Goal: Task Accomplishment & Management: Manage account settings

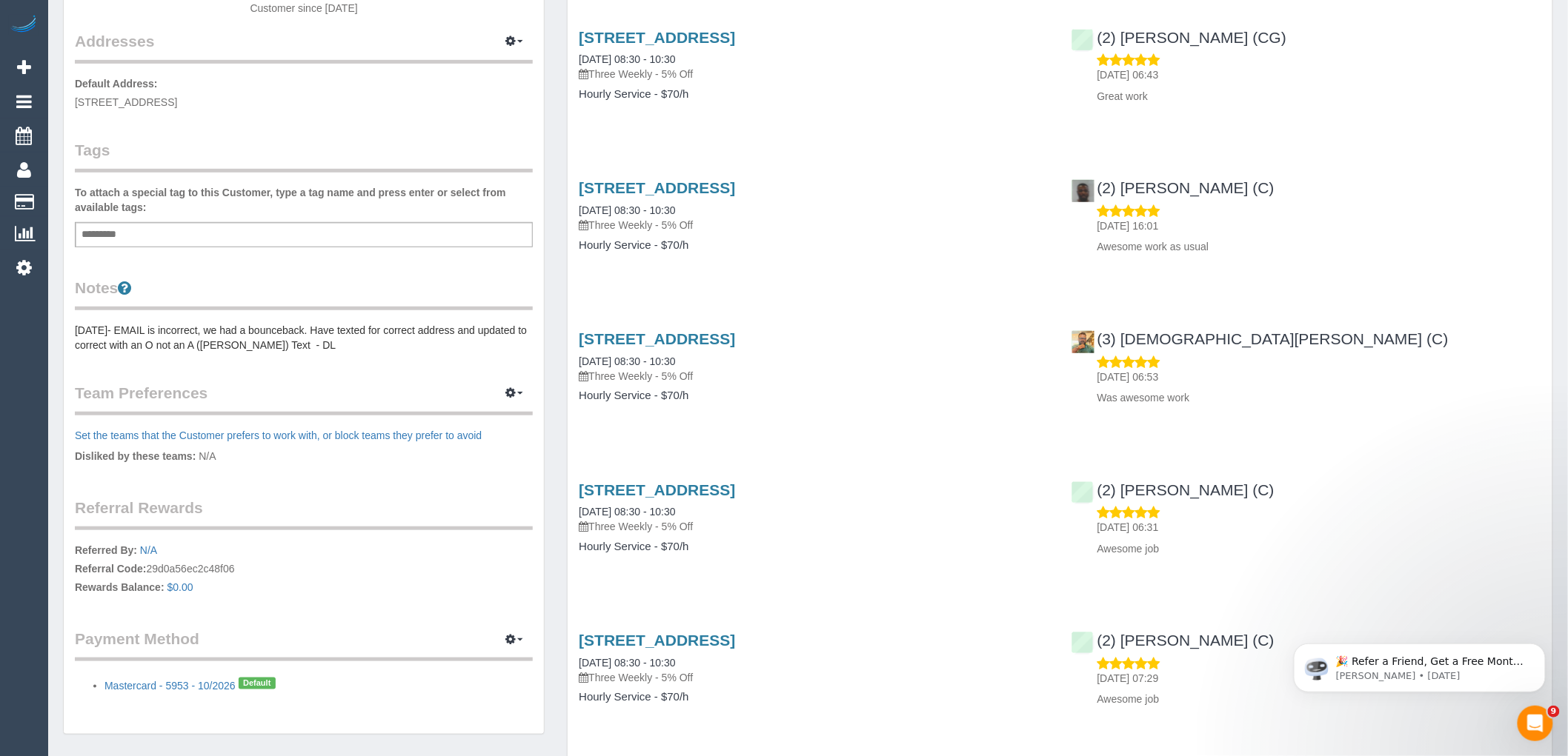
scroll to position [329, 0]
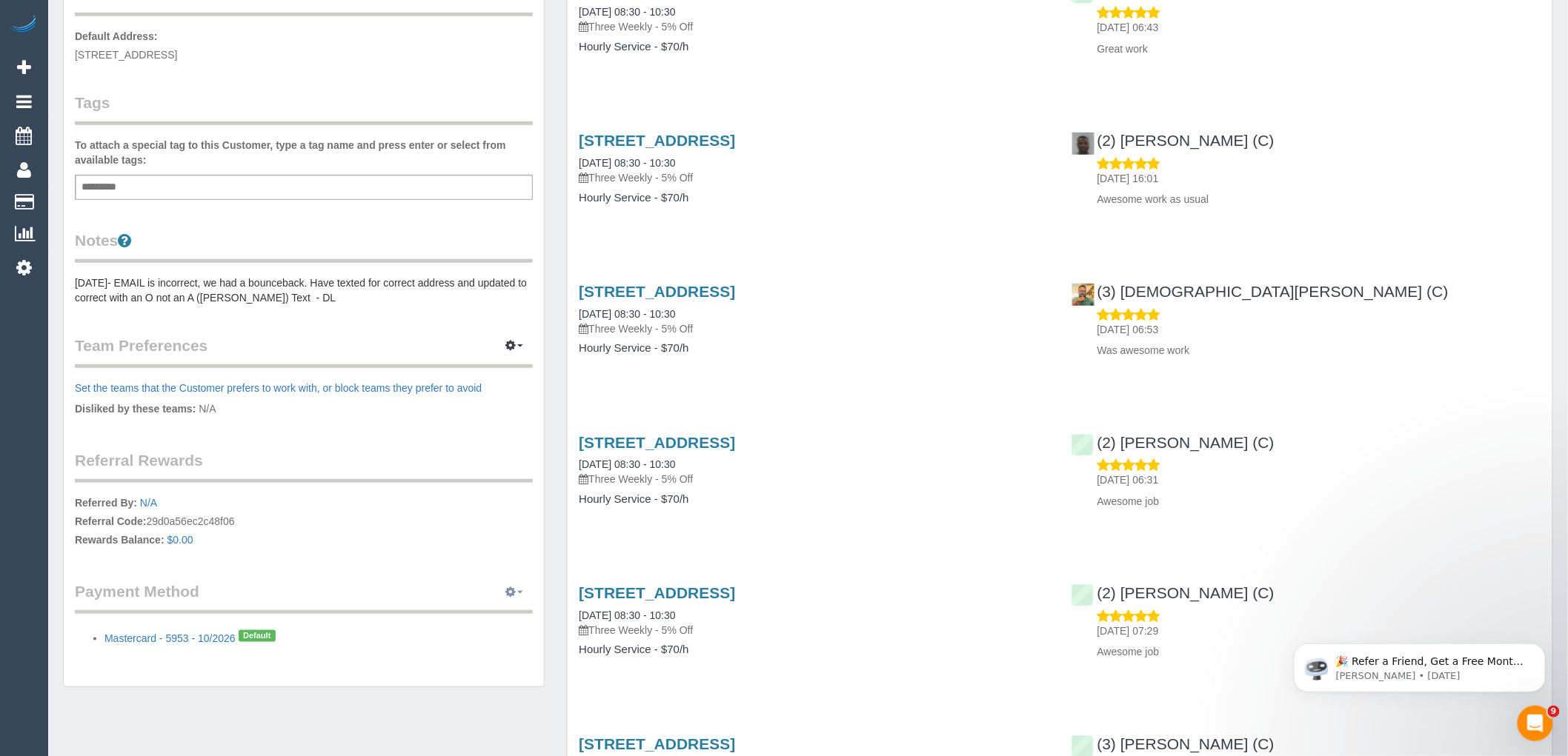
click at [508, 587] on icon "button" at bounding box center [511, 592] width 11 height 9
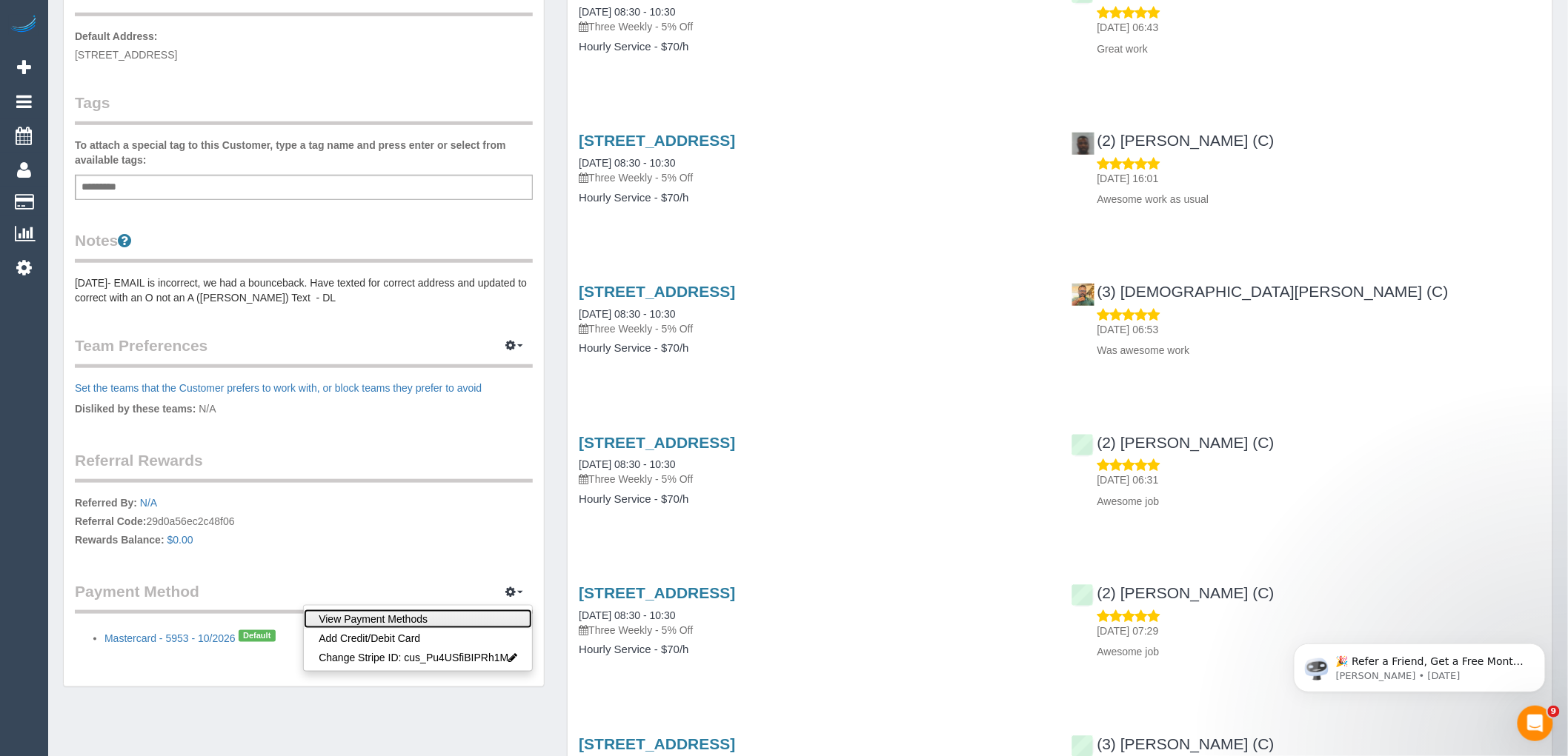
click at [434, 617] on link "View Payment Methods" at bounding box center [418, 618] width 228 height 19
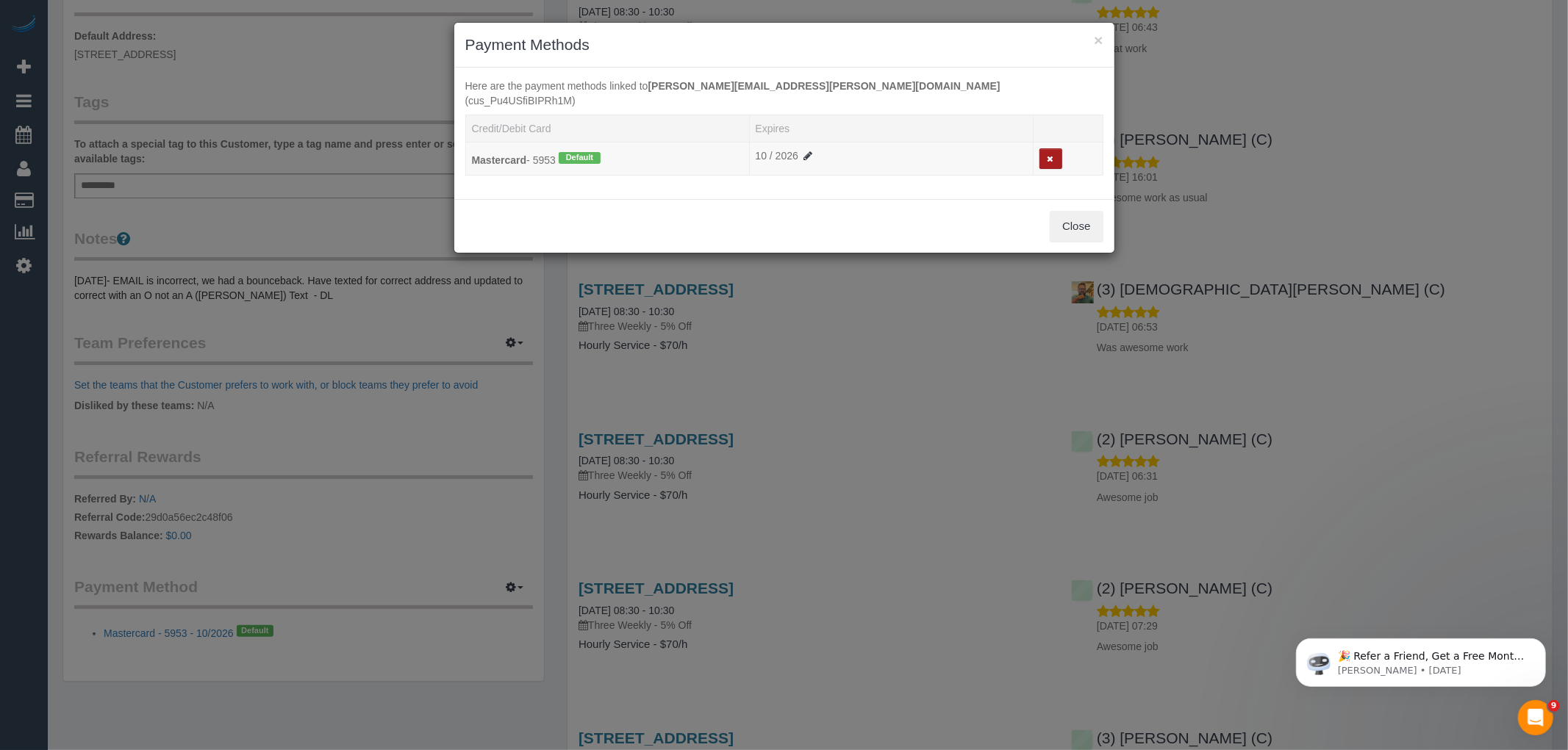
click at [1055, 148] on button at bounding box center [1051, 159] width 23 height 21
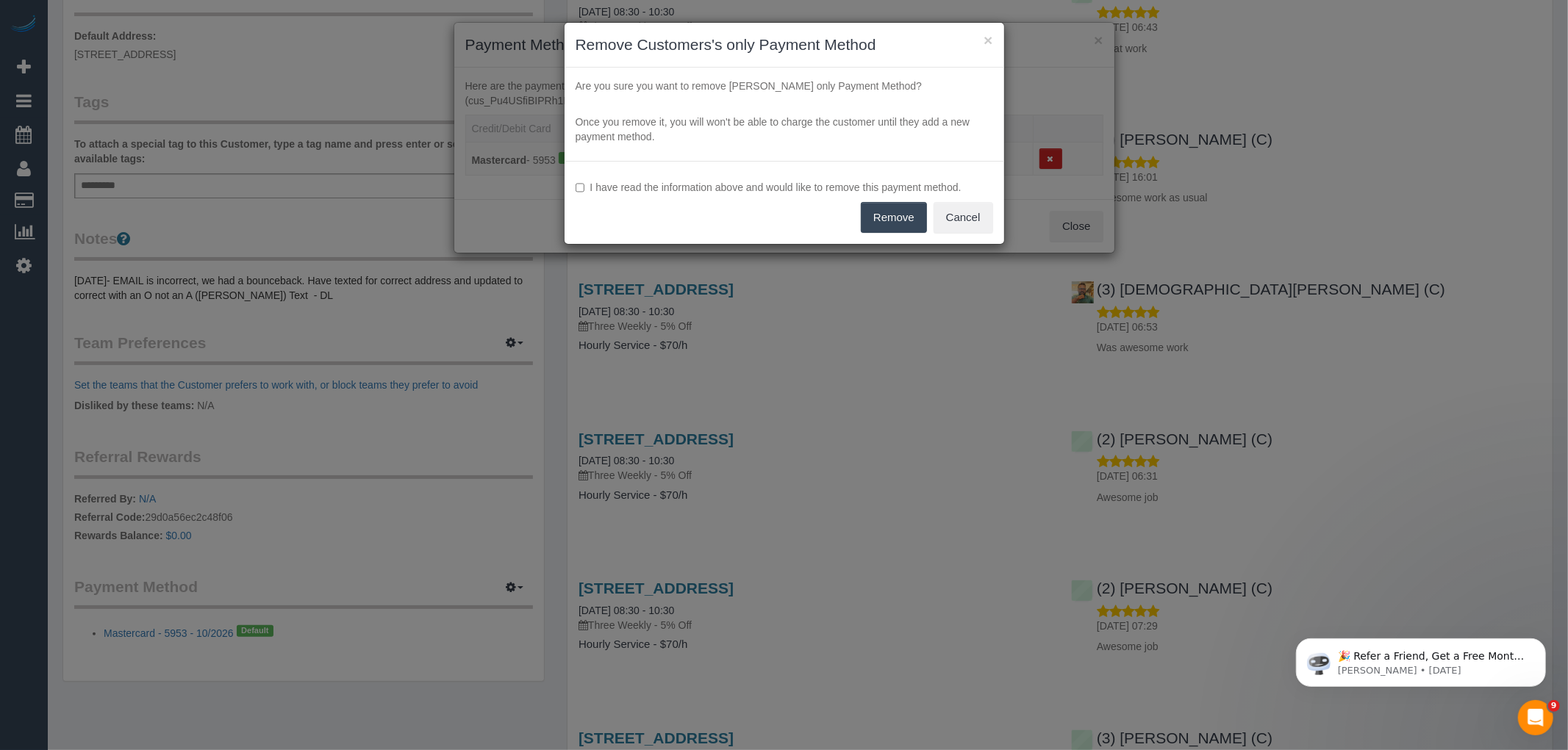
click at [790, 184] on label "I have read the information above and would like to remove this payment method." at bounding box center [784, 188] width 418 height 15
click at [912, 217] on button "Remove" at bounding box center [894, 217] width 66 height 31
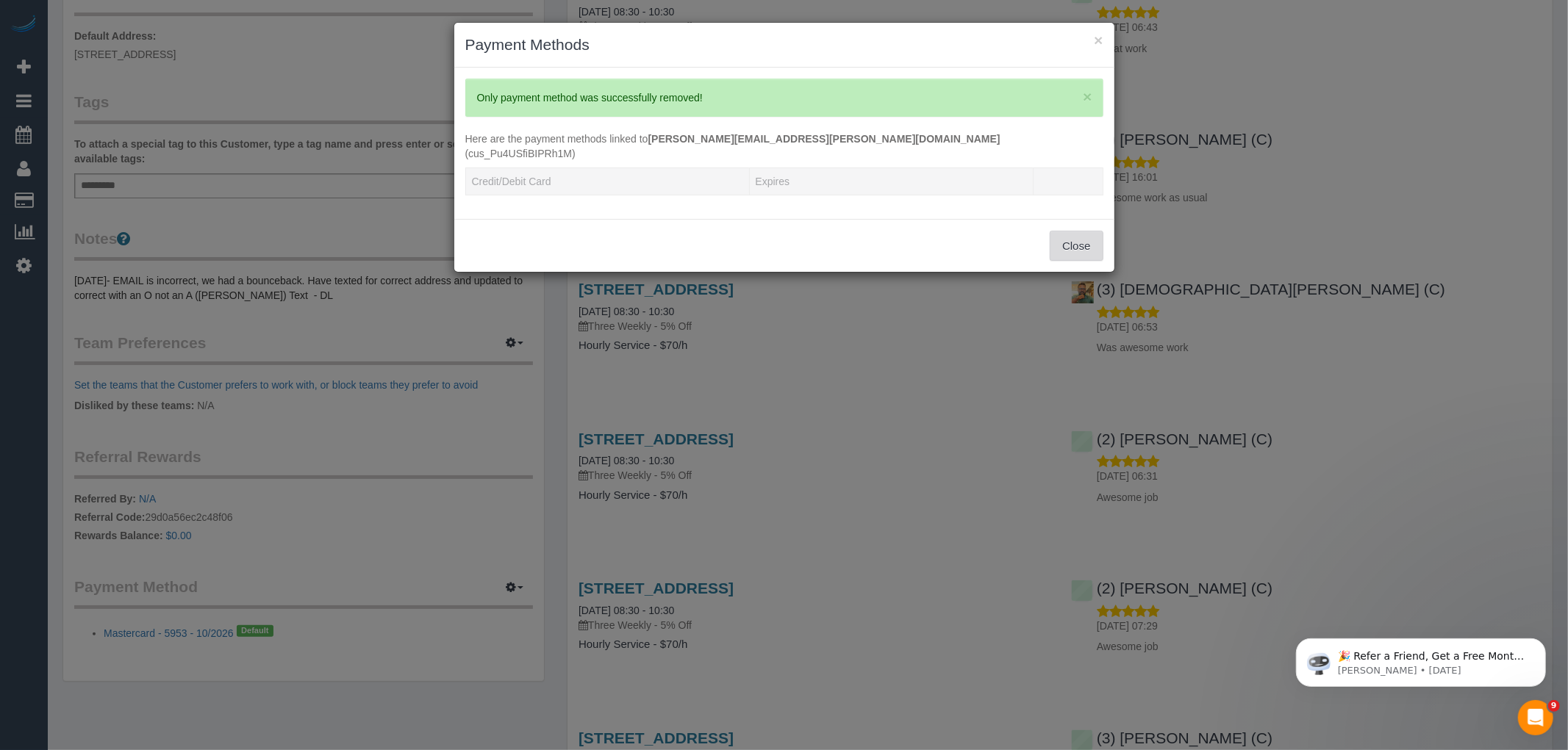
click at [1071, 243] on button "Close" at bounding box center [1076, 246] width 53 height 31
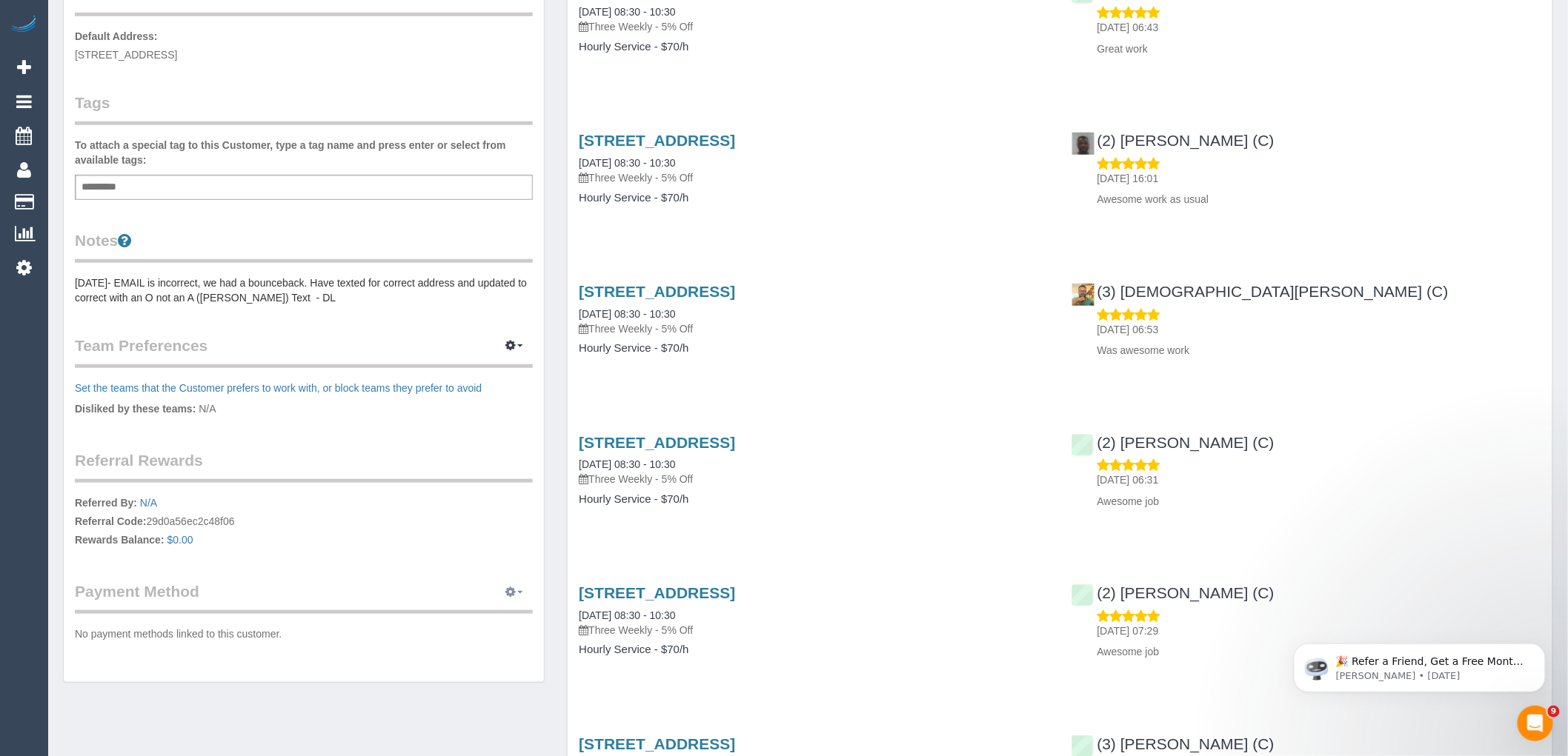
click at [514, 587] on icon "button" at bounding box center [511, 592] width 11 height 9
click at [408, 634] on link "Add Credit/Debit Card" at bounding box center [418, 638] width 228 height 19
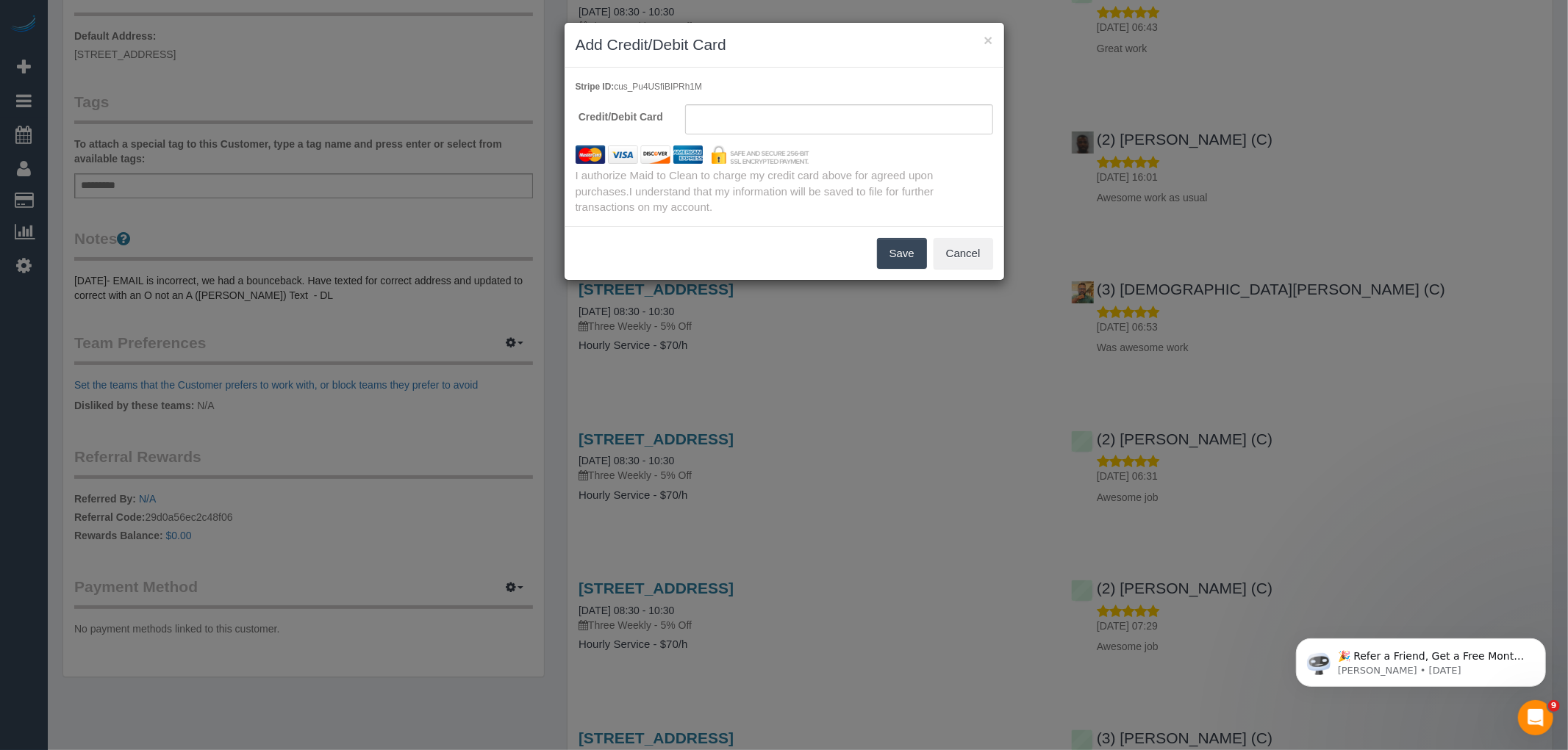
click at [895, 260] on button "Save" at bounding box center [902, 253] width 50 height 31
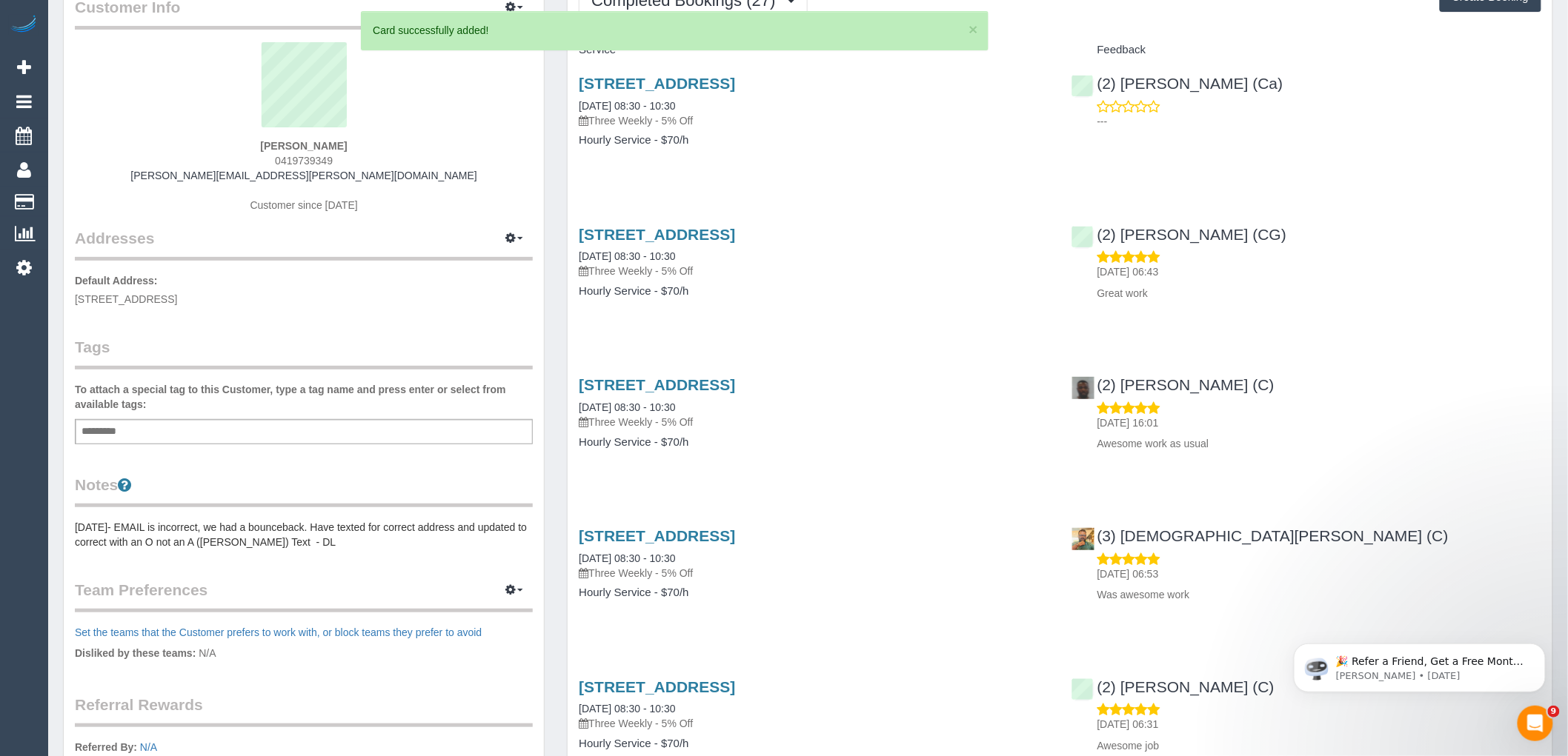
scroll to position [0, 0]
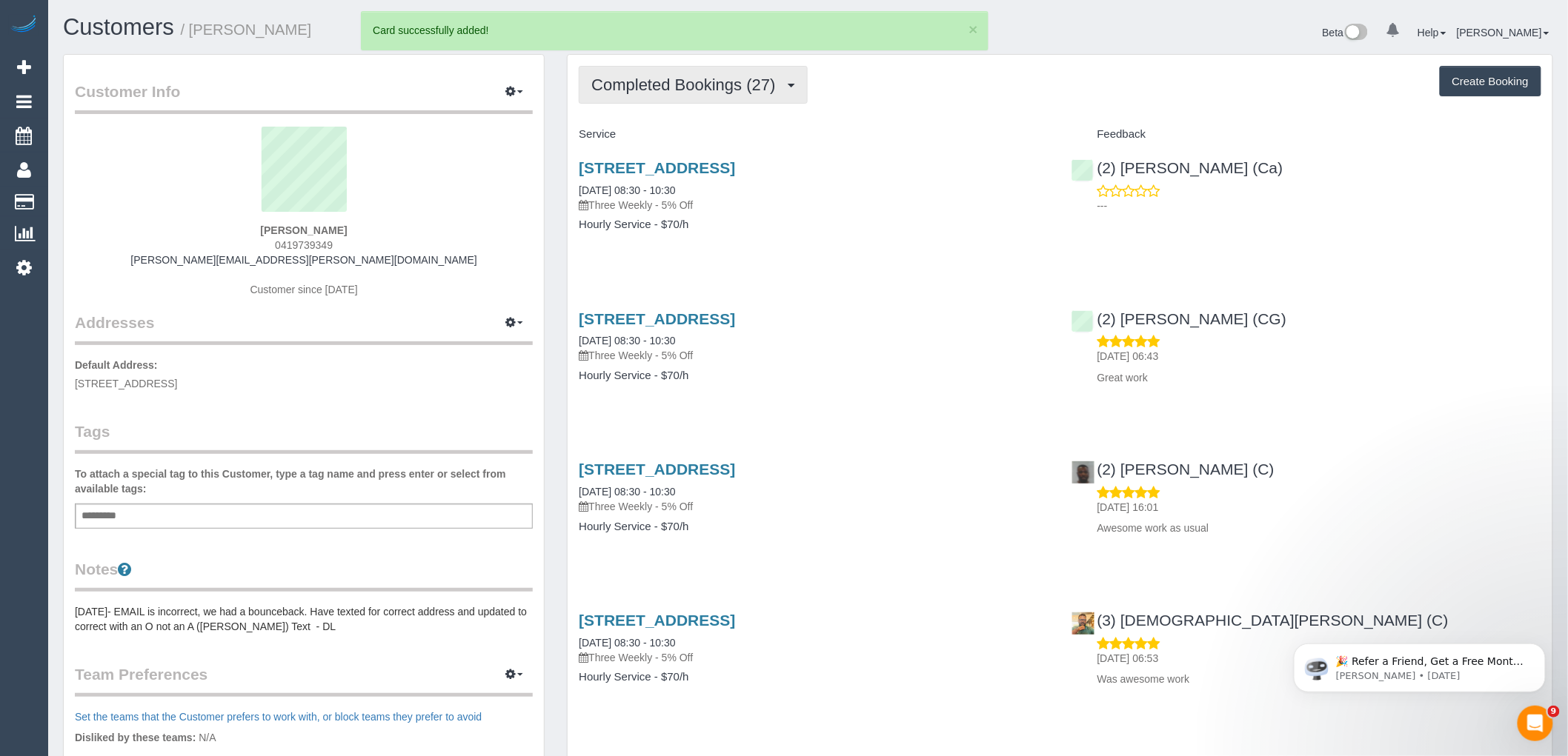
click at [713, 90] on span "Completed Bookings (27)" at bounding box center [687, 85] width 191 height 18
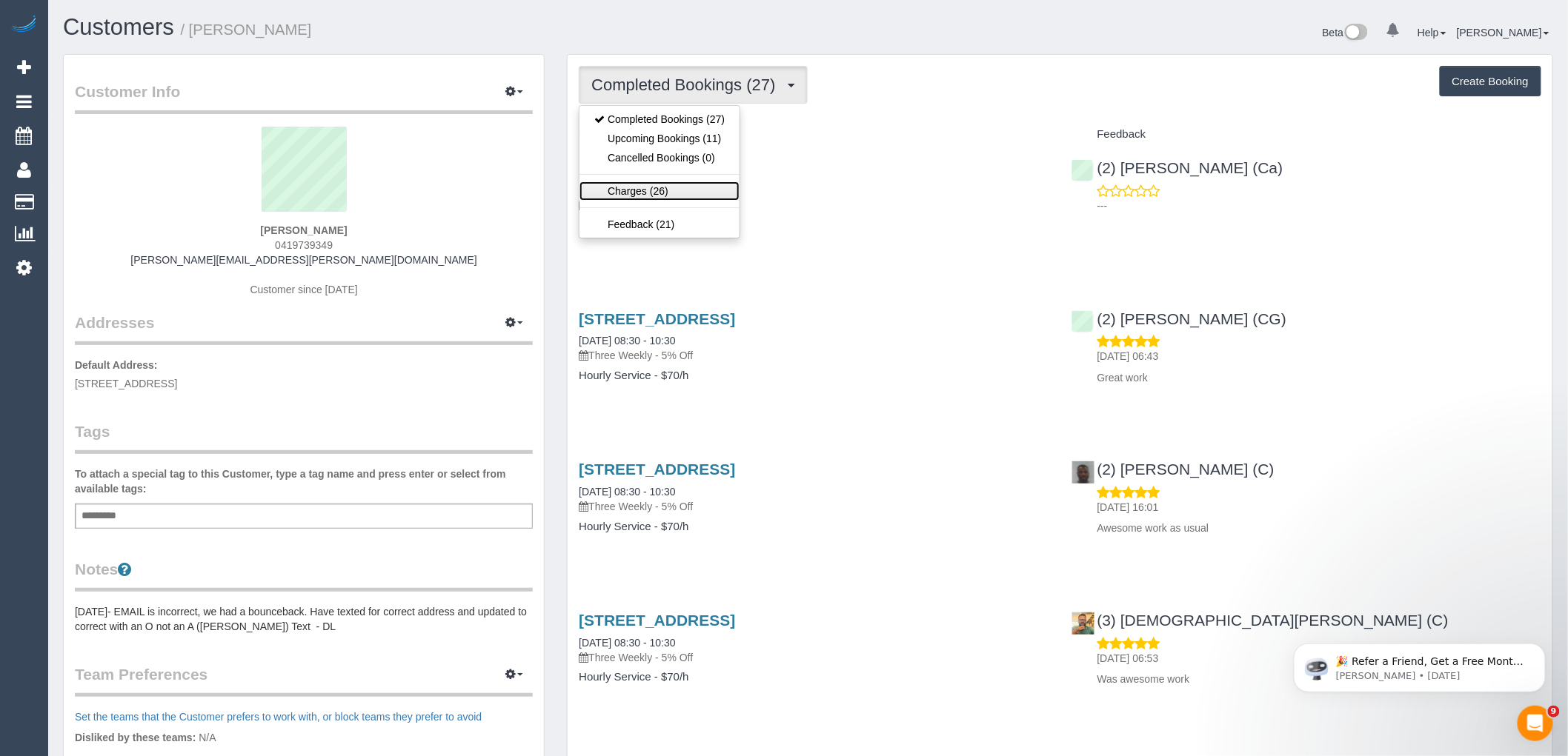
click at [654, 188] on link "Charges (26)" at bounding box center [660, 191] width 160 height 19
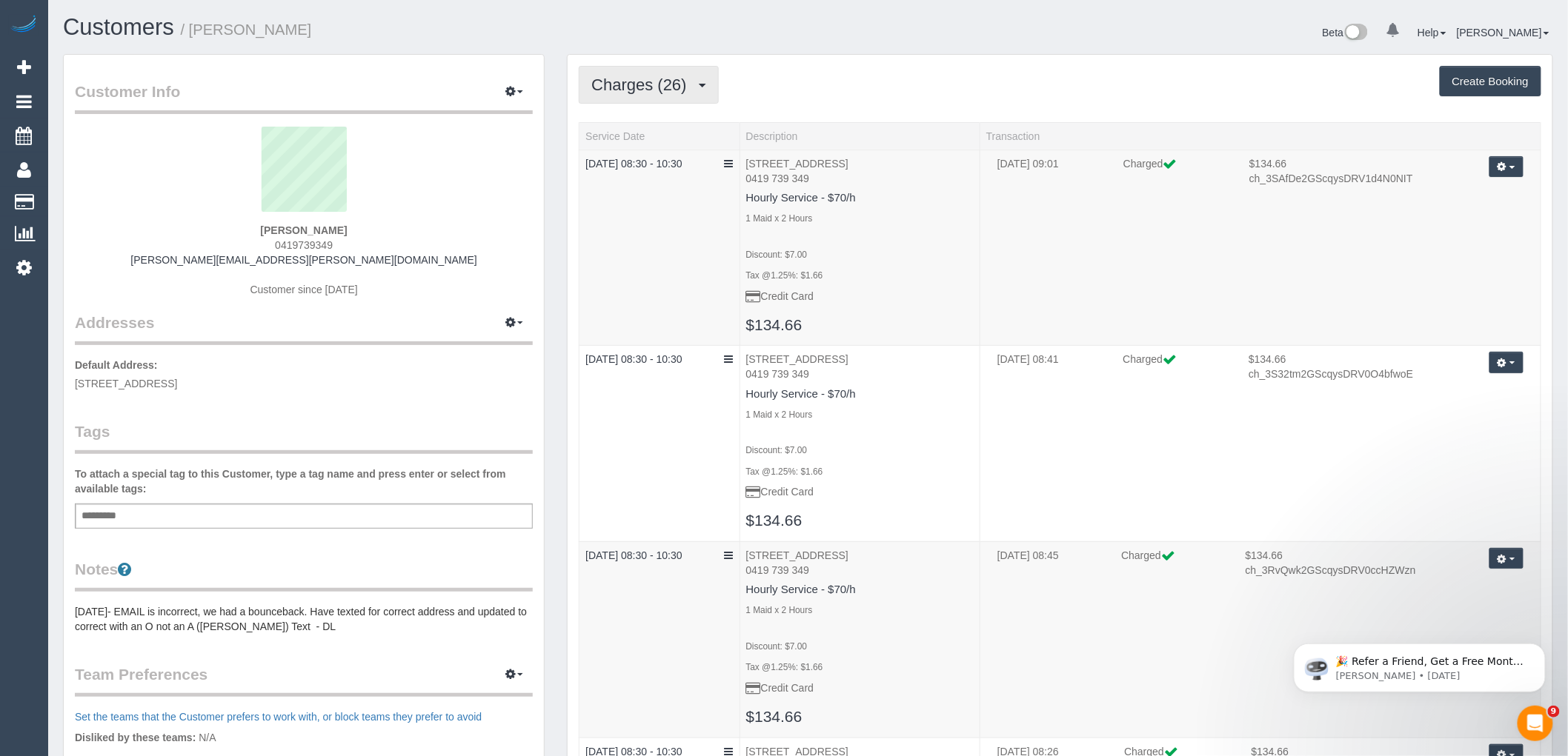
click at [653, 87] on span "Charges (26)" at bounding box center [642, 85] width 102 height 18
click at [675, 121] on link "Completed Bookings (27)" at bounding box center [660, 119] width 160 height 19
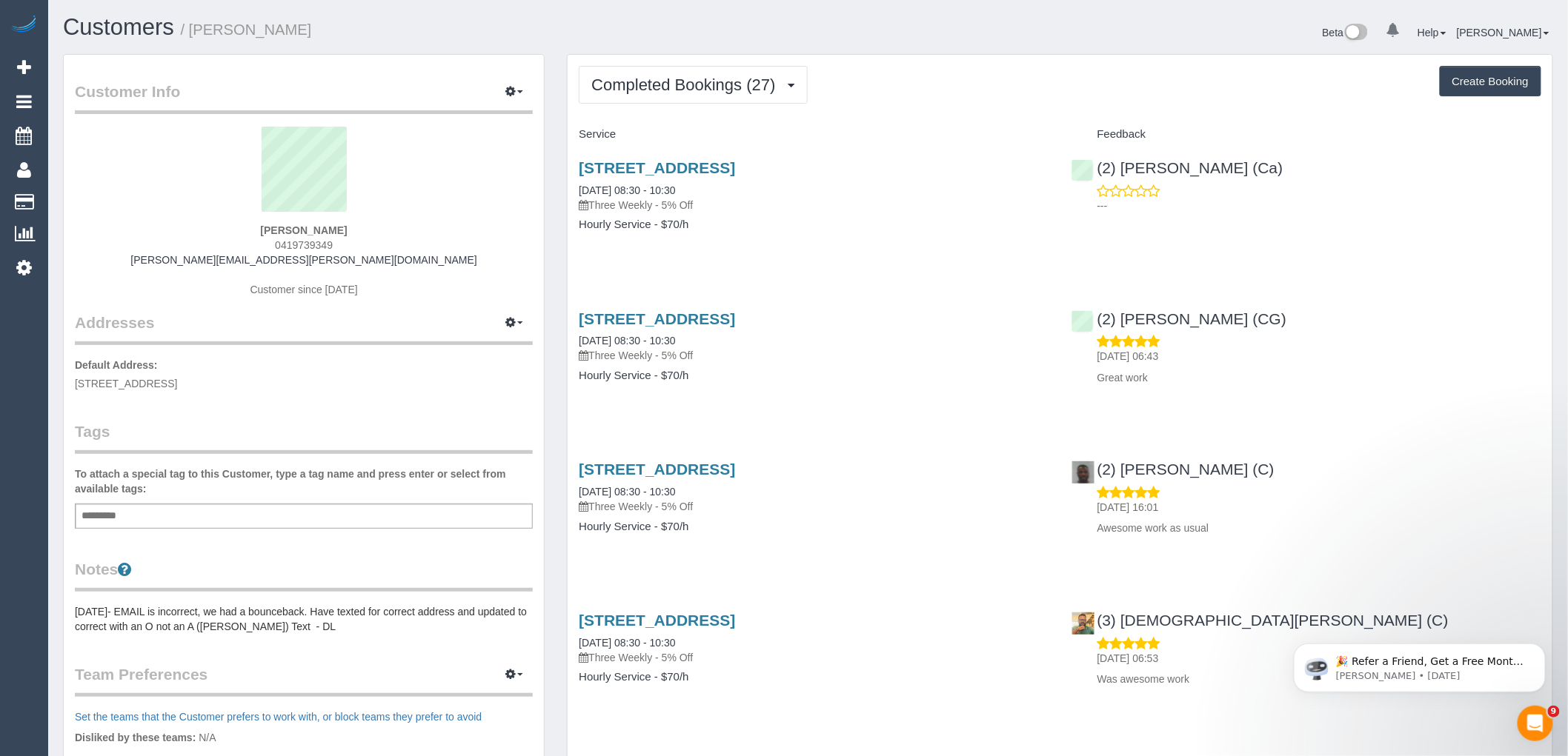
drag, startPoint x: 377, startPoint y: 225, endPoint x: 211, endPoint y: 234, distance: 166.2
click at [211, 234] on div "Rosemarie Morrow 0419739349 rosemarie.morrow.1@bigpond.com Customer since 2024" at bounding box center [304, 219] width 458 height 185
copy strong "Rosemarie Morrow"
click at [432, 209] on sui-profile-pic at bounding box center [304, 175] width 436 height 96
drag, startPoint x: 378, startPoint y: 228, endPoint x: 129, endPoint y: 232, distance: 249.0
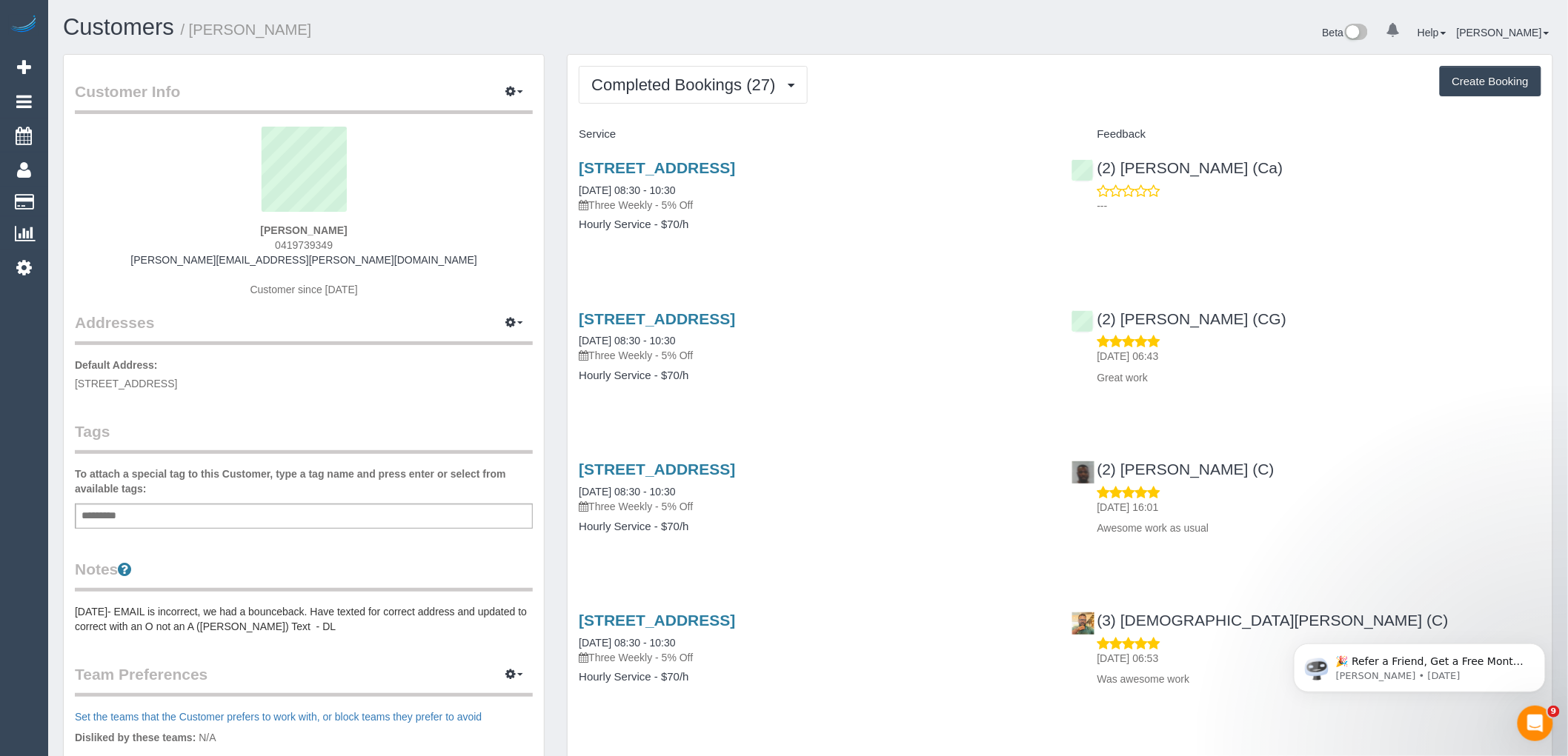
click at [129, 232] on div "Rosemarie Morrow 0419739349 rosemarie.morrow.1@bigpond.com Customer since 2024" at bounding box center [304, 219] width 458 height 185
copy strong "Rosemarie Morrow"
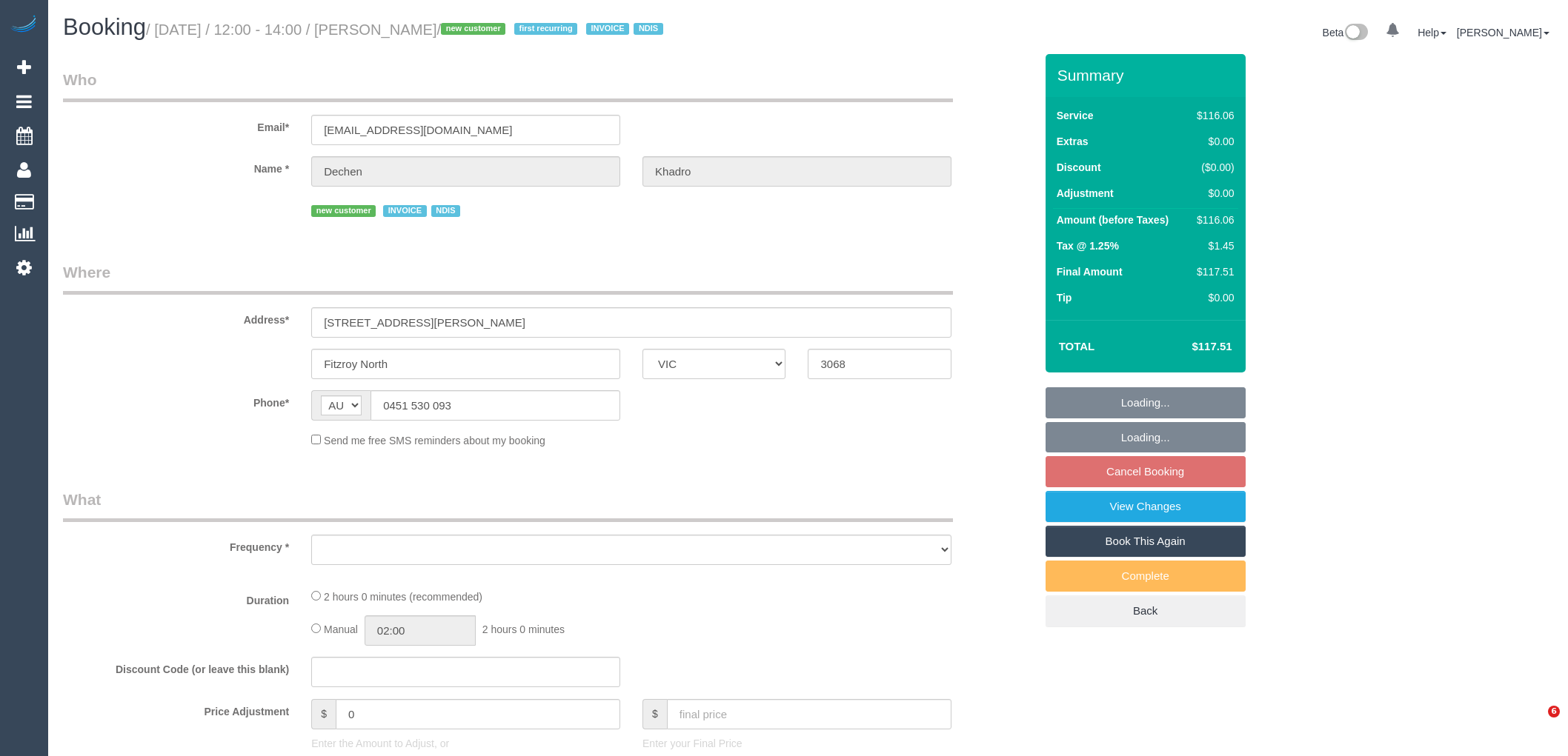
select select "VIC"
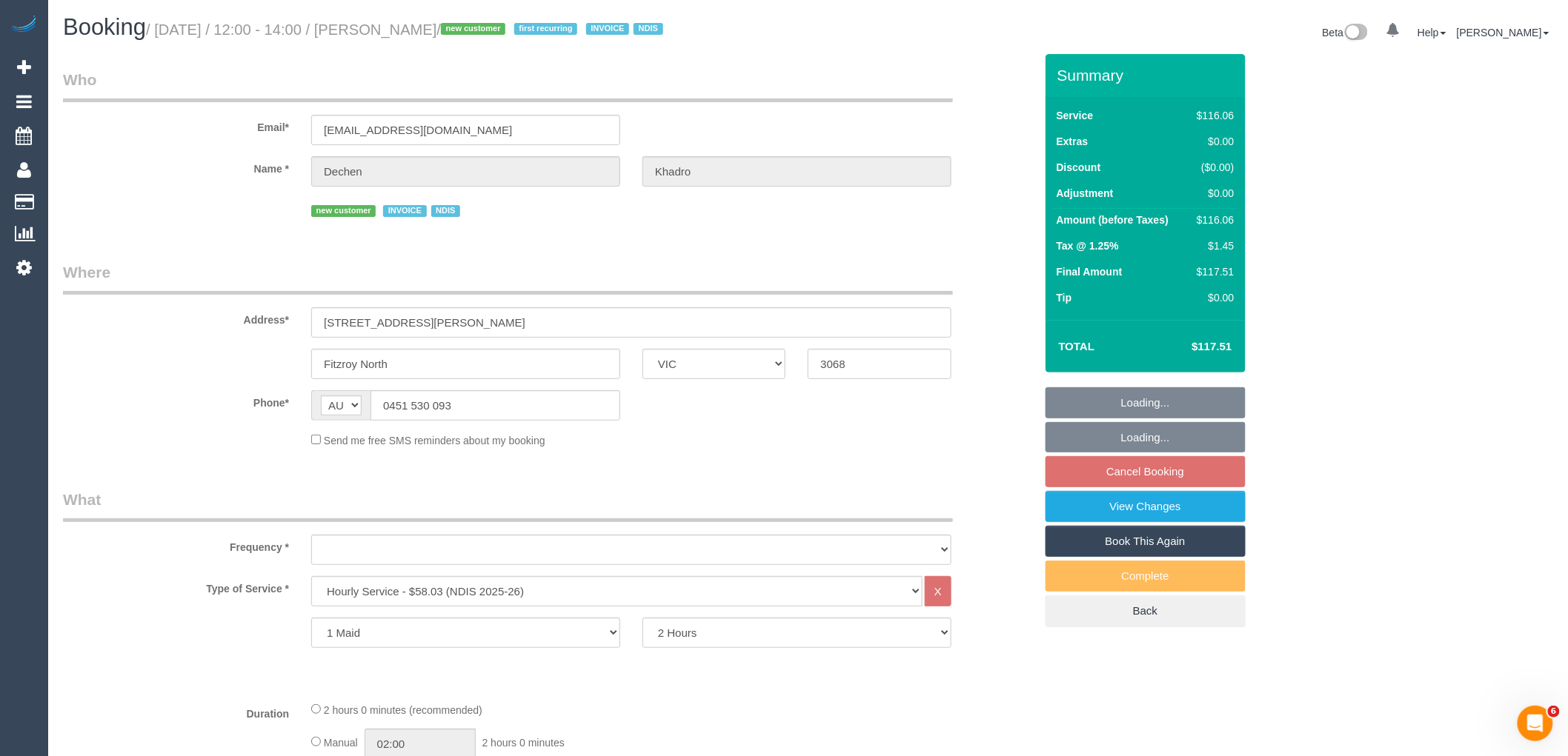
select select "object:773"
select select "number:27"
select select "number:14"
select select "number:19"
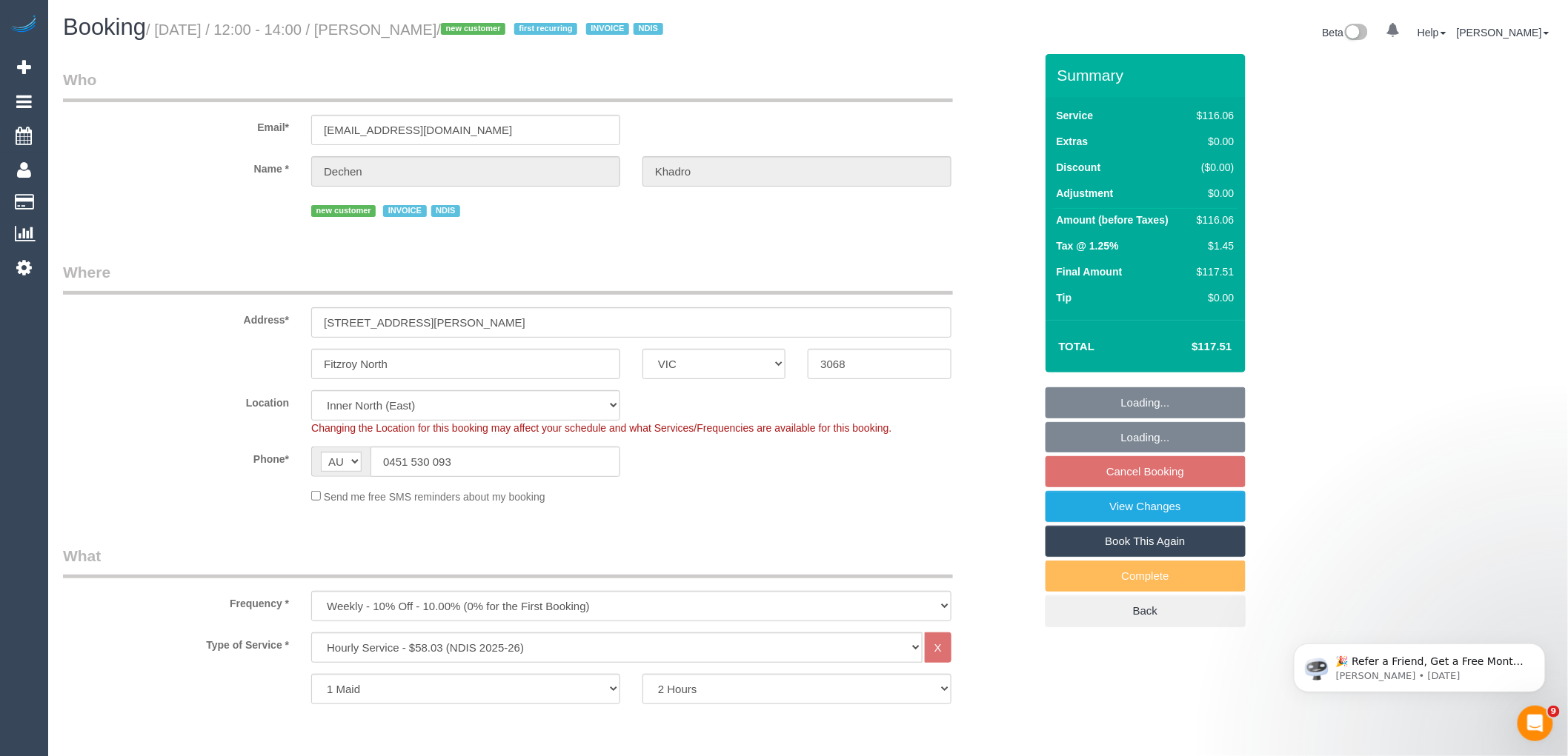
select select "object:1531"
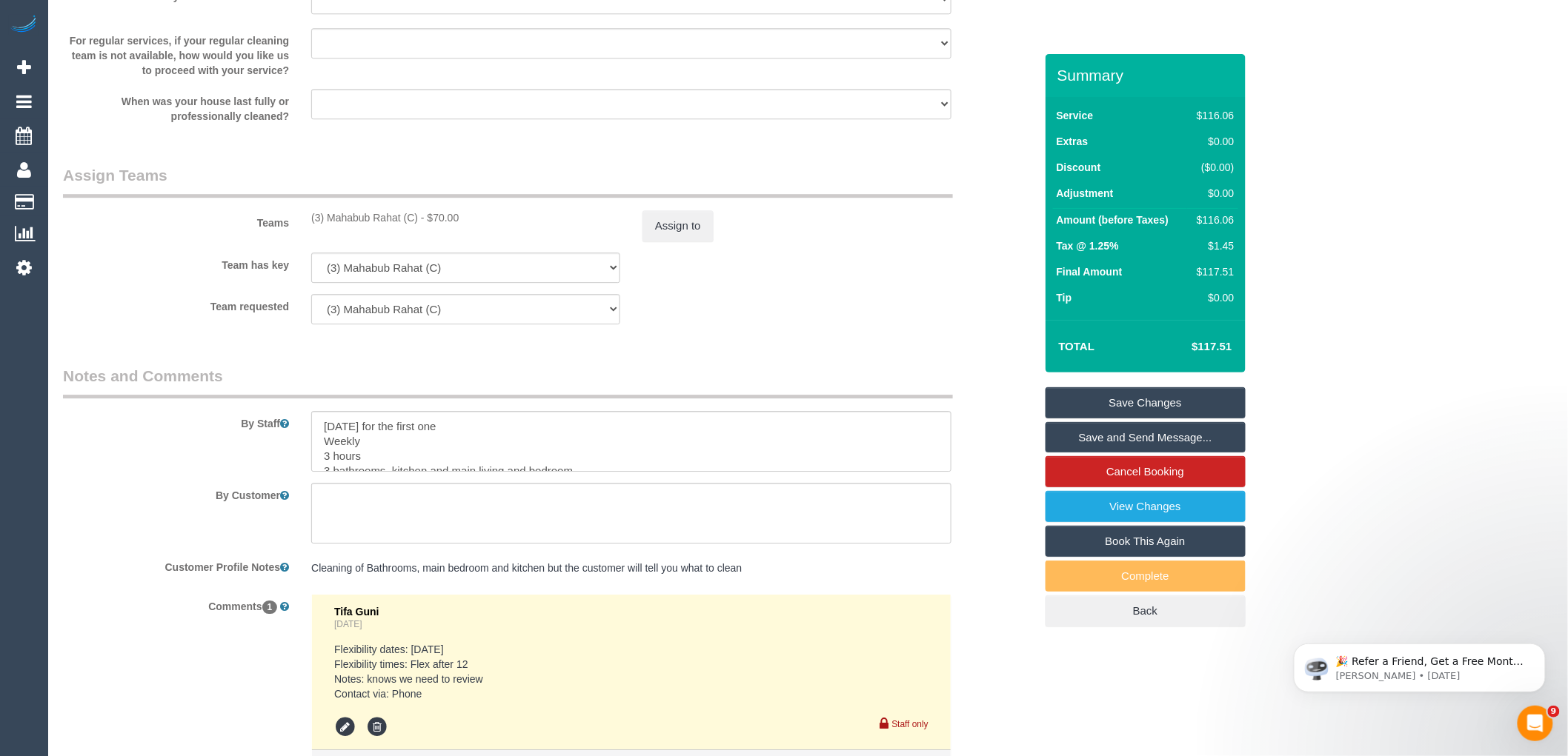
scroll to position [1728, 0]
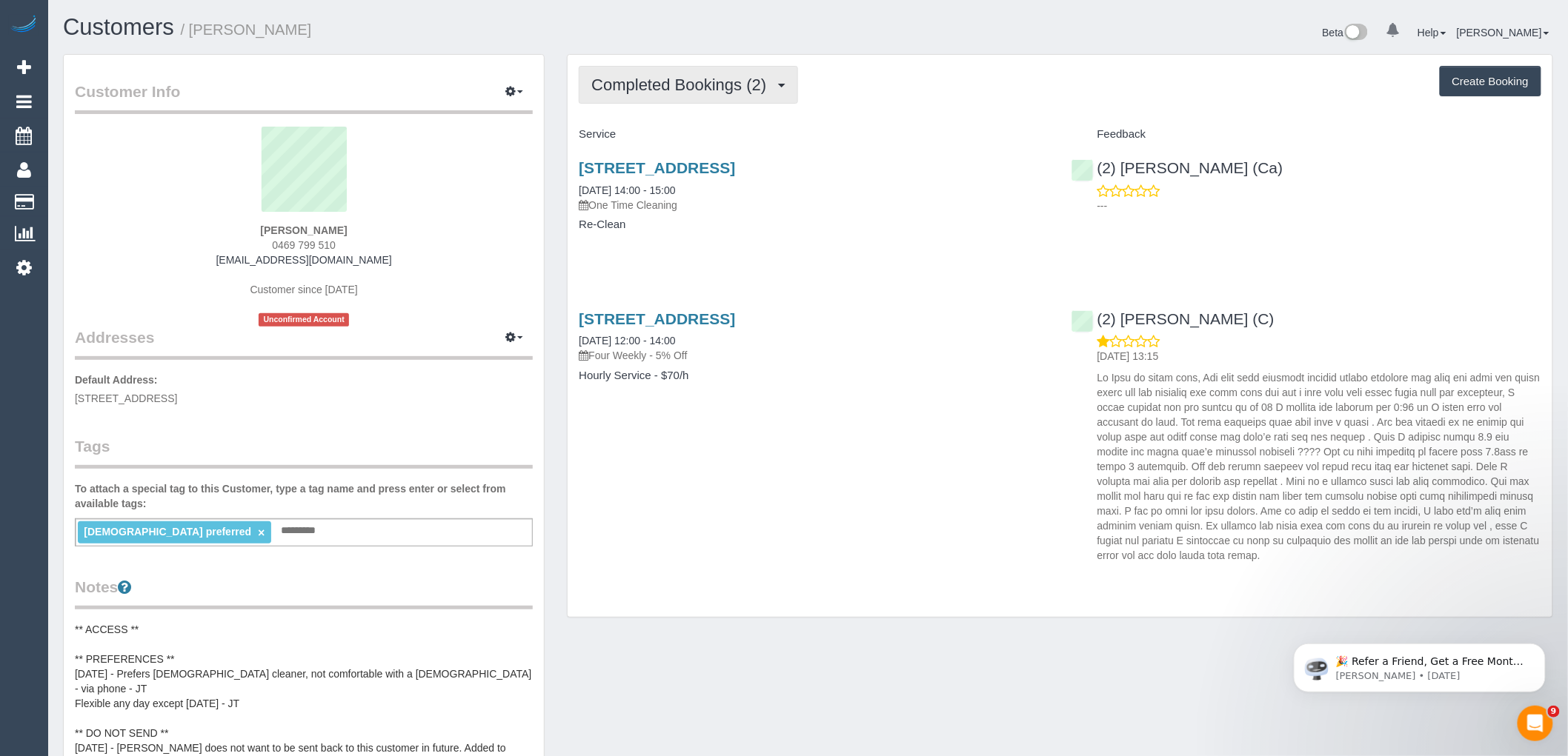
click at [769, 86] on span "Completed Bookings (2)" at bounding box center [682, 85] width 182 height 18
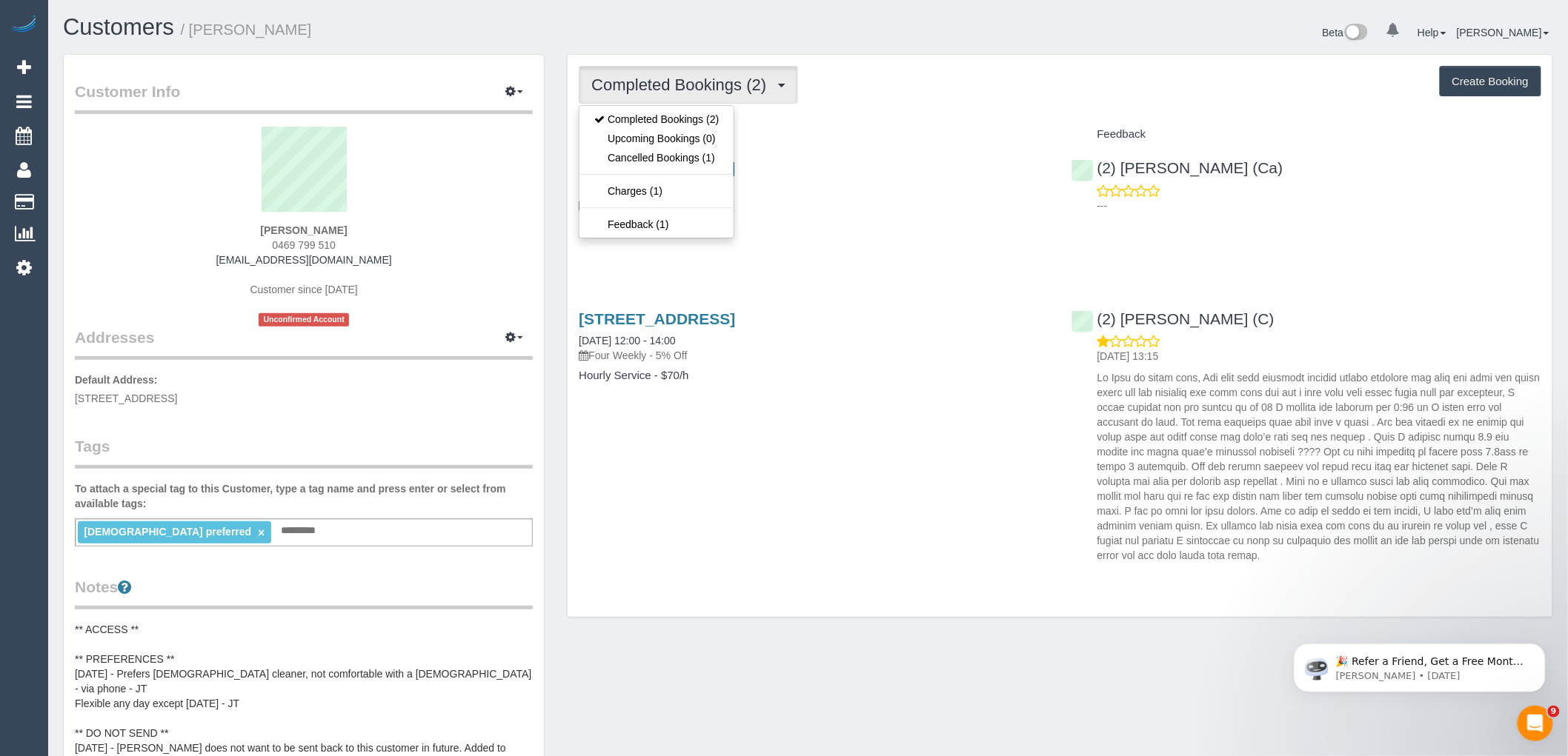
click at [834, 88] on div "Completed Bookings (2) Completed Bookings (2) Upcoming Bookings (0) Cancelled B…" at bounding box center [1060, 85] width 963 height 38
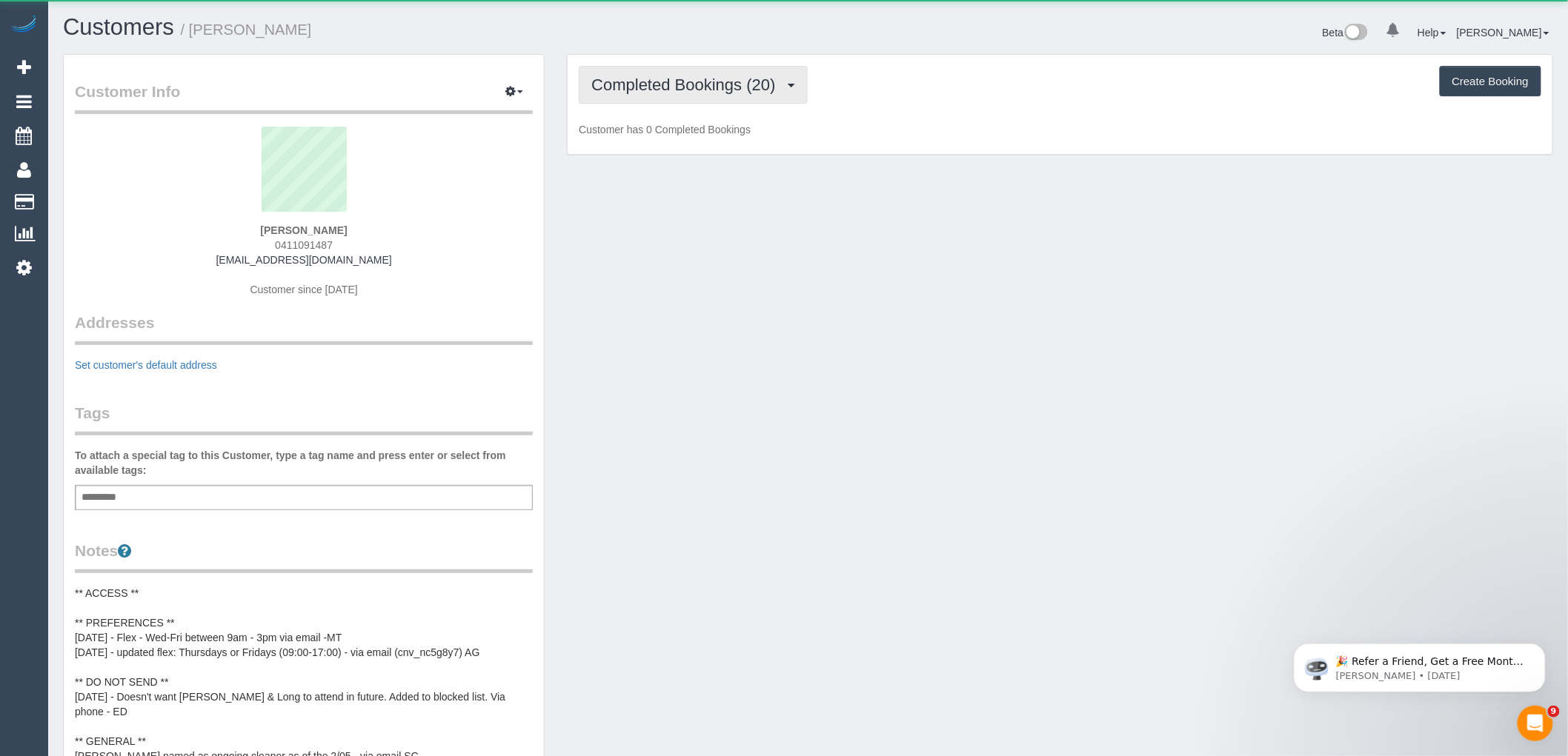
click at [669, 79] on span "Completed Bookings (20)" at bounding box center [687, 85] width 191 height 18
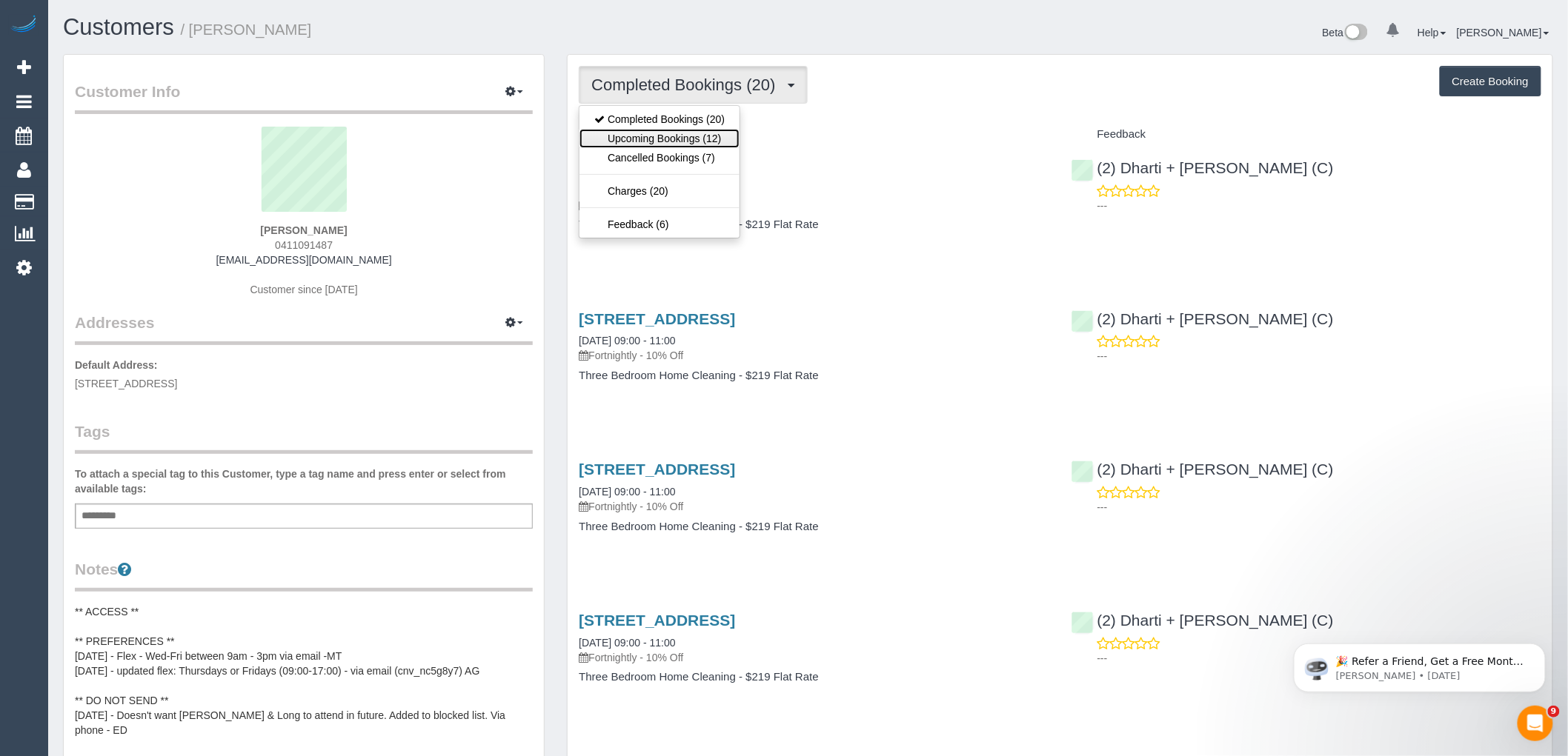
click at [678, 132] on link "Upcoming Bookings (12)" at bounding box center [660, 138] width 160 height 19
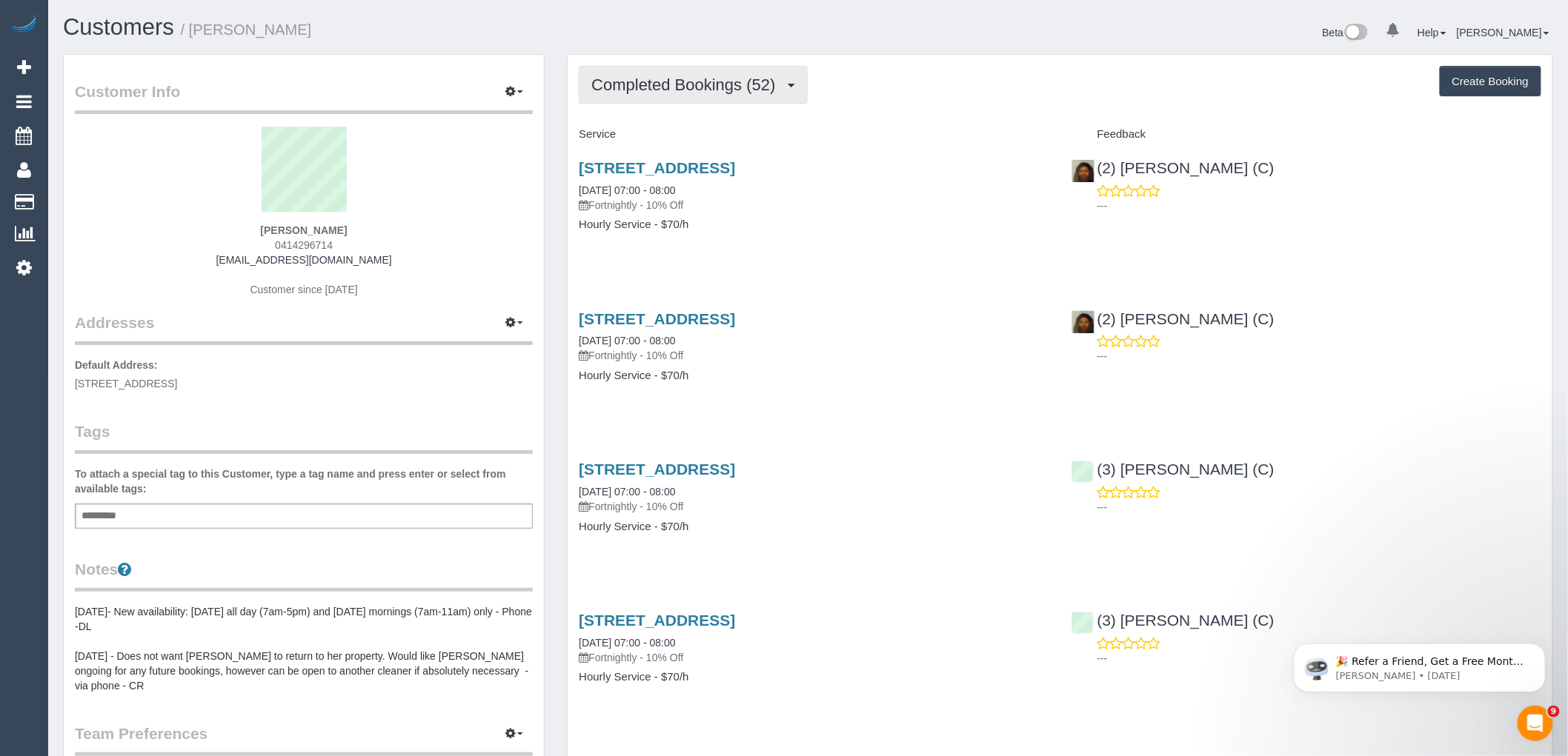
click at [741, 76] on button "Completed Bookings (52)" at bounding box center [693, 85] width 228 height 38
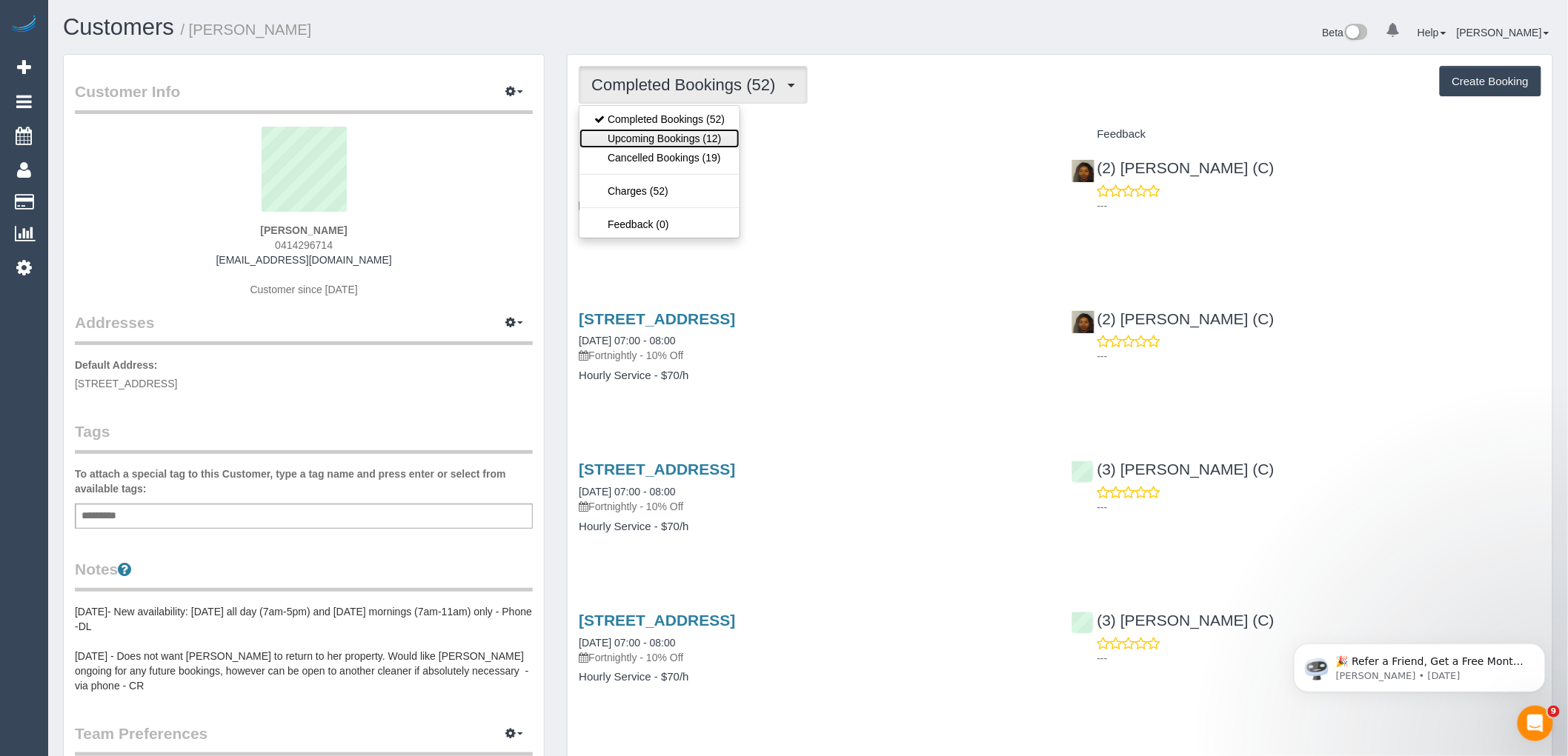
click at [695, 137] on link "Upcoming Bookings (12)" at bounding box center [660, 138] width 160 height 19
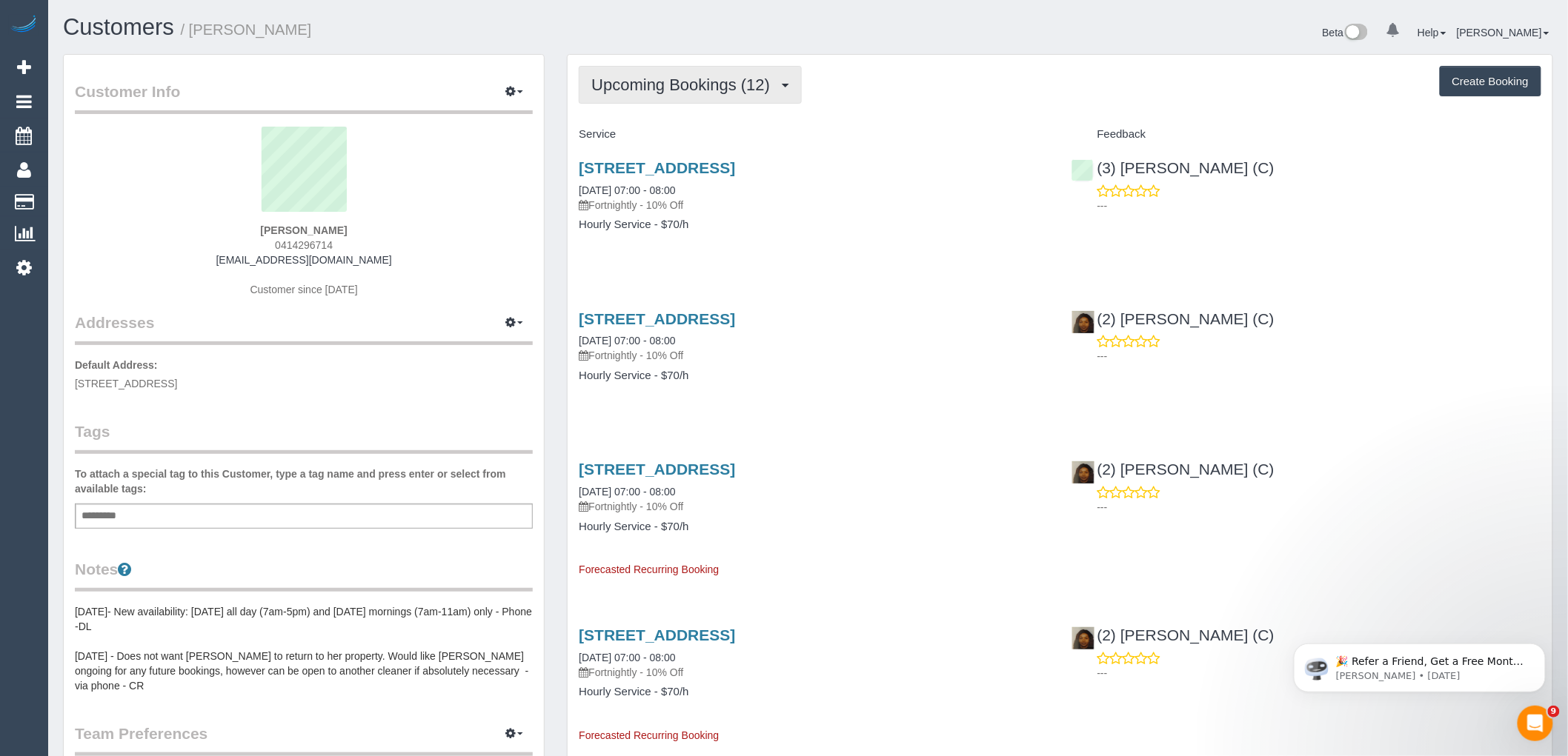
click at [731, 77] on span "Upcoming Bookings (12)" at bounding box center [685, 85] width 186 height 18
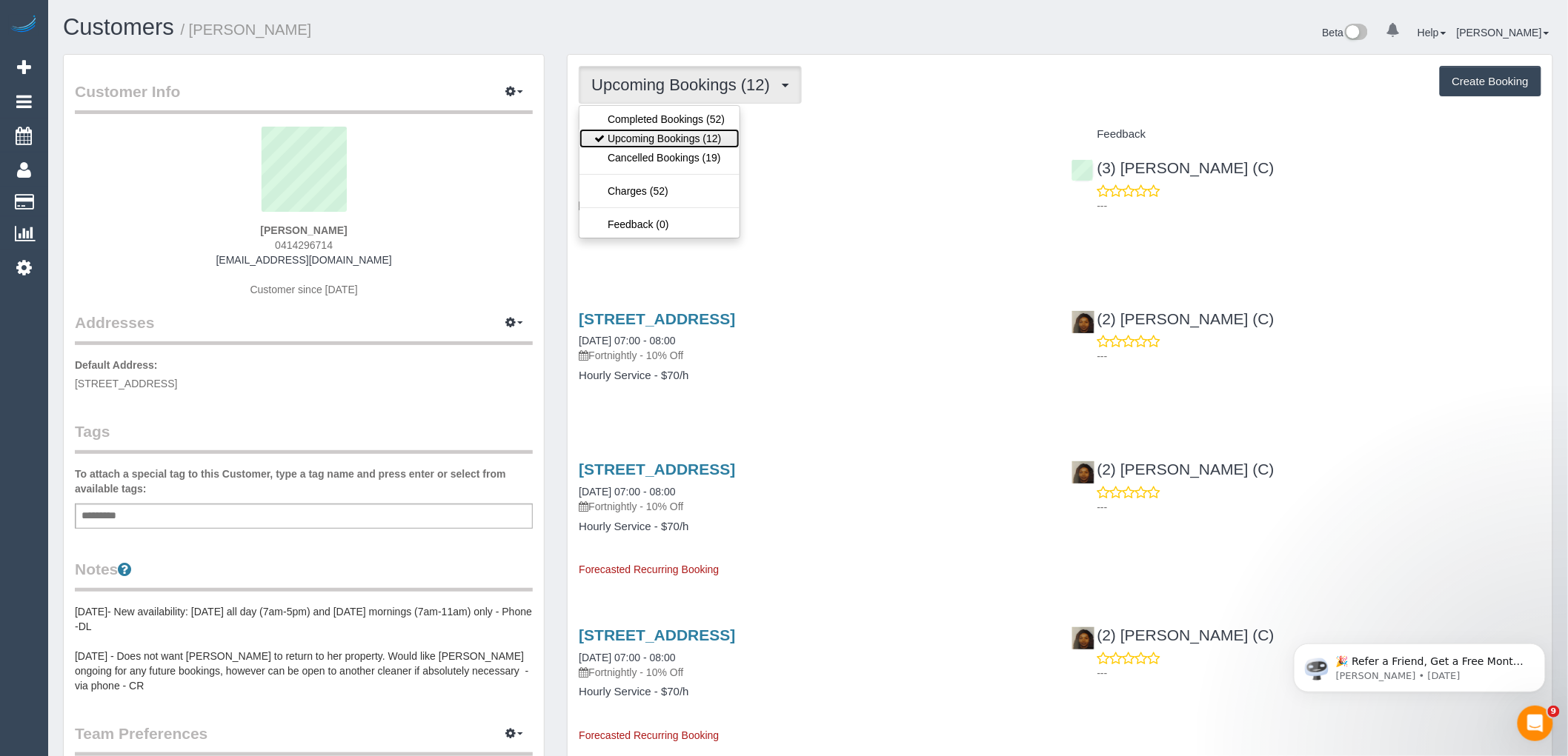
click at [722, 129] on ul "Completed Bookings (52) Upcoming Bookings (12) Cancelled Bookings (19) Charges …" at bounding box center [660, 172] width 162 height 133
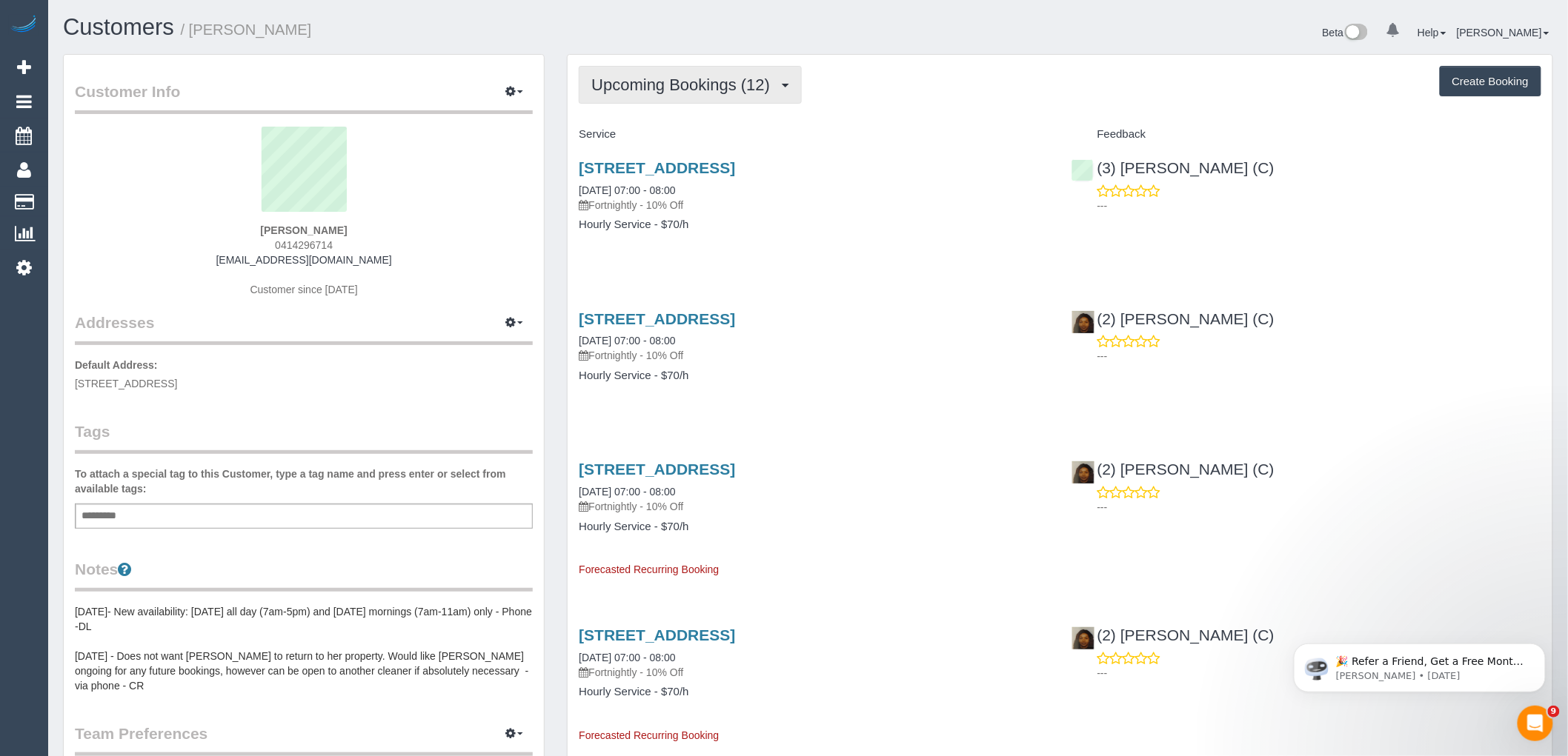
click at [692, 74] on button "Upcoming Bookings (12)" at bounding box center [690, 85] width 223 height 38
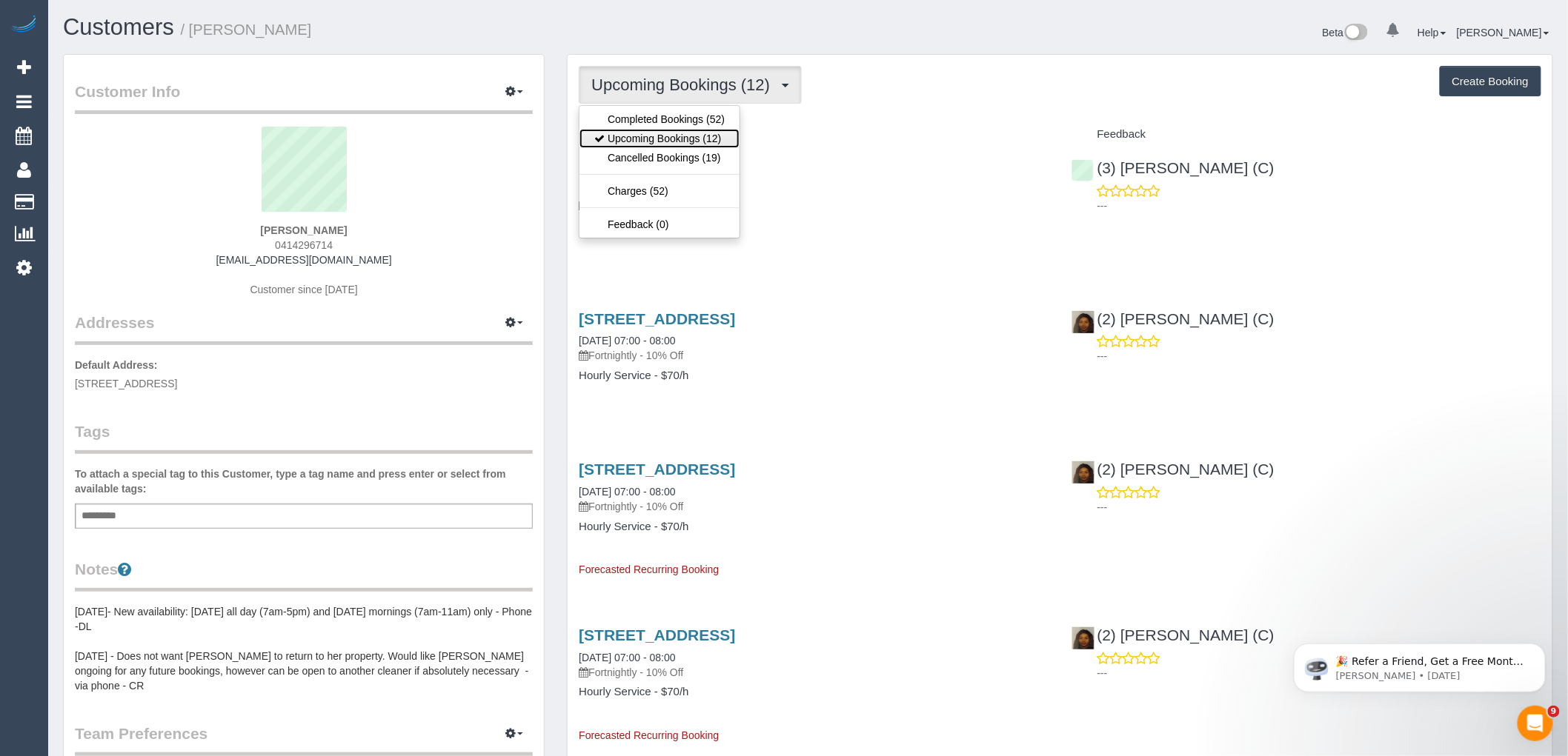
click at [700, 133] on link "Upcoming Bookings (12)" at bounding box center [660, 138] width 160 height 19
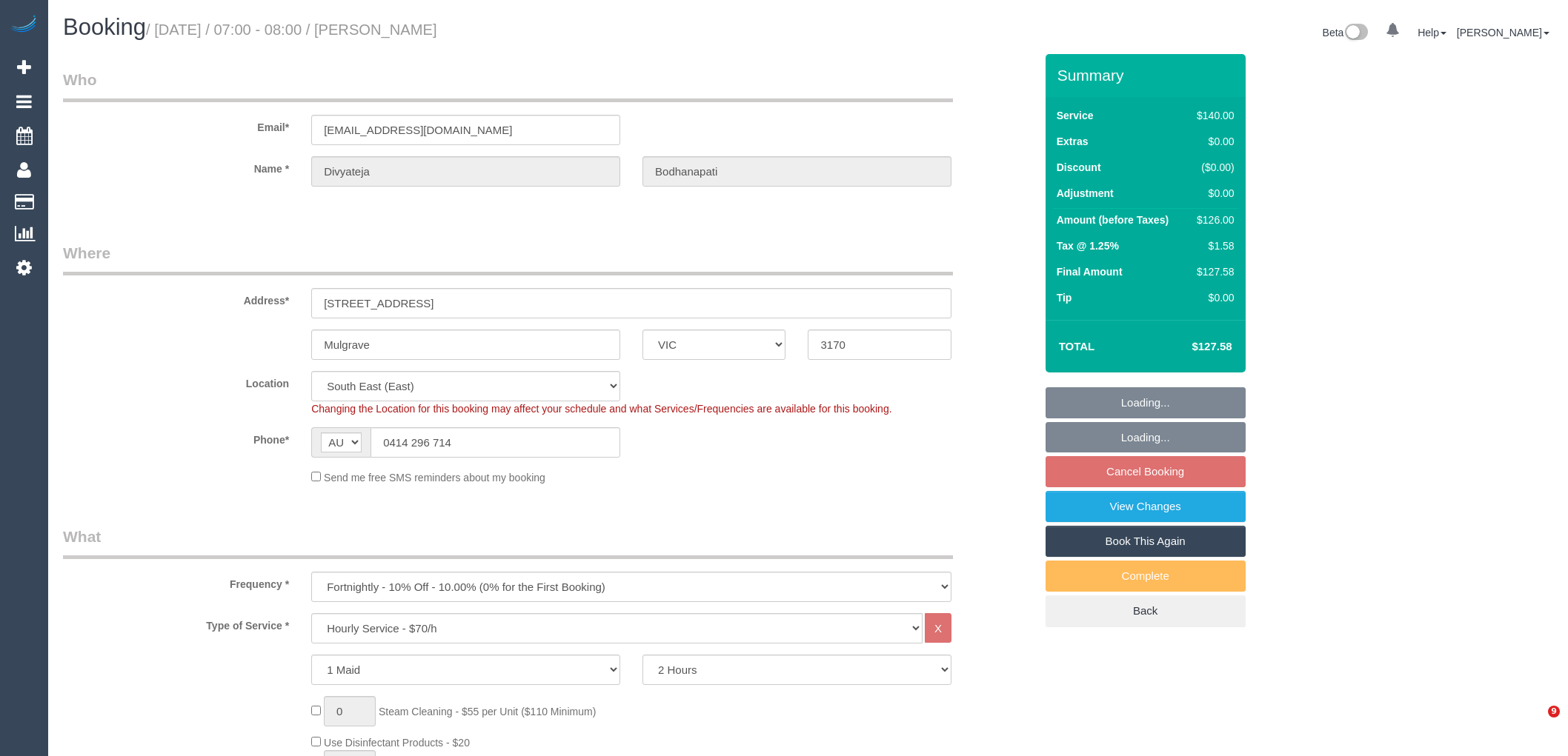
select select "VIC"
select select "number:28"
select select "number:14"
select select "number:19"
select select "number:24"
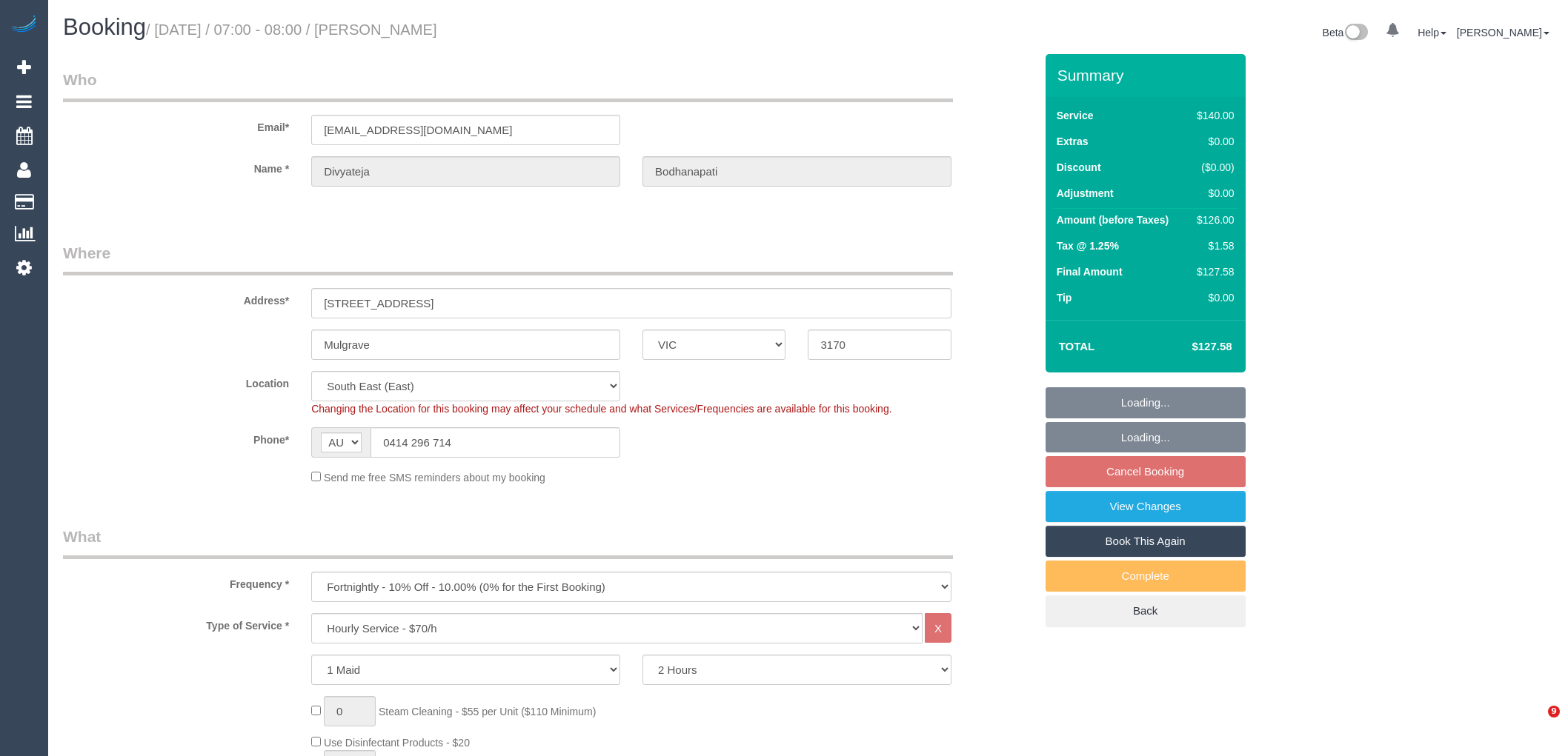
select select "number:34"
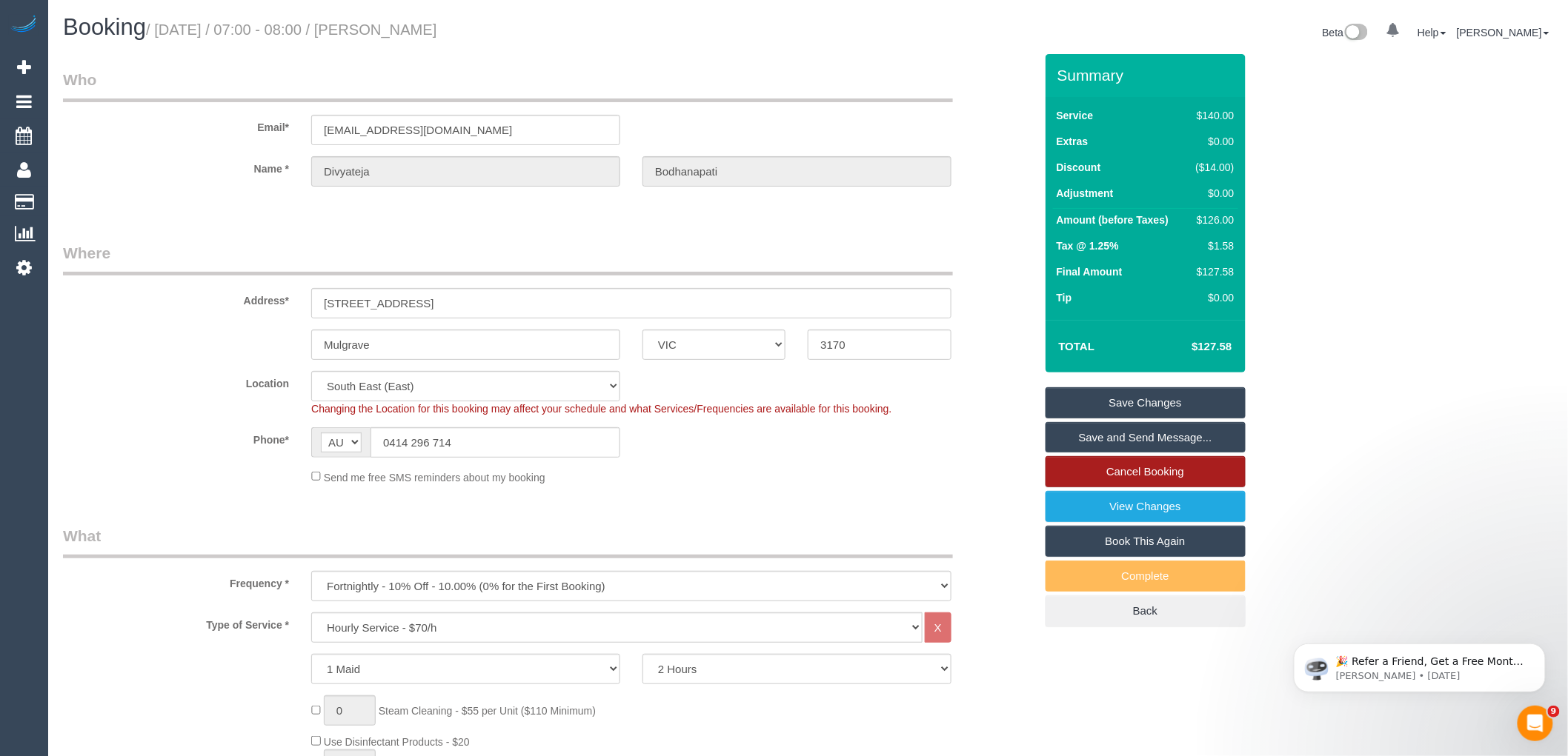
click at [1113, 468] on link "Cancel Booking" at bounding box center [1146, 472] width 200 height 31
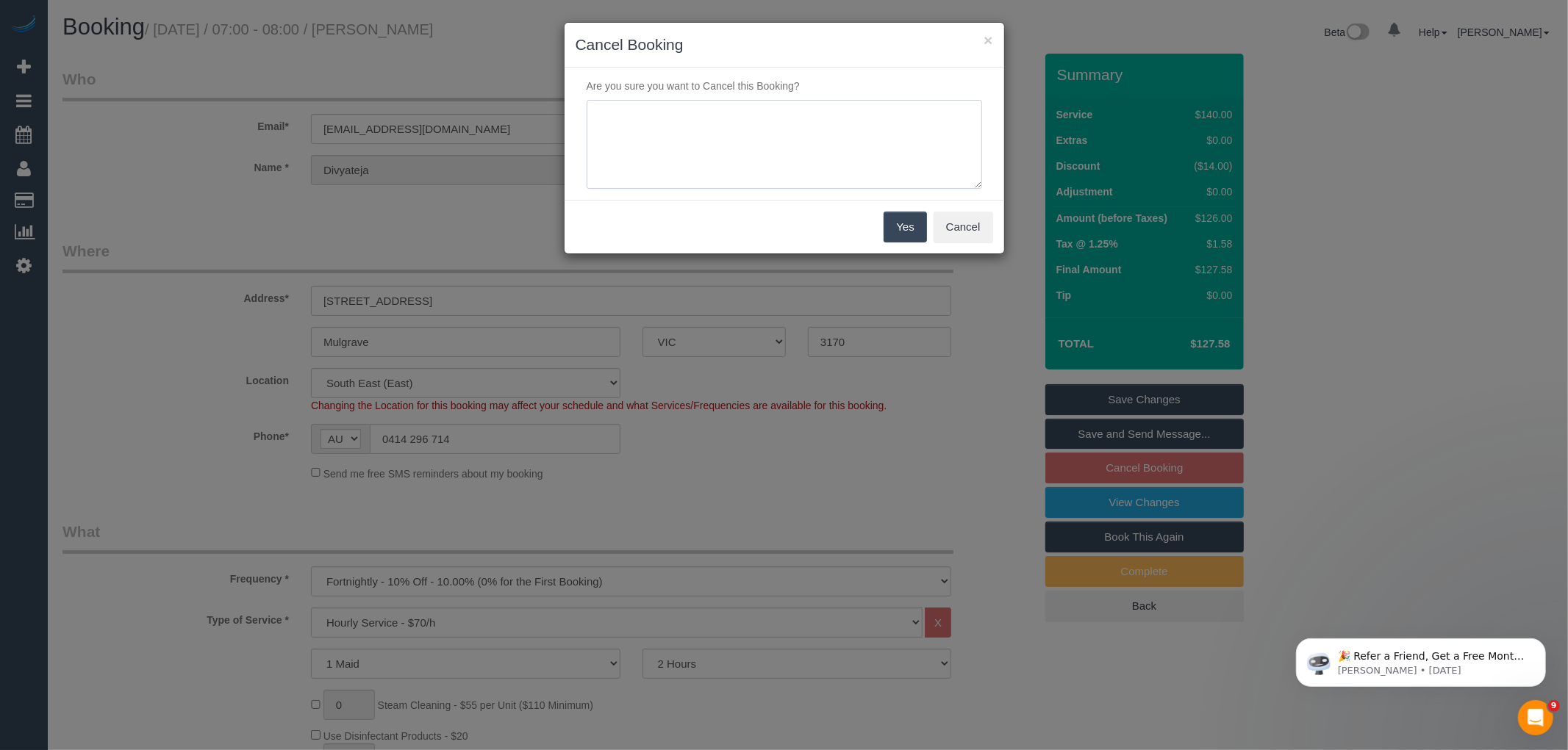
click at [677, 144] on textarea at bounding box center [784, 145] width 395 height 90
type textarea "Service not needed on this date via email VC"
click at [912, 237] on button "Yes" at bounding box center [905, 226] width 43 height 31
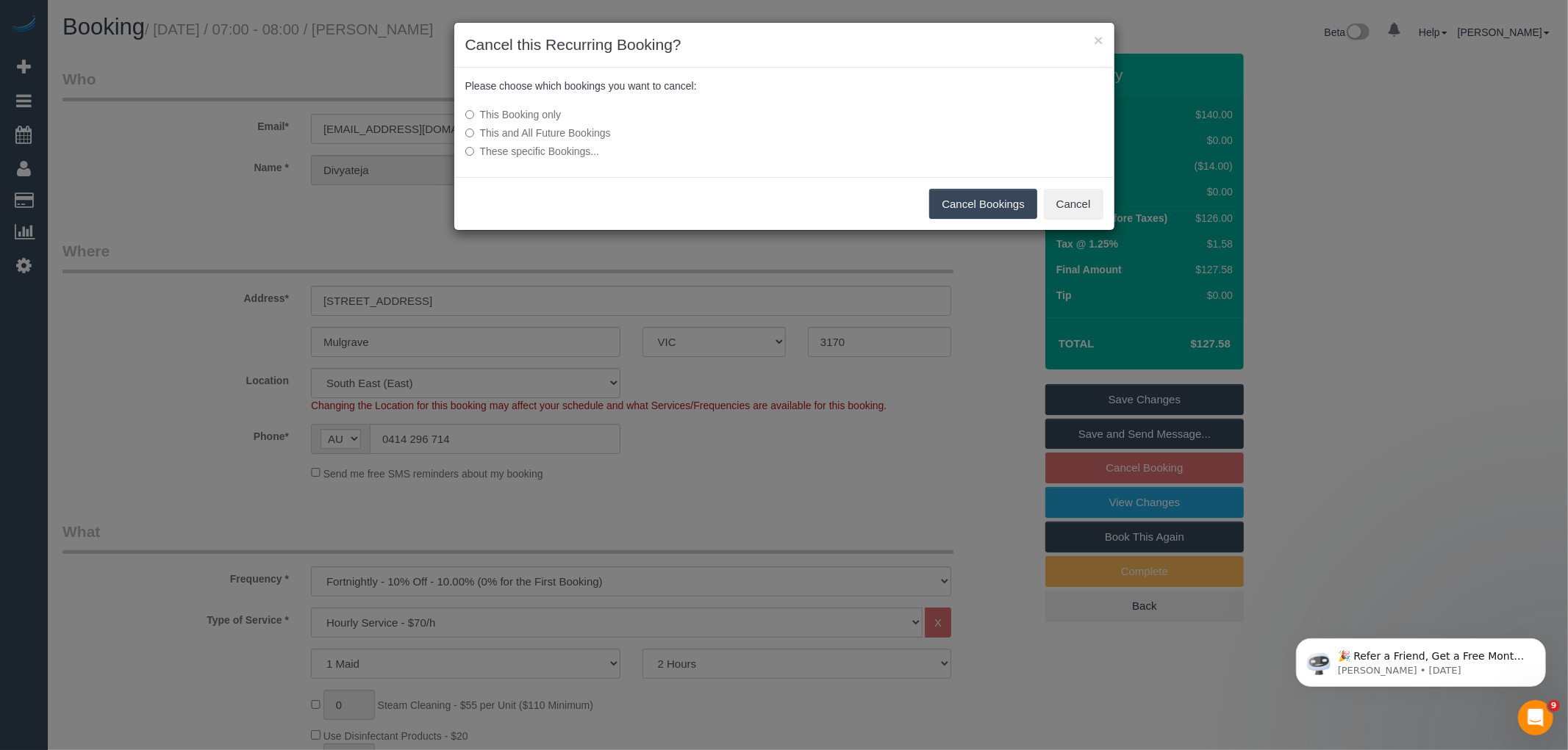
click at [991, 202] on button "Cancel Bookings" at bounding box center [984, 204] width 108 height 31
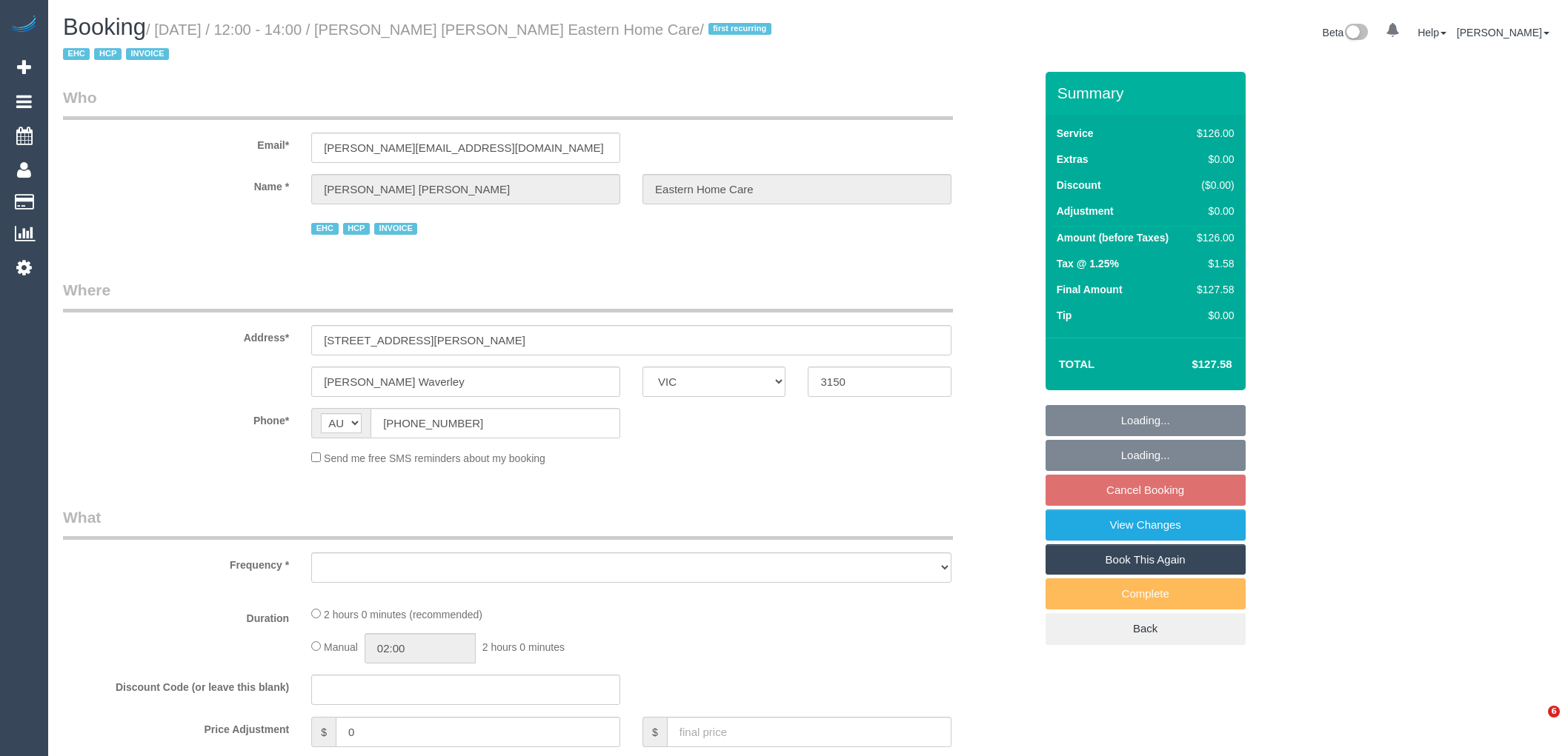
select select "VIC"
select select "object:799"
select select "120"
select select "number:28"
select select "number:14"
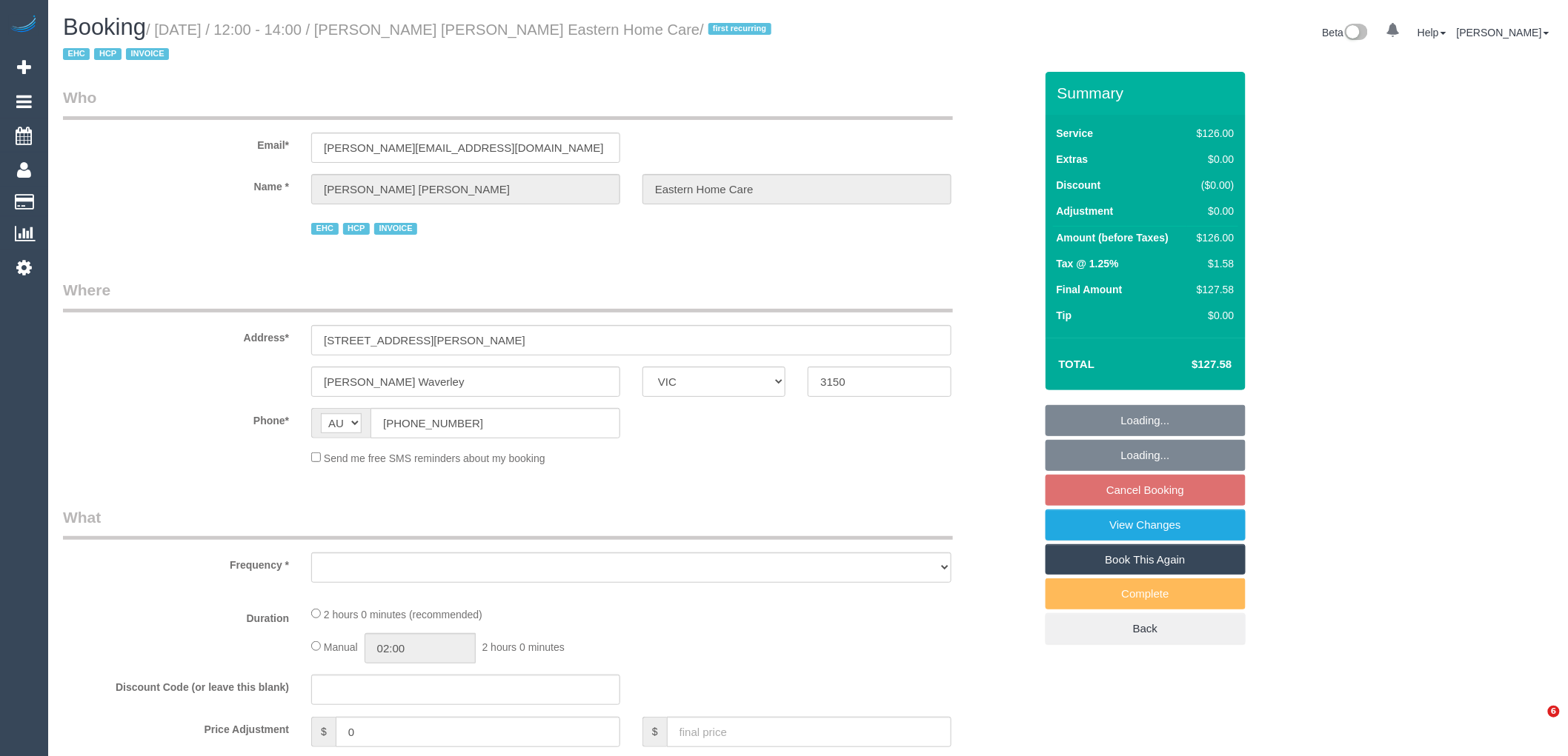
select select "number:19"
select select "number:25"
select select "number:35"
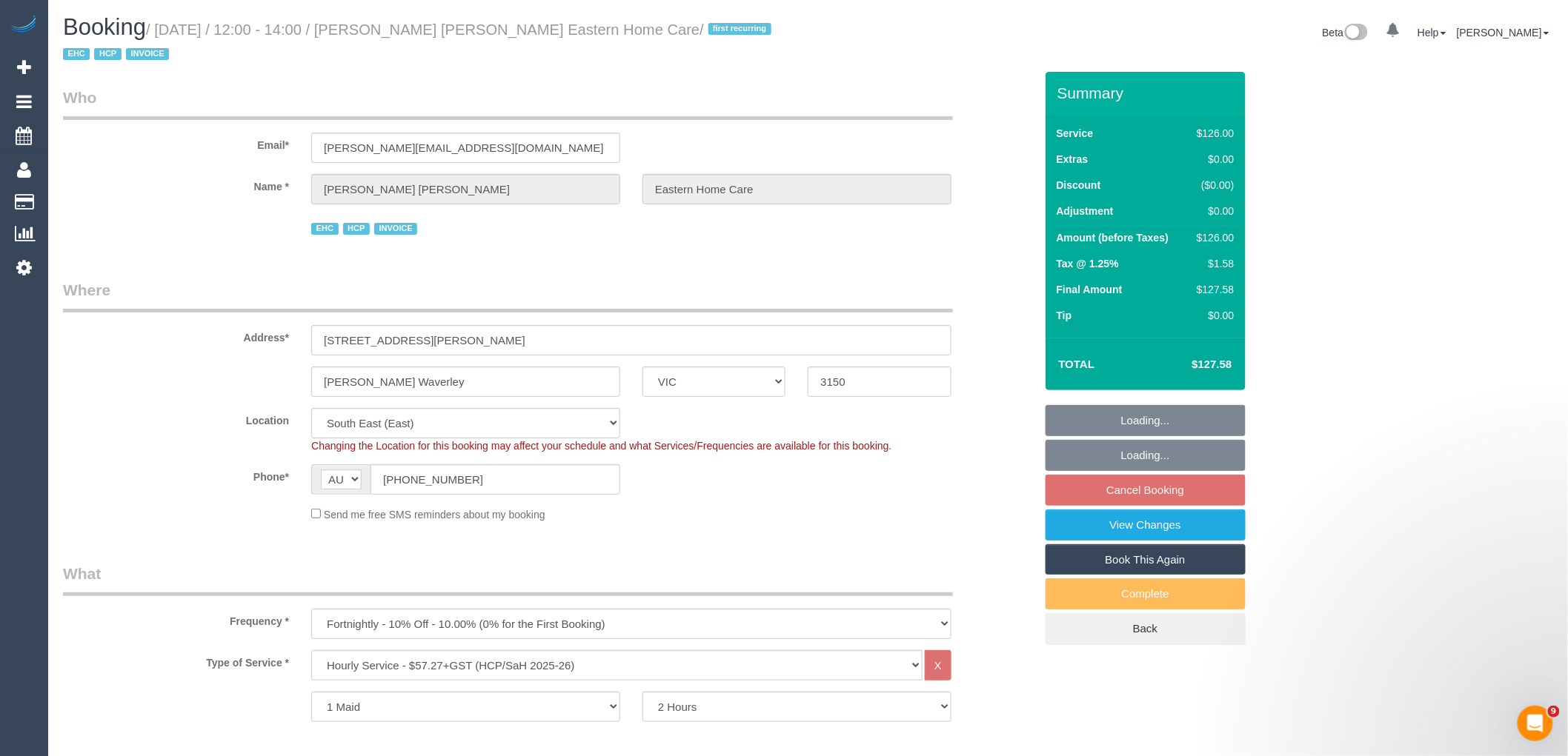
select select "object:1362"
select select "spot1"
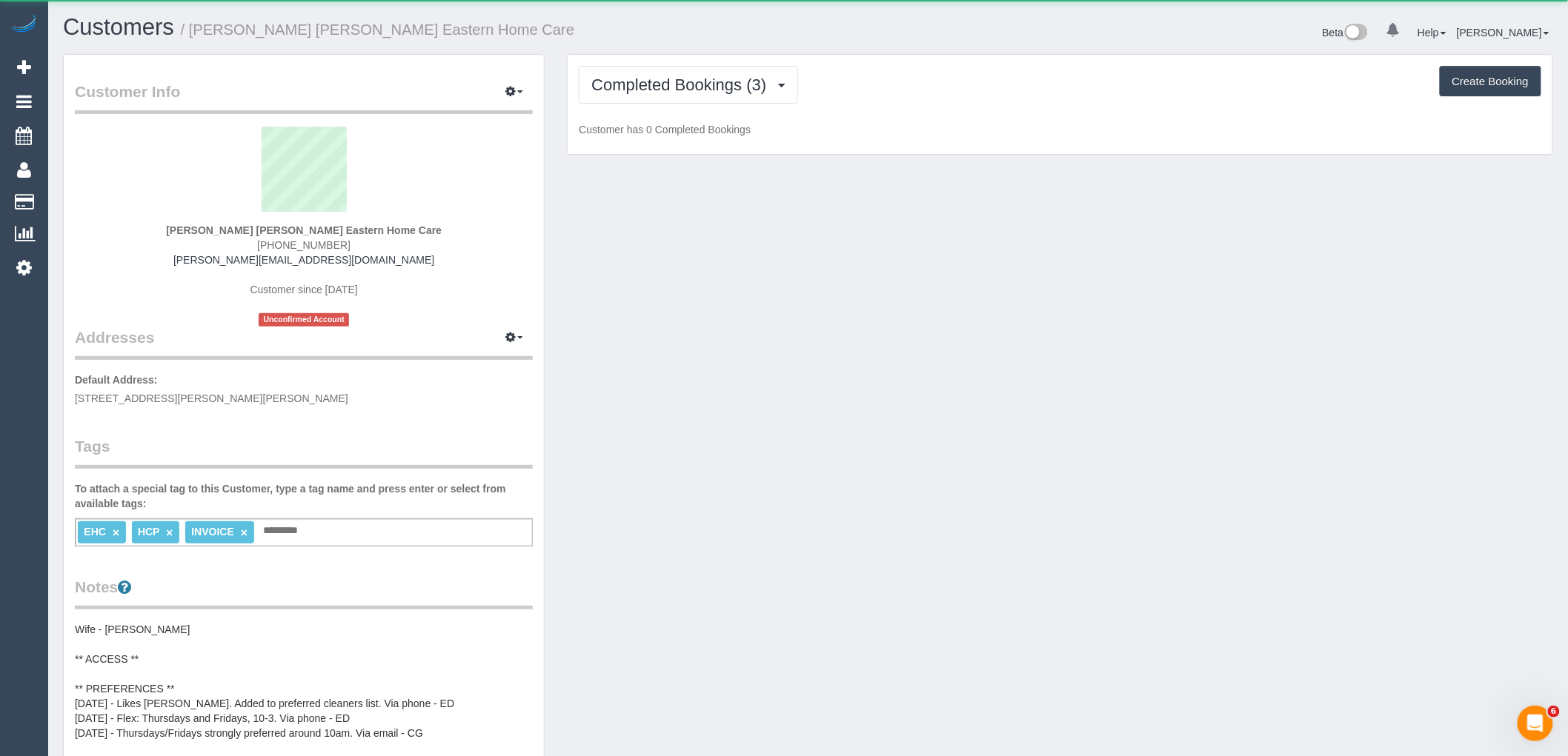
click at [738, 57] on div "Completed Bookings (3) Completed Bookings (3) Upcoming Bookings (11) Charges (4…" at bounding box center [1060, 105] width 985 height 100
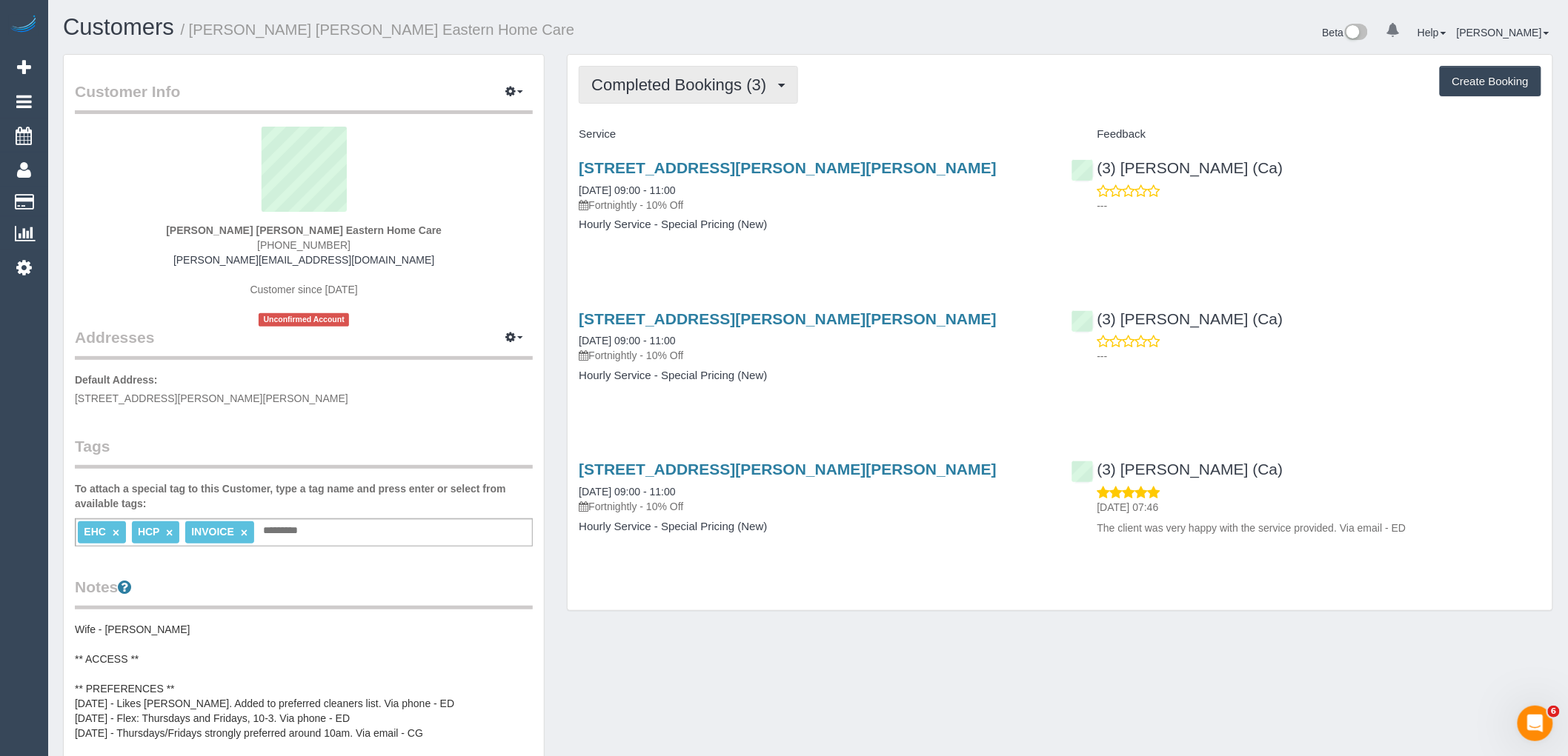
click at [736, 80] on span "Completed Bookings (3)" at bounding box center [682, 85] width 182 height 18
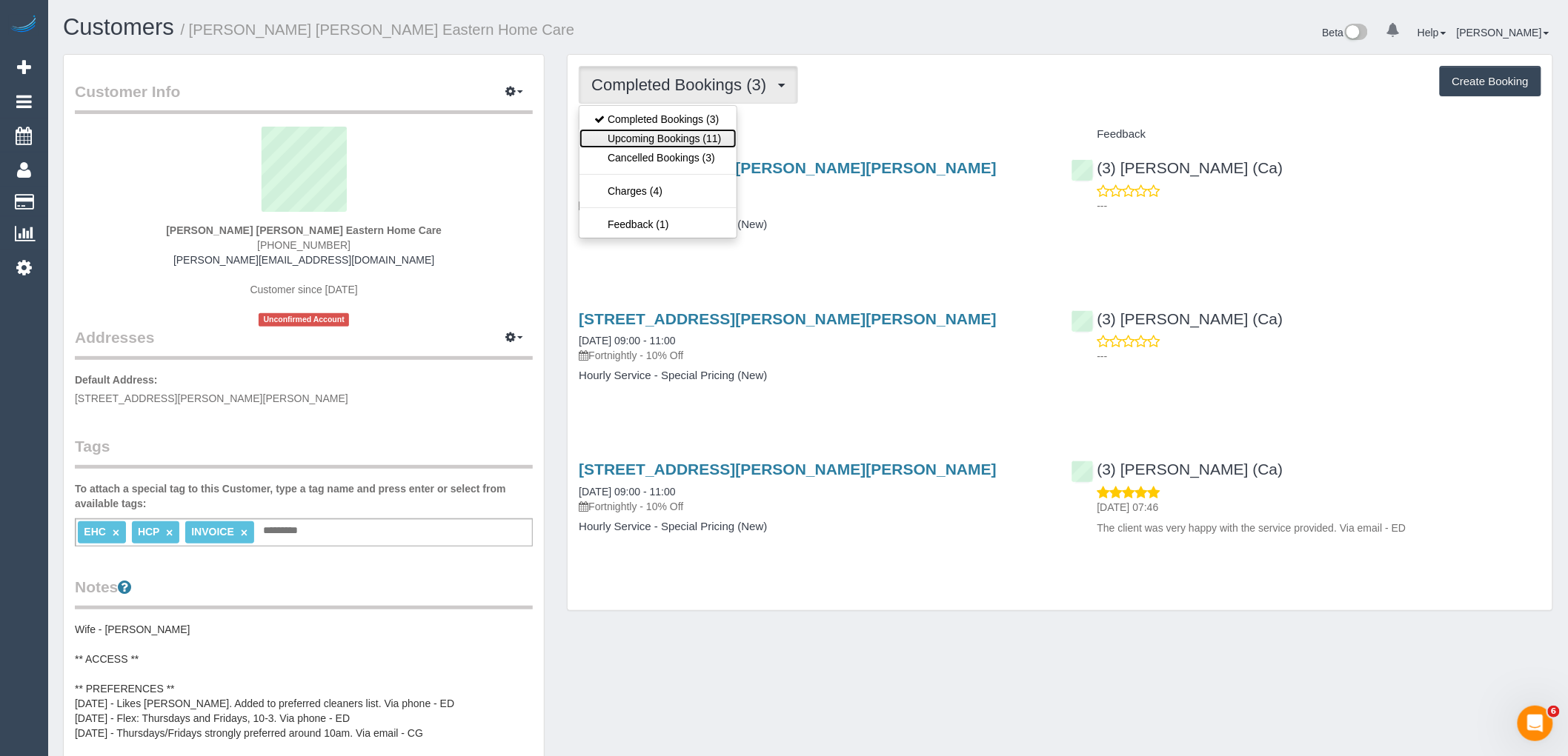
click at [687, 135] on link "Upcoming Bookings (11)" at bounding box center [657, 138] width 157 height 19
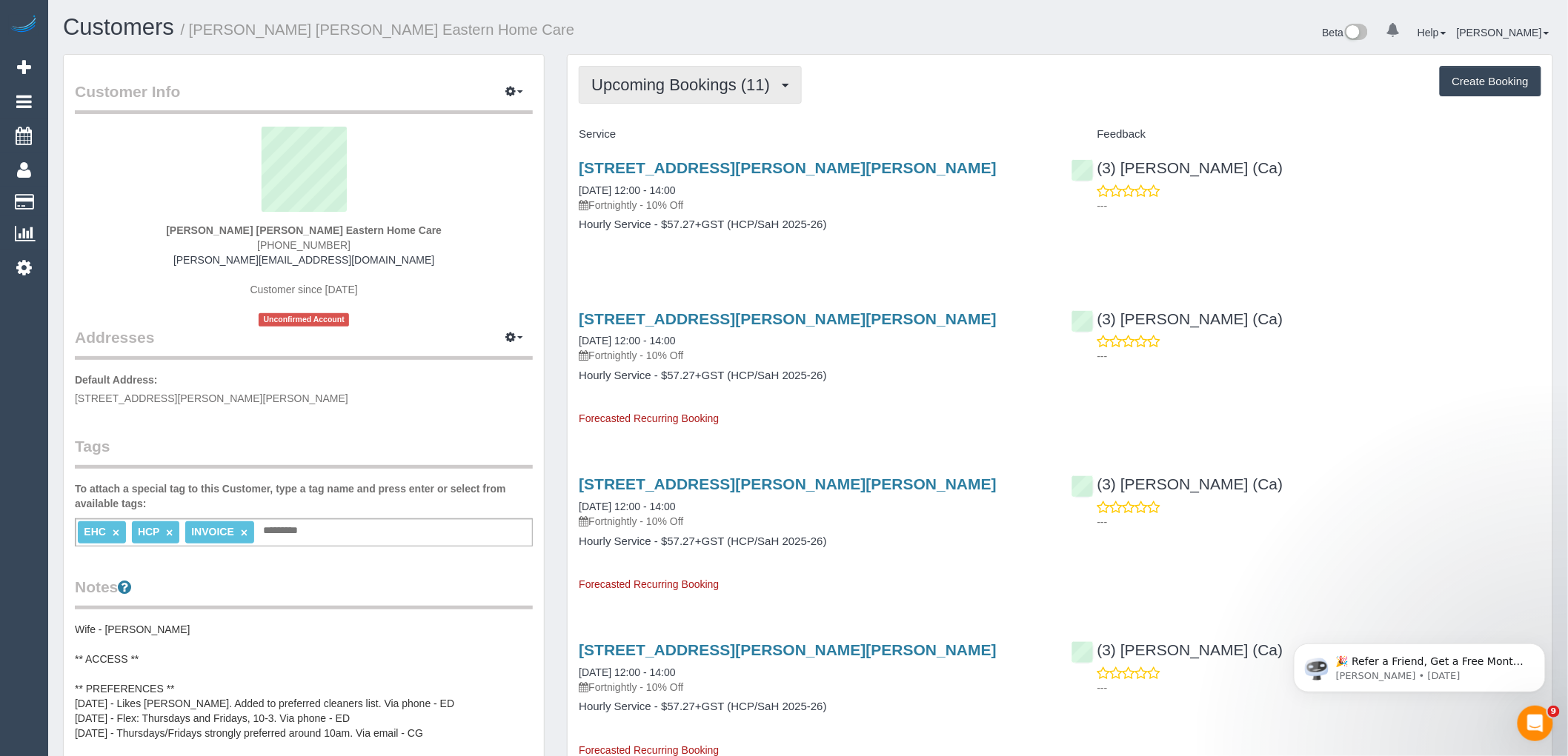
click at [706, 97] on button "Upcoming Bookings (11)" at bounding box center [690, 85] width 223 height 38
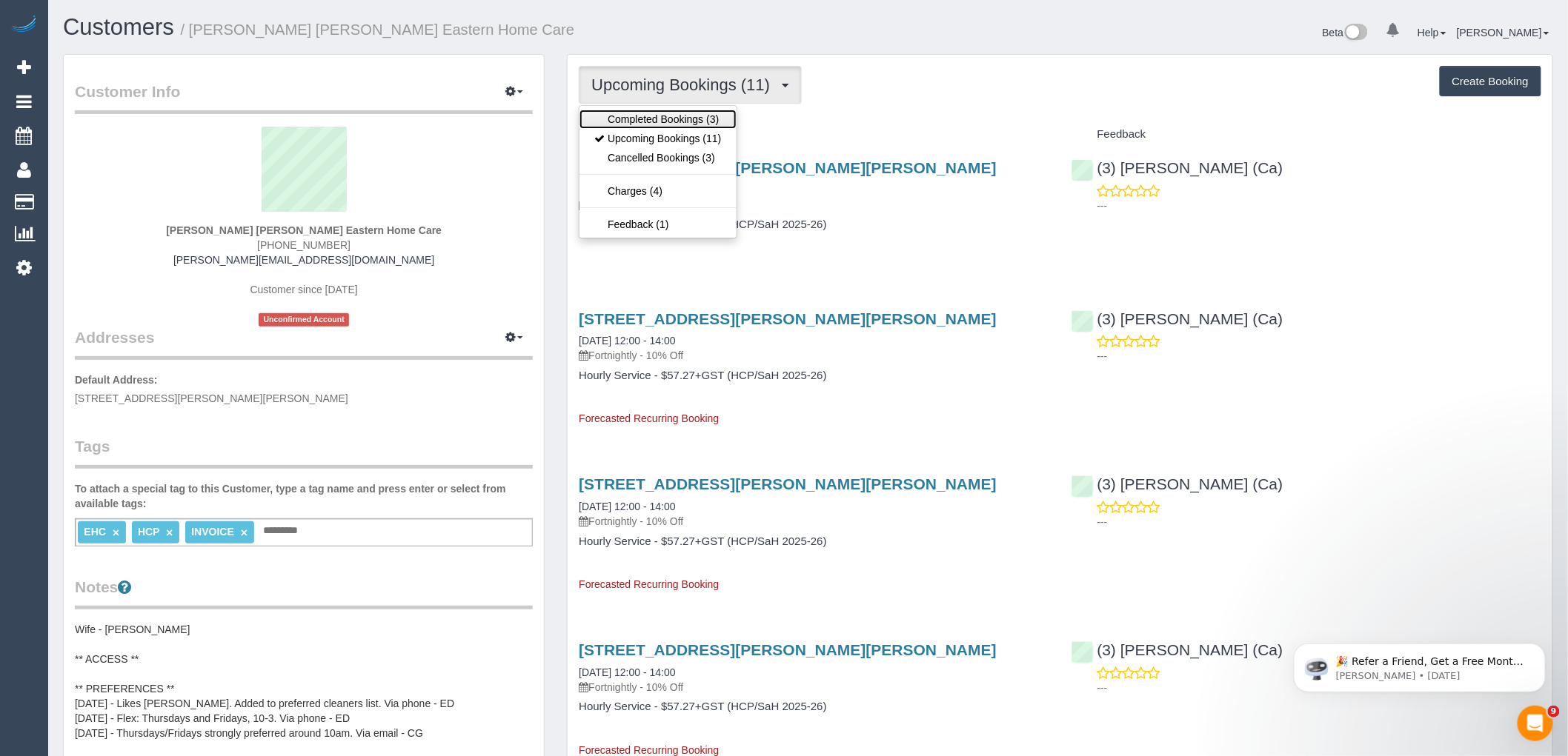
click at [689, 129] on link "Completed Bookings (3)" at bounding box center [657, 119] width 157 height 19
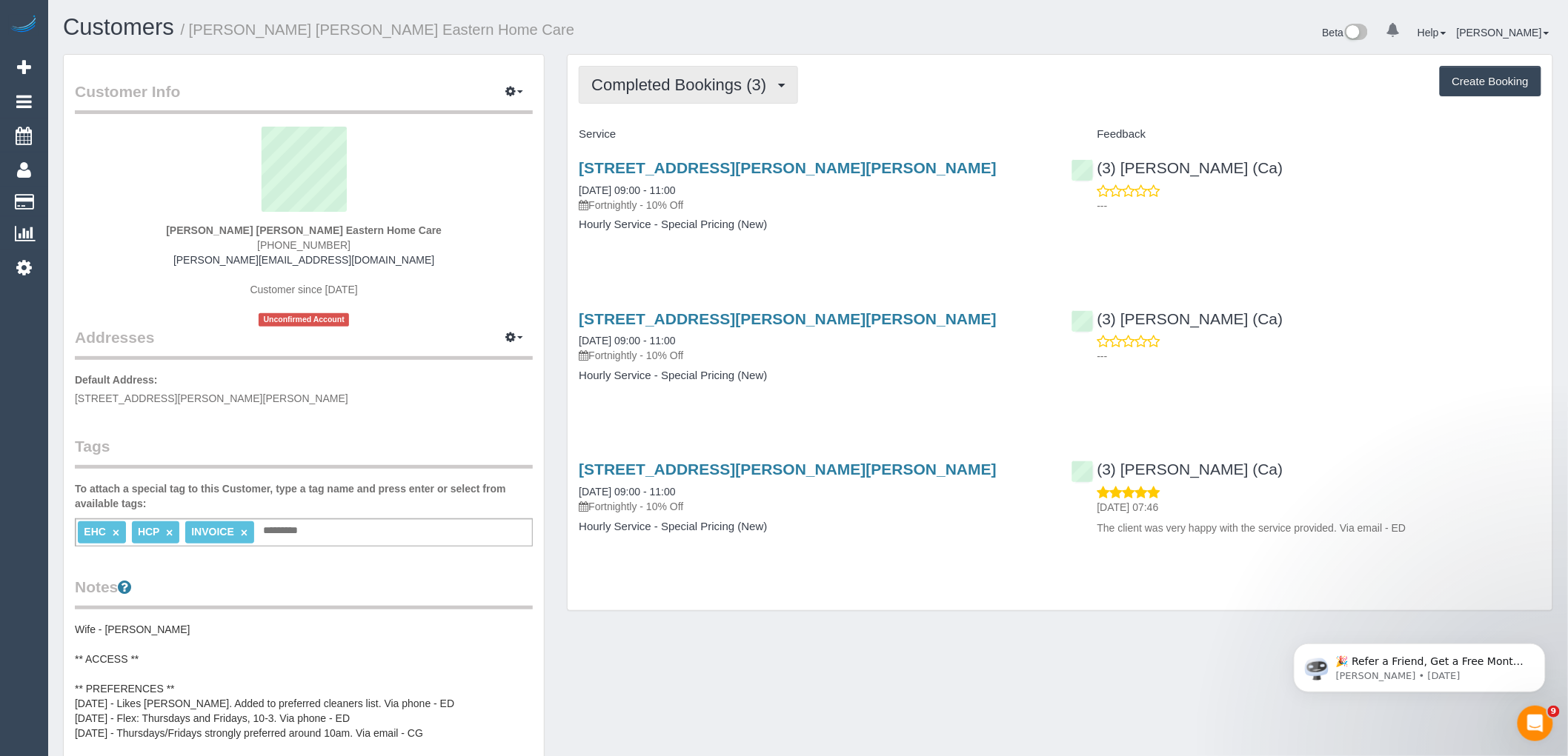
click at [649, 74] on button "Completed Bookings (3)" at bounding box center [688, 85] width 219 height 38
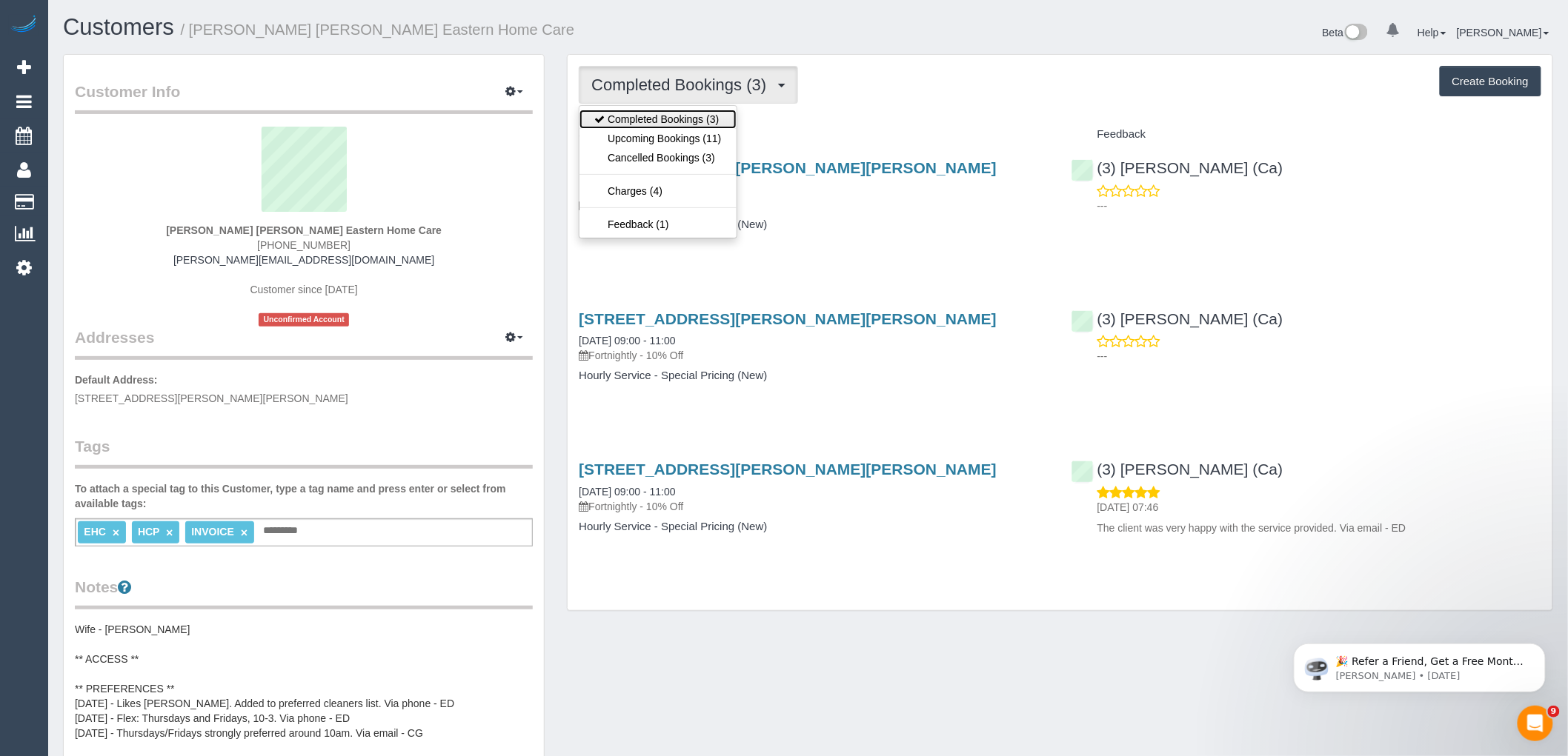
click at [667, 122] on link "Completed Bookings (3)" at bounding box center [657, 119] width 157 height 19
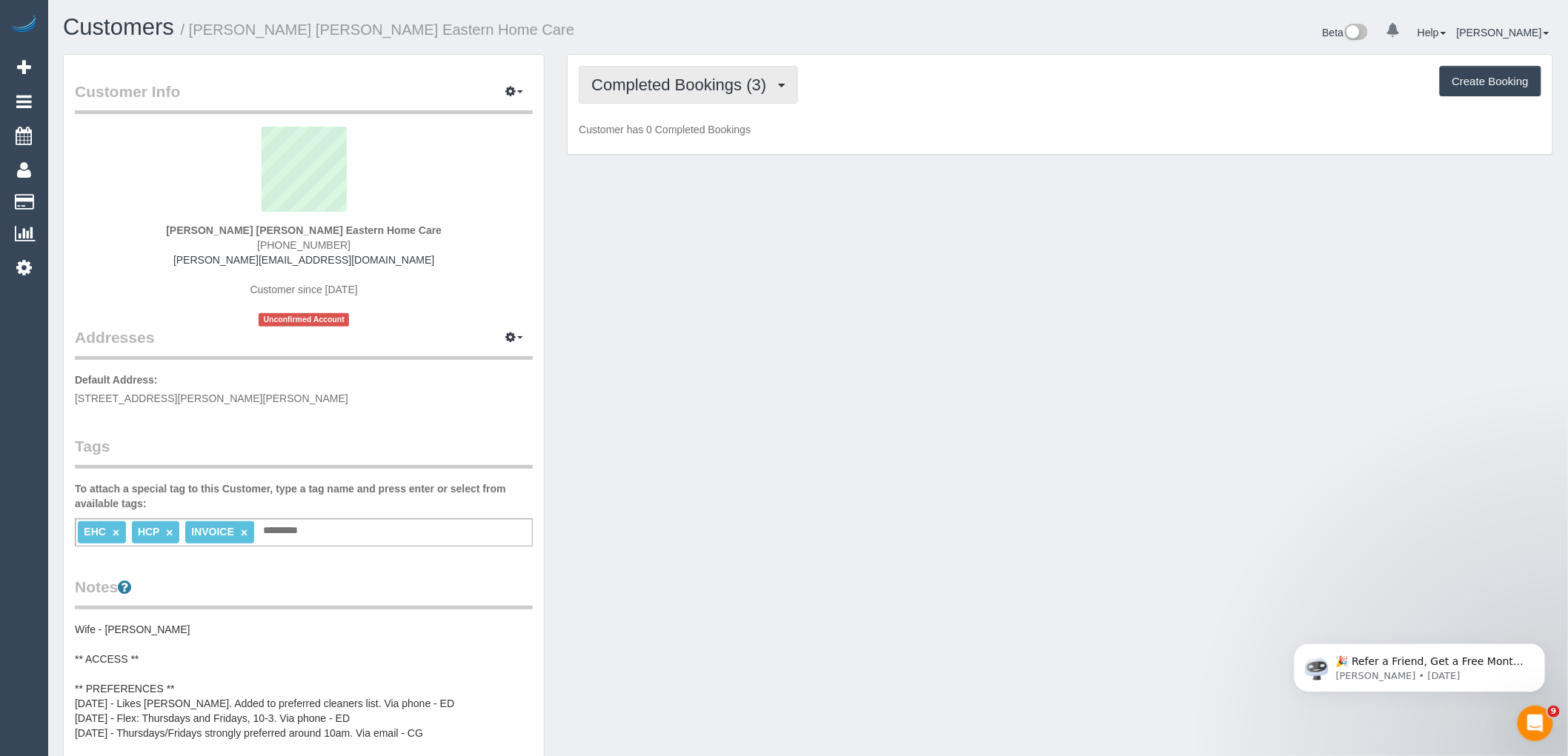
click at [682, 89] on span "Completed Bookings (3)" at bounding box center [682, 85] width 182 height 18
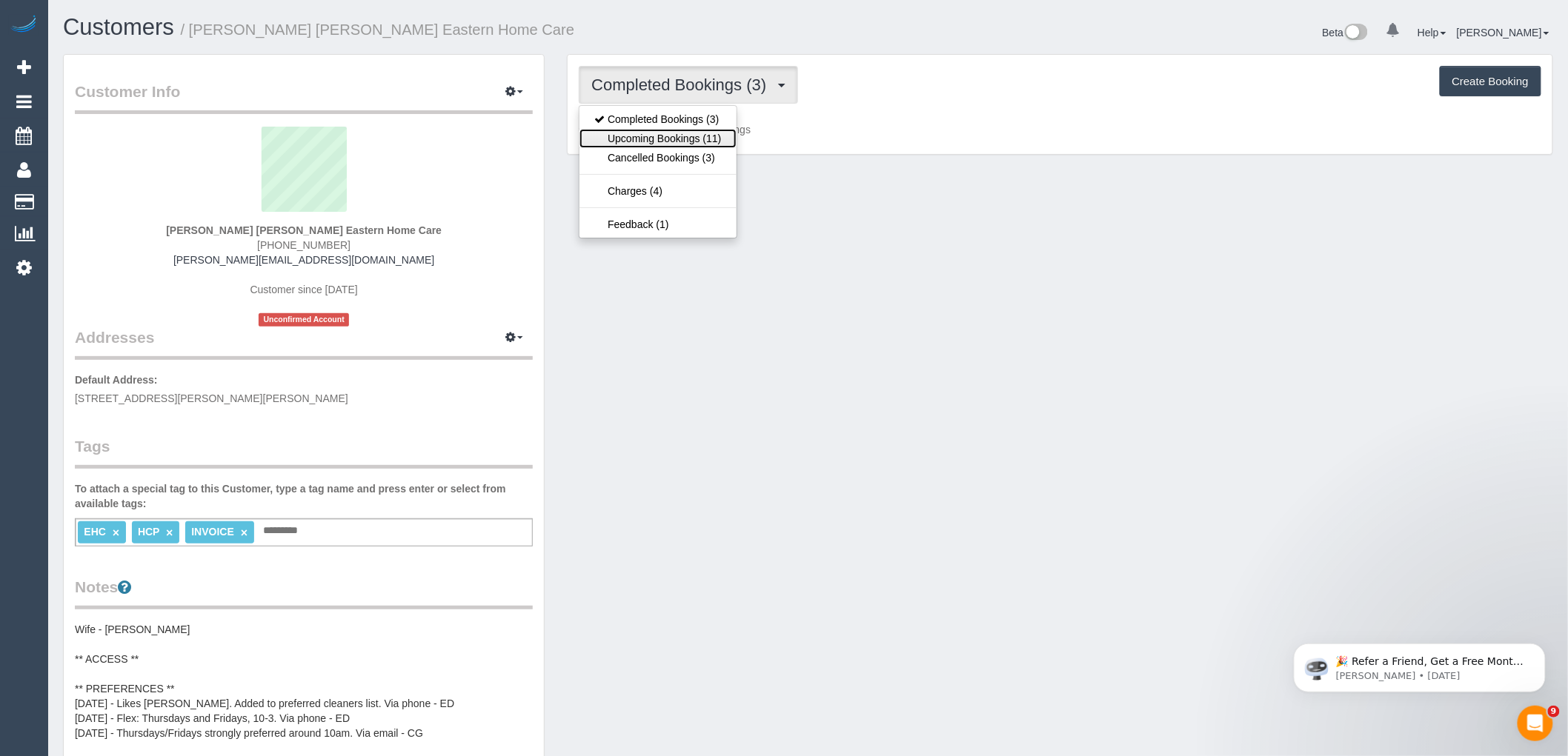
click at [683, 139] on link "Upcoming Bookings (11)" at bounding box center [657, 138] width 157 height 19
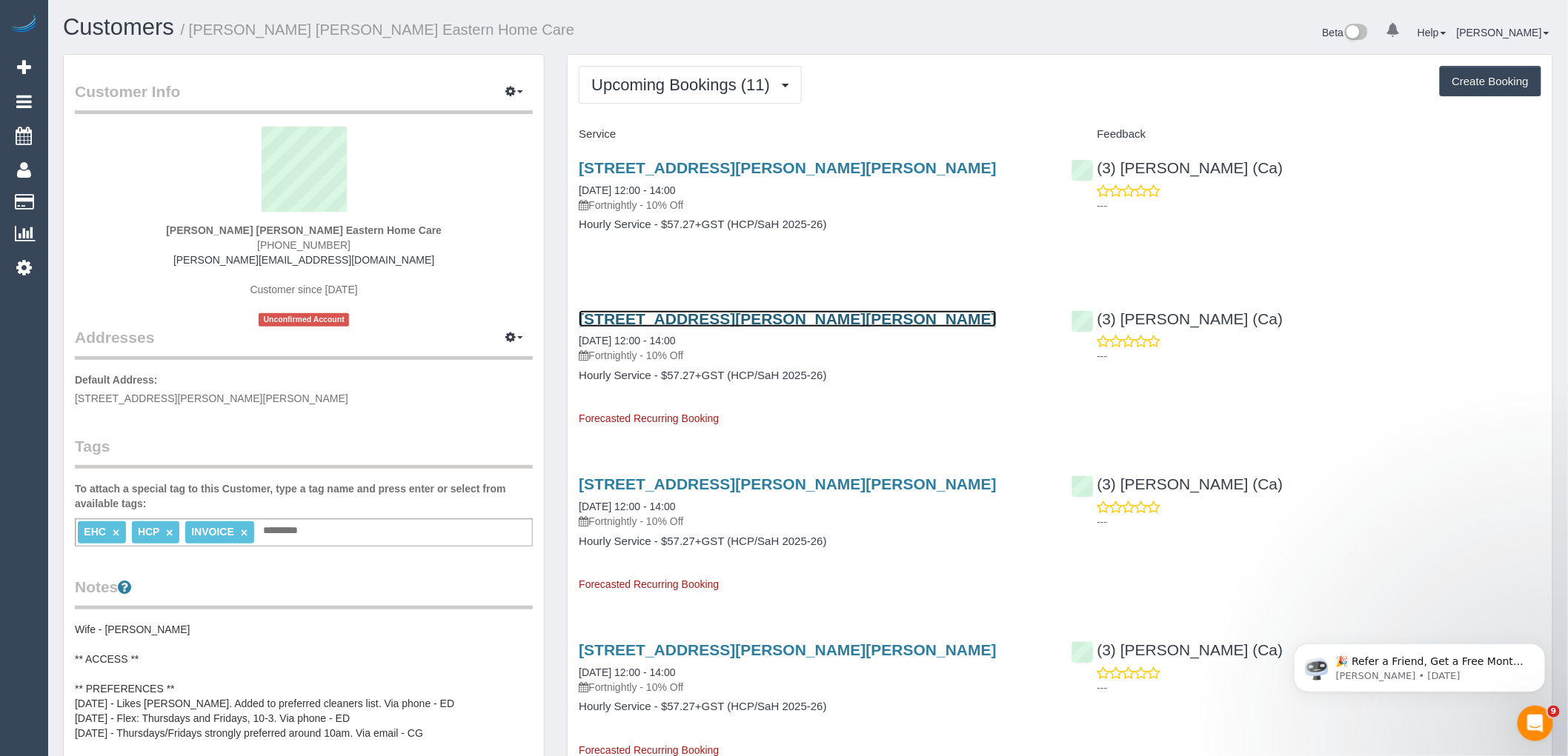
click at [791, 323] on link "2/5 Harvie Street, Glen Waverley, VIC 3150" at bounding box center [787, 319] width 418 height 17
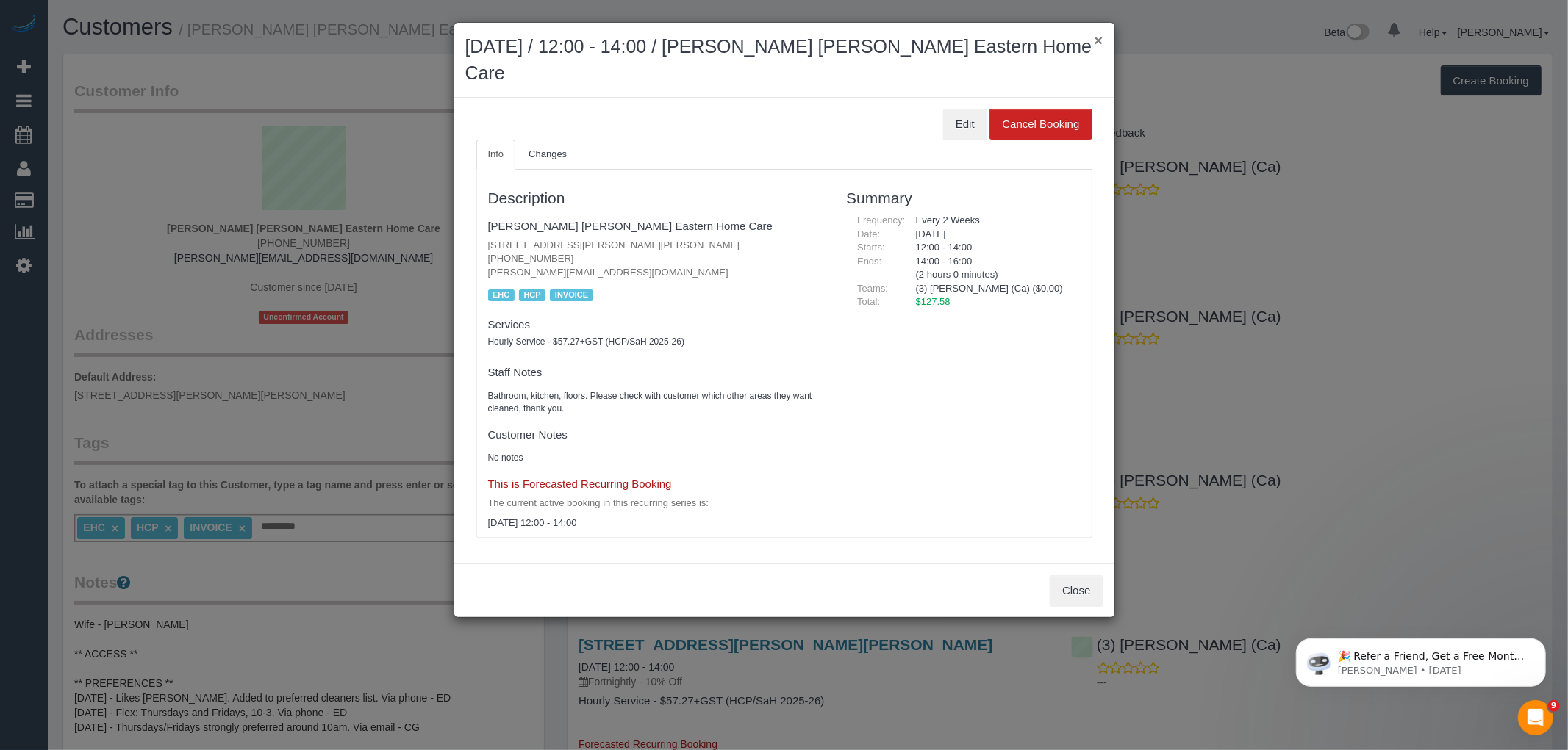
click at [1094, 39] on button "×" at bounding box center [1098, 40] width 9 height 16
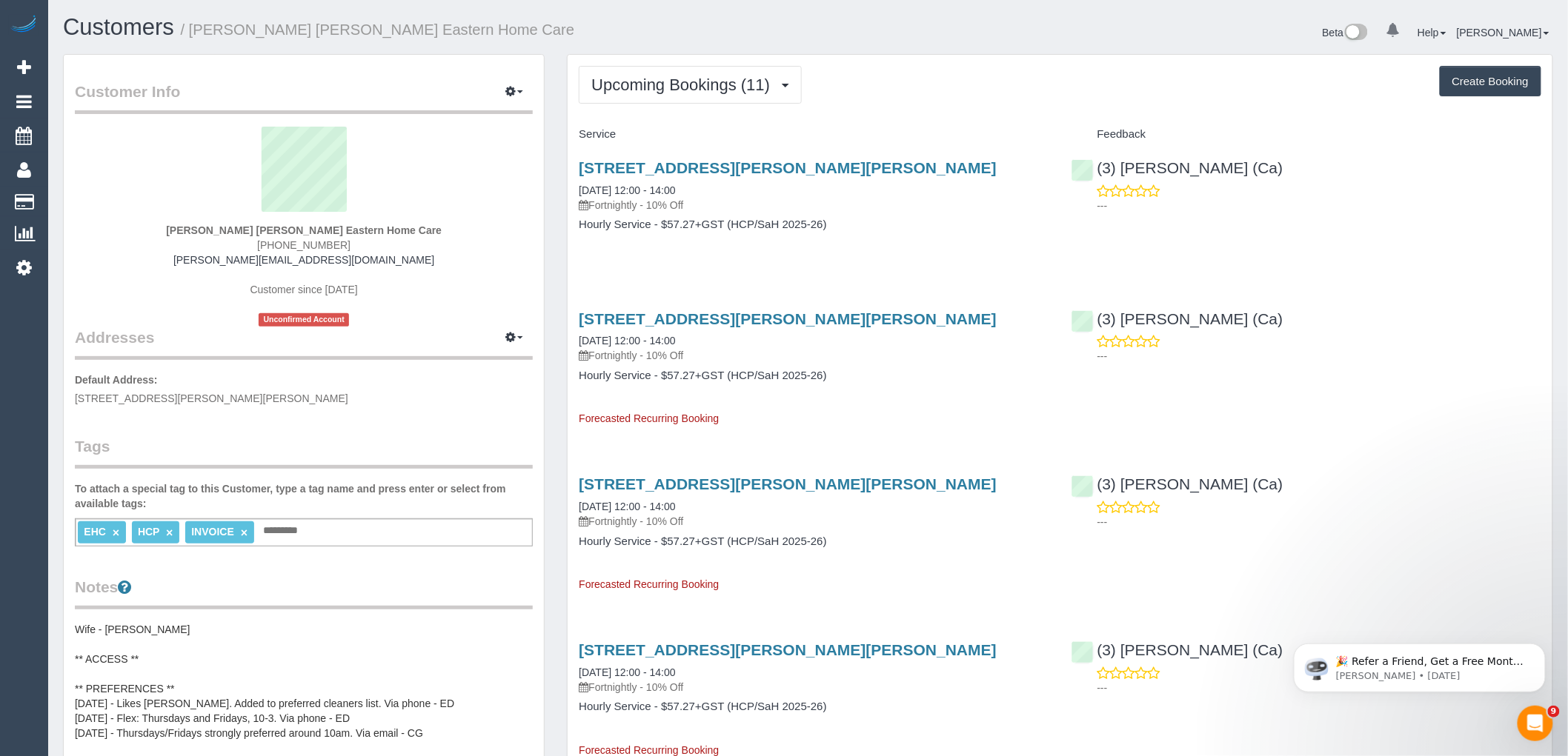
click at [924, 380] on h4 "Hourly Service - $57.27+GST (HCP/SaH 2025-26)" at bounding box center [813, 376] width 470 height 13
click at [806, 313] on link "2/5 Harvie Street, Glen Waverley, VIC 3150" at bounding box center [787, 319] width 418 height 17
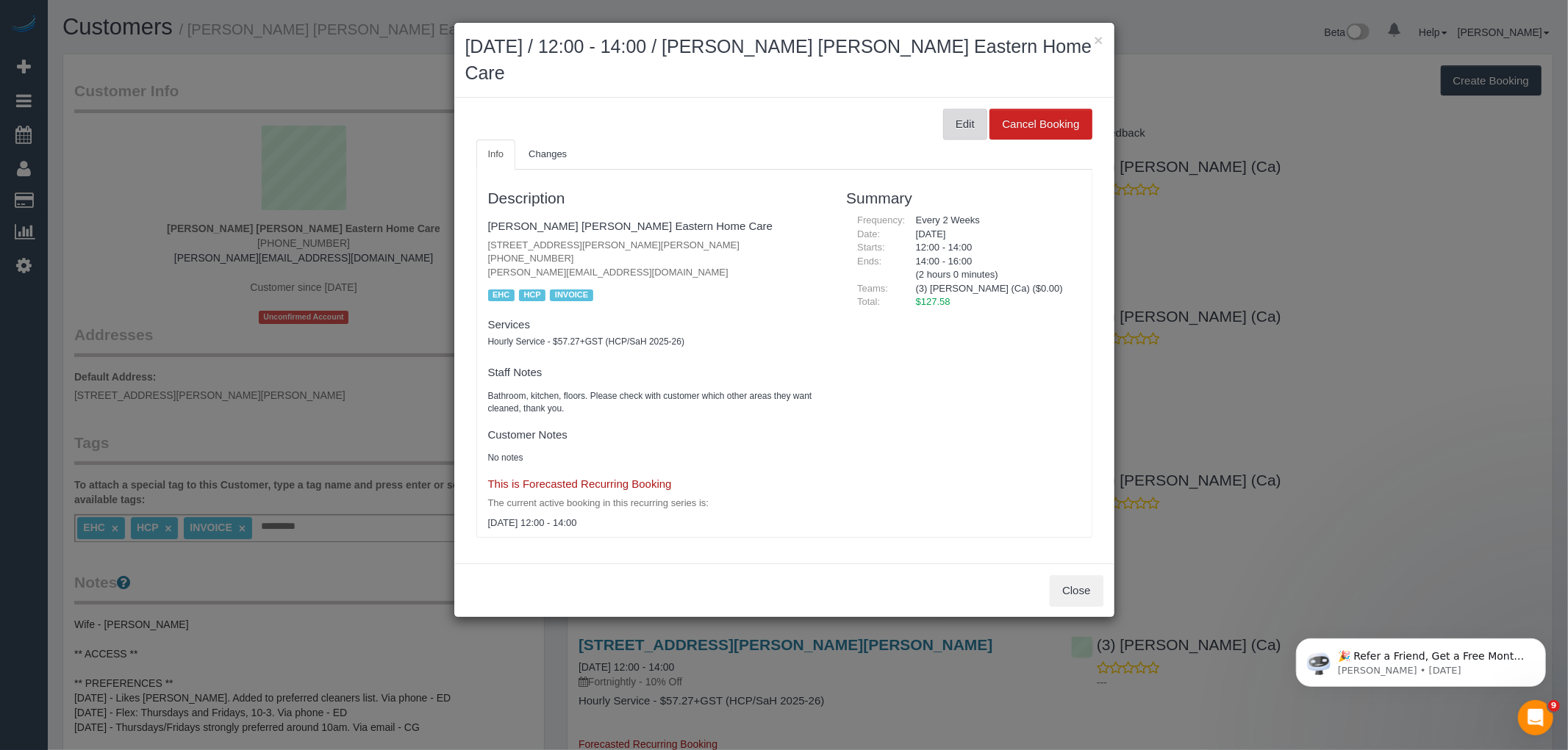
click at [970, 125] on button "Edit" at bounding box center [965, 124] width 44 height 31
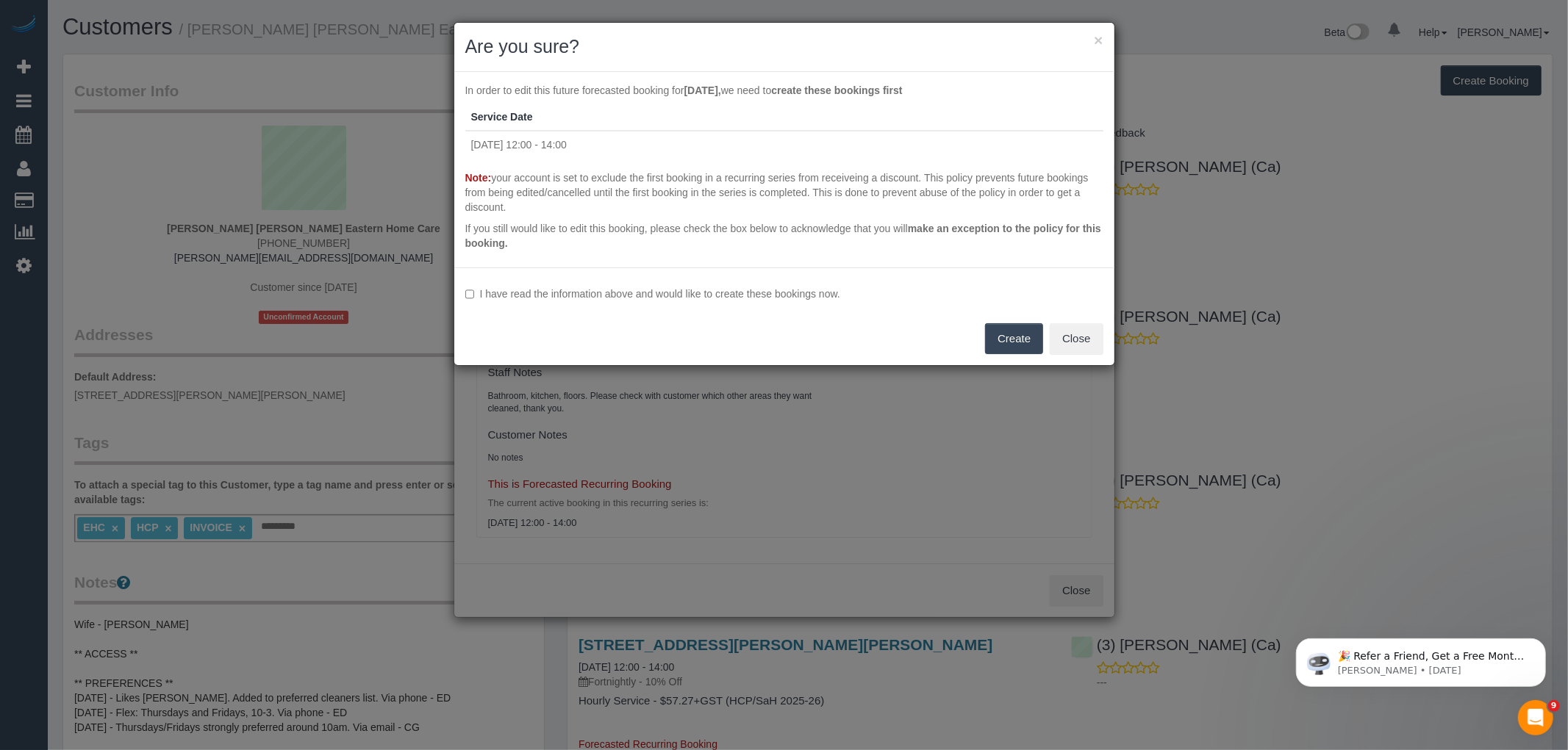
click at [577, 294] on label "I have read the information above and would like to create these bookings now." at bounding box center [784, 294] width 638 height 15
click at [1013, 339] on button "Create" at bounding box center [1014, 338] width 58 height 31
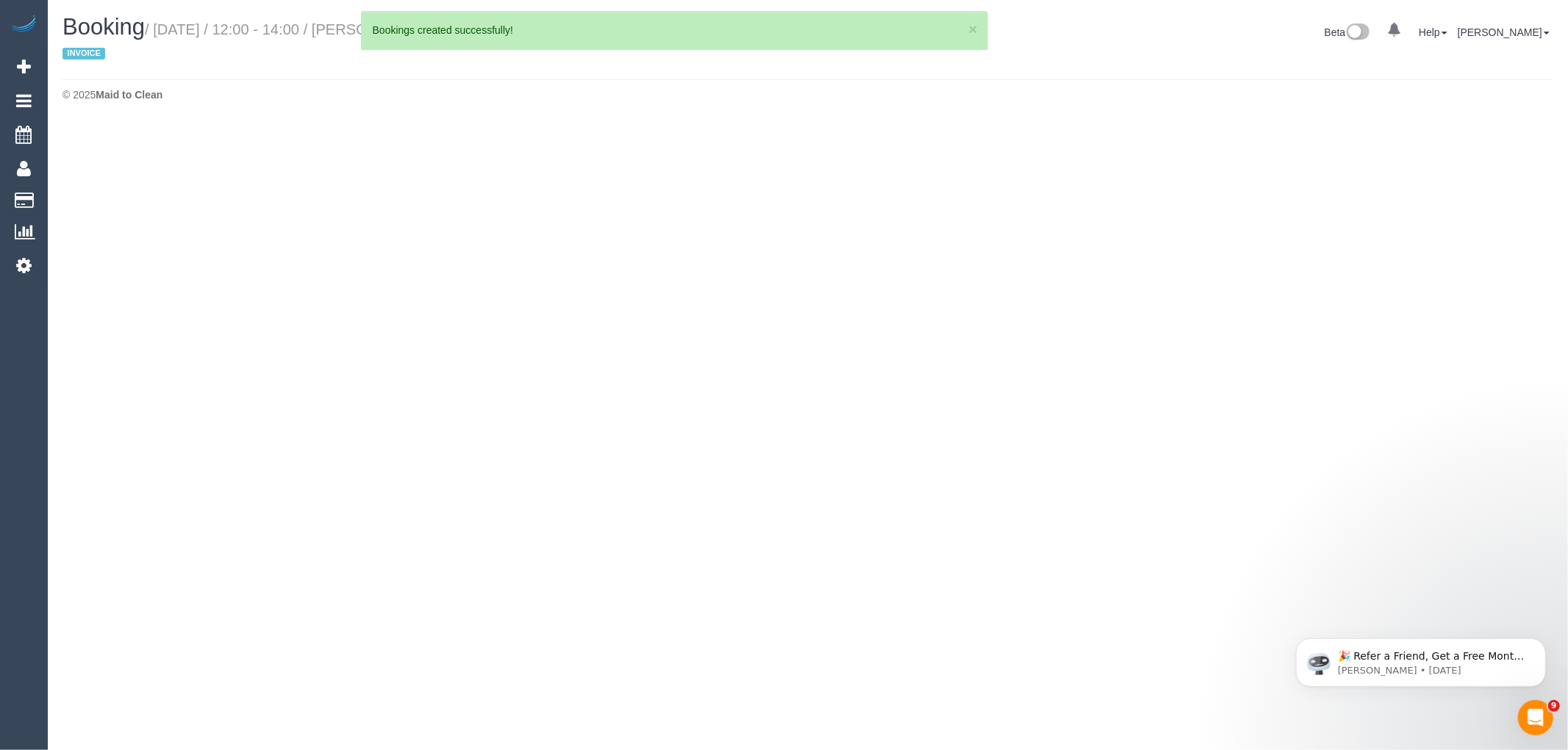
select select "VIC"
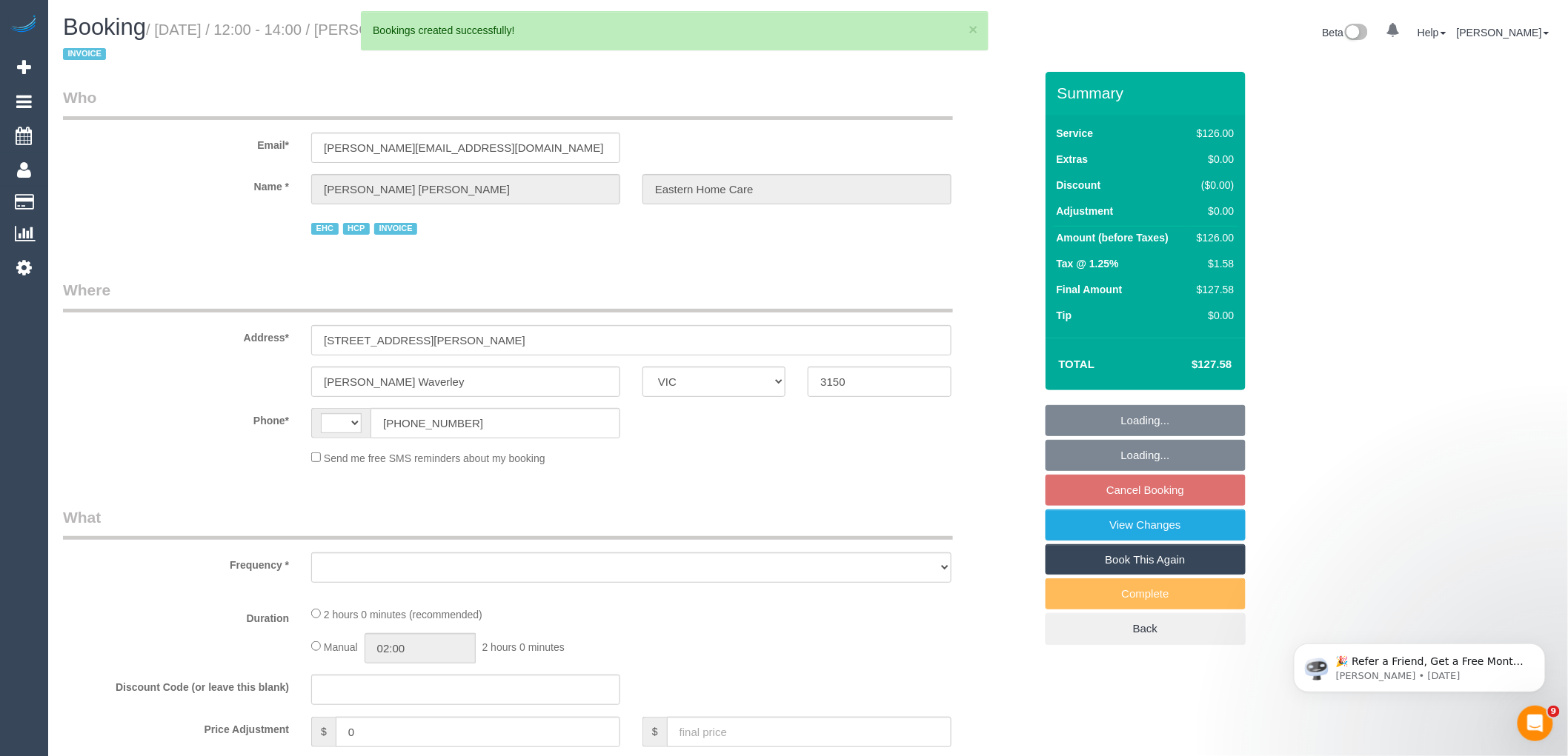
select select "object:1755"
select select "120"
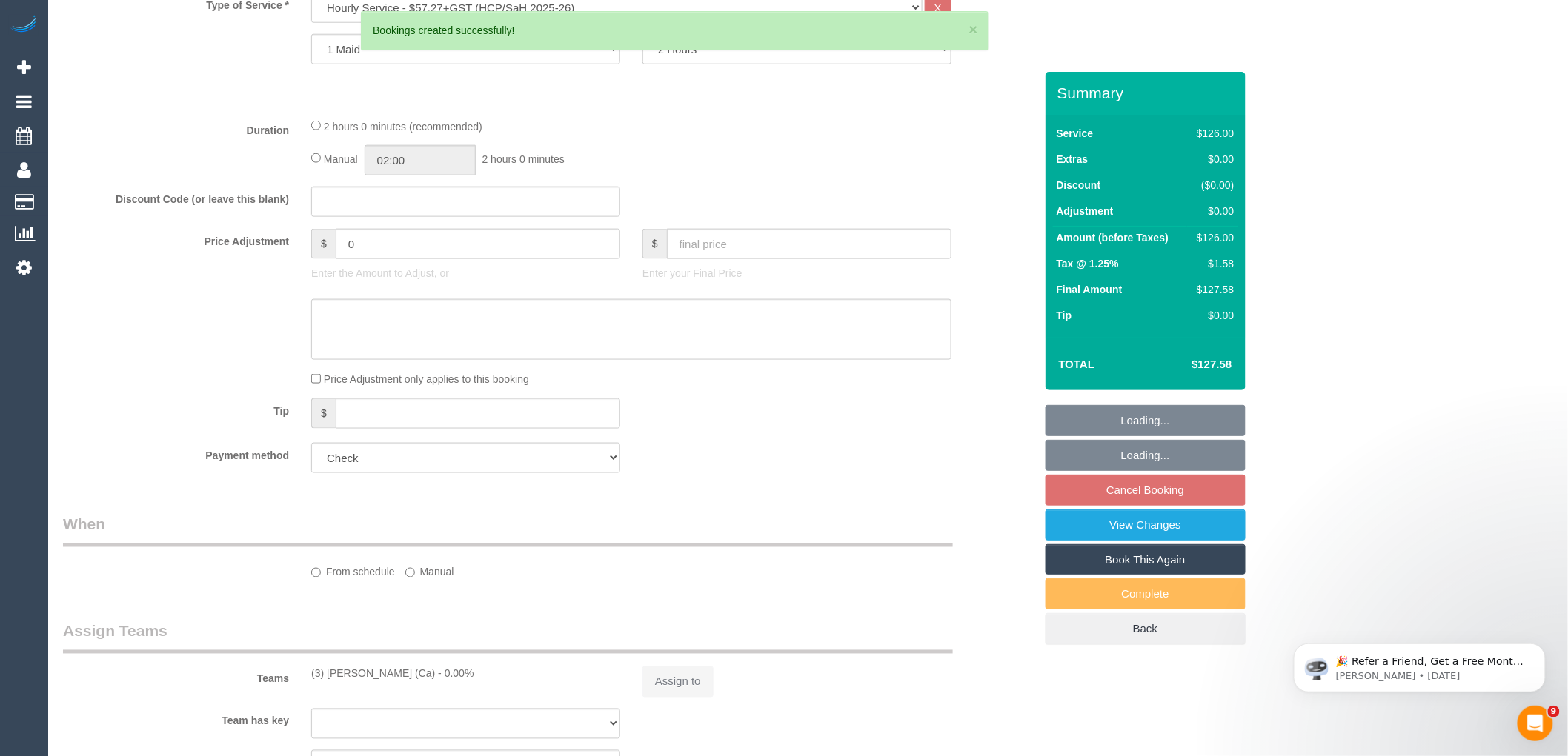
select select "object:2072"
select select "string:AU"
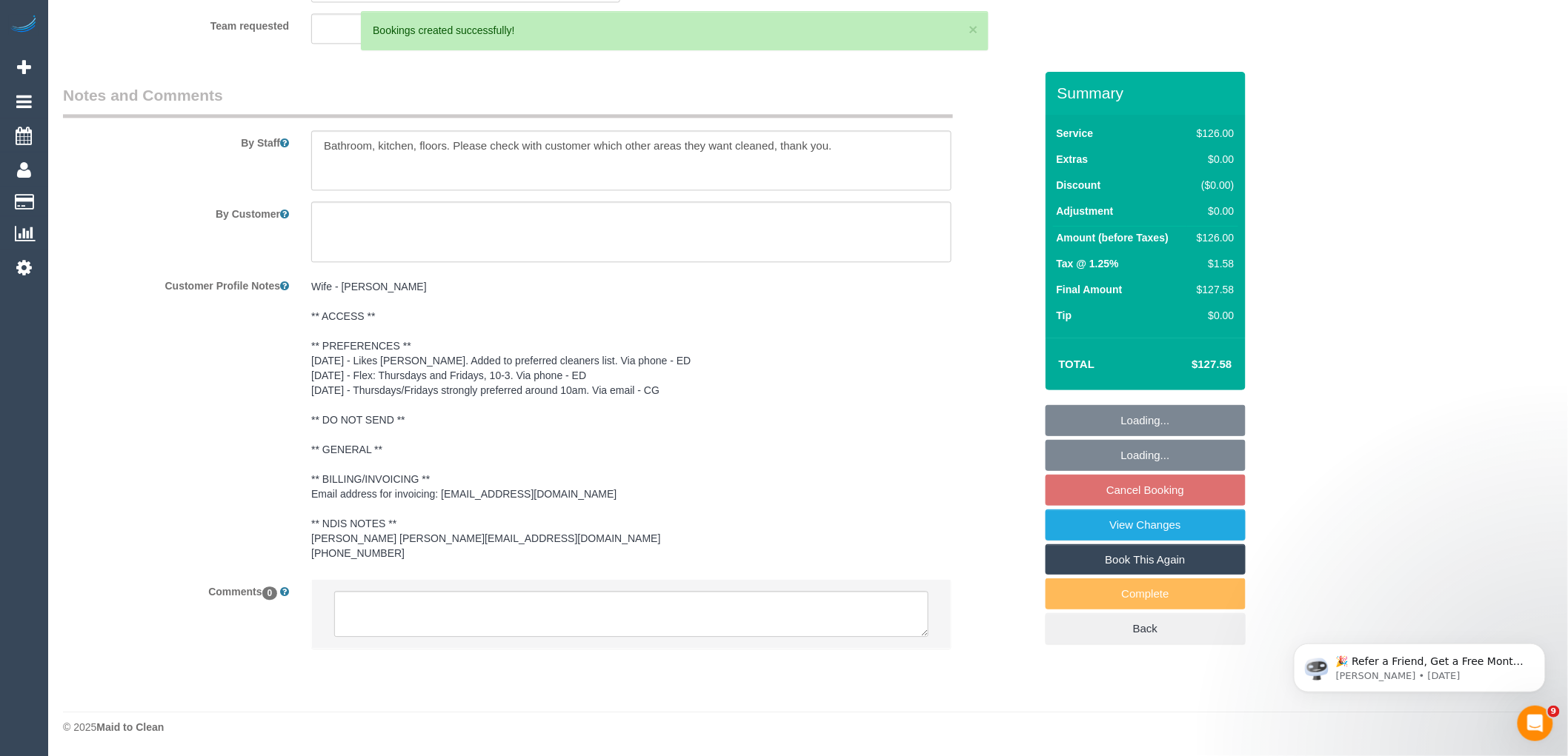
select select "spot4"
select select "number:28"
select select "number:14"
select select "number:19"
select select "number:25"
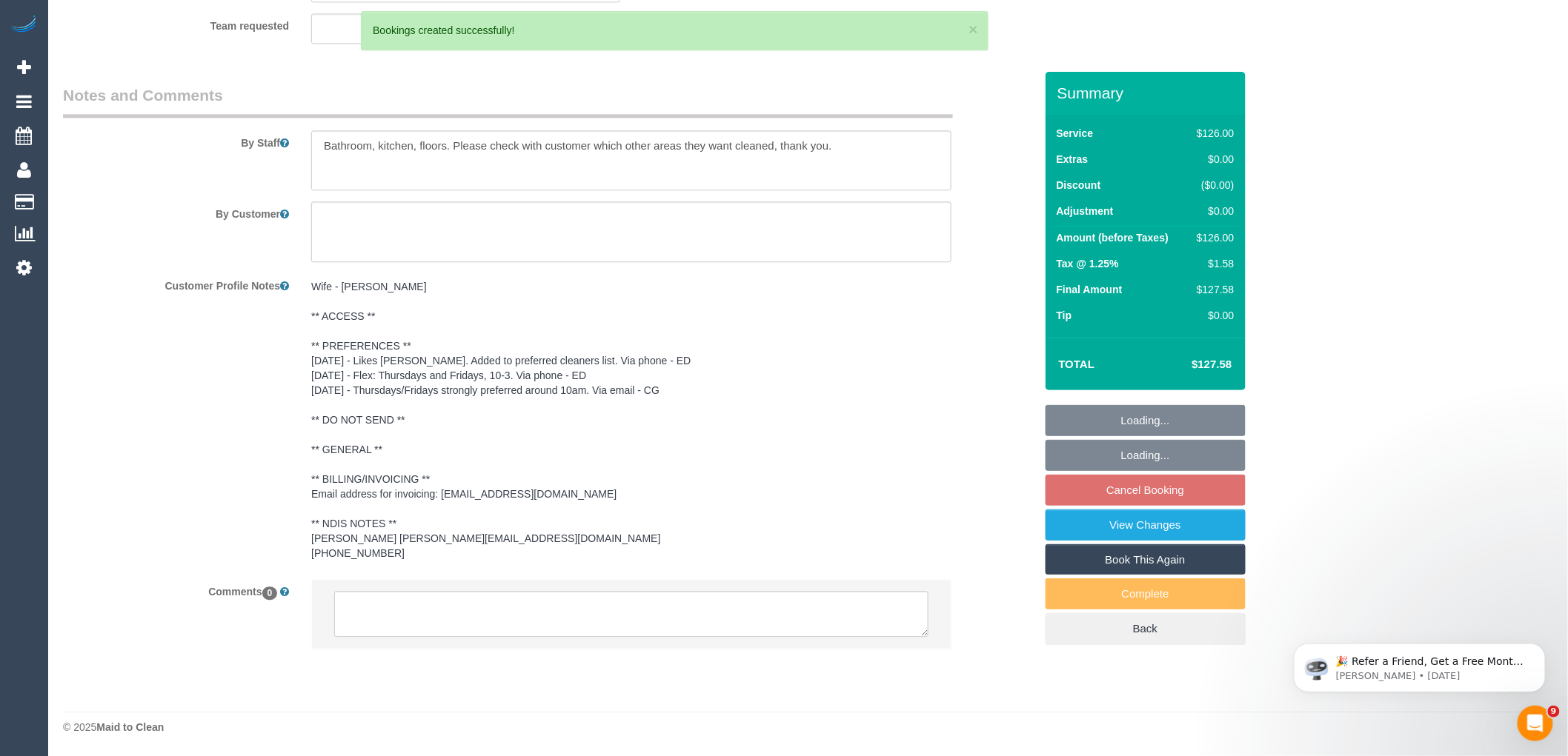
select select "number:35"
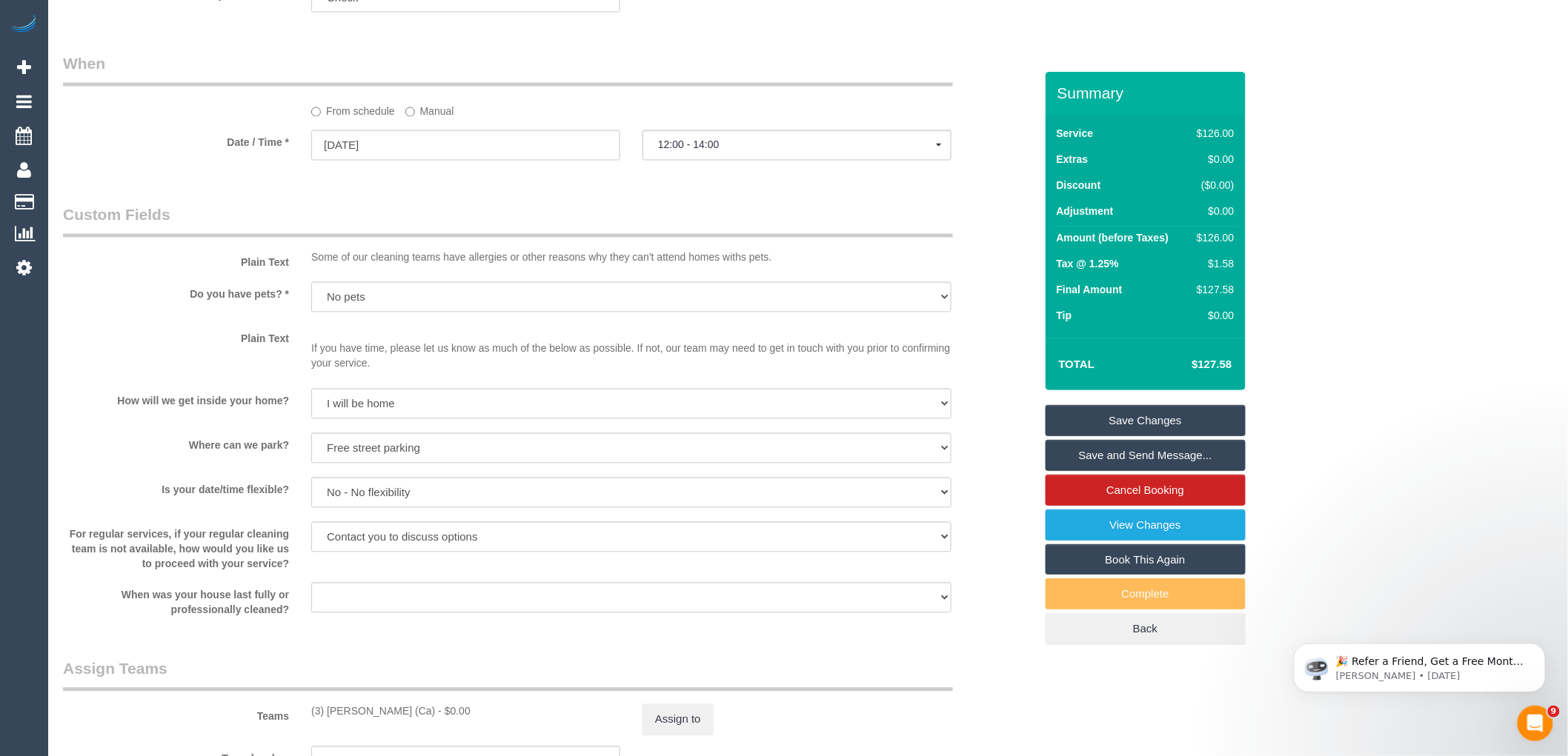
scroll to position [974, 0]
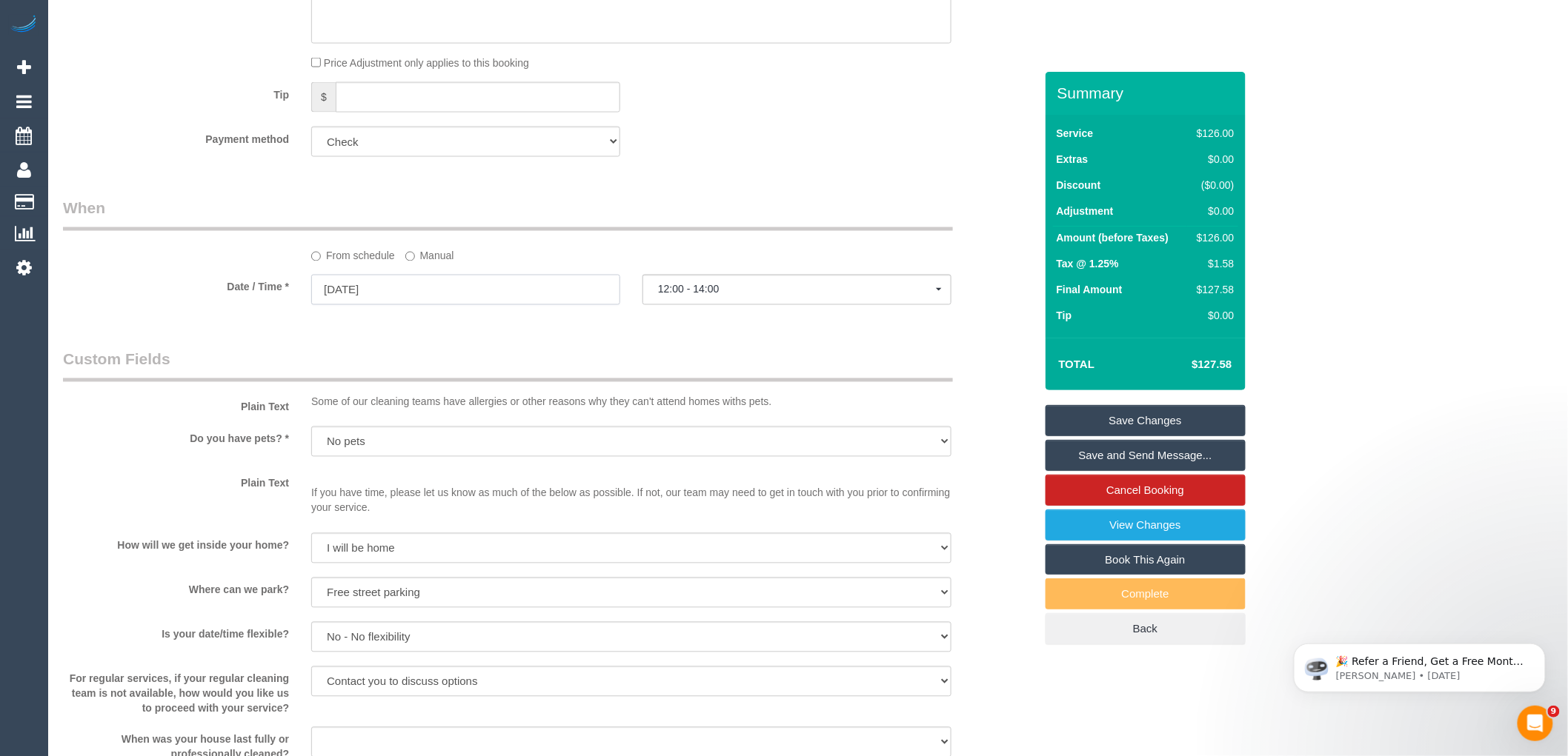
click at [417, 284] on input "30/10/2025" at bounding box center [466, 290] width 309 height 30
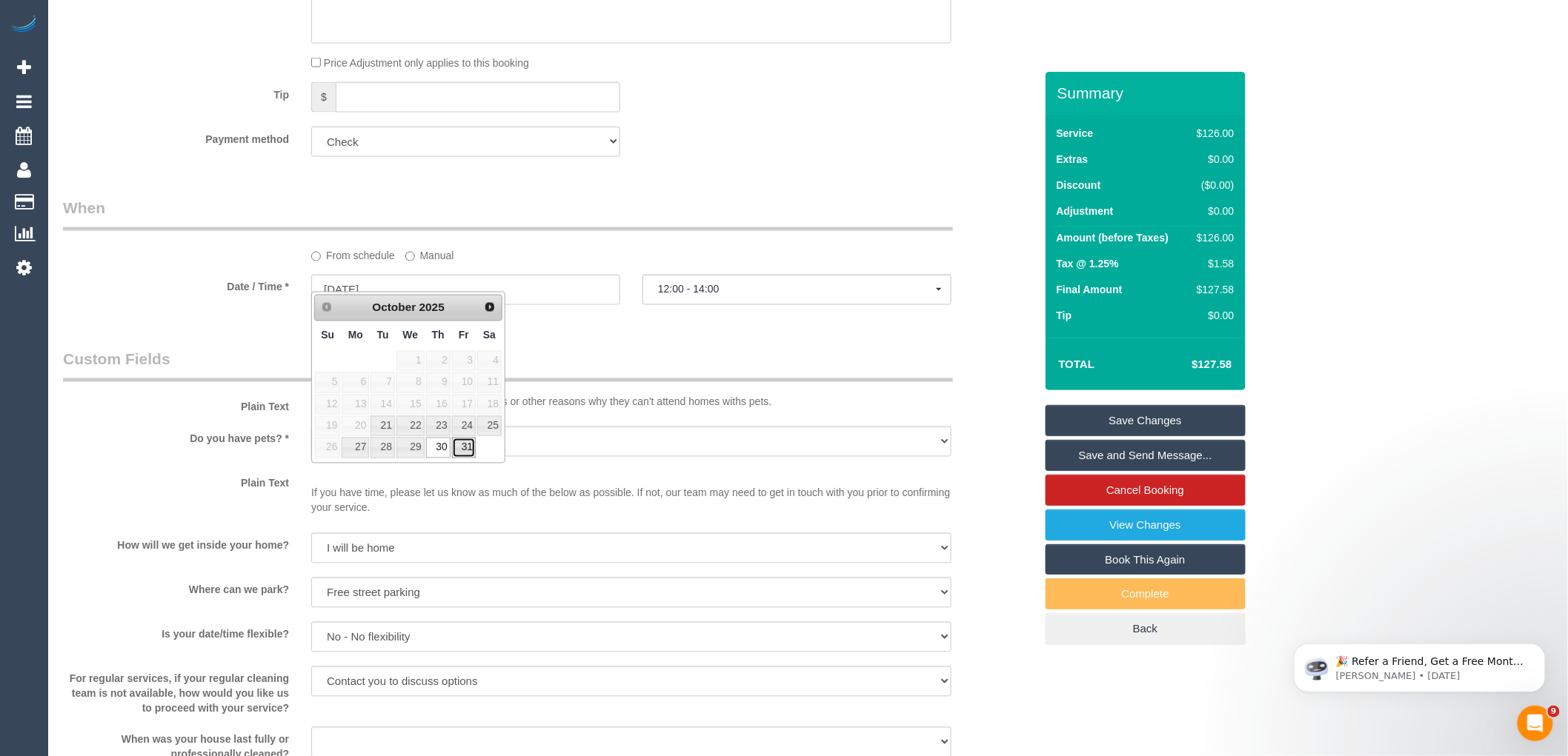
click at [463, 449] on link "31" at bounding box center [464, 448] width 23 height 20
type input "31/10/2025"
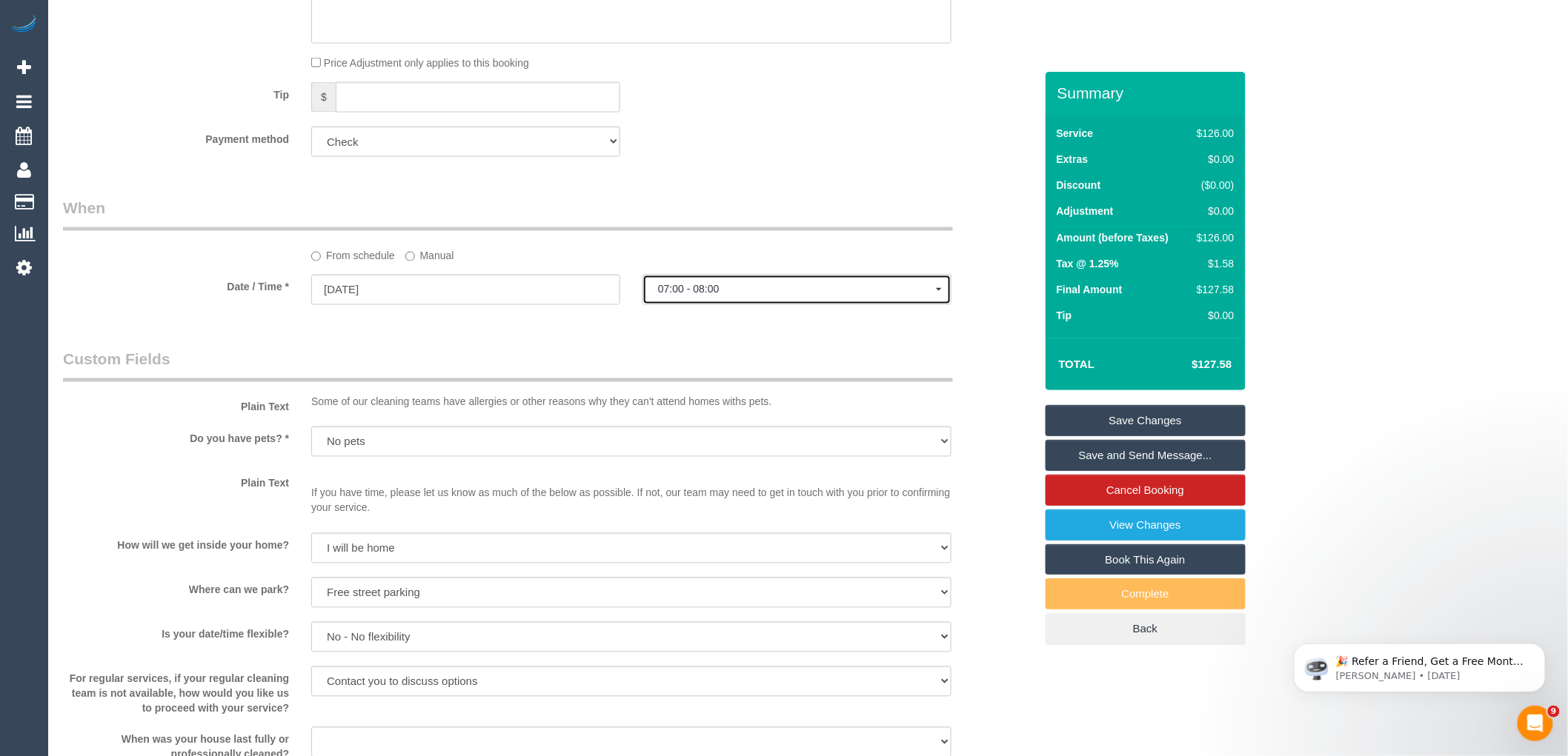
click at [750, 289] on button "07:00 - 08:00" at bounding box center [797, 290] width 309 height 30
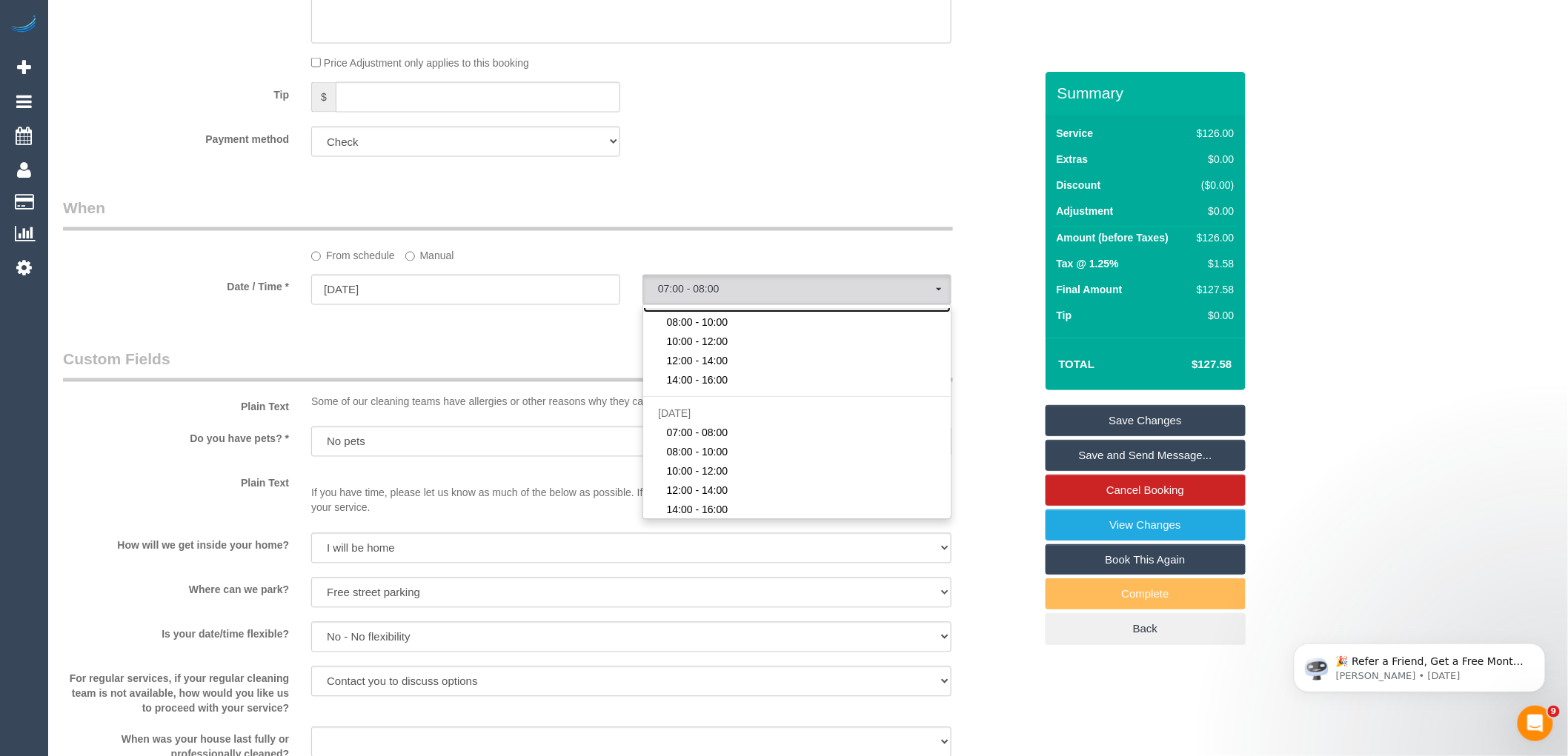
scroll to position [82, 0]
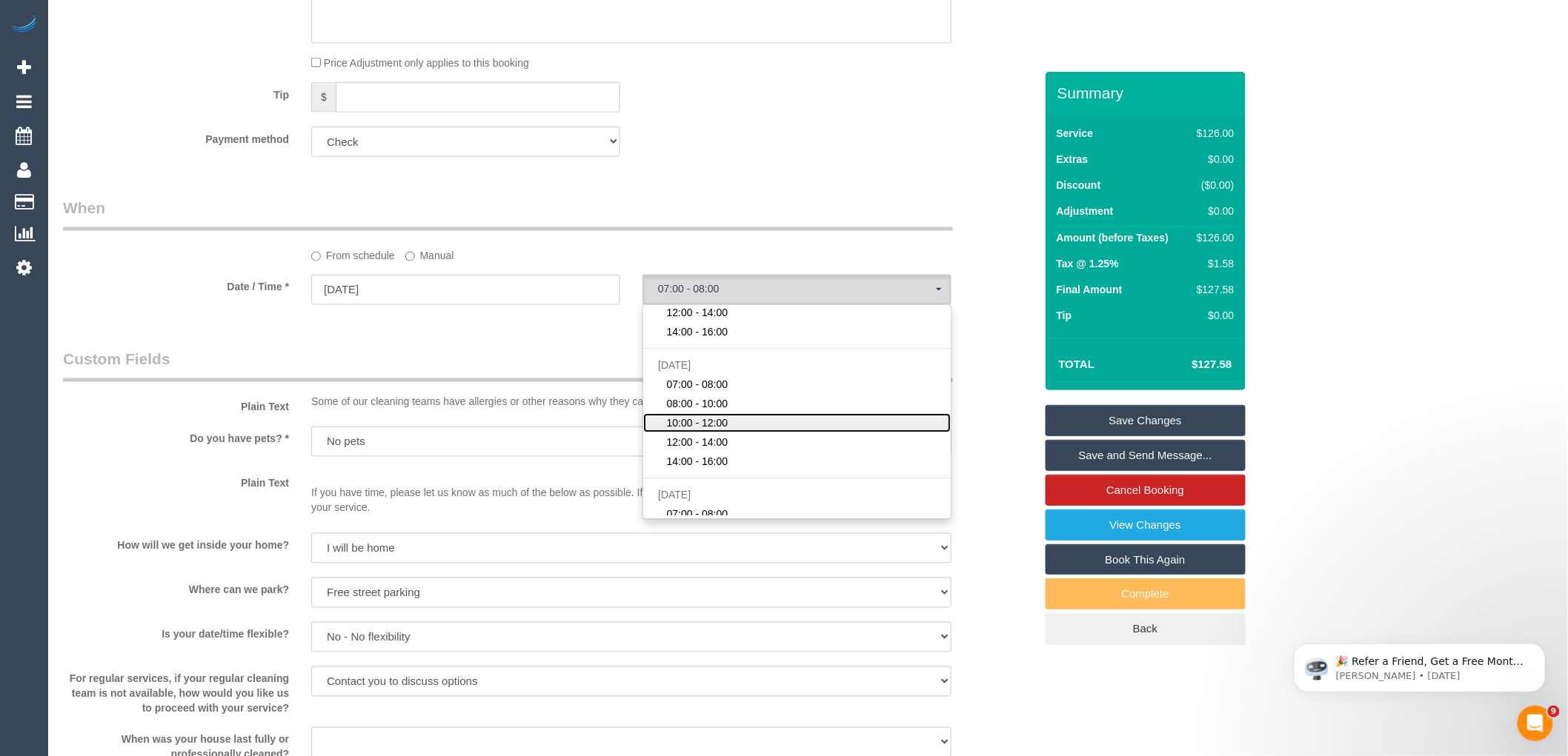
click at [741, 414] on link "10:00 - 12:00" at bounding box center [797, 423] width 308 height 19
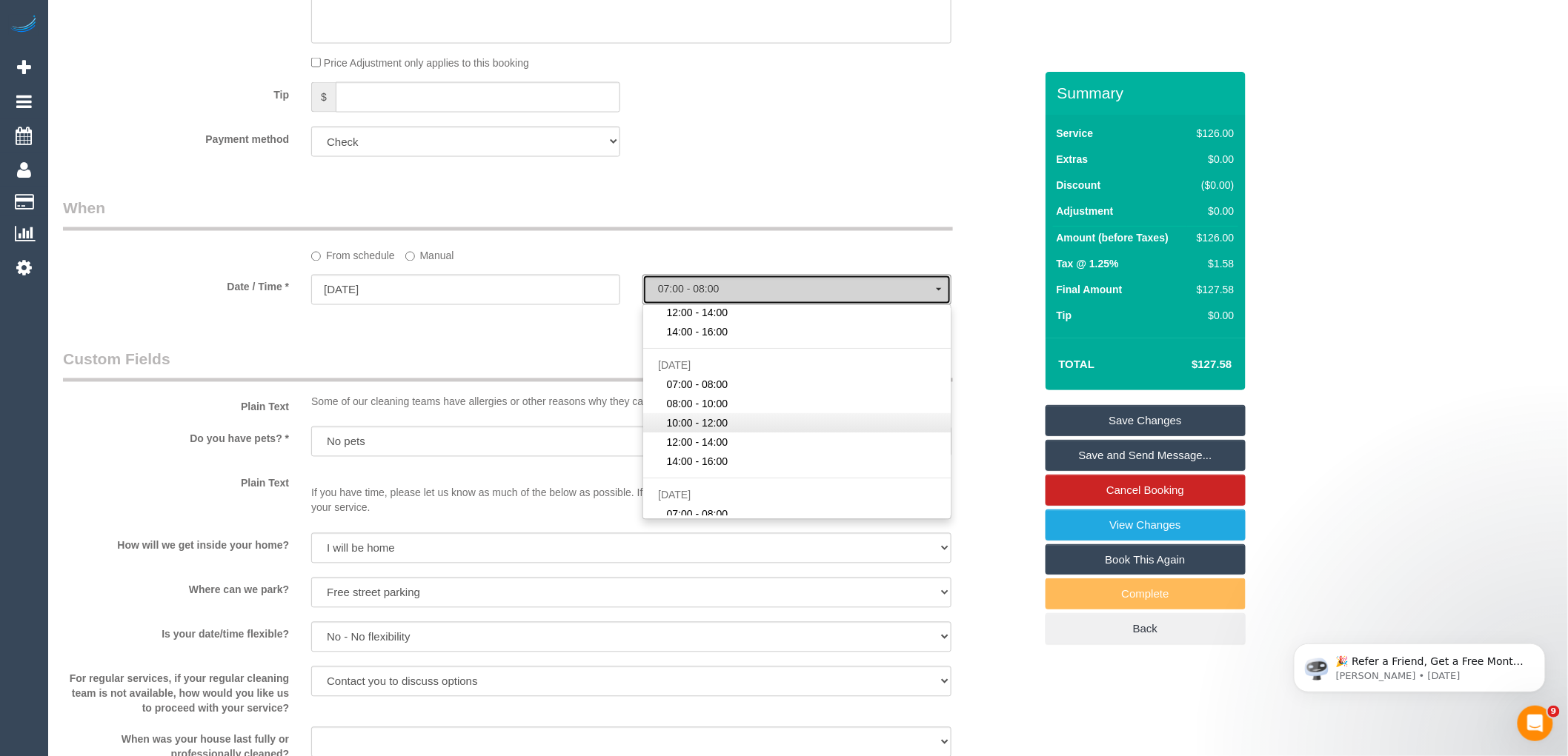
select select "spot8"
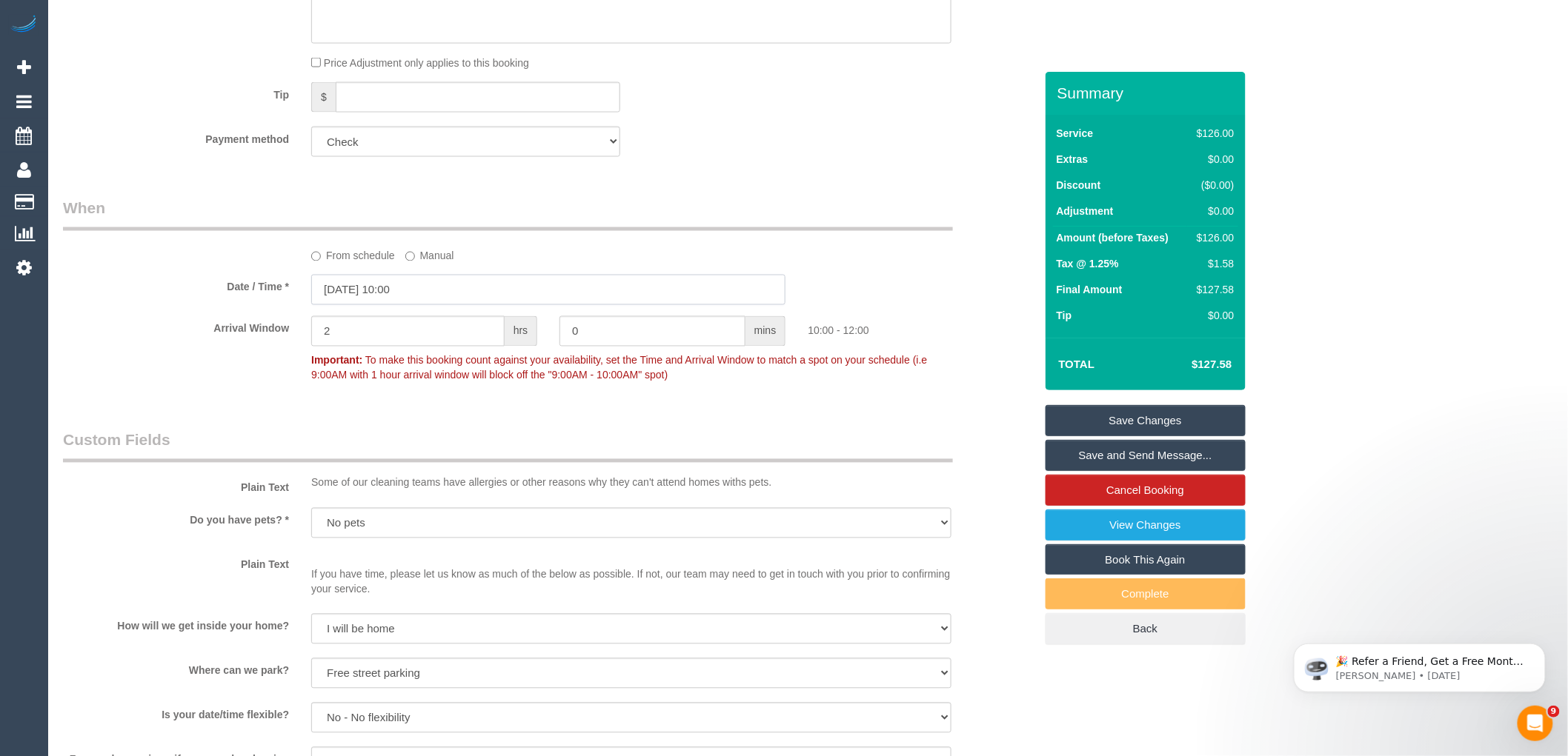
click at [456, 275] on input "31/10/2025 10:00" at bounding box center [548, 290] width 474 height 30
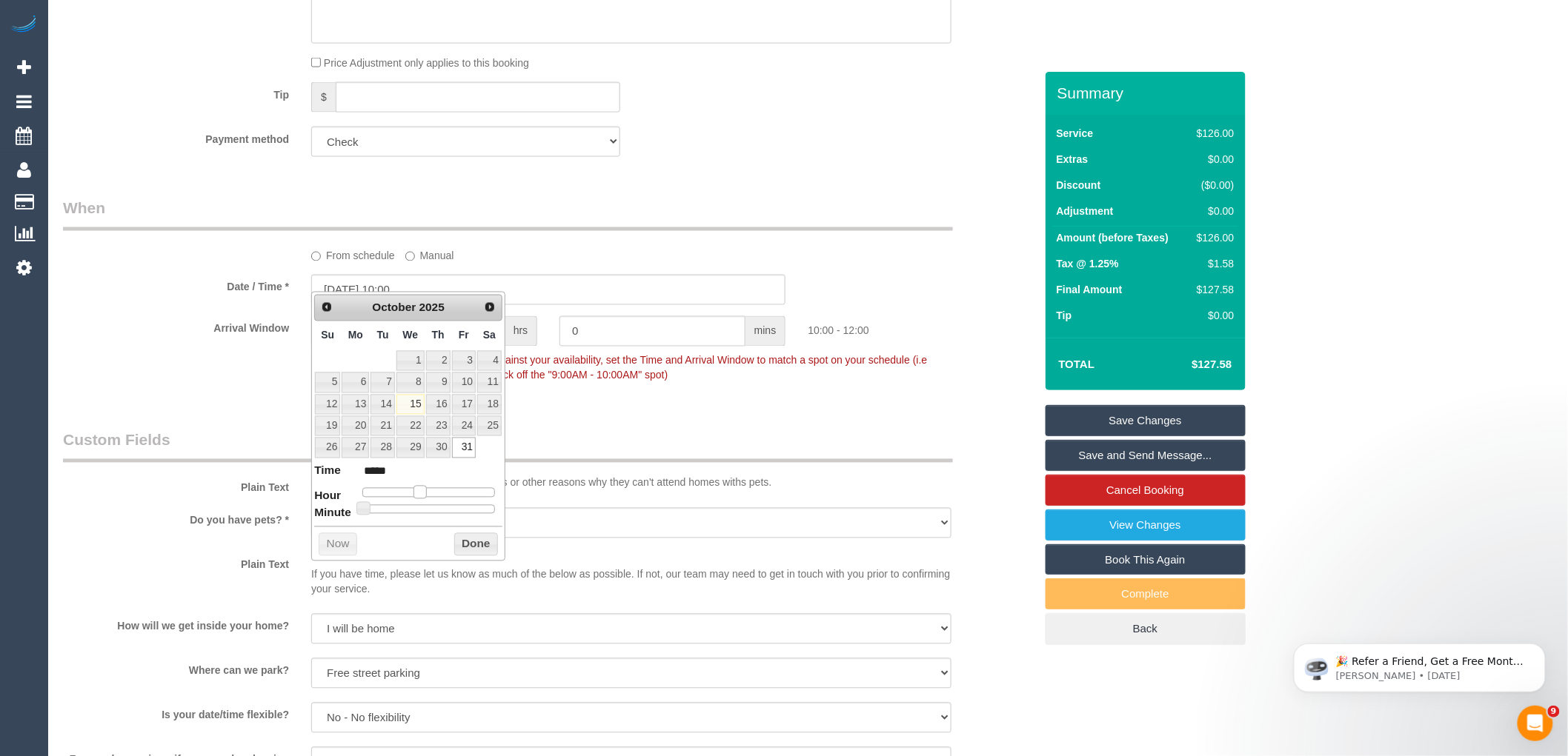
type input "31/10/2025 11:00"
type input "*****"
click at [427, 493] on span at bounding box center [427, 493] width 14 height 14
click at [486, 543] on button "Done" at bounding box center [477, 545] width 44 height 23
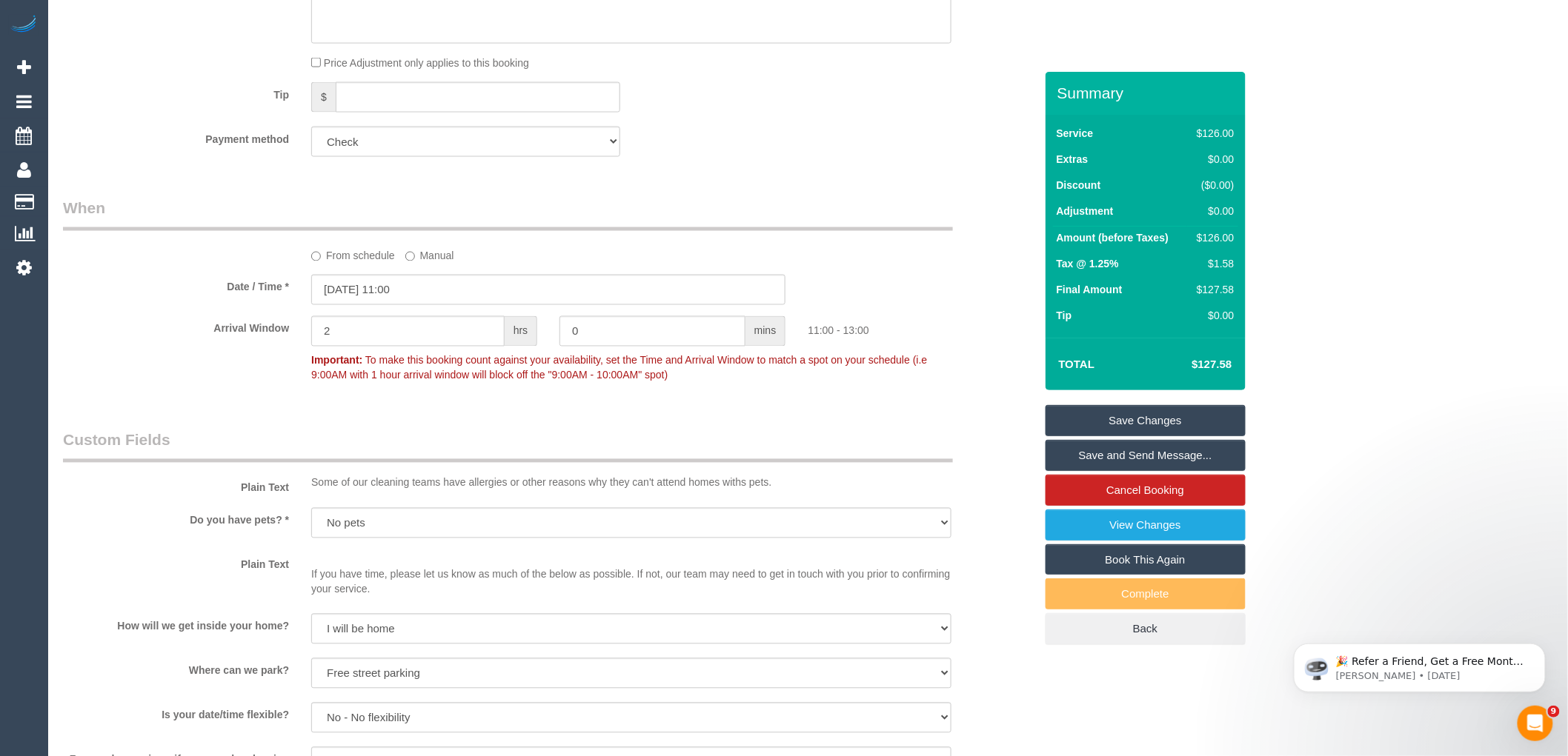
click at [537, 398] on div "Who Email* wallace.easternhomecare@fake.com Name * Wallace Joseph Baker Eastern…" at bounding box center [549, 401] width 994 height 2607
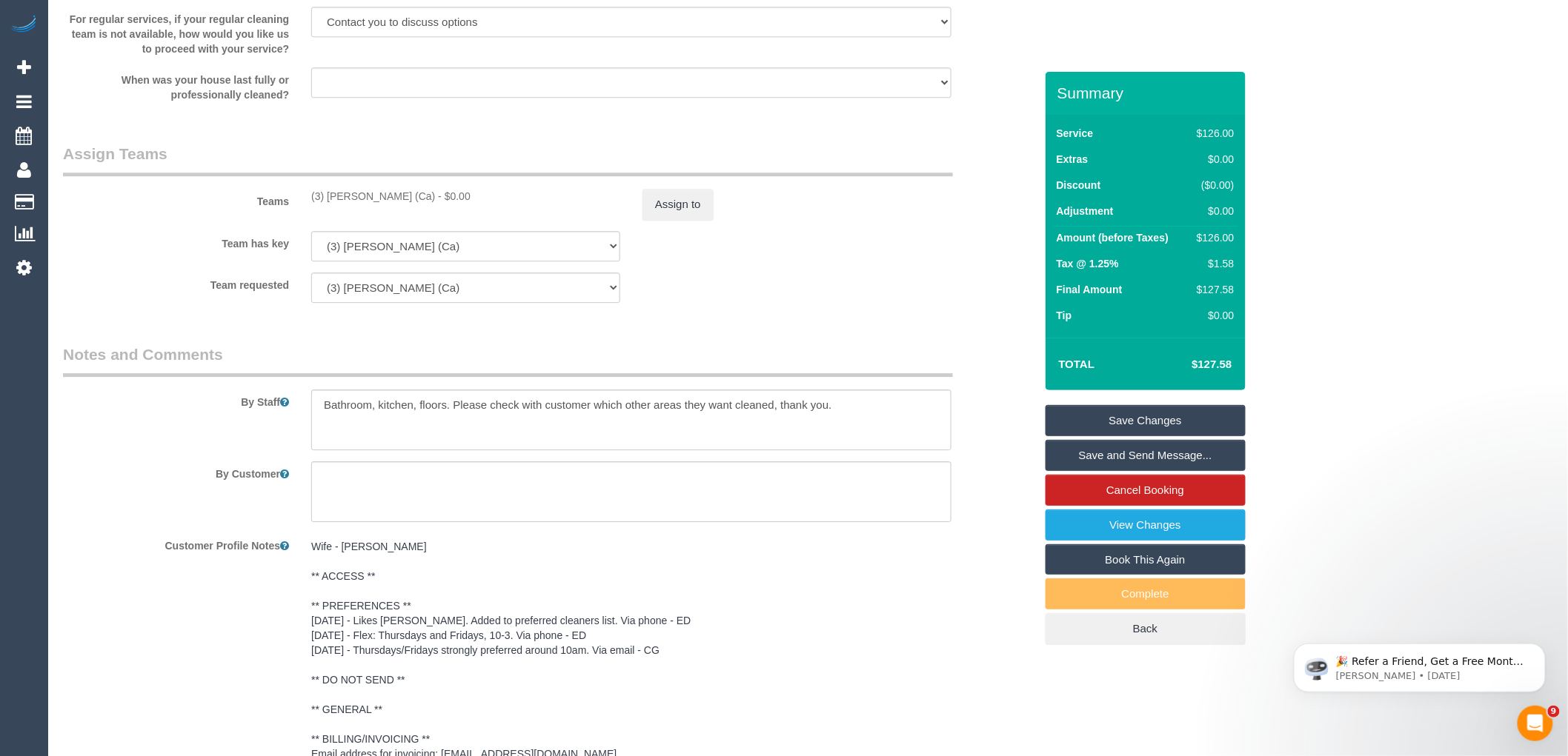
scroll to position [1960, 0]
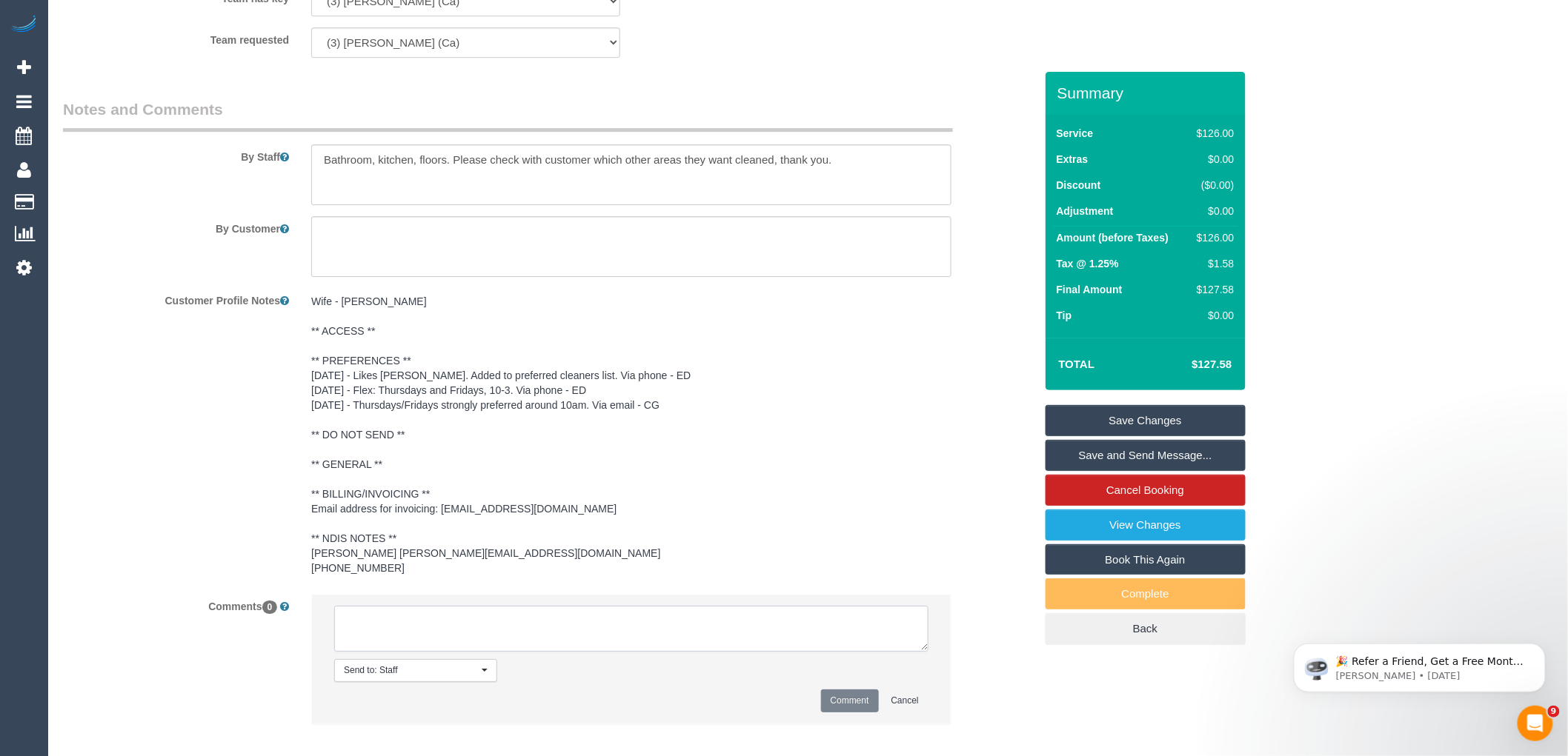
click at [490, 606] on textarea at bounding box center [632, 629] width 595 height 46
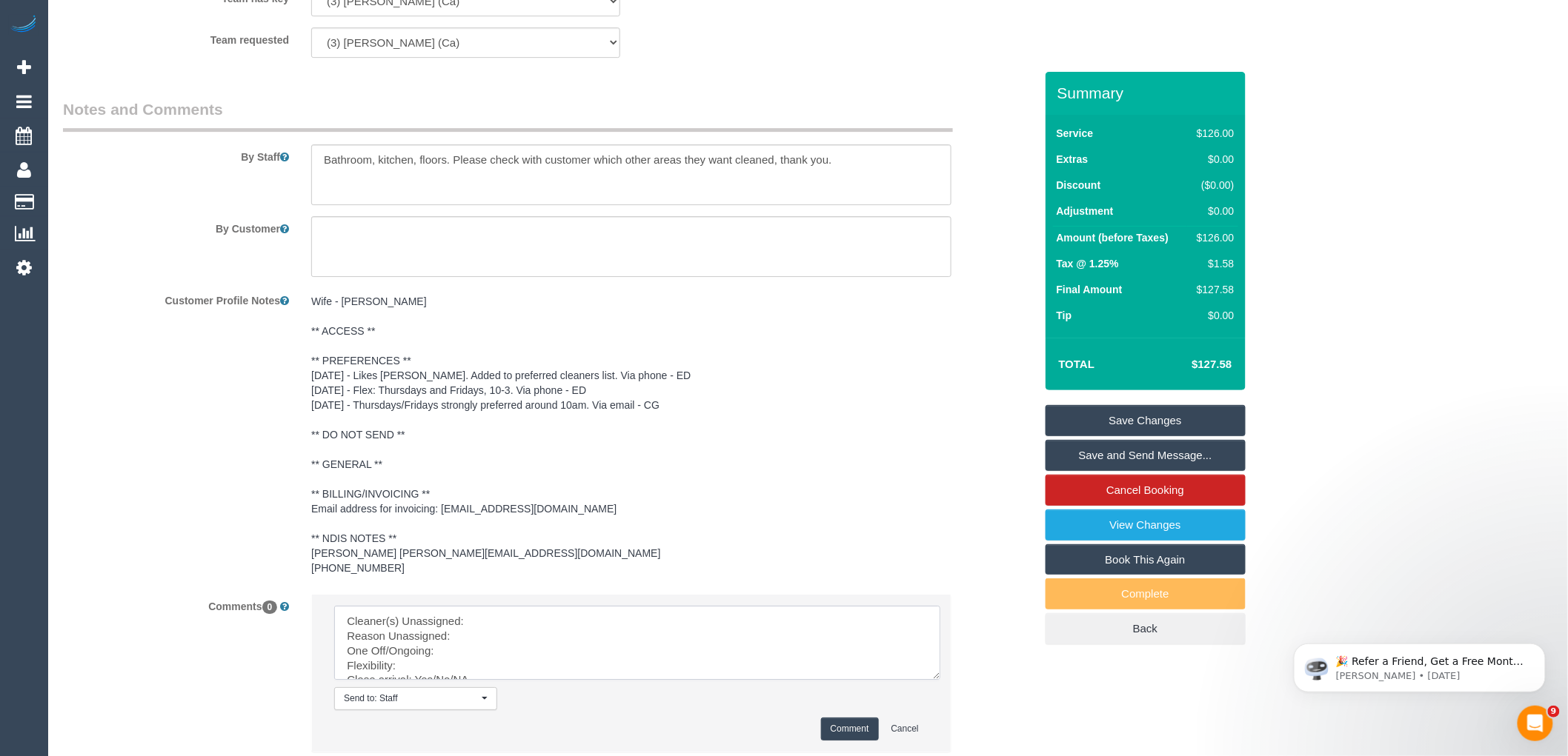
drag, startPoint x: 923, startPoint y: 633, endPoint x: 1013, endPoint y: 789, distance: 180.1
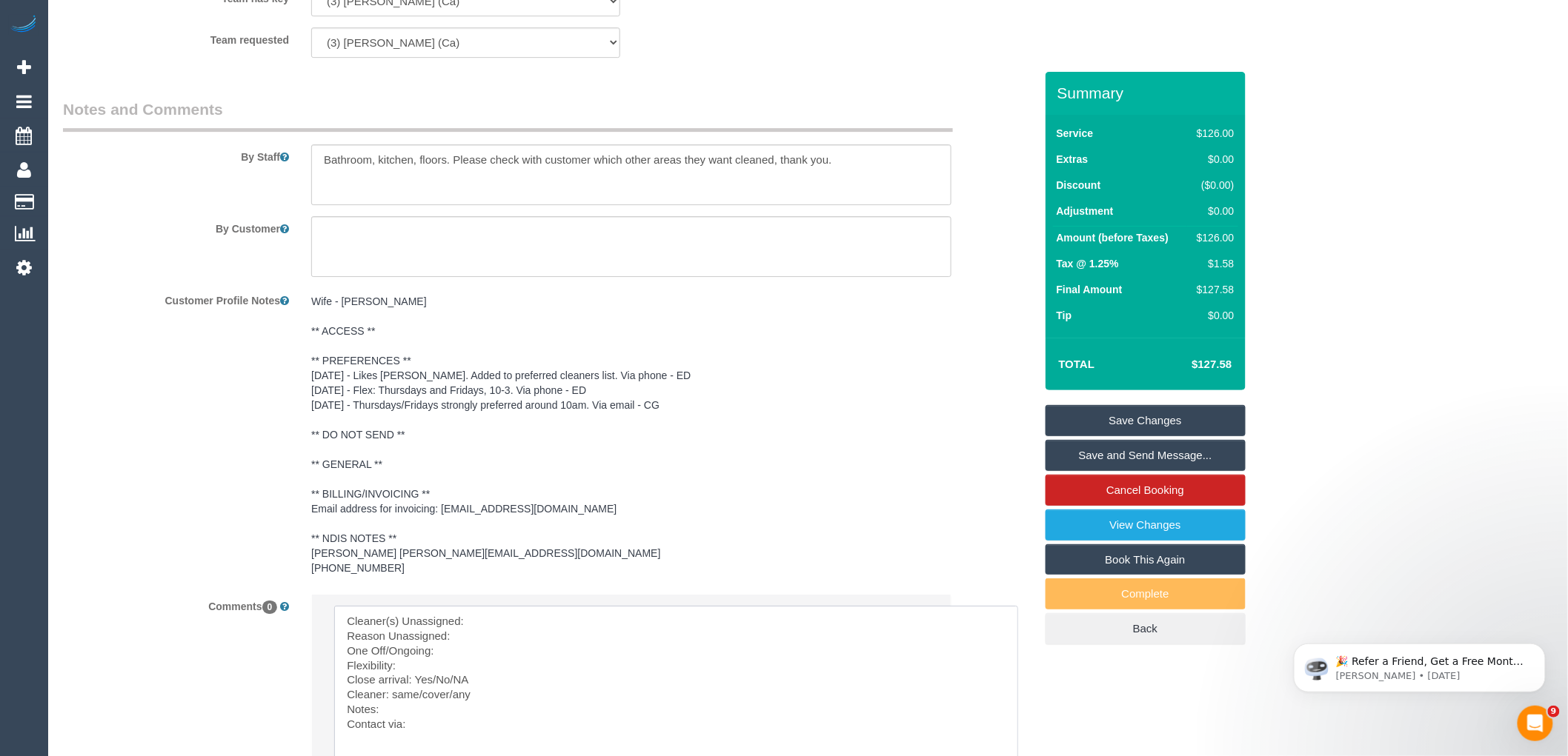
scroll to position [1713, 0]
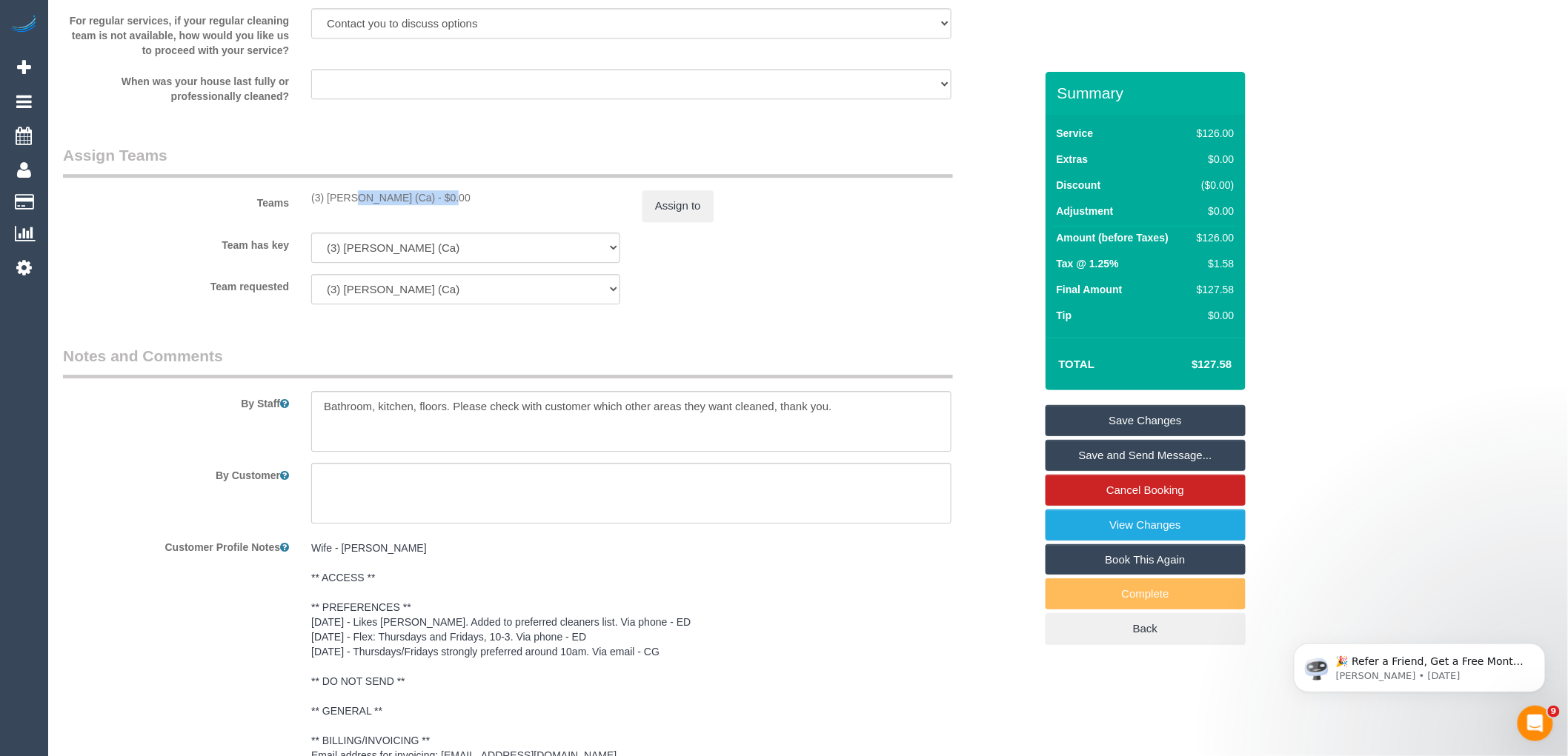
drag, startPoint x: 406, startPoint y: 187, endPoint x: 303, endPoint y: 181, distance: 103.2
click at [303, 191] on div "(3) Jeremy Law (Ca) - $0.00" at bounding box center [466, 198] width 331 height 15
copy div "(3) Jeremy Law (Ca)"
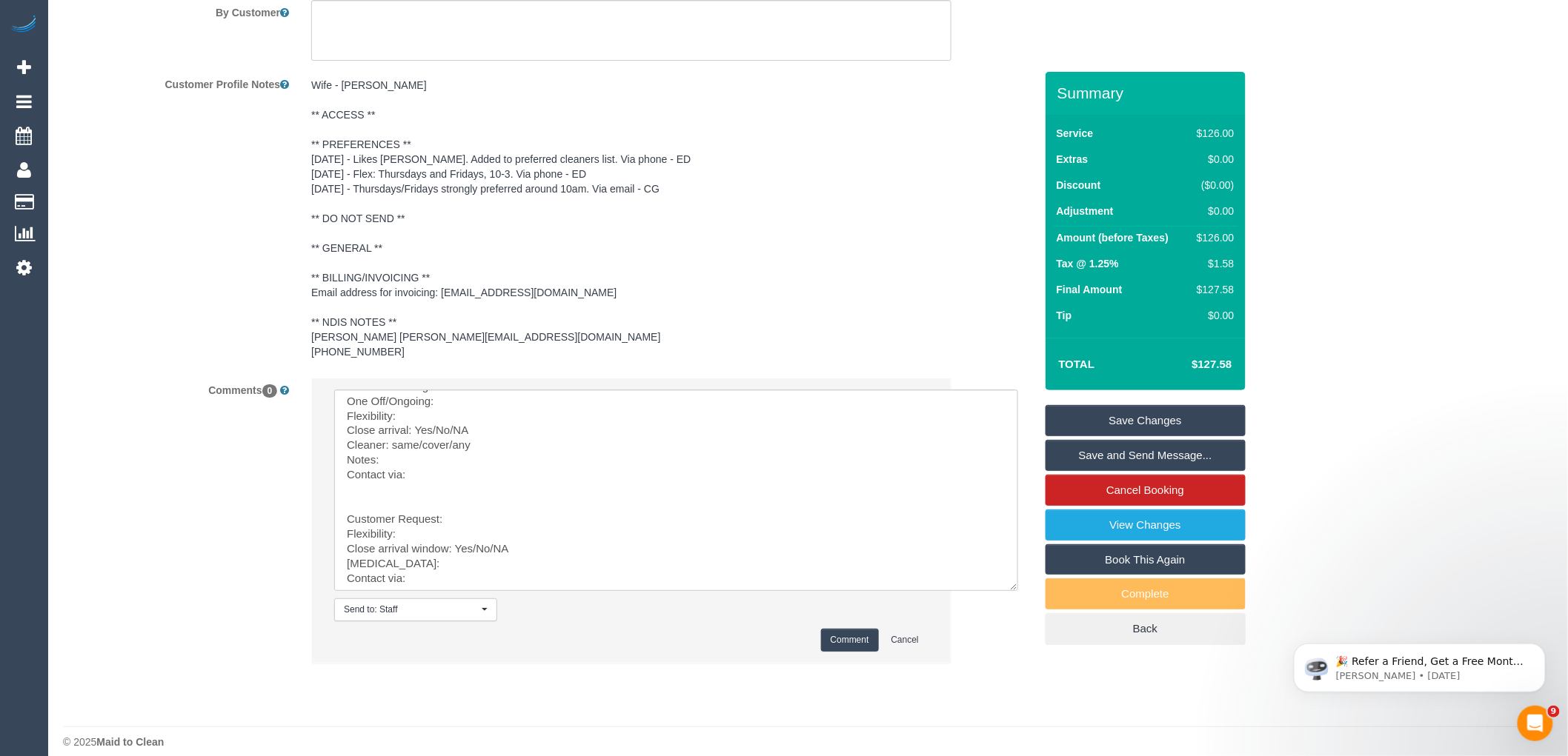
scroll to position [65, 0]
drag, startPoint x: 386, startPoint y: 442, endPoint x: 571, endPoint y: 713, distance: 328.1
click at [506, 389] on textarea at bounding box center [676, 490] width 684 height 202
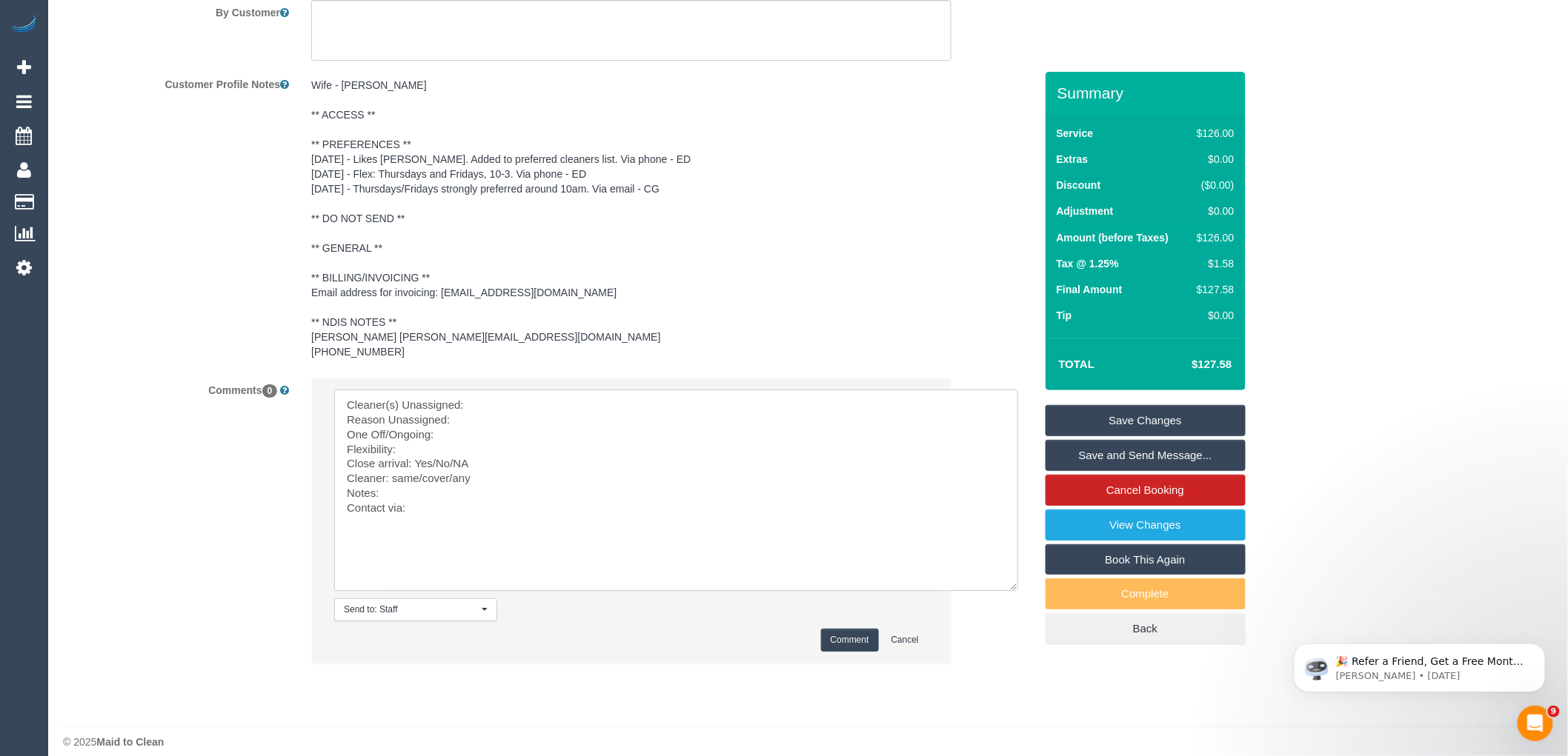
paste textarea "(3) Jeremy Law (Ca)"
click at [483, 404] on textarea at bounding box center [676, 490] width 684 height 202
click at [447, 423] on textarea at bounding box center [676, 490] width 684 height 202
click at [402, 433] on textarea at bounding box center [676, 490] width 684 height 202
click at [501, 427] on textarea at bounding box center [676, 490] width 684 height 202
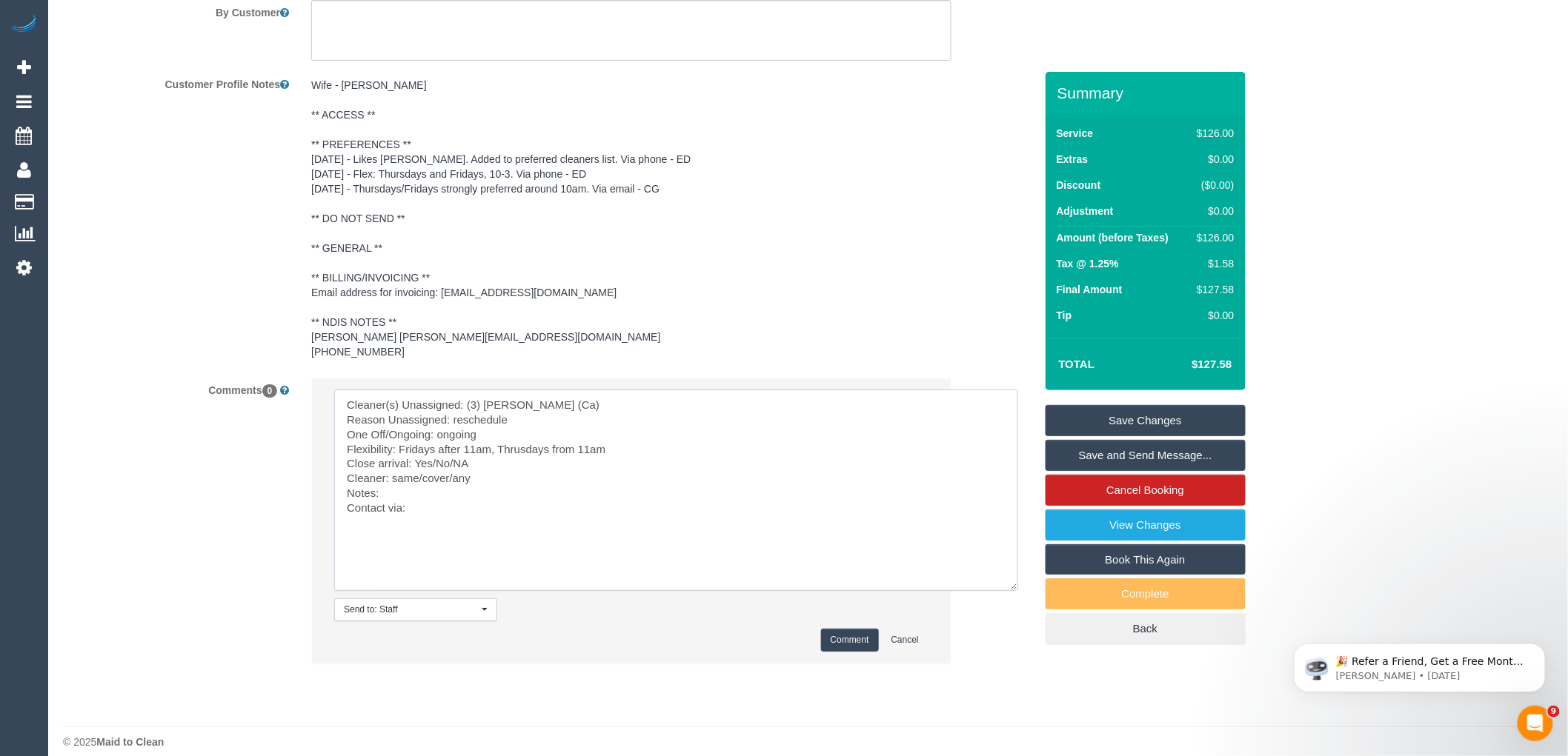
drag, startPoint x: 495, startPoint y: 445, endPoint x: 433, endPoint y: 448, distance: 62.1
click at [433, 448] on textarea at bounding box center [676, 490] width 684 height 202
drag, startPoint x: 450, startPoint y: 466, endPoint x: 394, endPoint y: 465, distance: 56.0
click at [382, 465] on textarea at bounding box center [676, 490] width 684 height 202
click at [475, 463] on textarea at bounding box center [676, 490] width 684 height 202
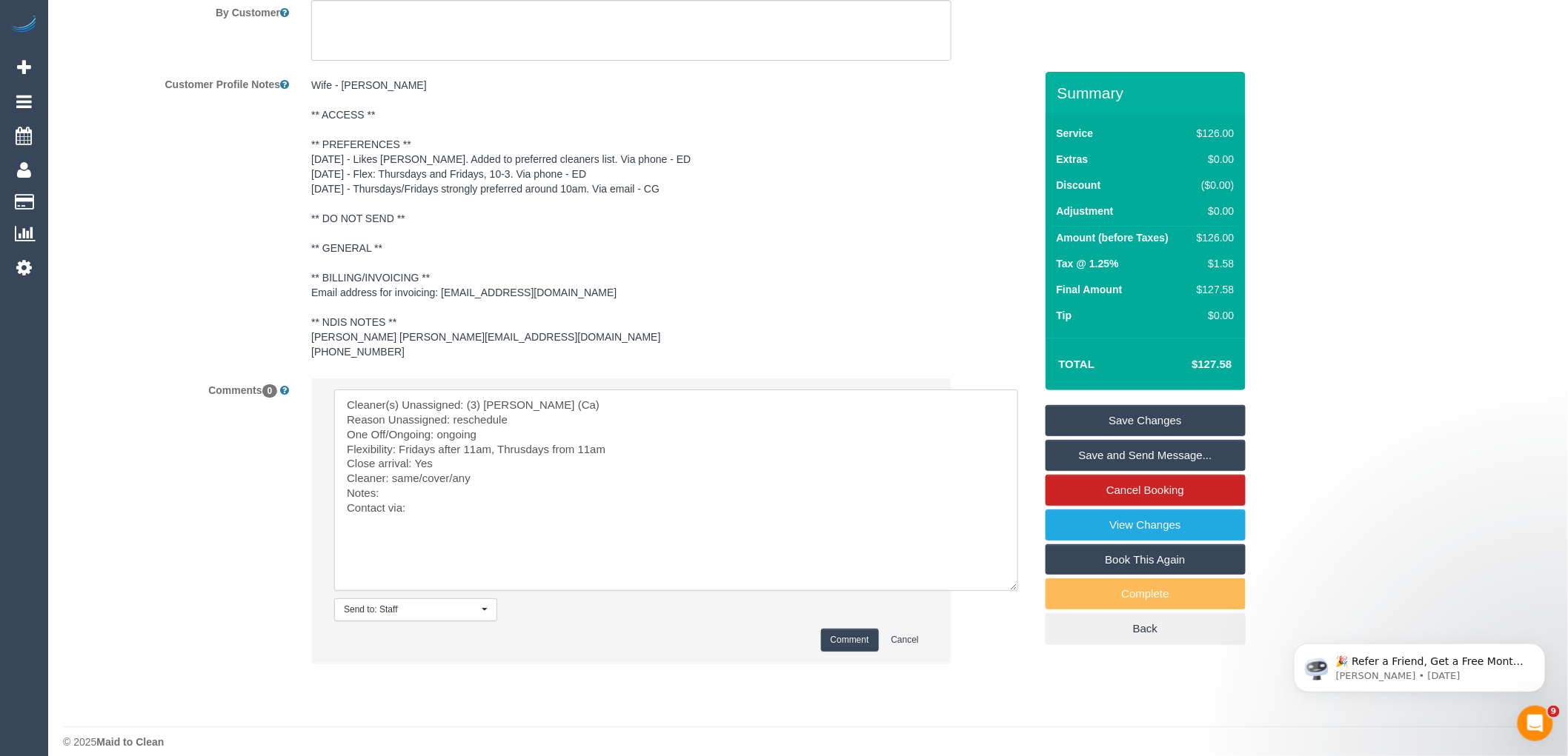
click at [462, 464] on textarea at bounding box center [676, 490] width 684 height 202
drag, startPoint x: 454, startPoint y: 462, endPoint x: 390, endPoint y: 462, distance: 64.0
click at [390, 462] on textarea at bounding box center [676, 490] width 684 height 202
click at [494, 461] on textarea at bounding box center [676, 490] width 684 height 202
click at [411, 478] on textarea at bounding box center [676, 490] width 684 height 202
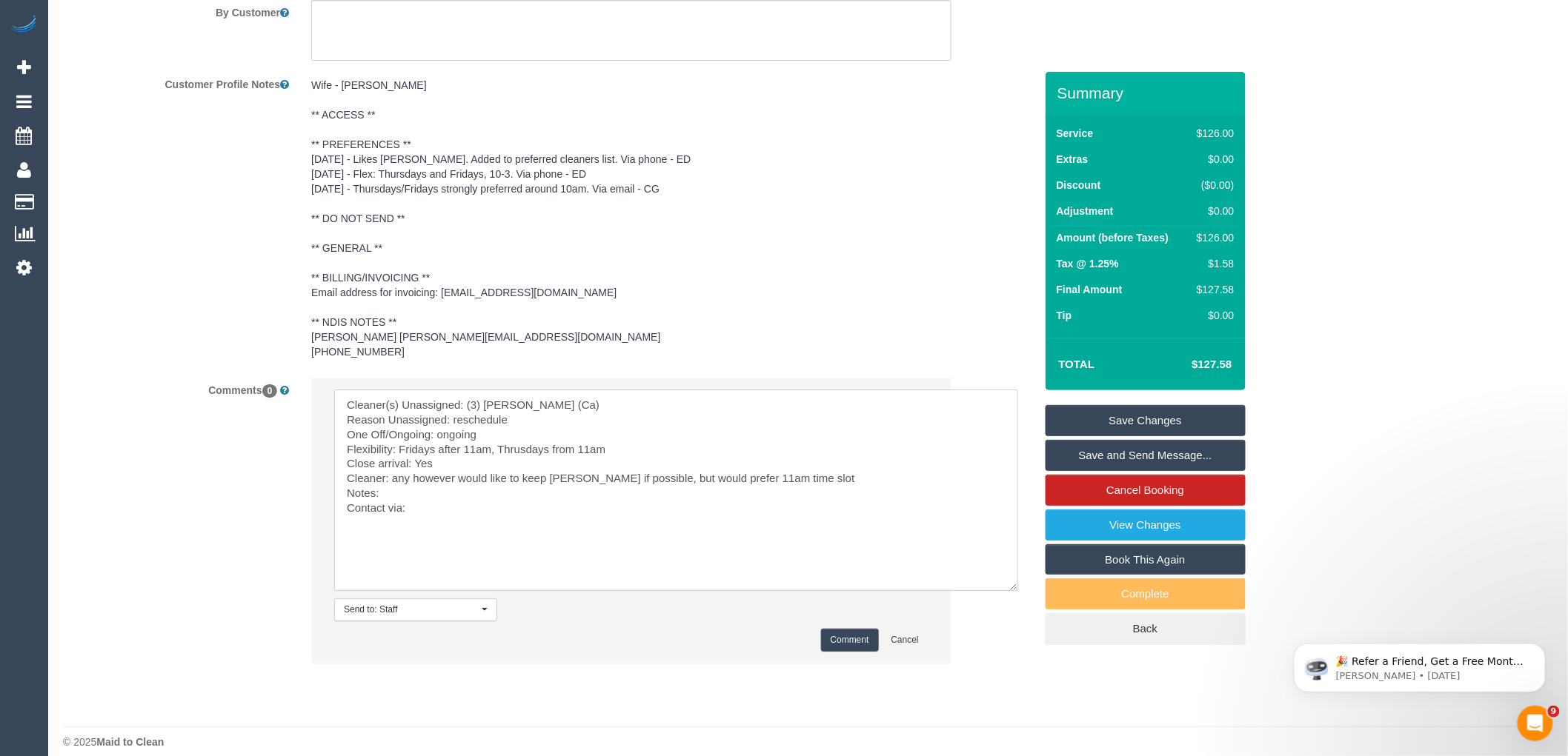
click at [430, 491] on textarea at bounding box center [676, 490] width 684 height 202
click at [498, 431] on textarea at bounding box center [676, 490] width 684 height 202
click at [558, 430] on textarea at bounding box center [676, 490] width 684 height 202
drag, startPoint x: 677, startPoint y: 430, endPoint x: 399, endPoint y: 435, distance: 278.0
click at [399, 435] on textarea at bounding box center [676, 490] width 684 height 202
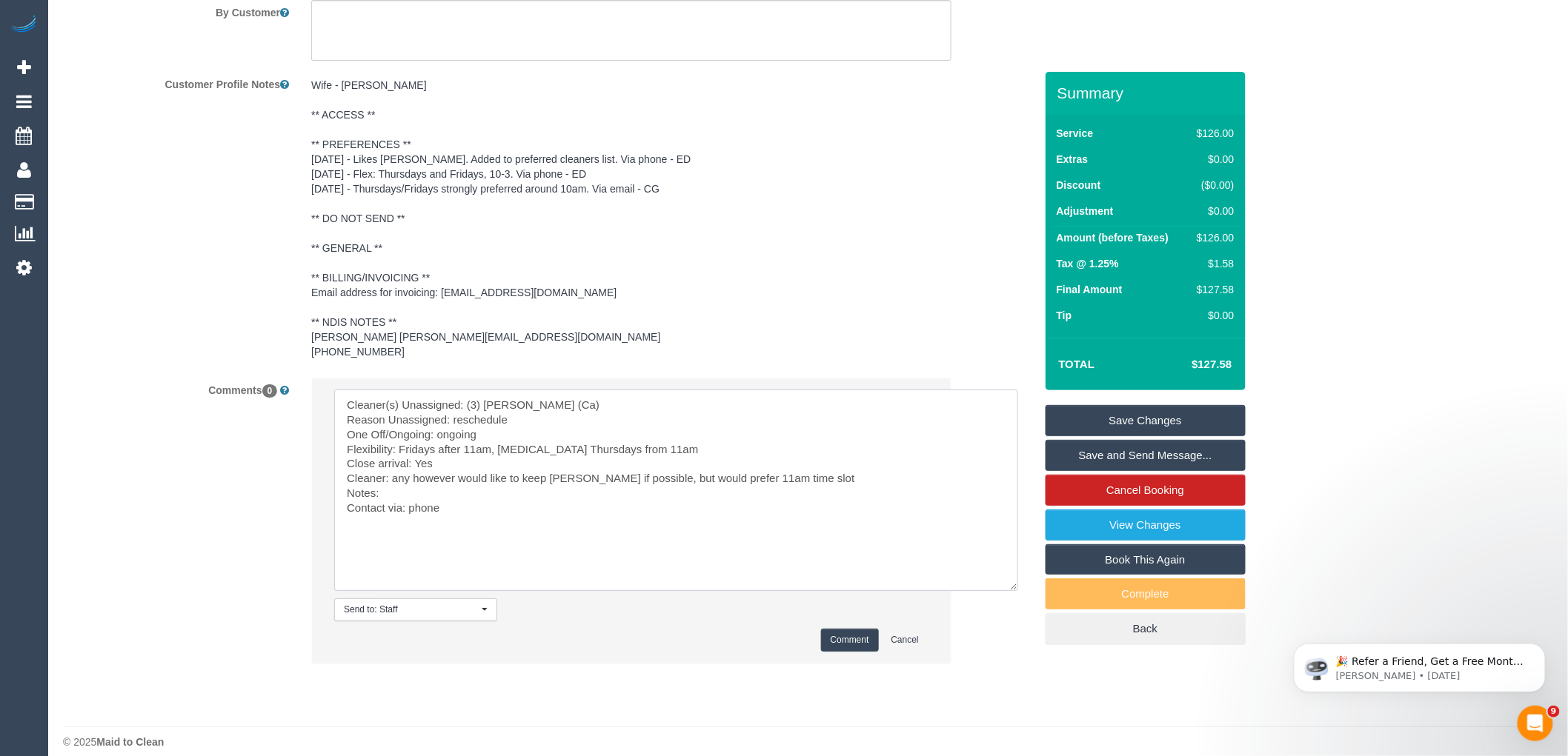
type textarea "Cleaner(s) Unassigned: (3) Jeremy Law (Ca) Reason Unassigned: reschedule One Of…"
click at [854, 629] on button "Comment" at bounding box center [850, 640] width 57 height 23
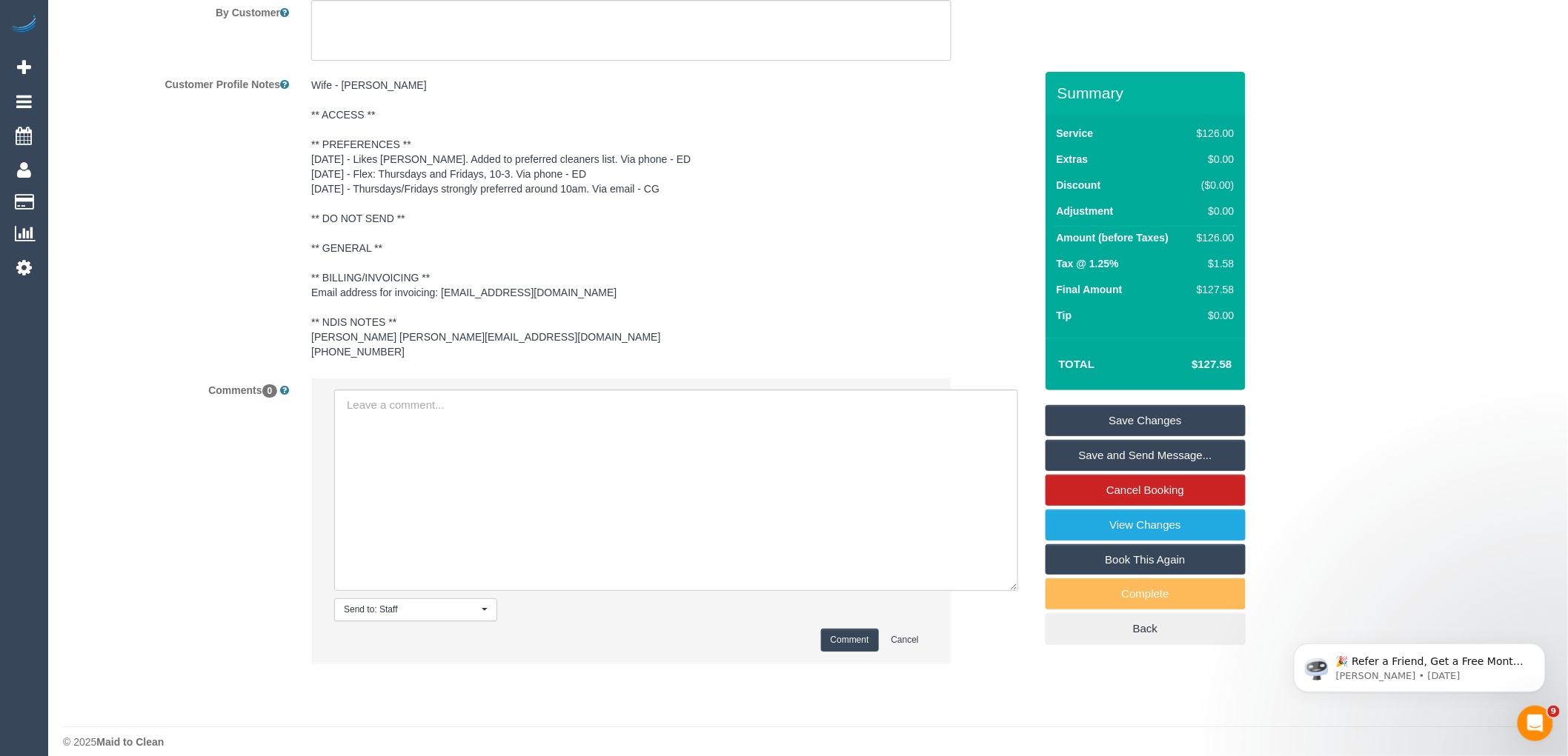
click at [418, 135] on pre "Wife - Marilyn Baker ** ACCESS ** ** PREFERENCES ** 3/10/25 - Likes Jeremy Law.…" at bounding box center [632, 218] width 641 height 281
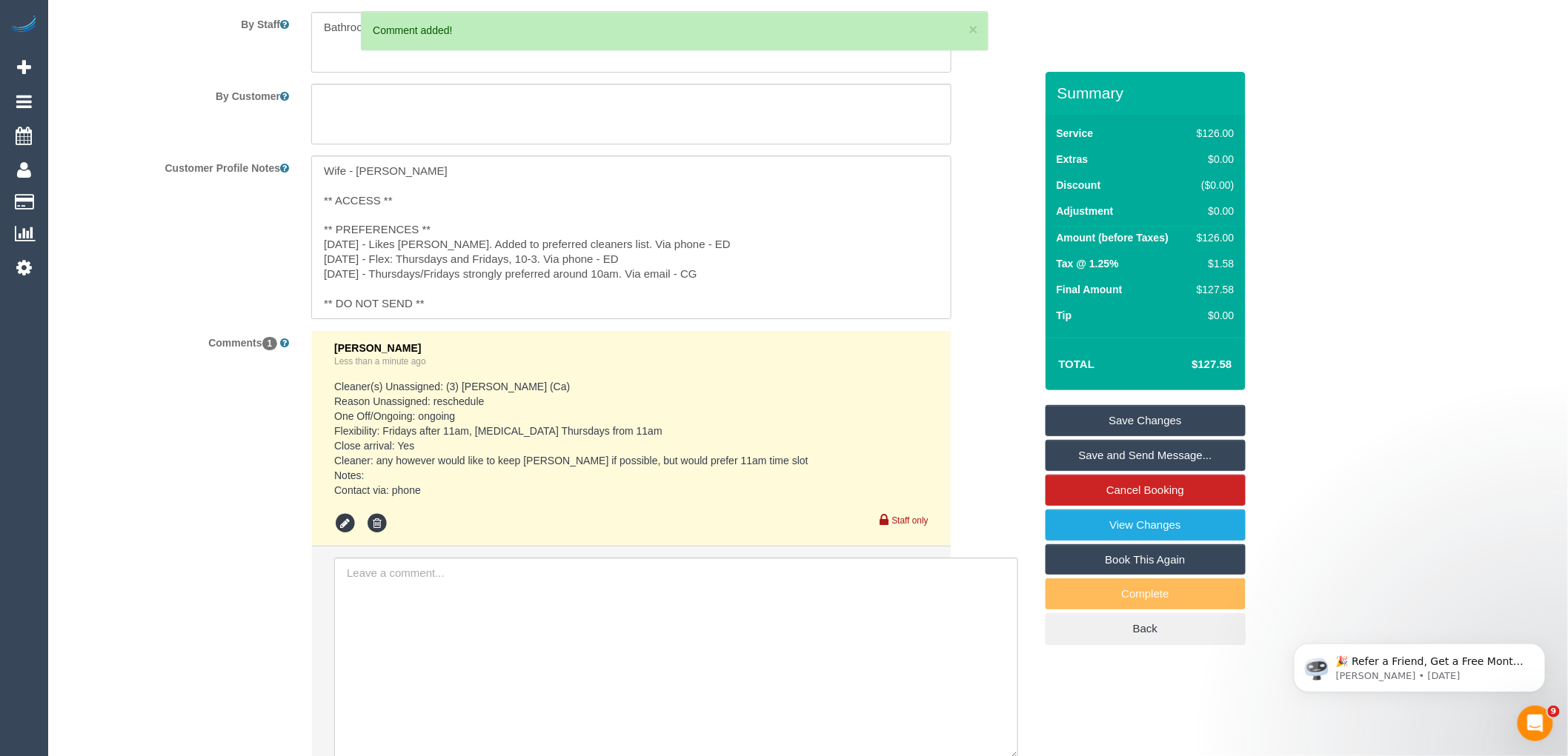
scroll to position [2012, 0]
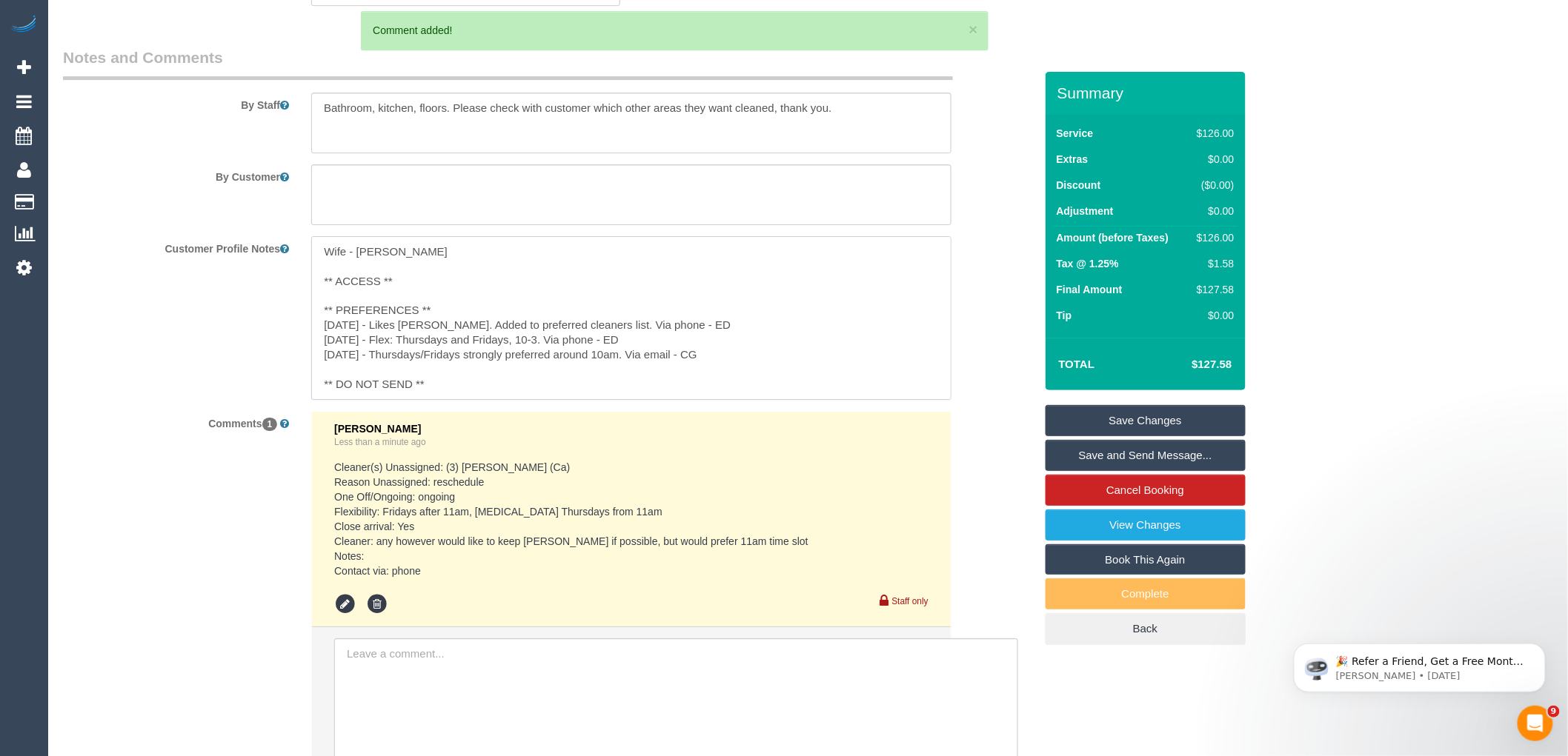
click at [477, 281] on textarea "Wife - Marilyn Baker ** ACCESS ** ** PREFERENCES ** 3/10/25 - Likes Jeremy Law.…" at bounding box center [632, 318] width 641 height 164
click at [477, 287] on textarea "Wife - Marilyn Baker ** ACCESS ** ** PREFERENCES ** 3/10/25 - Likes Jeremy Law.…" at bounding box center [632, 318] width 641 height 164
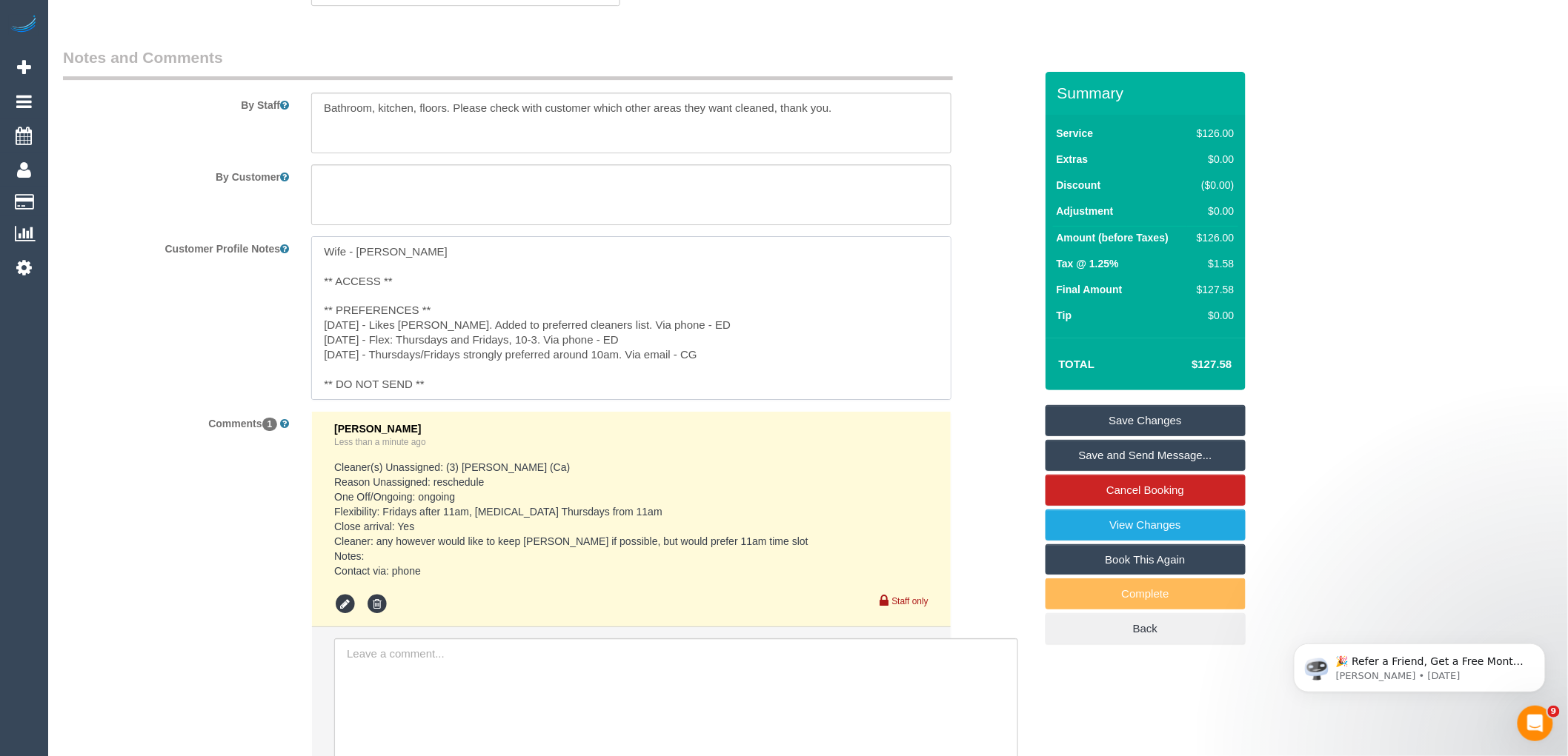
click at [482, 294] on textarea "Wife - Marilyn Baker ** ACCESS ** ** PREFERENCES ** 3/10/25 - Likes Jeremy Law.…" at bounding box center [632, 318] width 641 height 164
paste textarea "Fridays after 11am, plan B Thursdays from 11am"
type textarea "Wife - Marilyn Baker ** ACCESS ** ** PREFERENCES ** 15/10/25 - Flex: Fridays af…"
click at [1018, 453] on sui-booking-comments "By Staff By Customer Customer Profile Notes Wife - Marilyn Baker ** ACCESS ** *…" at bounding box center [548, 457] width 972 height 820
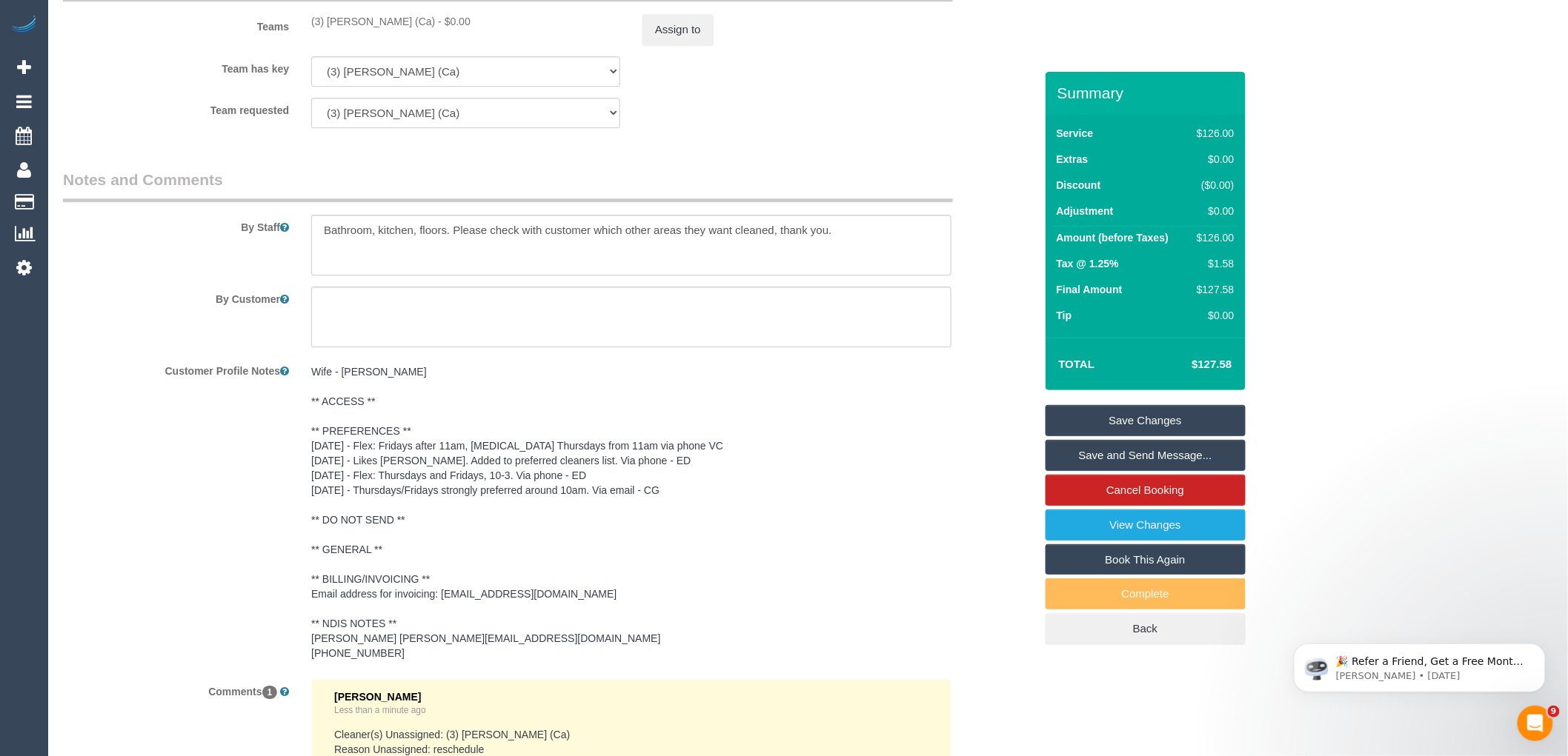
scroll to position [1436, 0]
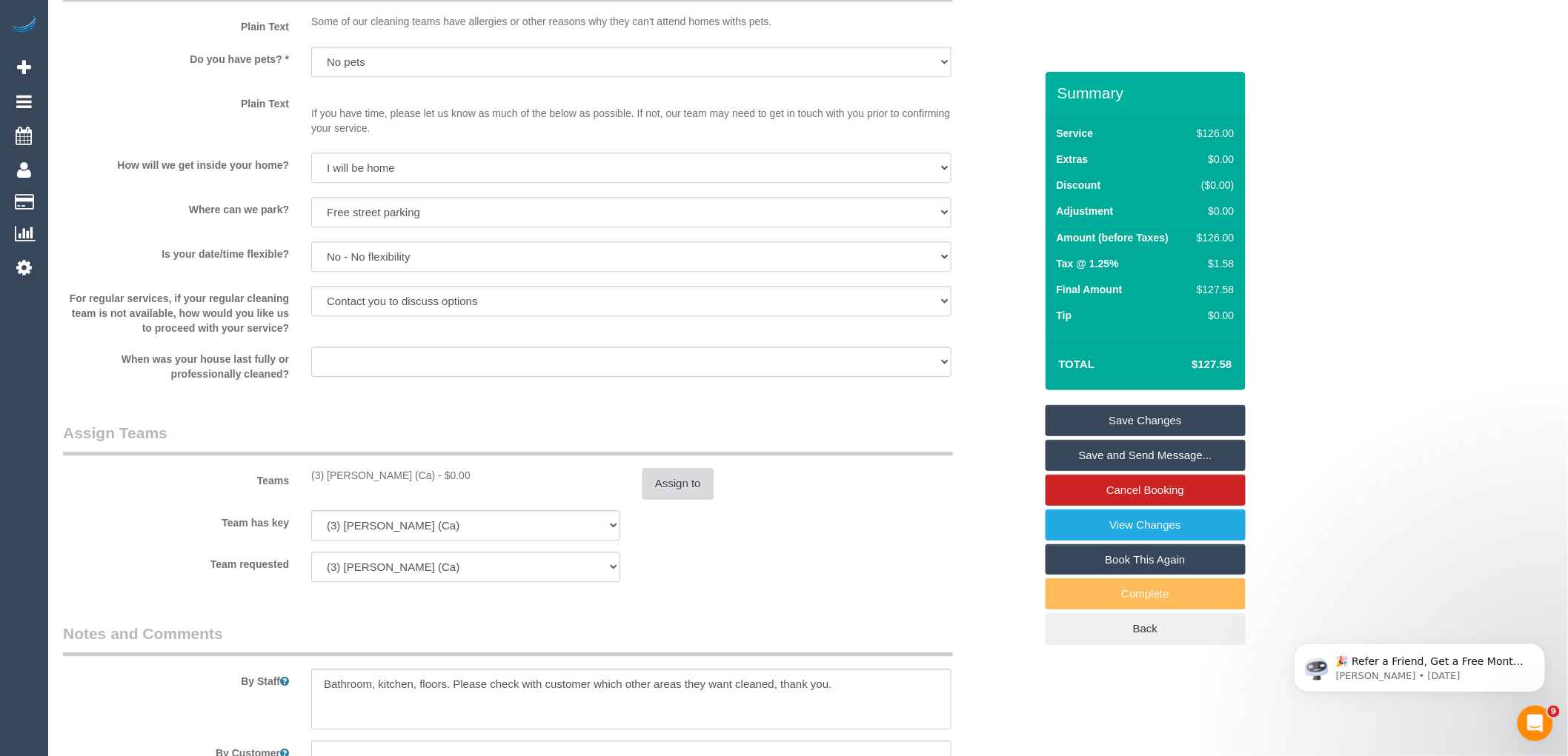
click at [664, 468] on button "Assign to" at bounding box center [678, 483] width 71 height 31
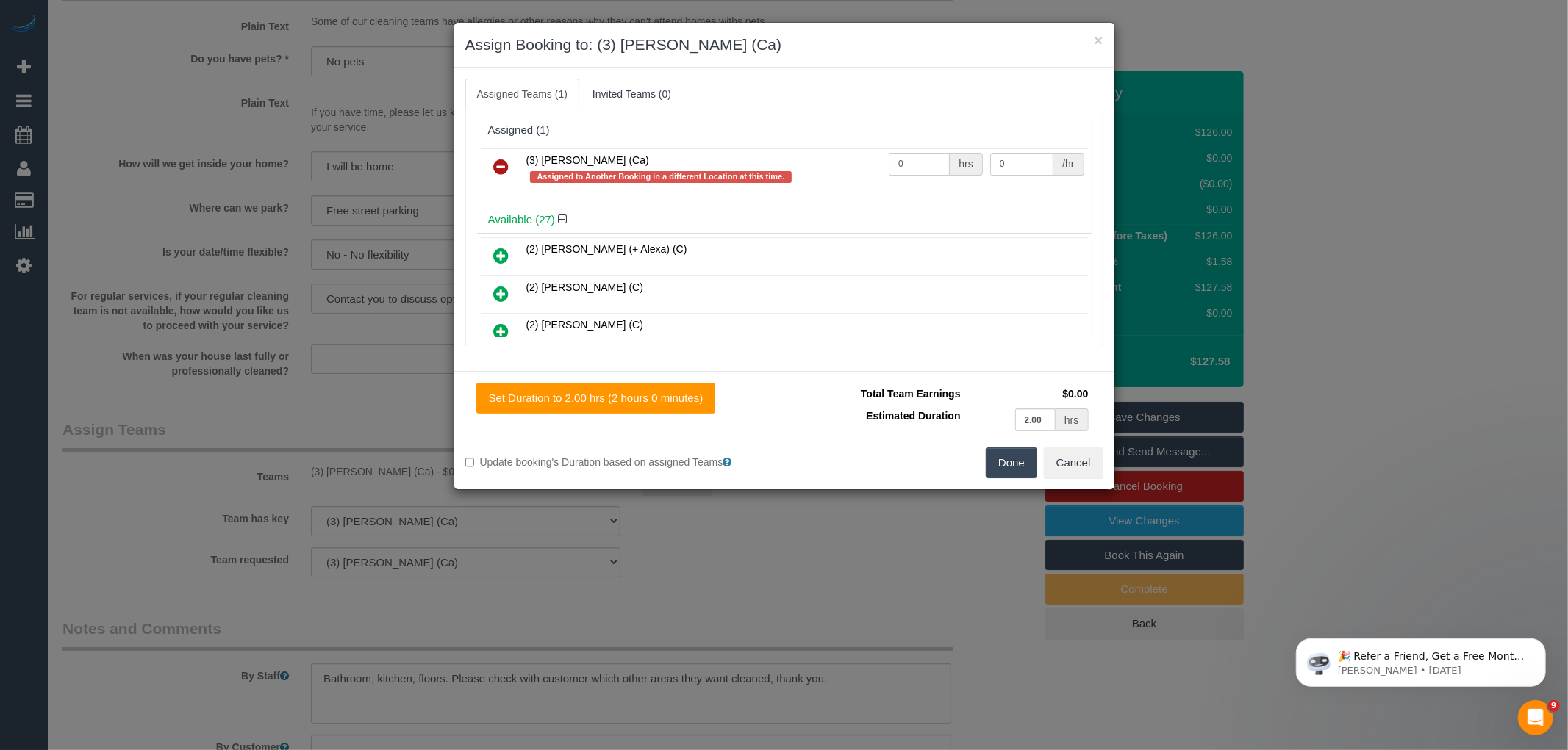
click at [507, 157] on link at bounding box center [502, 167] width 35 height 29
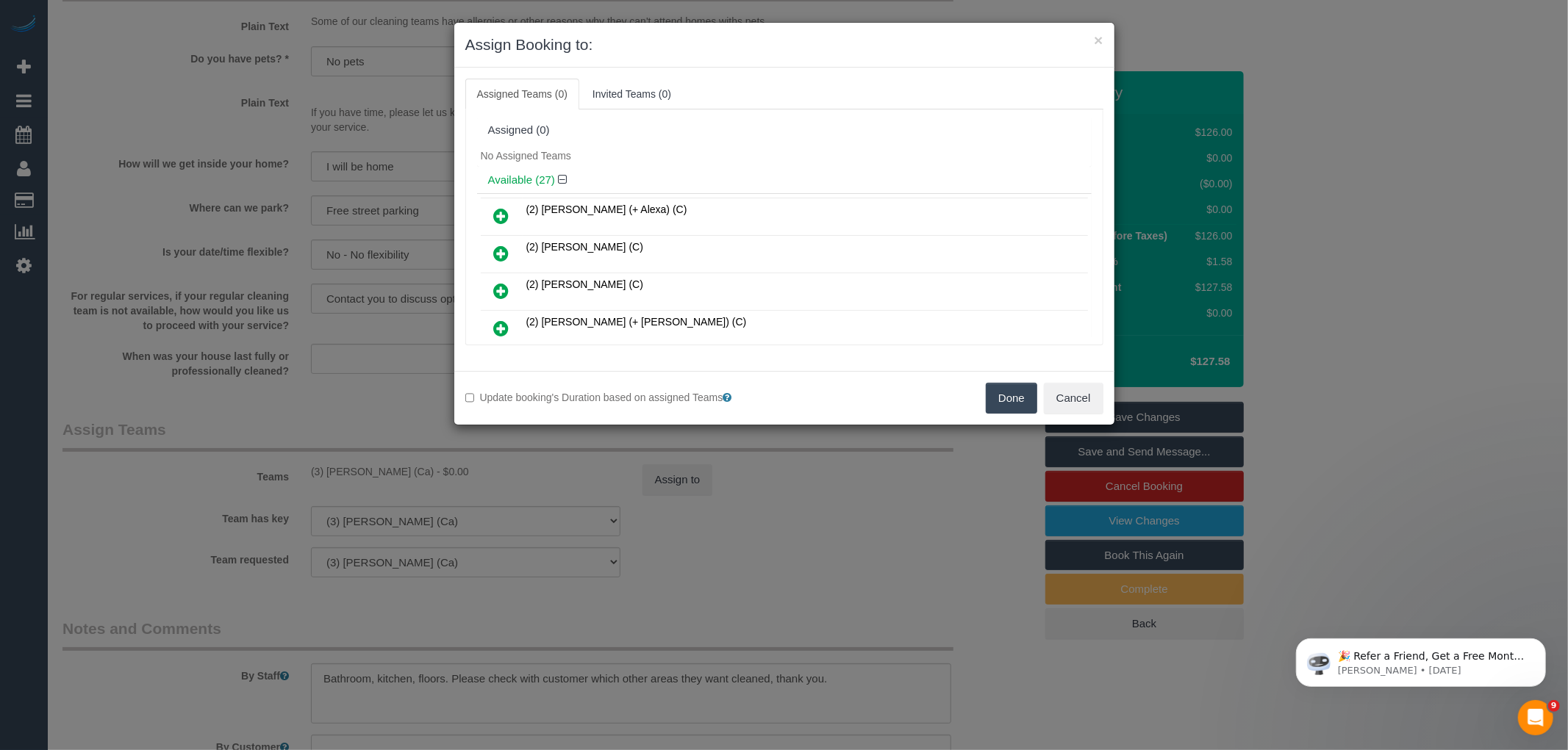
click at [1014, 394] on button "Done" at bounding box center [1011, 398] width 52 height 31
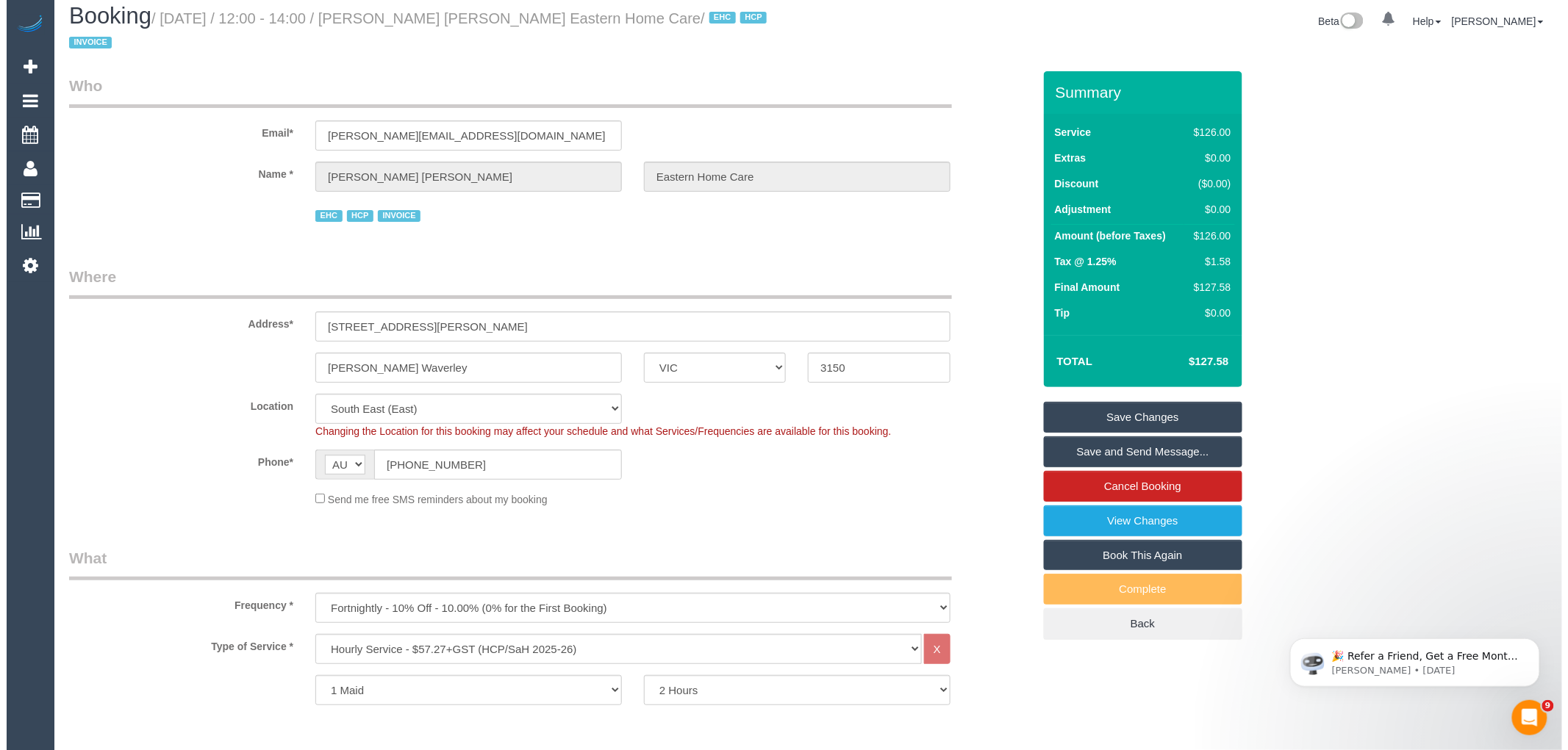
scroll to position [0, 0]
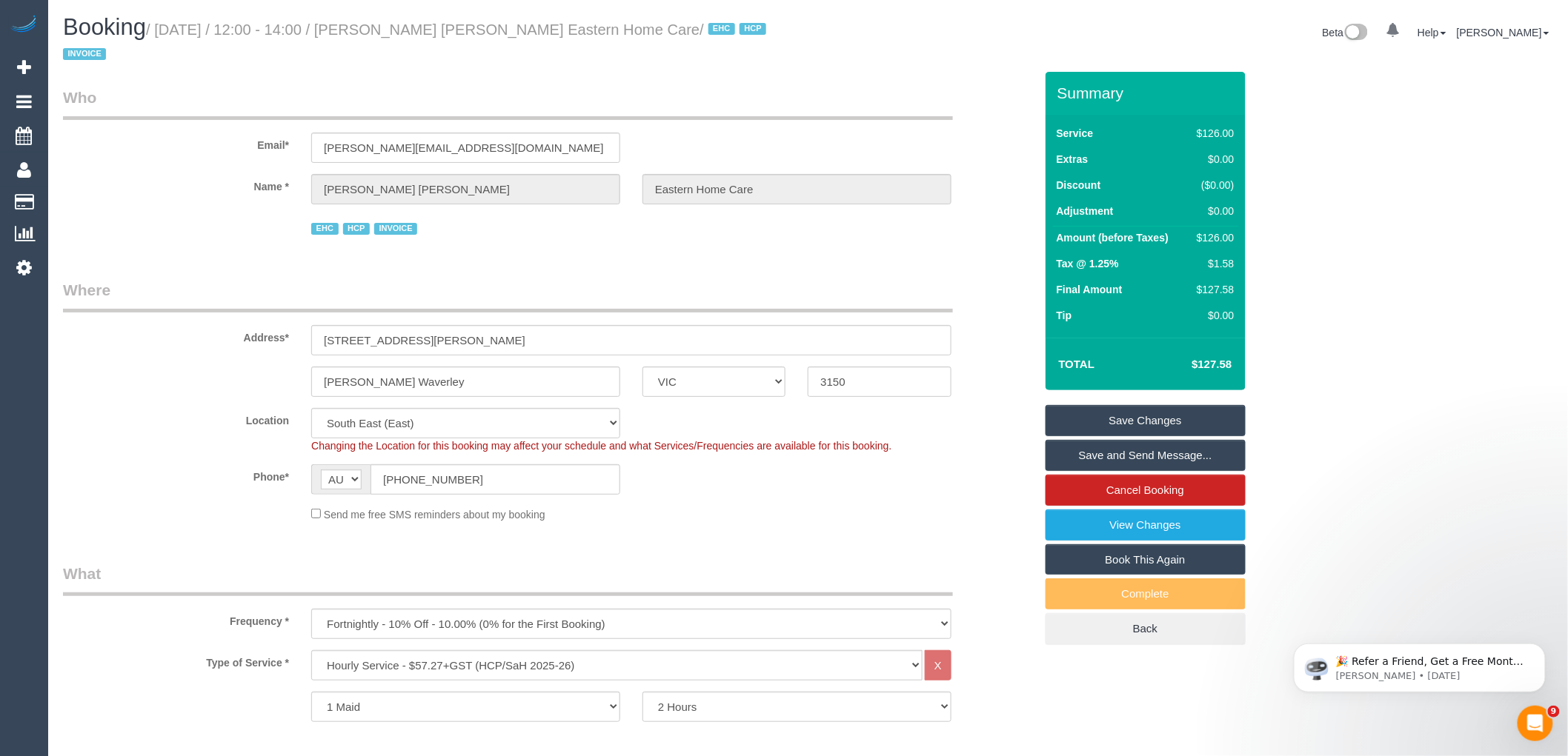
click at [1179, 409] on link "Save Changes" at bounding box center [1146, 420] width 200 height 31
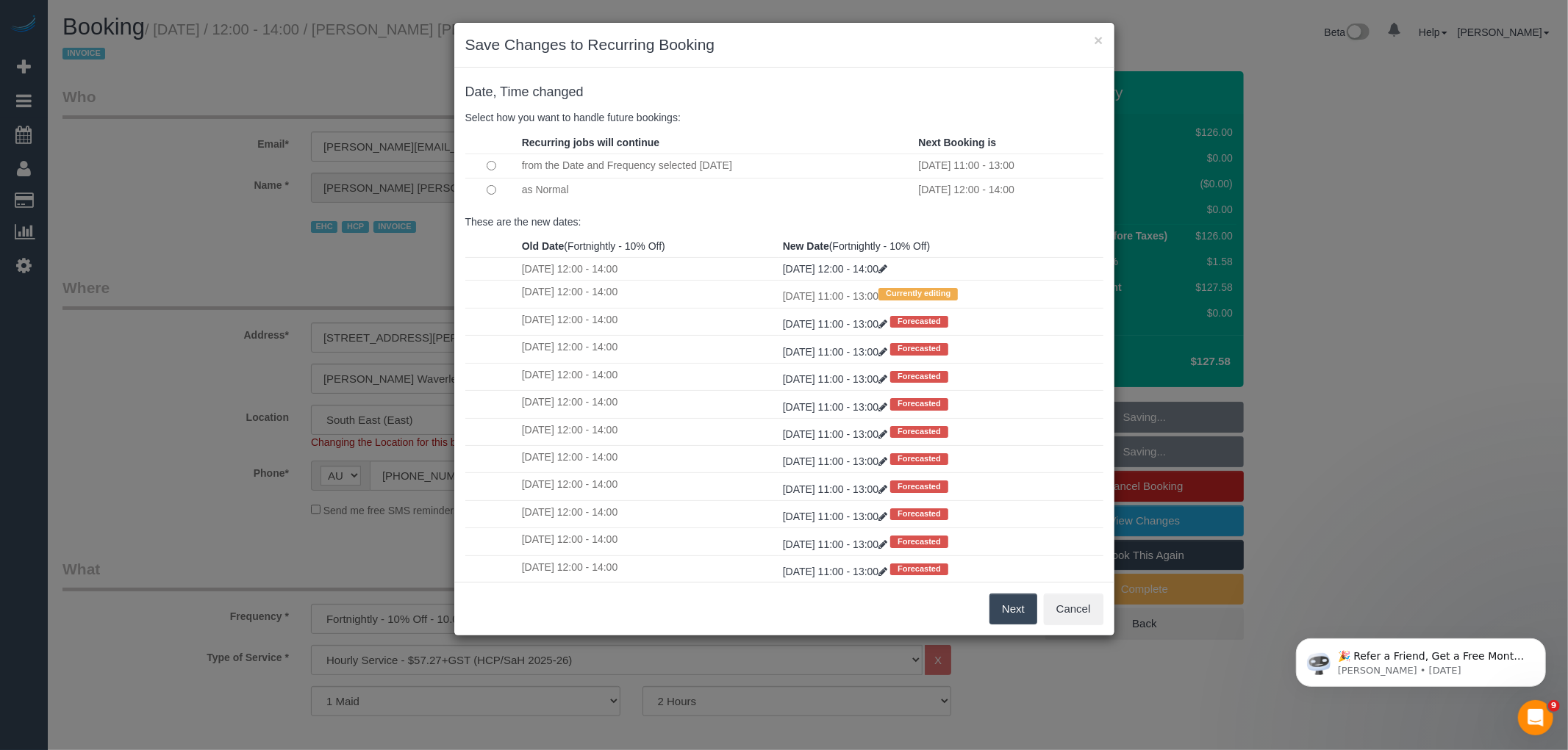
click at [1013, 618] on button "Next" at bounding box center [1014, 609] width 48 height 31
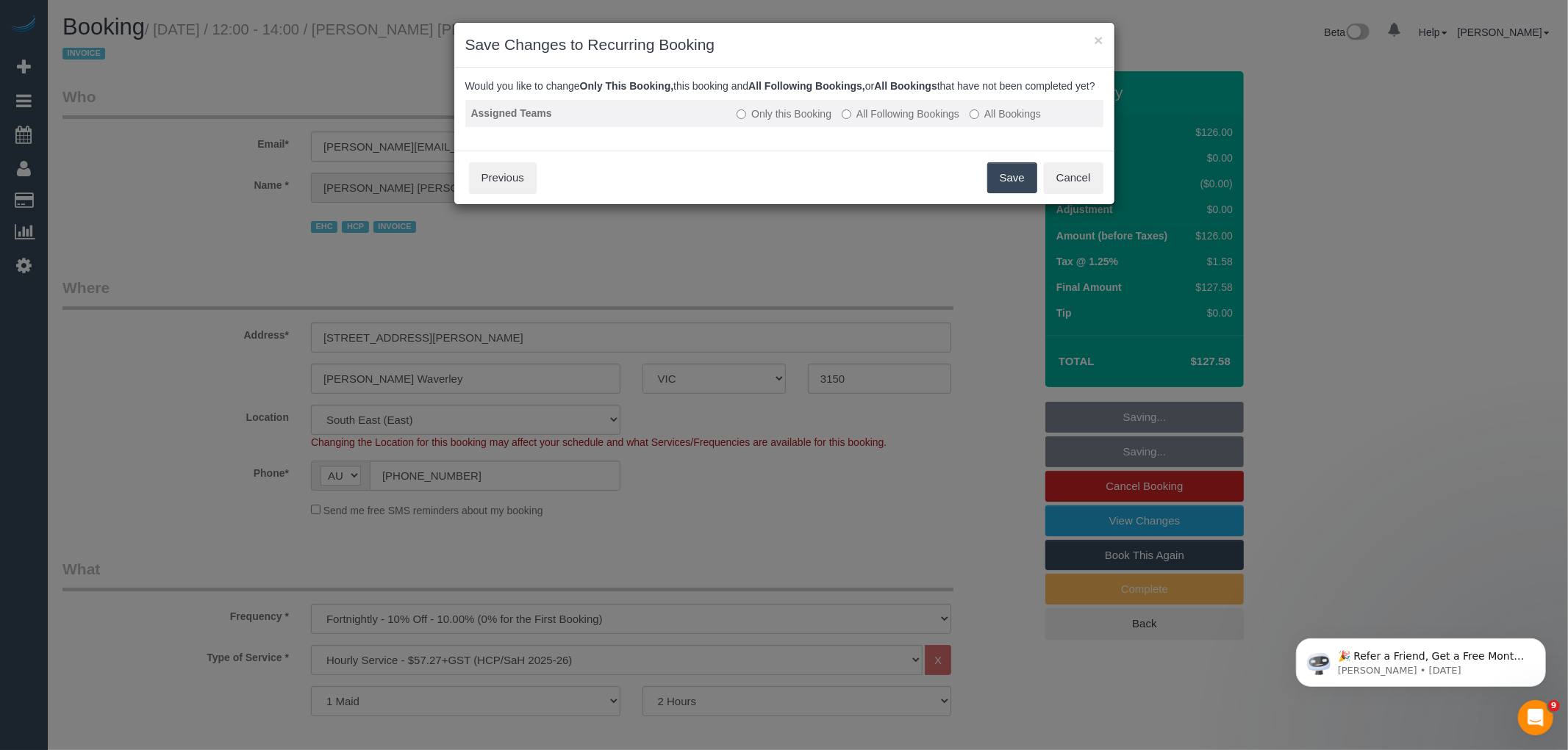
click at [875, 122] on label "All Following Bookings" at bounding box center [900, 114] width 118 height 15
click at [1009, 184] on button "Save" at bounding box center [1012, 178] width 50 height 31
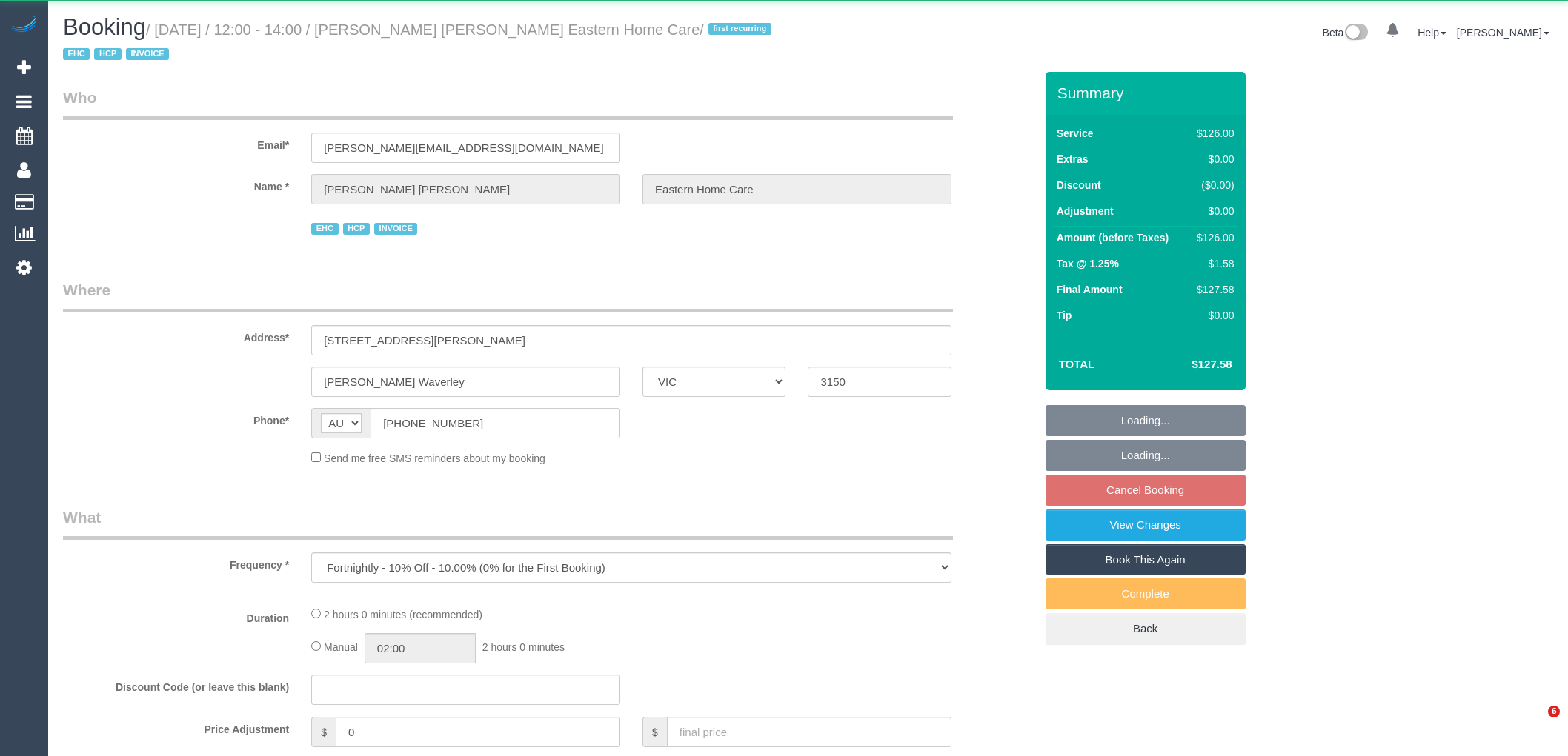
select select "VIC"
select select "120"
select select "number:28"
select select "number:14"
select select "number:19"
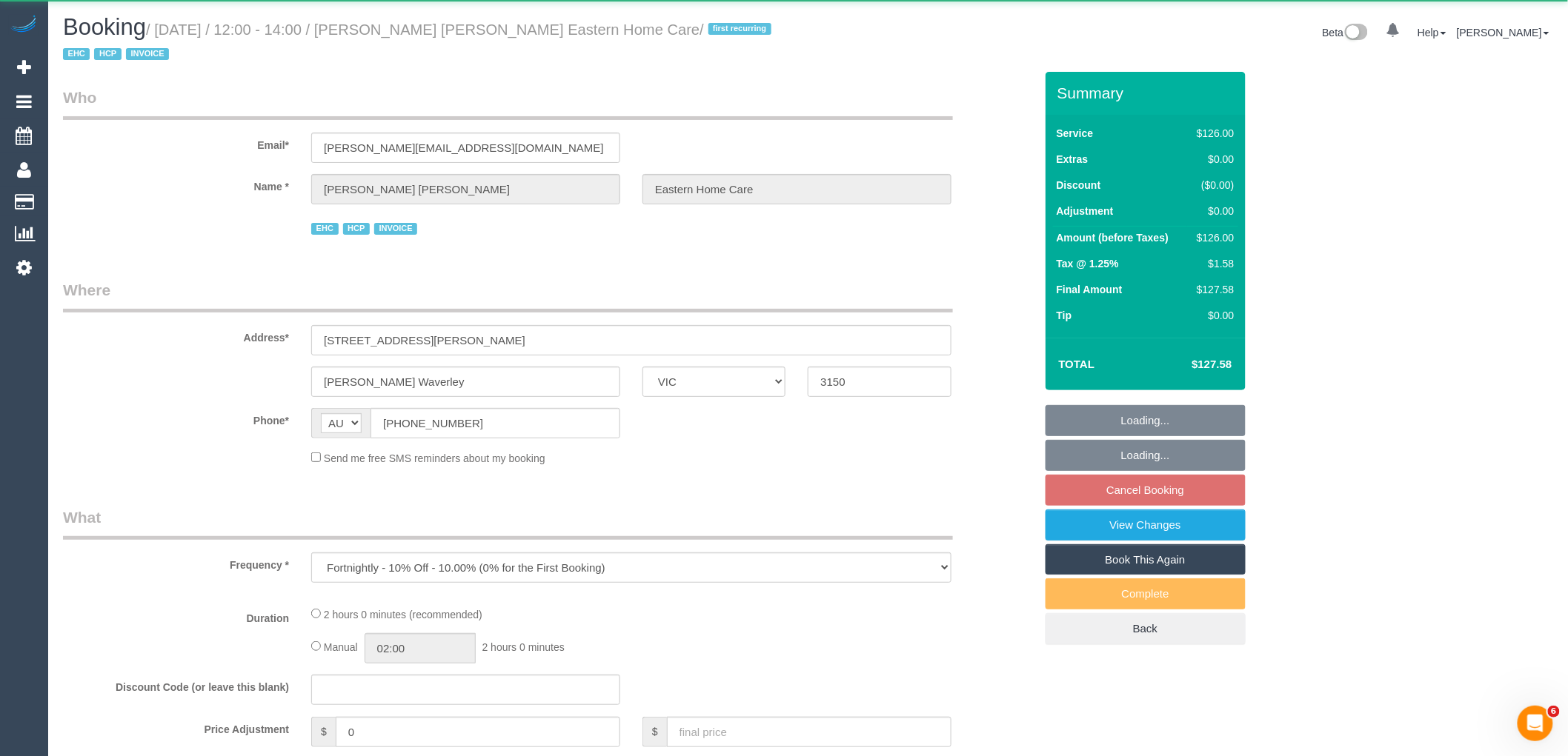
select select "number:25"
select select "number:35"
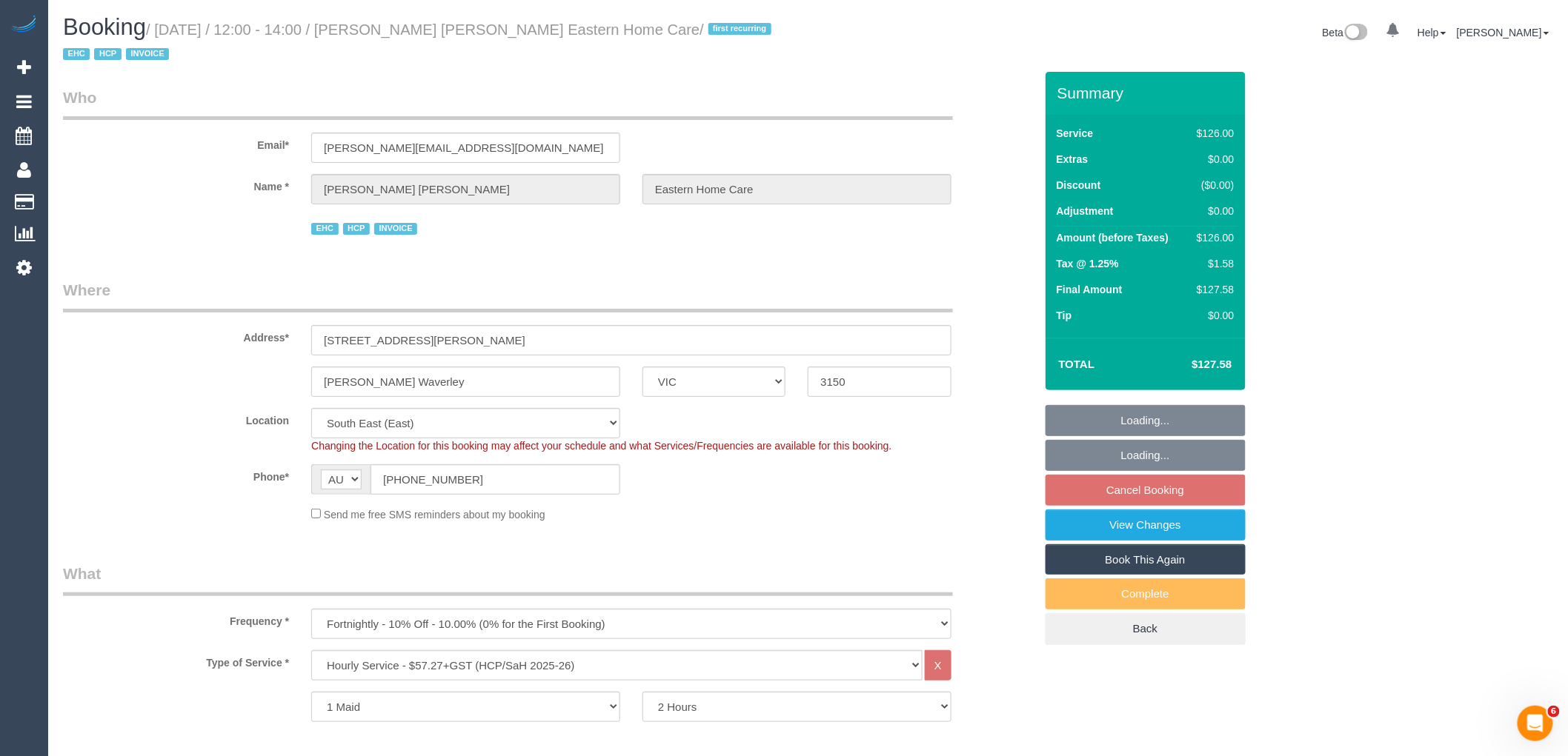
select select "object:804"
select select "spot1"
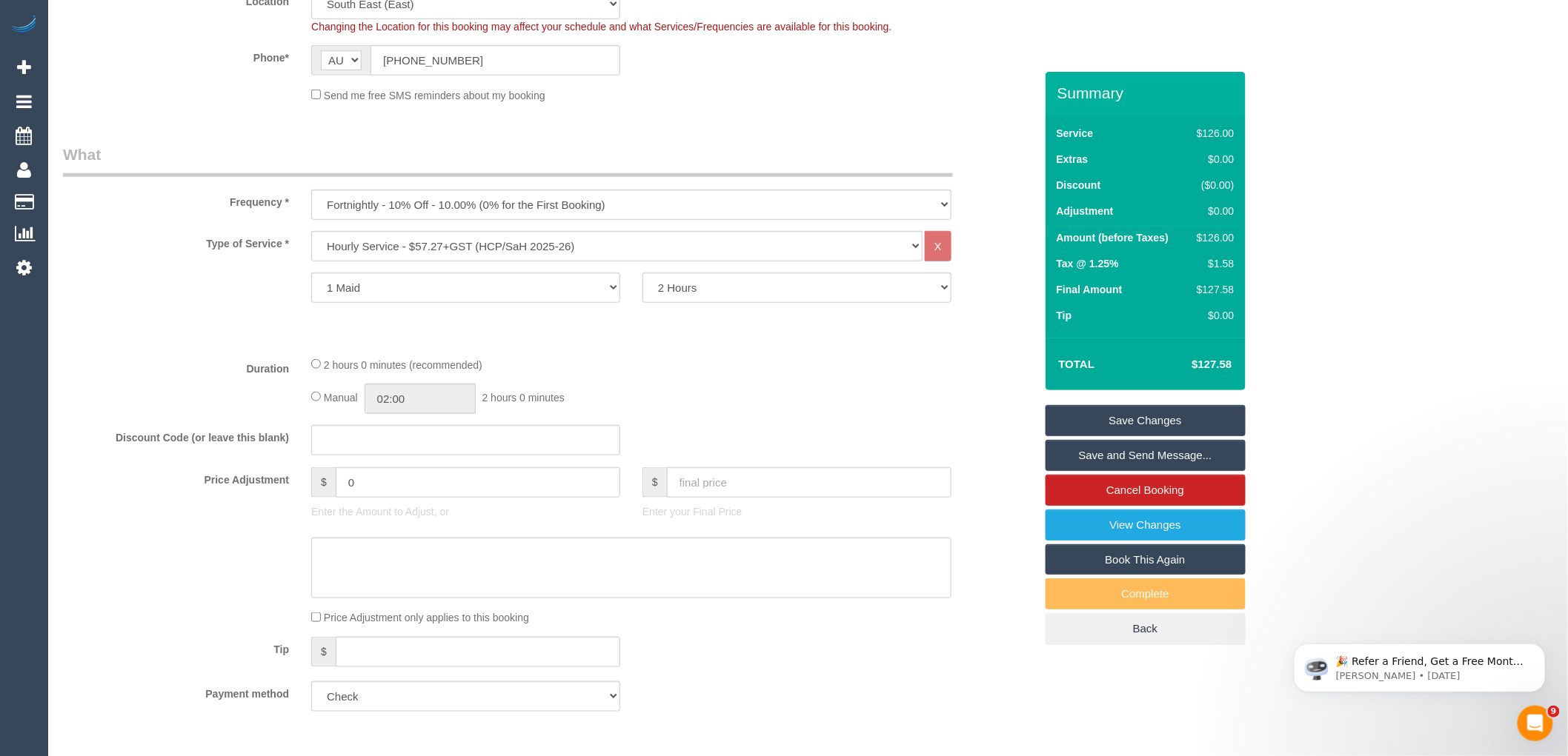
scroll to position [494, 0]
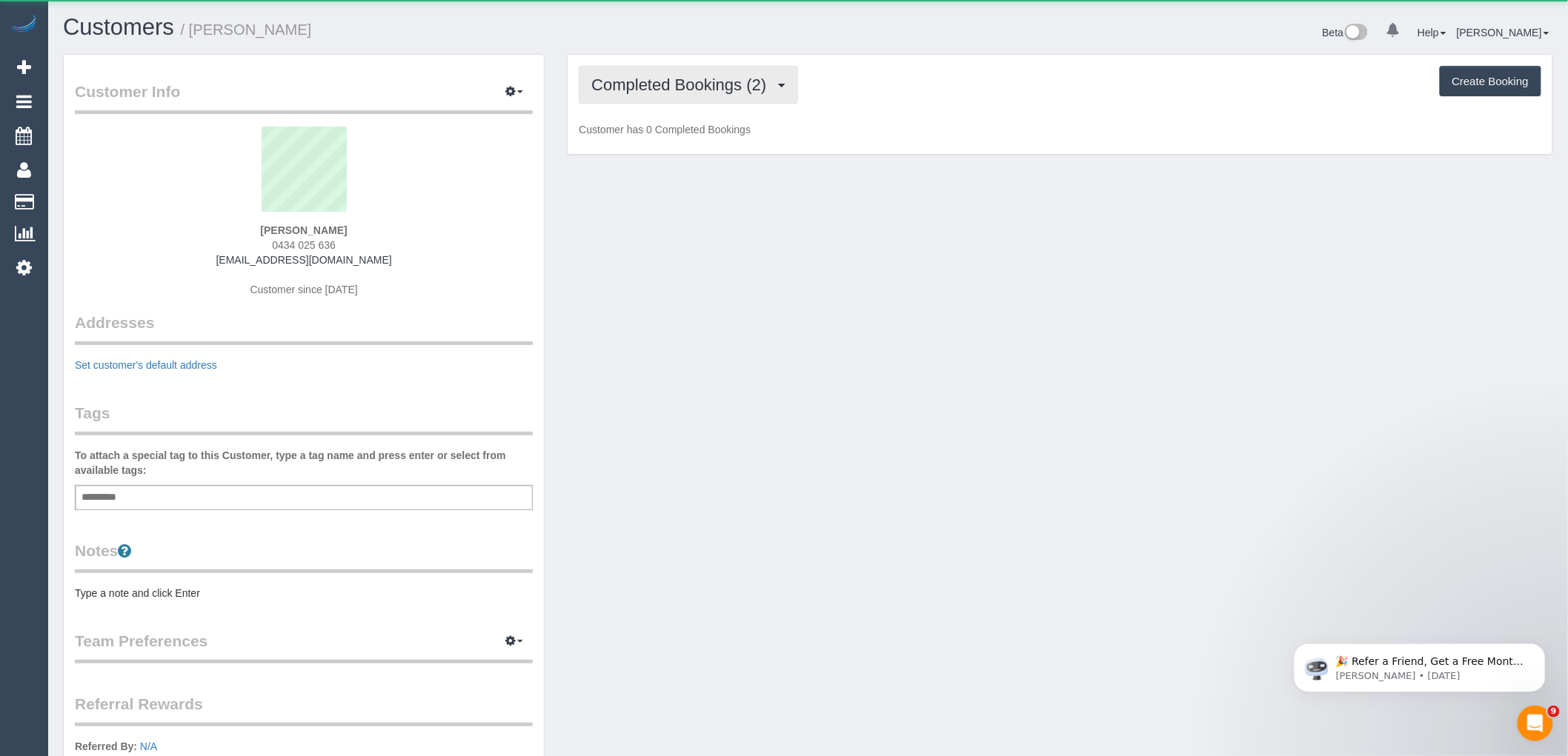
click at [726, 86] on span "Completed Bookings (2)" at bounding box center [682, 85] width 182 height 18
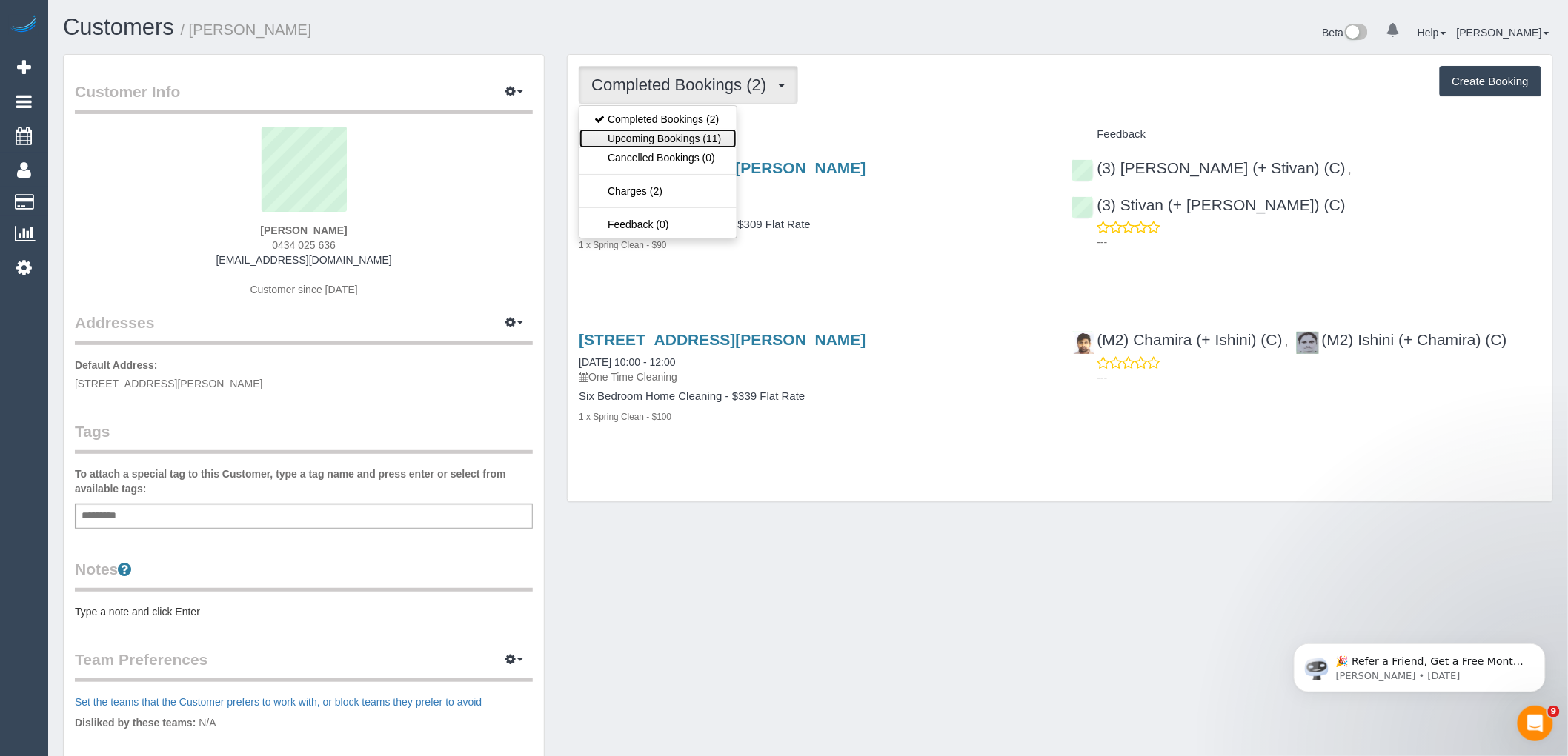
click at [717, 134] on link "Upcoming Bookings (11)" at bounding box center [657, 138] width 157 height 19
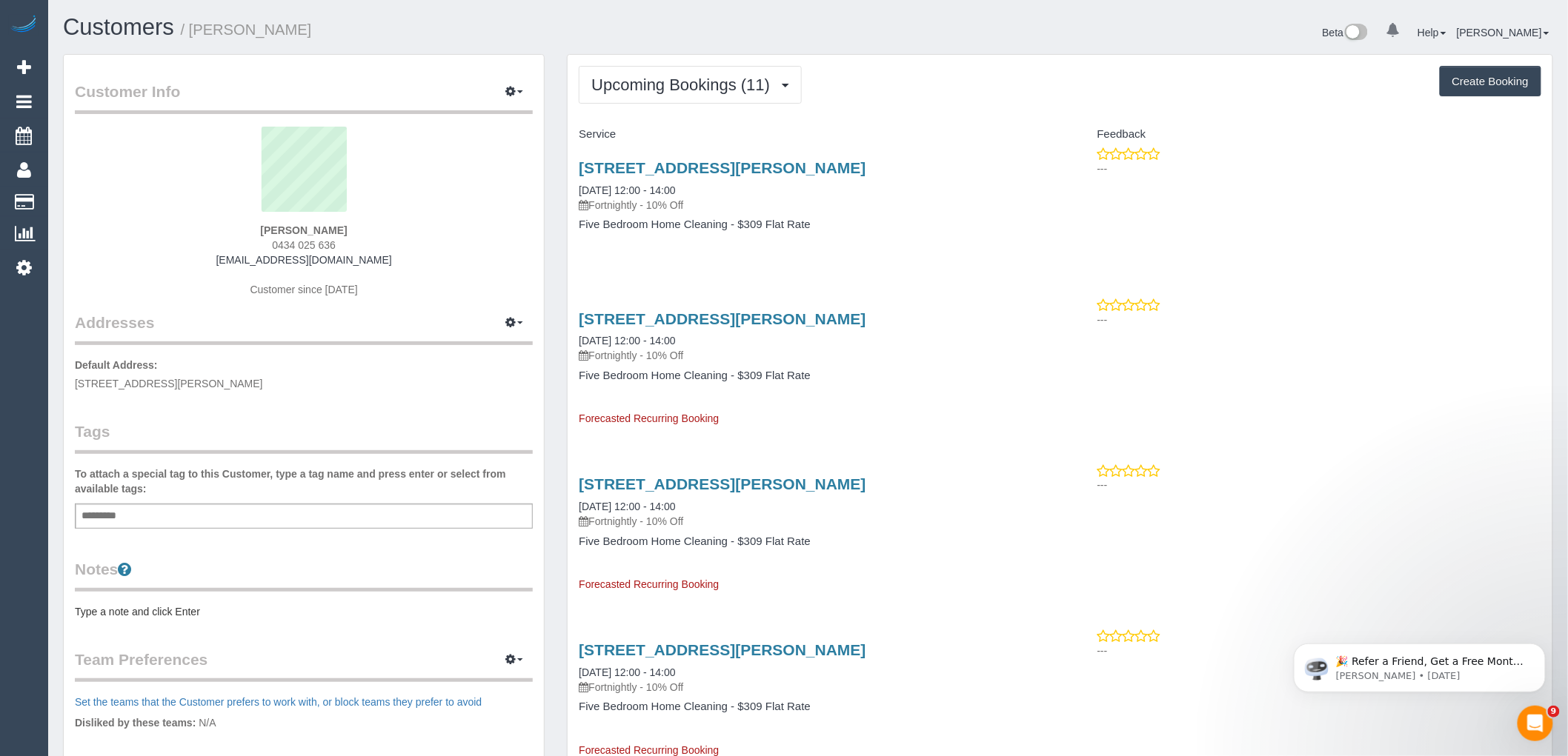
click at [186, 521] on div "Add a tag" at bounding box center [304, 516] width 458 height 25
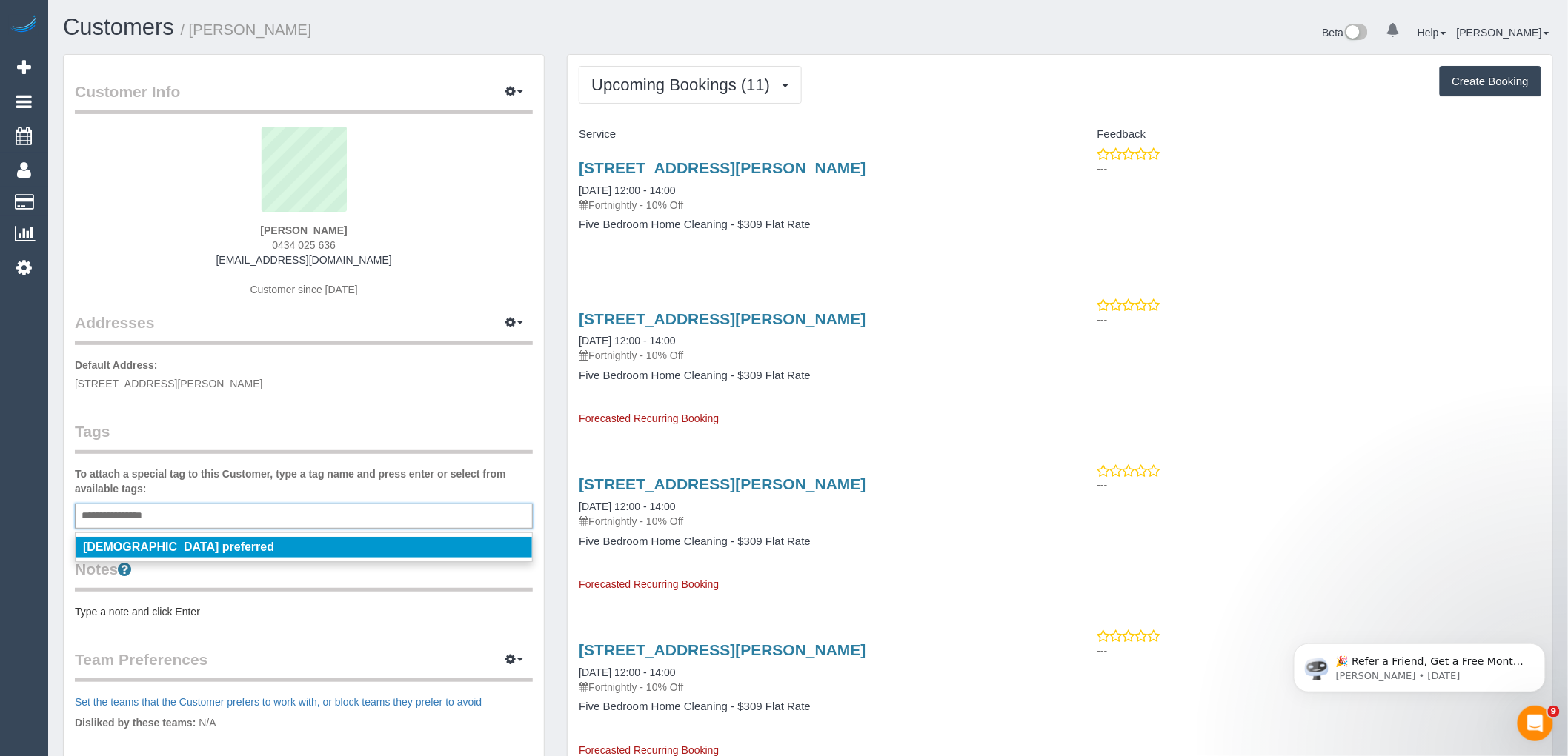
type input "**********"
click at [248, 410] on div "Customer Info Edit Contact Info Send Message Email Preferences Special Sales Ta…" at bounding box center [303, 528] width 480 height 947
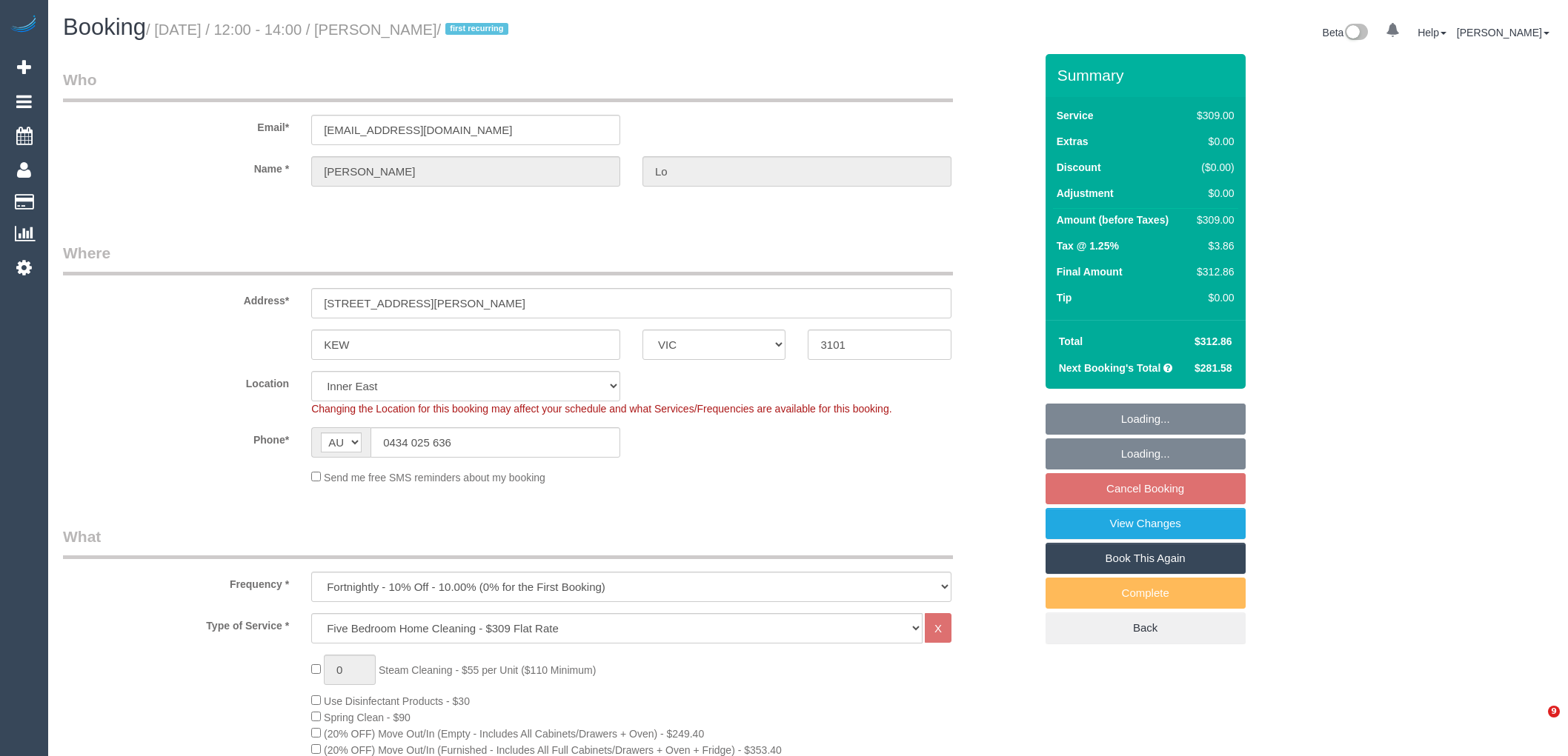
select select "VIC"
select select "spot4"
select select "number:27"
select select "number:14"
select select "number:18"
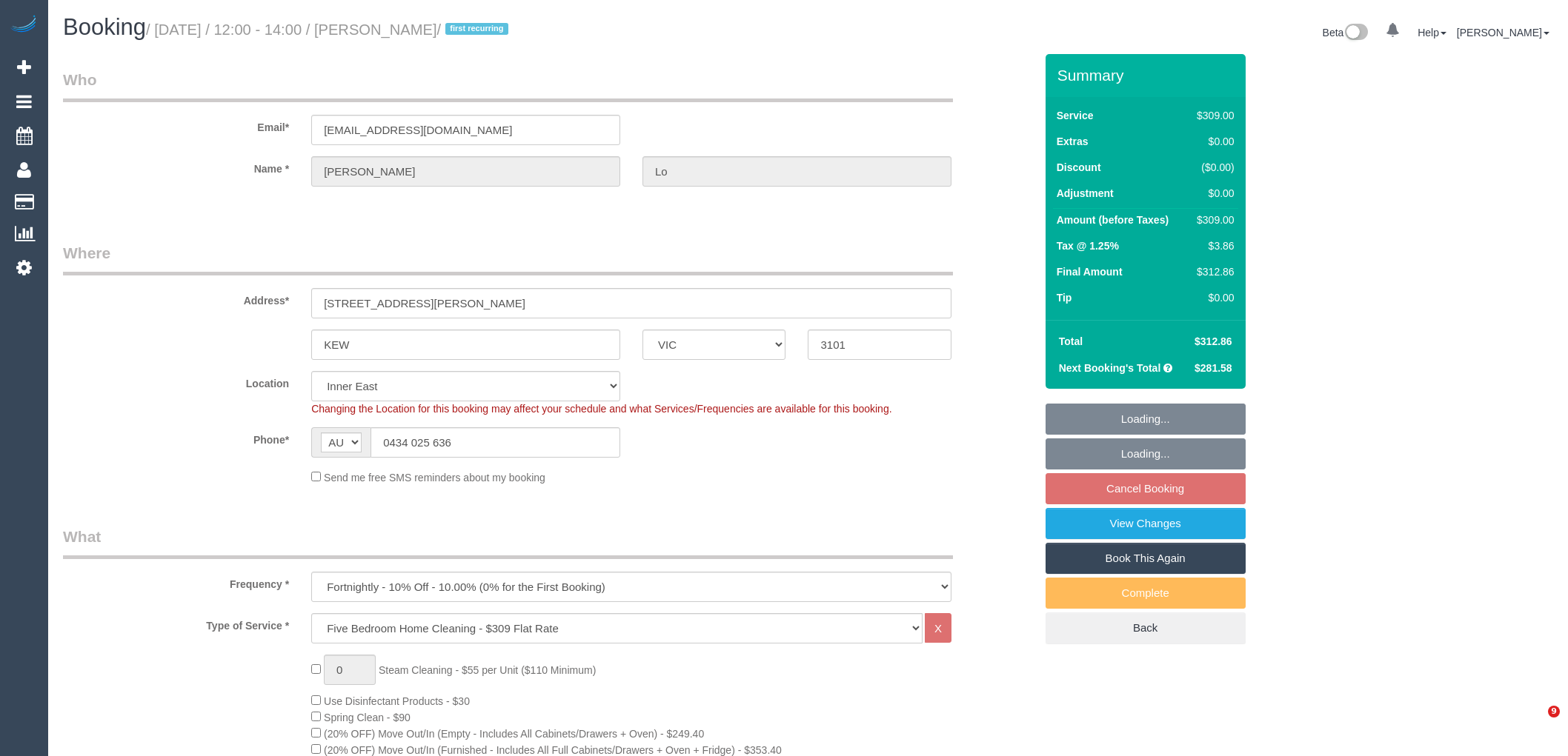
select select "number:22"
select select "number:34"
select select "number:11"
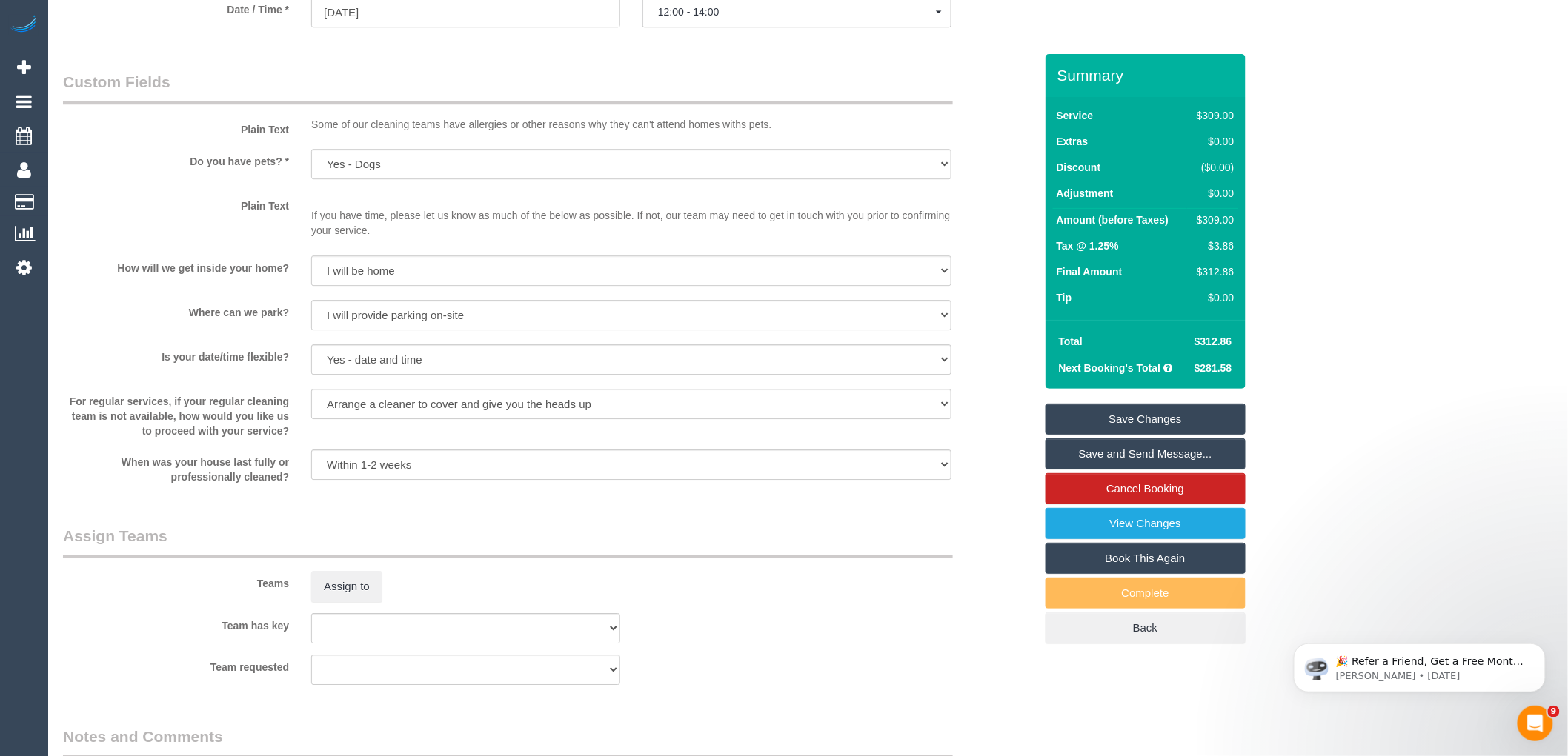
scroll to position [2110, 0]
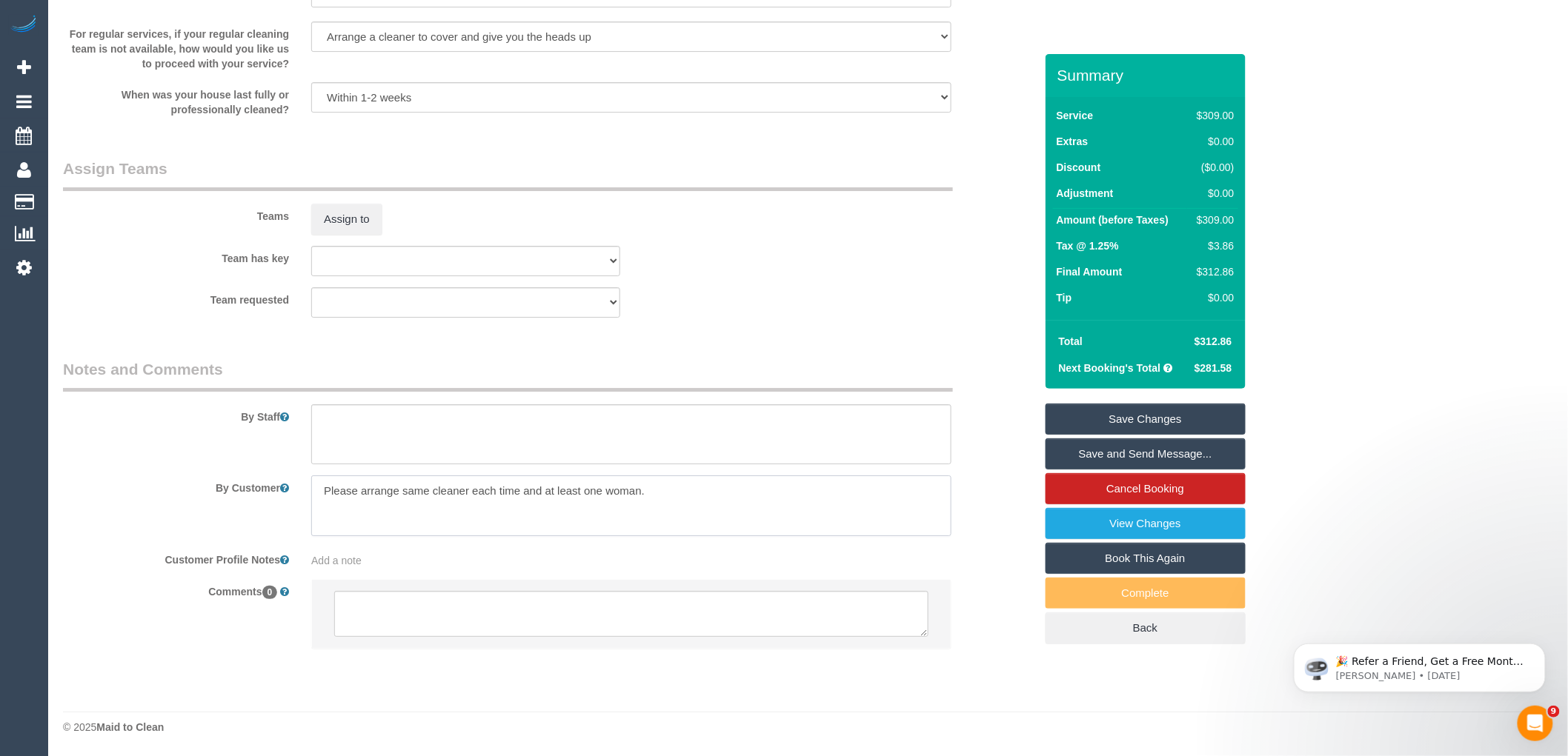
drag, startPoint x: 728, startPoint y: 497, endPoint x: 287, endPoint y: 495, distance: 441.0
click at [287, 495] on div "By Customer" at bounding box center [549, 506] width 994 height 60
click at [331, 564] on span "Add a note" at bounding box center [337, 561] width 51 height 12
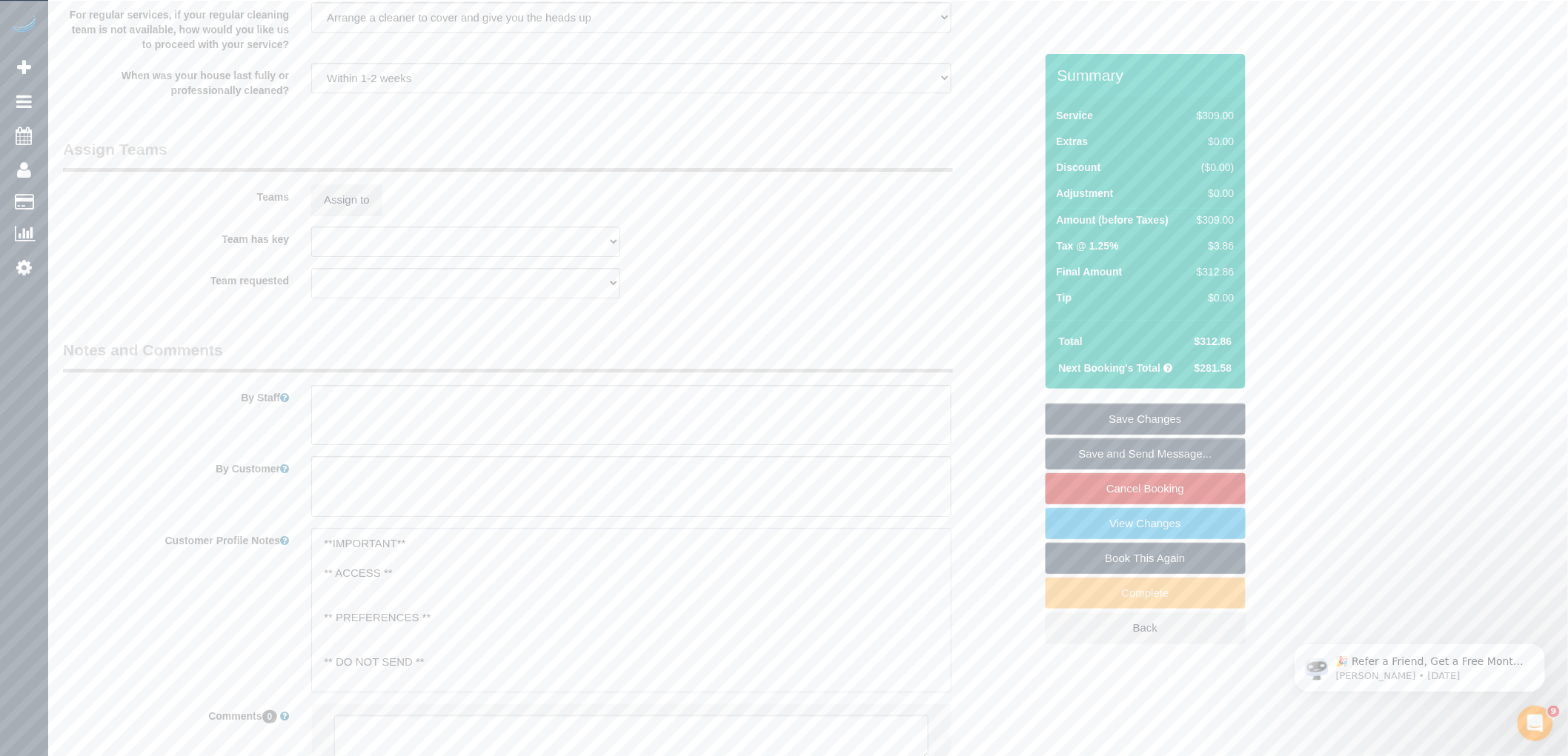
click at [401, 646] on textarea "**IMPORTANT** ** ACCESS ** ** PREFERENCES ** ** DO NOT SEND ** ** GENERAL ** **…" at bounding box center [632, 610] width 641 height 164
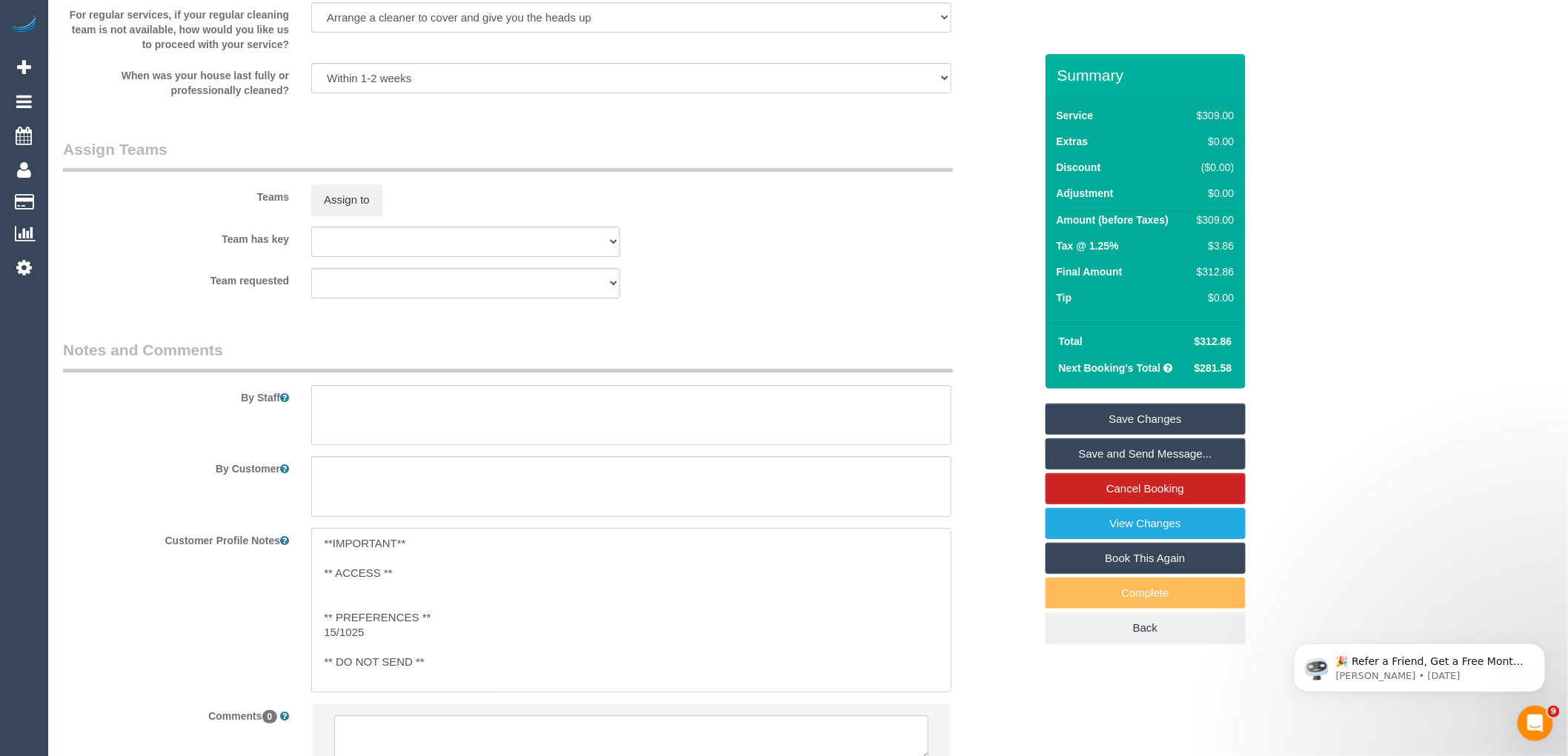
click at [353, 649] on textarea "**IMPORTANT** ** ACCESS ** ** PREFERENCES ** 15/1025 ** DO NOT SEND ** ** GENER…" at bounding box center [632, 610] width 641 height 164
click at [389, 645] on pre "**IMPORTANT** ** ACCESS ** ** PREFERENCES ** 15/10/25 ** DO NOT SEND ** ** GENE…" at bounding box center [632, 667] width 641 height 267
click at [380, 649] on textarea "**IMPORTANT** ** ACCESS ** ** PREFERENCES ** 15/10/25 ** DO NOT SEND ** ** GENE…" at bounding box center [632, 610] width 641 height 164
paste textarea "Please arrange same cleaner each time and at least one woman."
click at [790, 653] on pre "**IMPORTANT** ** ACCESS ** ** PREFERENCES ** 15/10/25 - note removed from booki…" at bounding box center [632, 667] width 641 height 267
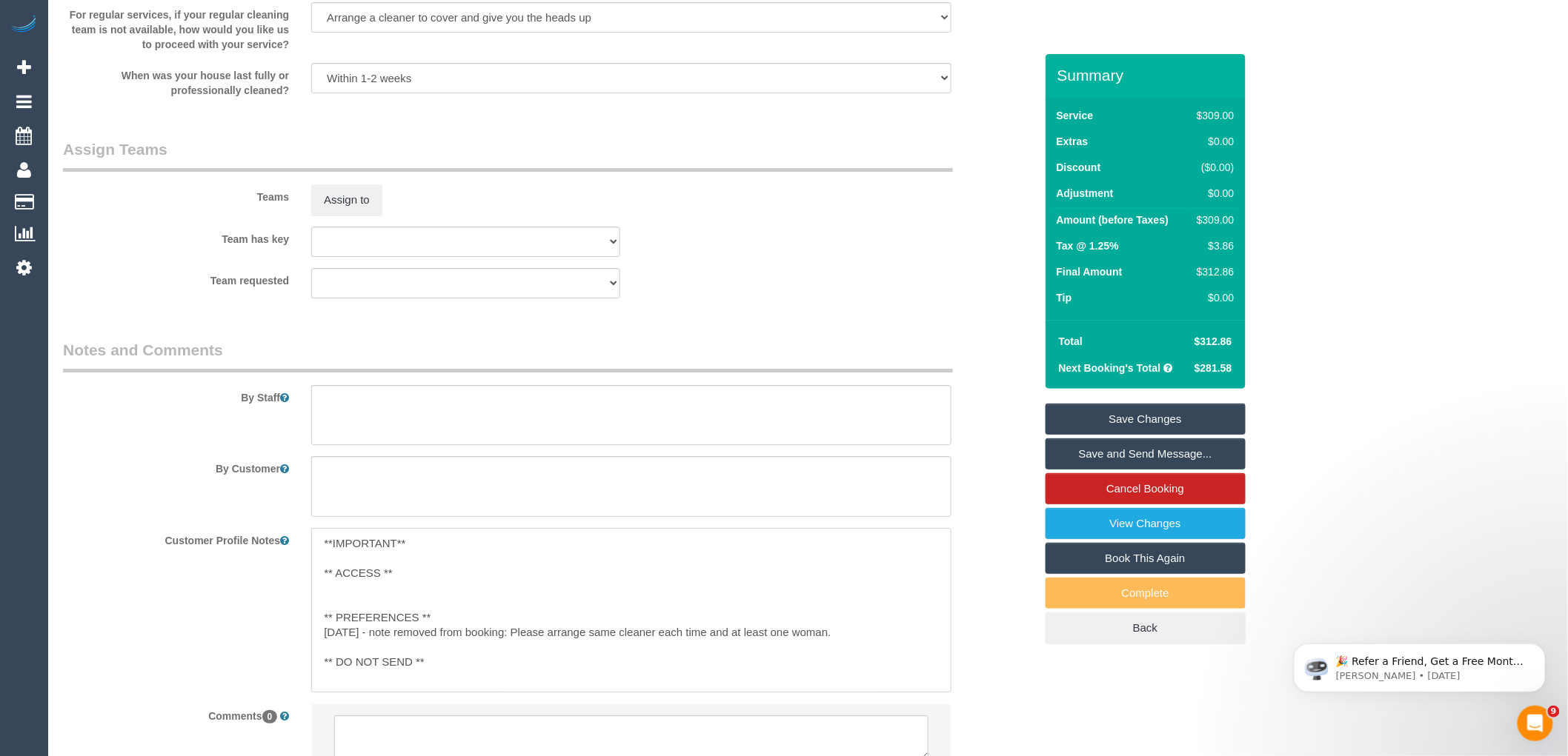
click at [854, 652] on textarea "**IMPORTANT** ** ACCESS ** ** PREFERENCES ** 15/10/25 - note removed from booki…" at bounding box center [632, 610] width 641 height 164
click at [987, 625] on div "Customer Profile Notes **IMPORTANT** ** ACCESS ** ** PREFERENCES ** 15/10/25 - …" at bounding box center [549, 610] width 994 height 164
click at [840, 649] on pre "**IMPORTANT** ** ACCESS ** ** PREFERENCES ** 15/10/25 - note removed from booki…" at bounding box center [632, 667] width 641 height 267
click at [840, 646] on textarea "**IMPORTANT** ** ACCESS ** ** PREFERENCES ** 15/10/25 - note removed from booki…" at bounding box center [632, 610] width 641 height 164
type textarea "**IMPORTANT** ** ACCESS ** ** PREFERENCES ** 15/10/25 - note removed from booki…"
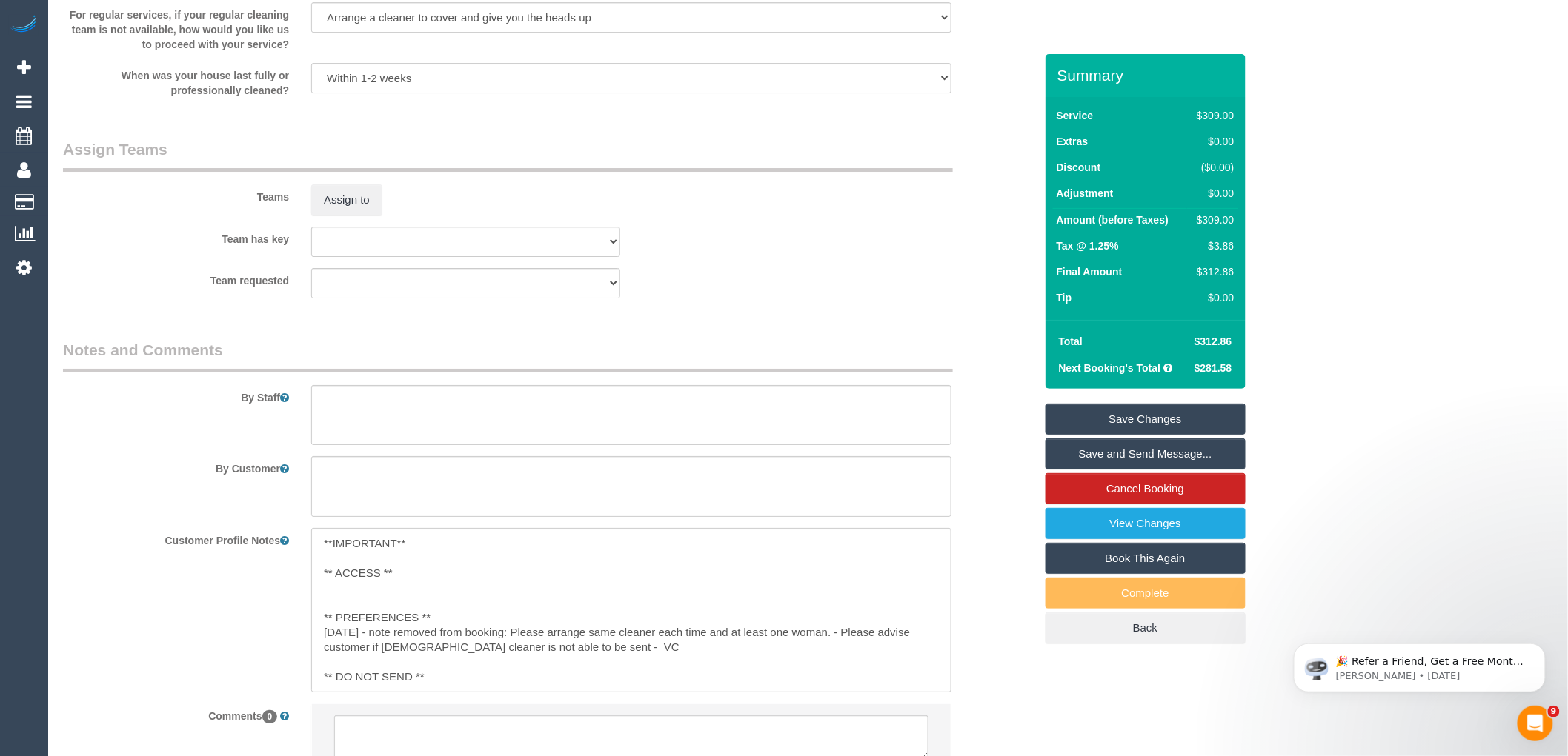
click at [983, 650] on div "Customer Profile Notes **IMPORTANT** ** ACCESS ** ** PREFERENCES ** 15/10/25 - …" at bounding box center [549, 610] width 994 height 164
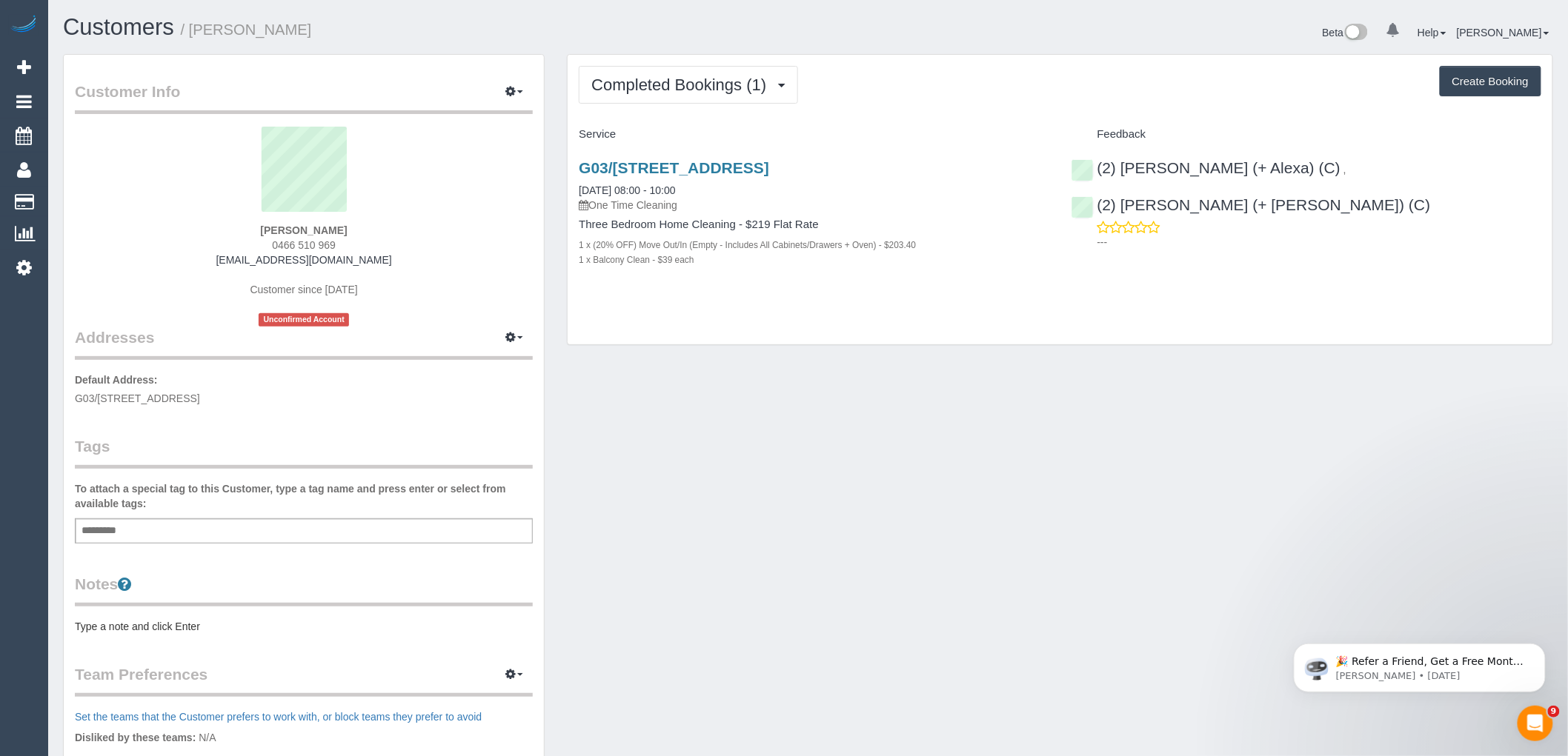
click at [806, 302] on div "Completed Bookings (1) Completed Bookings (1) Upcoming Bookings (0) Cancelled B…" at bounding box center [1060, 200] width 985 height 290
drag, startPoint x: 951, startPoint y: 167, endPoint x: 713, endPoint y: 171, distance: 238.0
click at [694, 167] on h3 "G03/[STREET_ADDRESS]" at bounding box center [813, 168] width 470 height 17
click at [972, 194] on div "G03/[STREET_ADDRESS] [DATE] 08:00 - 10:00 One Time Cleaning" at bounding box center [813, 186] width 470 height 54
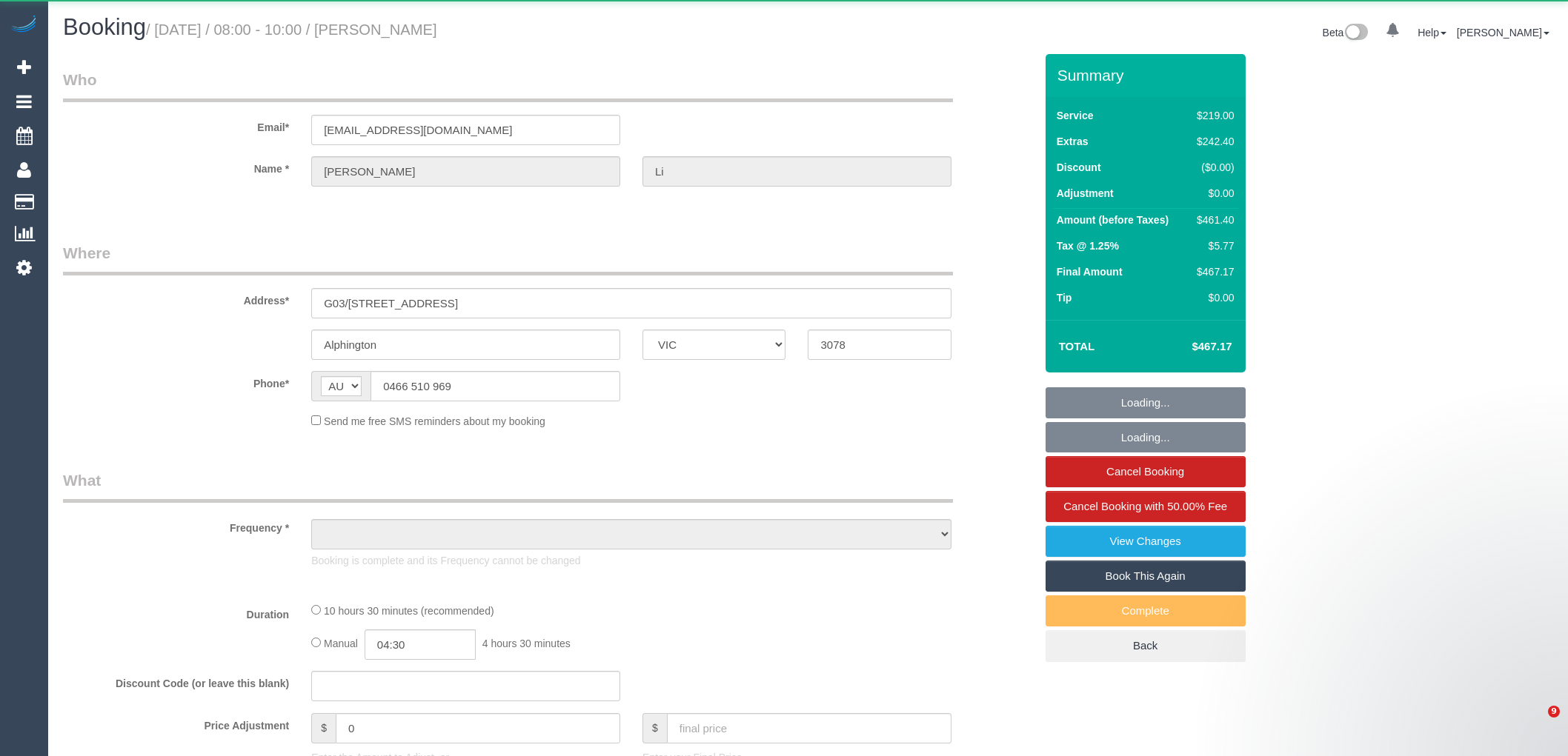
select select "VIC"
select select "string:stripe-pm_1SDLRi2GScqysDRVIGSDq1VM"
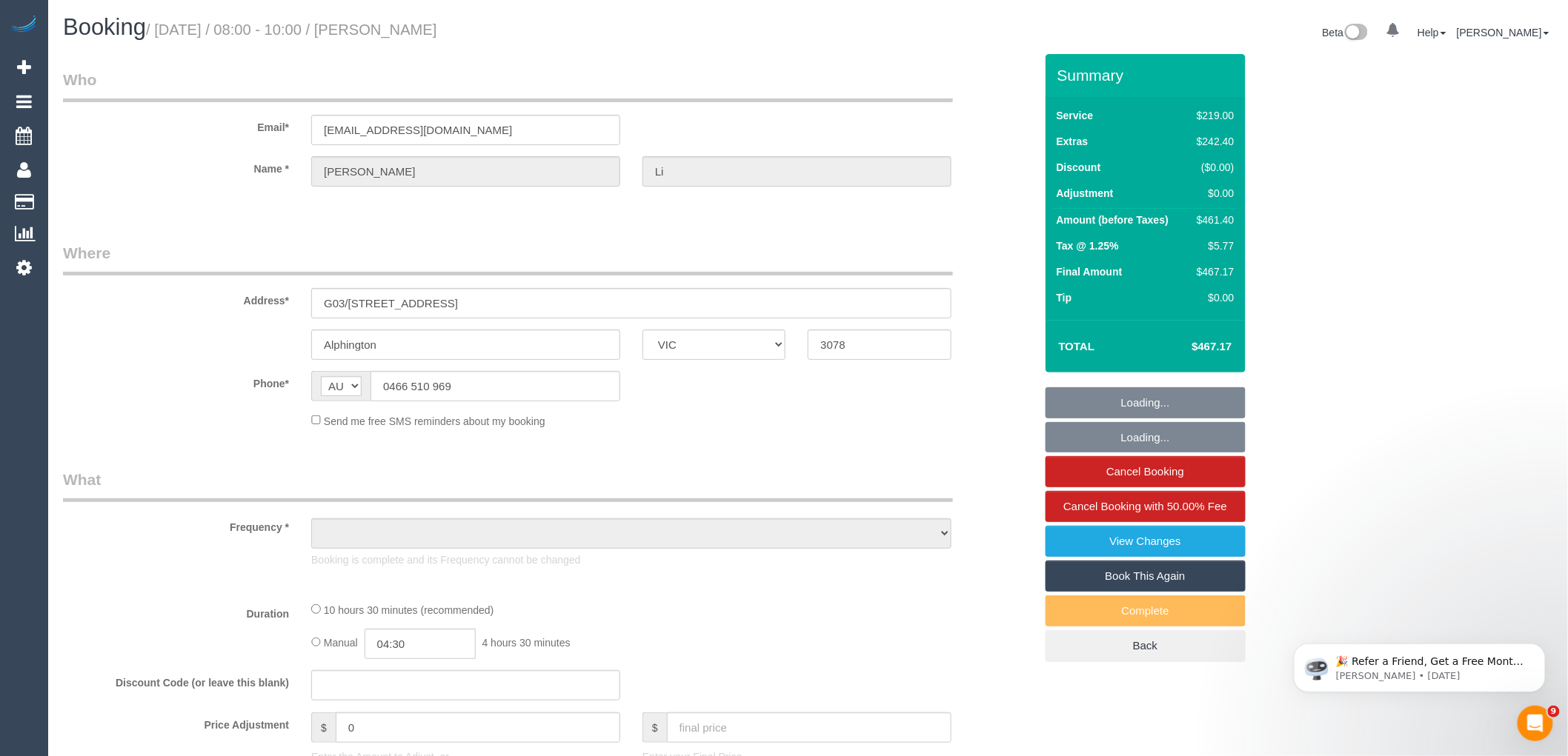
select select "number:28"
select select "number:14"
select select "number:18"
select select "number:25"
select select "number:26"
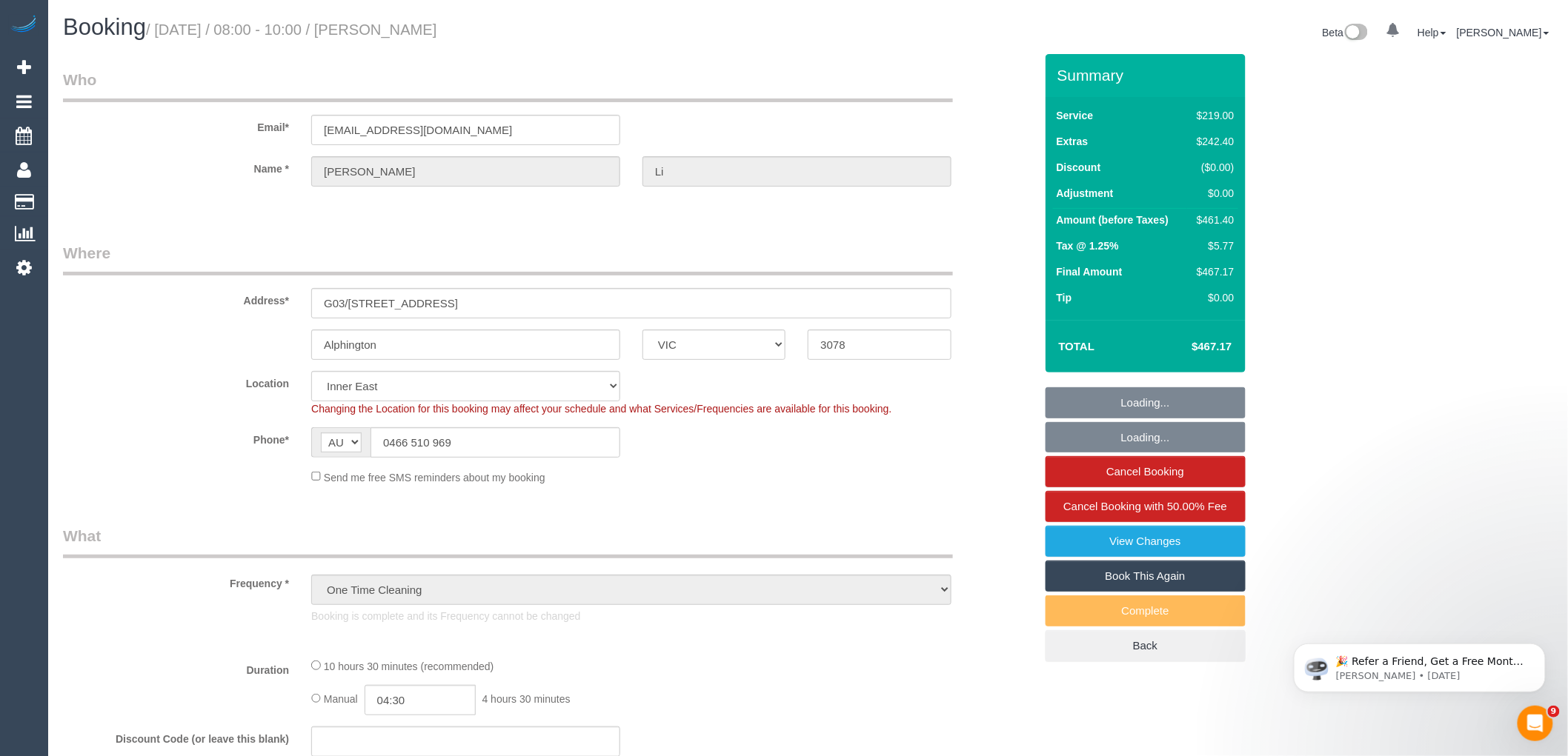
select select "object:1465"
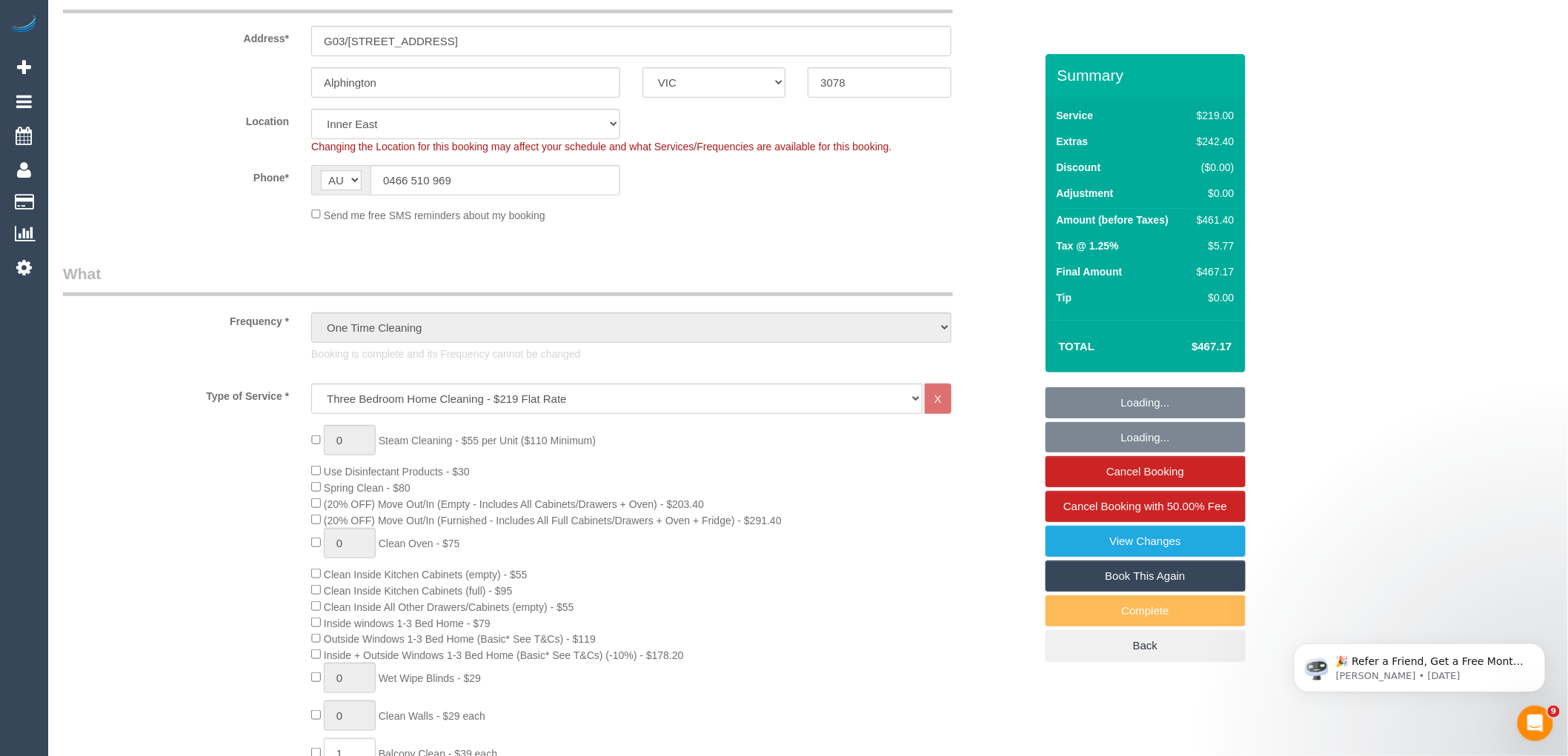
scroll to position [329, 0]
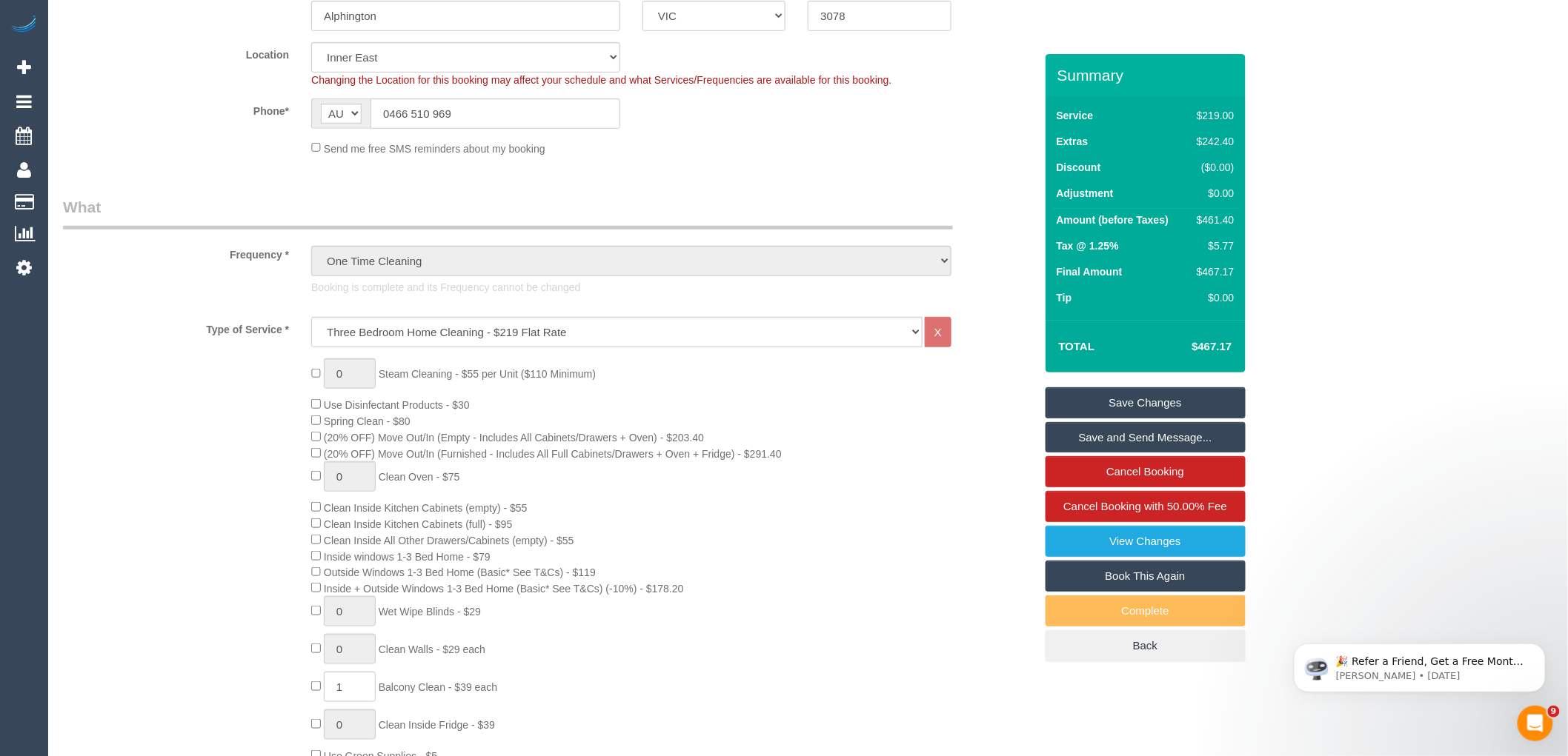
click at [1135, 582] on link "Book This Again" at bounding box center [1146, 576] width 200 height 31
select select "VIC"
select select "number:28"
select select "number:14"
select select "number:18"
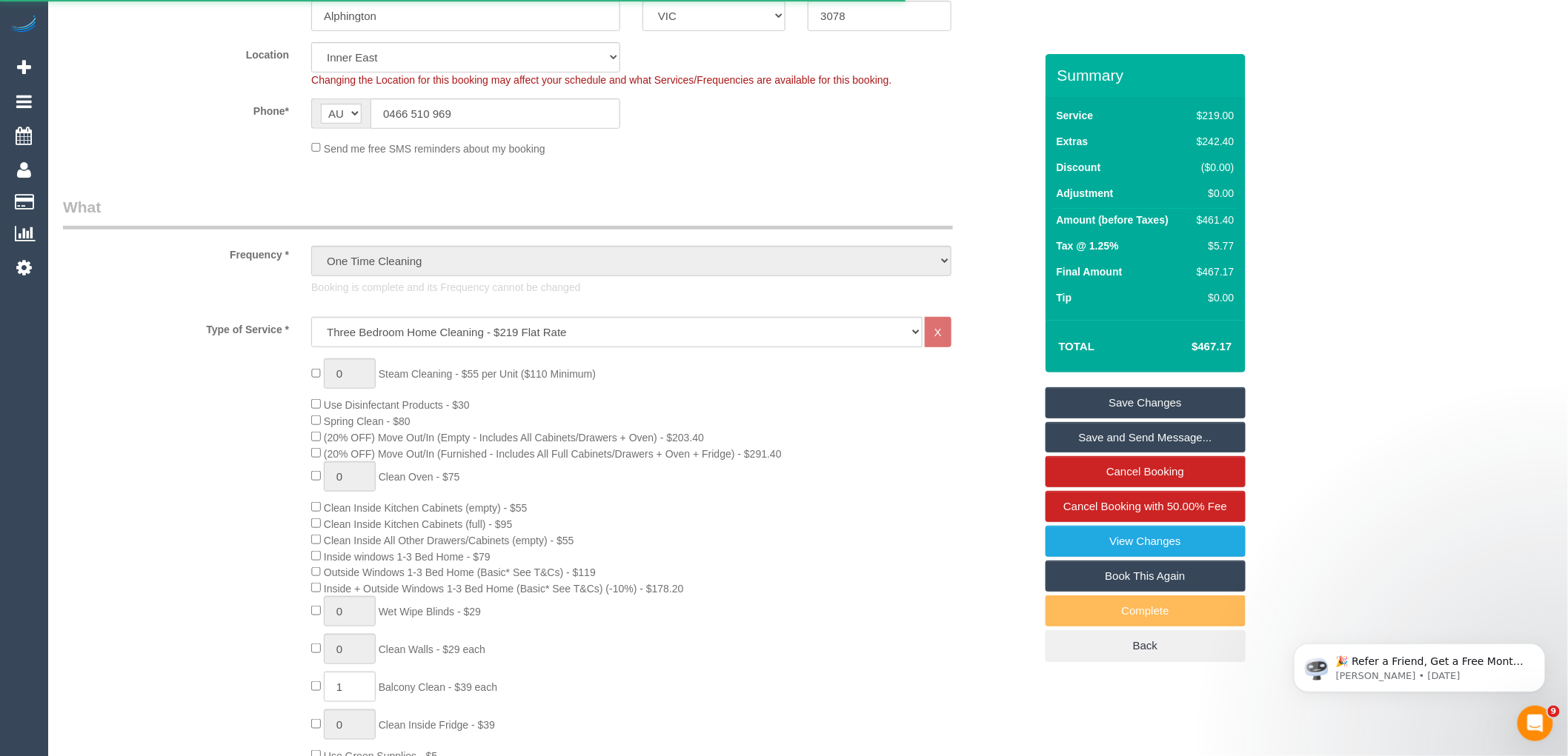
select select "number:25"
select select "number:26"
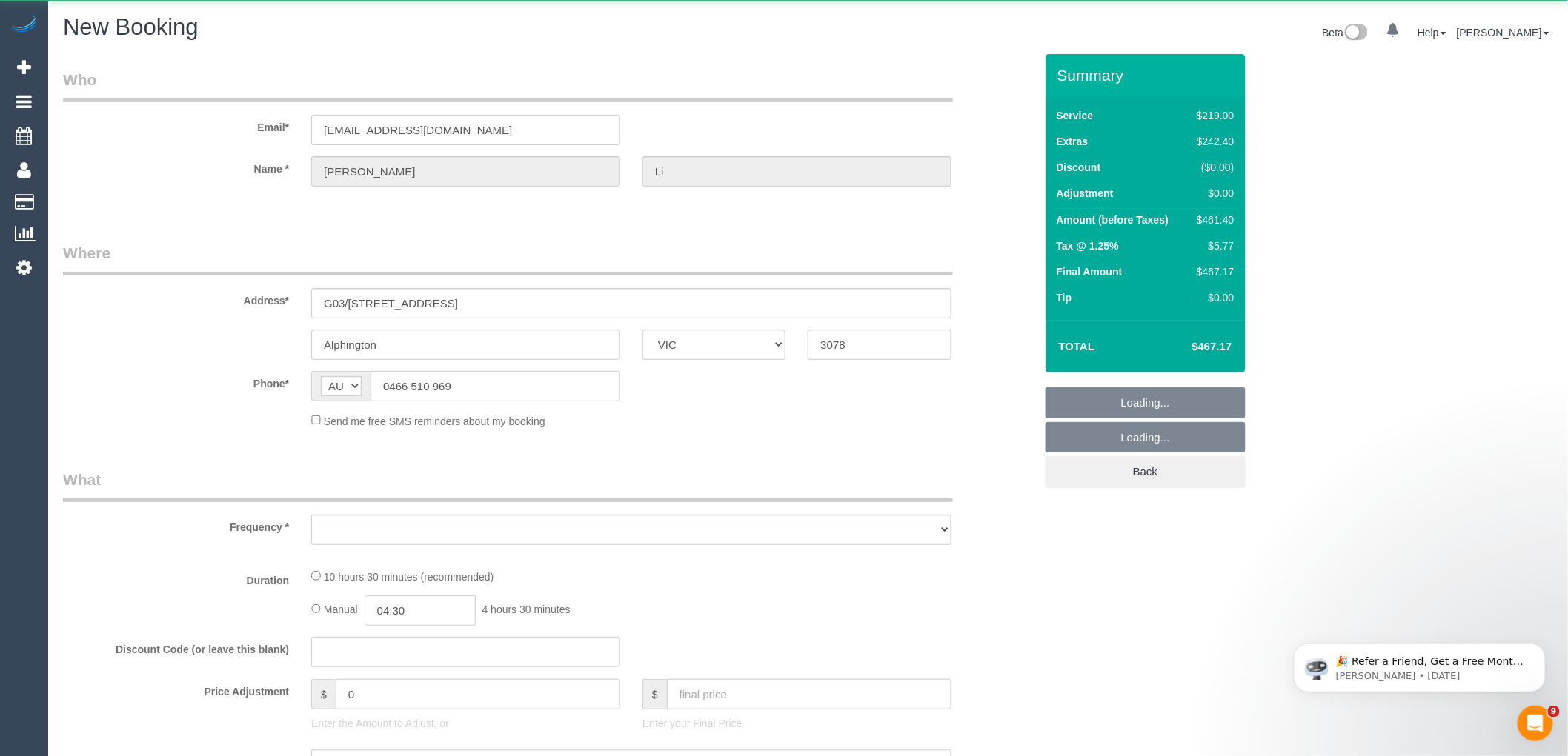
select select "object:2448"
select select "string:stripe-pm_1SDLRi2GScqysDRVIGSDq1VM"
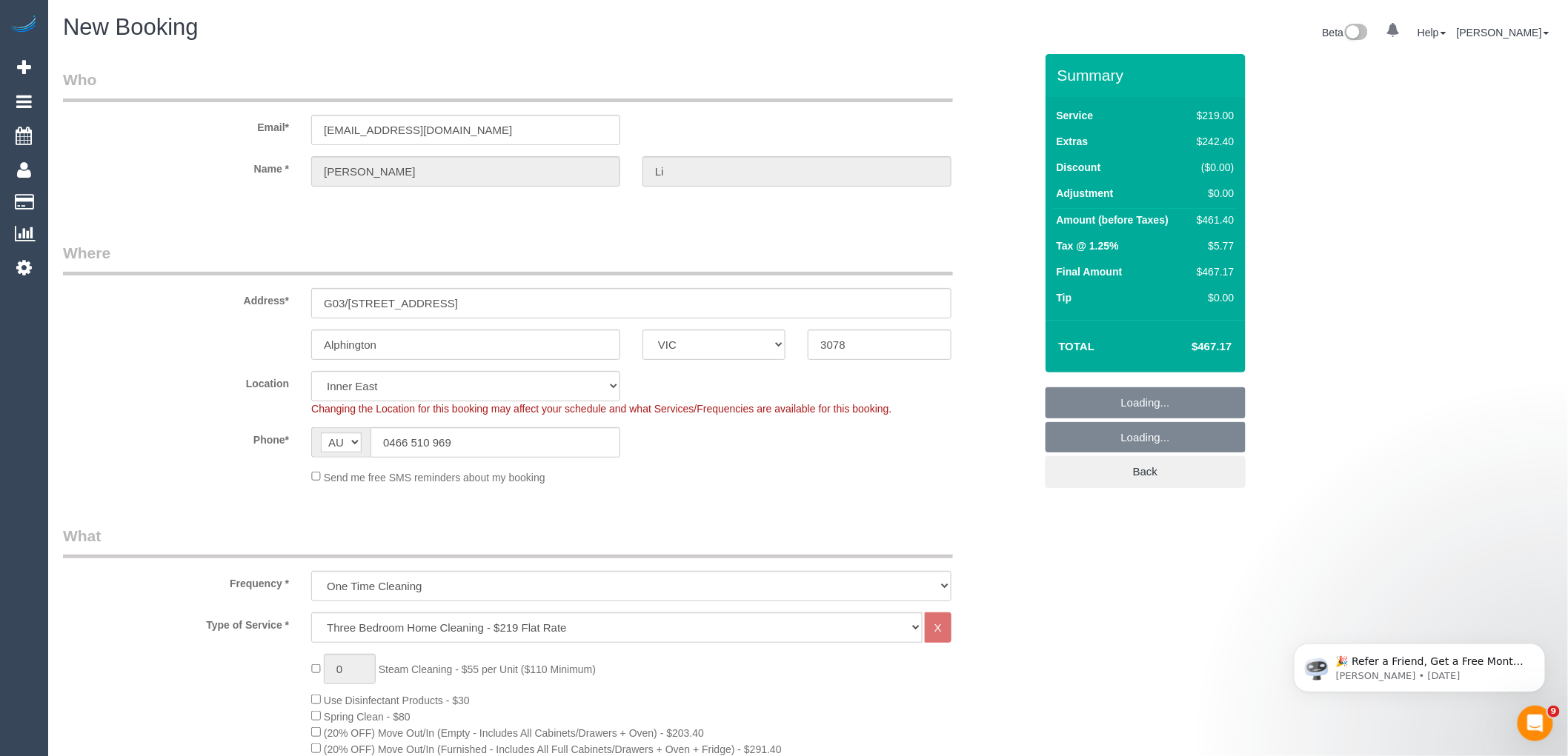
select select "object:3203"
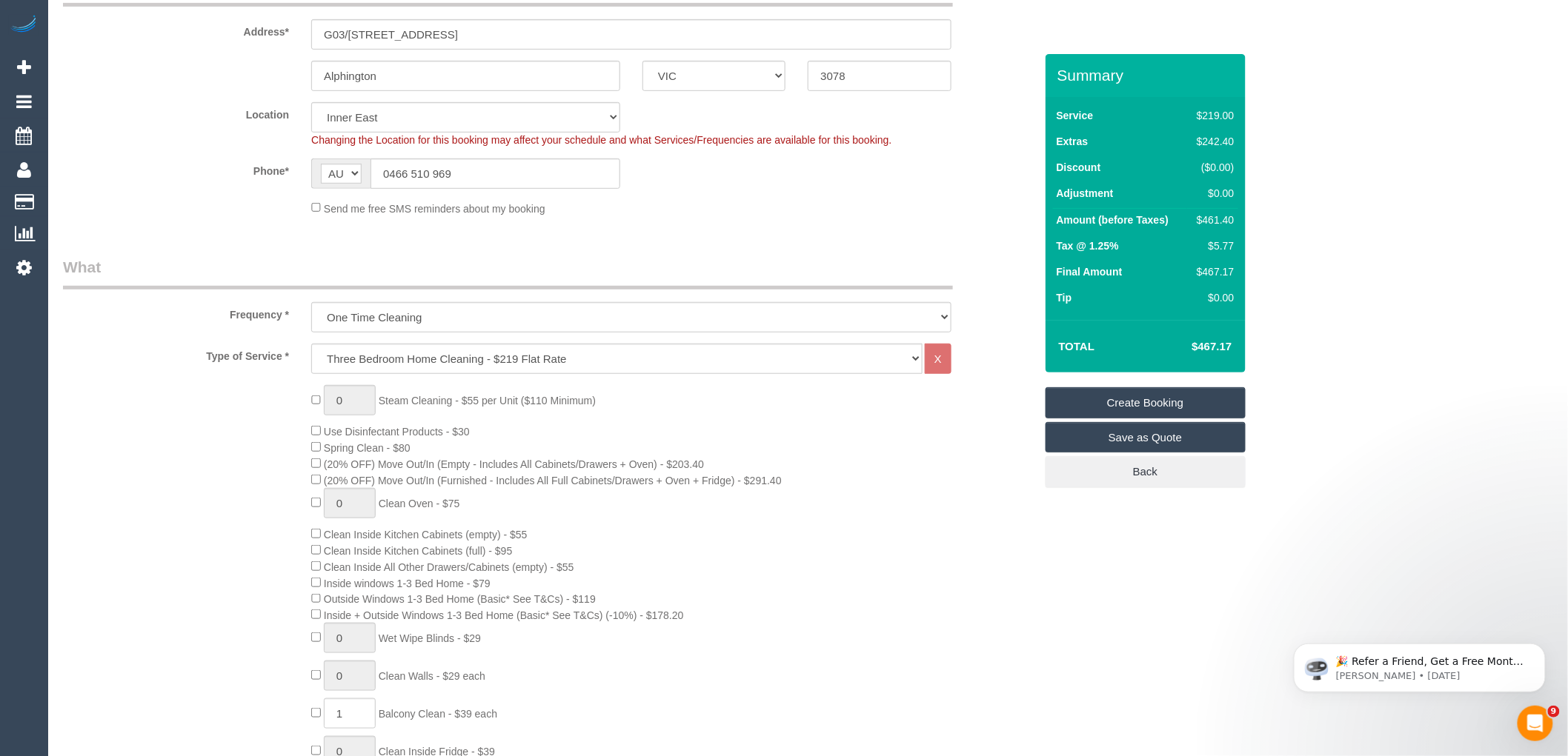
scroll to position [329, 0]
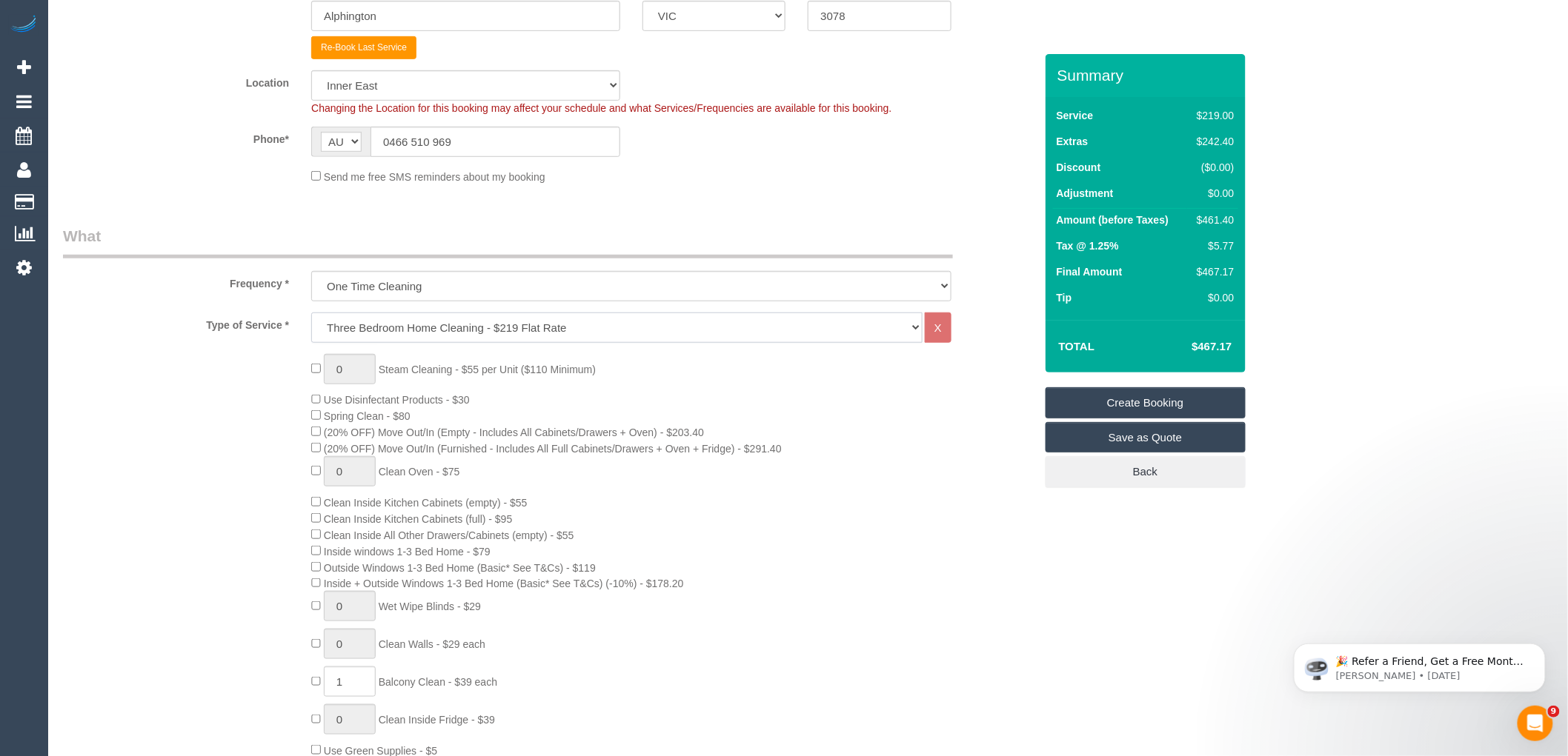
click at [632, 326] on select "Hourly Service - $70/h Hourly Service - $65/h Hourly Service - $60/h Hourly Ser…" at bounding box center [617, 328] width 611 height 30
select select "209"
click at [312, 313] on select "Hourly Service - $70/h Hourly Service - $65/h Hourly Service - $60/h Hourly Ser…" at bounding box center [617, 328] width 611 height 30
select select "1"
select select "120"
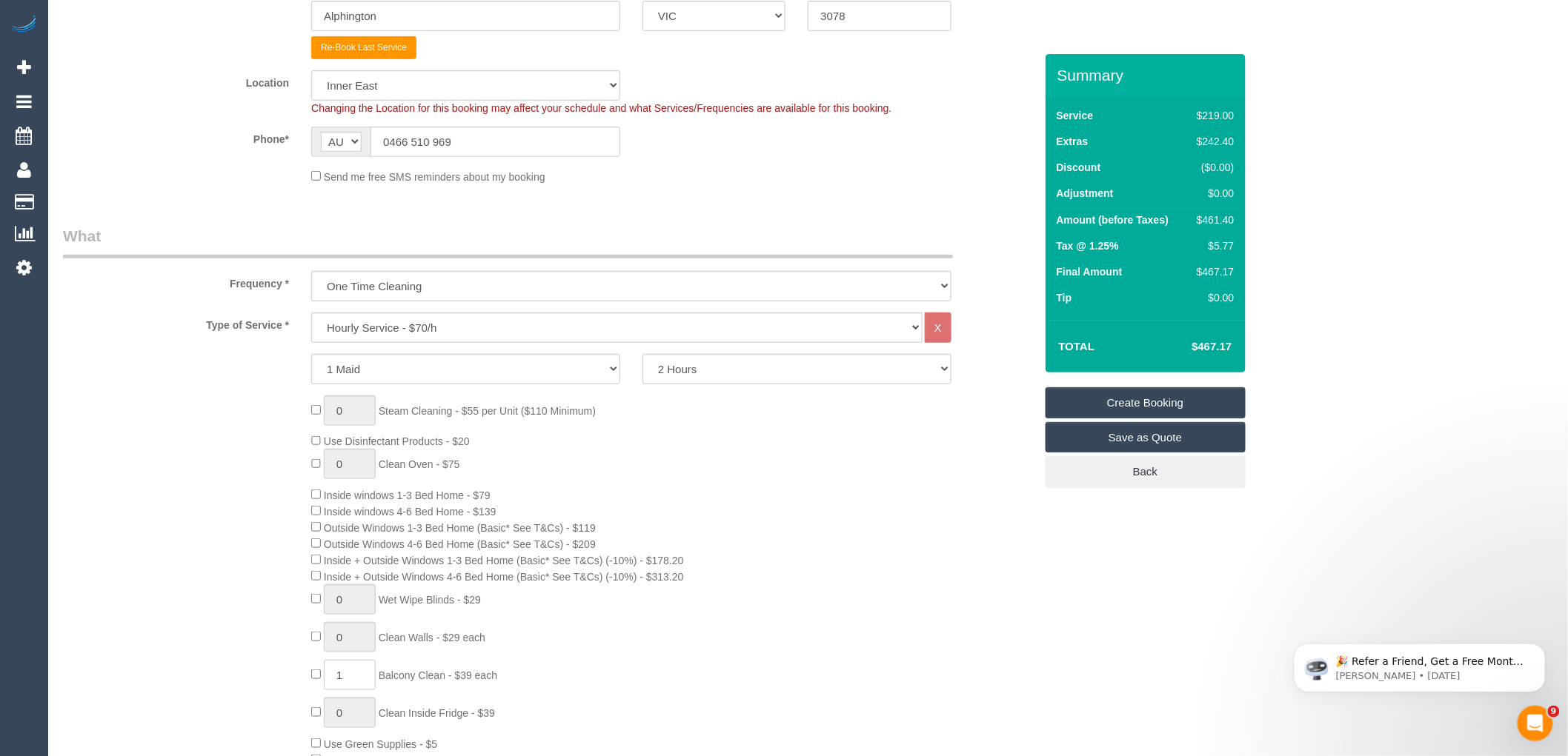
click at [865, 464] on div "0 Steam Cleaning - $55 per Unit ($110 Minimum) Use Disinfectant Products - $20 …" at bounding box center [672, 646] width 745 height 502
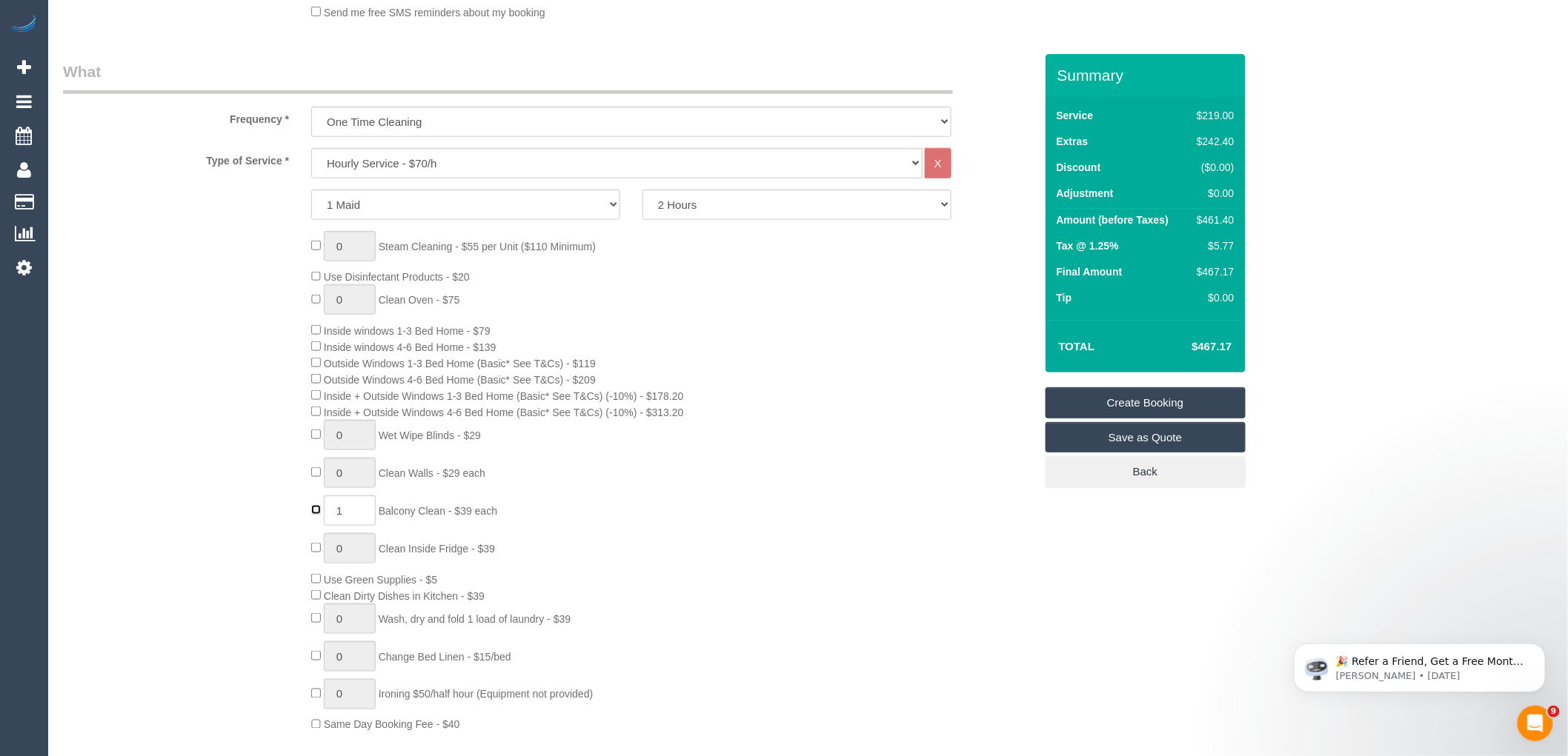
type input "0"
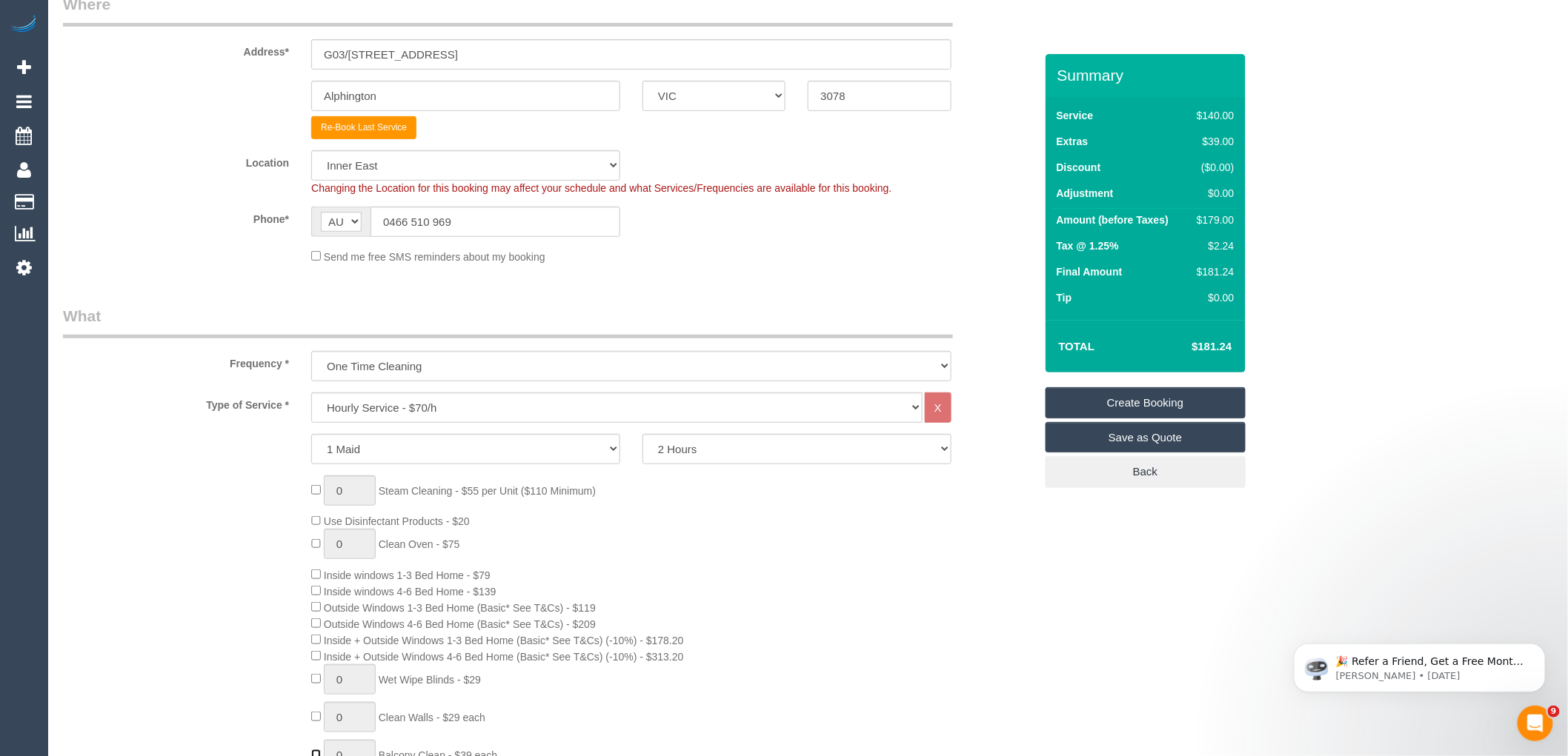
scroll to position [246, 0]
type input "1"
click at [349, 494] on input "1" at bounding box center [349, 493] width 52 height 30
type input "3"
click at [946, 645] on div "3 Steam Cleaning - $55 per Unit ($110 Minimum) Use Disinfectant Products - $20 …" at bounding box center [672, 729] width 745 height 502
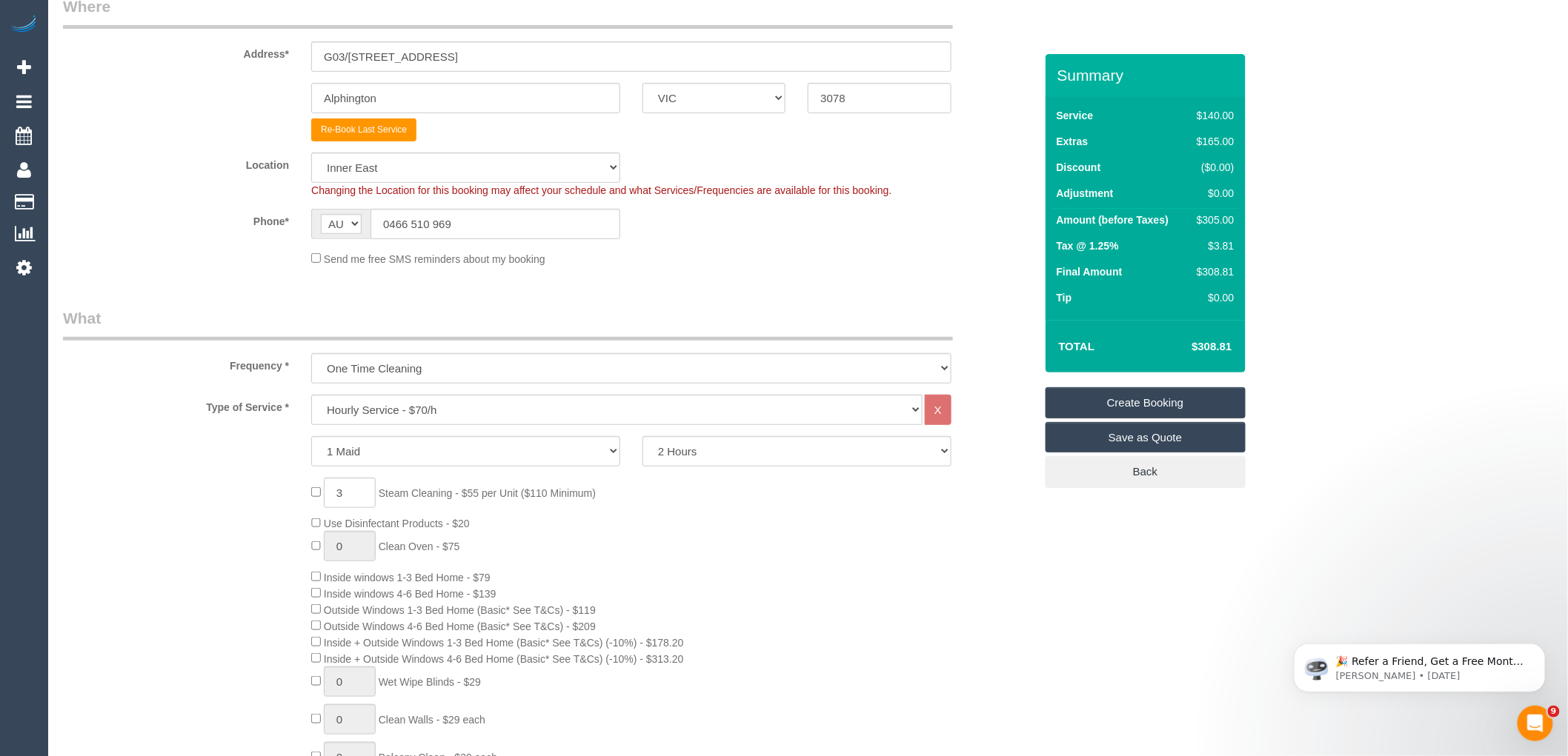
scroll to position [0, 0]
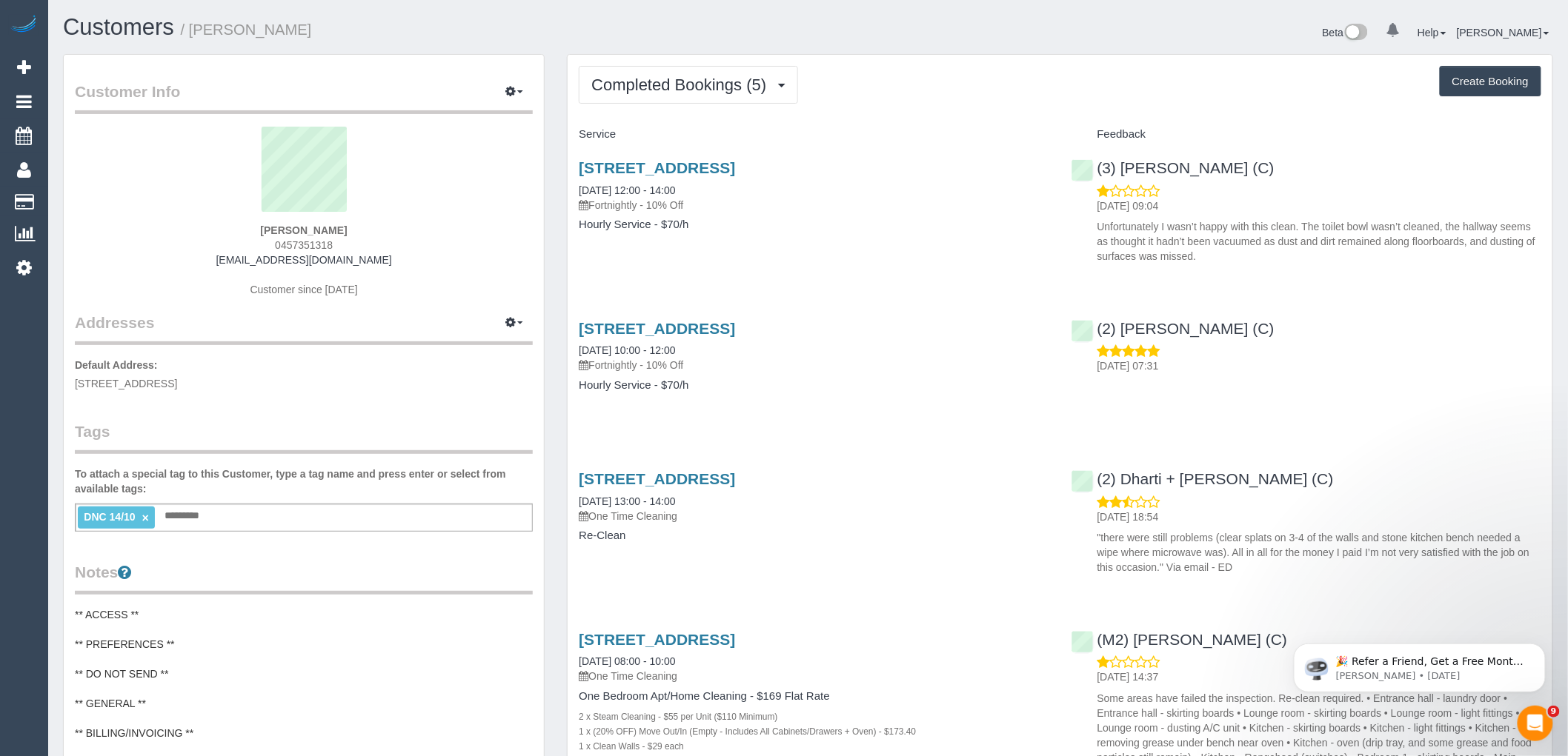
drag, startPoint x: 383, startPoint y: 260, endPoint x: 107, endPoint y: 261, distance: 276.0
click at [108, 261] on div "[PERSON_NAME] 0457351318 [EMAIL_ADDRESS][DOMAIN_NAME] Customer since [DATE]" at bounding box center [304, 219] width 458 height 185
copy link "[EMAIL_ADDRESS][DOMAIN_NAME]"
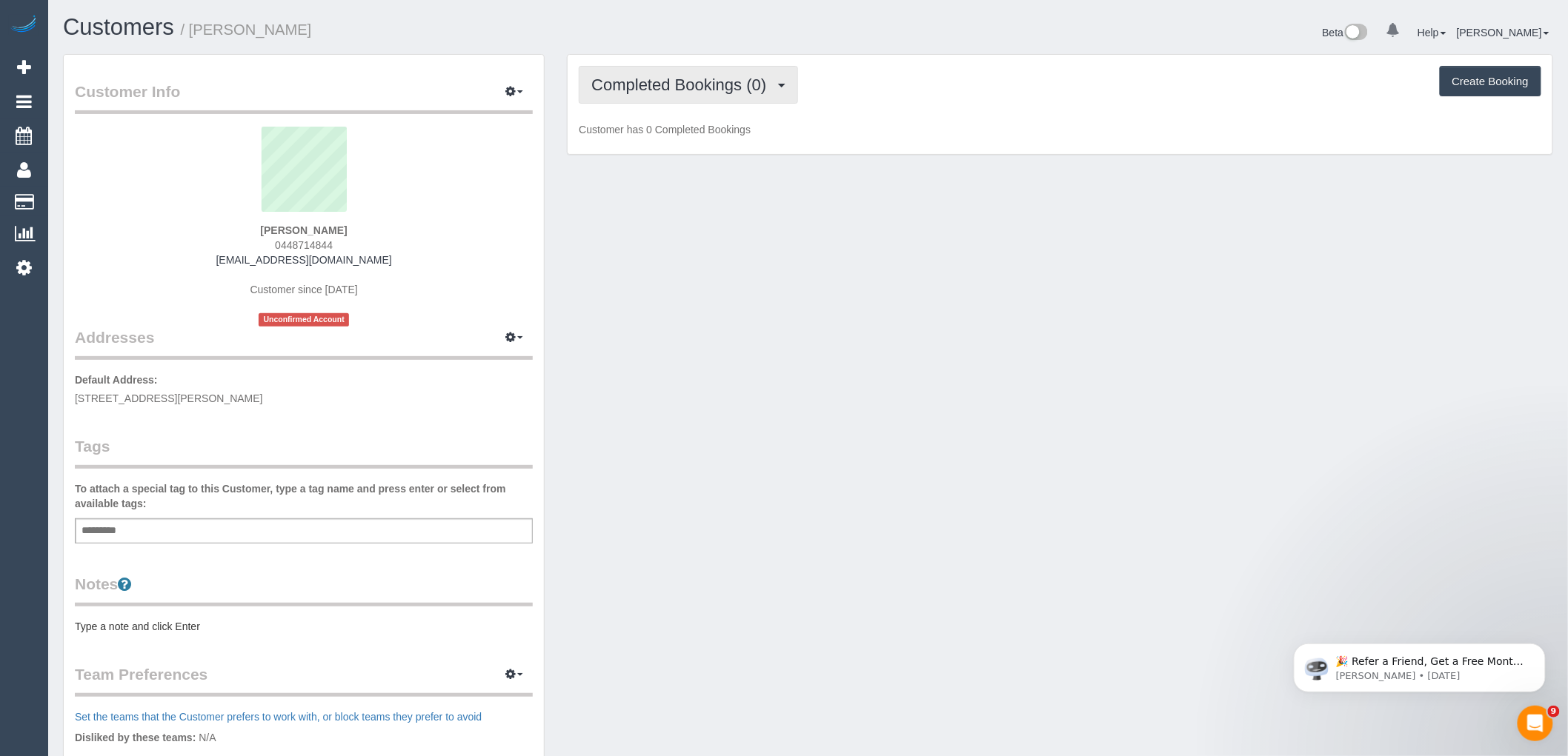
click at [678, 70] on button "Completed Bookings (0)" at bounding box center [688, 85] width 219 height 38
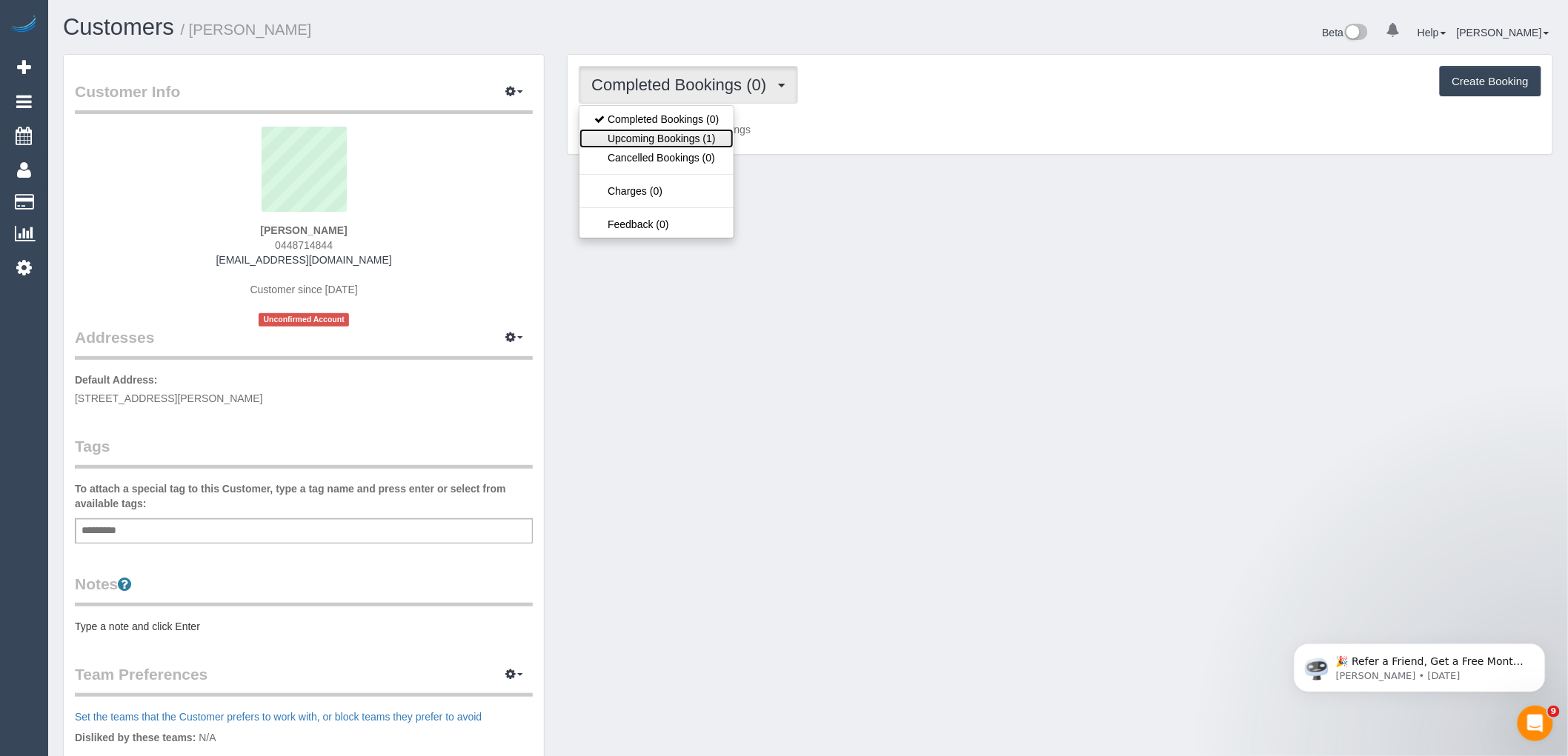
click at [675, 131] on link "Upcoming Bookings (1)" at bounding box center [657, 138] width 154 height 19
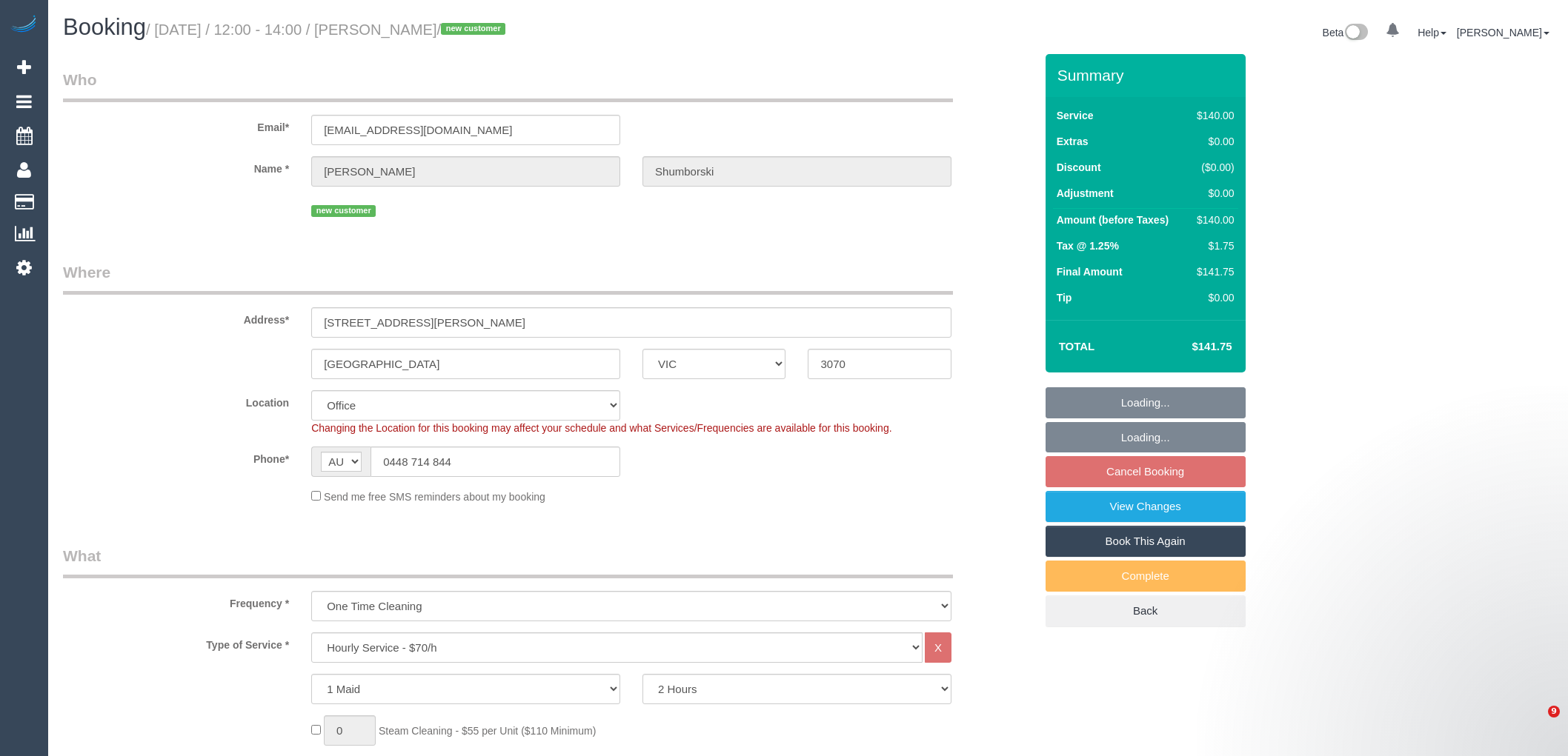
select select "VIC"
select select "number:28"
select select "number:14"
select select "number:19"
select select "number:24"
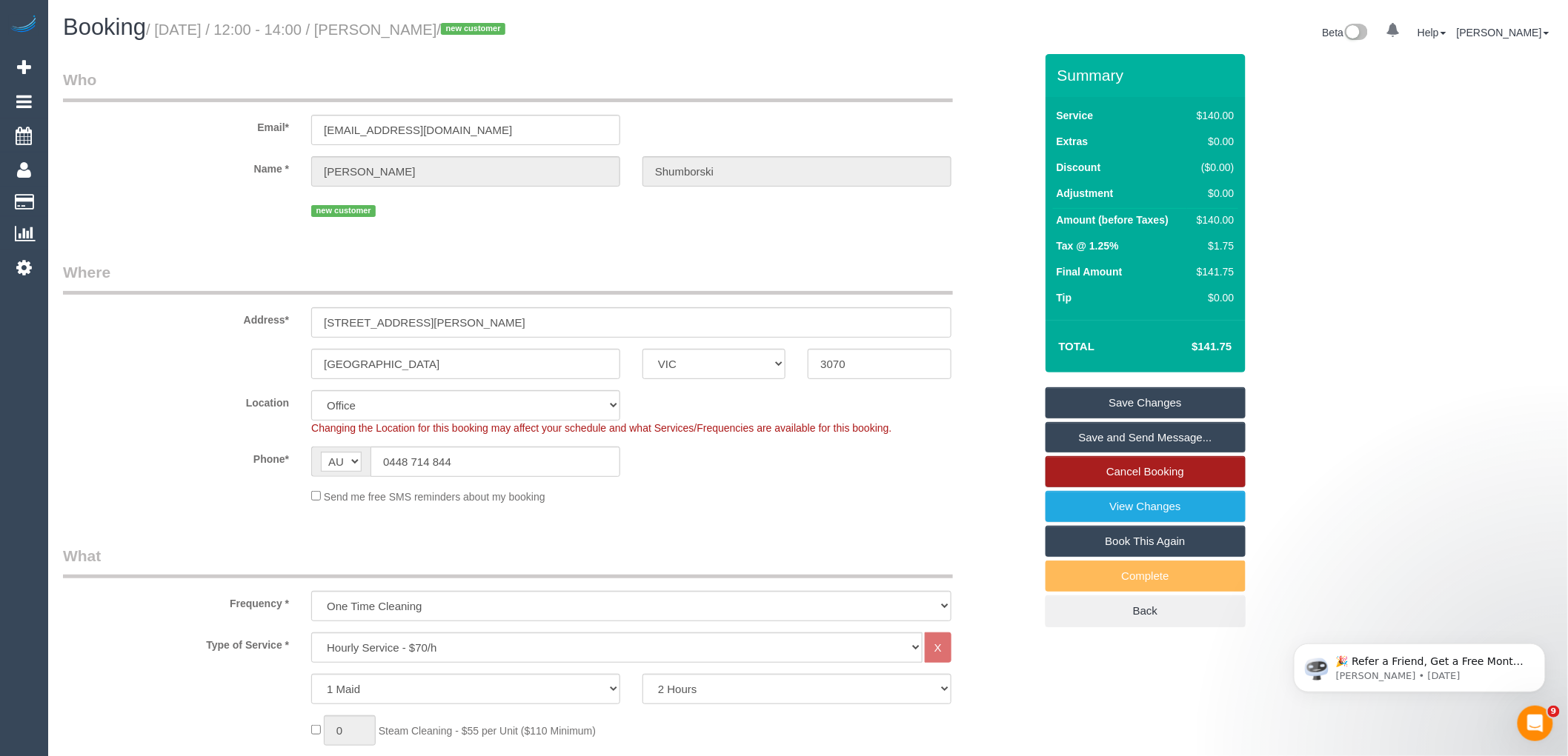
click at [1124, 475] on link "Cancel Booking" at bounding box center [1146, 472] width 200 height 31
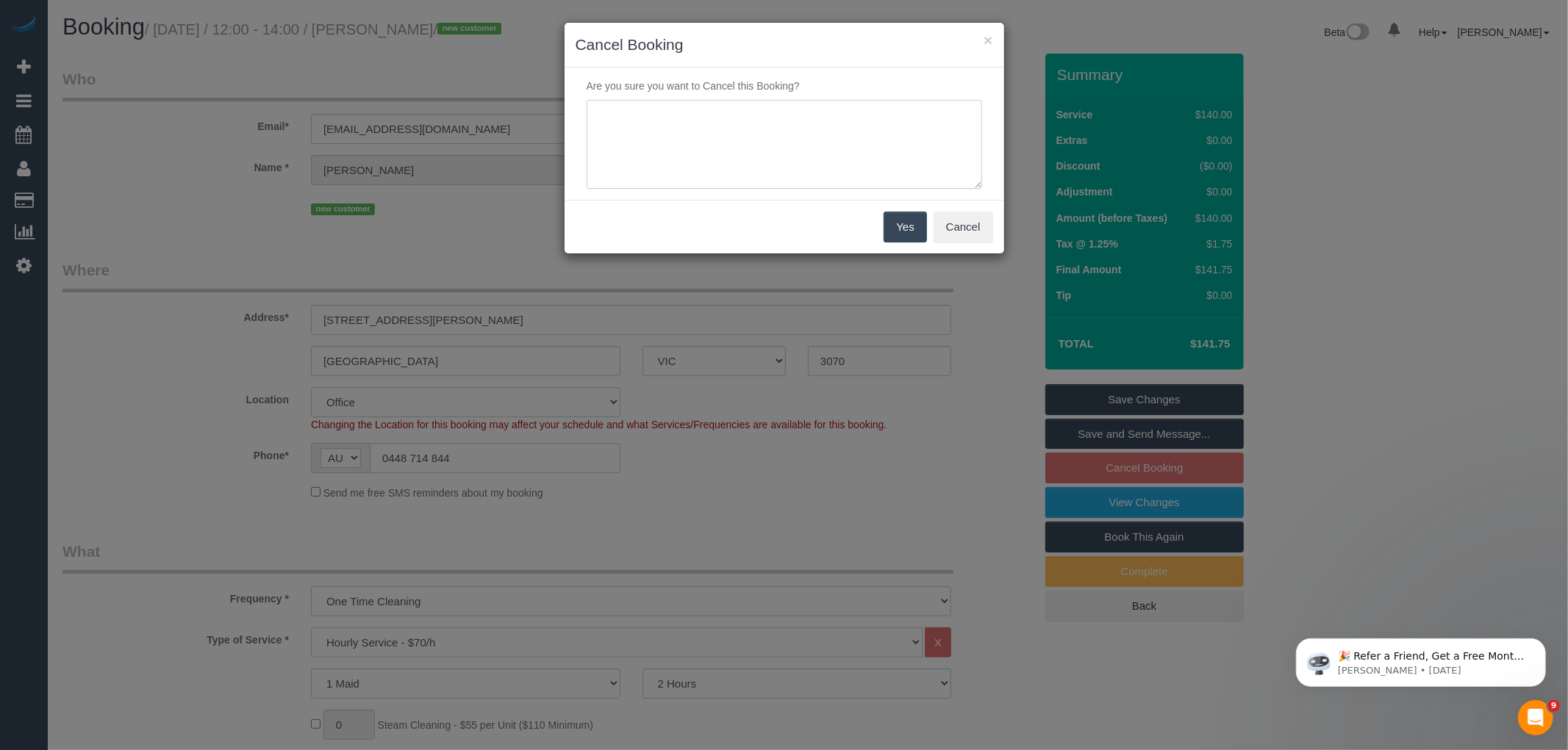
click at [659, 145] on textarea at bounding box center [784, 145] width 395 height 90
type textarea "Service no longer needed via email VC"
click at [892, 229] on button "Yes" at bounding box center [905, 226] width 43 height 31
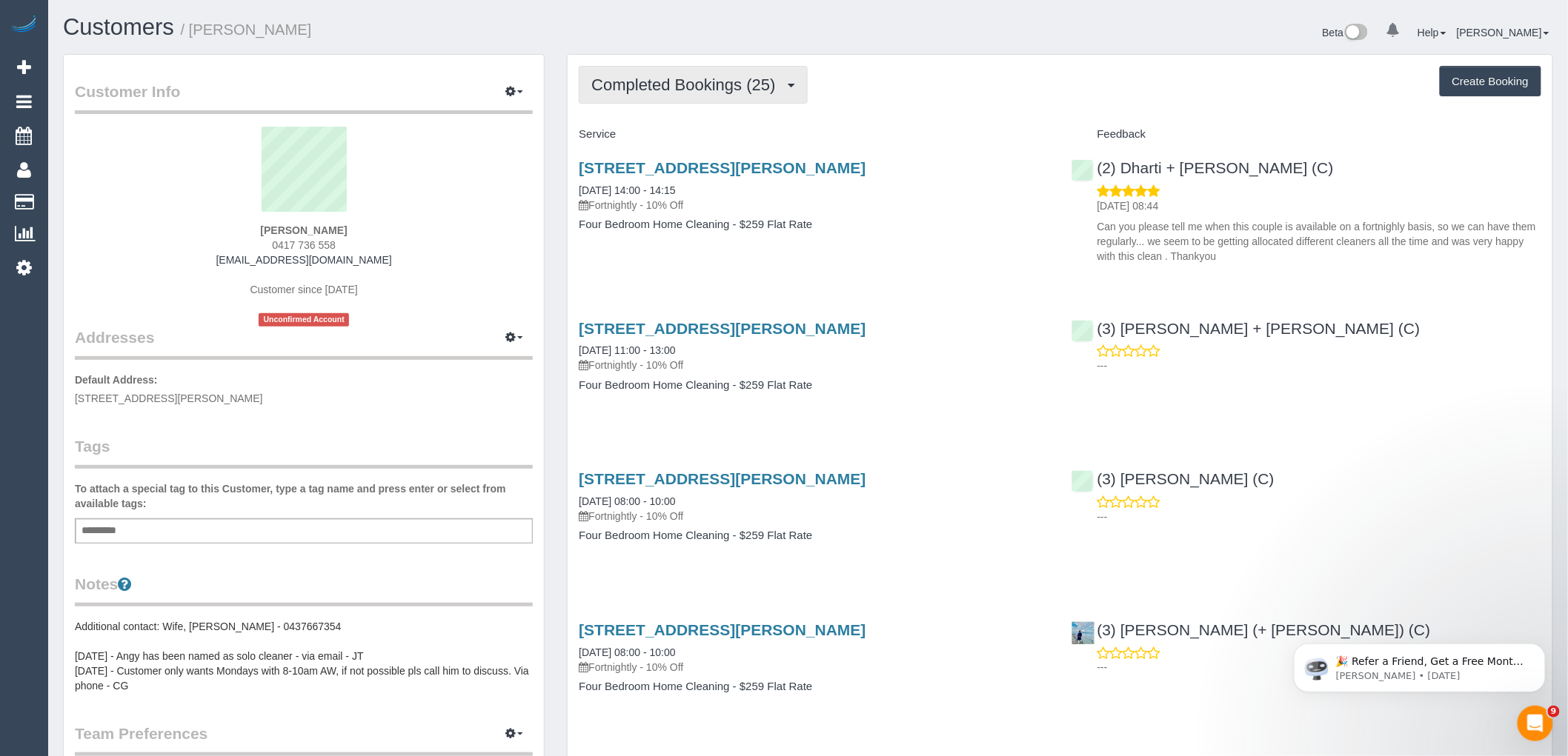
click at [656, 92] on span "Completed Bookings (25)" at bounding box center [687, 85] width 191 height 18
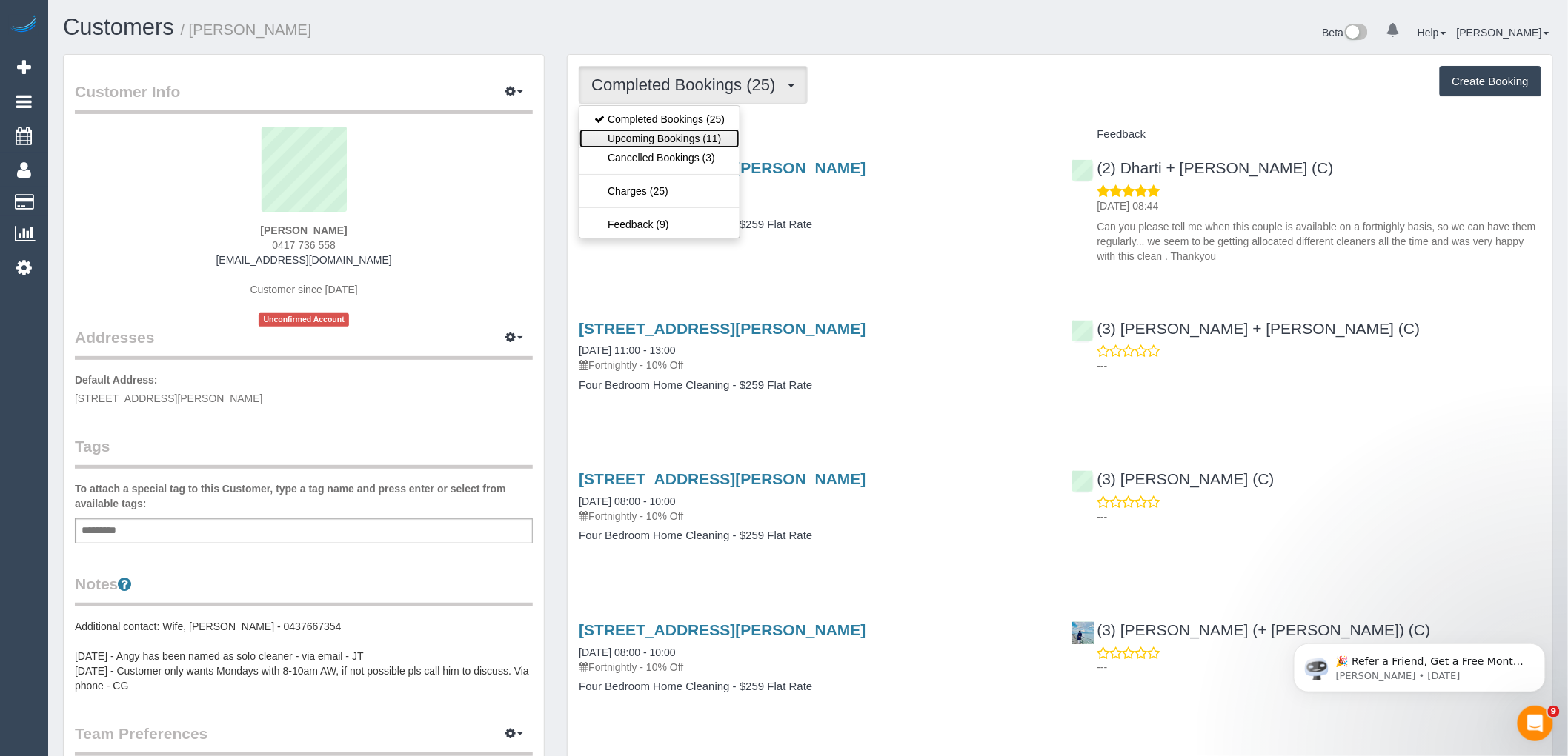
click at [663, 139] on link "Upcoming Bookings (11)" at bounding box center [660, 138] width 160 height 19
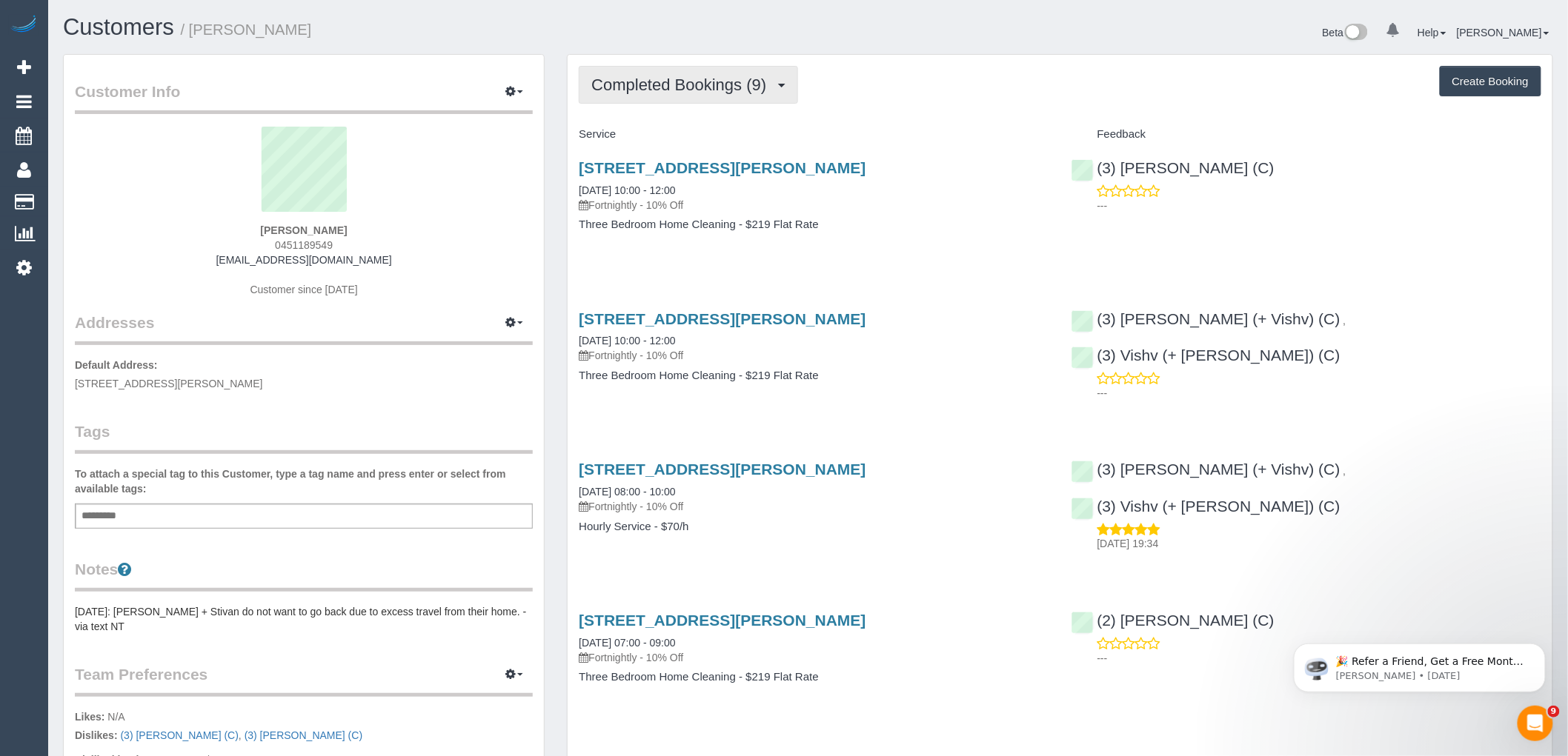
click at [695, 75] on button "Completed Bookings (9)" at bounding box center [688, 85] width 219 height 38
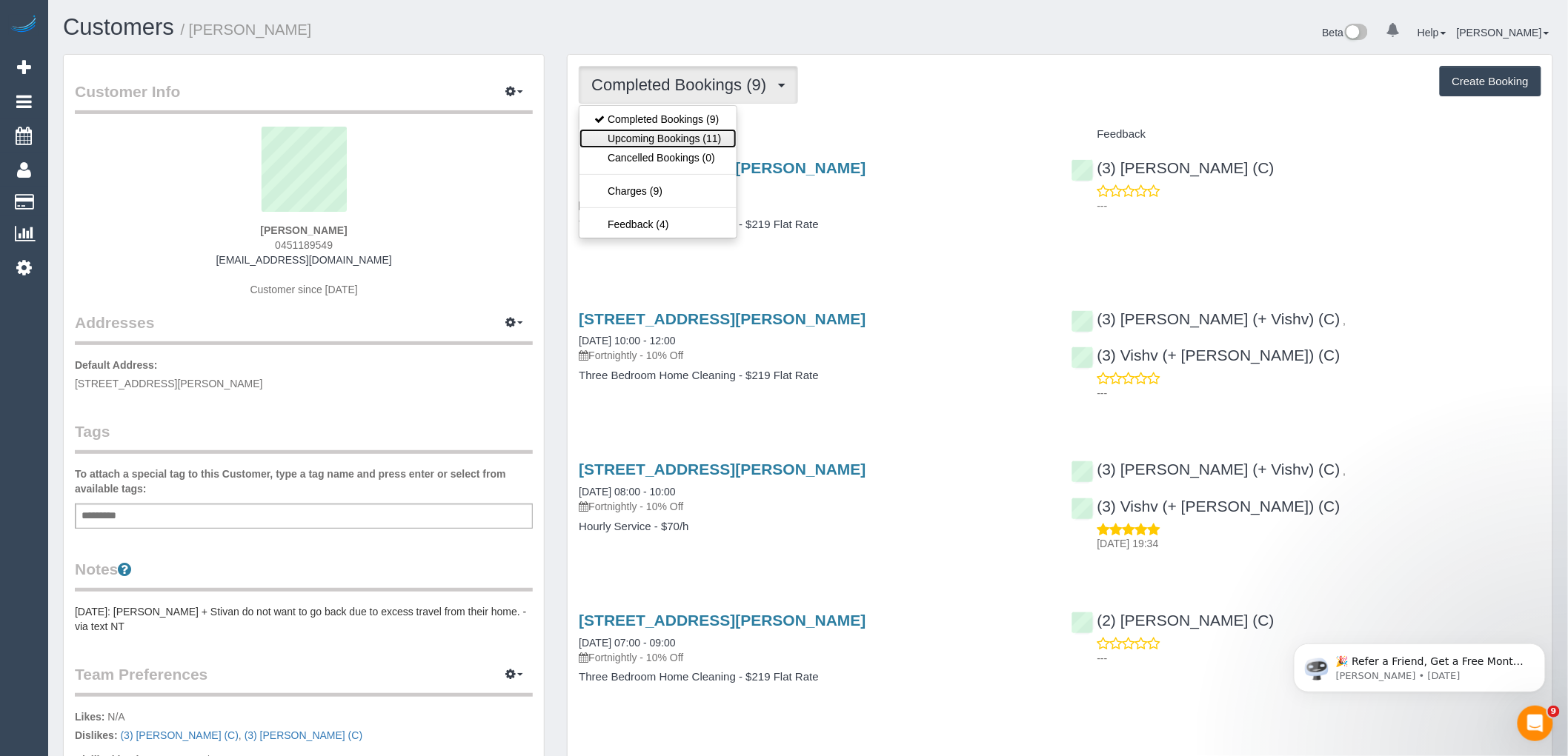
click at [672, 146] on link "Upcoming Bookings (11)" at bounding box center [657, 138] width 157 height 19
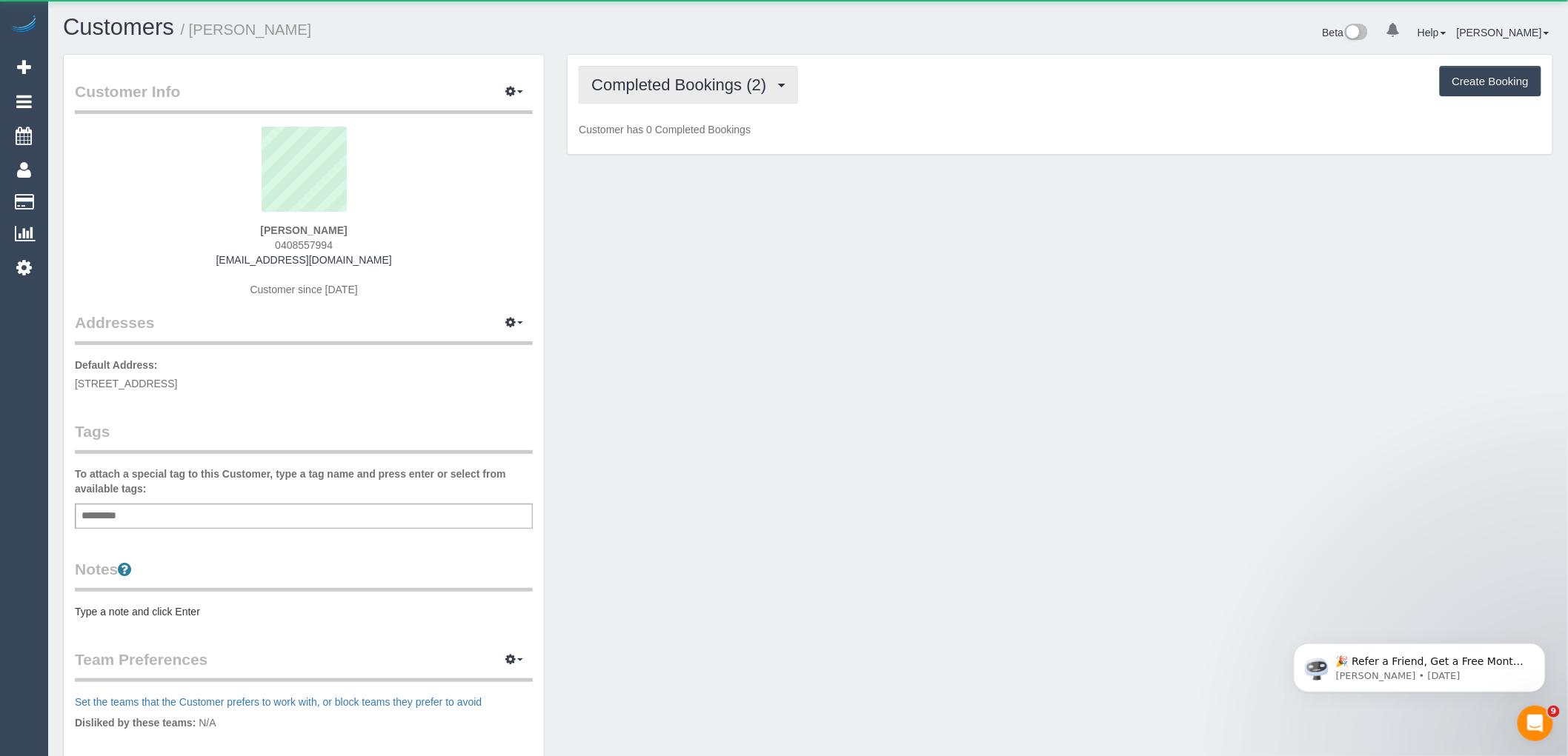
click at [728, 85] on span "Completed Bookings (2)" at bounding box center [682, 85] width 182 height 18
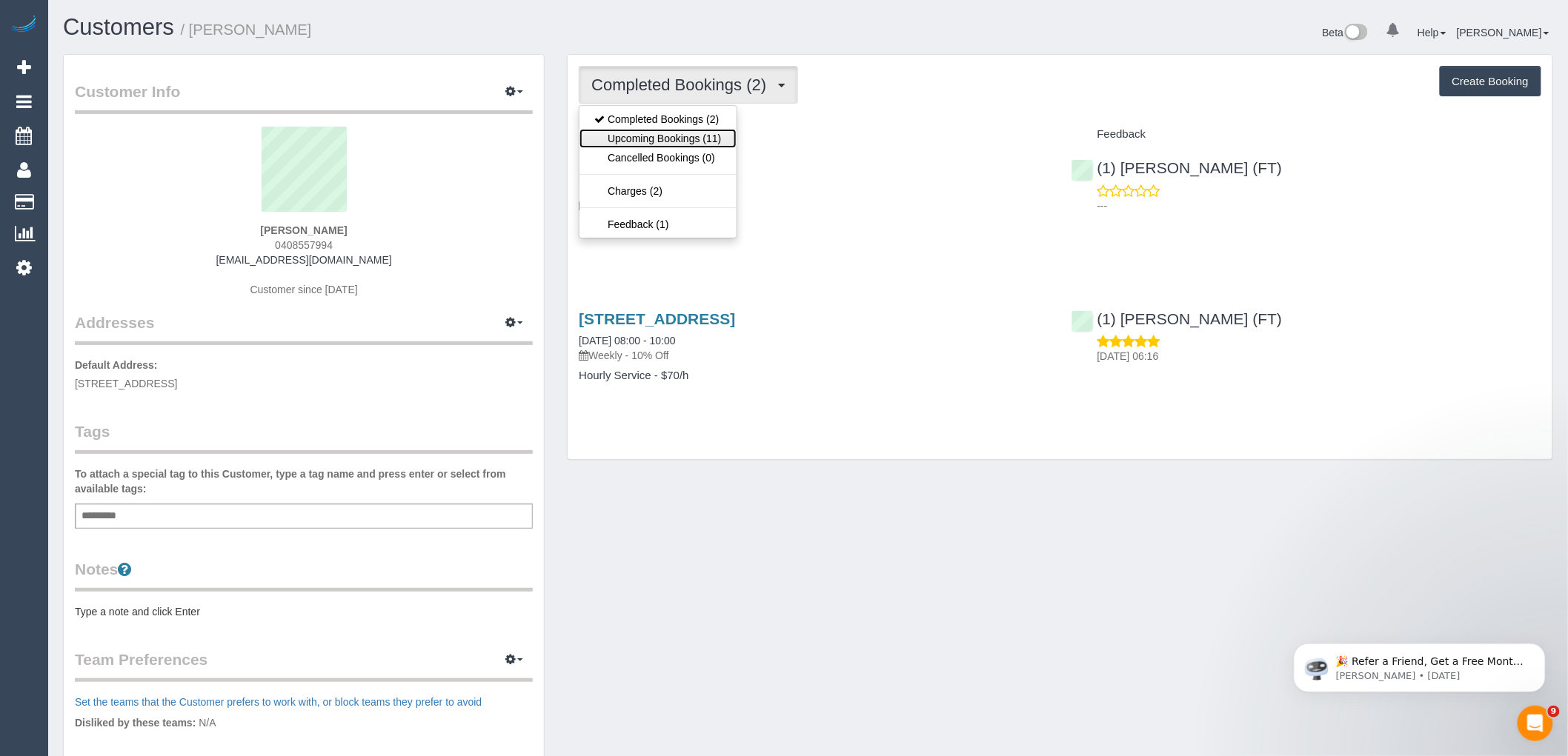
click at [716, 135] on link "Upcoming Bookings (11)" at bounding box center [657, 138] width 157 height 19
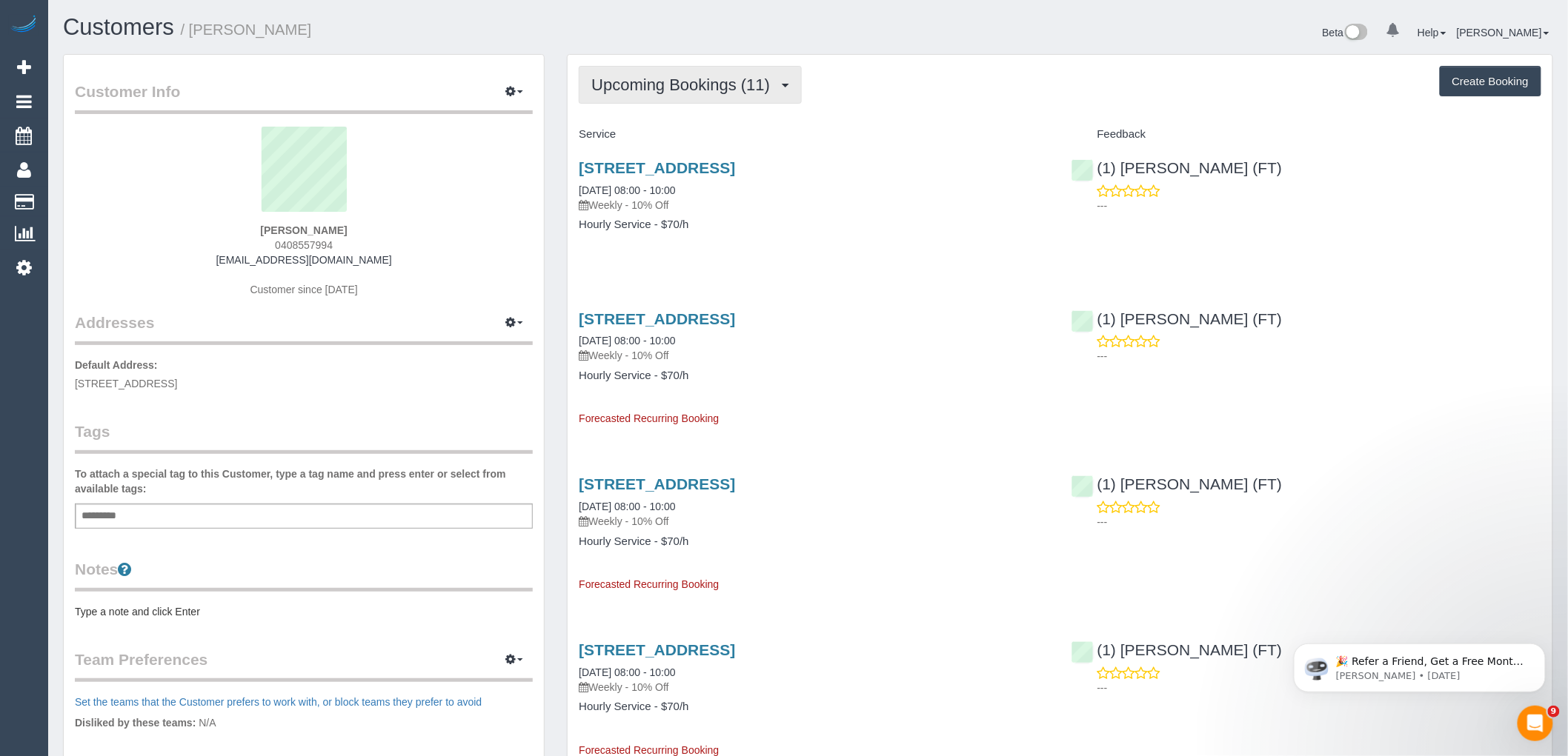
click at [724, 76] on span "Upcoming Bookings (11)" at bounding box center [685, 85] width 186 height 18
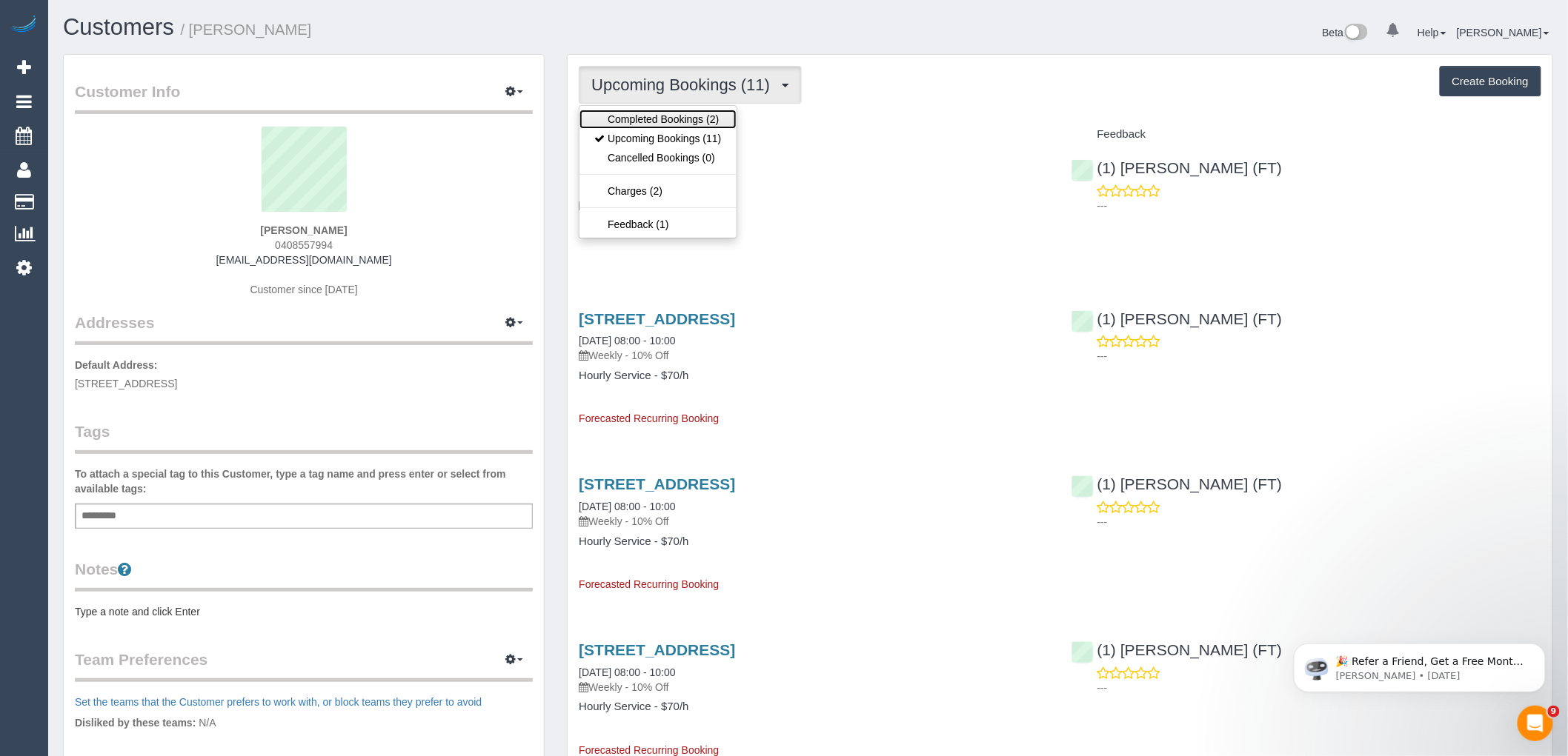
click at [713, 119] on link "Completed Bookings (2)" at bounding box center [657, 119] width 157 height 19
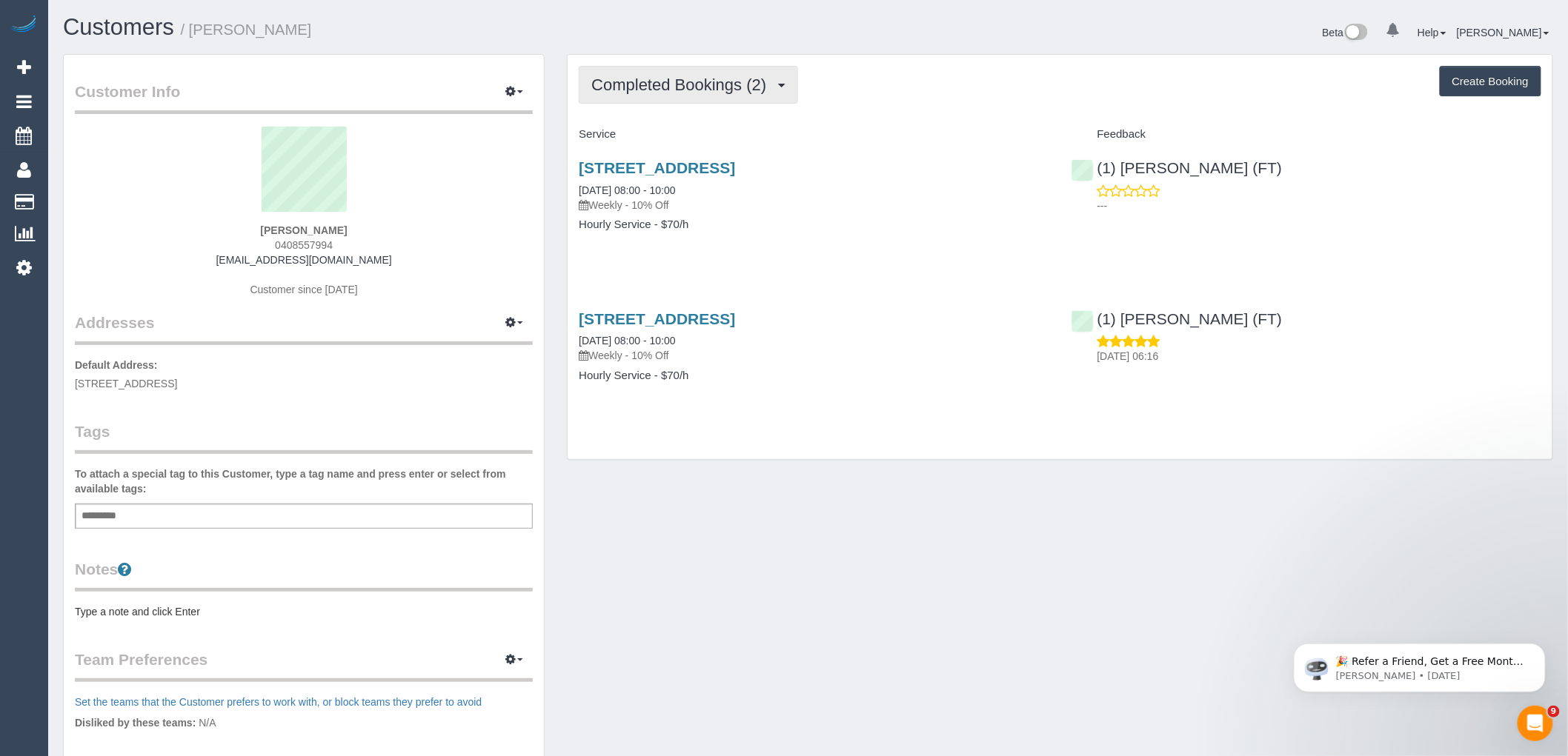
click at [712, 88] on span "Completed Bookings (2)" at bounding box center [682, 85] width 182 height 18
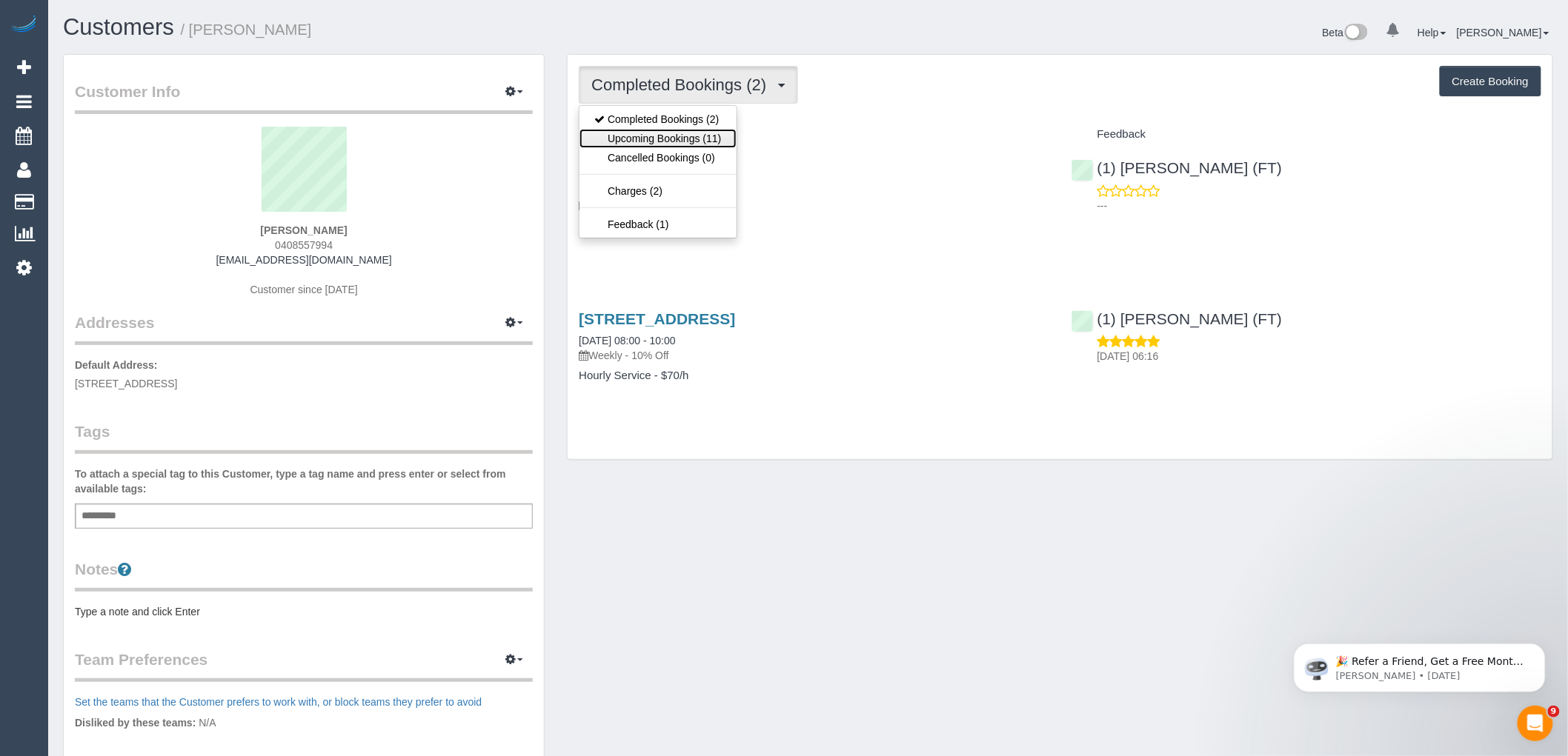
click at [713, 135] on link "Upcoming Bookings (11)" at bounding box center [657, 138] width 157 height 19
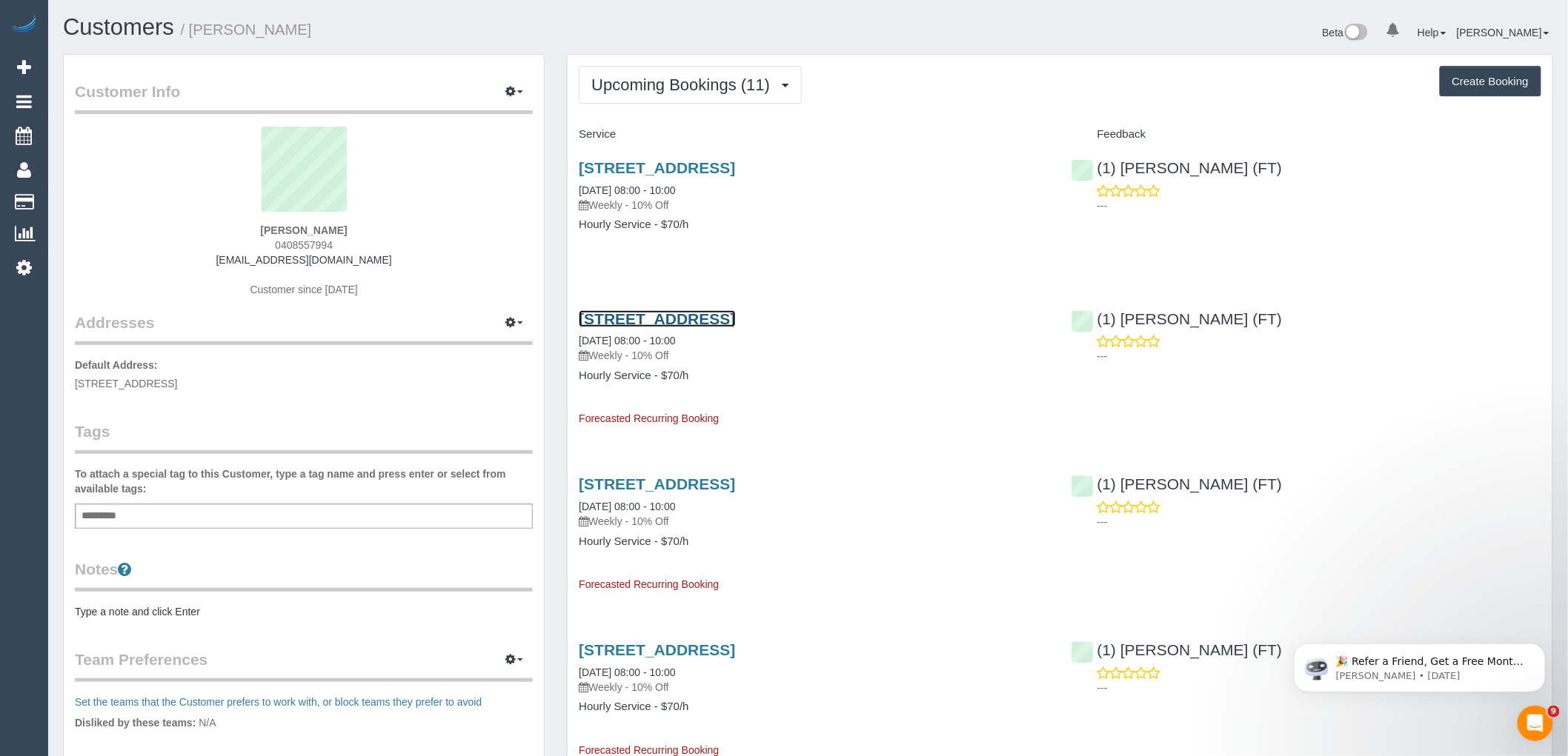
click at [714, 318] on link "98 Brown Street, Heidelberg, VIC 3084" at bounding box center [657, 319] width 157 height 17
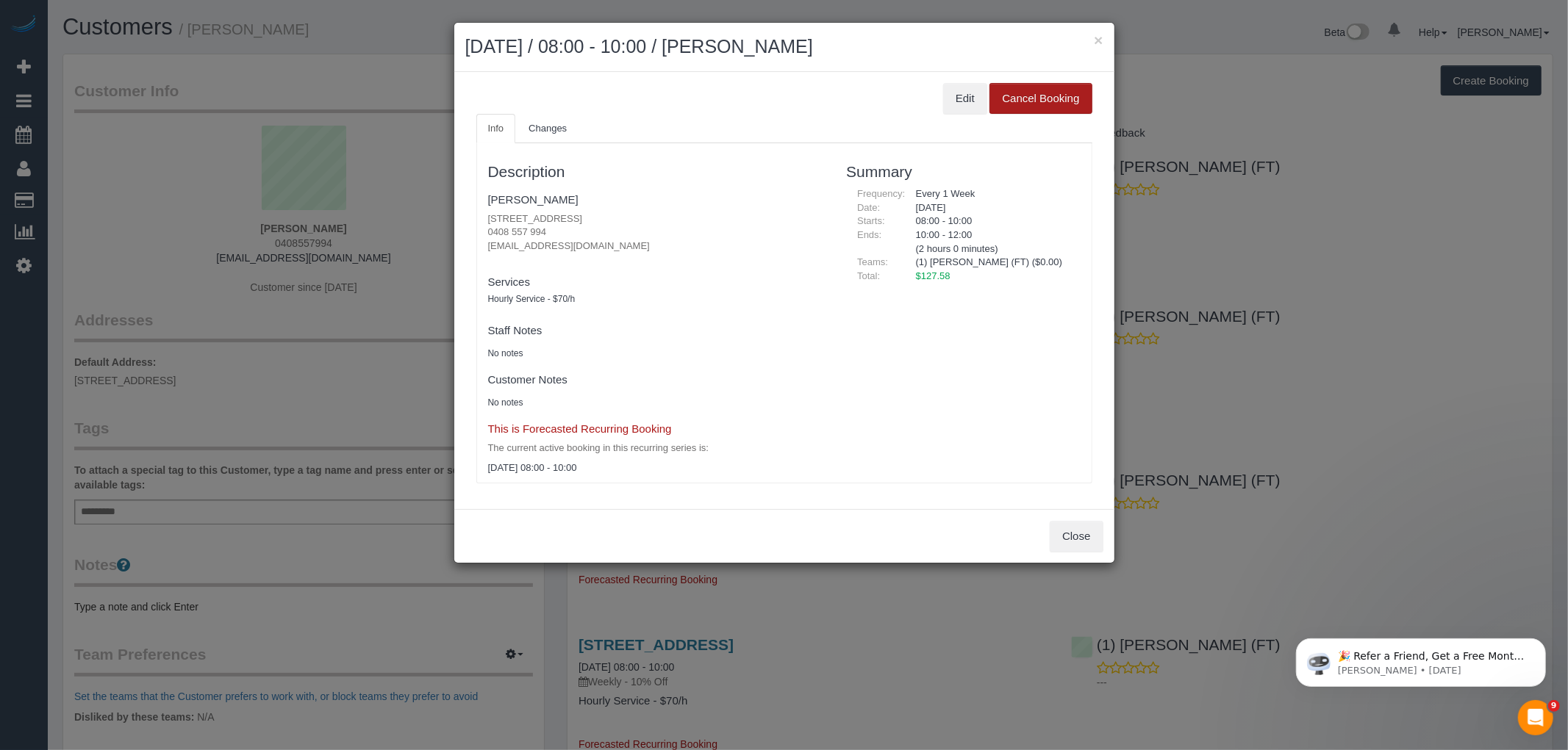
click at [1060, 106] on button "Cancel Booking" at bounding box center [1041, 98] width 102 height 31
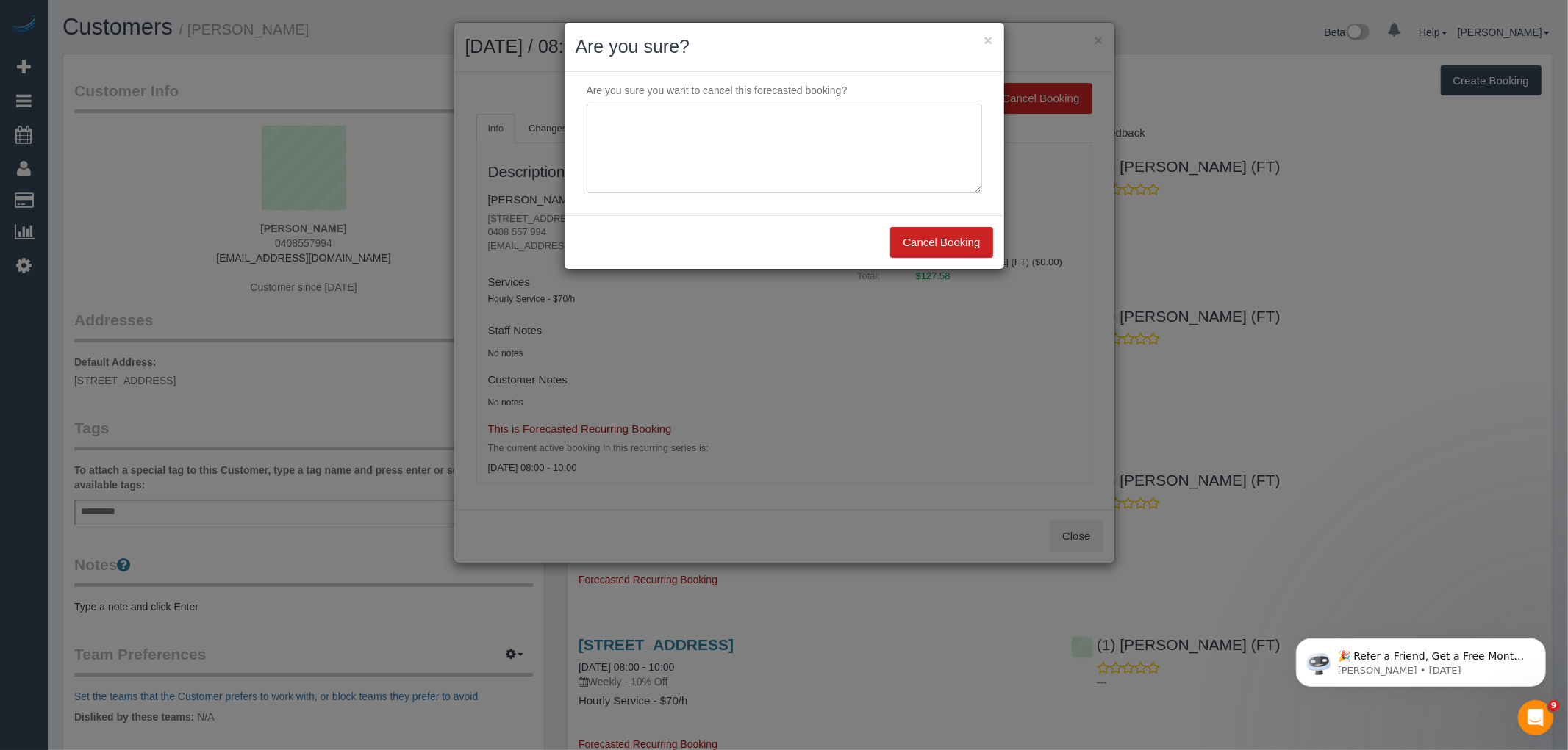
click at [726, 170] on textarea at bounding box center [784, 148] width 395 height 90
type textarea "Selling house - no longer needed via phone VC"
click at [933, 247] on button "Cancel Booking" at bounding box center [942, 242] width 102 height 31
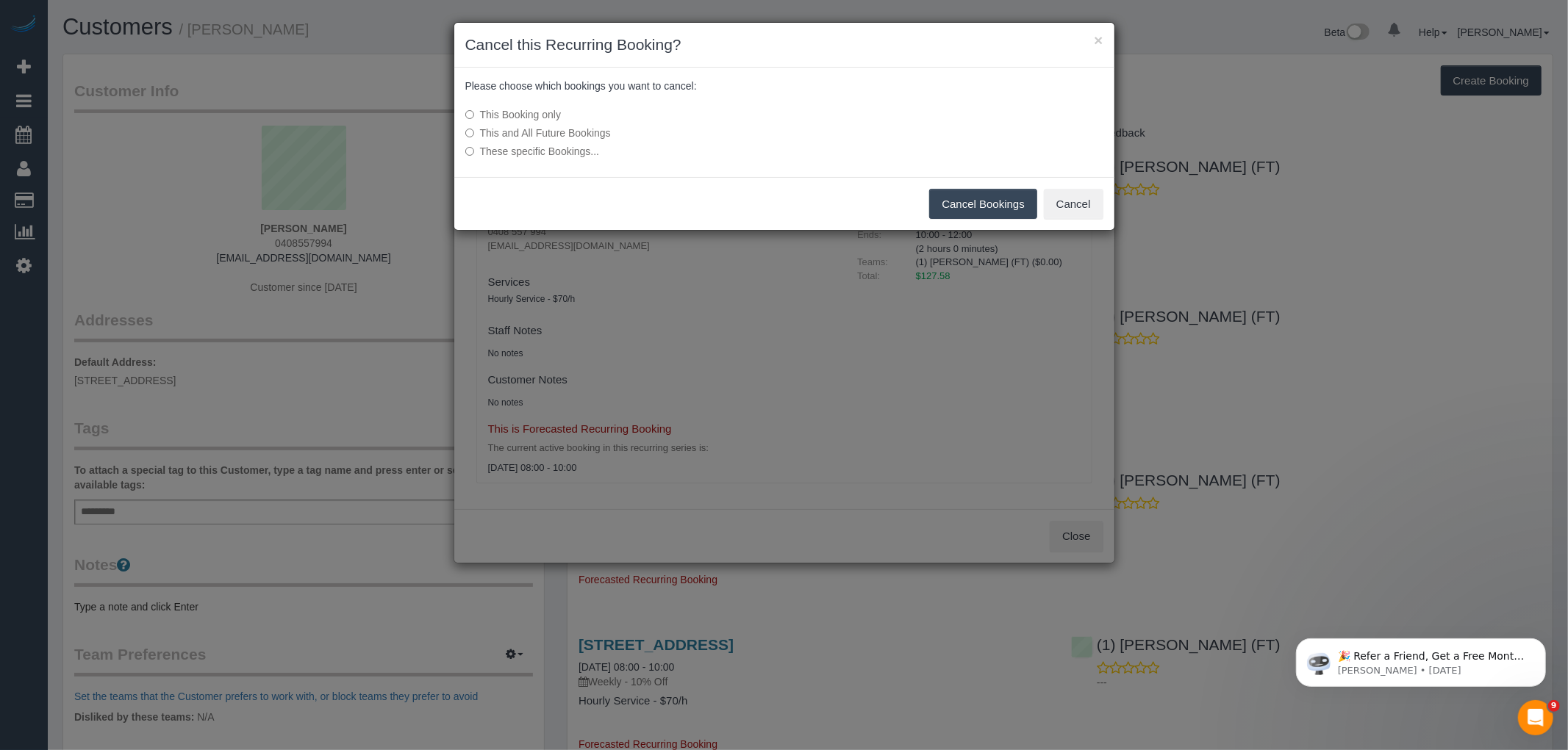
click at [587, 130] on label "This and All Future Bookings" at bounding box center [674, 134] width 419 height 15
click at [985, 215] on button "Cancel Bookings" at bounding box center [984, 204] width 108 height 31
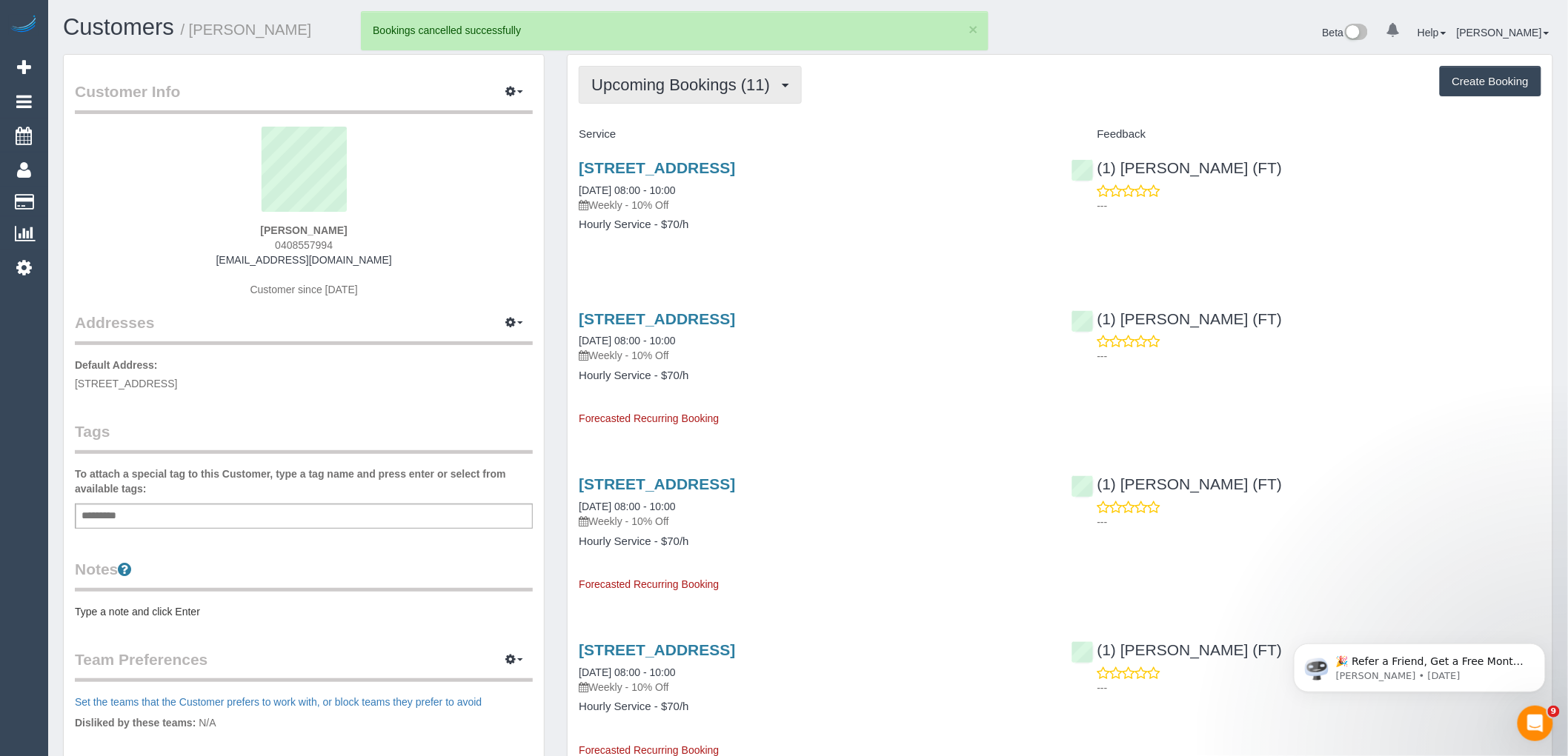
click at [678, 79] on span "Upcoming Bookings (11)" at bounding box center [685, 85] width 186 height 18
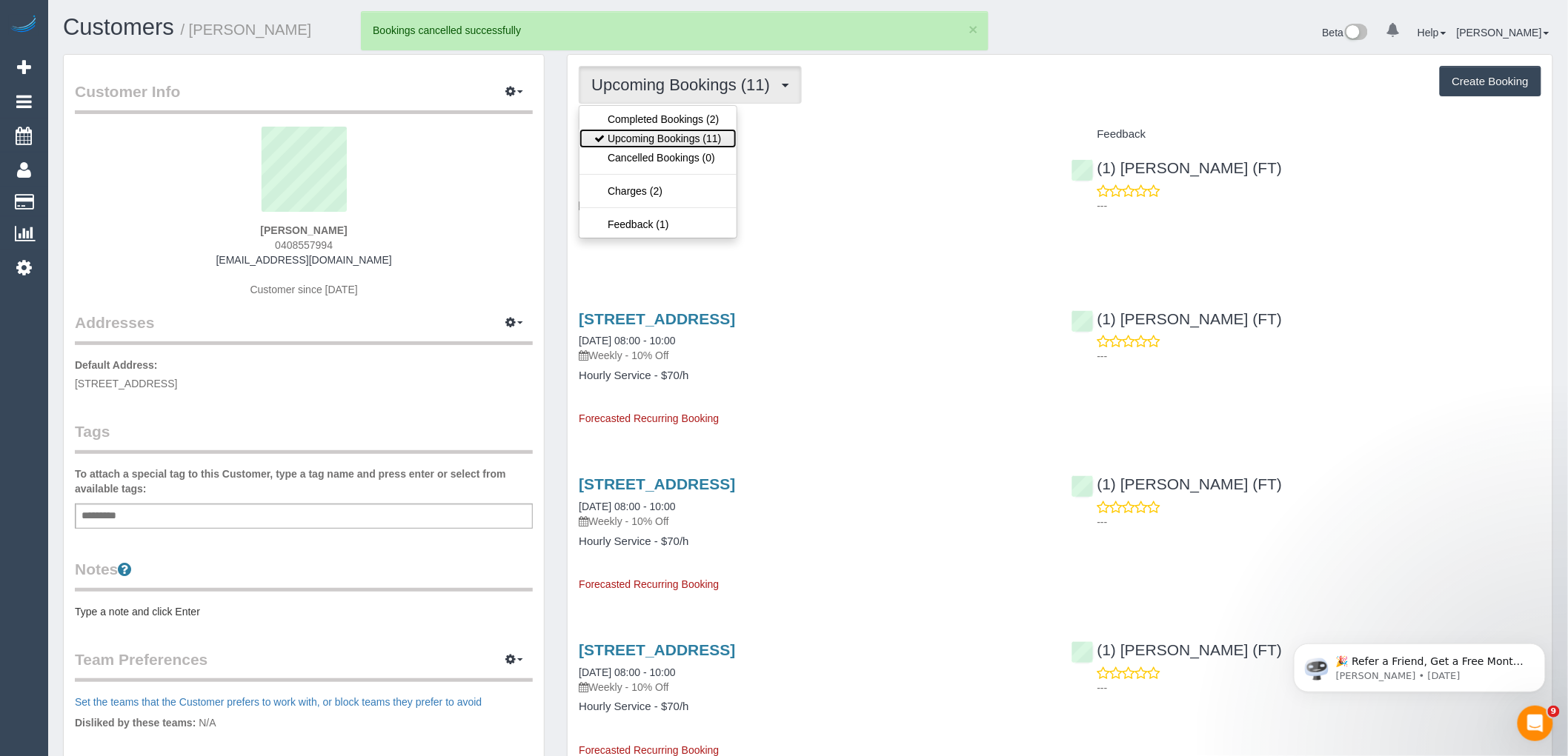
click at [694, 138] on link "Upcoming Bookings (11)" at bounding box center [657, 138] width 157 height 19
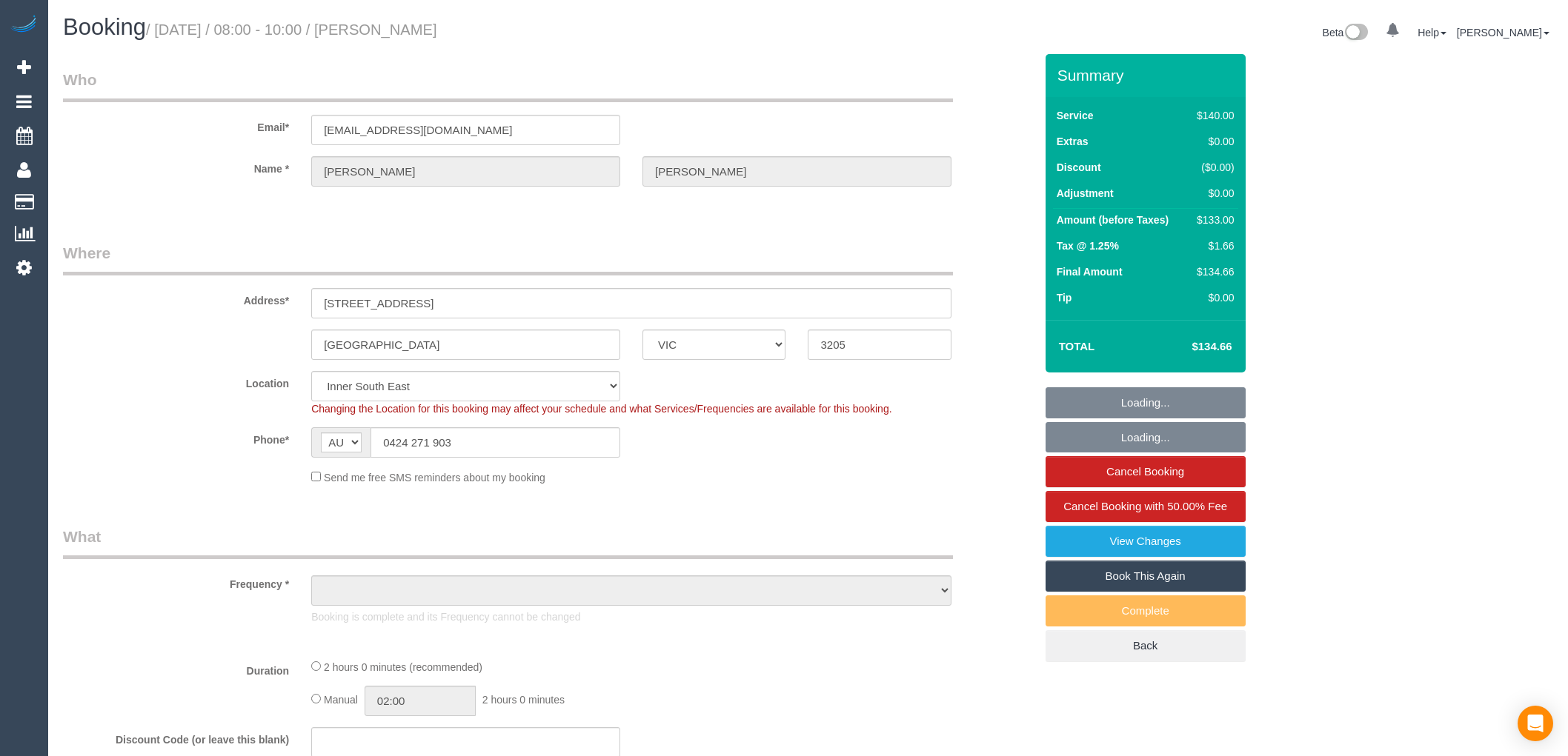
select select "VIC"
select select "string:stripe-card_1Dvi2j2GScqysDRVspSuZA4N"
select select "number:32"
select select "number:34"
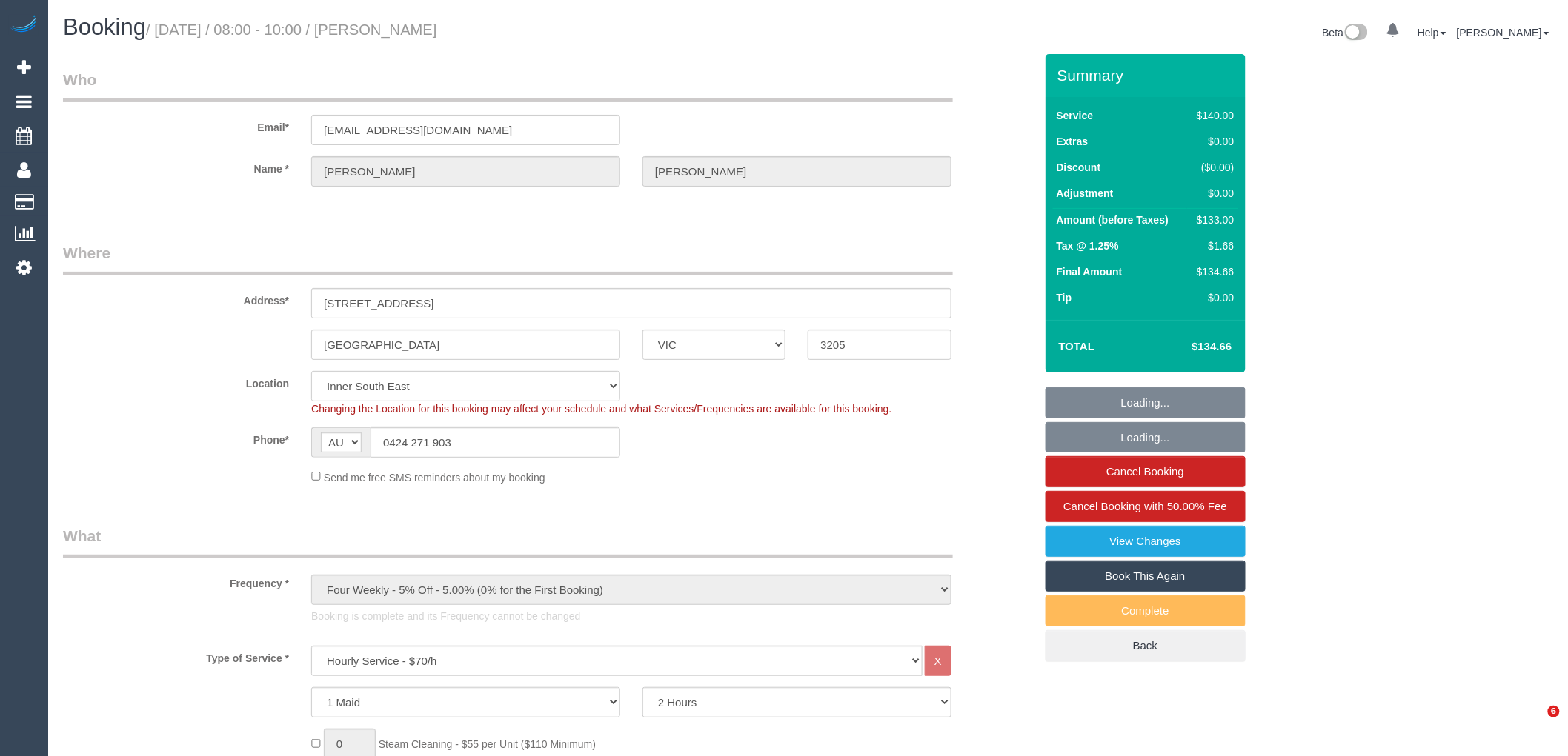
select select "object:1523"
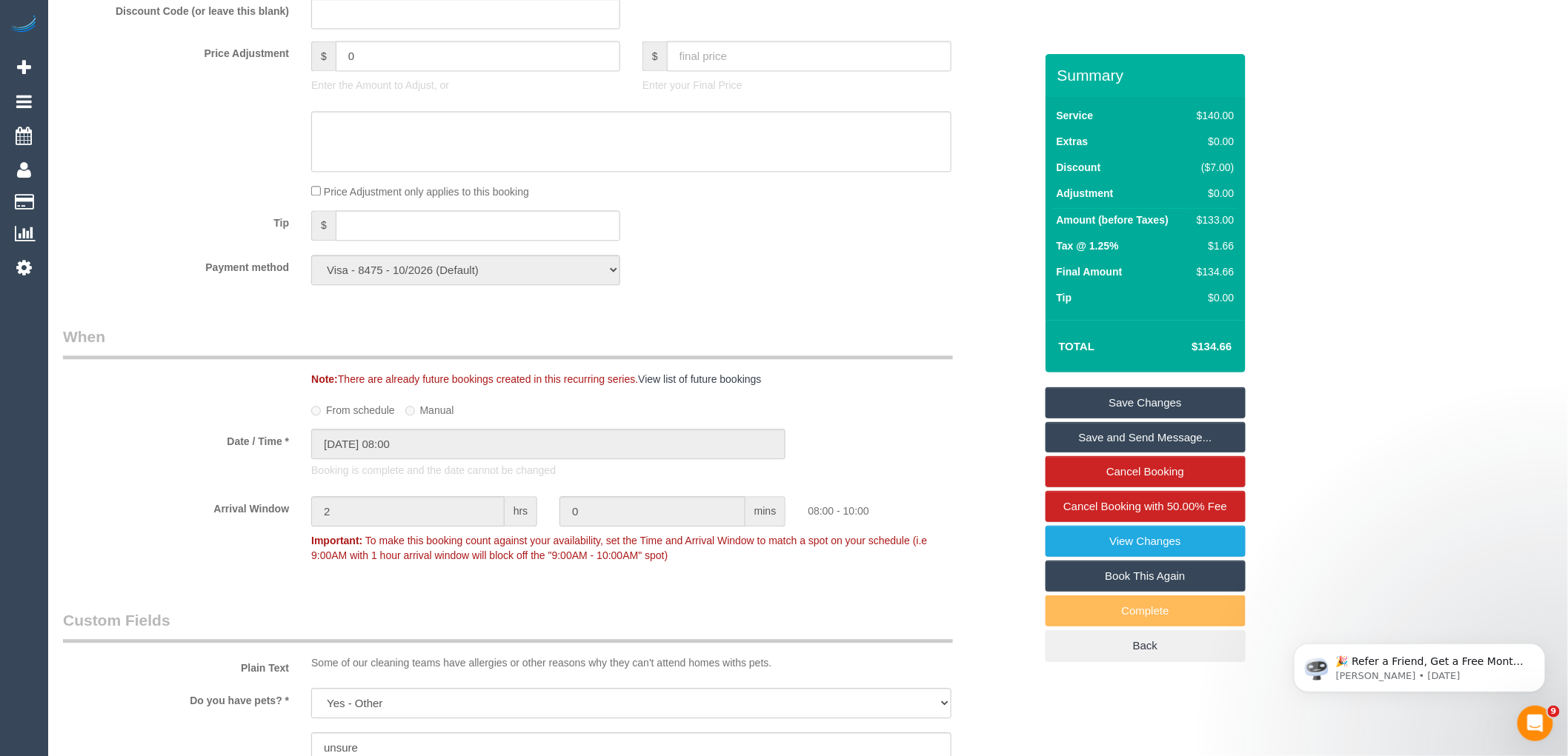
scroll to position [1728, 0]
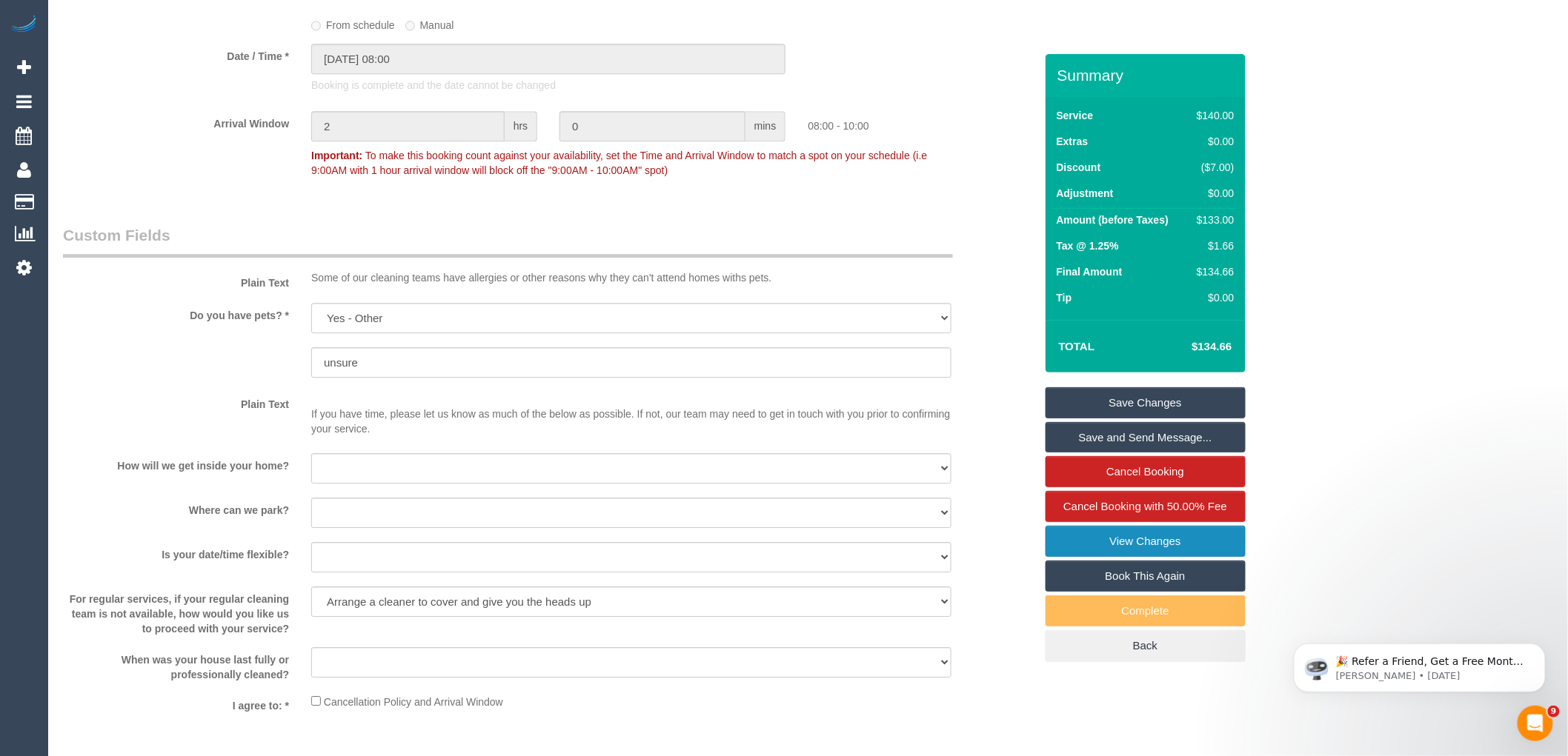
click at [1128, 541] on link "View Changes" at bounding box center [1146, 541] width 200 height 31
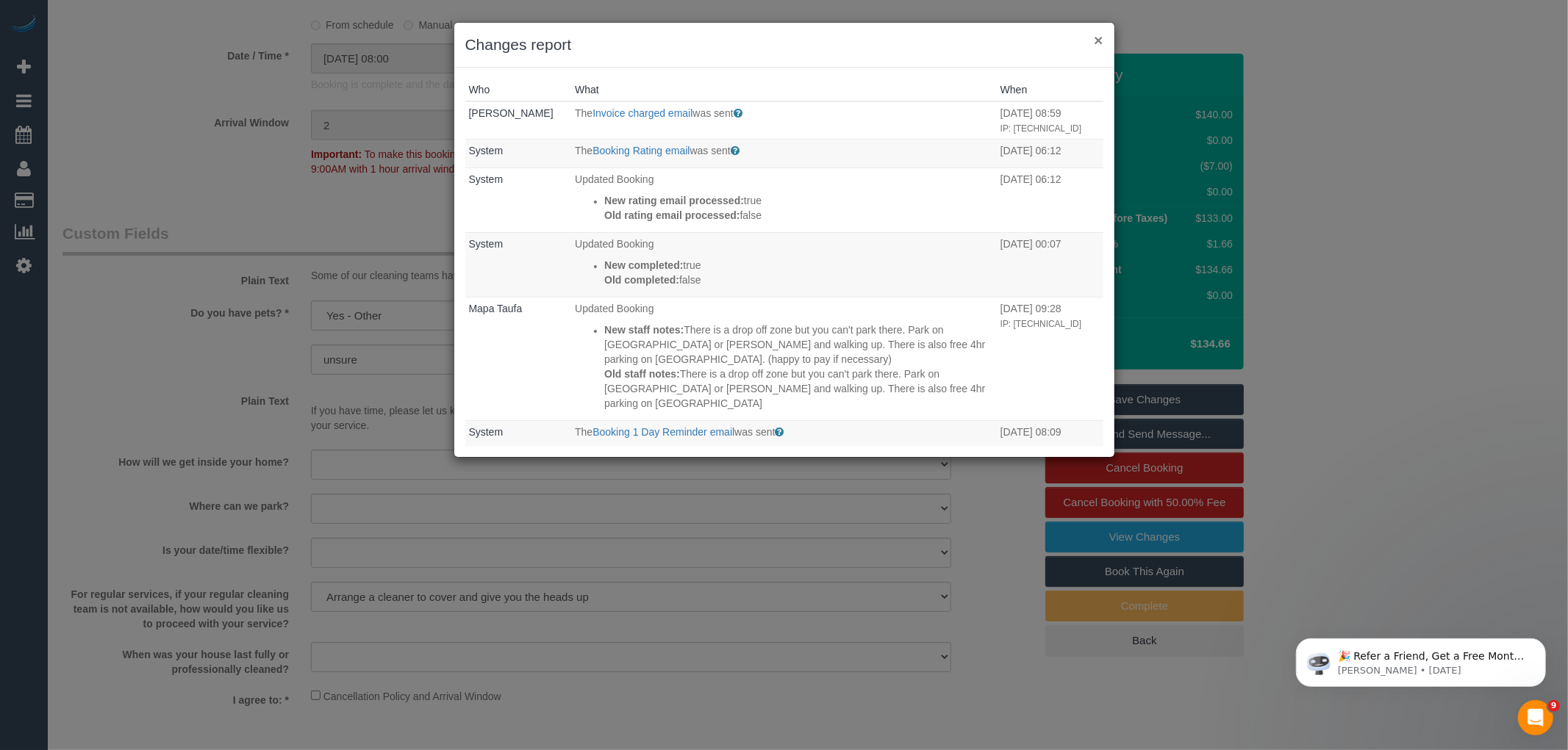
click at [1098, 39] on button "×" at bounding box center [1098, 40] width 9 height 16
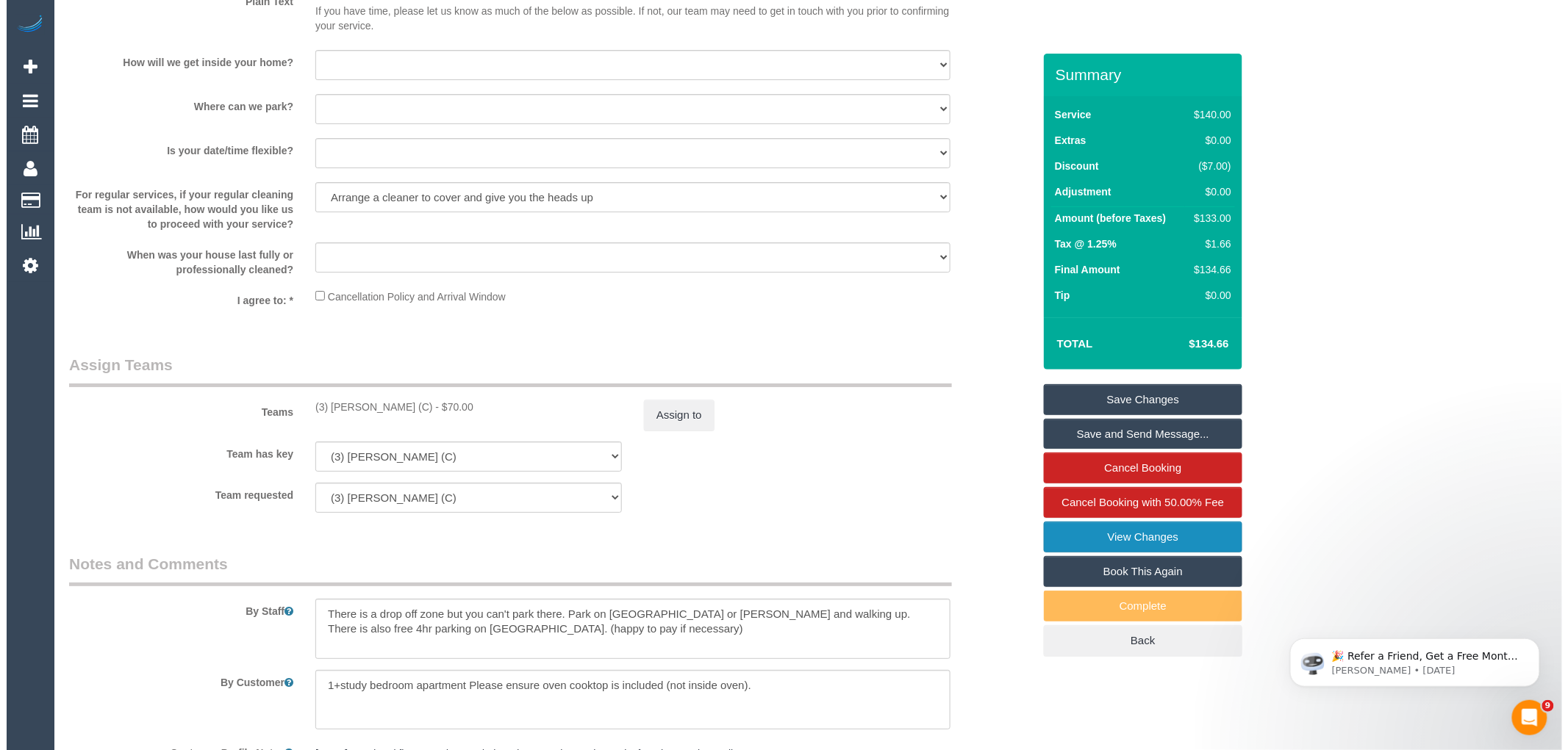
scroll to position [2205, 0]
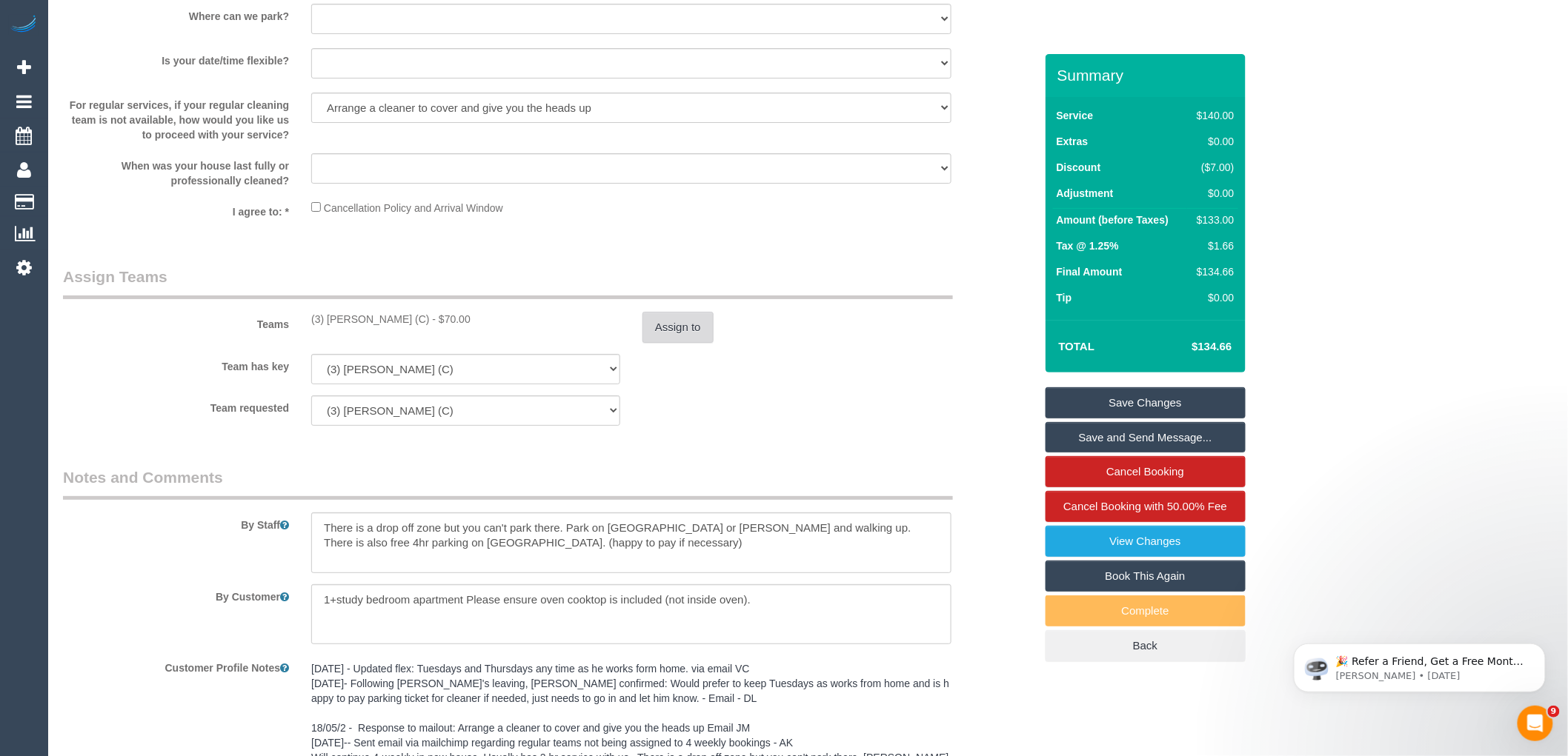
click at [683, 336] on button "Assign to" at bounding box center [678, 327] width 71 height 31
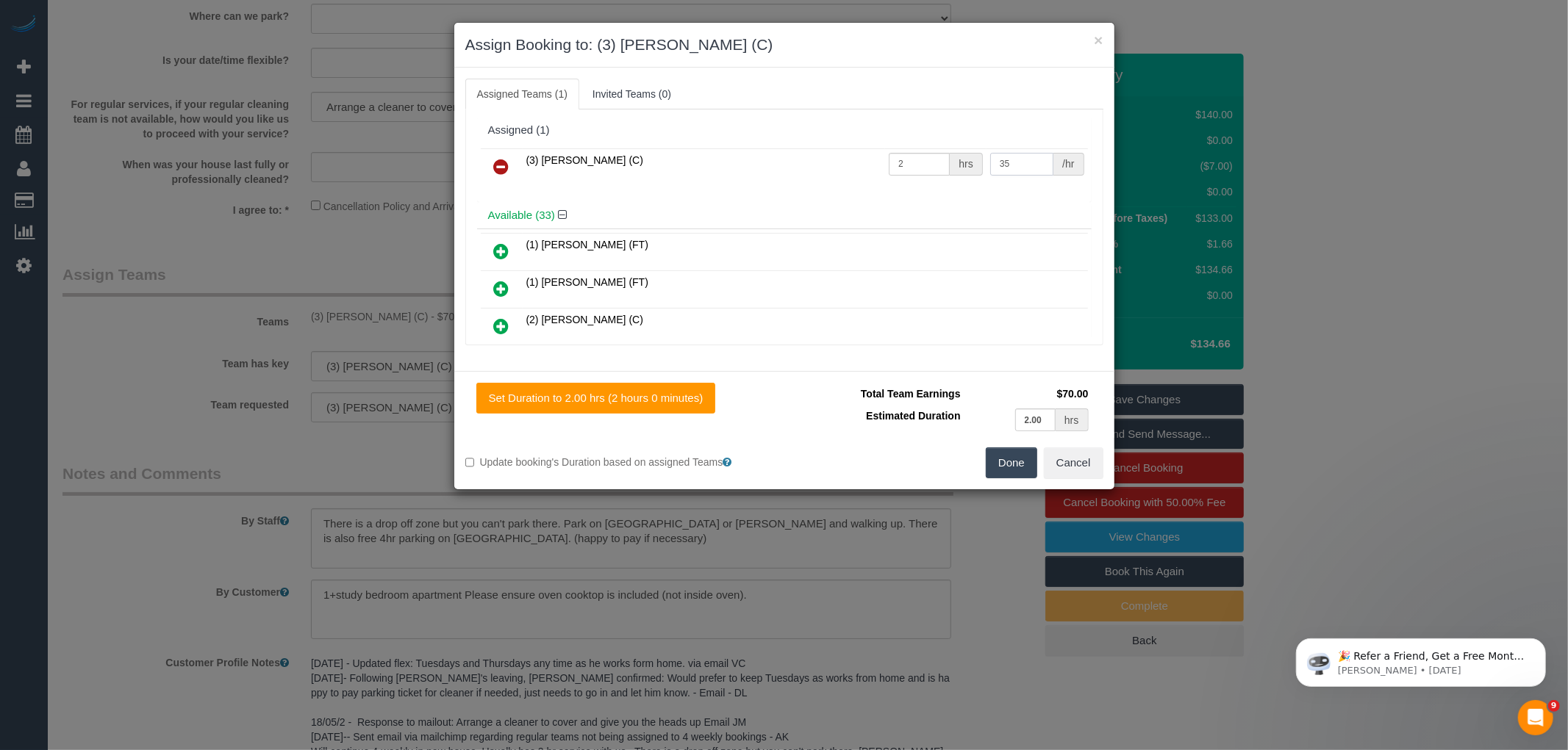
click at [1018, 160] on input "35" at bounding box center [1022, 164] width 63 height 22
type input "3"
type input "75.42"
click at [921, 153] on input "2" at bounding box center [919, 164] width 61 height 22
type input "1"
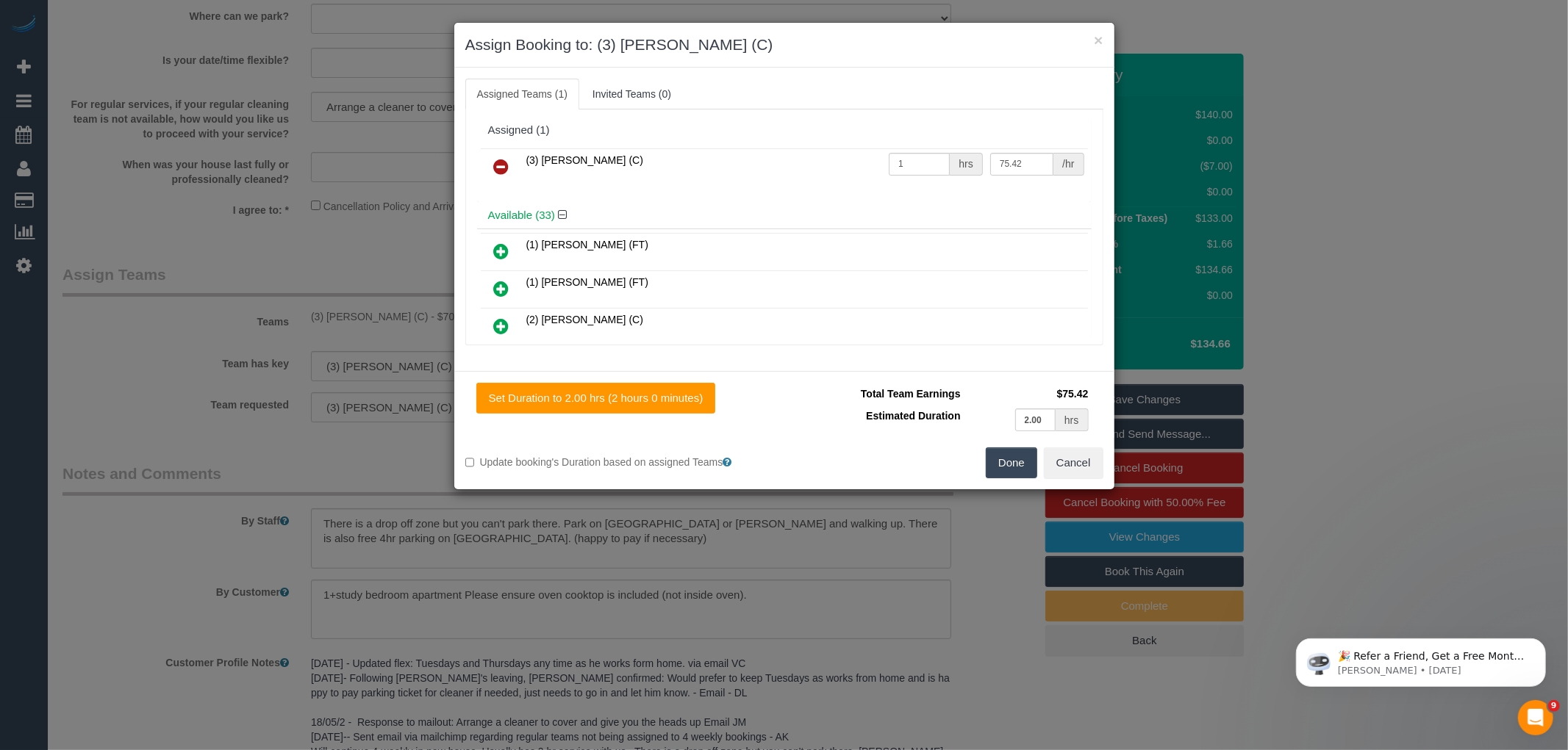
click at [1011, 458] on button "Done" at bounding box center [1011, 463] width 52 height 31
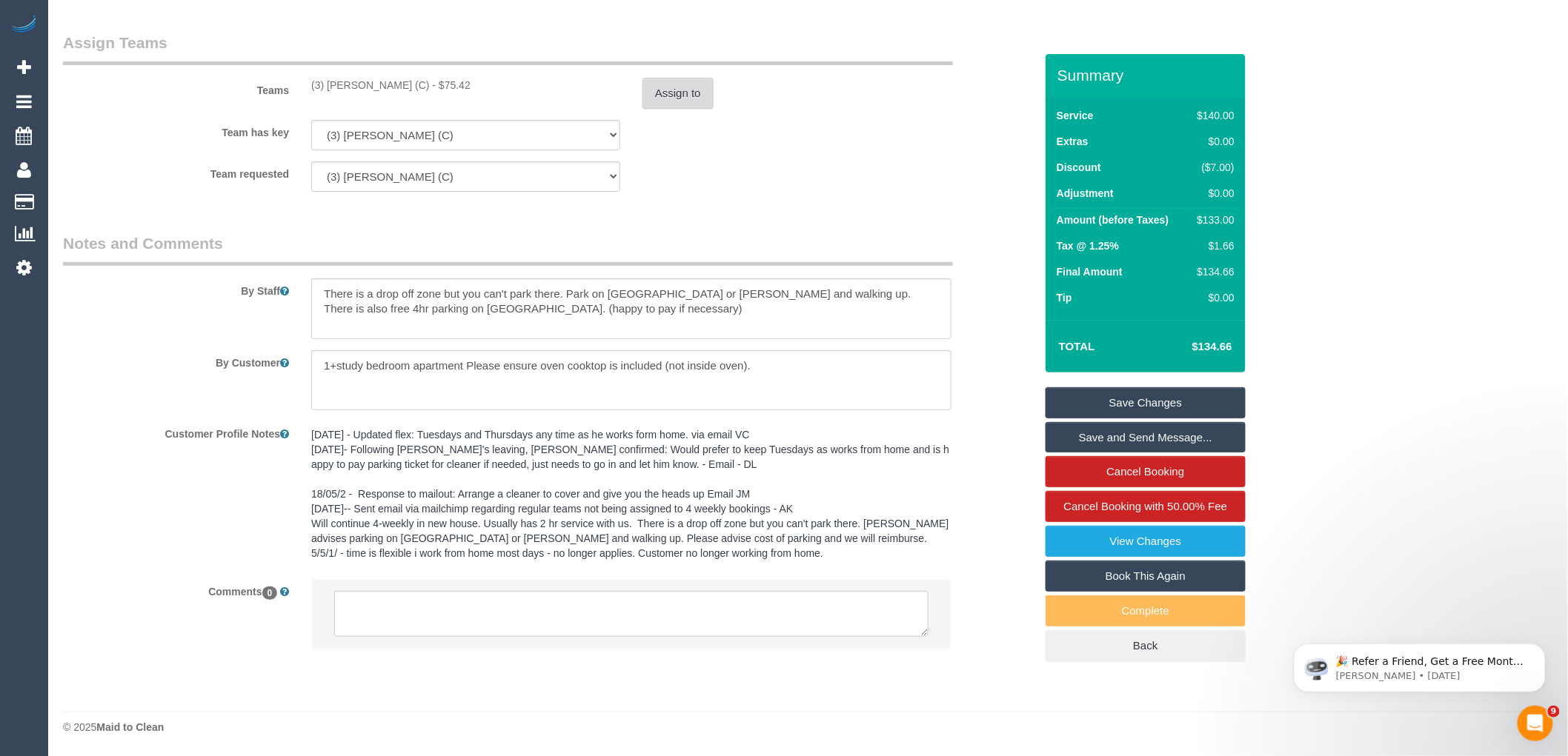
scroll to position [2473, 0]
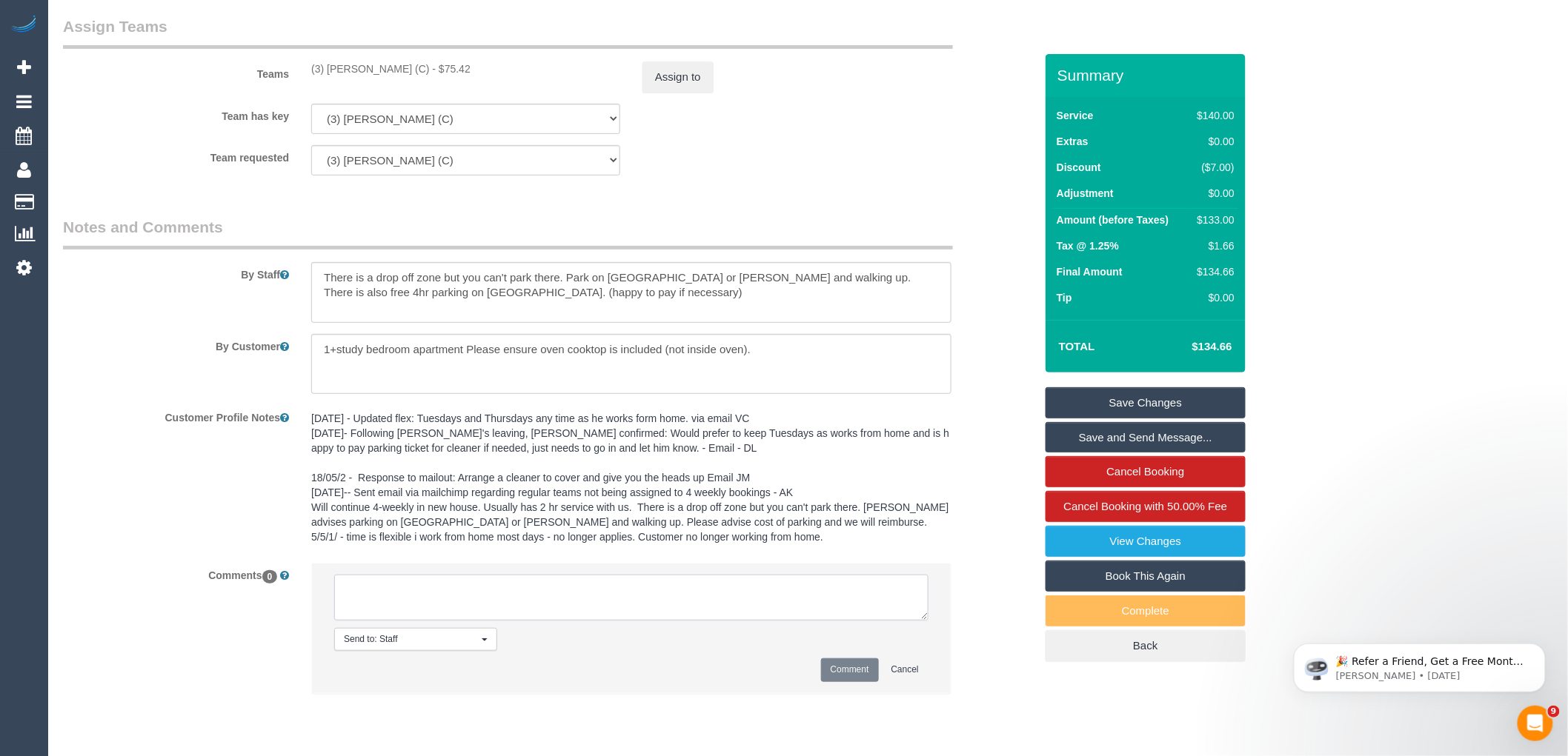
click at [464, 609] on textarea at bounding box center [632, 597] width 595 height 46
type textarea "$5.42 added for parking - customer already charged"
click at [837, 681] on button "Comment" at bounding box center [850, 670] width 57 height 23
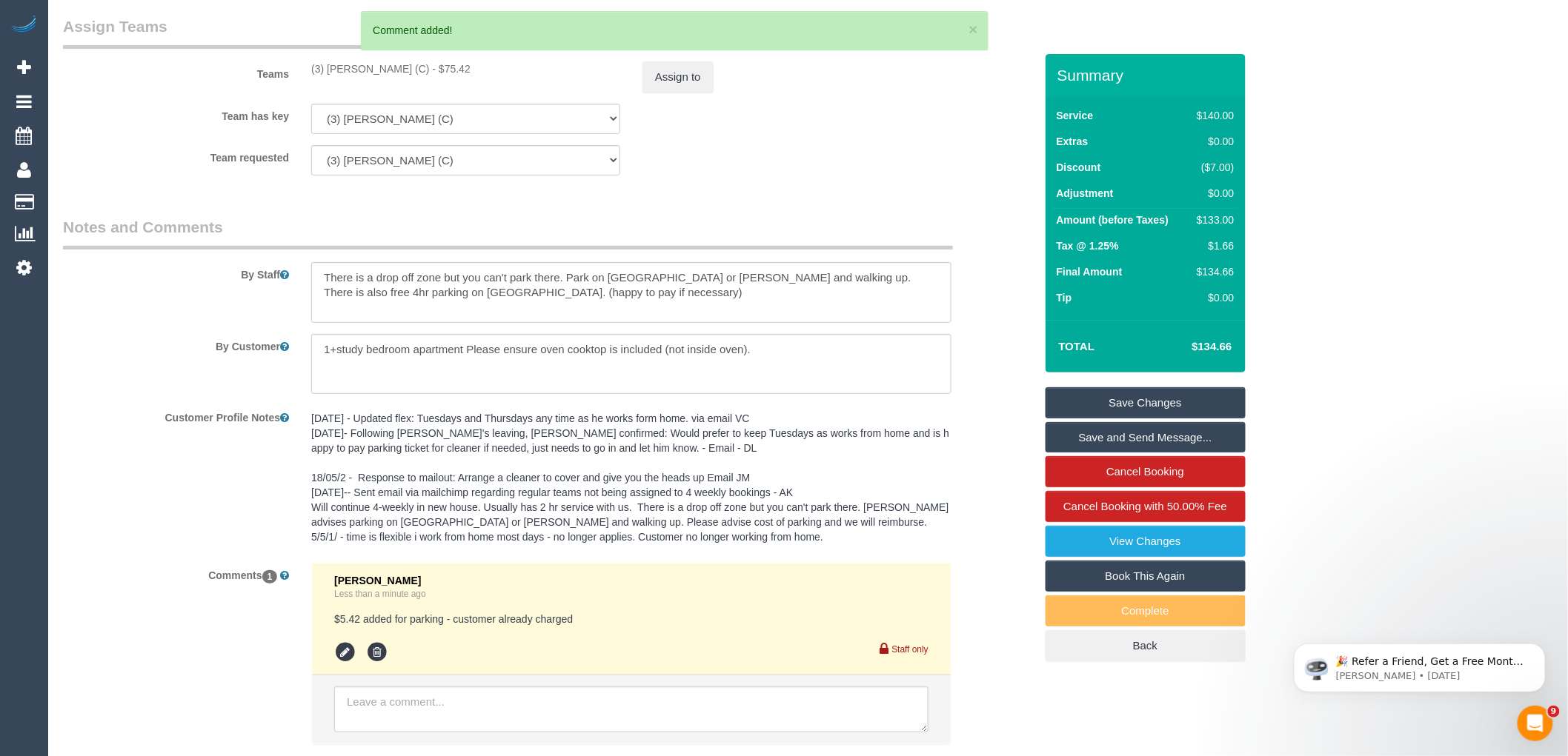
click at [1132, 397] on link "Save Changes" at bounding box center [1146, 402] width 200 height 31
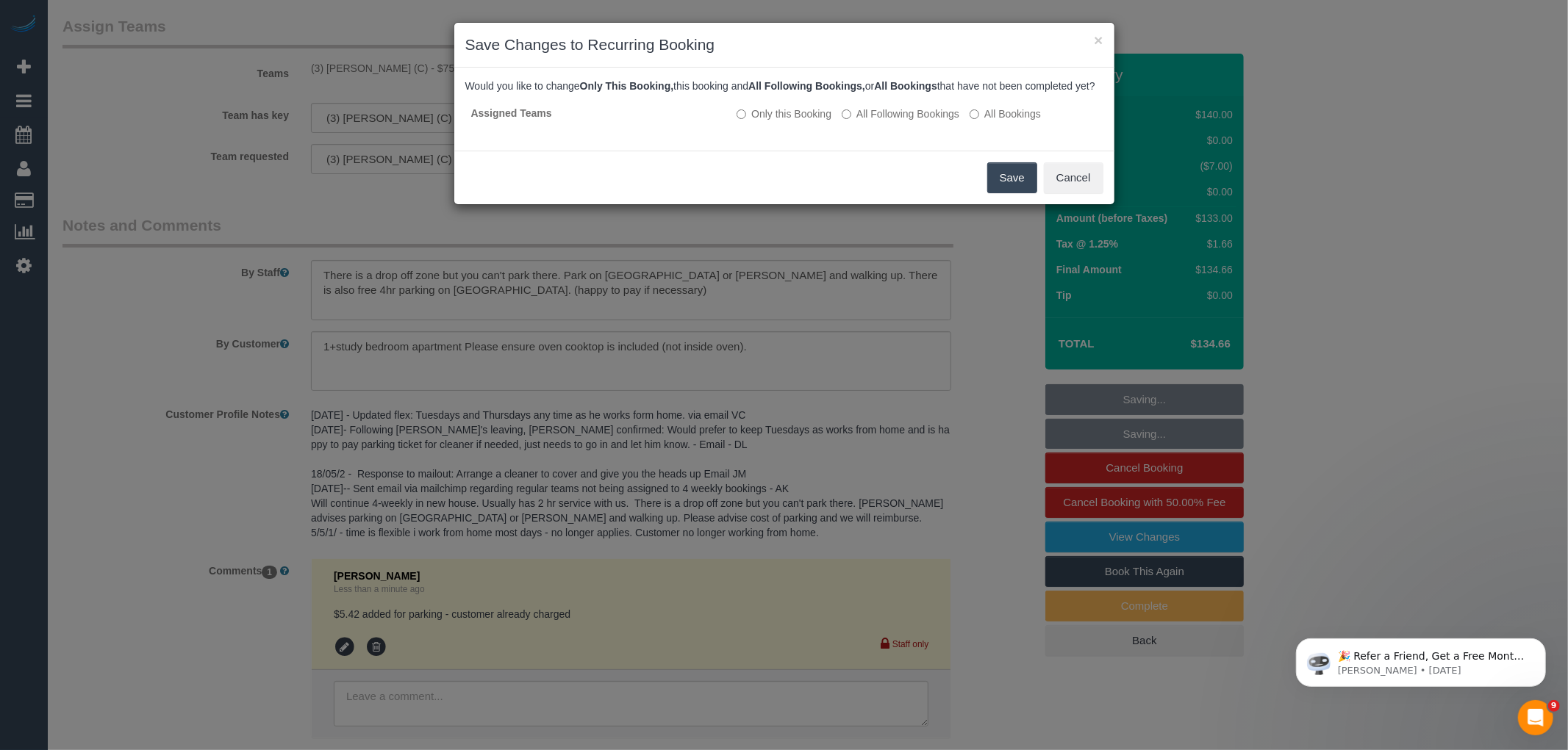
click at [1029, 180] on button "Save" at bounding box center [1012, 178] width 50 height 31
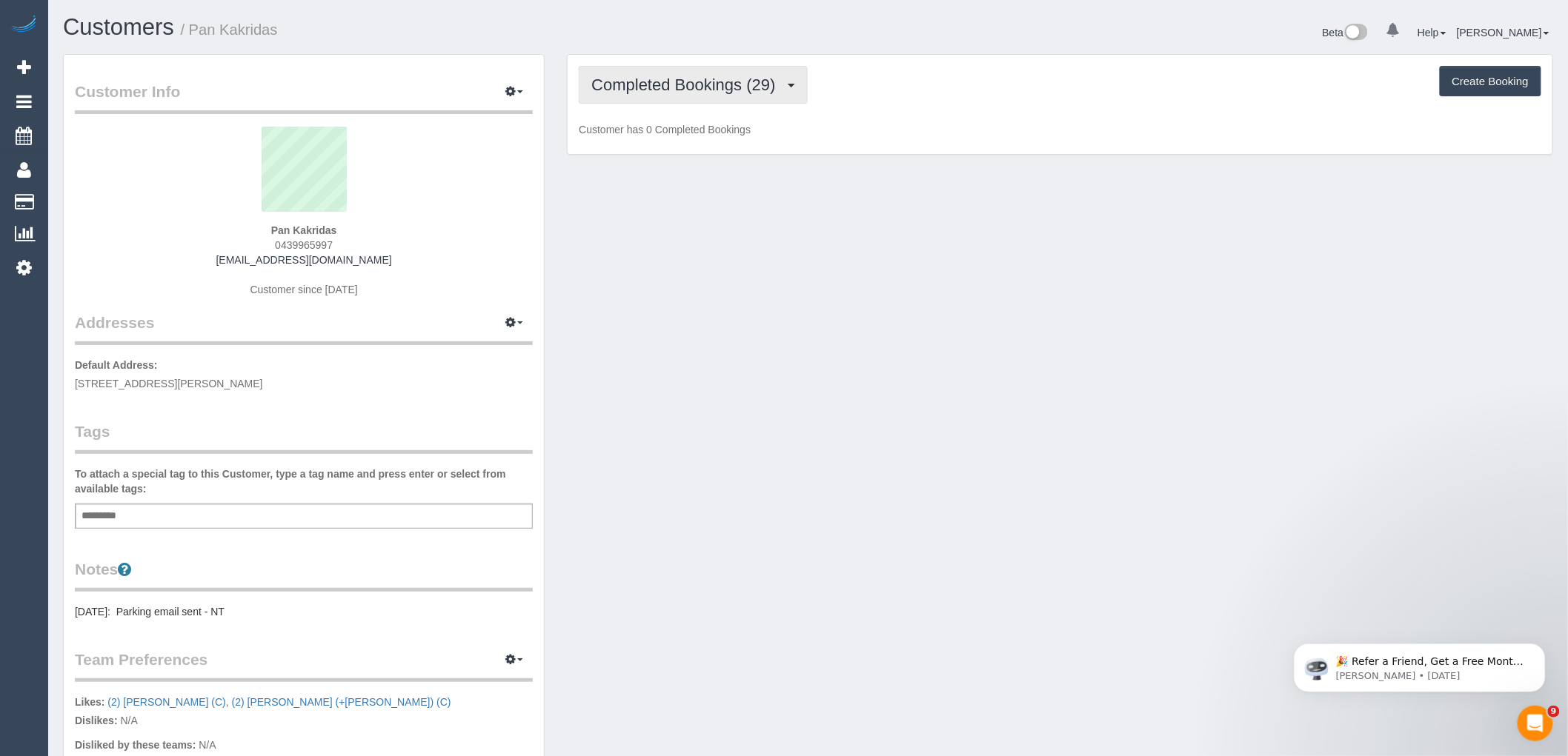
click at [658, 94] on button "Completed Bookings (29)" at bounding box center [693, 85] width 228 height 38
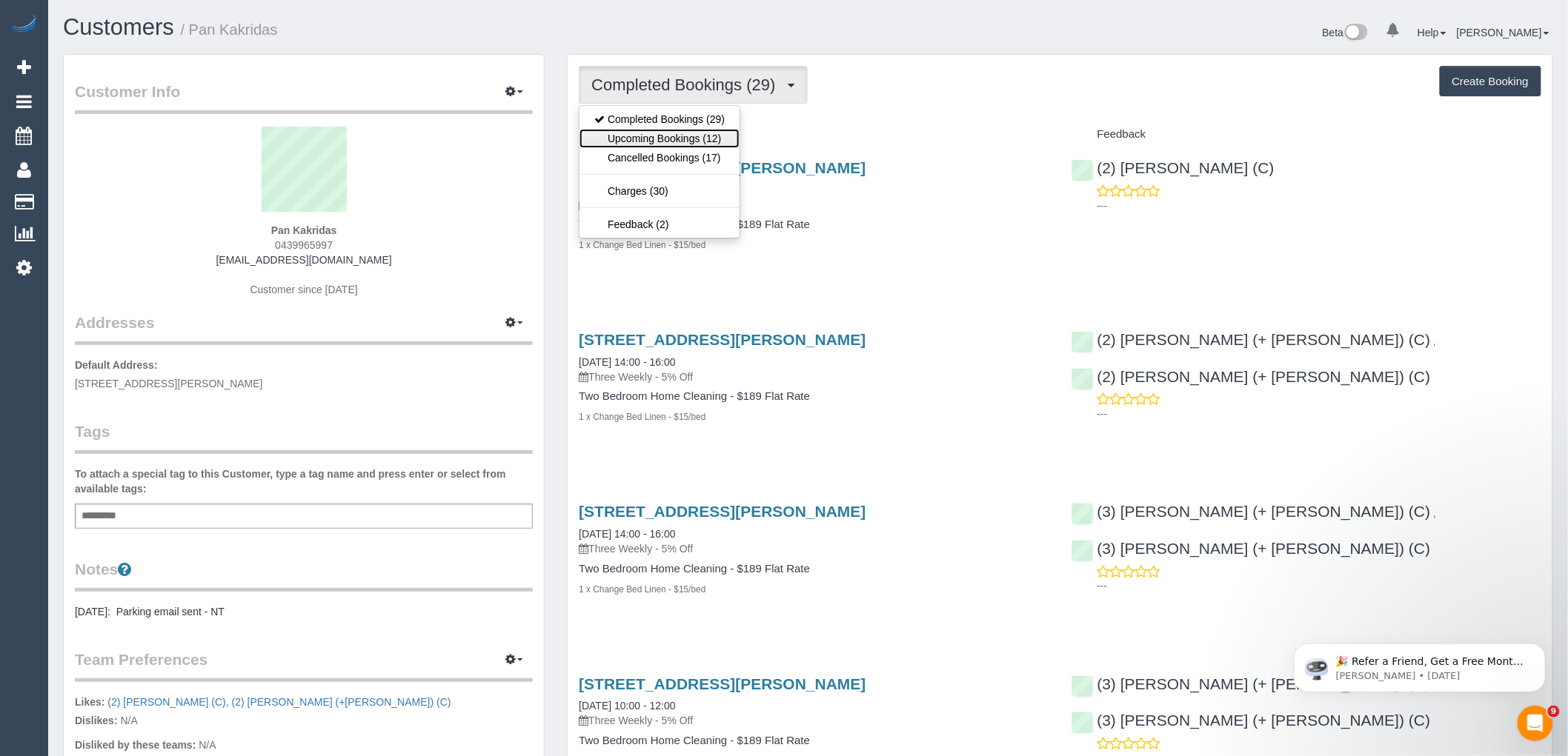
click at [675, 138] on link "Upcoming Bookings (12)" at bounding box center [660, 138] width 160 height 19
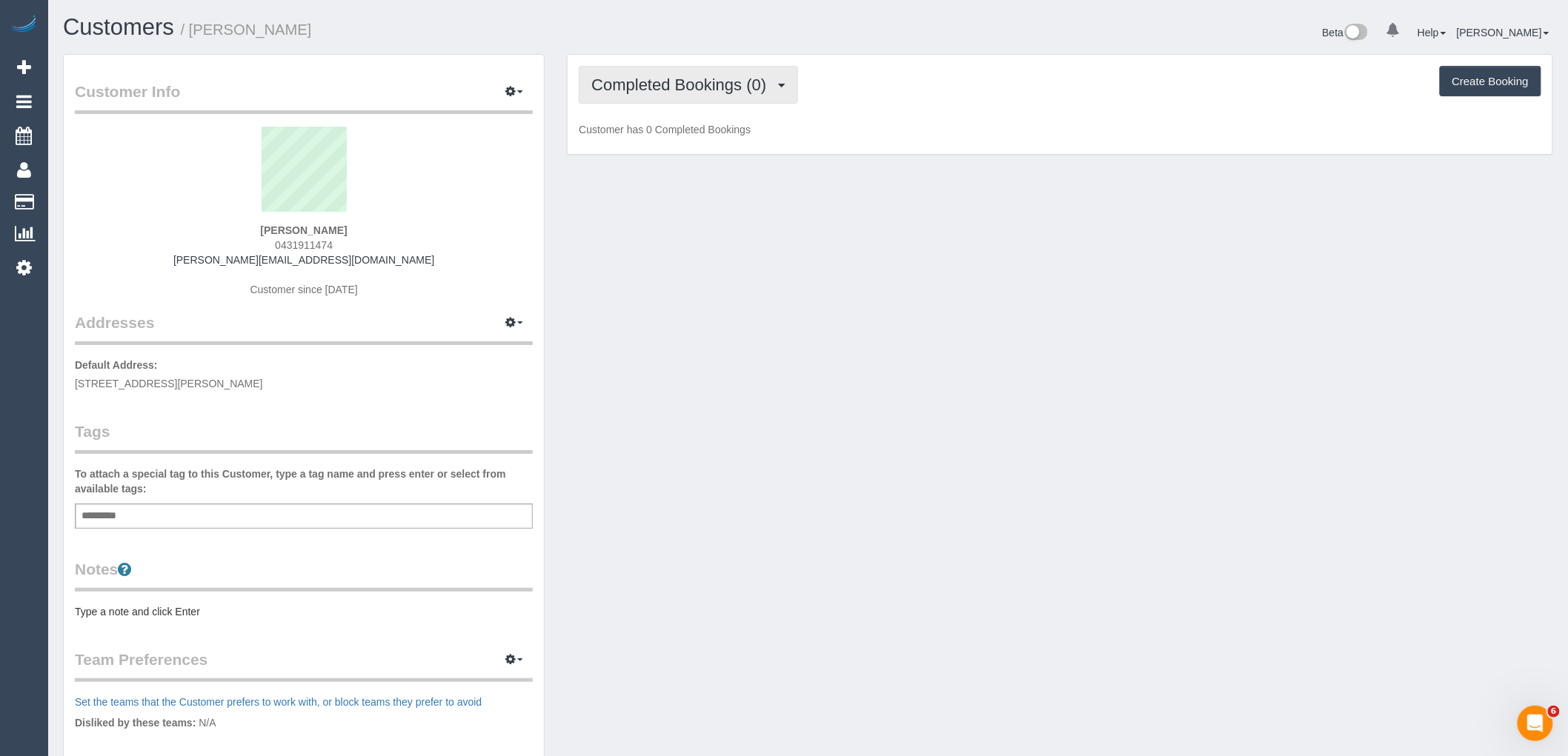
click at [672, 90] on span "Completed Bookings (0)" at bounding box center [682, 85] width 182 height 18
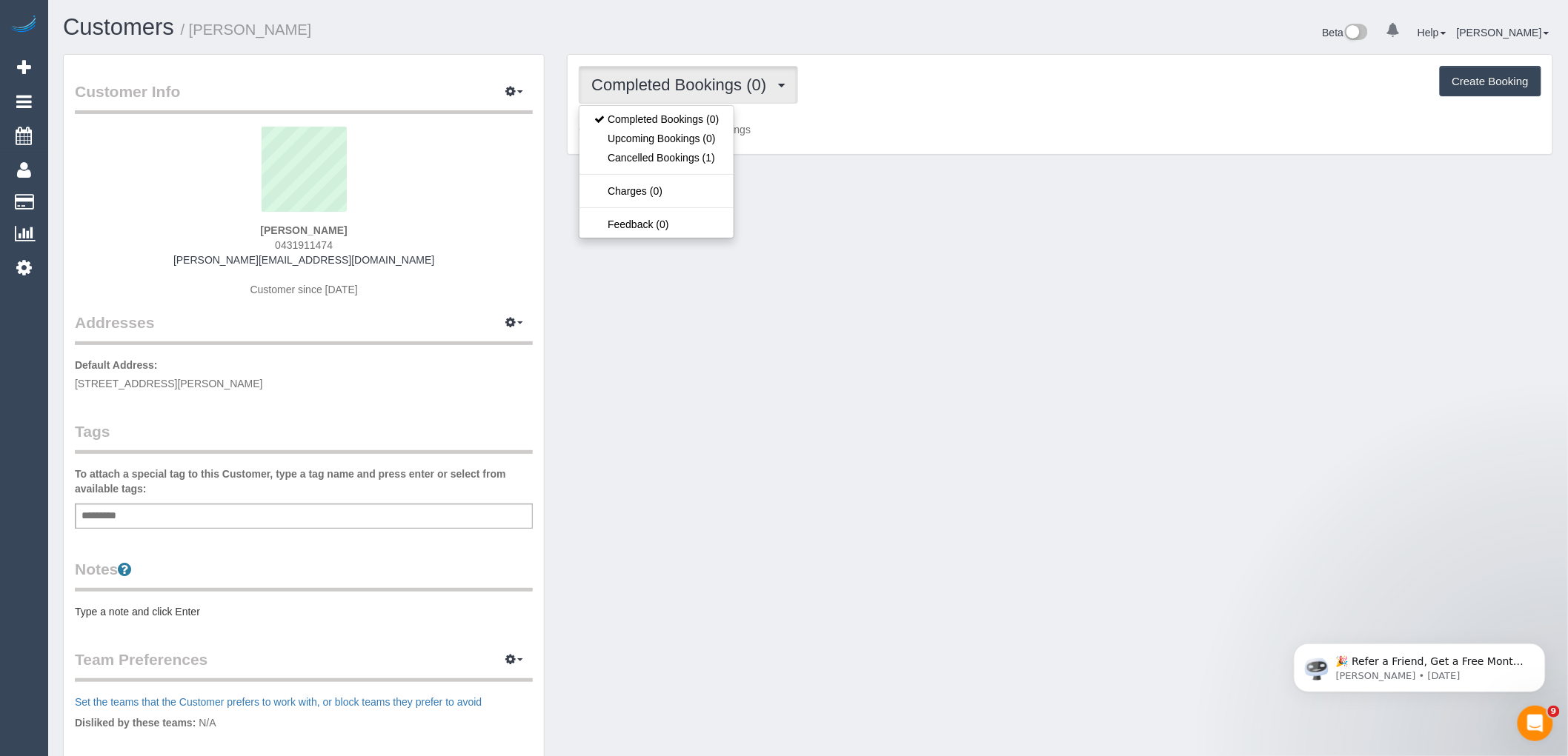
click at [857, 99] on div "Completed Bookings (0) Completed Bookings (0) Upcoming Bookings (0) Cancelled B…" at bounding box center [1060, 85] width 963 height 38
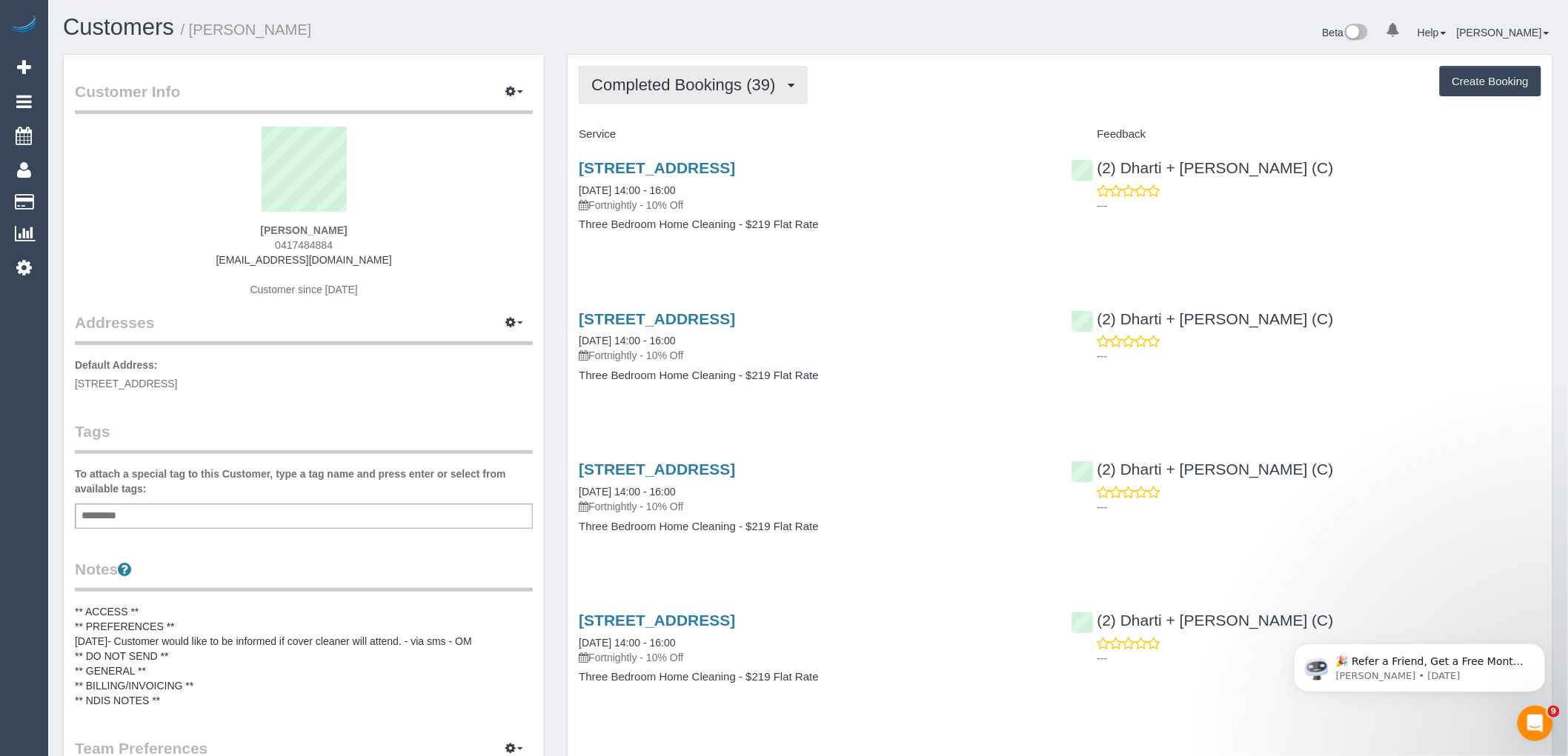
click at [706, 85] on span "Completed Bookings (39)" at bounding box center [687, 85] width 191 height 18
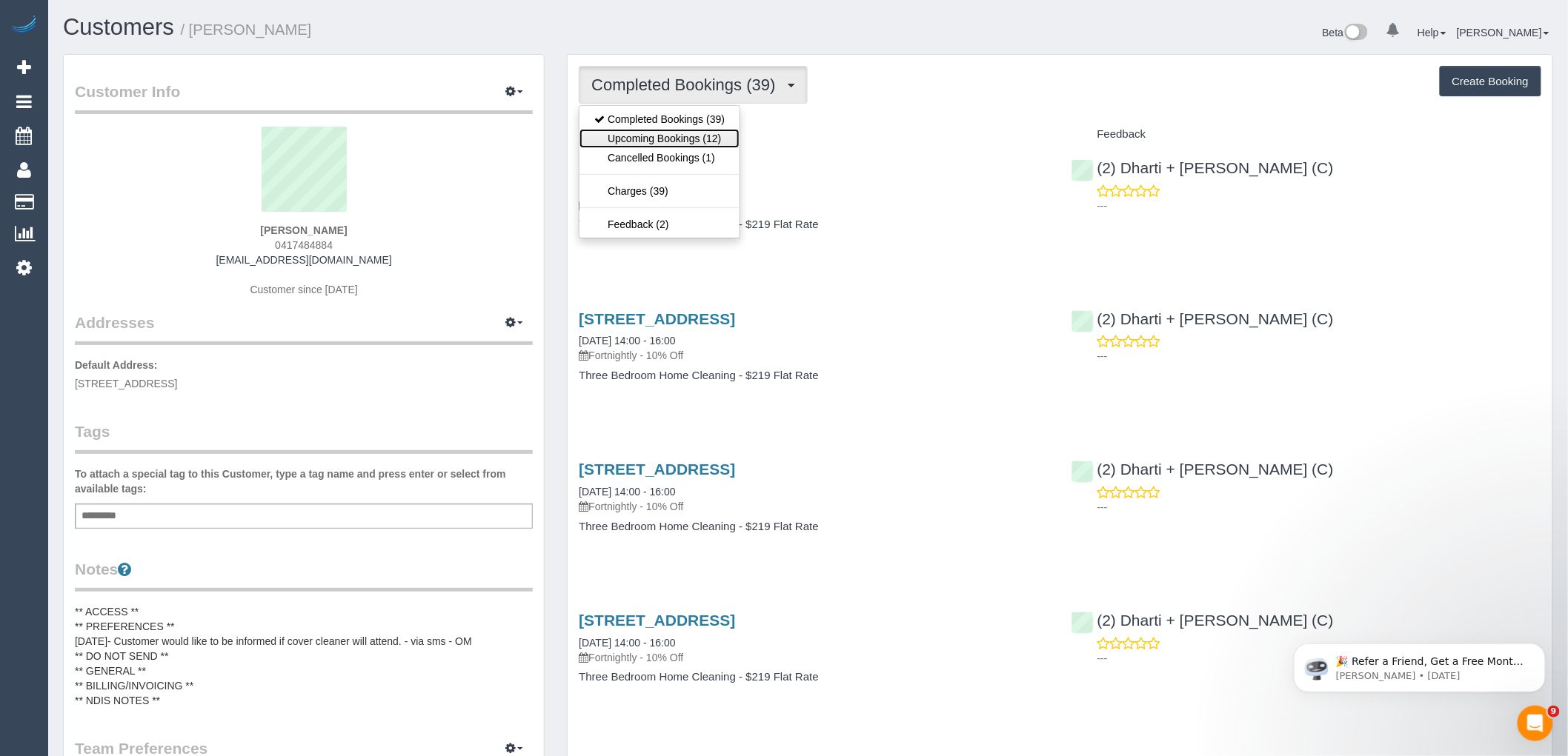
click at [708, 138] on link "Upcoming Bookings (12)" at bounding box center [660, 138] width 160 height 19
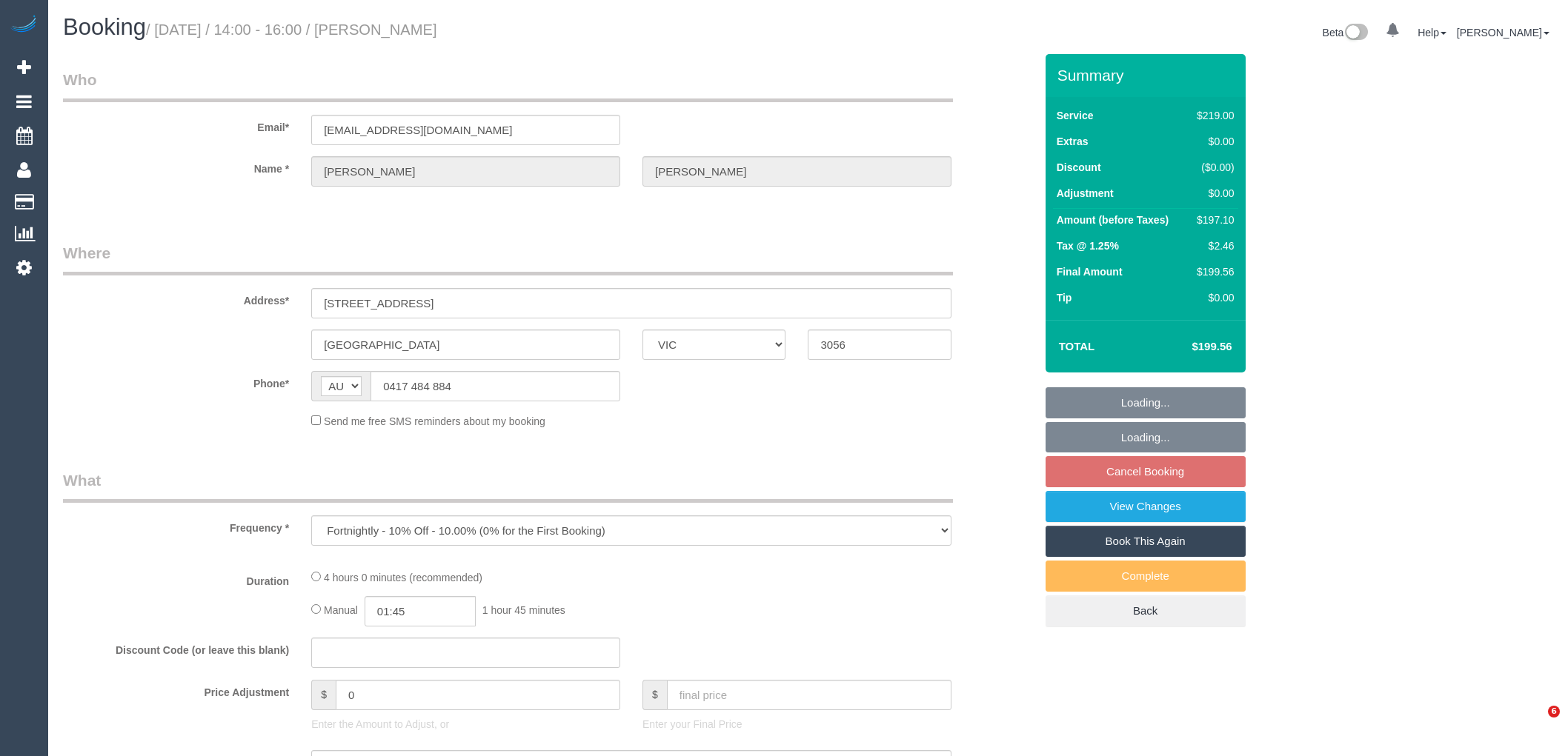
select select "VIC"
select select "string:stripe-pm_1P1xSx2GScqysDRVR9xG3WvH"
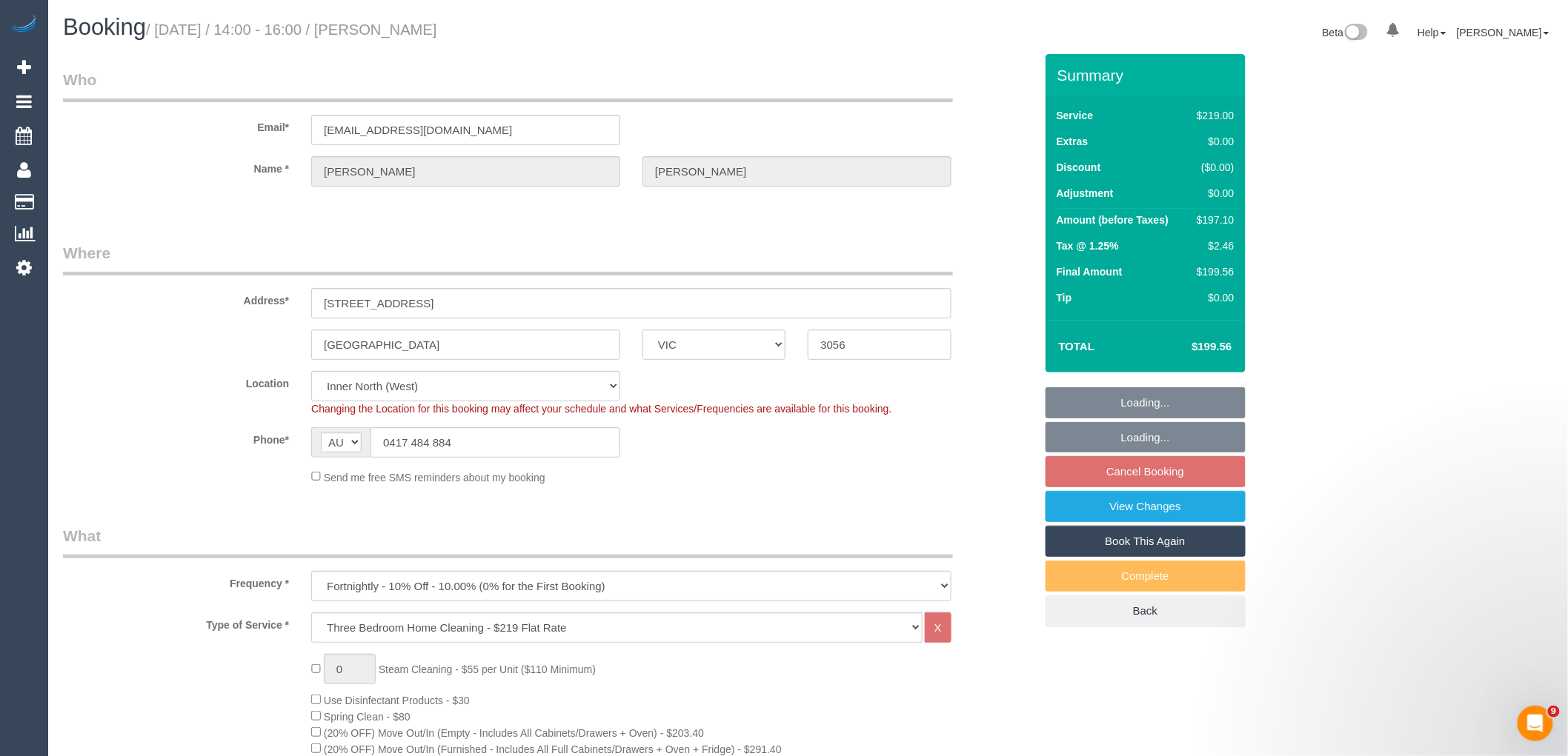
select select "object:1492"
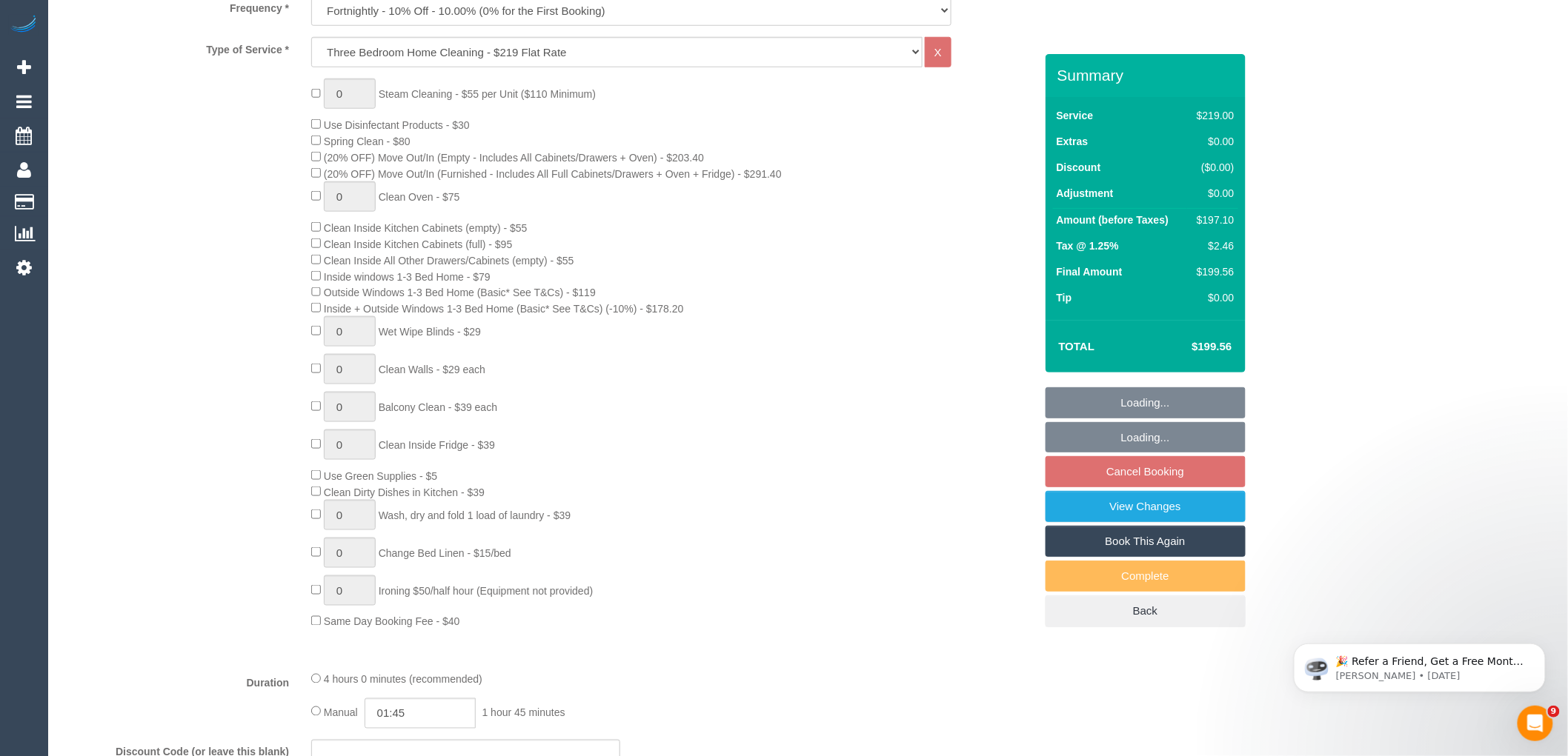
select select "number:28"
select select "number:14"
select select "number:21"
select select "number:24"
select select "number:33"
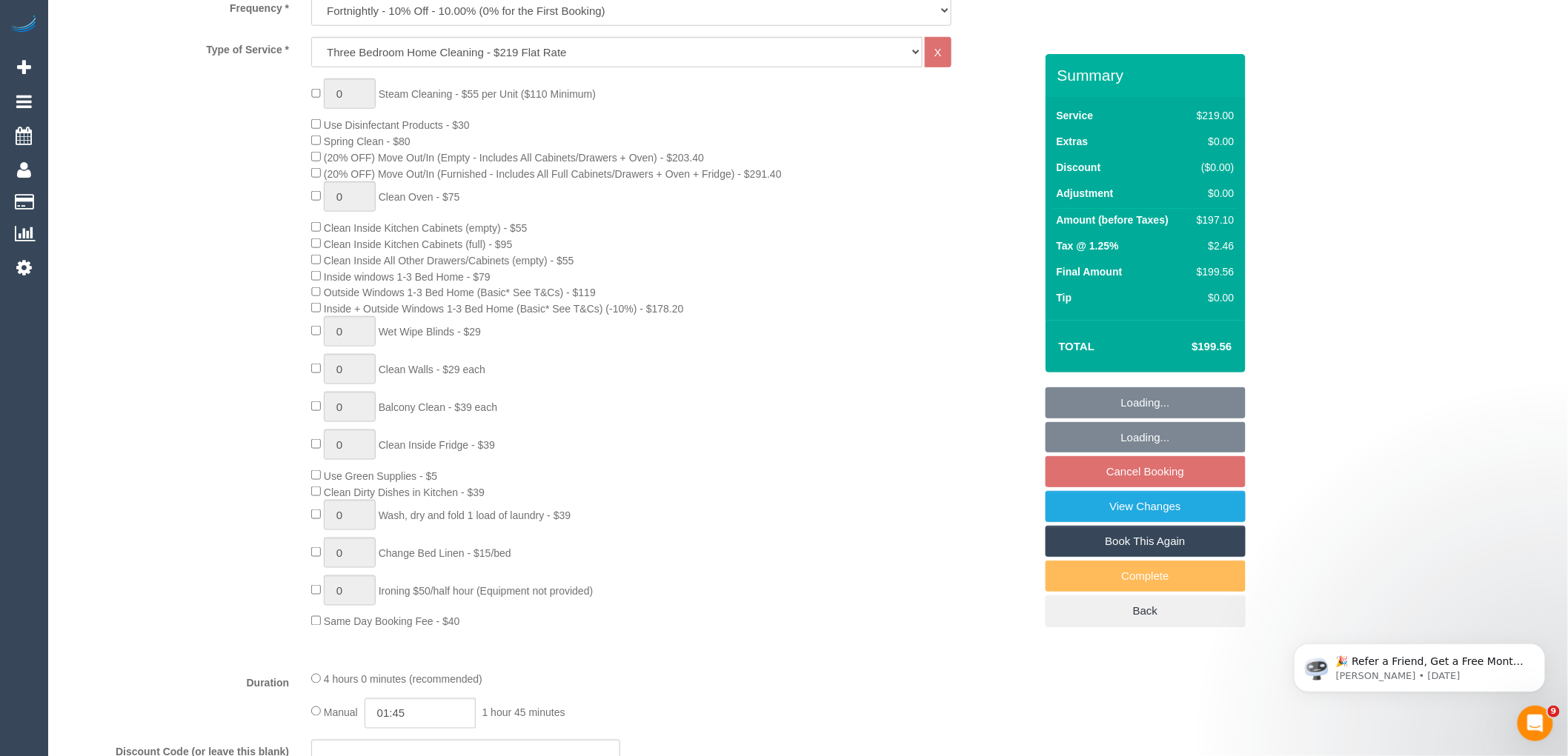
select select "number:26"
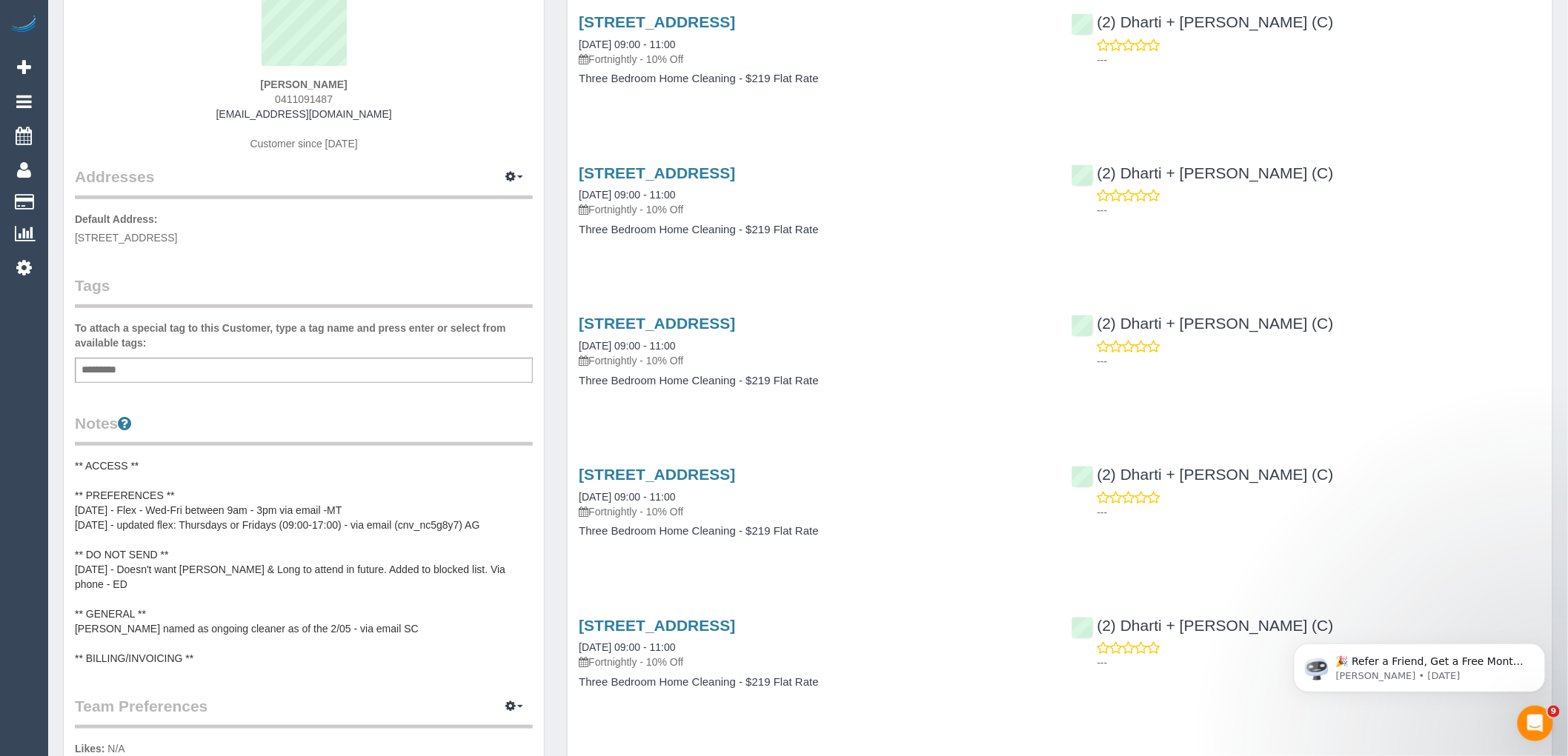
scroll to position [165, 0]
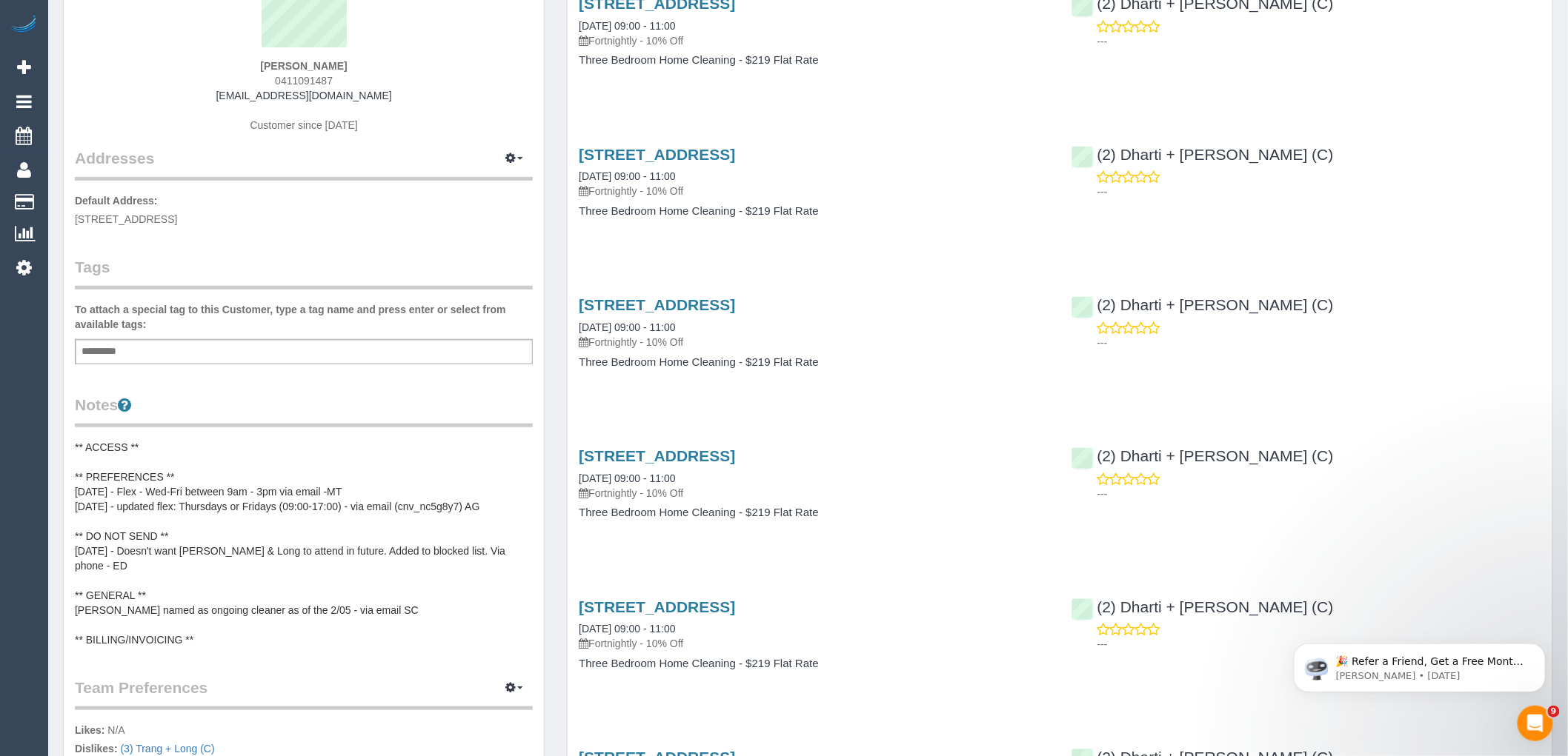
click at [208, 482] on pre "** ACCESS ** ** PREFERENCES ** 07/11/24 - Flex - Wed-Fri between 9am - 3pm via …" at bounding box center [304, 544] width 458 height 207
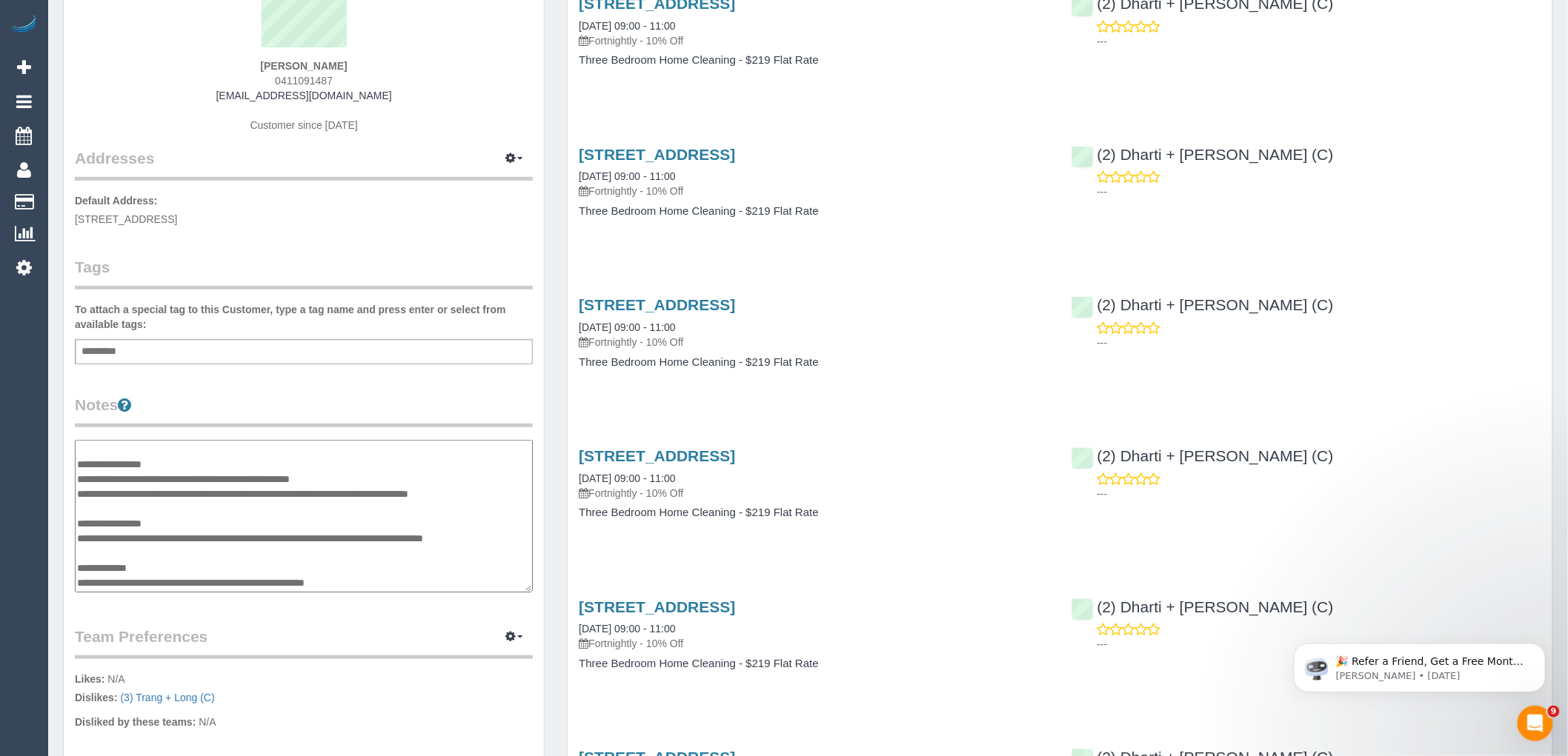
scroll to position [0, 0]
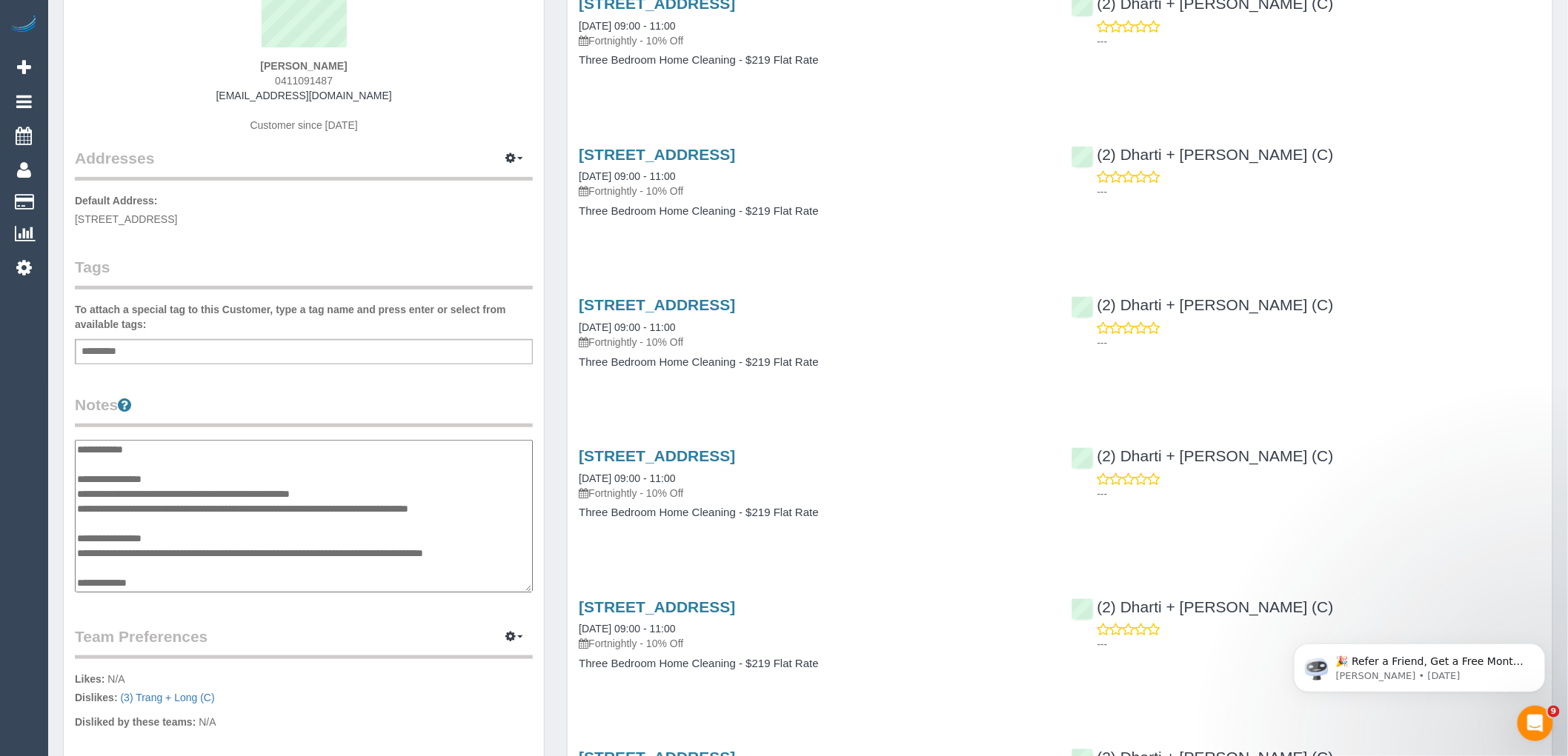
click at [203, 472] on textarea "**********" at bounding box center [304, 516] width 458 height 153
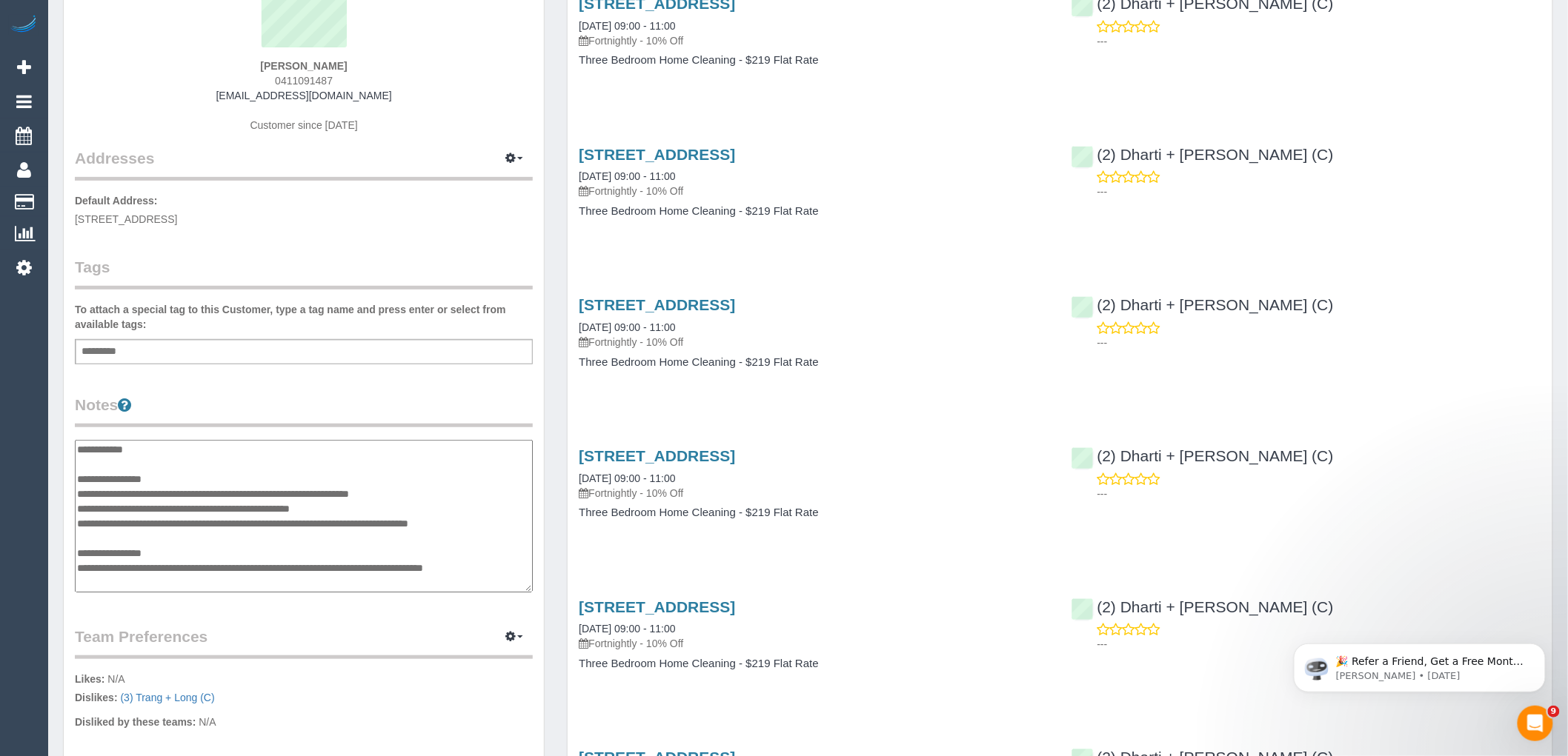
type textarea "**********"
click at [239, 438] on div "**********" at bounding box center [304, 495] width 458 height 203
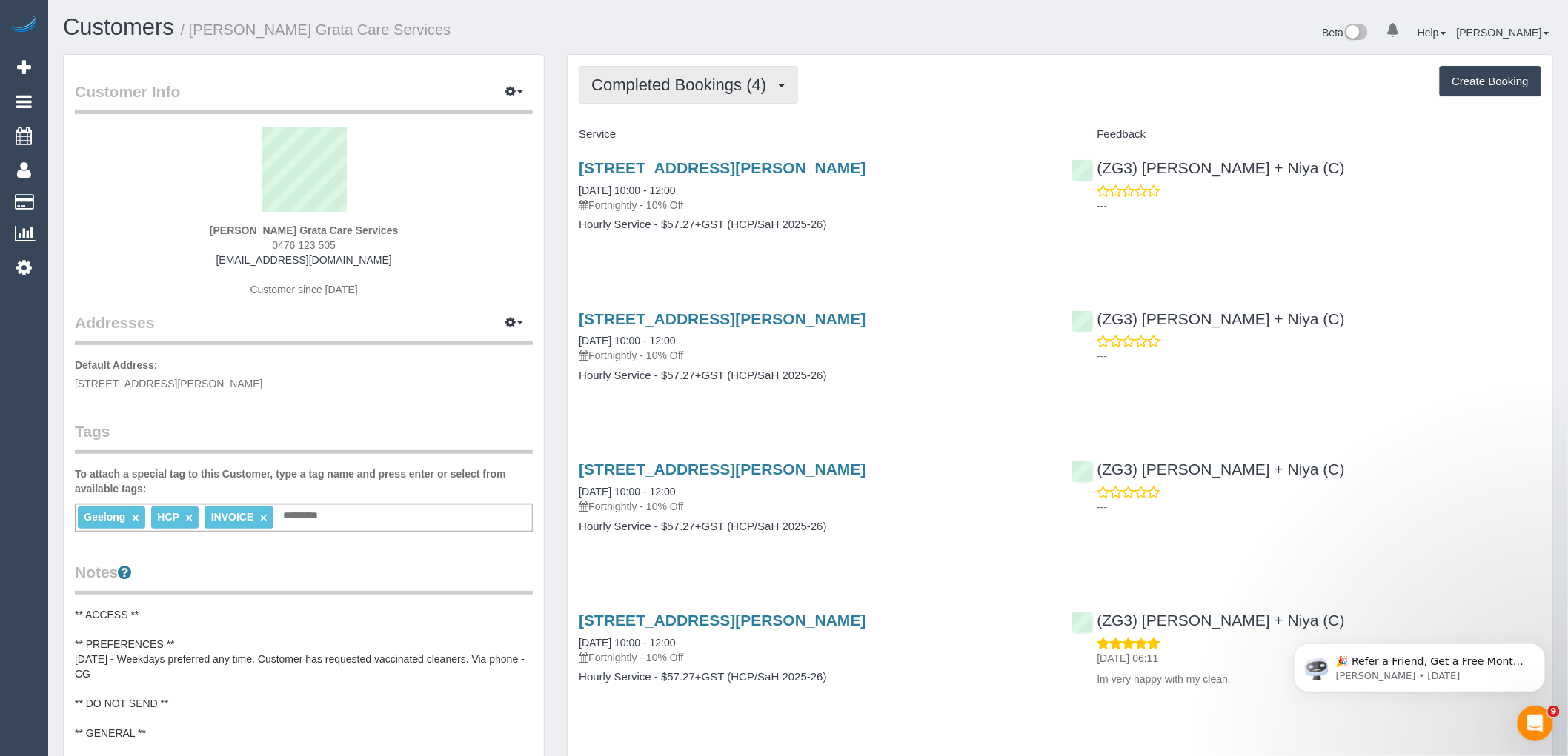
click at [695, 88] on span "Completed Bookings (4)" at bounding box center [682, 85] width 182 height 18
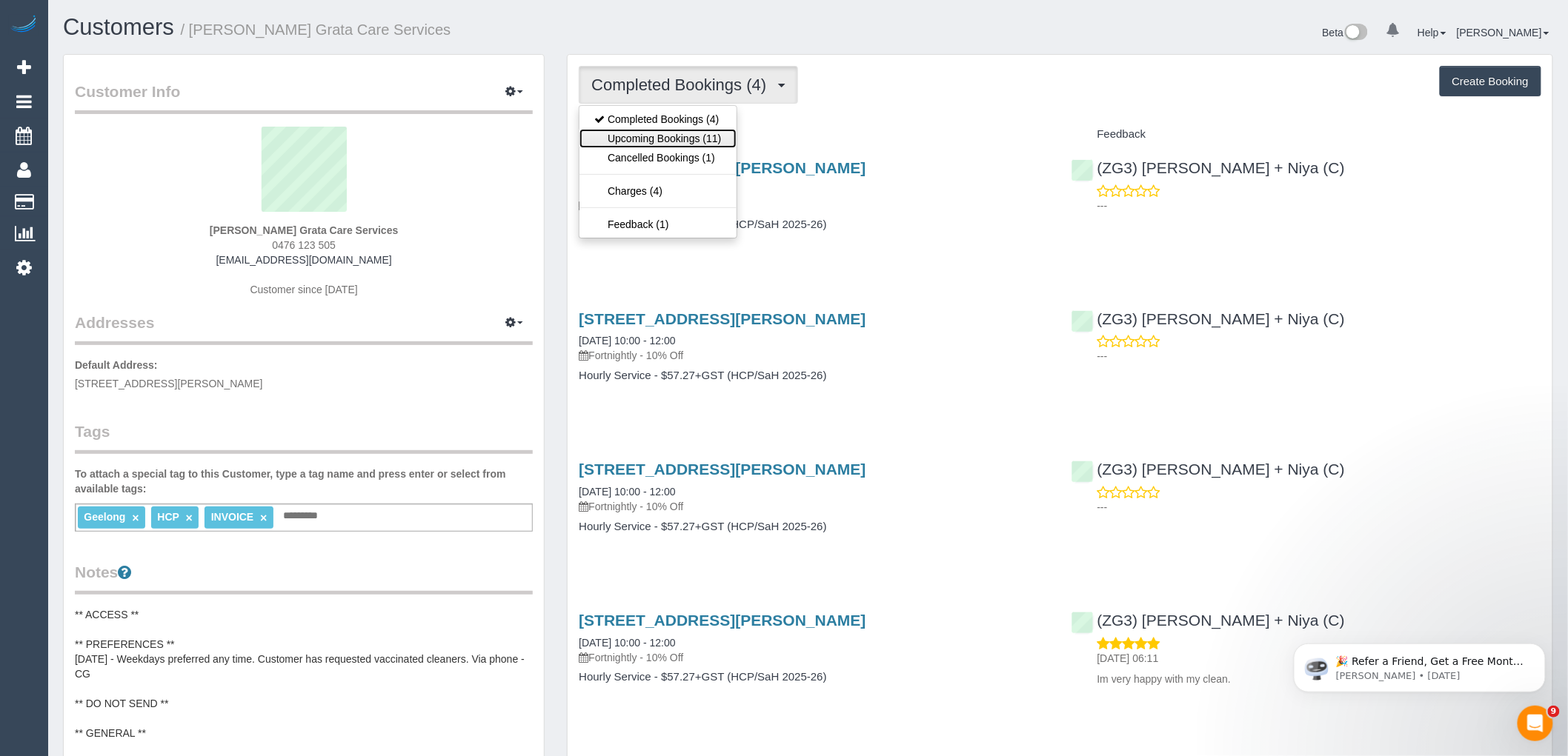
click at [697, 136] on link "Upcoming Bookings (11)" at bounding box center [657, 138] width 157 height 19
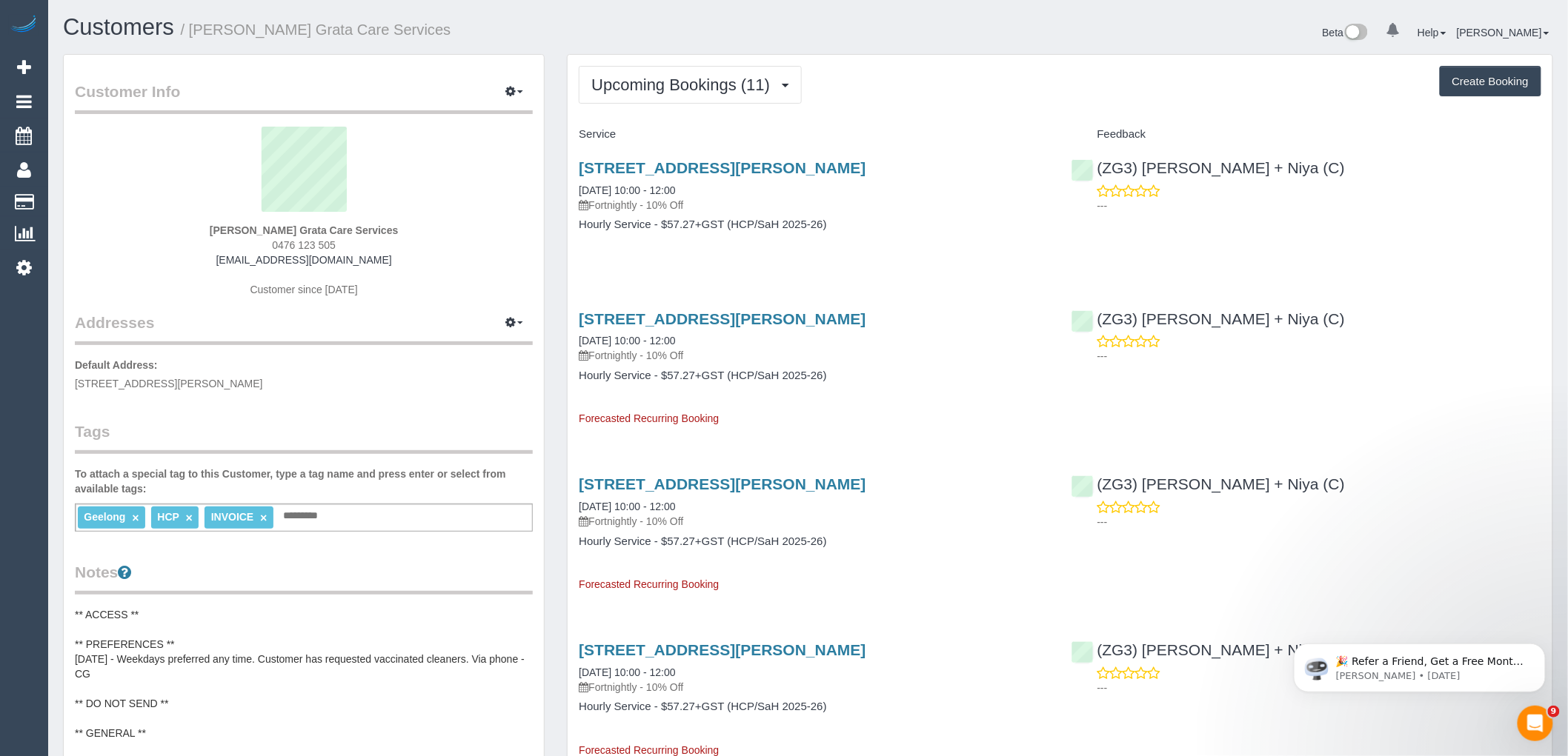
drag, startPoint x: 445, startPoint y: 230, endPoint x: 201, endPoint y: 234, distance: 244.0
click at [201, 234] on div "Miranda Stokes Grata Care Services 0476 123 505 roxannestokes5@gmail.com Custom…" at bounding box center [304, 219] width 458 height 185
copy strong "Miranda Stokes Grata Care Services"
drag, startPoint x: 885, startPoint y: 167, endPoint x: 571, endPoint y: 168, distance: 314.0
click at [571, 168] on div "53 Massey Crescent, Curlewis, VIC 3222 22/10/2025 10:00 - 12:00 Fortnightly - 1…" at bounding box center [814, 203] width 492 height 114
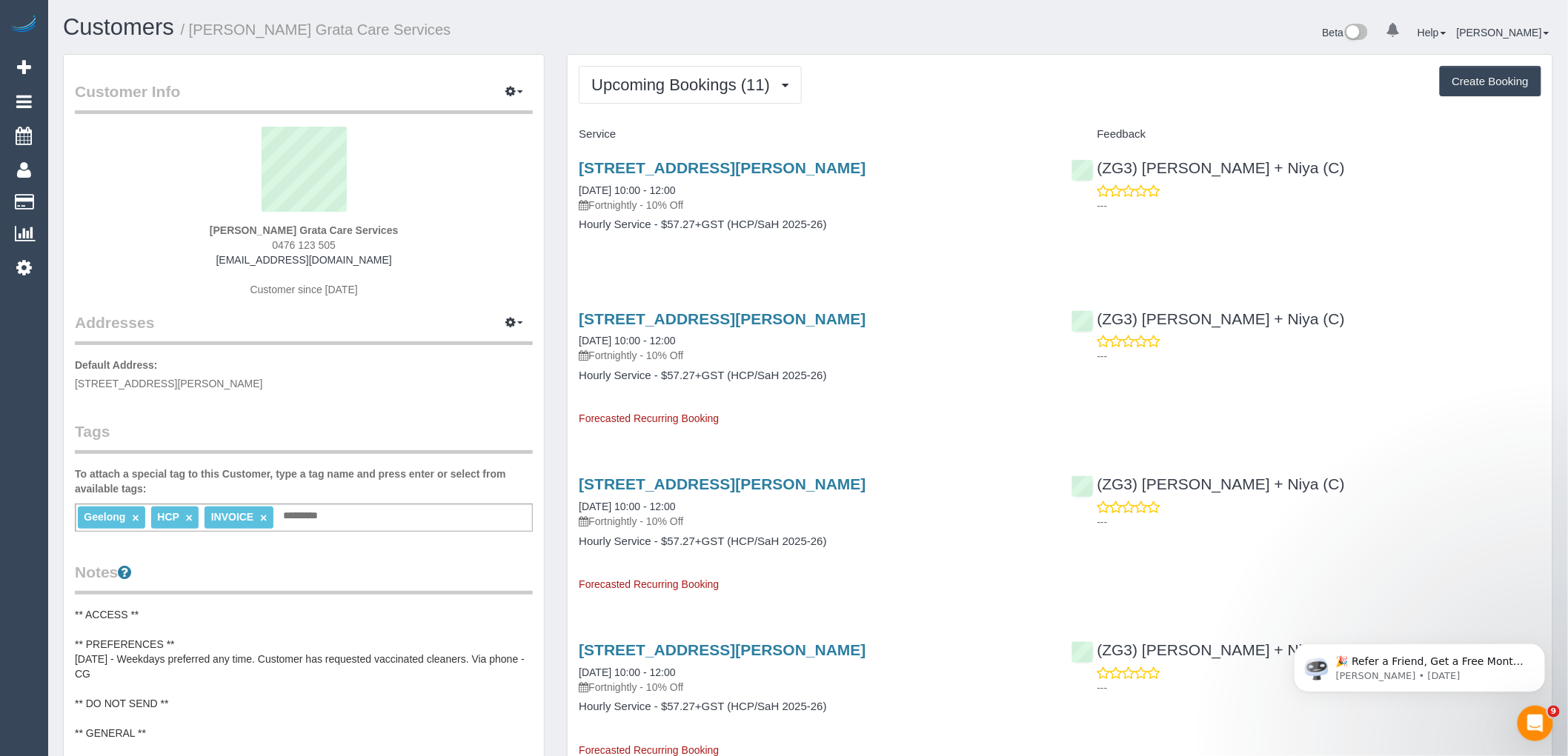
copy link "53 Massey Crescent, Curlewis, VIC 3222"
drag, startPoint x: 354, startPoint y: 247, endPoint x: 222, endPoint y: 241, distance: 132.1
click at [222, 241] on div "Miranda Stokes Grata Care Services 0476 123 505 roxannestokes5@gmail.com Custom…" at bounding box center [304, 219] width 458 height 185
copy span "0476 123 505"
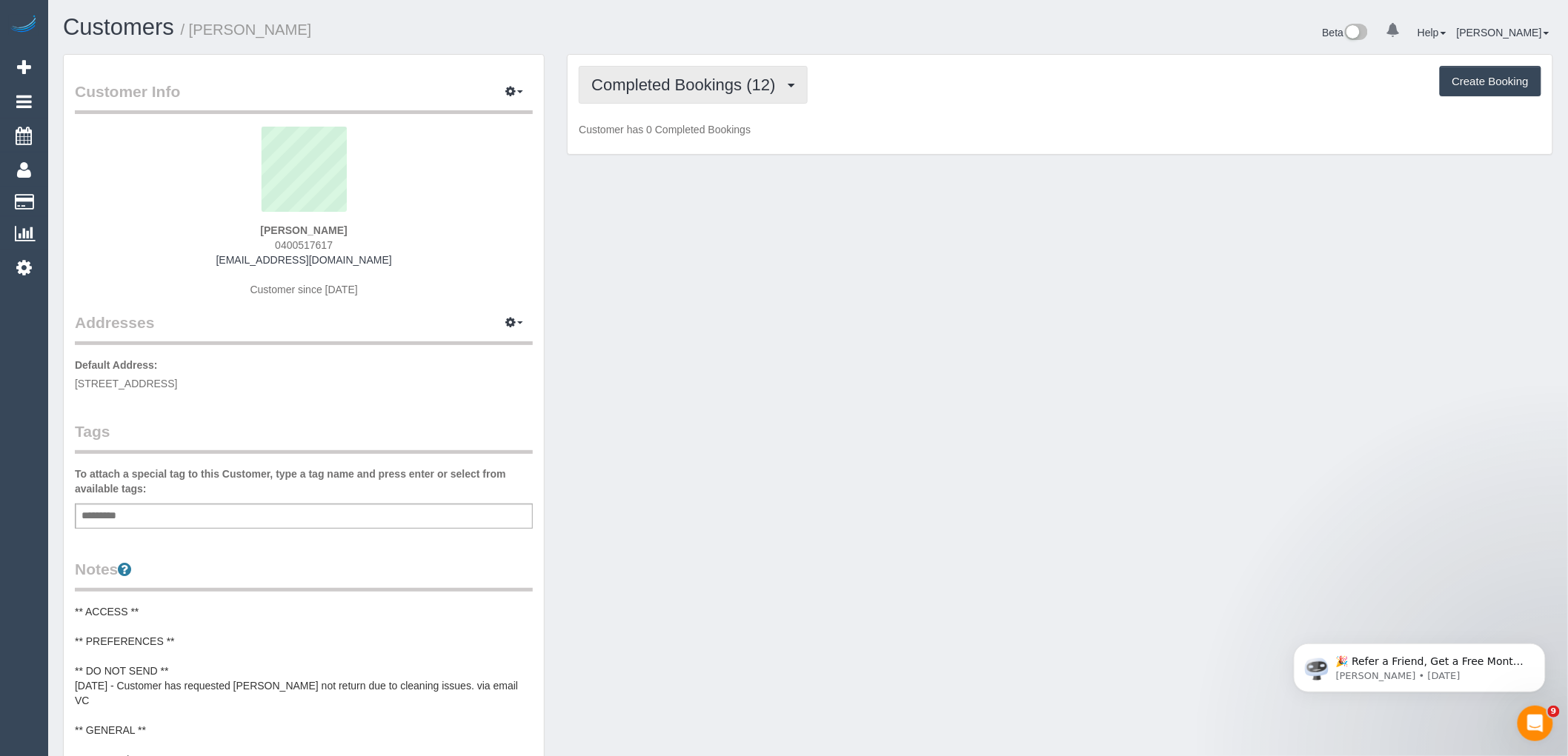
click at [687, 79] on span "Completed Bookings (12)" at bounding box center [687, 85] width 191 height 18
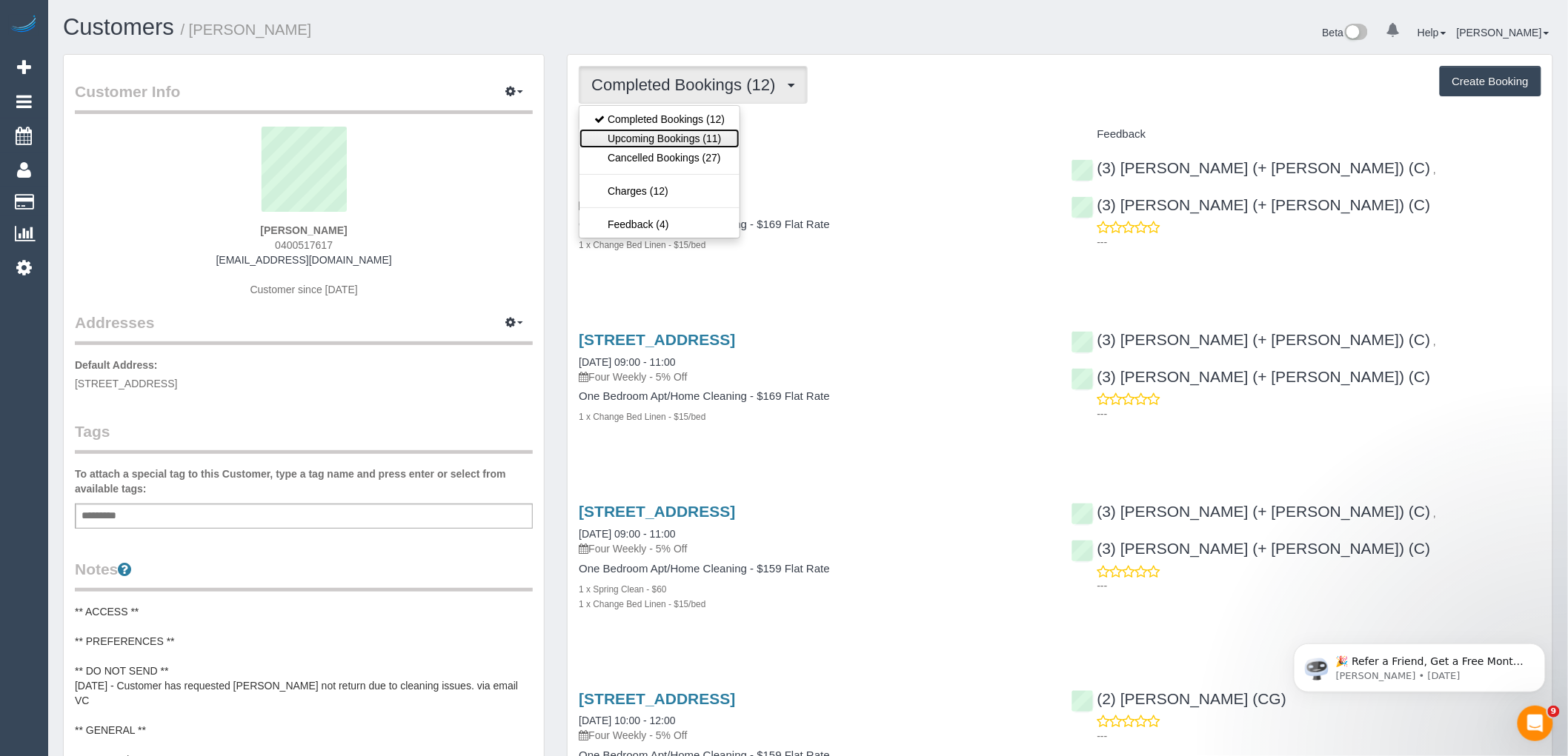
click at [680, 139] on link "Upcoming Bookings (11)" at bounding box center [660, 138] width 160 height 19
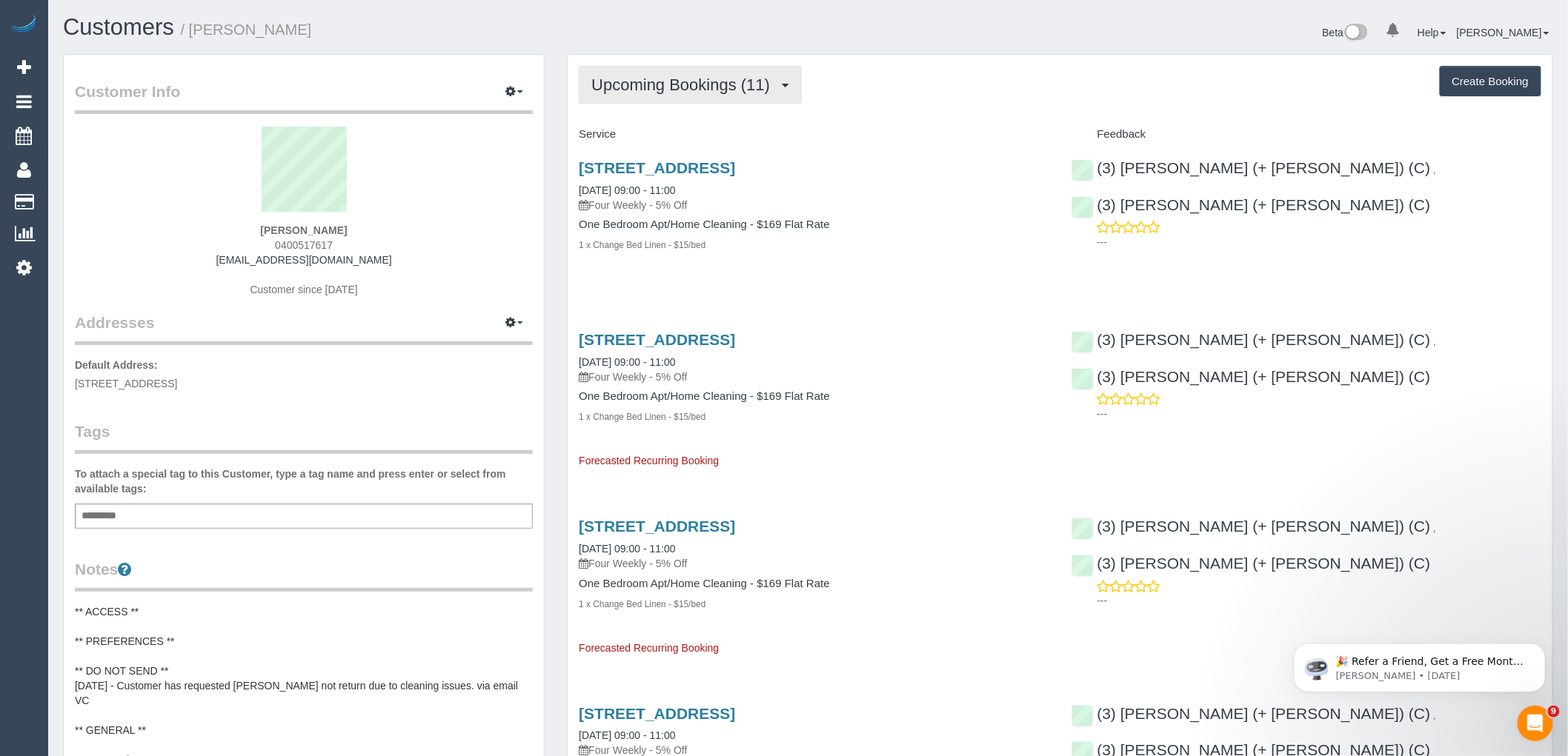
click at [721, 78] on span "Upcoming Bookings (11)" at bounding box center [685, 85] width 186 height 18
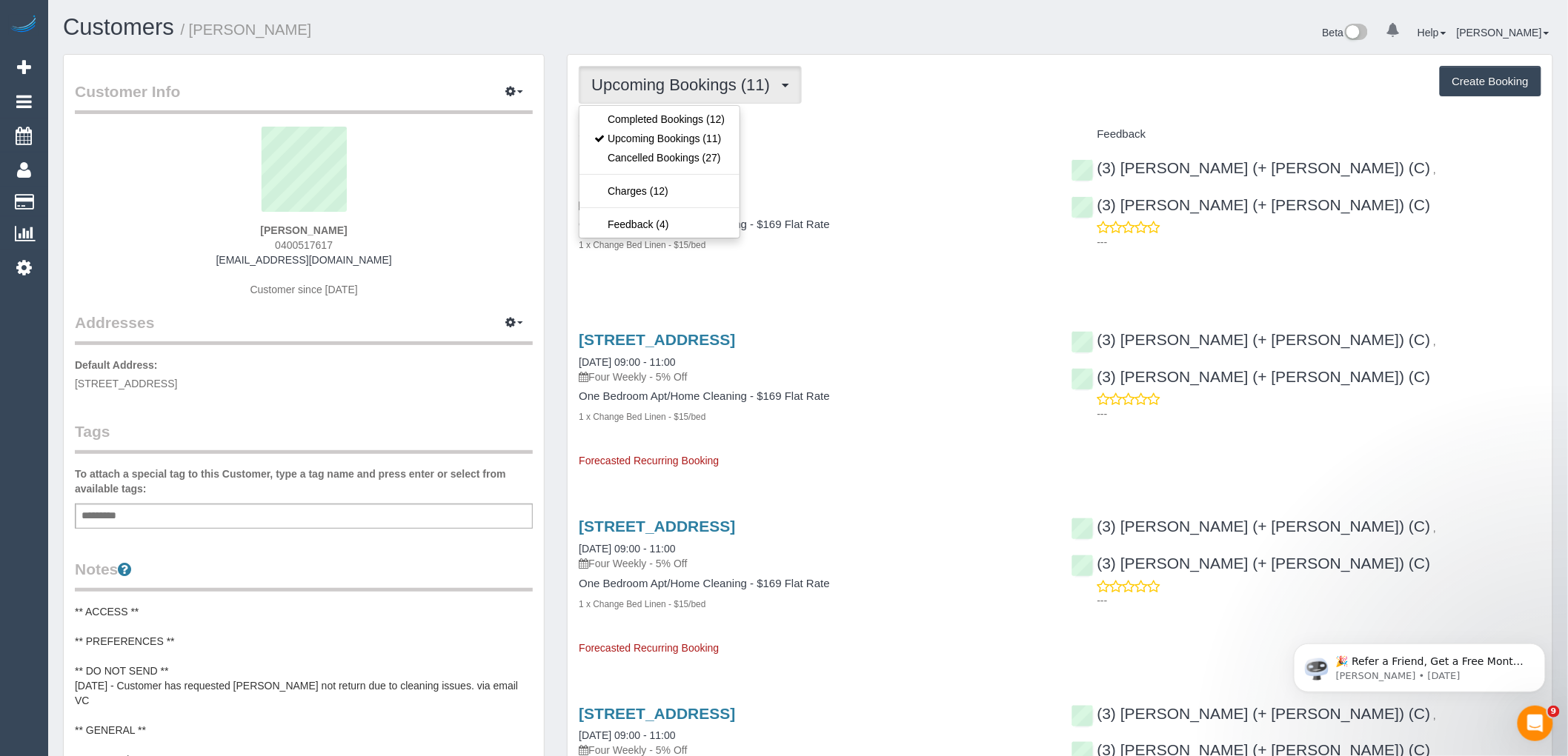
click at [976, 129] on h4 "Service" at bounding box center [813, 135] width 470 height 13
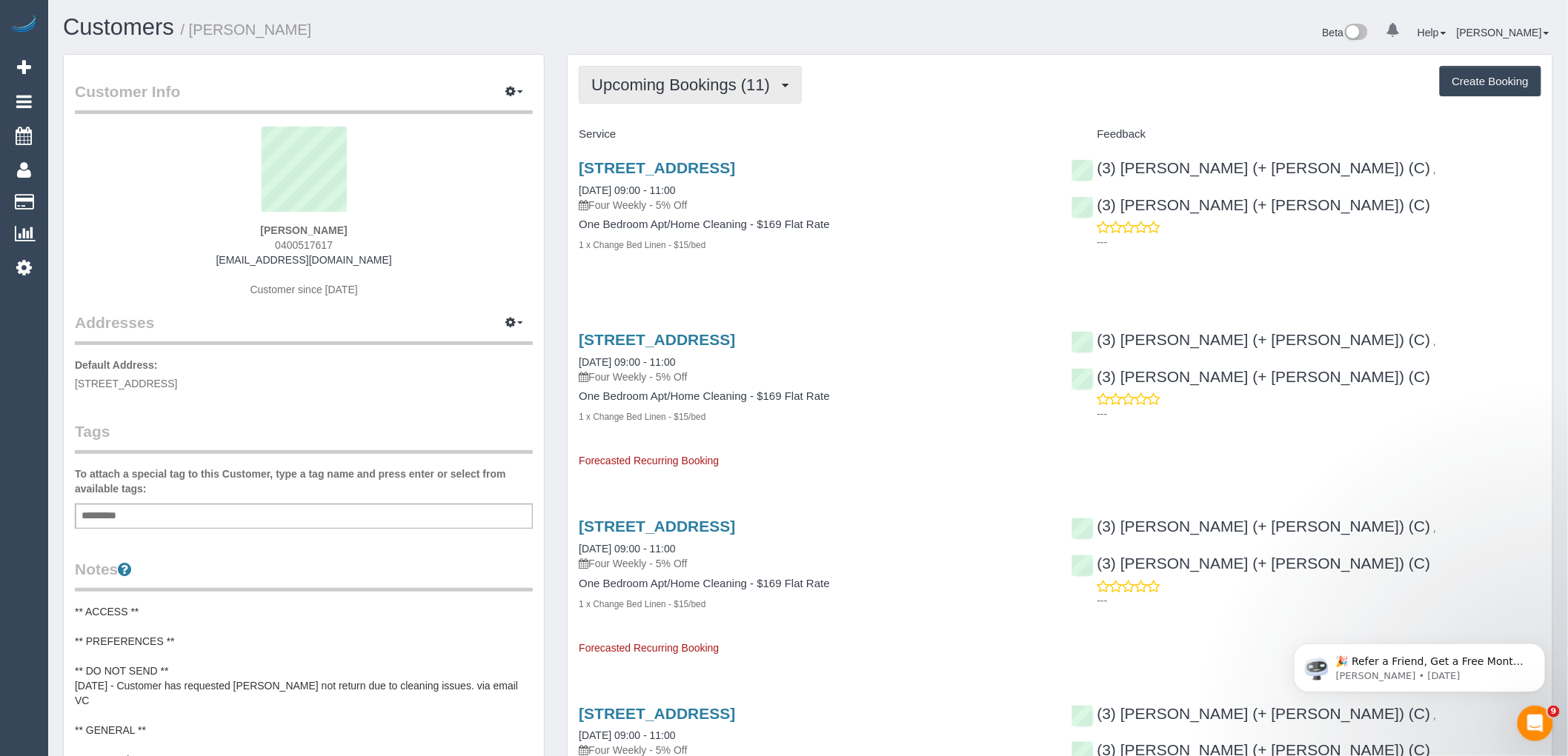
click at [685, 71] on button "Upcoming Bookings (11)" at bounding box center [690, 85] width 223 height 38
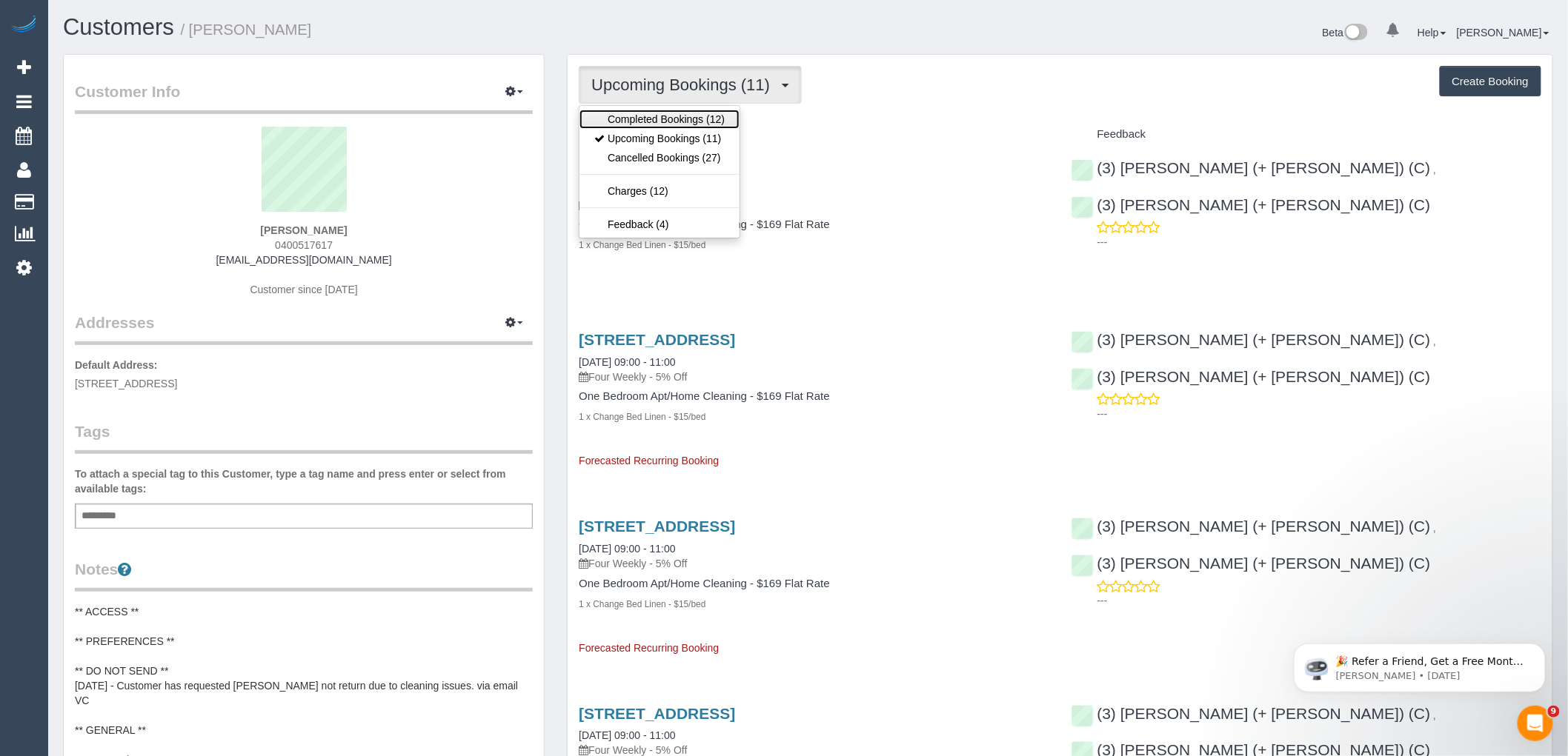
click at [690, 122] on link "Completed Bookings (12)" at bounding box center [660, 119] width 160 height 19
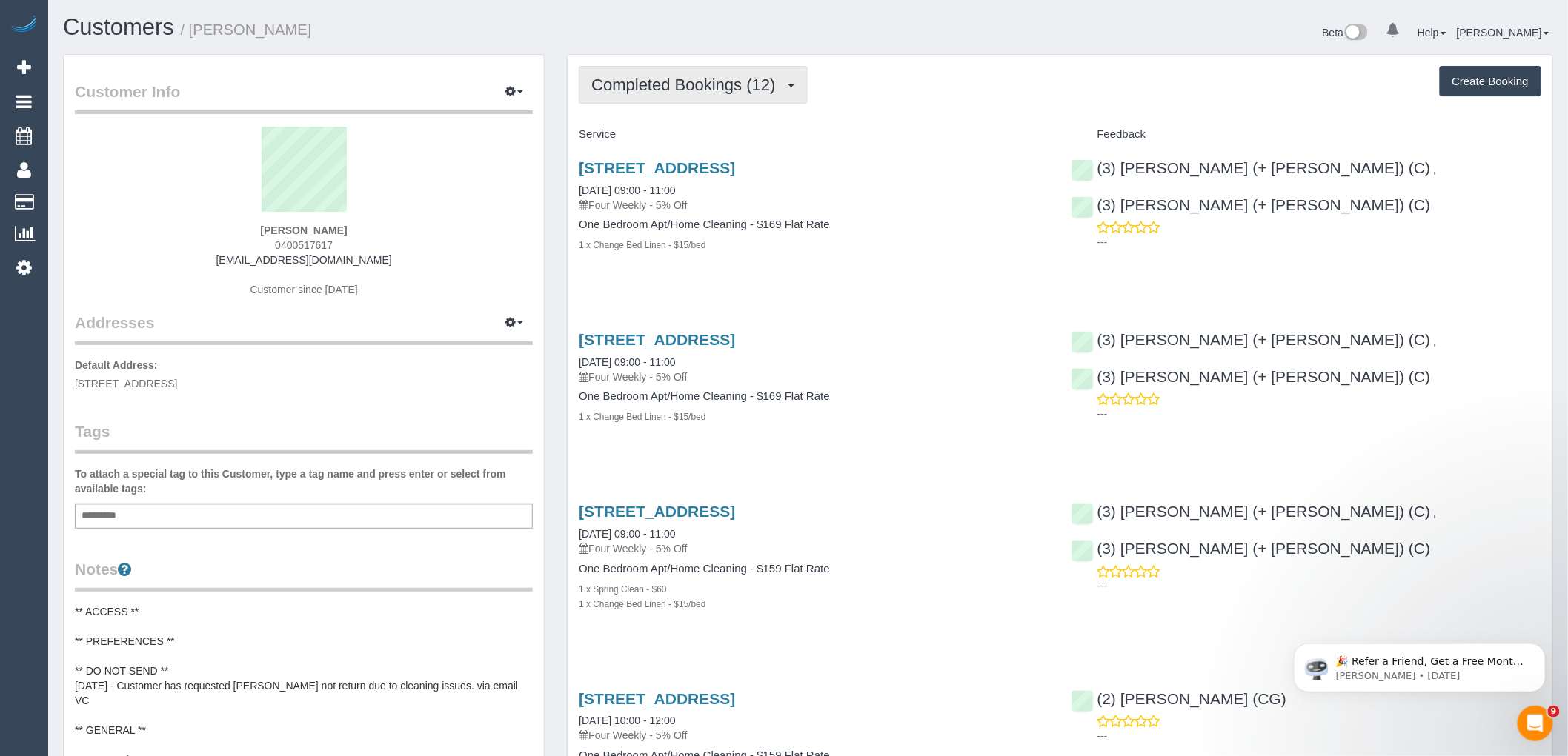
click at [704, 100] on button "Completed Bookings (12)" at bounding box center [693, 85] width 228 height 38
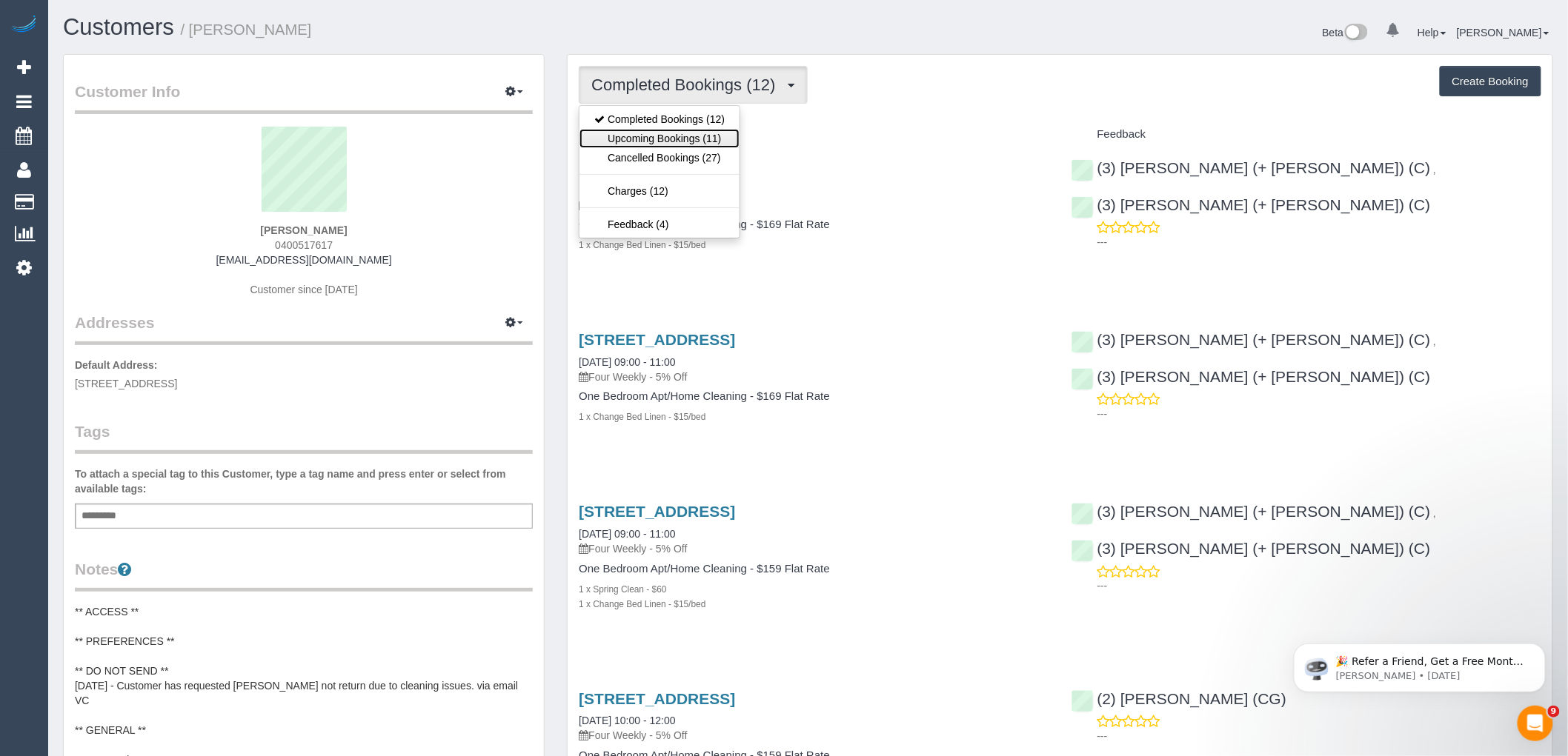
click at [698, 134] on link "Upcoming Bookings (11)" at bounding box center [660, 138] width 160 height 19
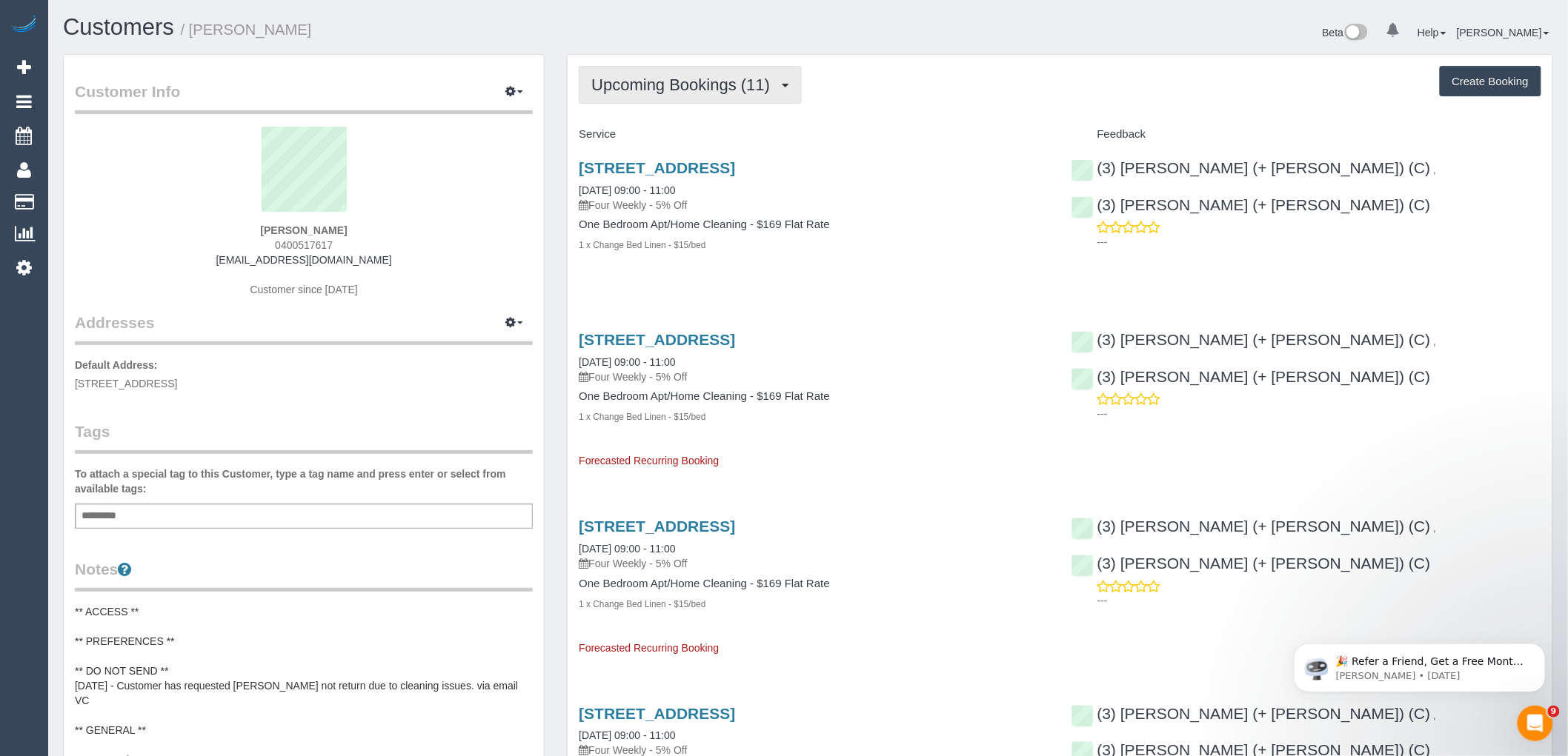
click at [618, 82] on span "Upcoming Bookings (11)" at bounding box center [685, 85] width 186 height 18
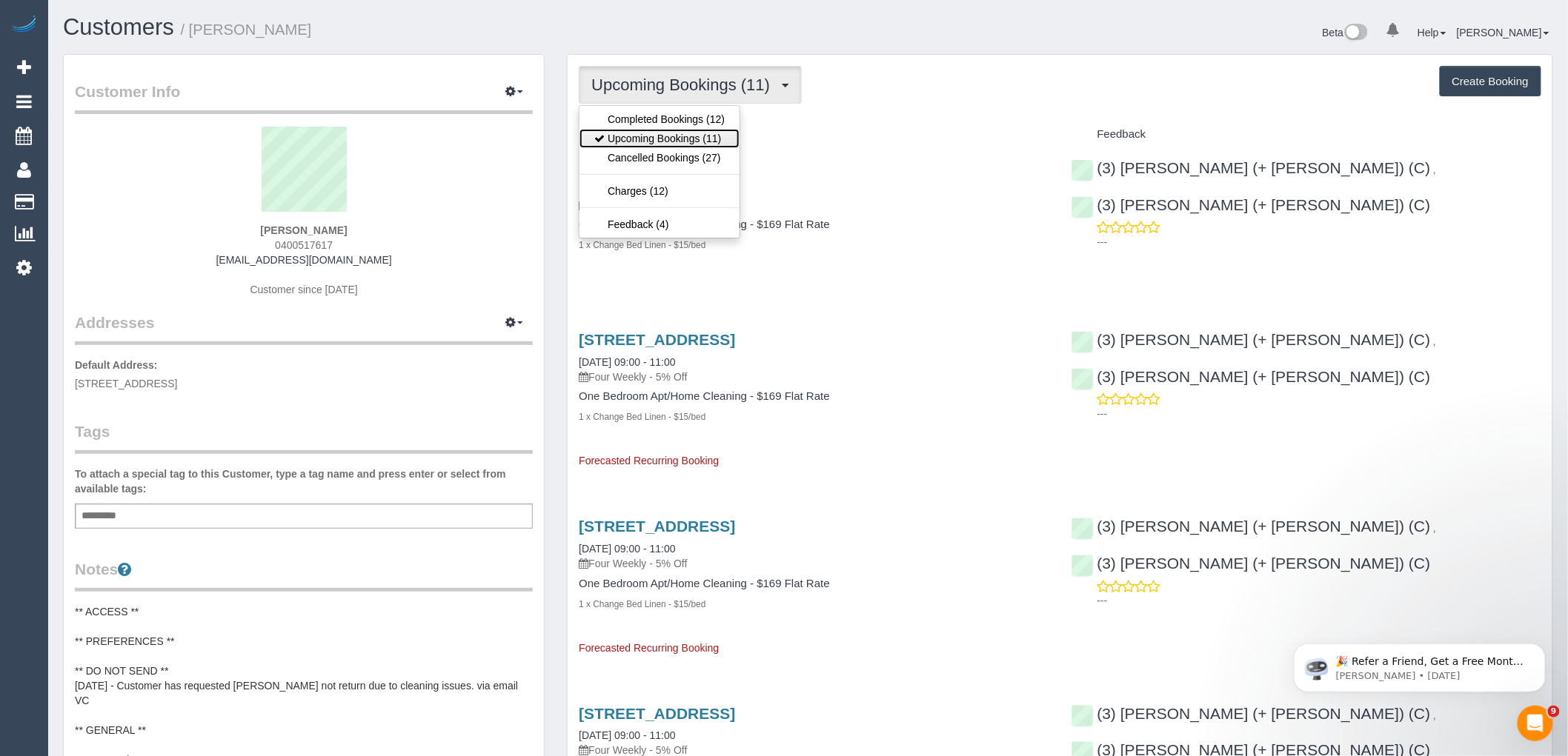
click at [626, 143] on link "Upcoming Bookings (11)" at bounding box center [660, 138] width 160 height 19
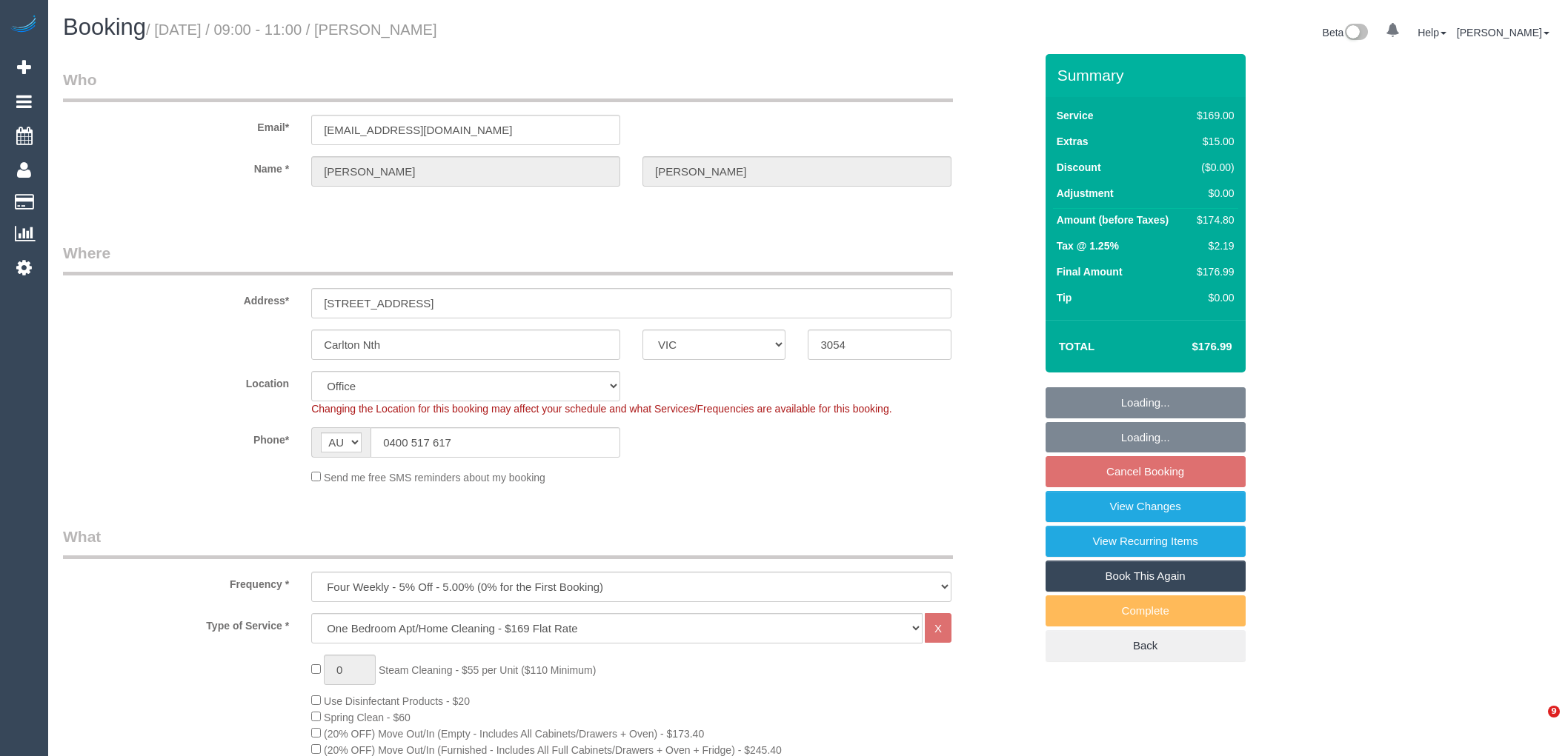
select select "VIC"
select select "number:28"
select select "number:14"
select select "number:19"
select select "number:24"
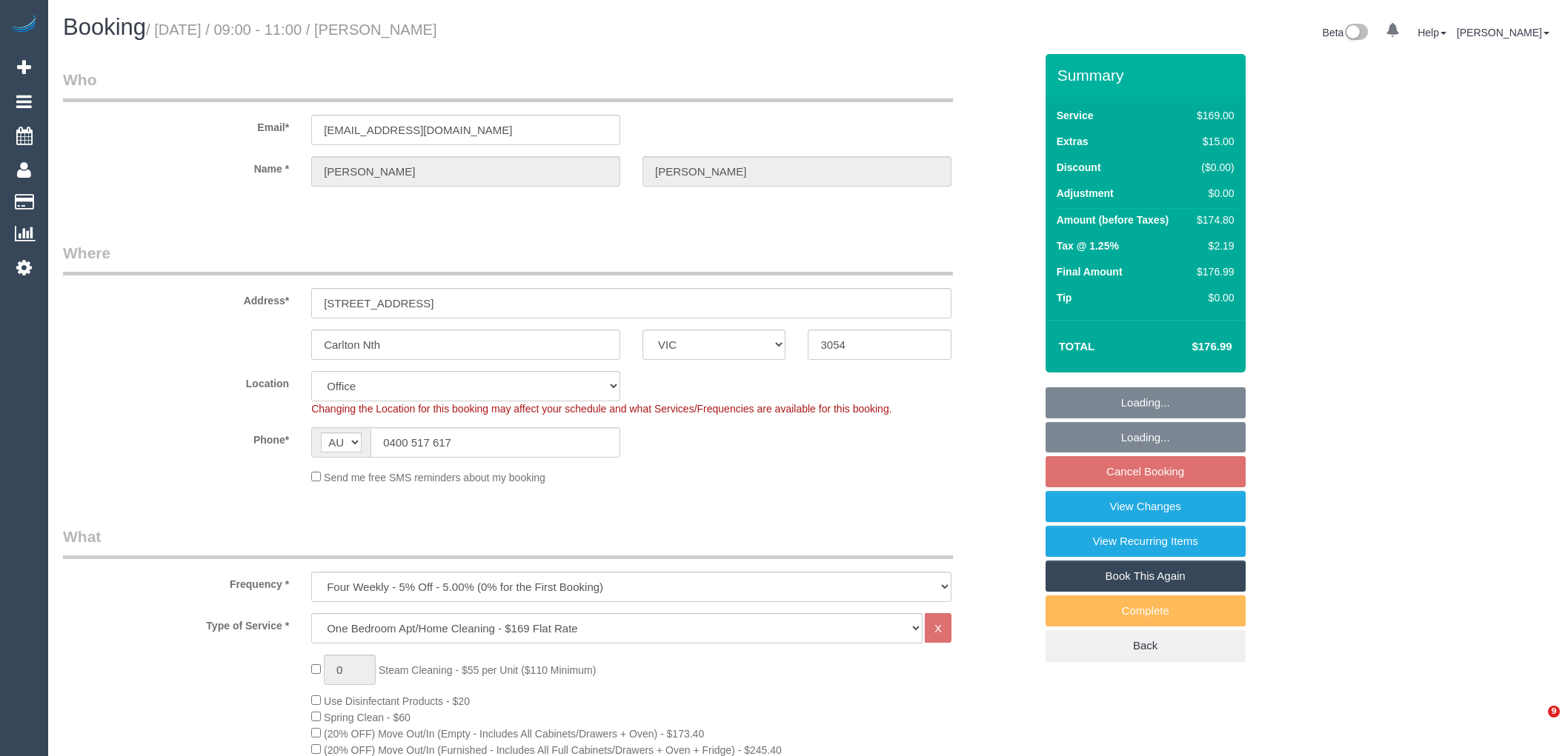
select select "number:33"
select select "number:13"
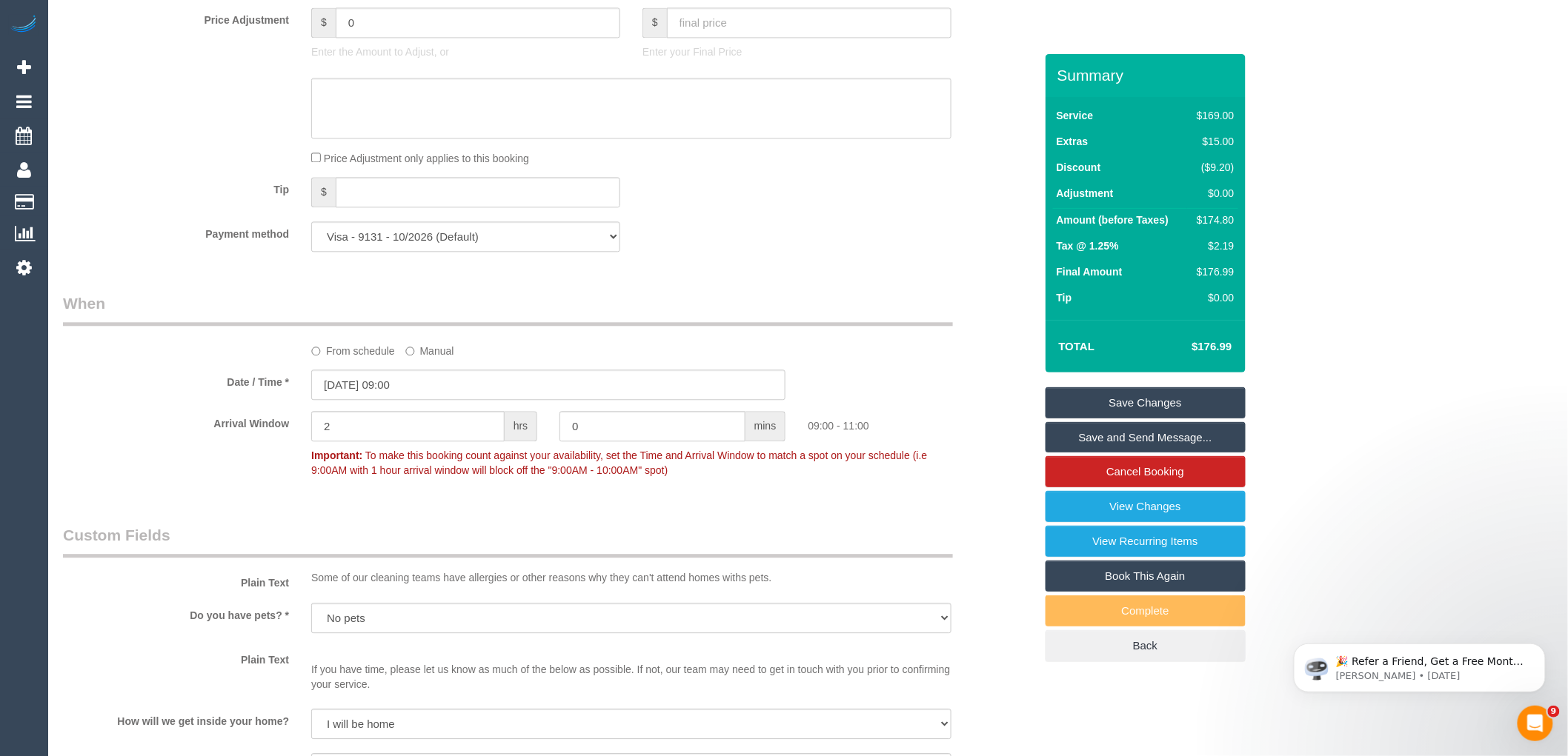
scroll to position [1399, 0]
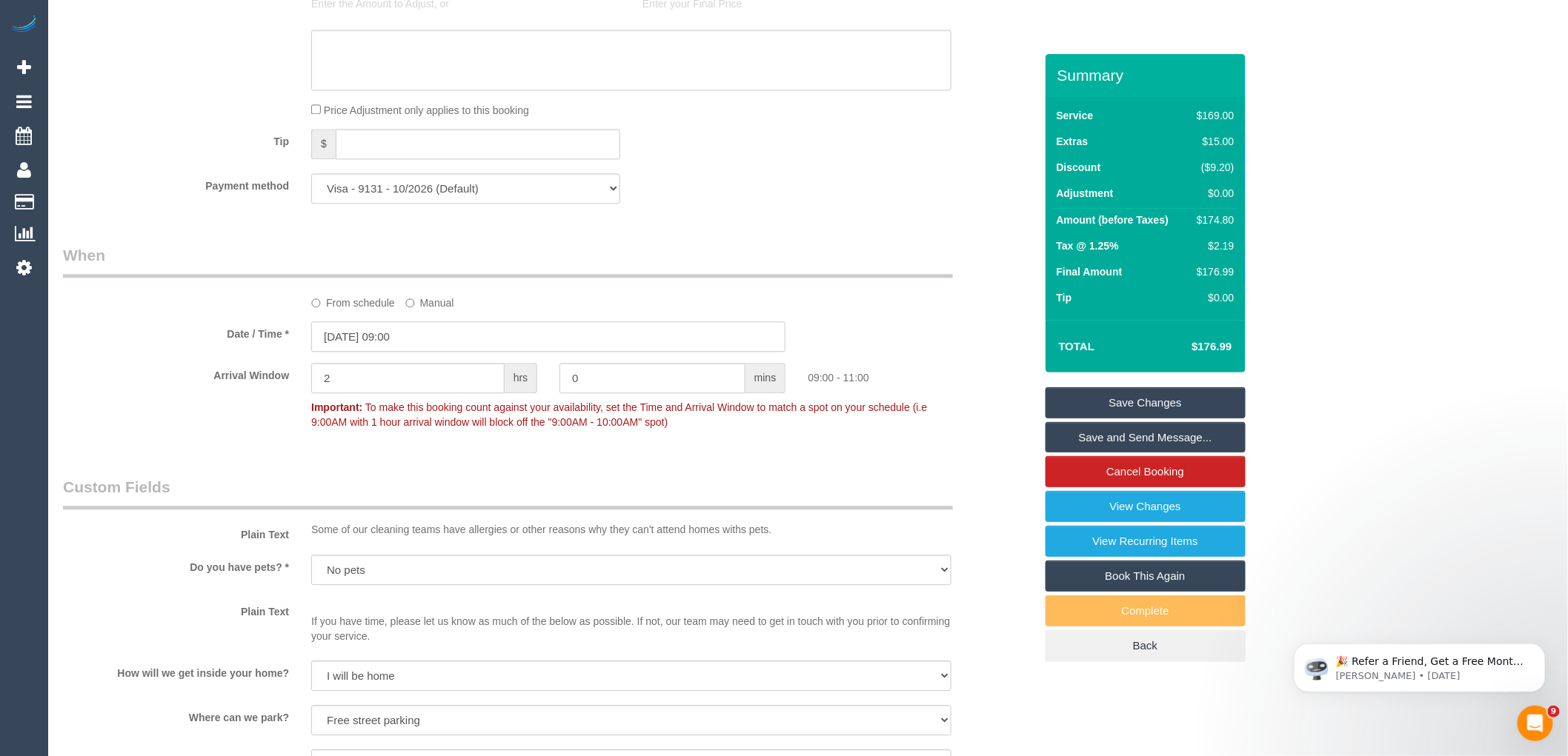
click at [441, 352] on input "03/11/2025 09:00" at bounding box center [548, 336] width 474 height 30
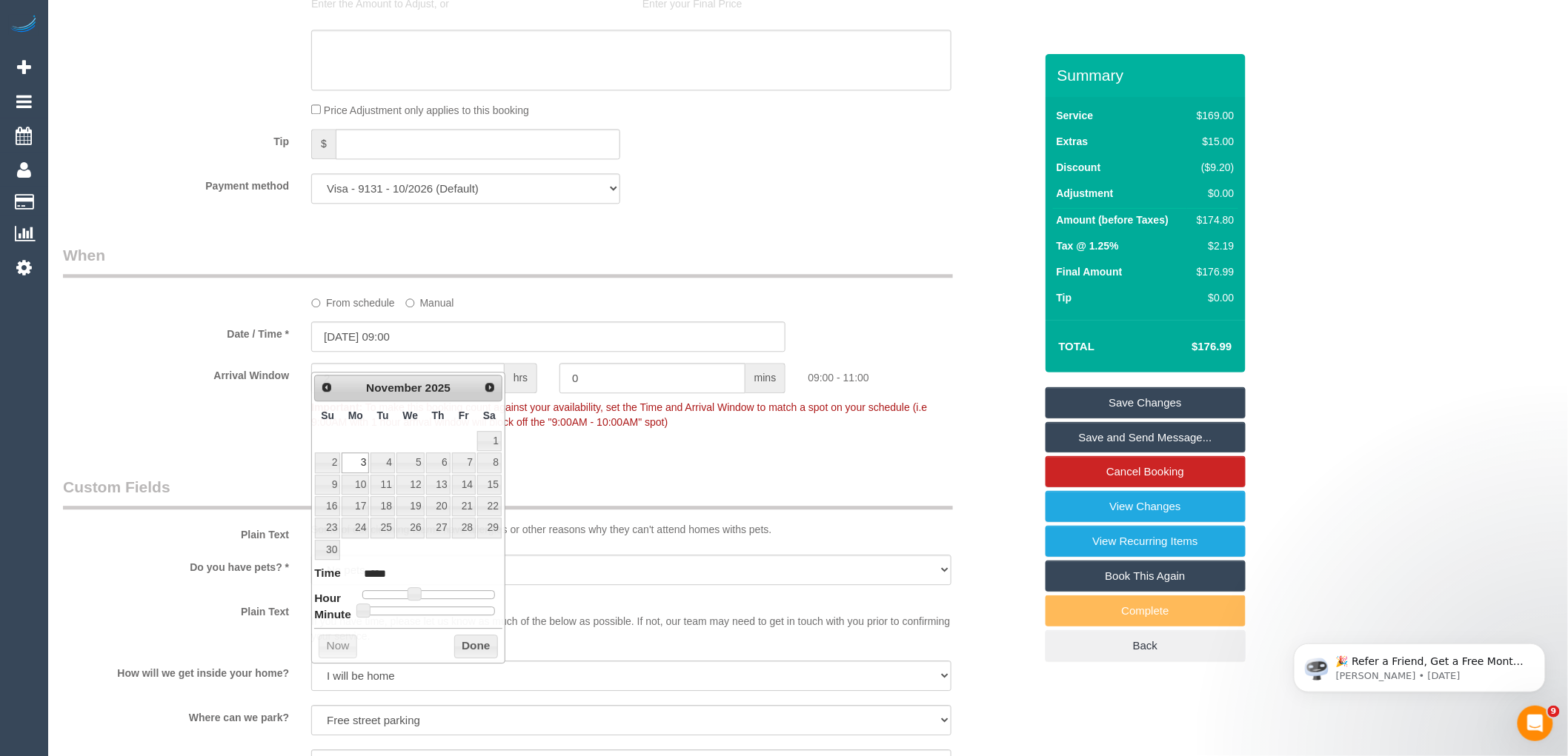
click at [356, 311] on label "From schedule" at bounding box center [353, 300] width 84 height 20
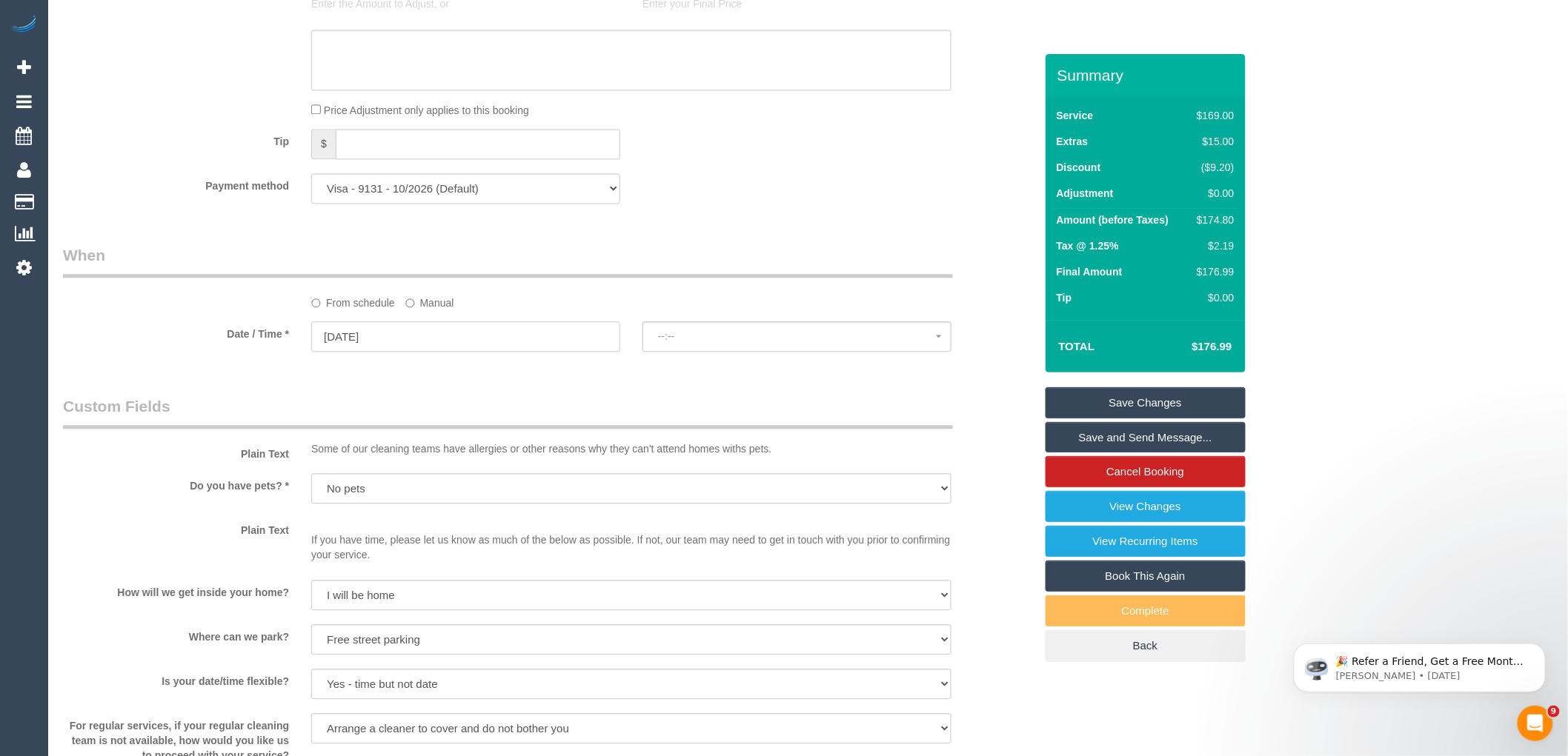
click at [430, 349] on input "03/11/2025" at bounding box center [466, 336] width 309 height 30
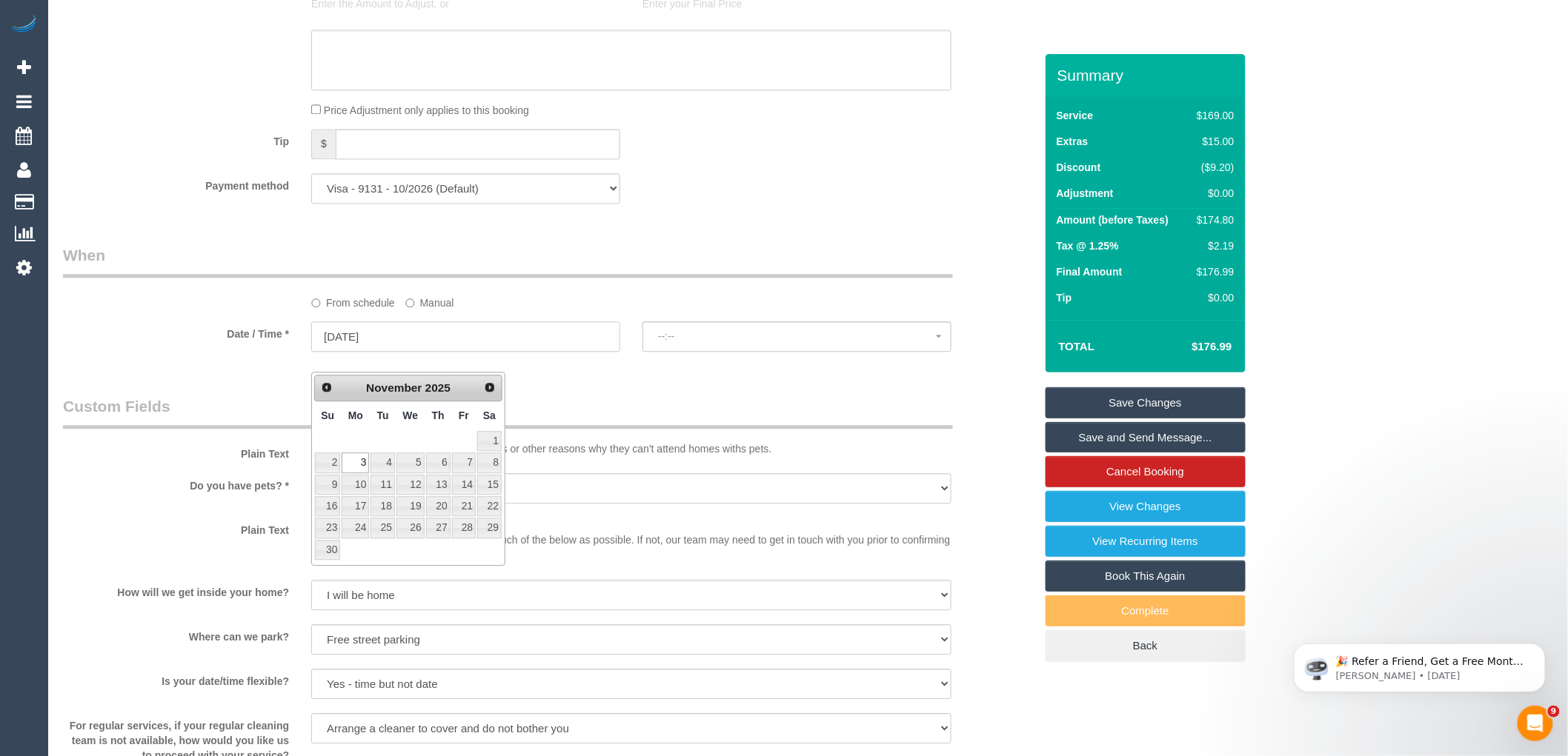
select select "spot6"
click at [354, 508] on link "17" at bounding box center [356, 507] width 27 height 20
type input "17/11/2025"
select select
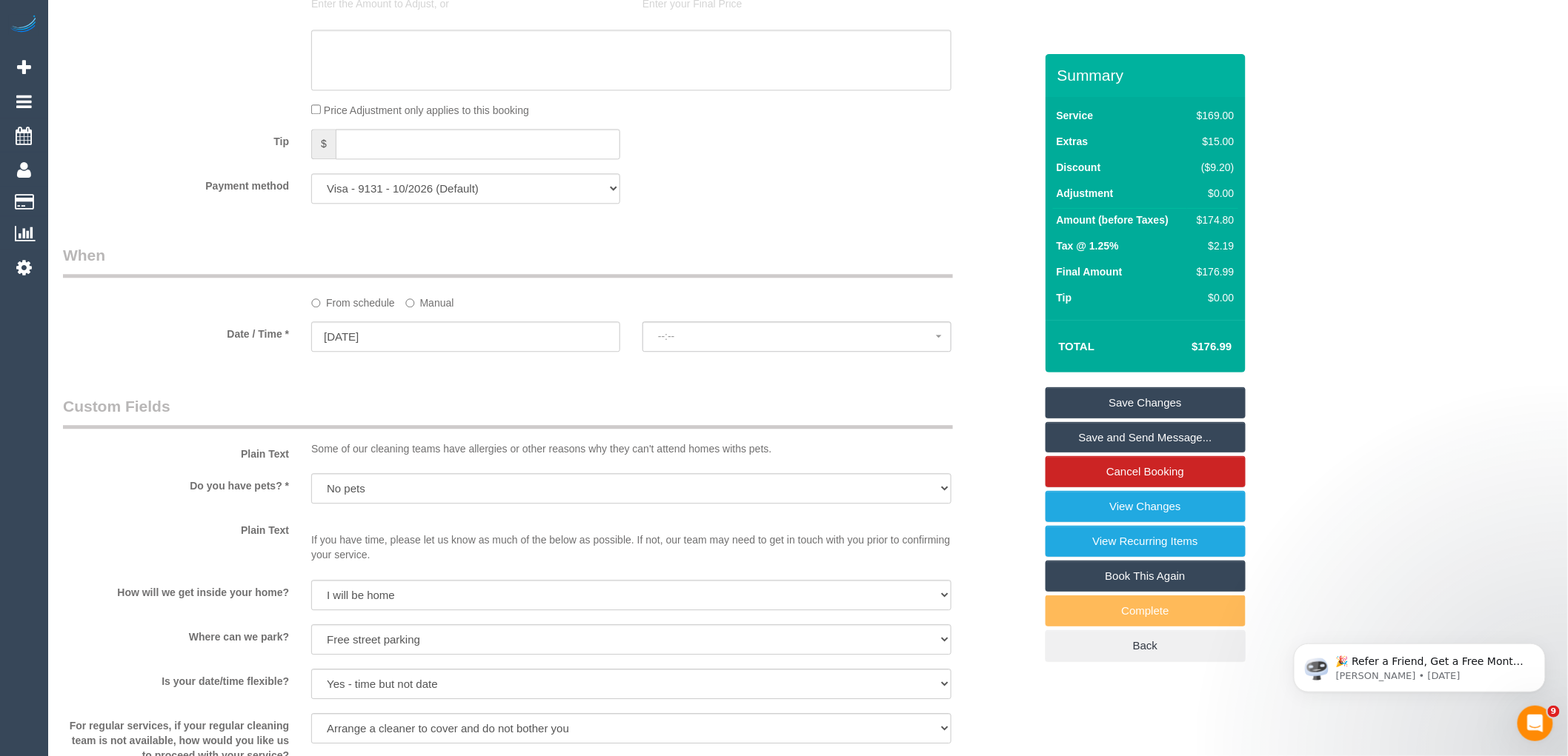
click at [432, 311] on label "Manual" at bounding box center [430, 300] width 49 height 20
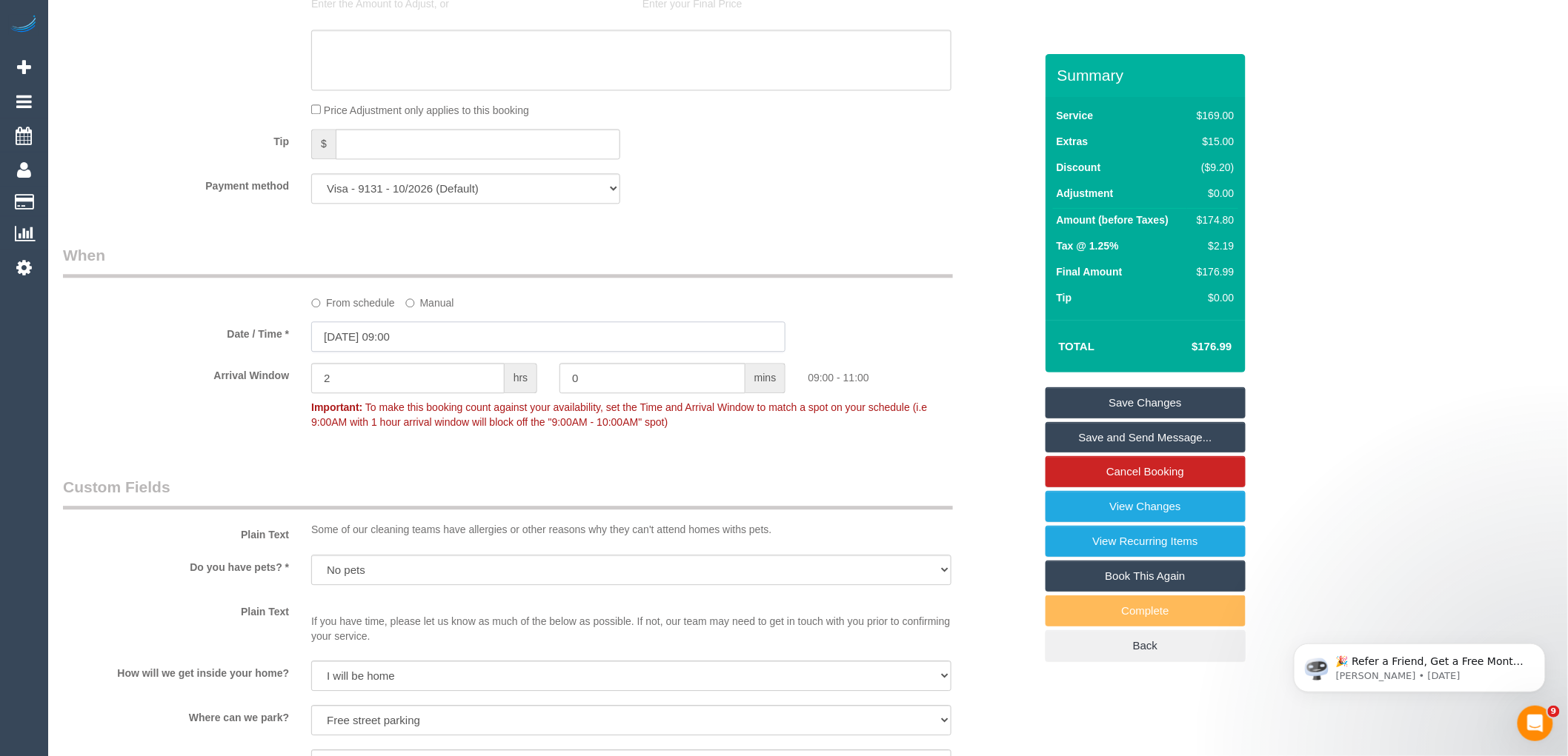
click at [442, 352] on input "03/11/2025 09:00" at bounding box center [548, 336] width 474 height 30
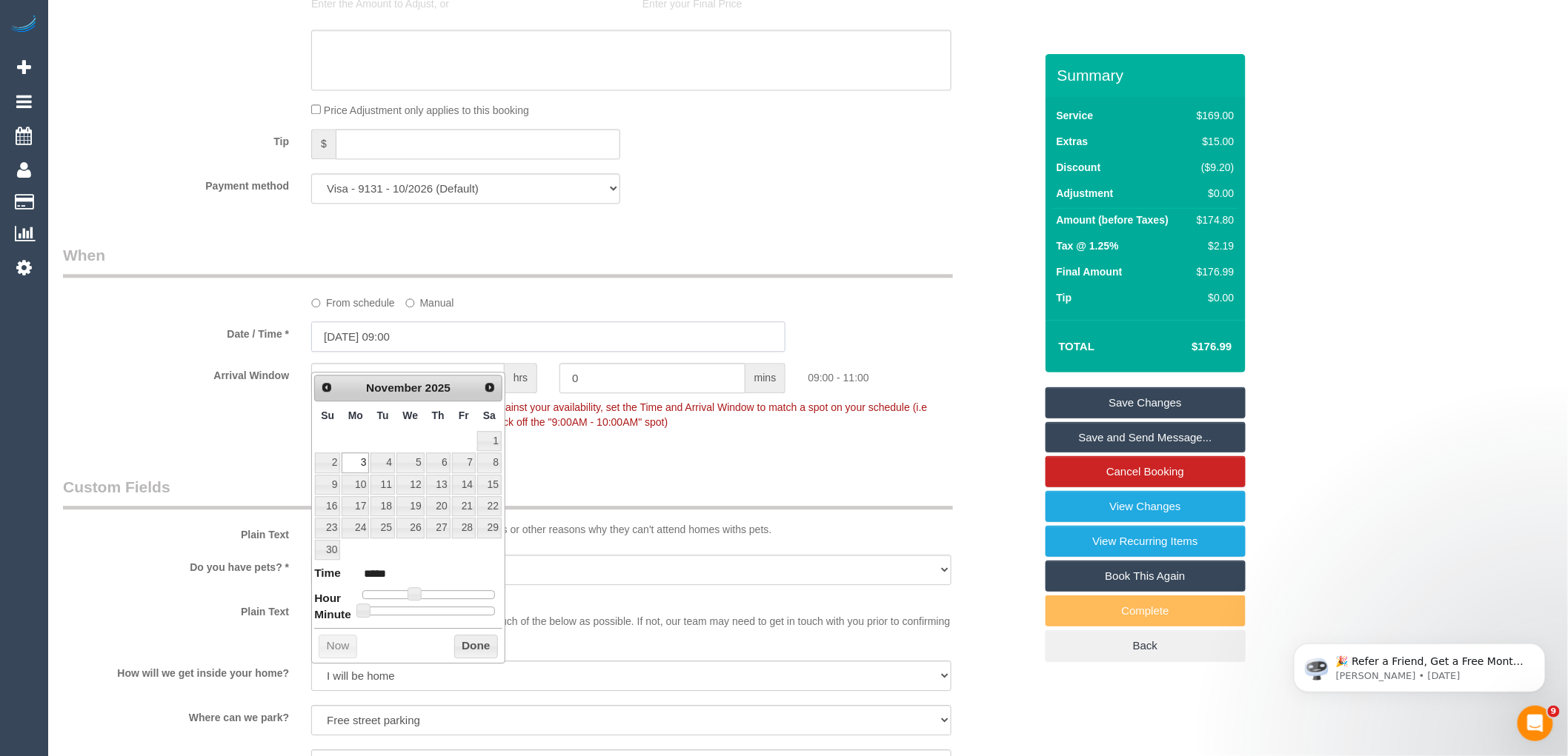
type input "17/11/2025 08:00"
click at [416, 591] on span at bounding box center [409, 594] width 14 height 14
type input "17/11/2025 10:00"
type input "*****"
type input "17/11/2025 11:00"
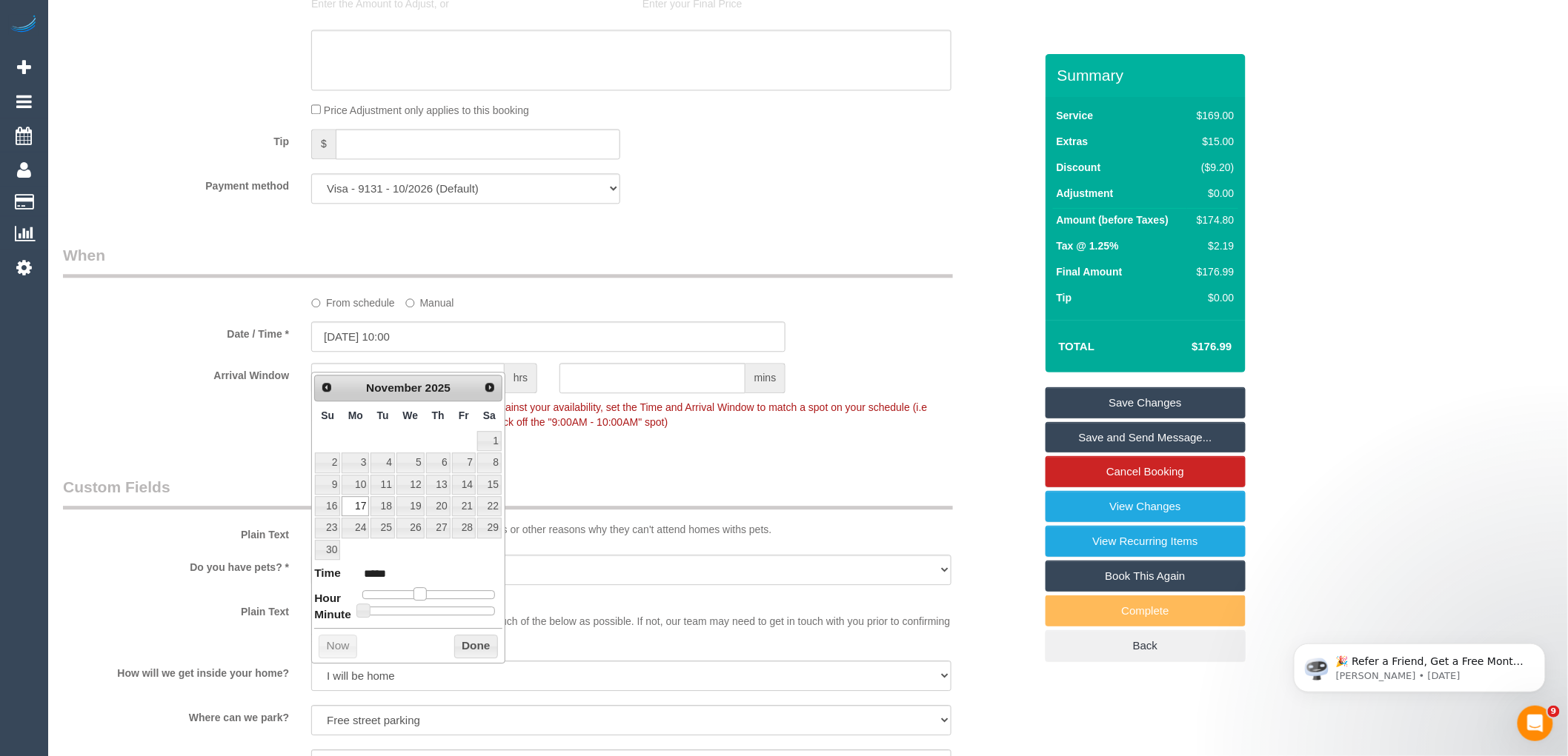
type input "*****"
type input "17/11/2025 10:00"
type input "*****"
type input "17/11/2025 09:00"
type input "*****"
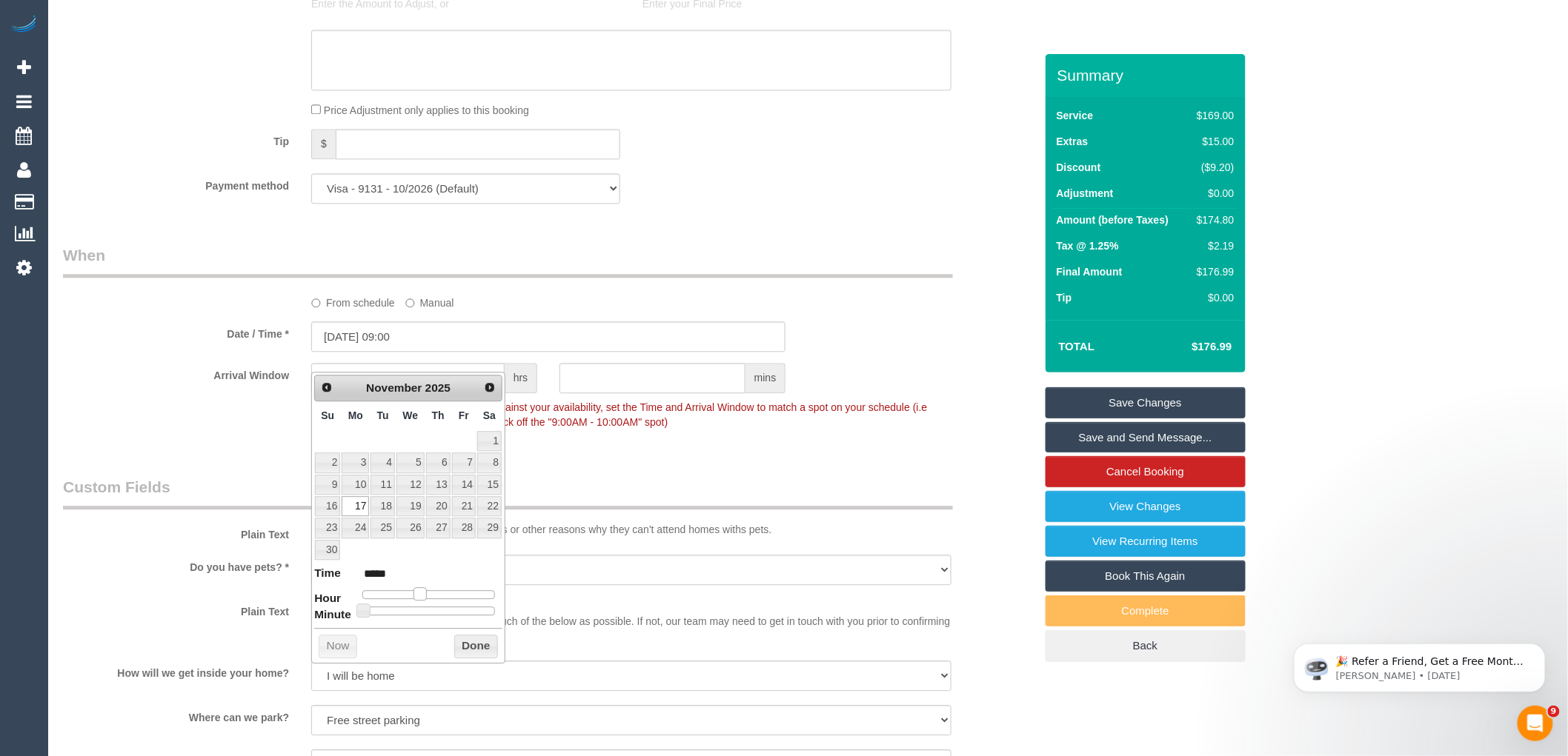
type input "17/11/2025 08:00"
type input "*****"
type input "17/11/2025 09:00"
type input "*****"
click at [408, 593] on span at bounding box center [415, 594] width 14 height 14
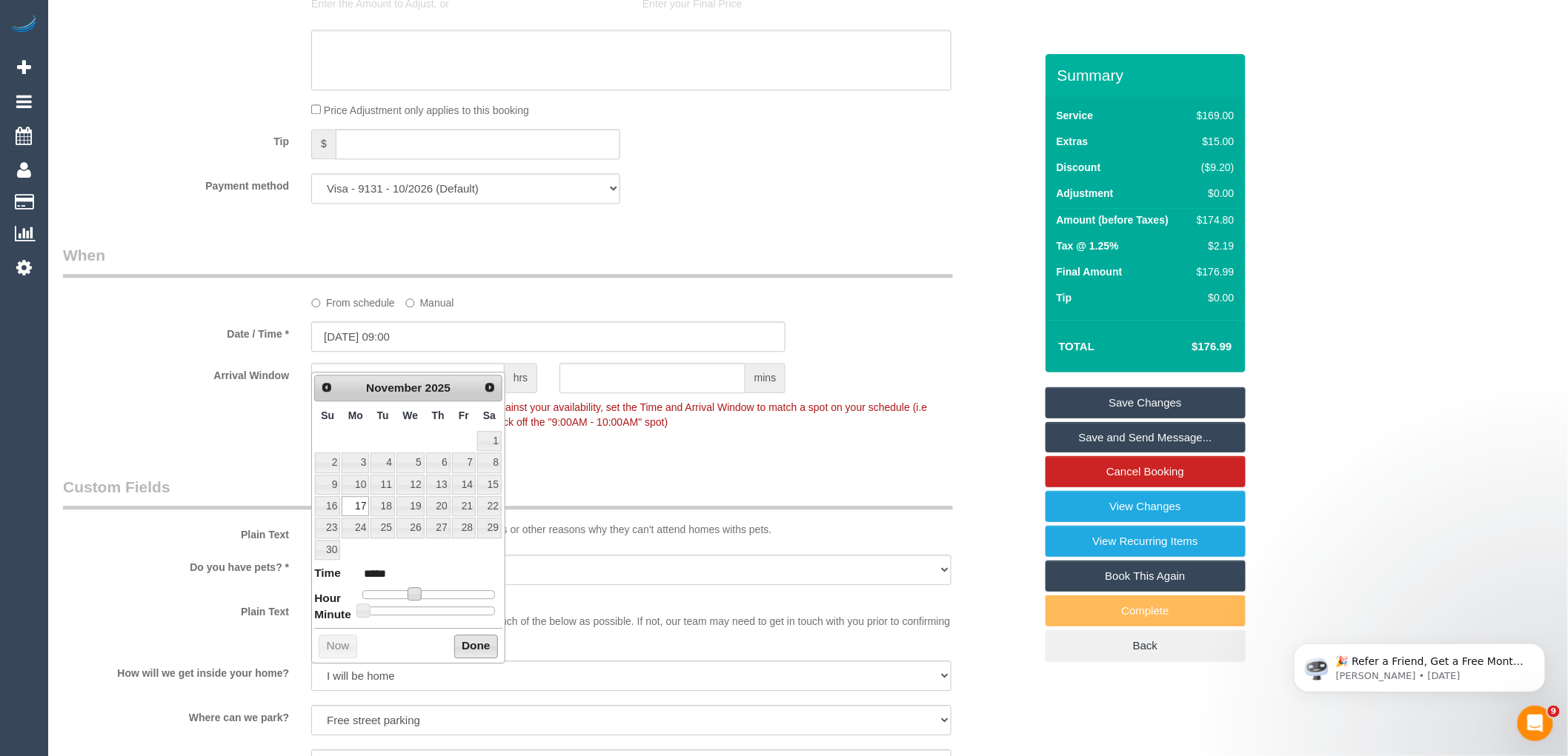
click at [467, 646] on button "Done" at bounding box center [477, 646] width 44 height 23
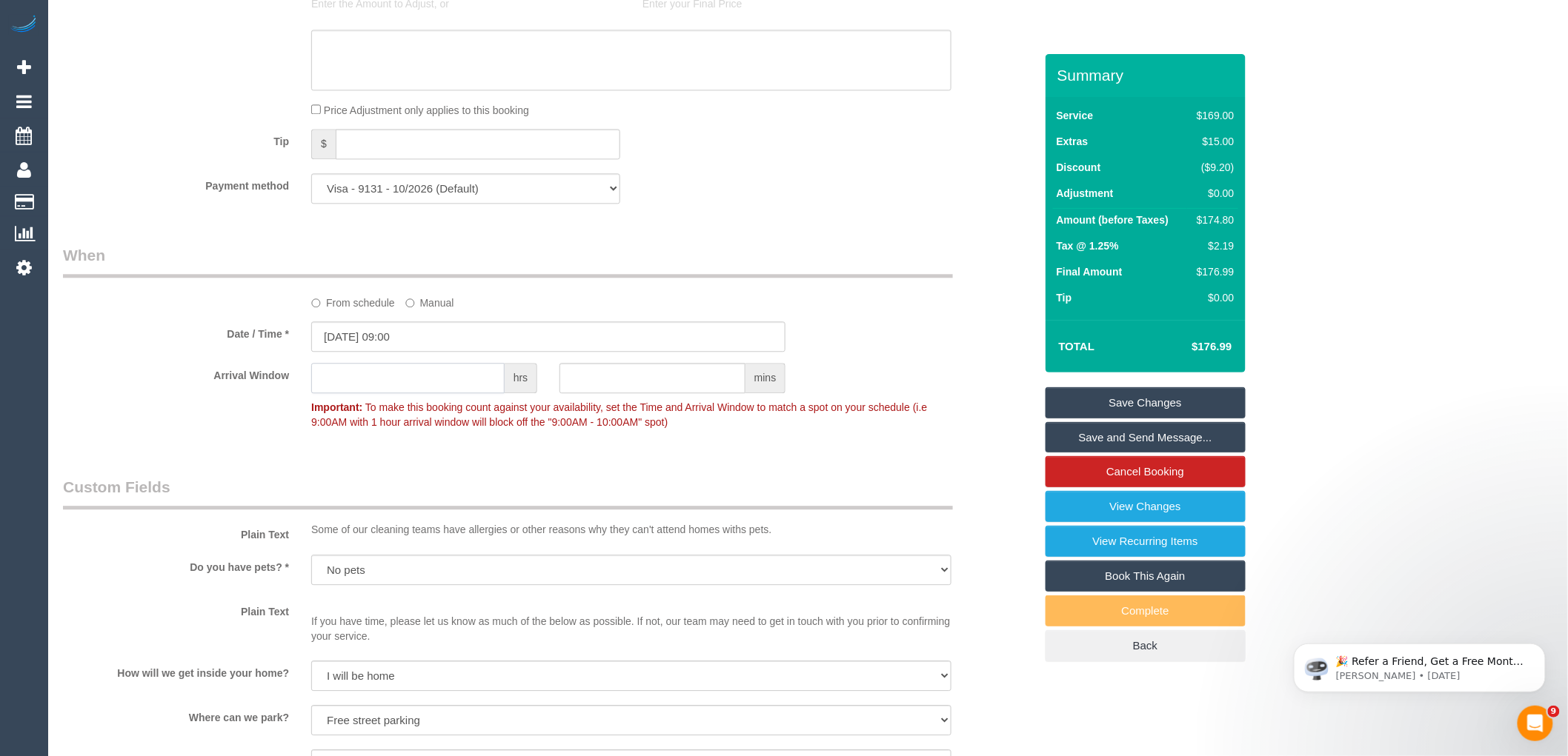
click at [469, 393] on input "text" at bounding box center [408, 378] width 194 height 30
type input "2"
click at [443, 466] on div "Who Email* lisadrew22@hotmail.com Name * Lisa Drew Where Address* 1094 Lygon St…" at bounding box center [549, 144] width 994 height 2978
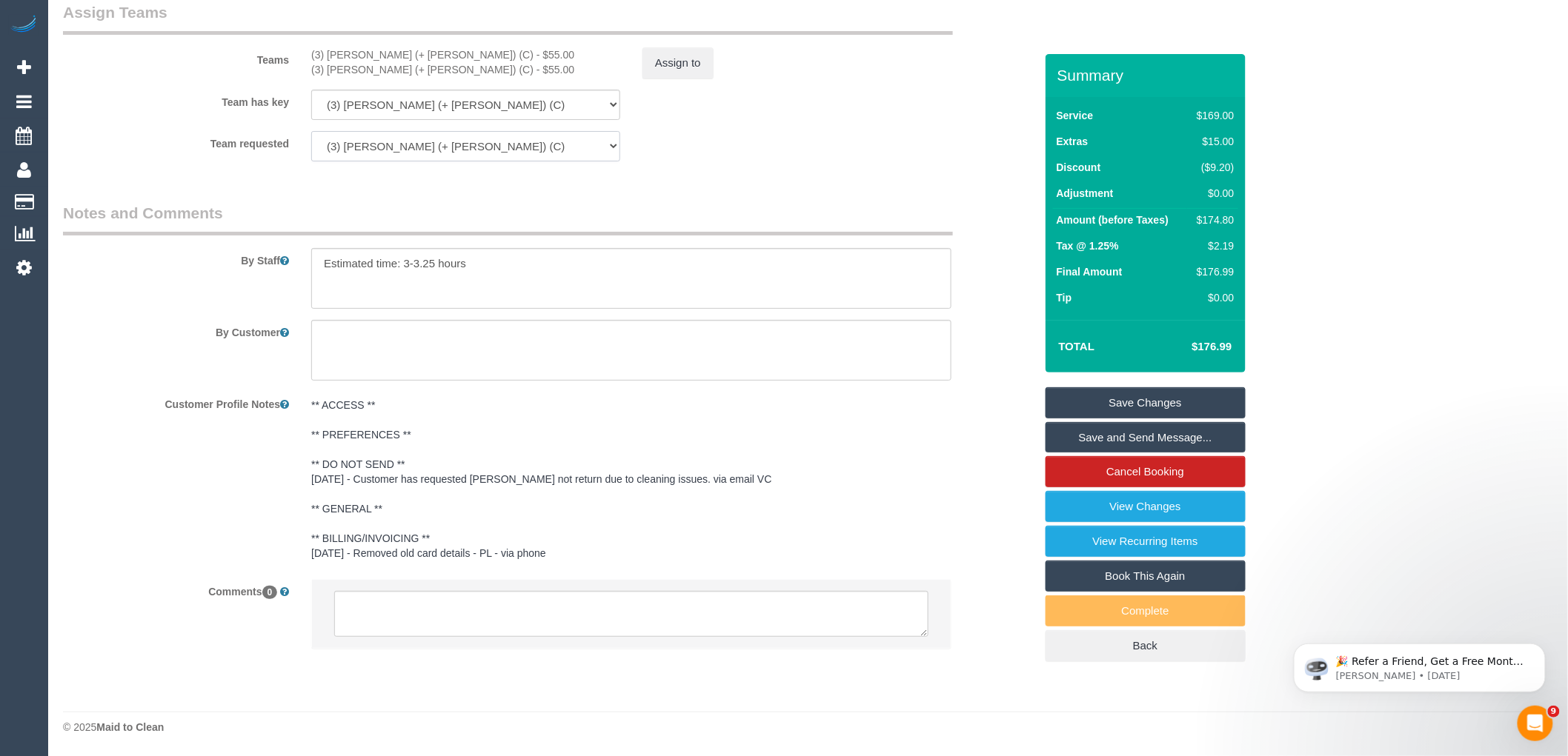
scroll to position [2263, 0]
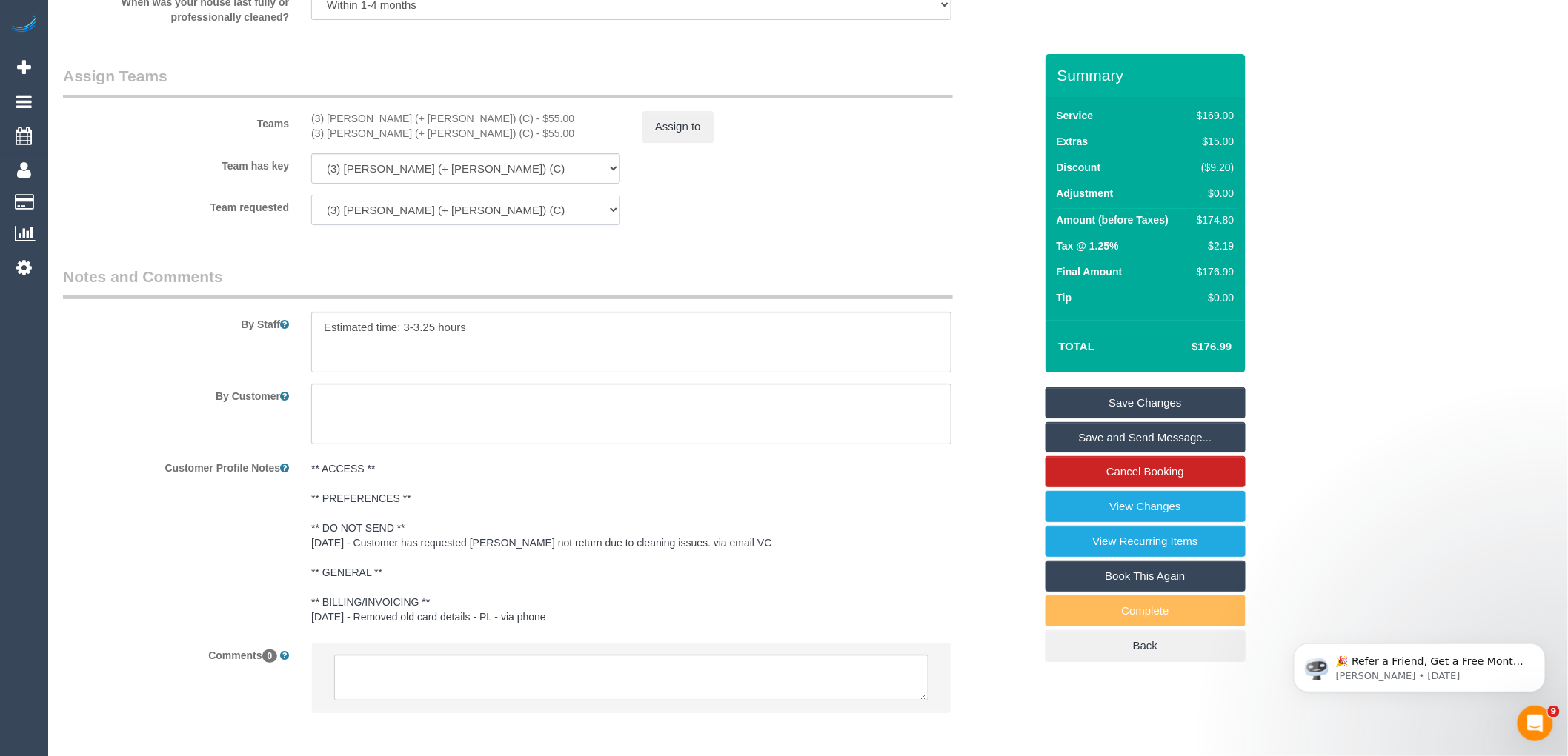
drag, startPoint x: 424, startPoint y: 135, endPoint x: 318, endPoint y: 143, distance: 106.3
click at [318, 143] on sui-booking-teams "Teams (3) Cristian (+ Tania) (C) - $55.00 (3) Tania (+ Cristian) (C) - $55.00 A…" at bounding box center [548, 145] width 972 height 160
click at [476, 125] on div "Teams (3) Cristian (+ Tania) (C) - $55.00 (3) Tania (+ Cristian) (C) - $55.00 A…" at bounding box center [549, 104] width 994 height 77
drag, startPoint x: 425, startPoint y: 135, endPoint x: 297, endPoint y: 138, distance: 128.0
click at [297, 138] on div "Teams (3) Cristian (+ Tania) (C) - $55.00 (3) Tania (+ Cristian) (C) - $55.00 A…" at bounding box center [549, 104] width 994 height 77
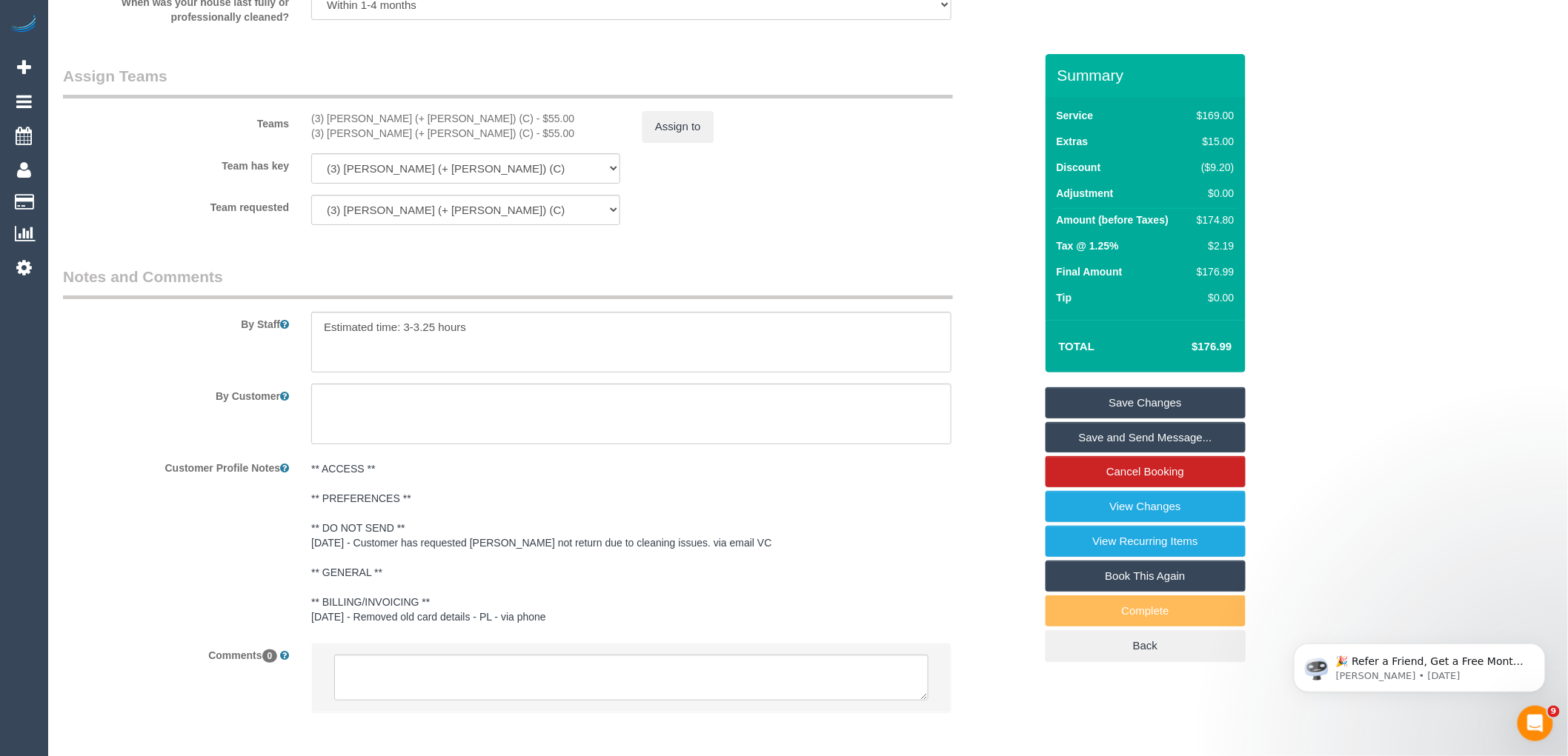
copy div "(3) Cristian (+ Tania) (C)"
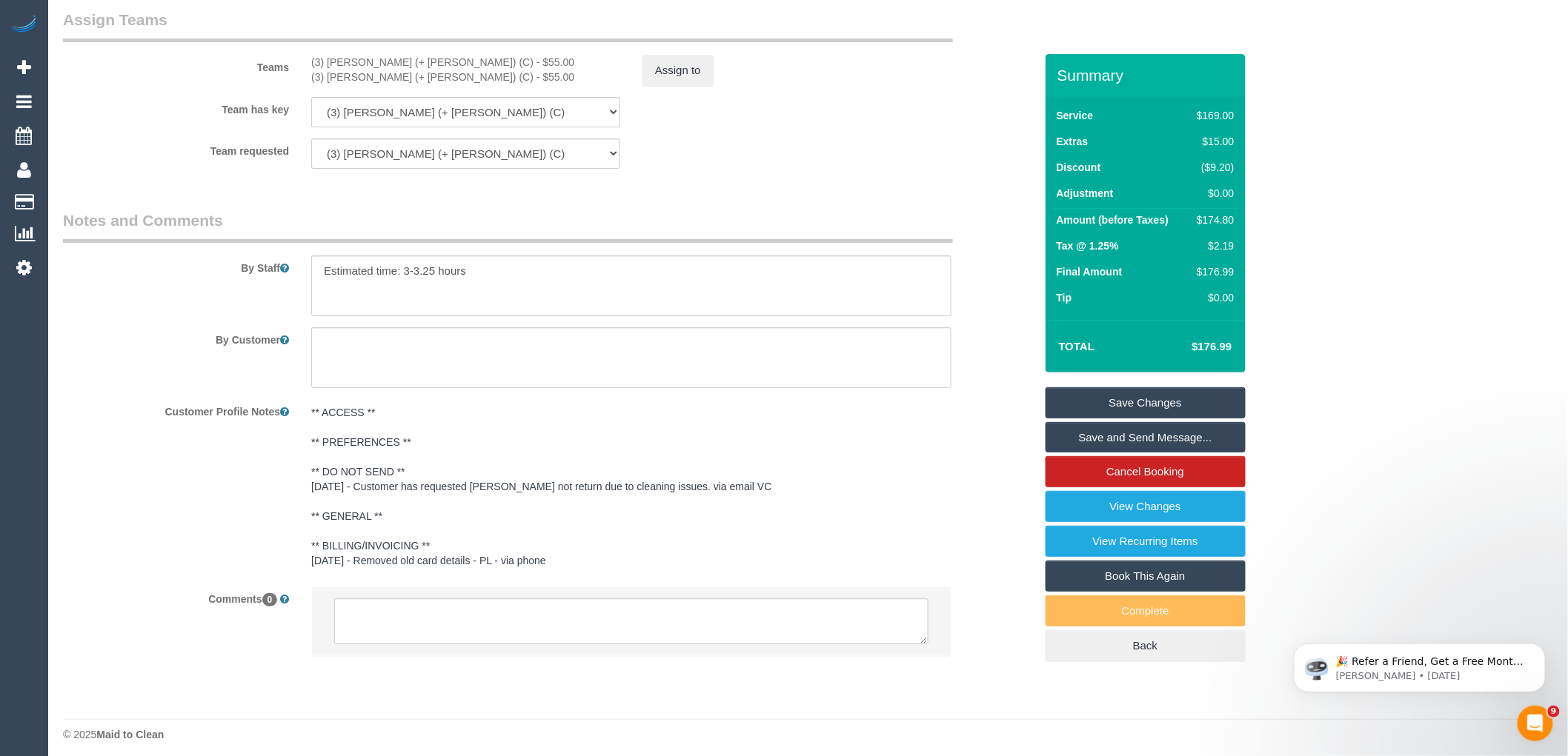
scroll to position [2346, 0]
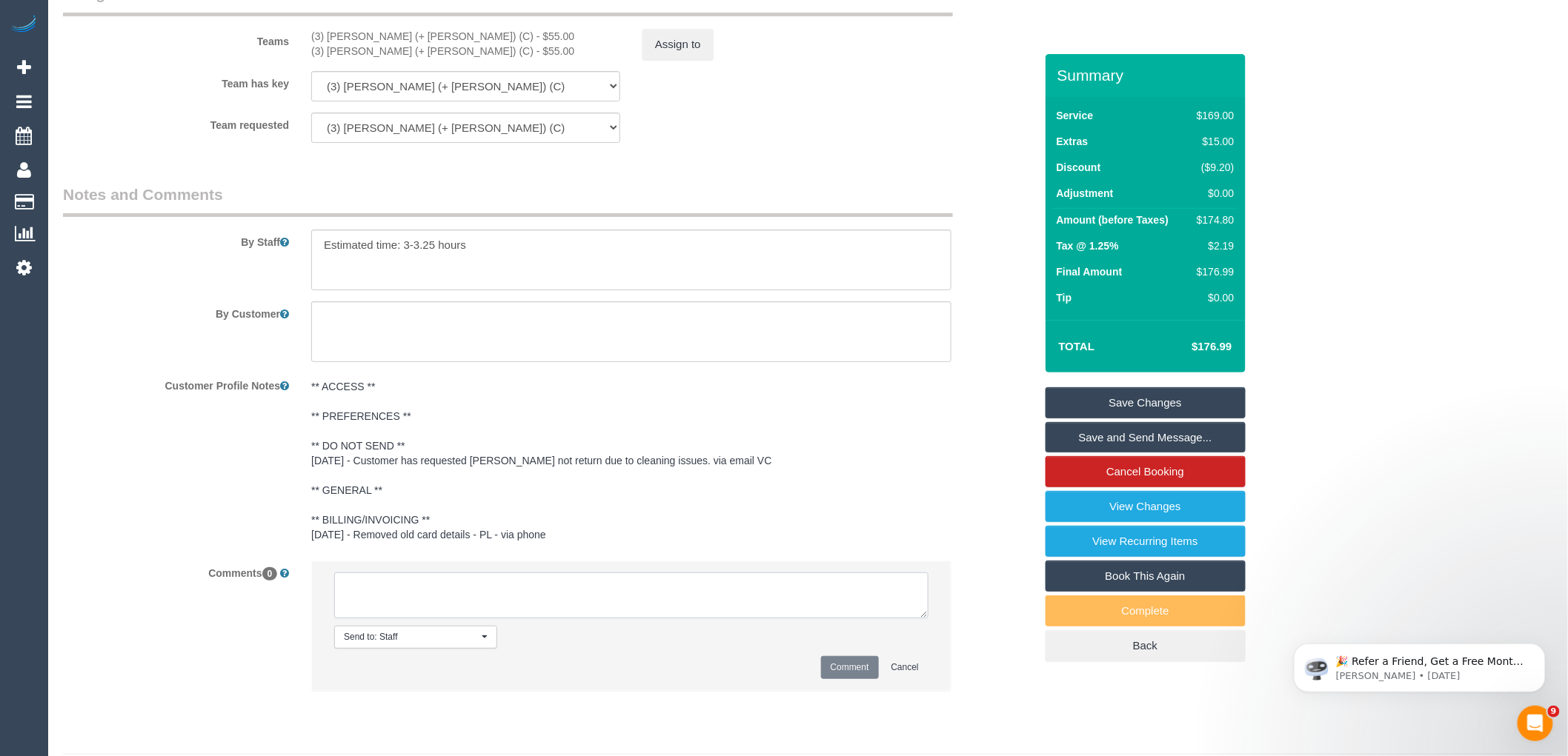
click at [442, 615] on textarea at bounding box center [632, 595] width 595 height 46
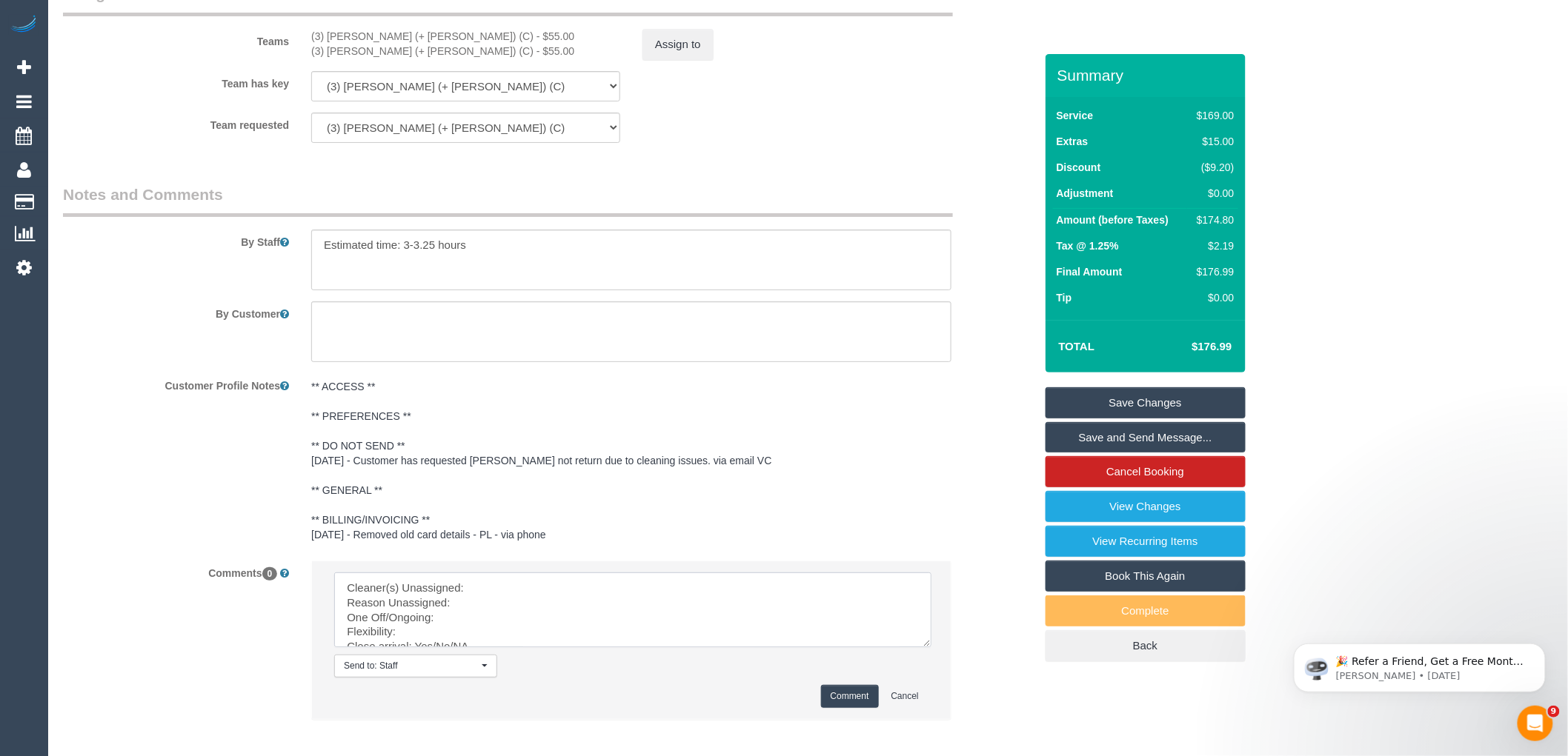
drag, startPoint x: 922, startPoint y: 641, endPoint x: 843, endPoint y: 654, distance: 80.1
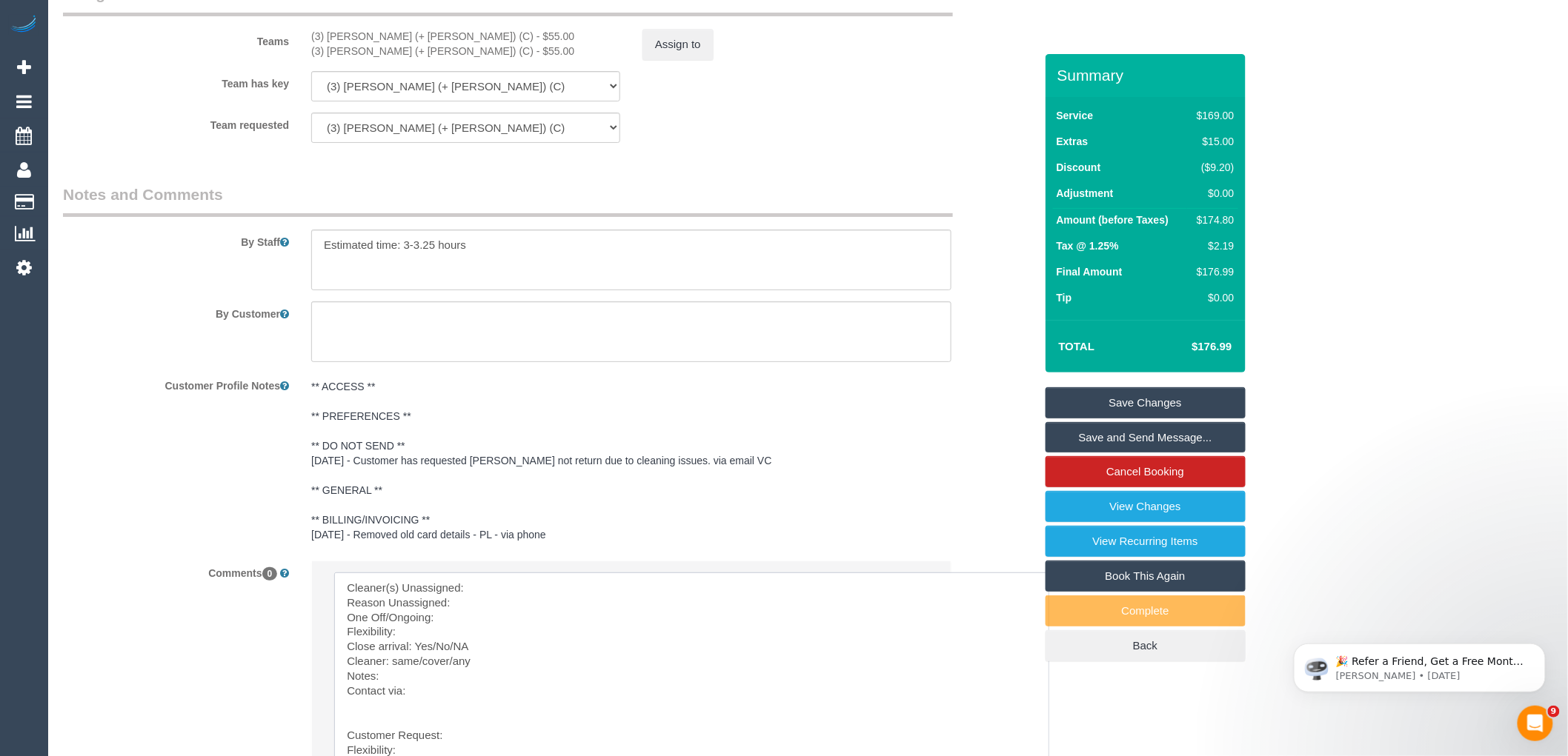
click at [551, 596] on textarea at bounding box center [692, 671] width 716 height 199
paste textarea "(3) Cristian (+ Tania) (C)"
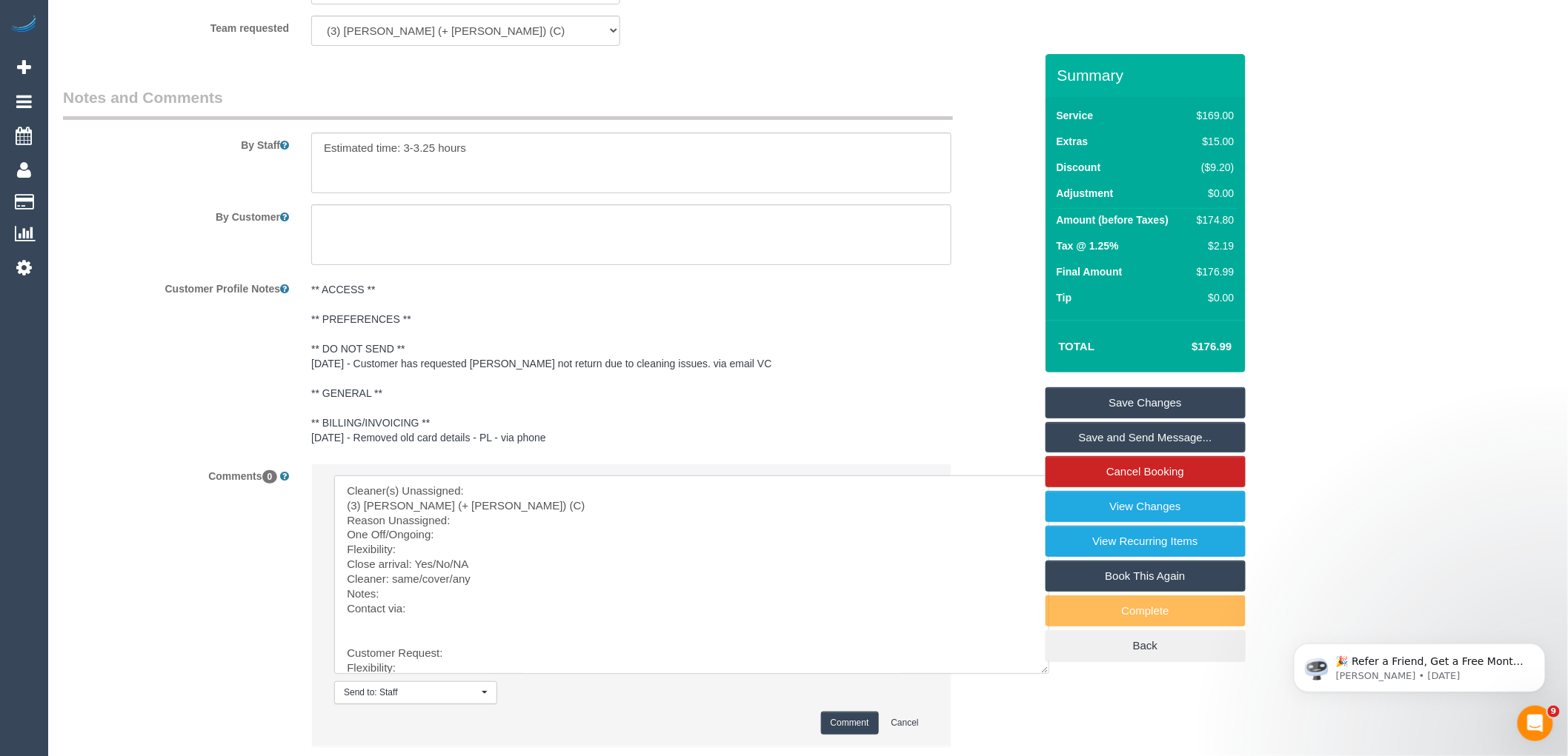
scroll to position [2560, 0]
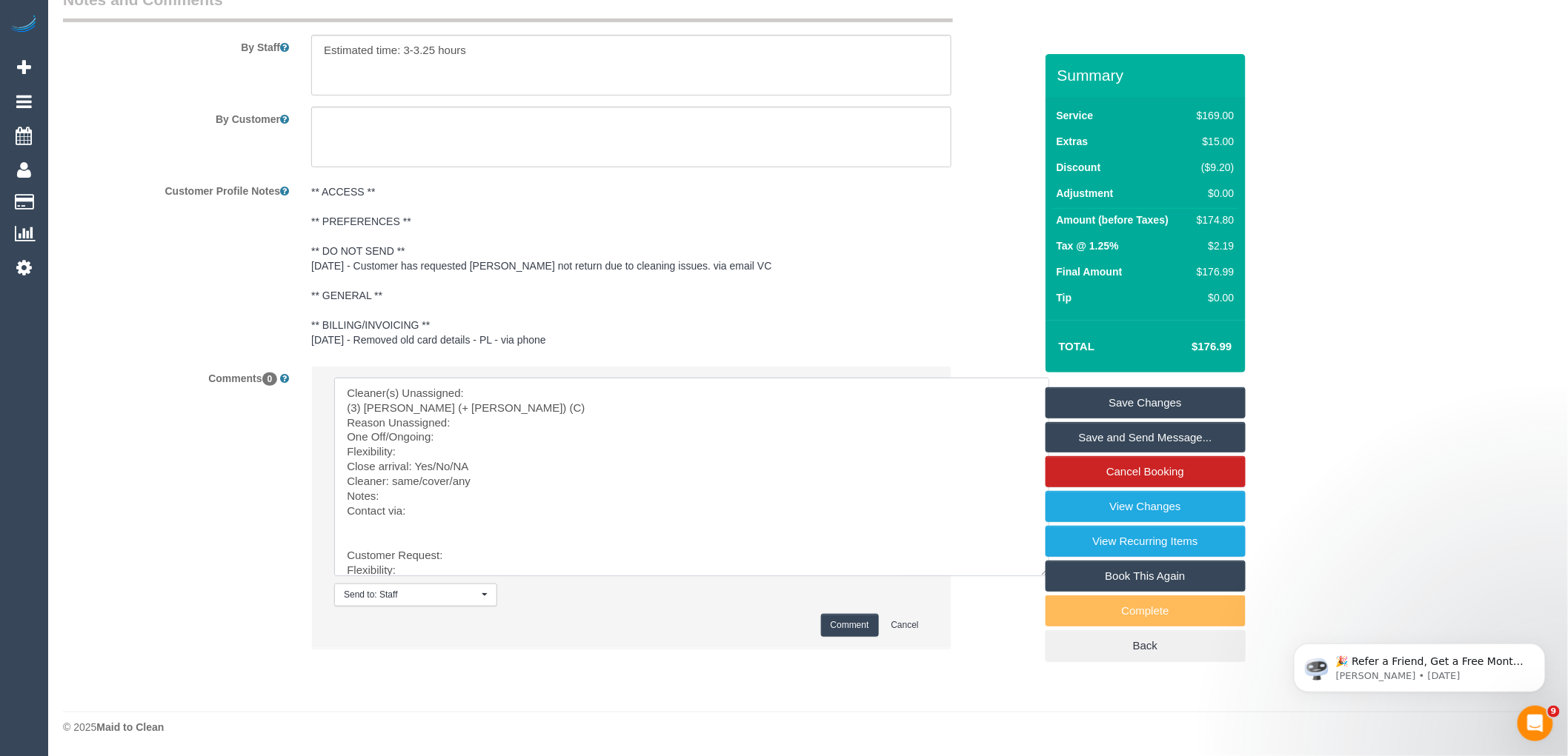
click at [345, 401] on textarea at bounding box center [692, 477] width 716 height 199
drag, startPoint x: 430, startPoint y: 568, endPoint x: 665, endPoint y: 755, distance: 300.3
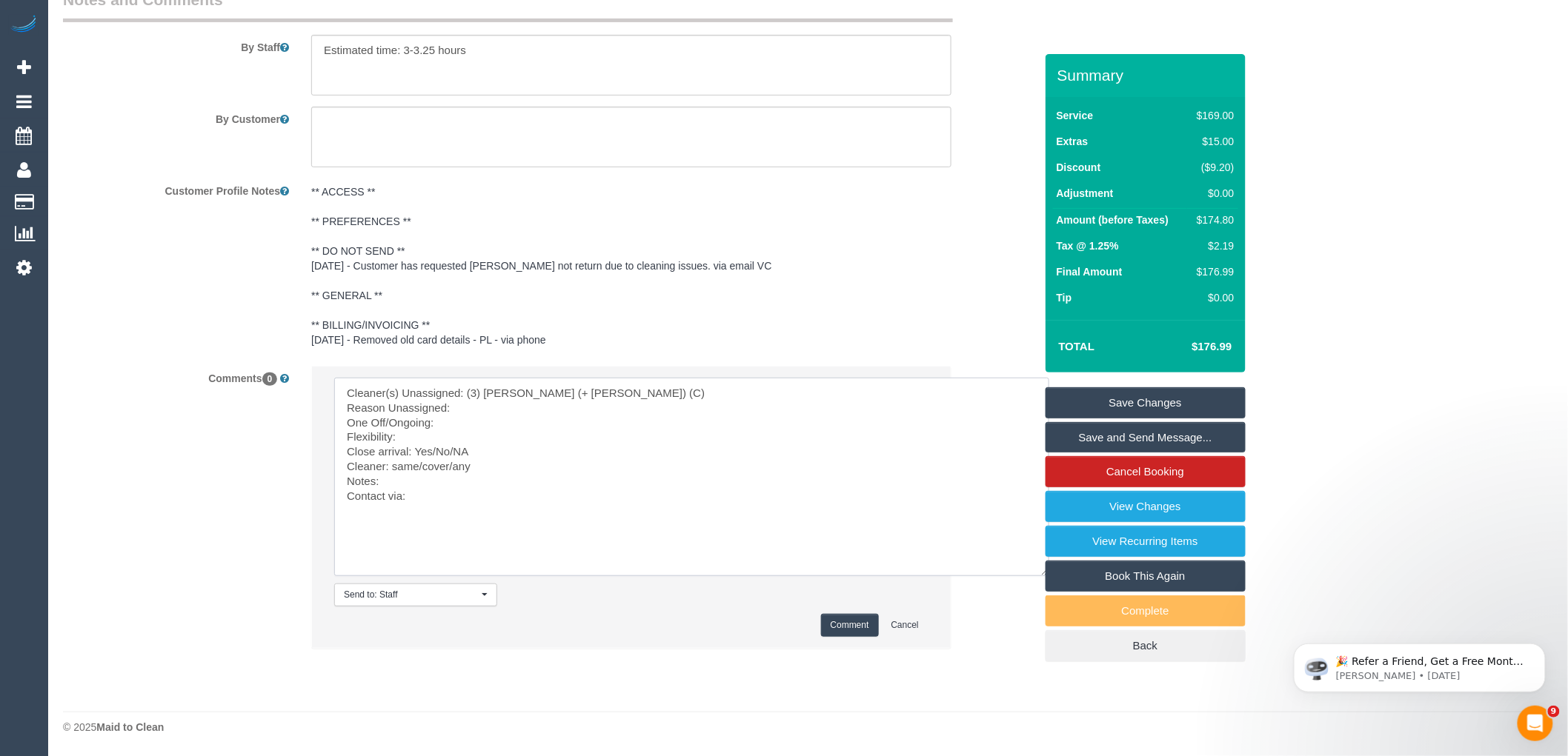
click at [497, 397] on textarea at bounding box center [692, 477] width 716 height 199
click at [507, 405] on textarea at bounding box center [692, 477] width 716 height 199
click at [448, 432] on textarea at bounding box center [692, 477] width 716 height 199
drag, startPoint x: 488, startPoint y: 450, endPoint x: 432, endPoint y: 449, distance: 56.0
click at [432, 449] on textarea at bounding box center [692, 477] width 716 height 199
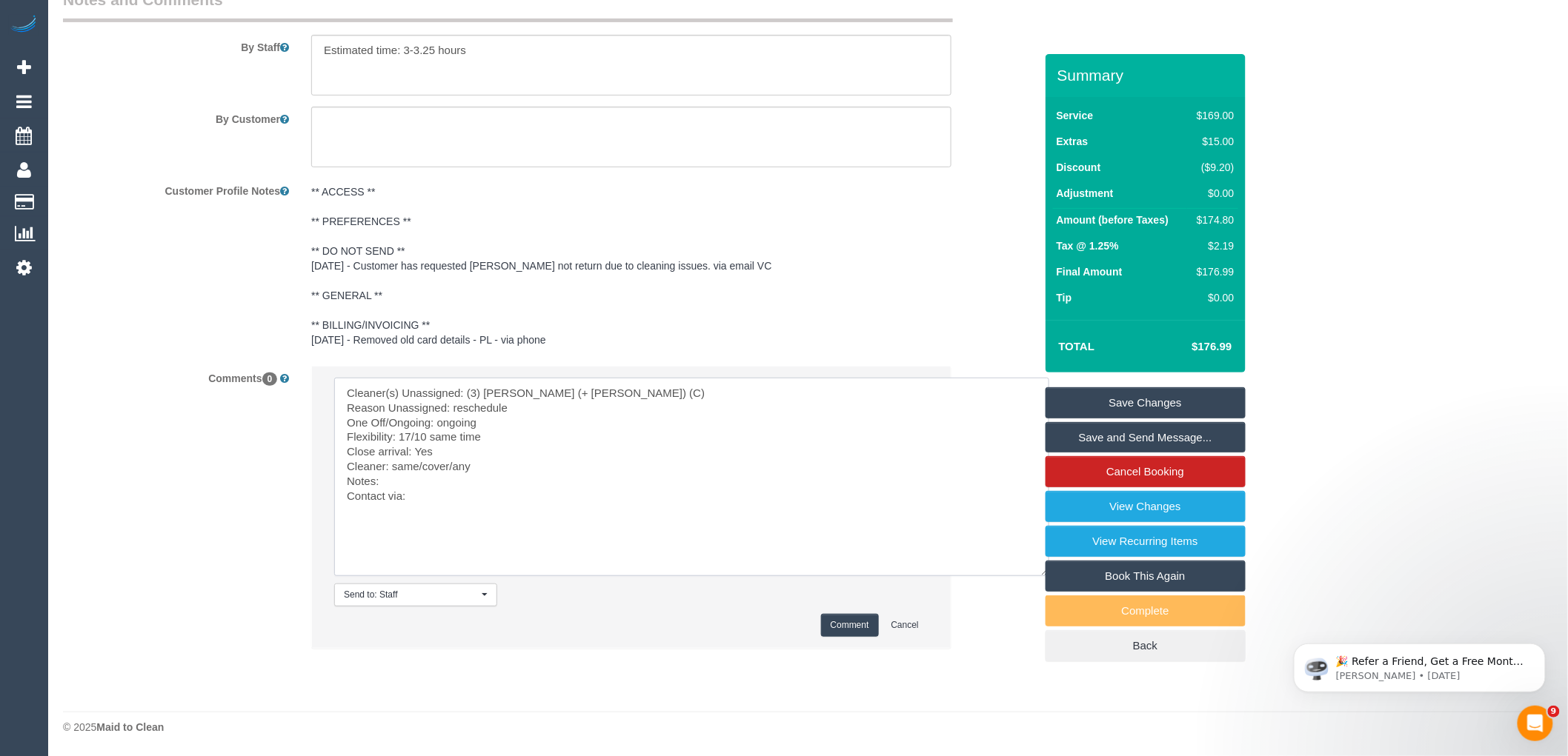
drag, startPoint x: 453, startPoint y: 464, endPoint x: 393, endPoint y: 466, distance: 60.0
click at [393, 466] on textarea at bounding box center [692, 477] width 716 height 199
click at [415, 480] on textarea at bounding box center [692, 477] width 716 height 199
click at [423, 490] on textarea at bounding box center [692, 477] width 716 height 199
click at [431, 482] on textarea at bounding box center [692, 477] width 716 height 199
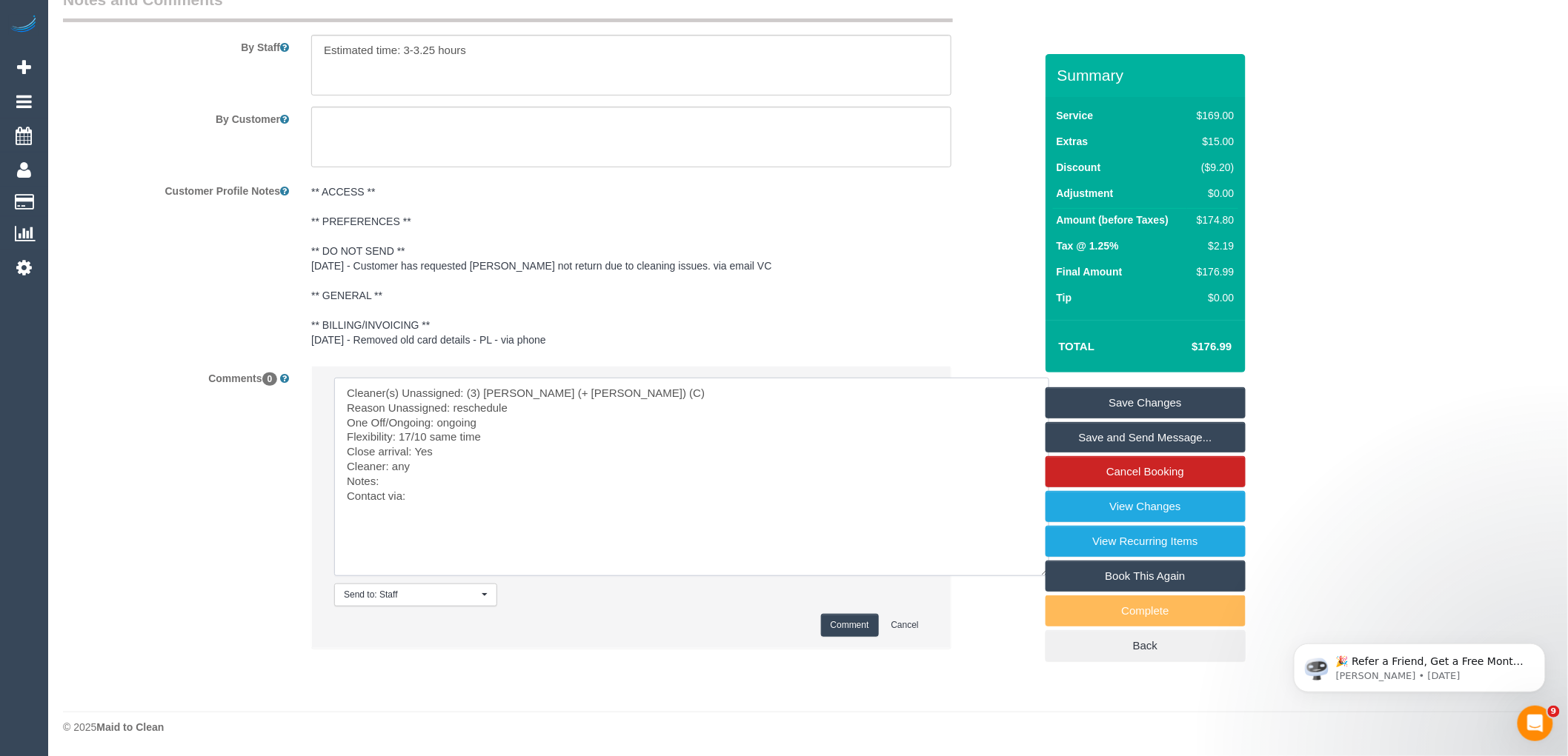
paste textarea "cnv_1flaqrrs"
click at [446, 497] on textarea at bounding box center [692, 477] width 716 height 199
type textarea "Cleaner(s) Unassigned: (3) Cristian (+ Tania) (C) Reason Unassigned: reschedule…"
click at [843, 609] on li "Send to: Staff Nothing selected Send to: Staff Send to: Customer Send to: Team …" at bounding box center [632, 507] width 639 height 281
drag, startPoint x: 846, startPoint y: 619, endPoint x: 876, endPoint y: 607, distance: 32.3
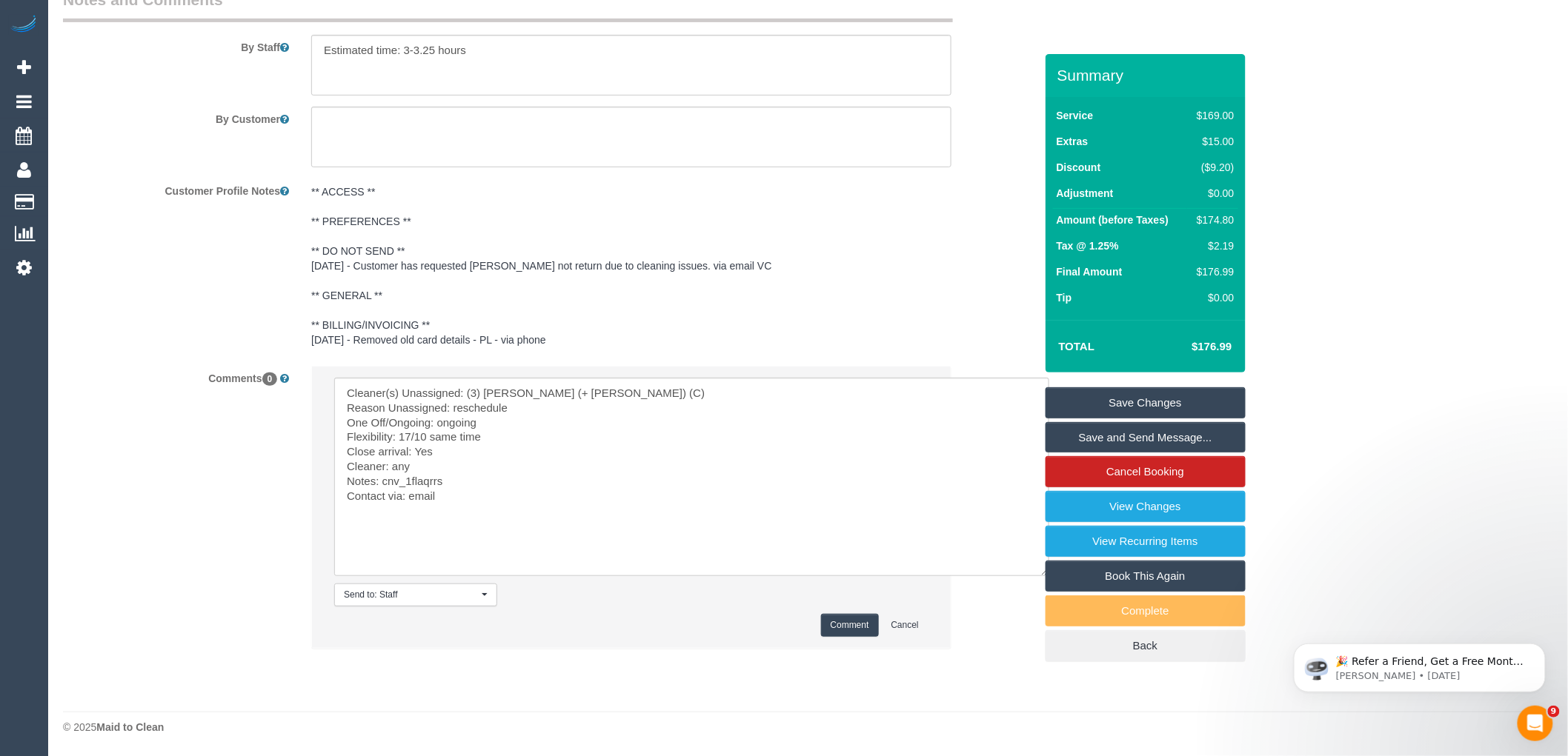
click at [846, 618] on button "Comment" at bounding box center [850, 625] width 57 height 23
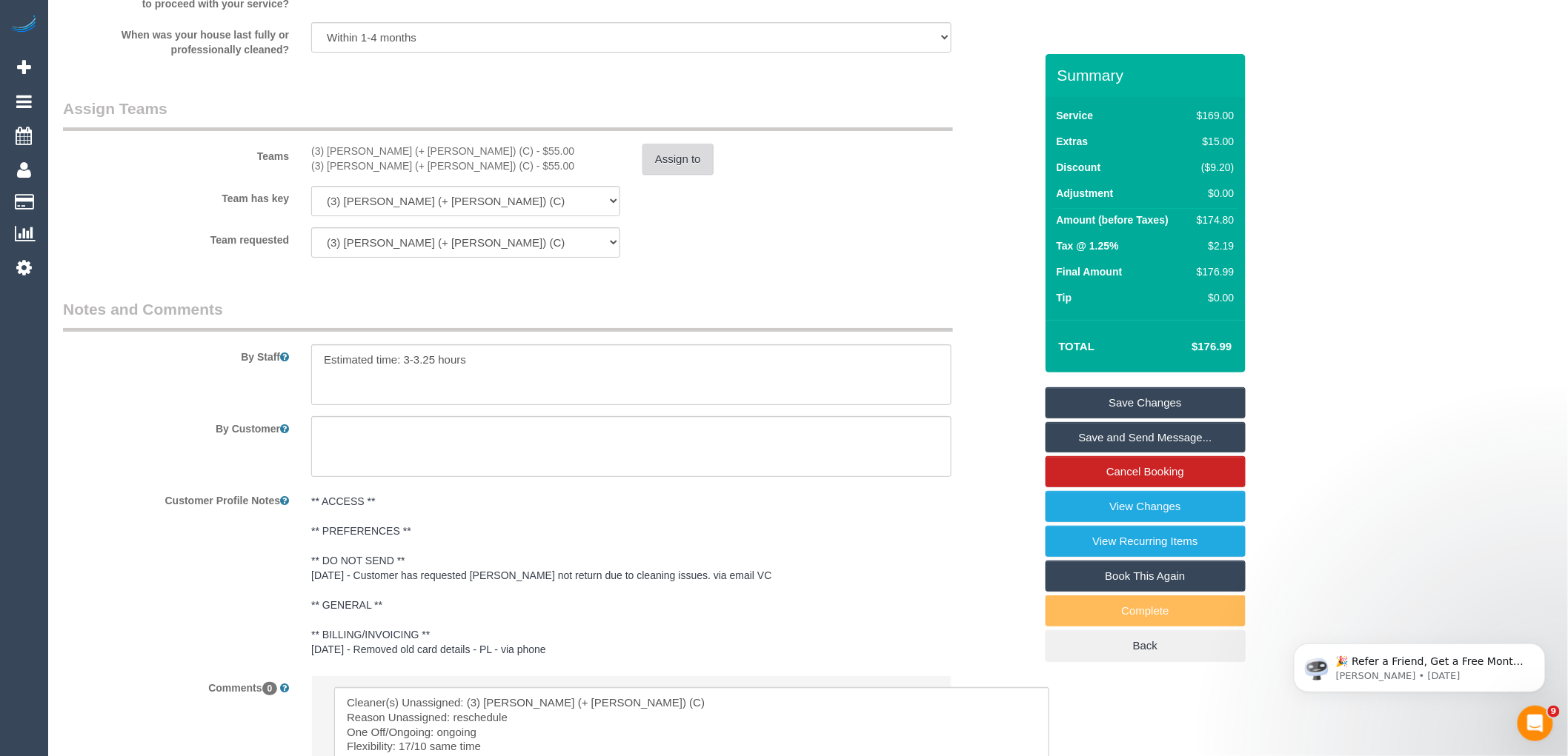
click at [684, 175] on button "Assign to" at bounding box center [678, 159] width 71 height 31
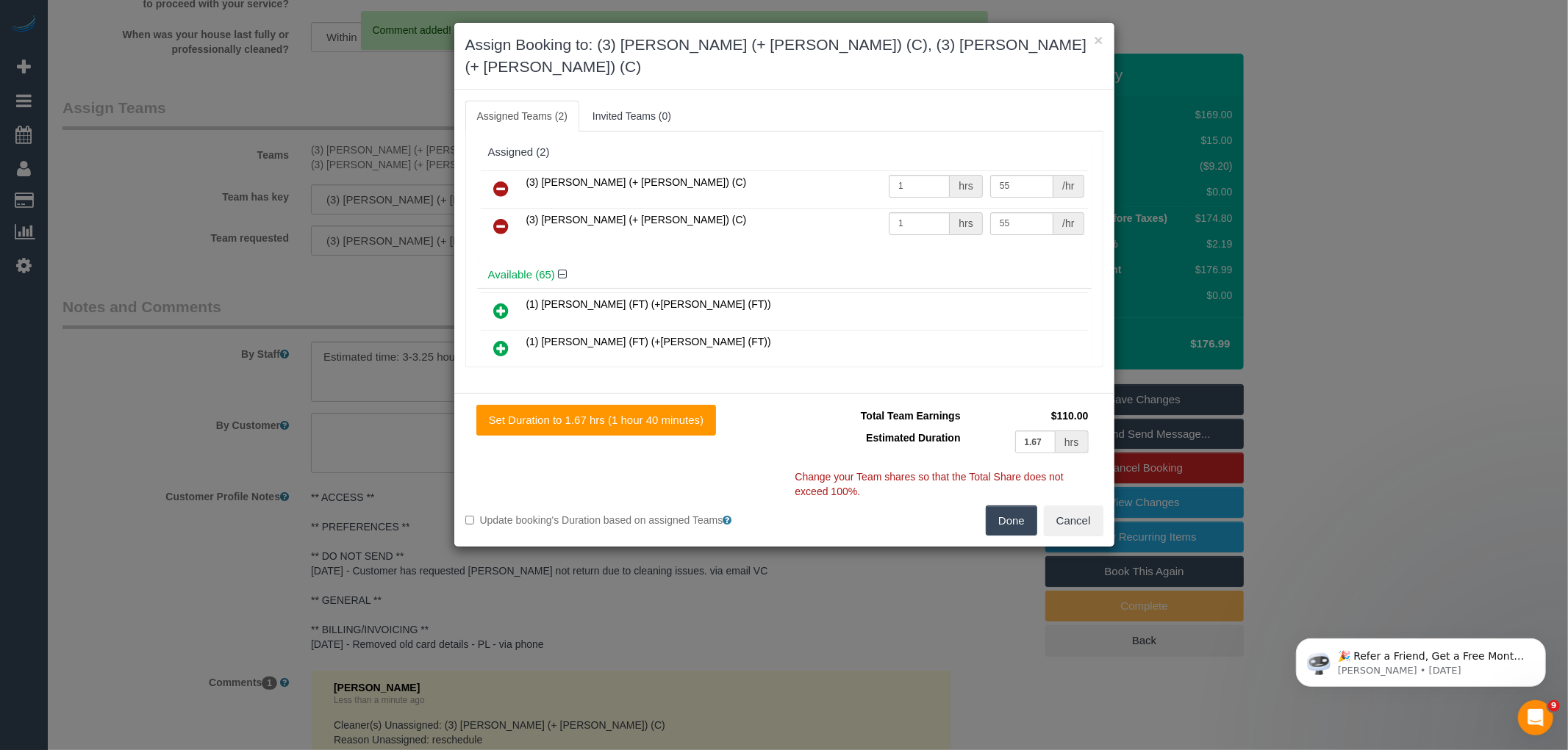
click at [501, 180] on icon at bounding box center [501, 189] width 16 height 18
click at [501, 218] on icon at bounding box center [501, 226] width 16 height 18
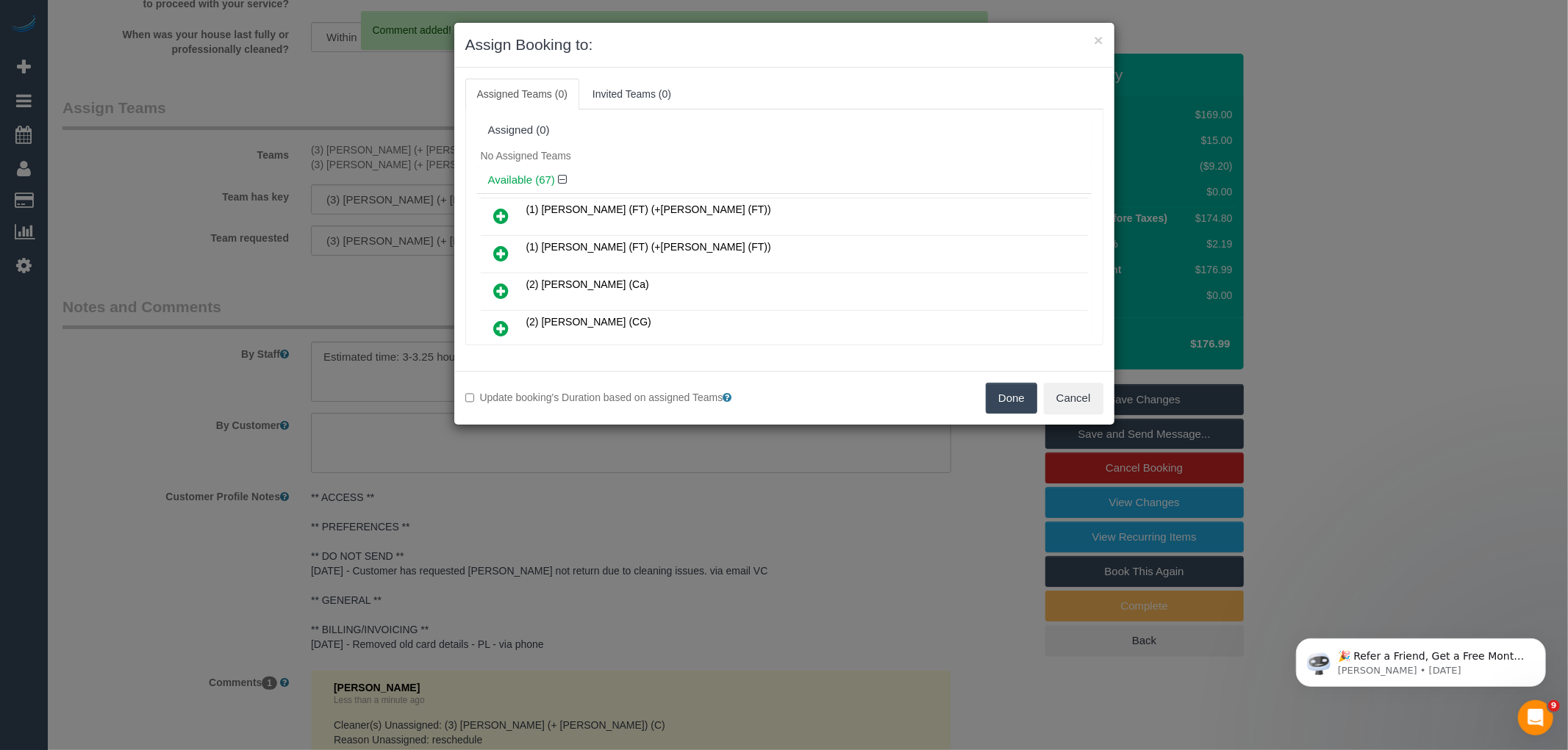
drag, startPoint x: 1011, startPoint y: 395, endPoint x: 1019, endPoint y: 394, distance: 8.1
click at [1011, 395] on button "Done" at bounding box center [1011, 398] width 52 height 31
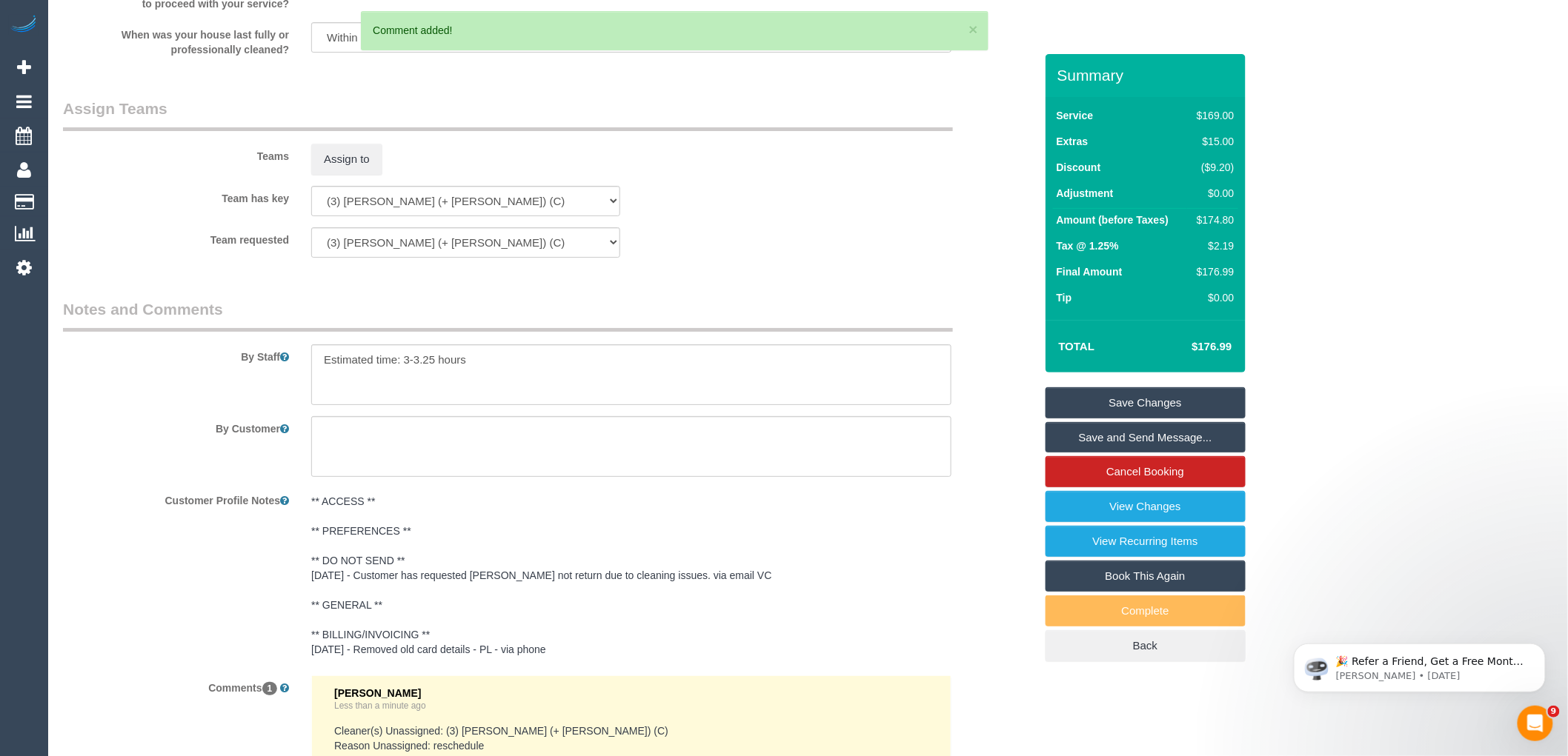
click at [1135, 396] on link "Save Changes" at bounding box center [1146, 402] width 200 height 31
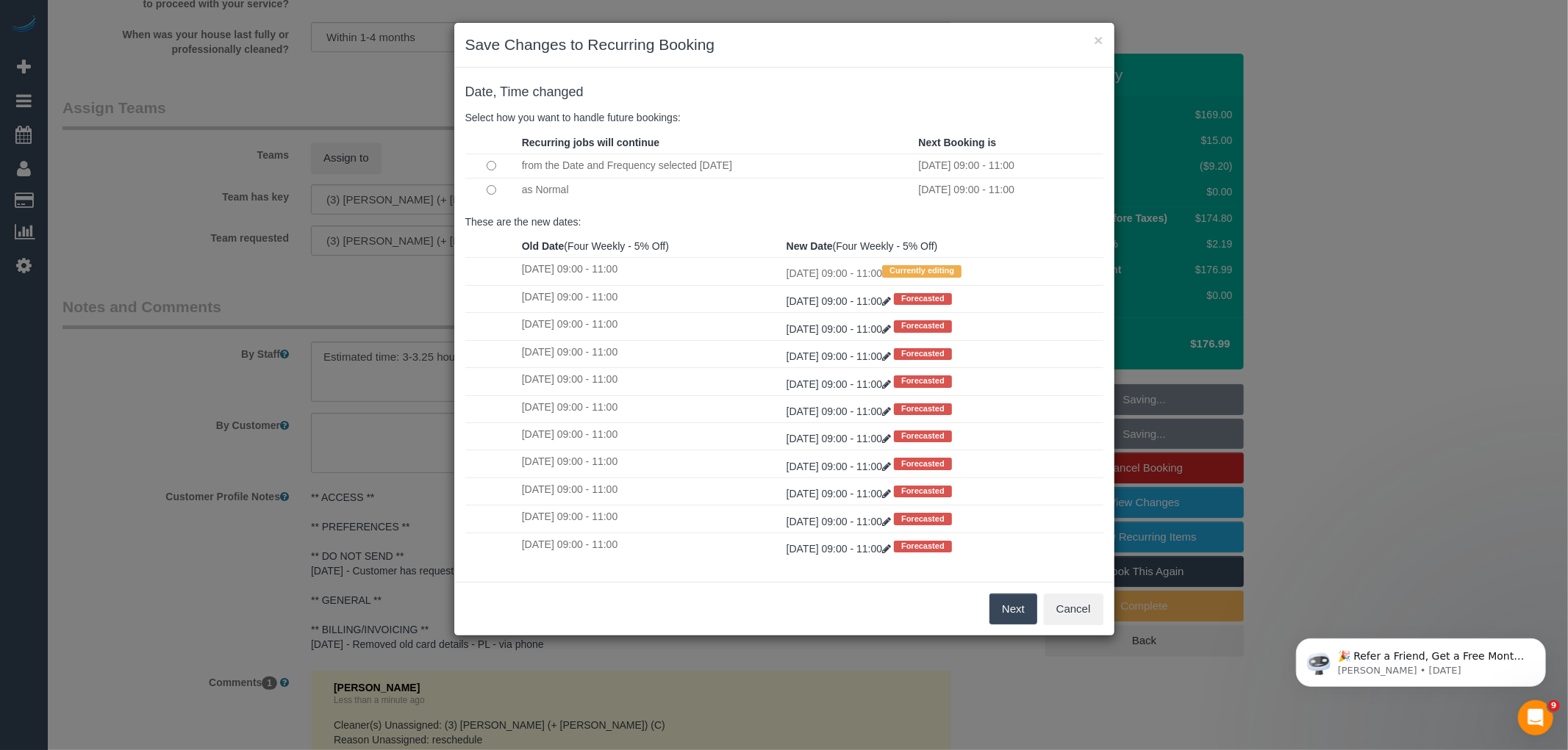
click at [1008, 594] on button "Next" at bounding box center [1014, 609] width 48 height 31
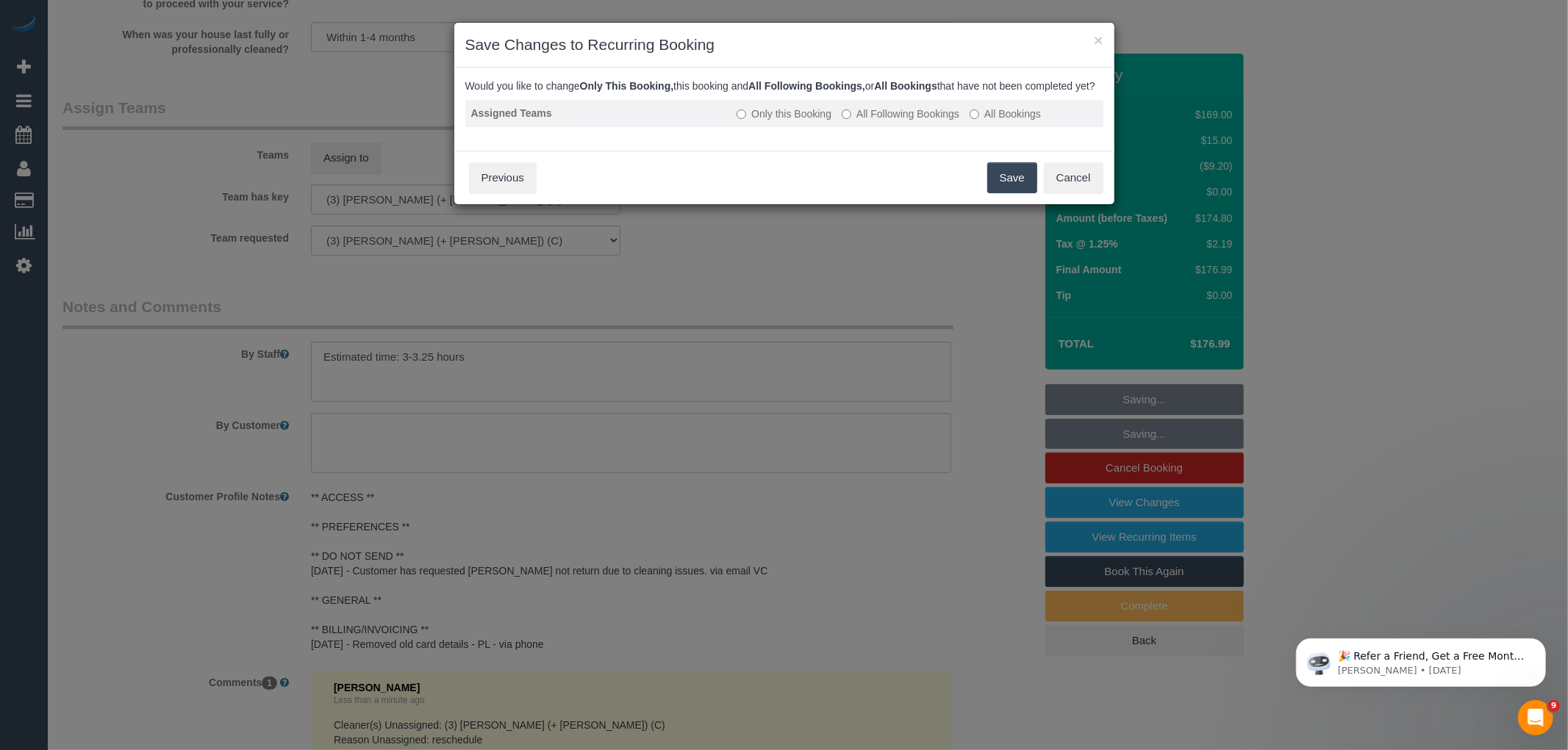
click at [906, 122] on label "All Following Bookings" at bounding box center [900, 114] width 118 height 15
click at [1003, 182] on button "Save" at bounding box center [1012, 178] width 50 height 31
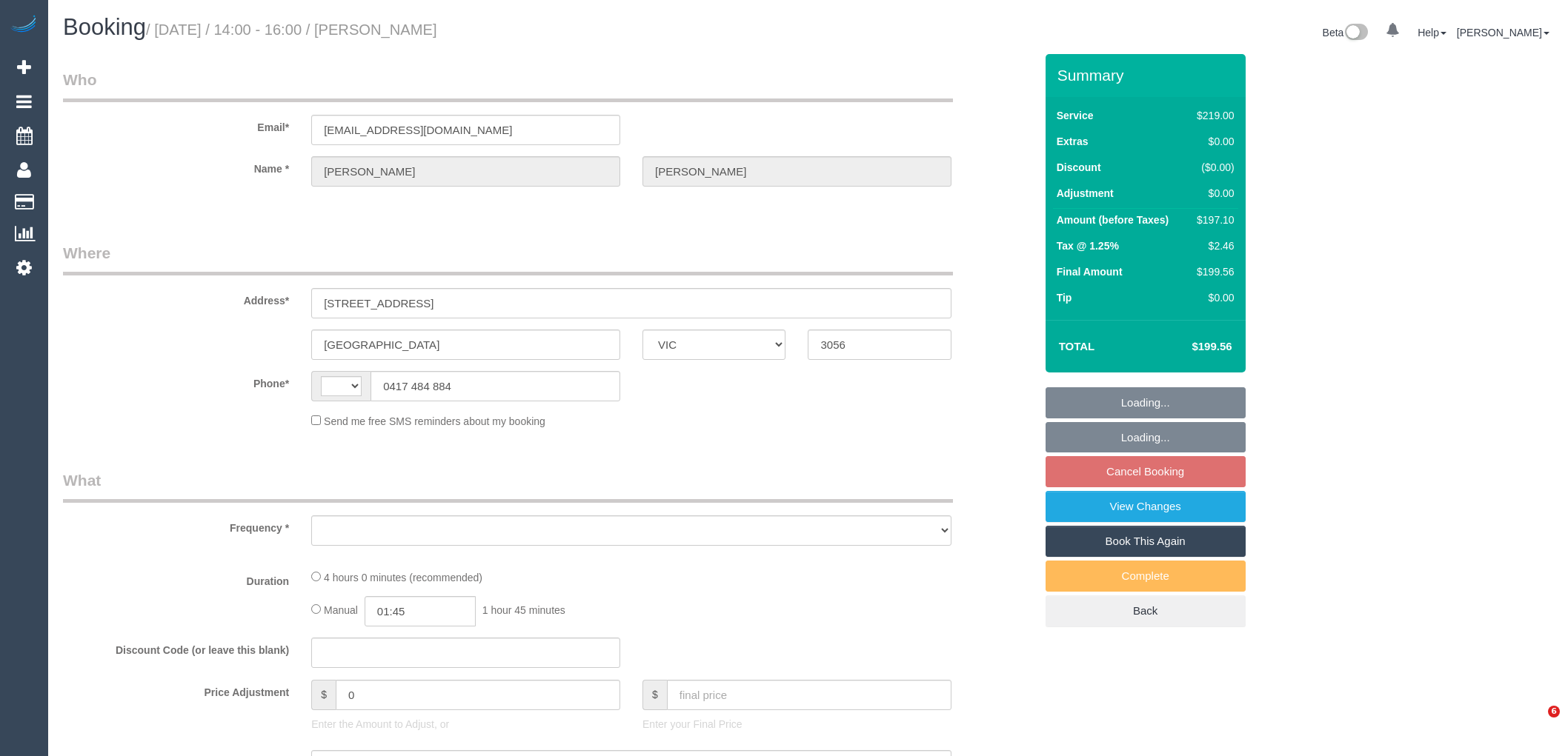
select select "VIC"
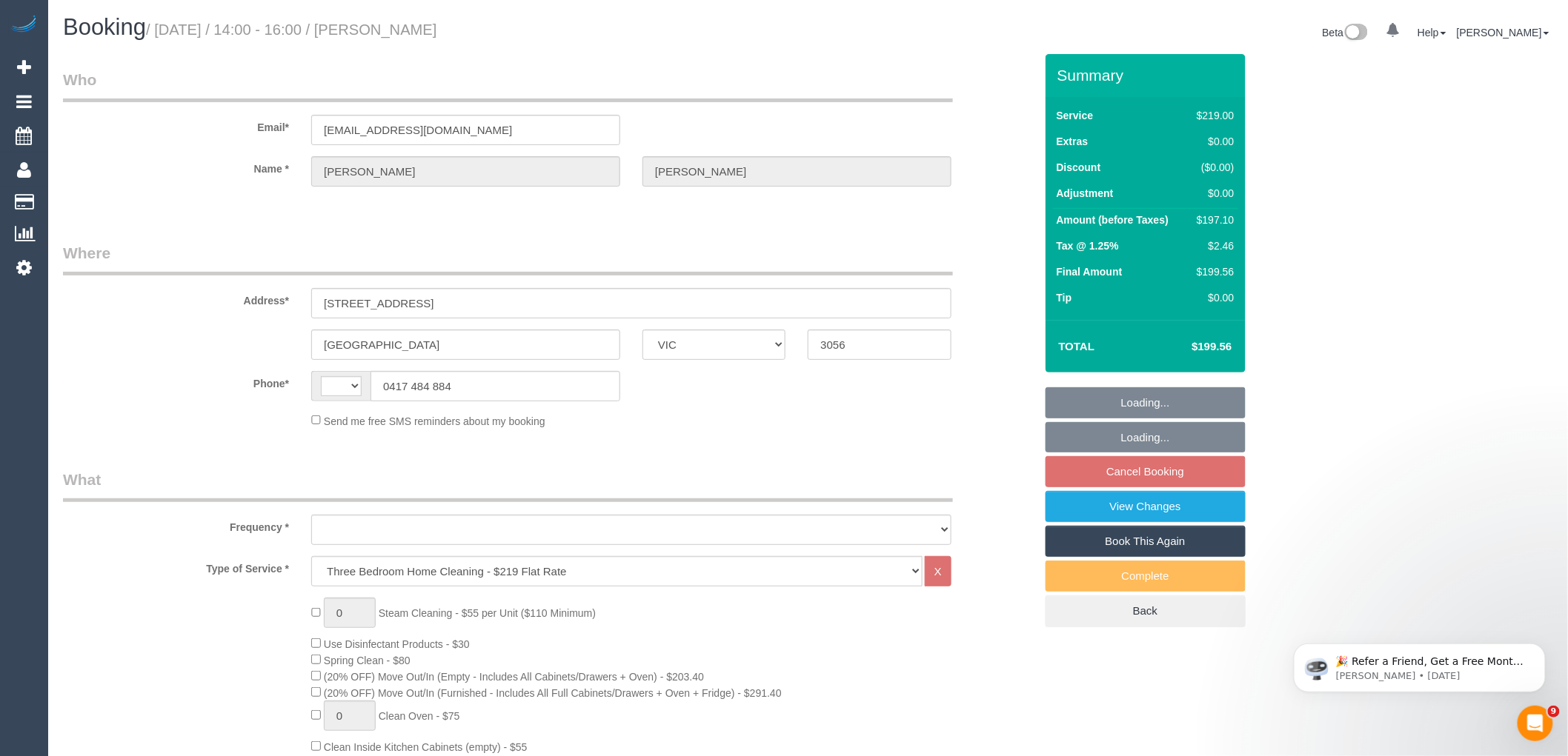
select select "string:AU"
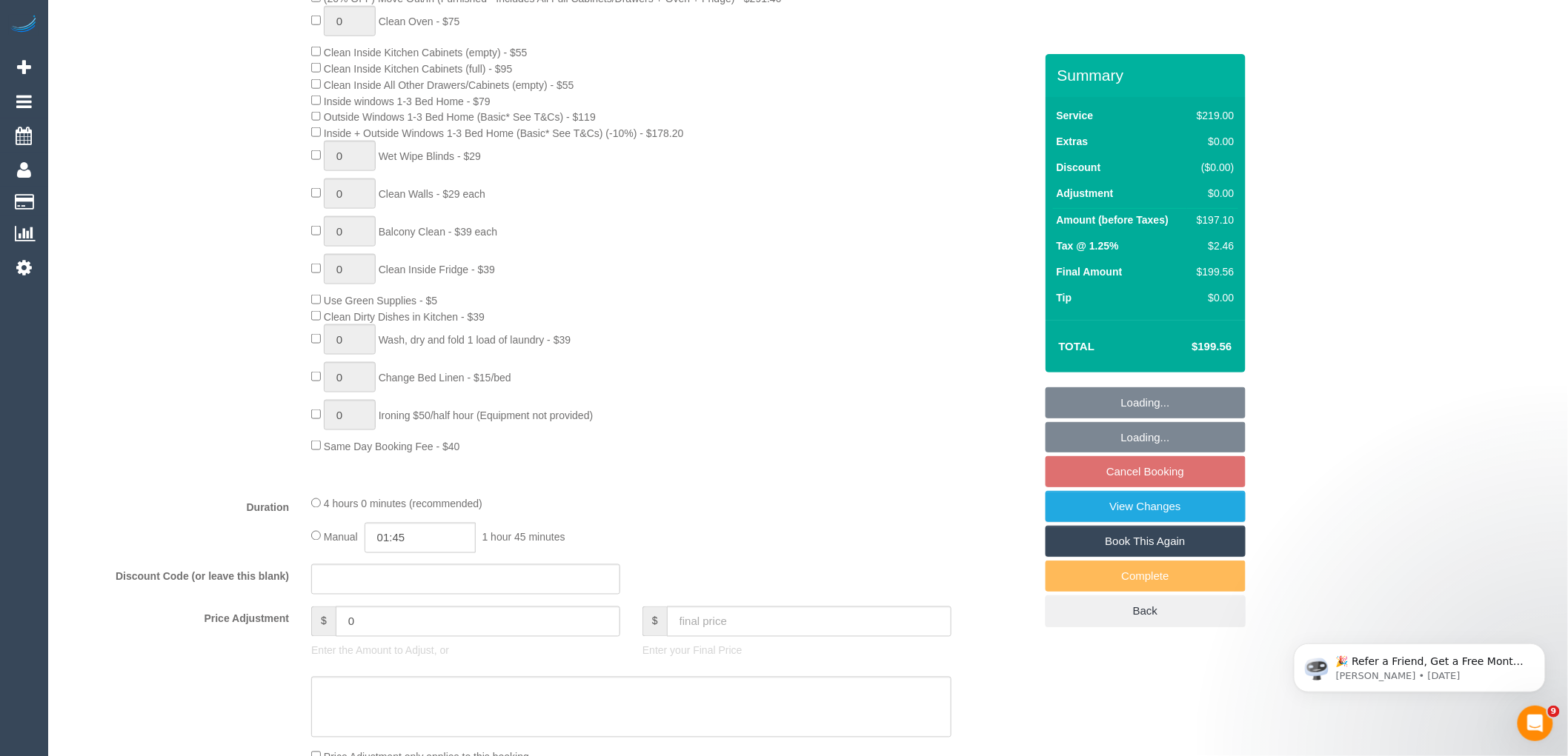
select select "object:659"
select select "string:stripe-pm_1P1xSx2GScqysDRVR9xG3WvH"
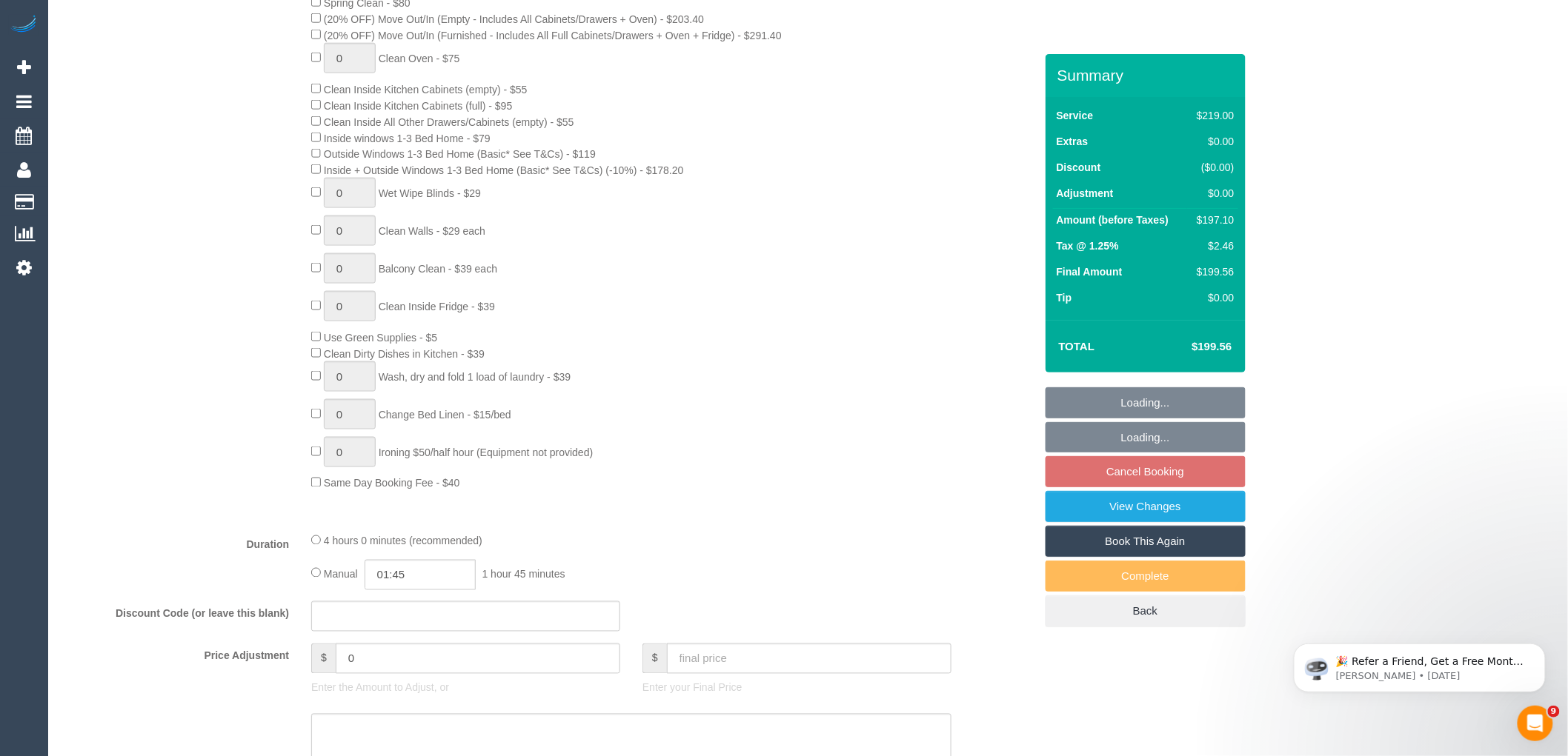
select select "object:825"
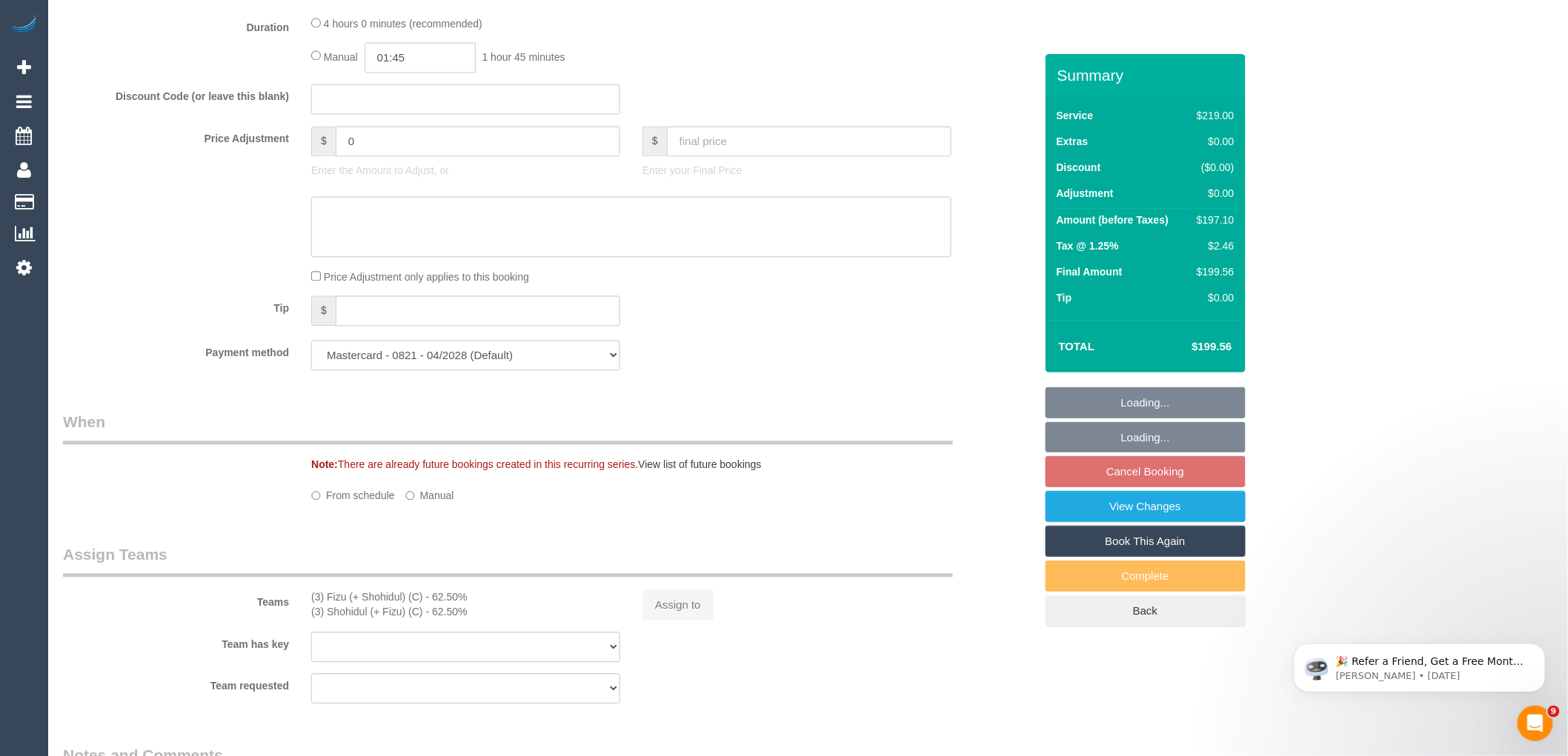
select select "number:28"
select select "number:14"
select select "number:21"
select select "number:24"
select select "number:33"
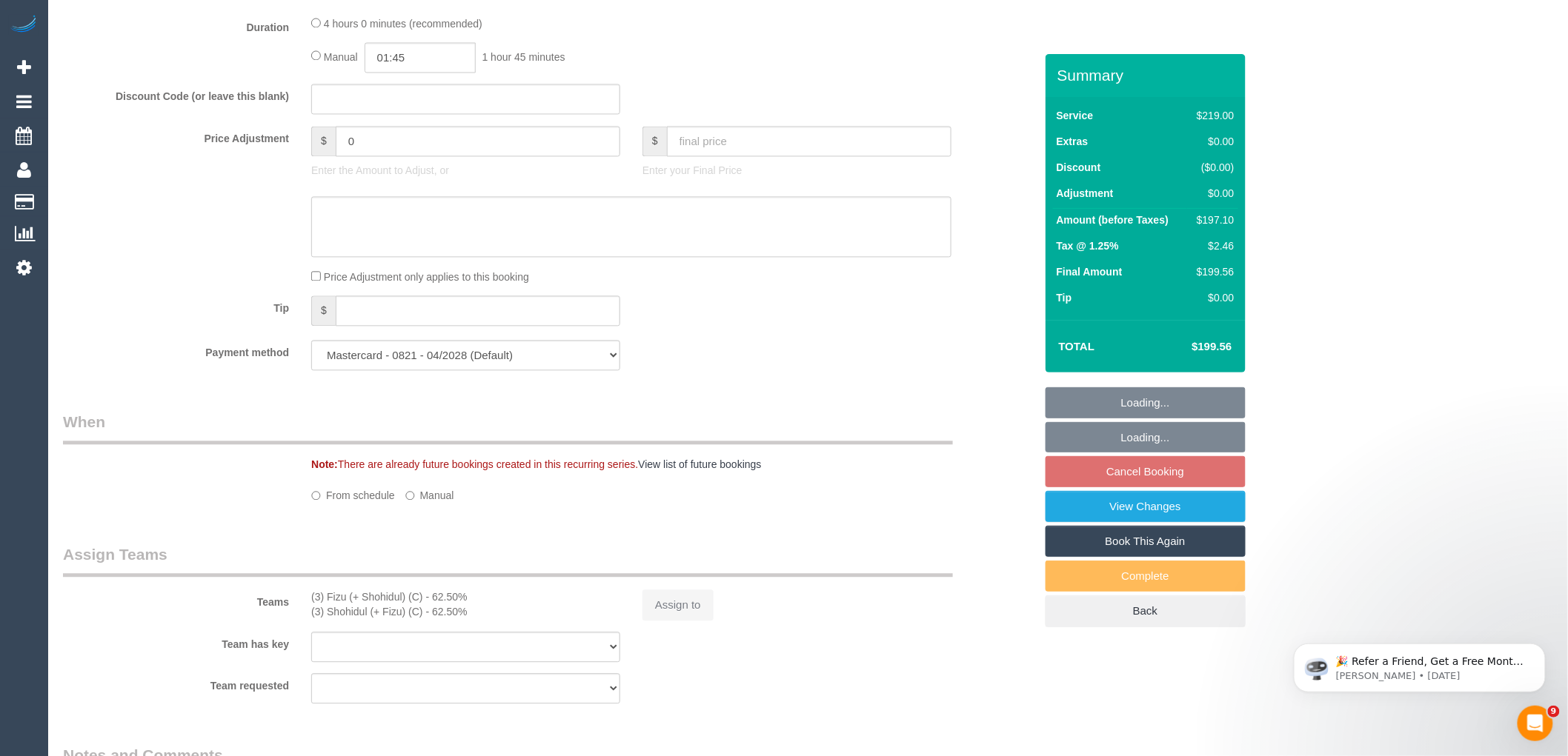
select select "number:26"
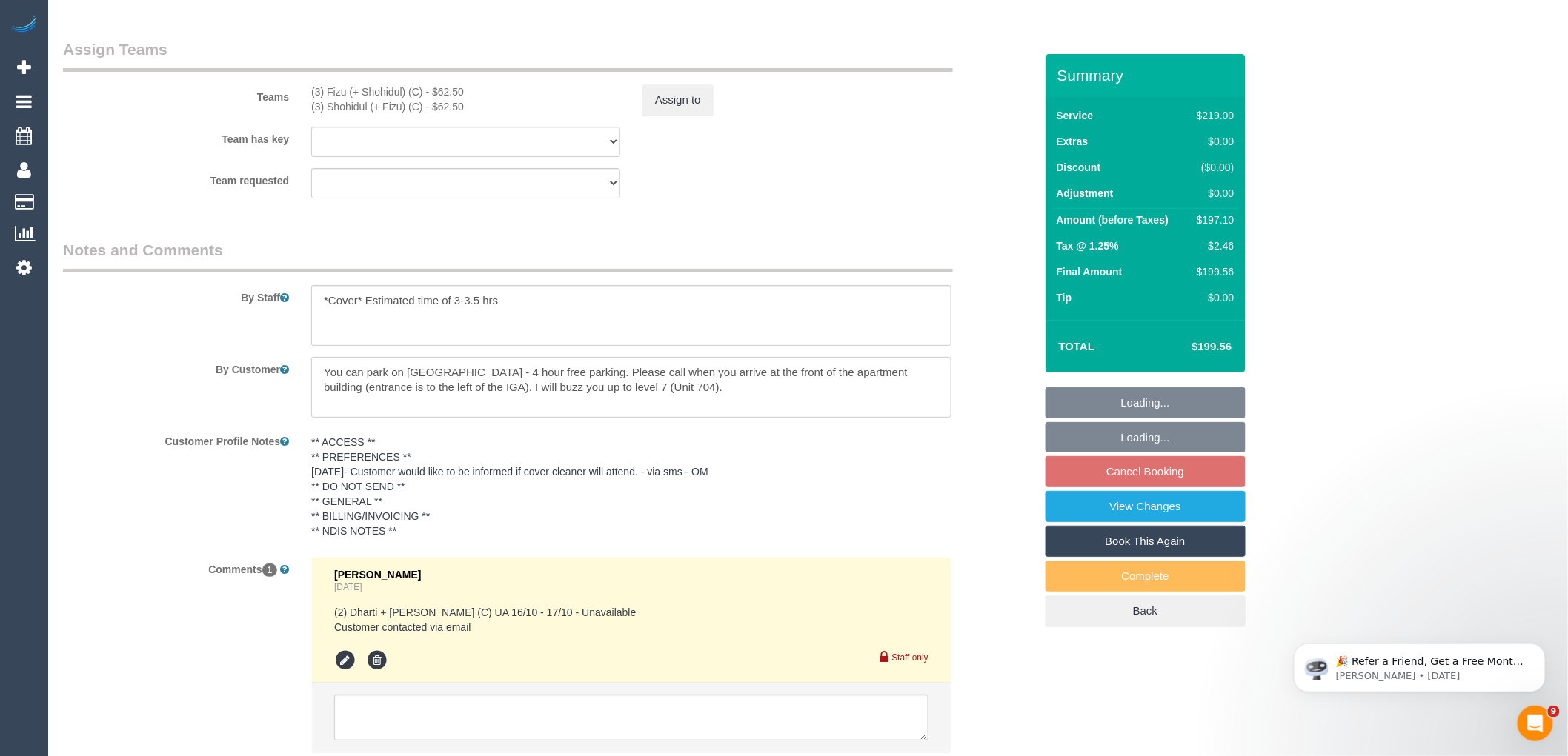
scroll to position [2439, 0]
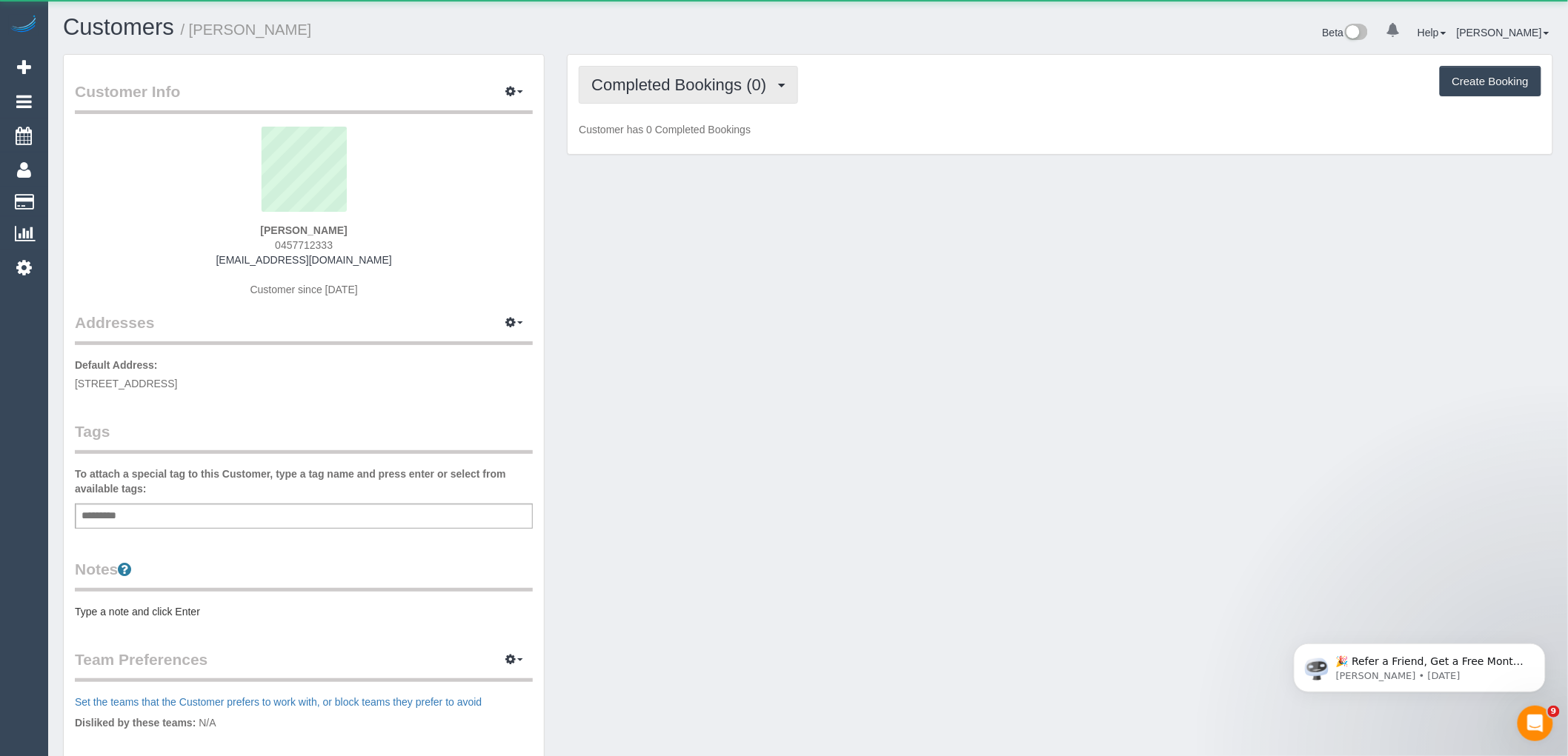
click at [758, 82] on span "Completed Bookings (0)" at bounding box center [682, 85] width 182 height 18
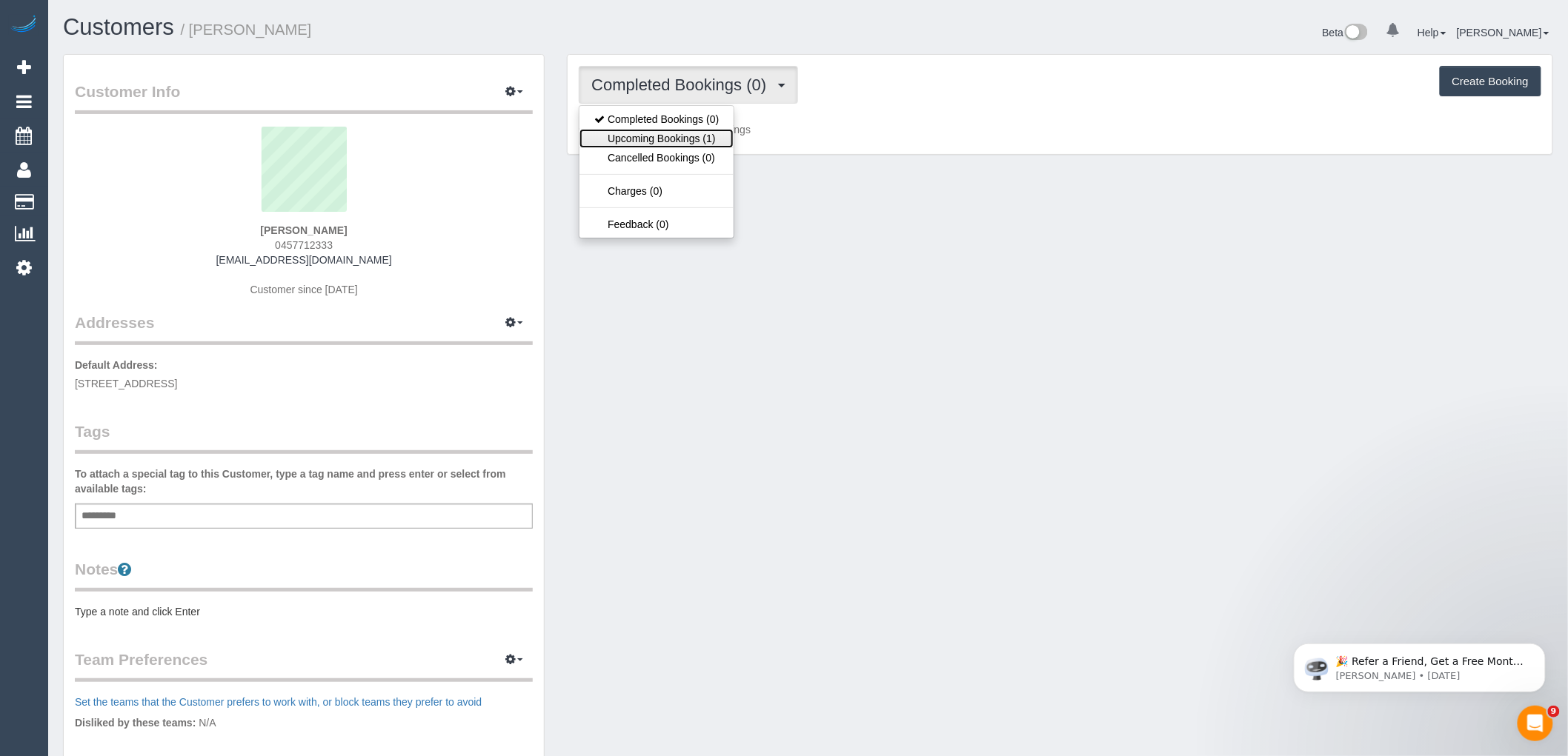
click at [722, 130] on link "Upcoming Bookings (1)" at bounding box center [657, 138] width 154 height 19
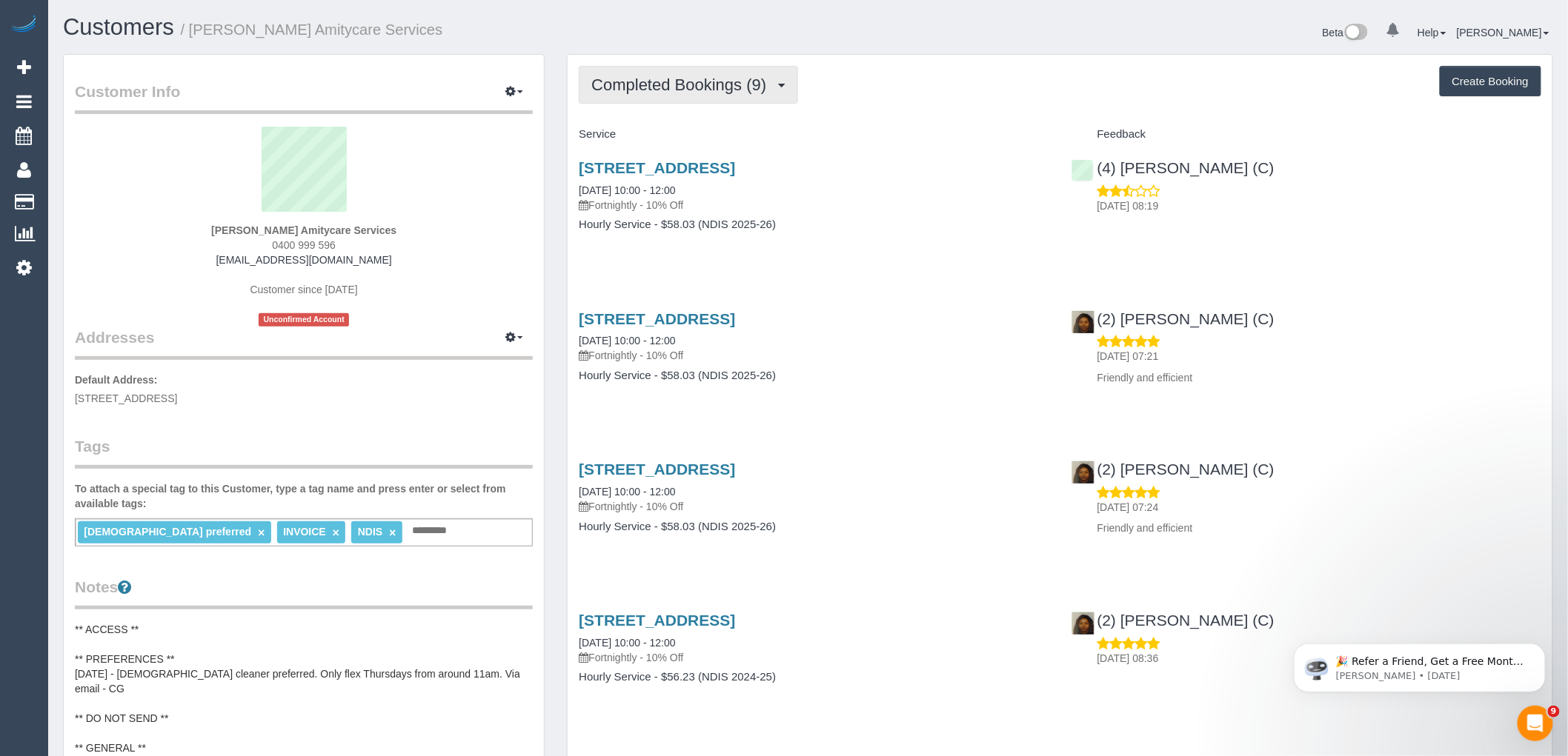
click at [731, 79] on span "Completed Bookings (9)" at bounding box center [682, 85] width 182 height 18
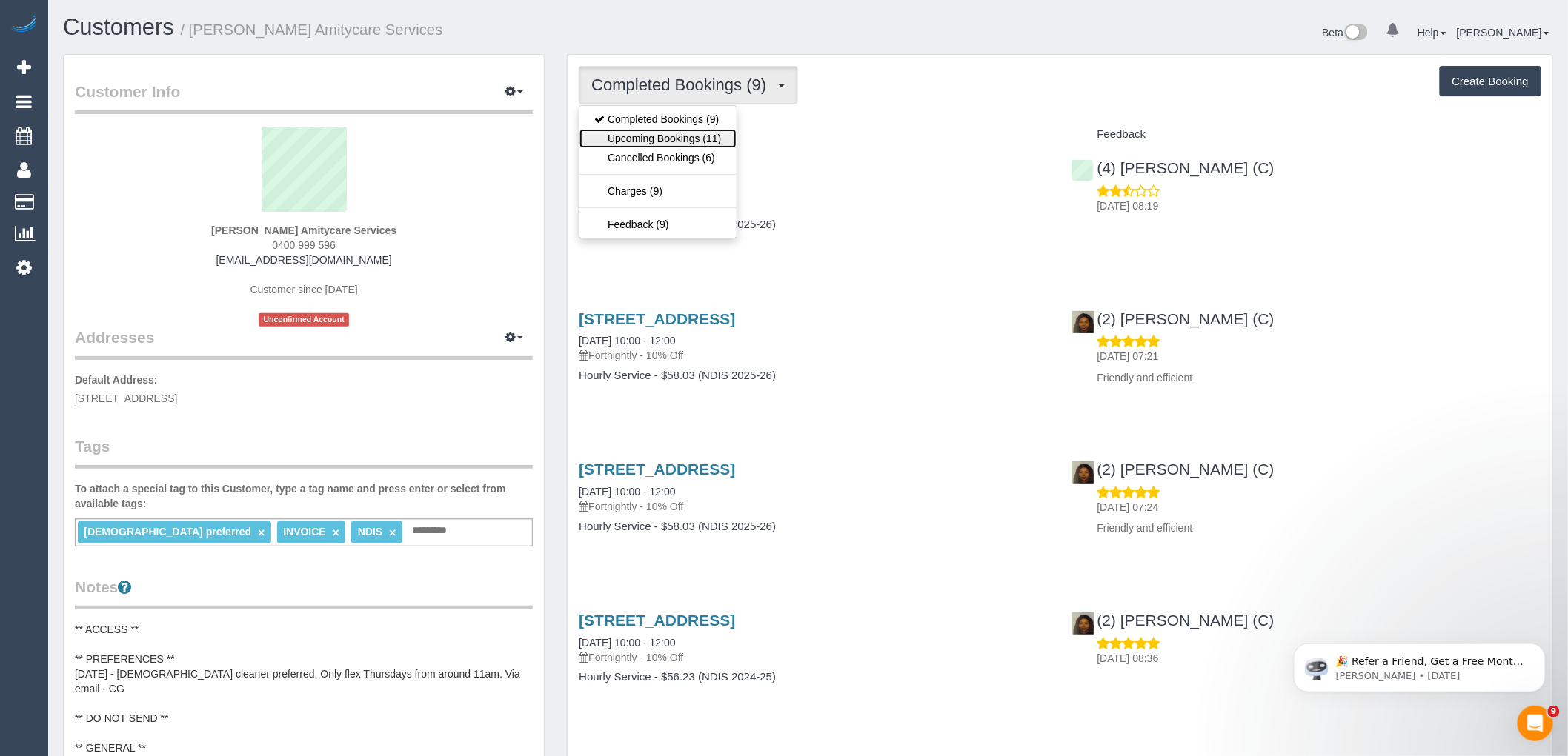
click at [706, 139] on link "Upcoming Bookings (11)" at bounding box center [657, 138] width 157 height 19
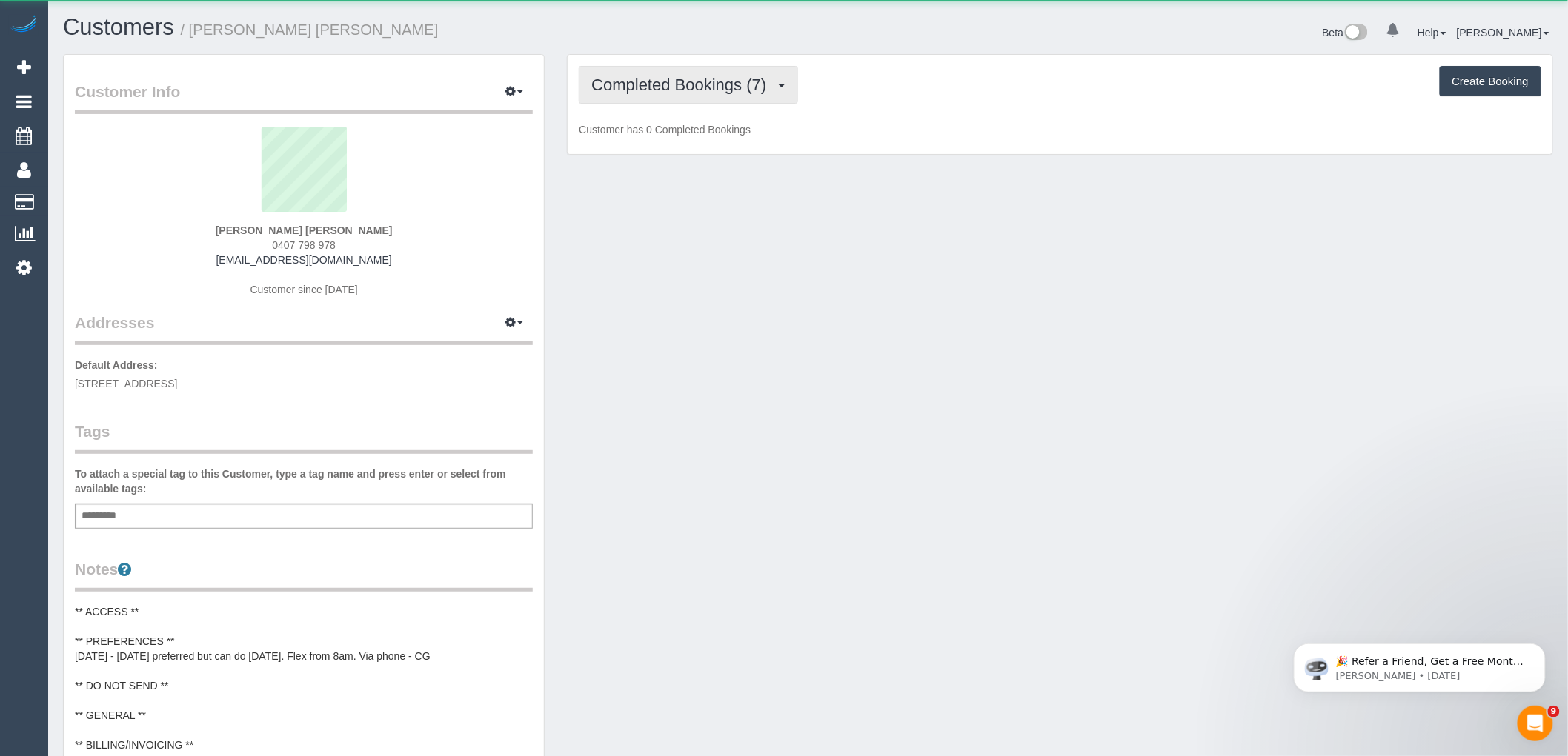
click at [737, 98] on button "Completed Bookings (7)" at bounding box center [688, 85] width 219 height 38
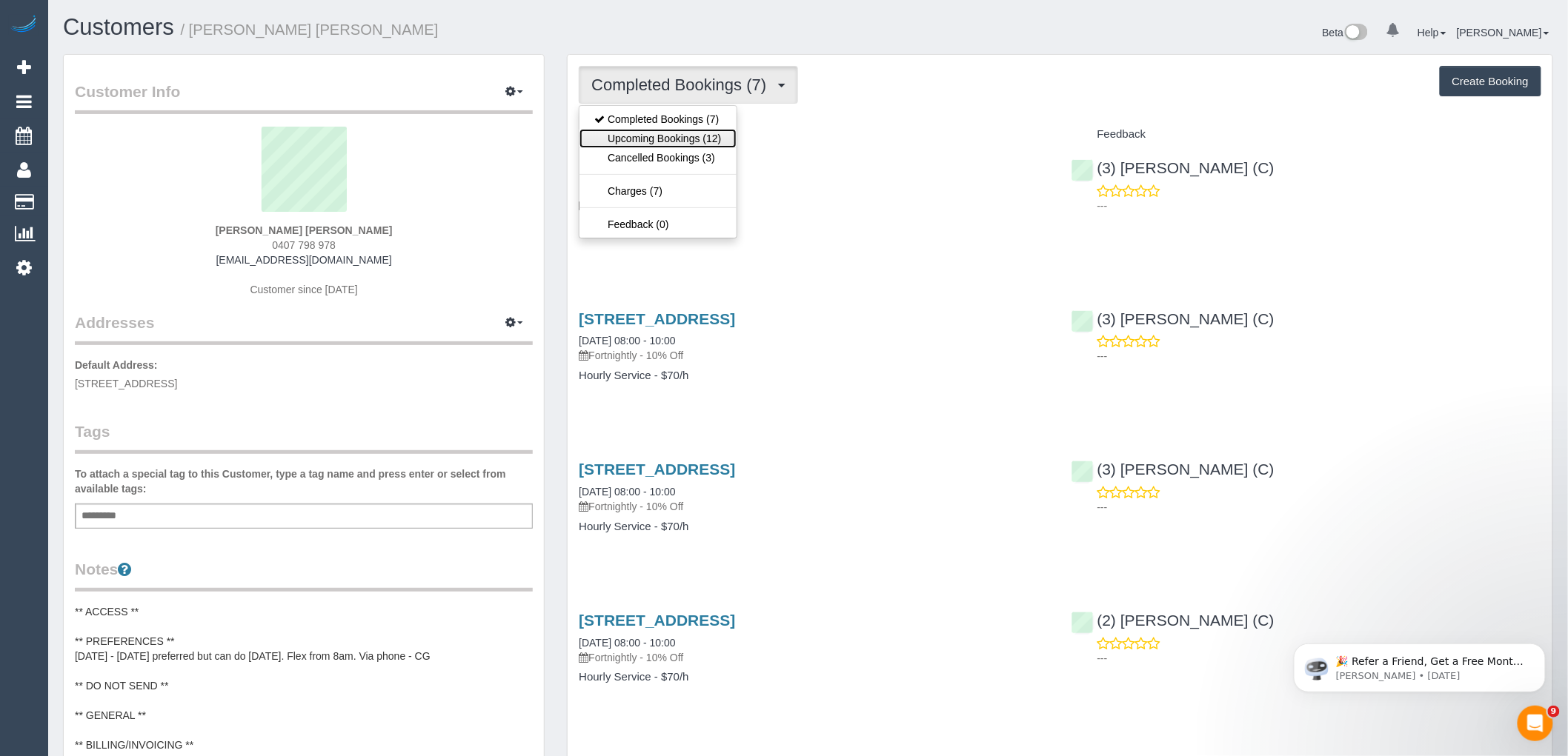
click at [706, 138] on link "Upcoming Bookings (12)" at bounding box center [657, 138] width 157 height 19
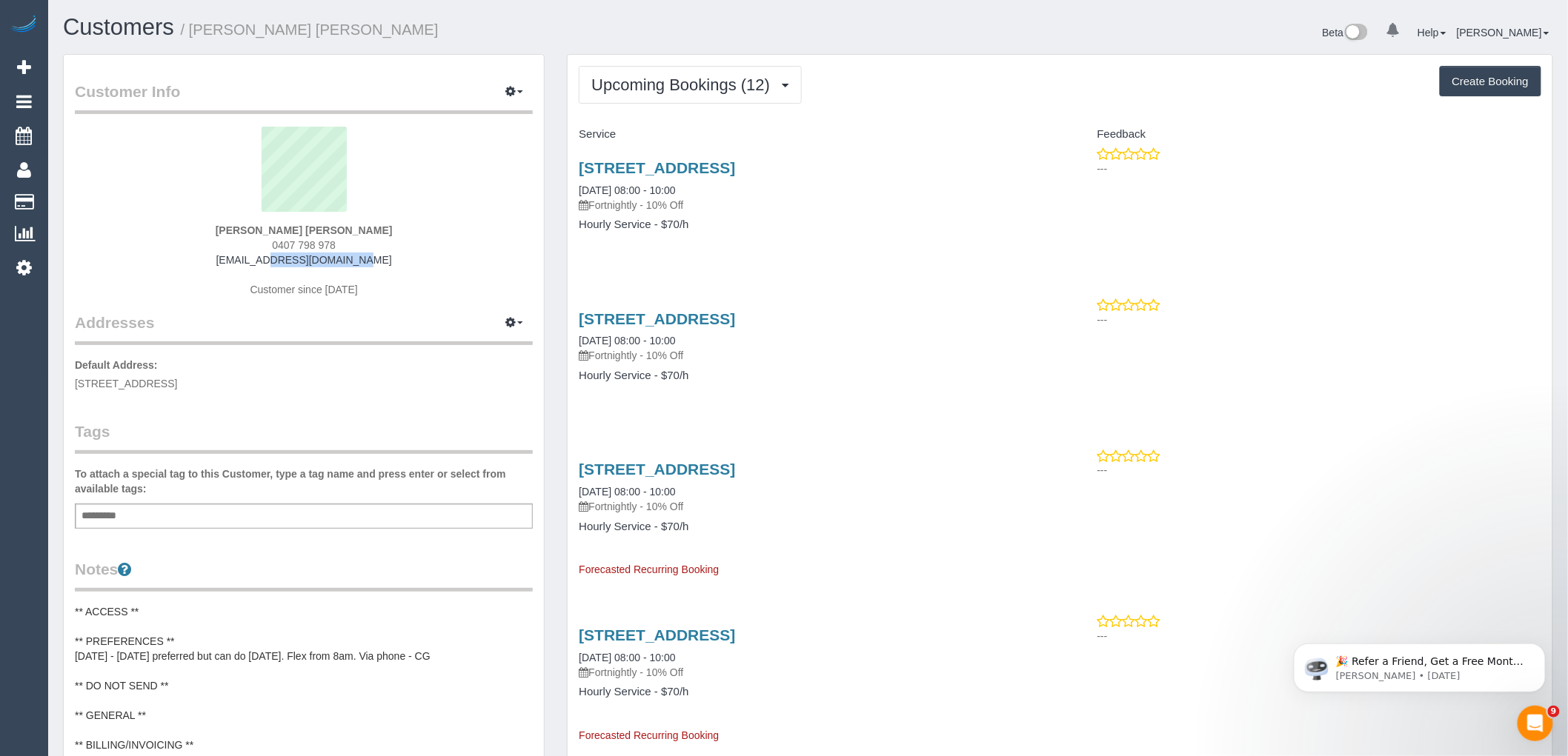
drag, startPoint x: 359, startPoint y: 254, endPoint x: 235, endPoint y: 254, distance: 124.0
click at [235, 254] on div "[PERSON_NAME] [PERSON_NAME] 0407 798 978 [EMAIL_ADDRESS][DOMAIN_NAME] Customer …" at bounding box center [304, 219] width 458 height 185
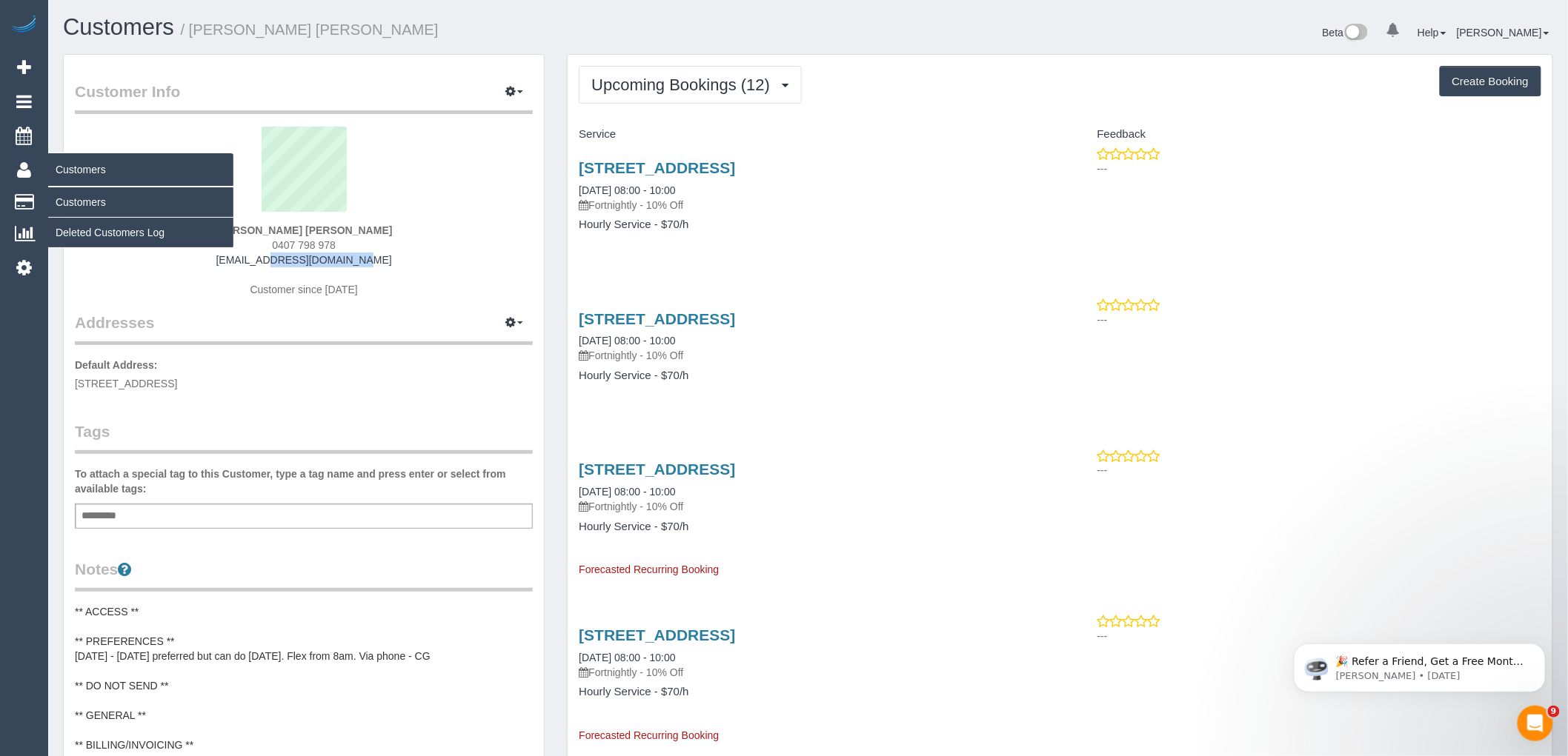
copy link "[EMAIL_ADDRESS][DOMAIN_NAME]"
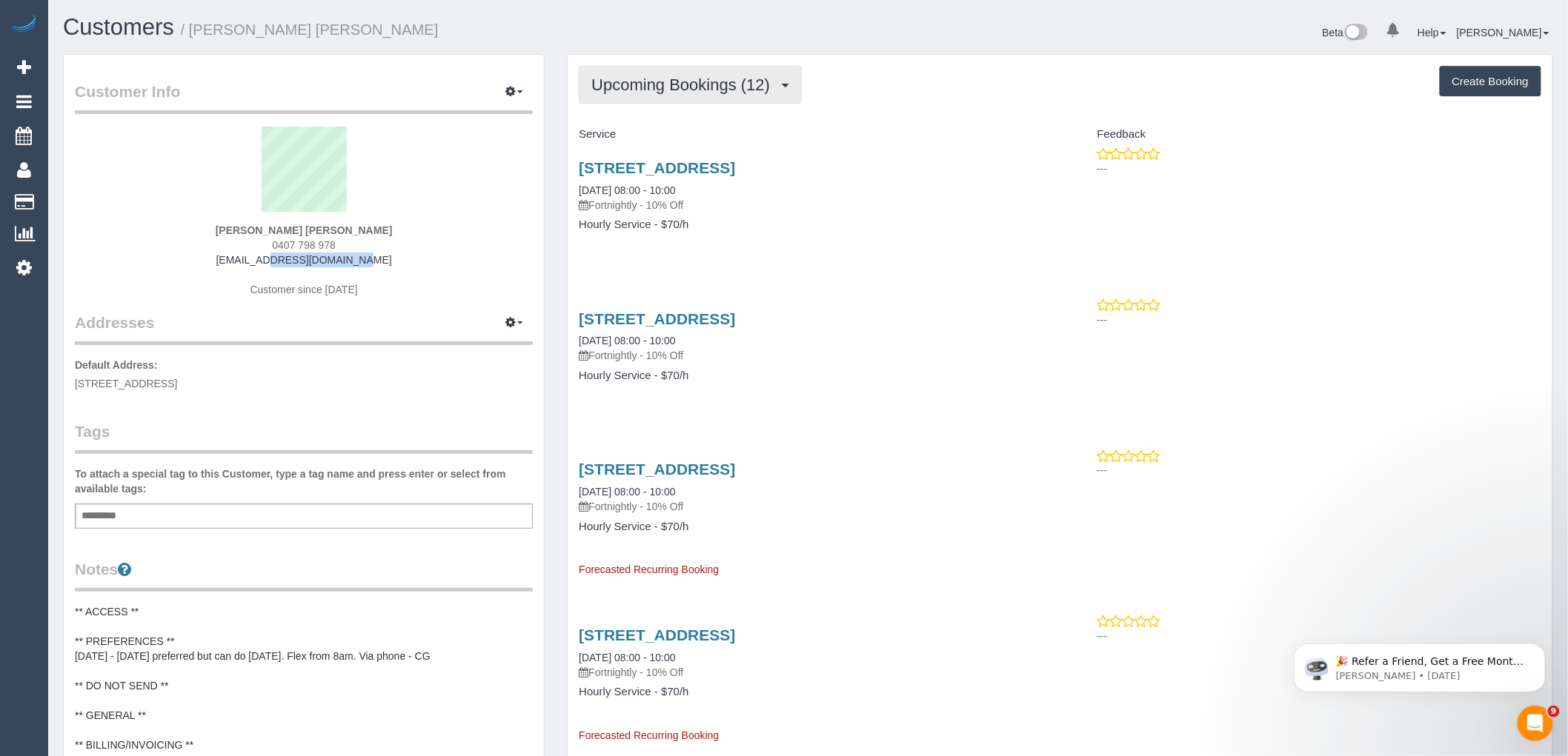
click at [691, 92] on span "Upcoming Bookings (12)" at bounding box center [685, 85] width 186 height 18
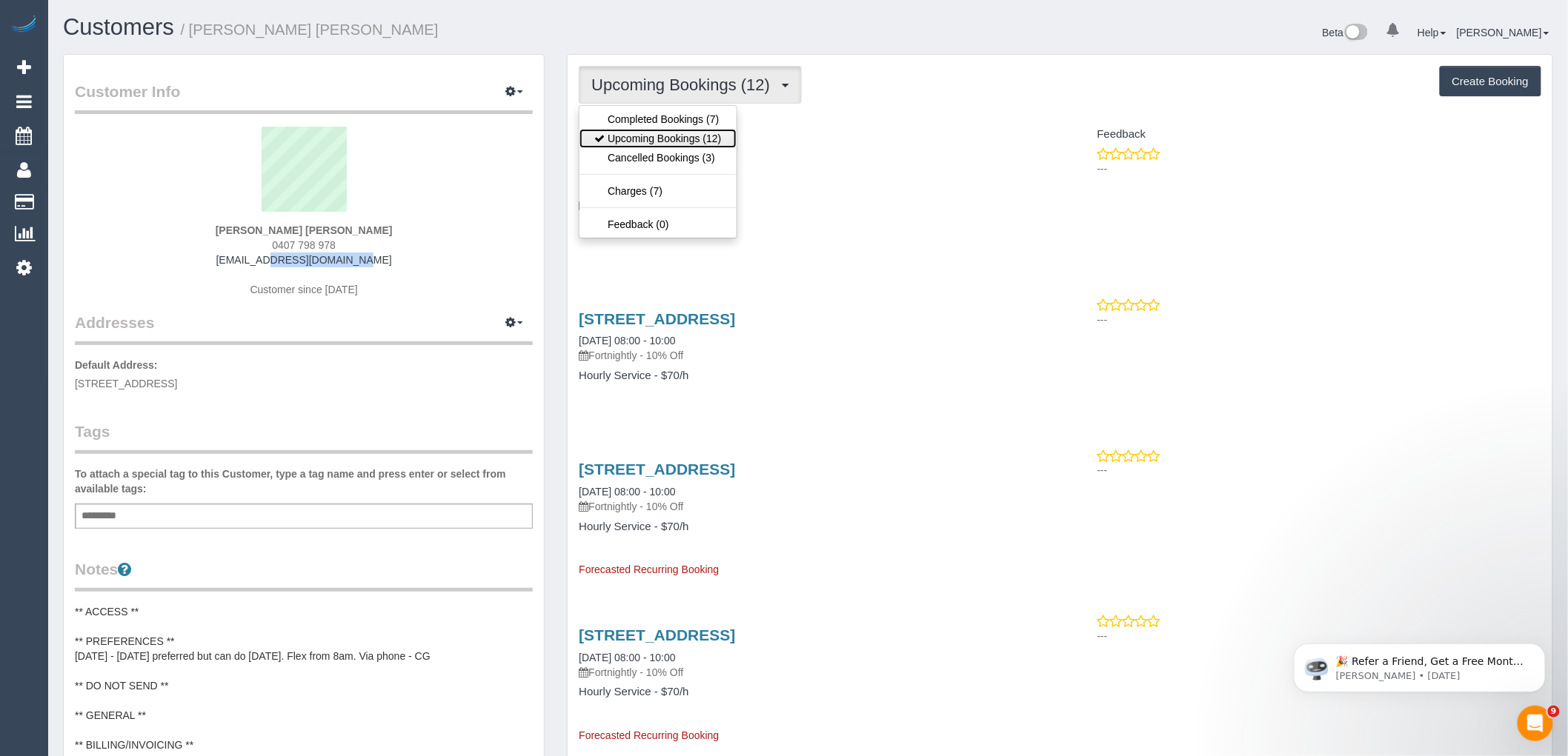
click at [700, 139] on link "Upcoming Bookings (12)" at bounding box center [657, 138] width 157 height 19
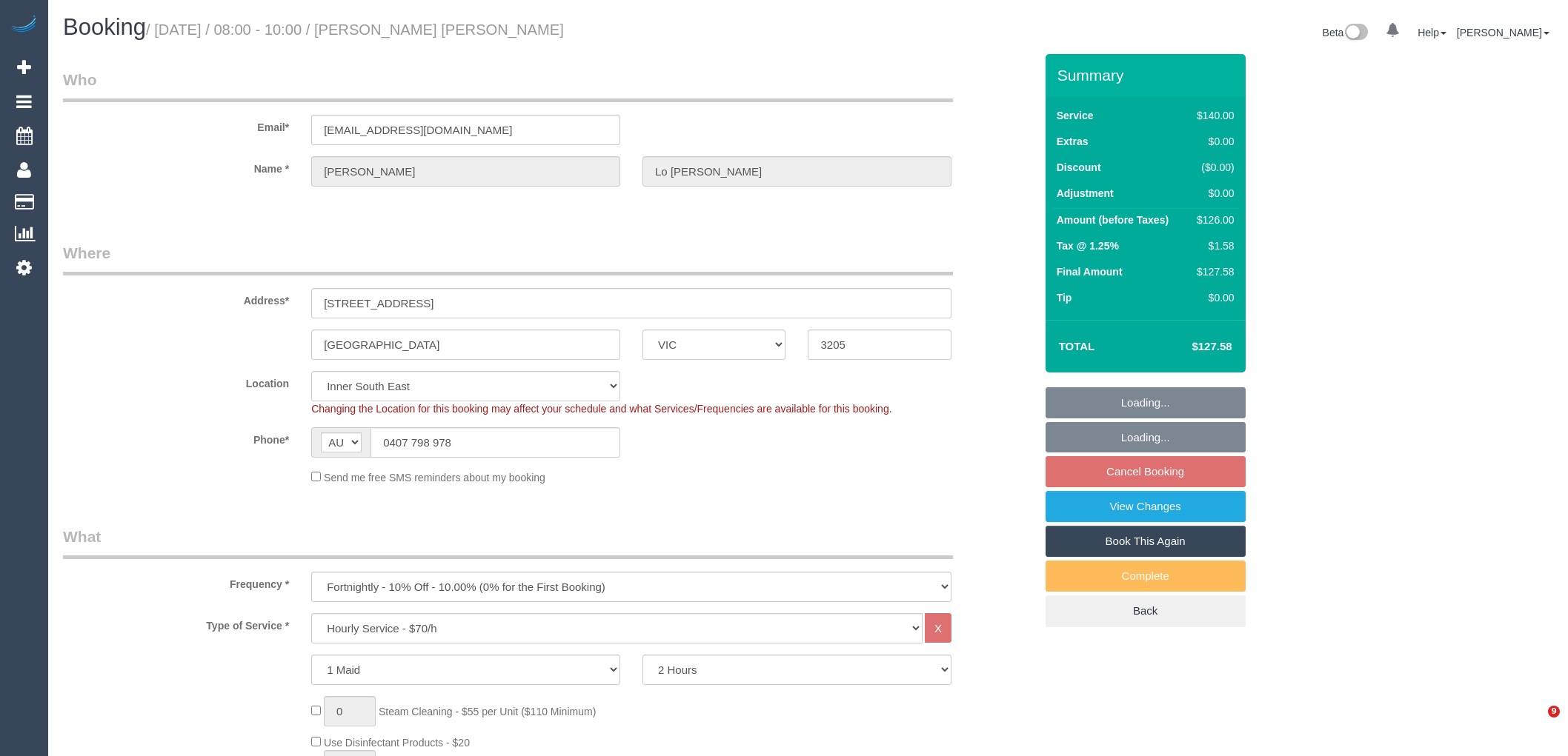
select select "VIC"
select select "number:28"
select select "number:14"
select select "number:19"
select select "number:36"
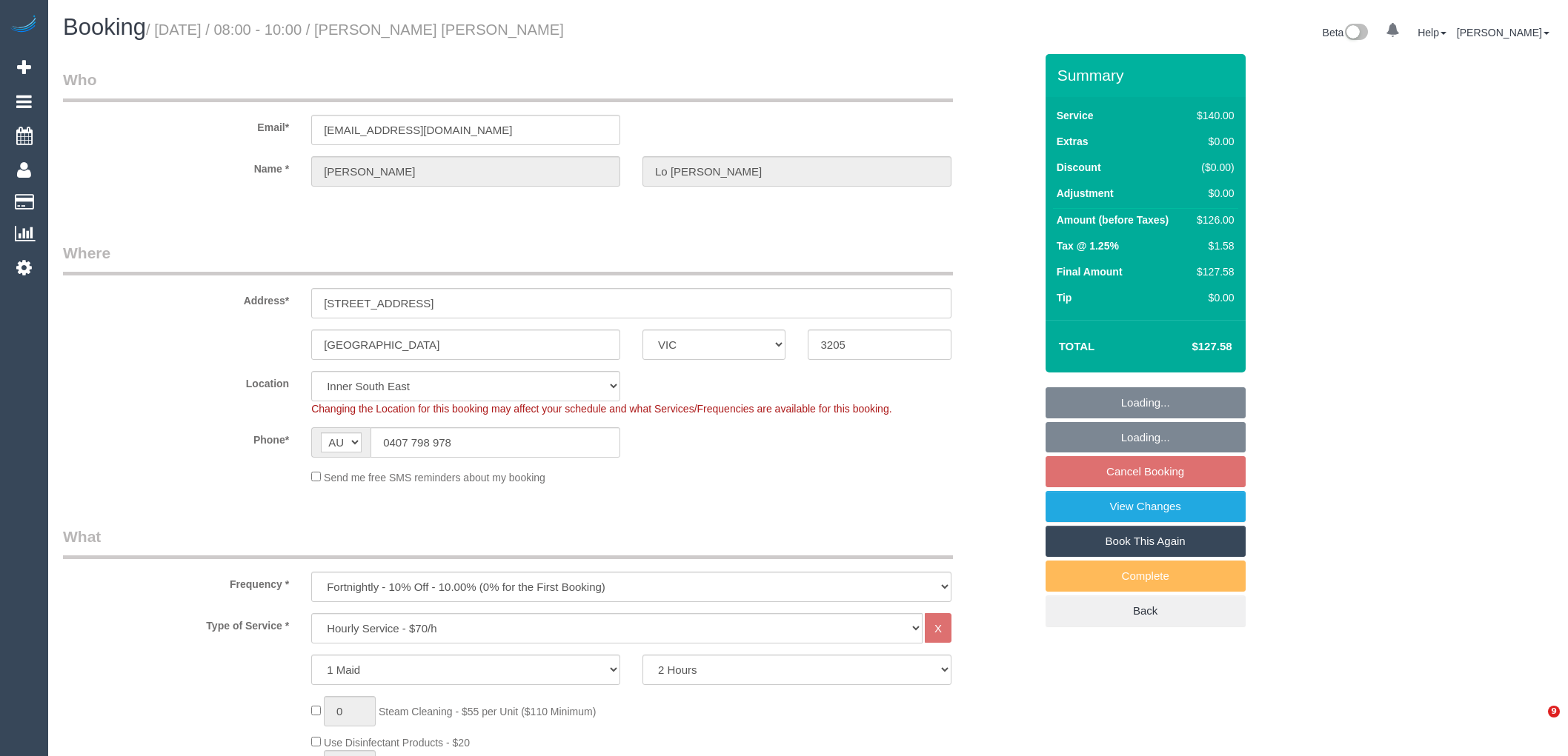
select select "number:34"
select select "number:11"
select select "spot2"
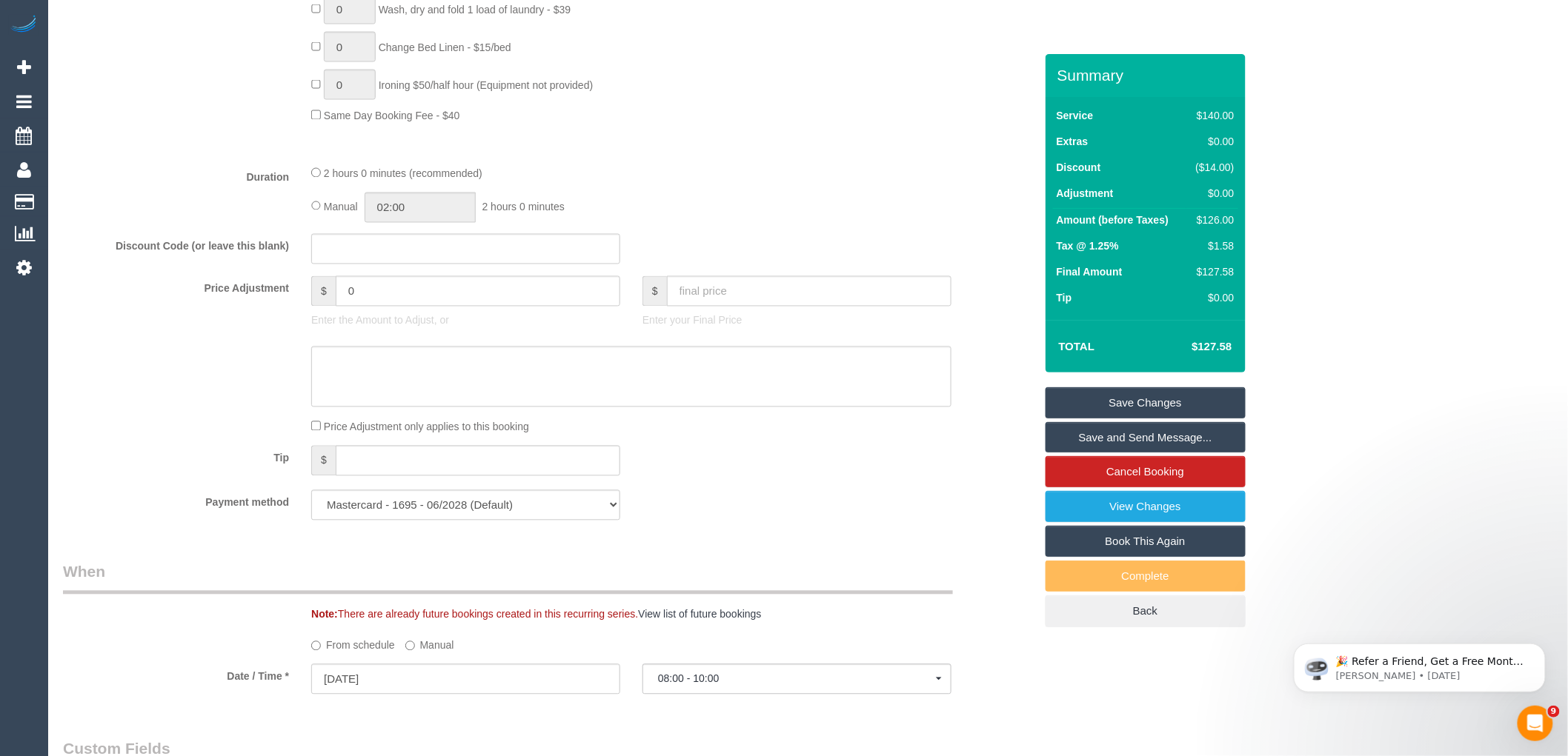
scroll to position [1234, 0]
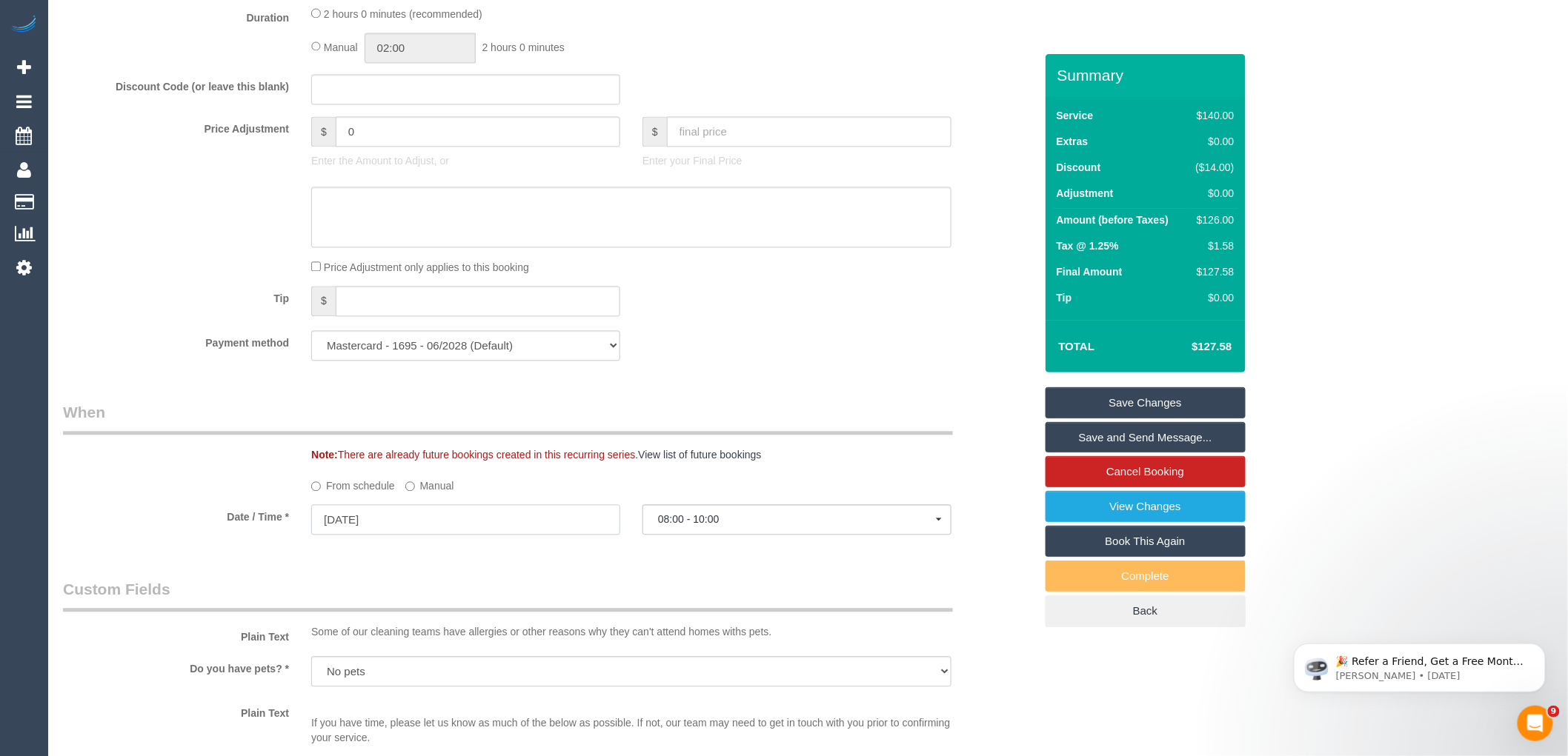
click at [414, 531] on input "21/10/2025" at bounding box center [466, 519] width 309 height 30
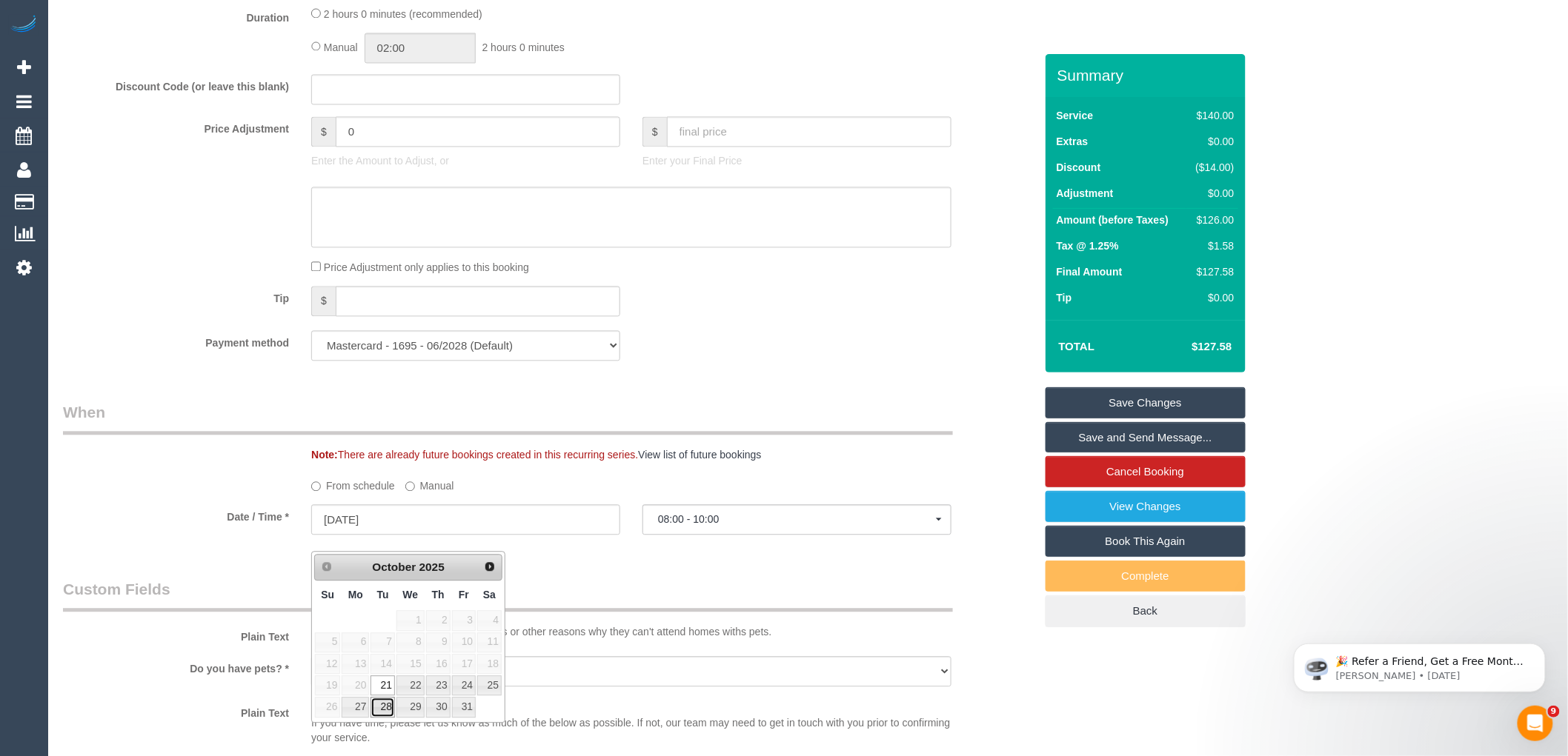
click at [387, 708] on link "28" at bounding box center [382, 707] width 23 height 20
type input "28/10/2025"
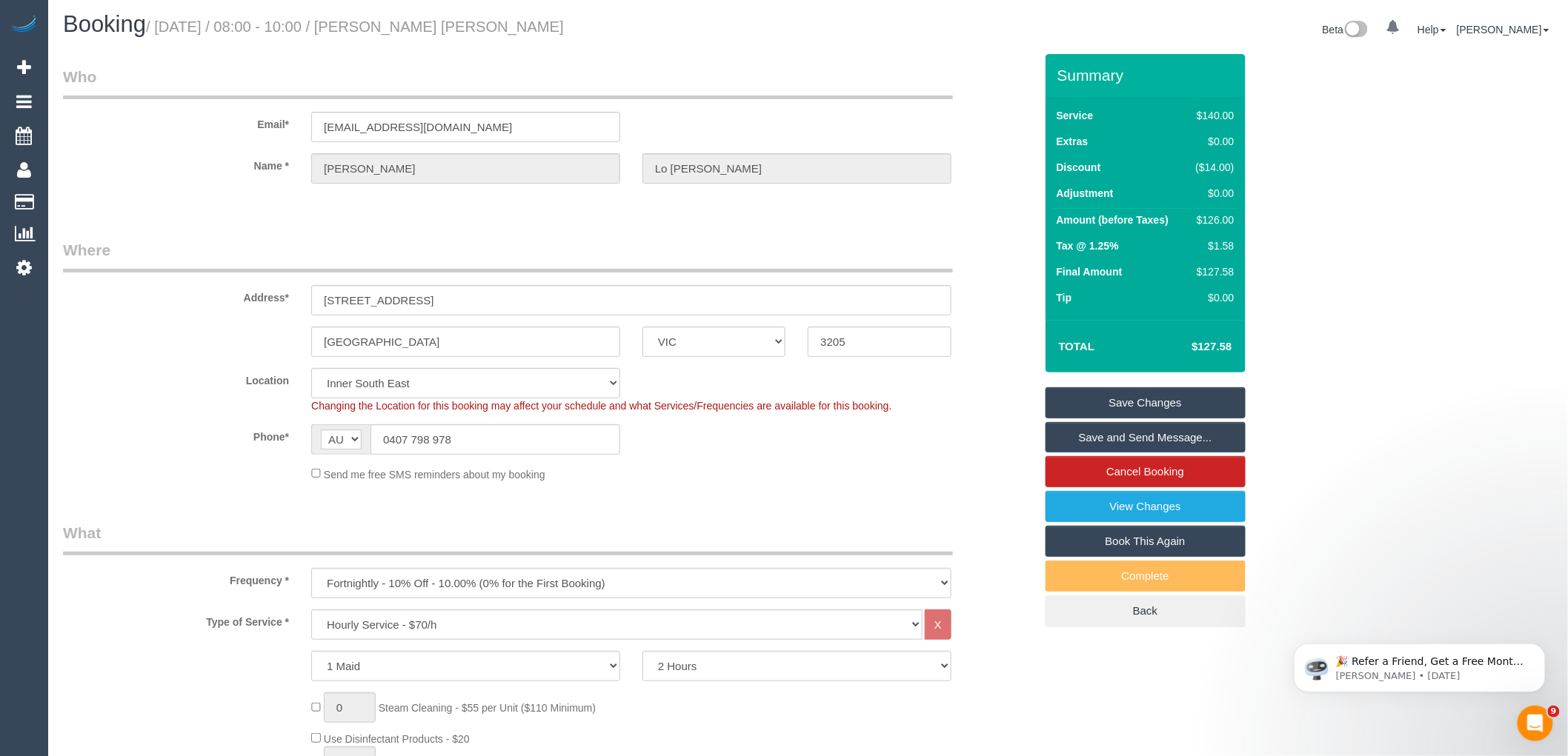
scroll to position [1399, 0]
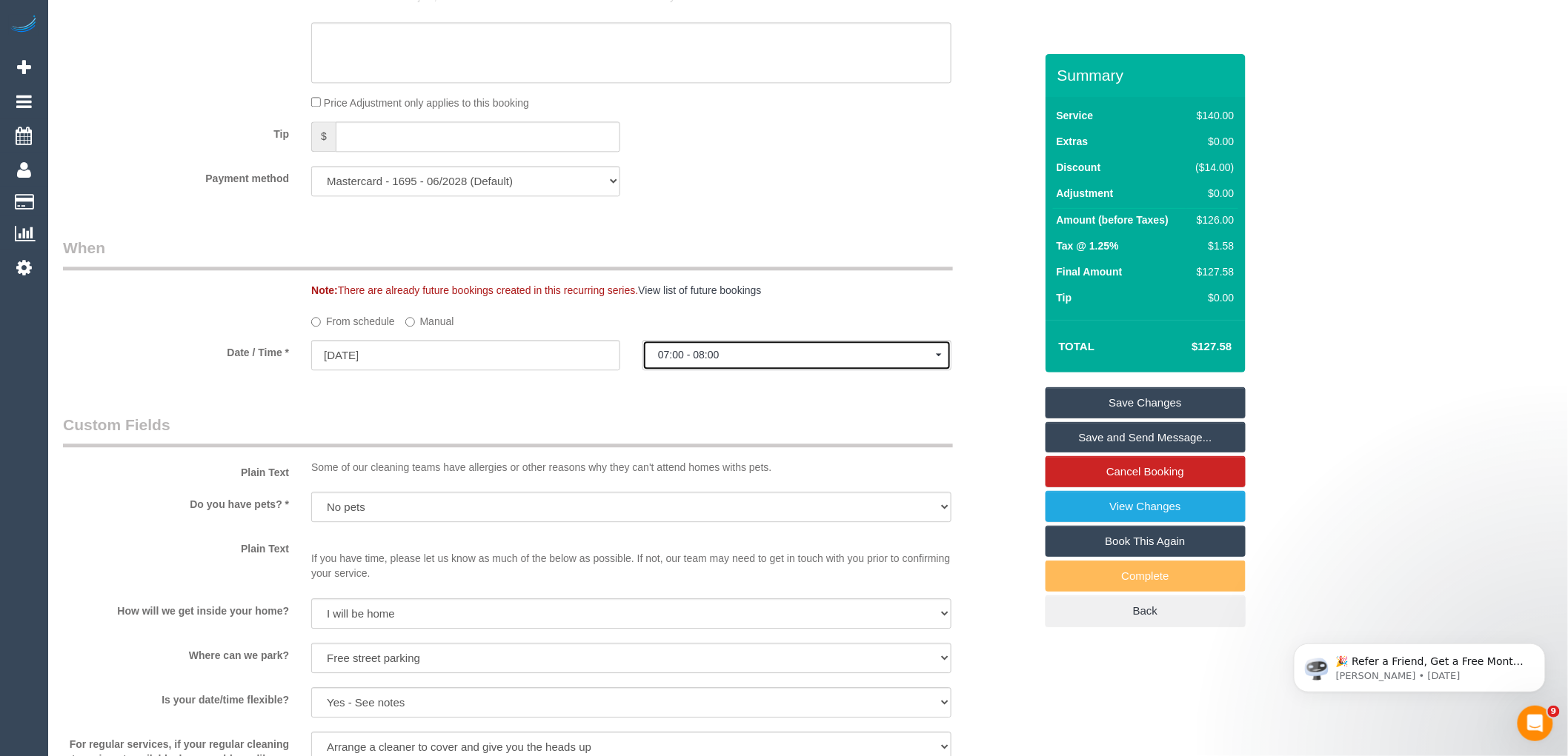
click at [725, 361] on span "07:00 - 08:00" at bounding box center [796, 355] width 278 height 12
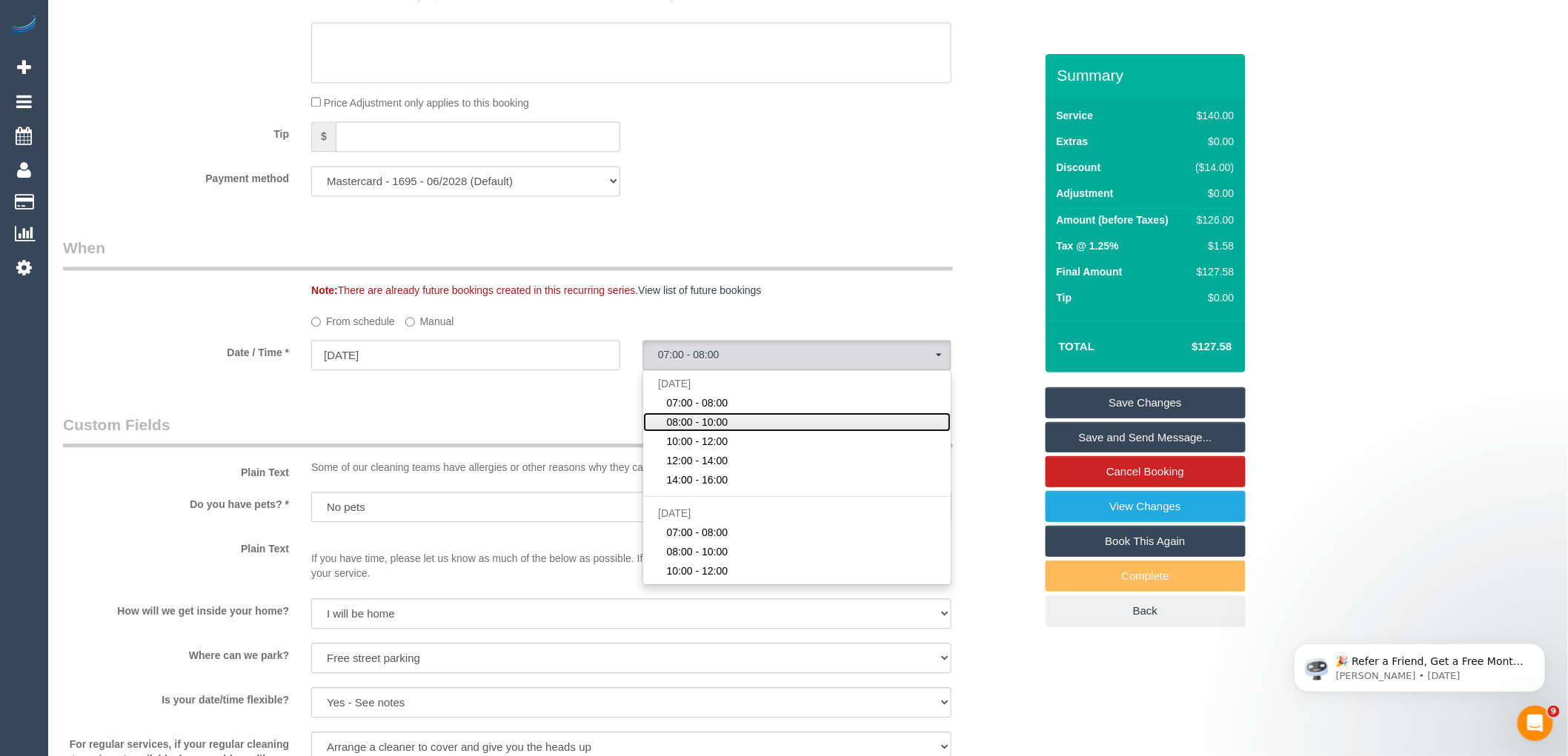
click at [708, 429] on span "08:00 - 10:00" at bounding box center [697, 423] width 61 height 15
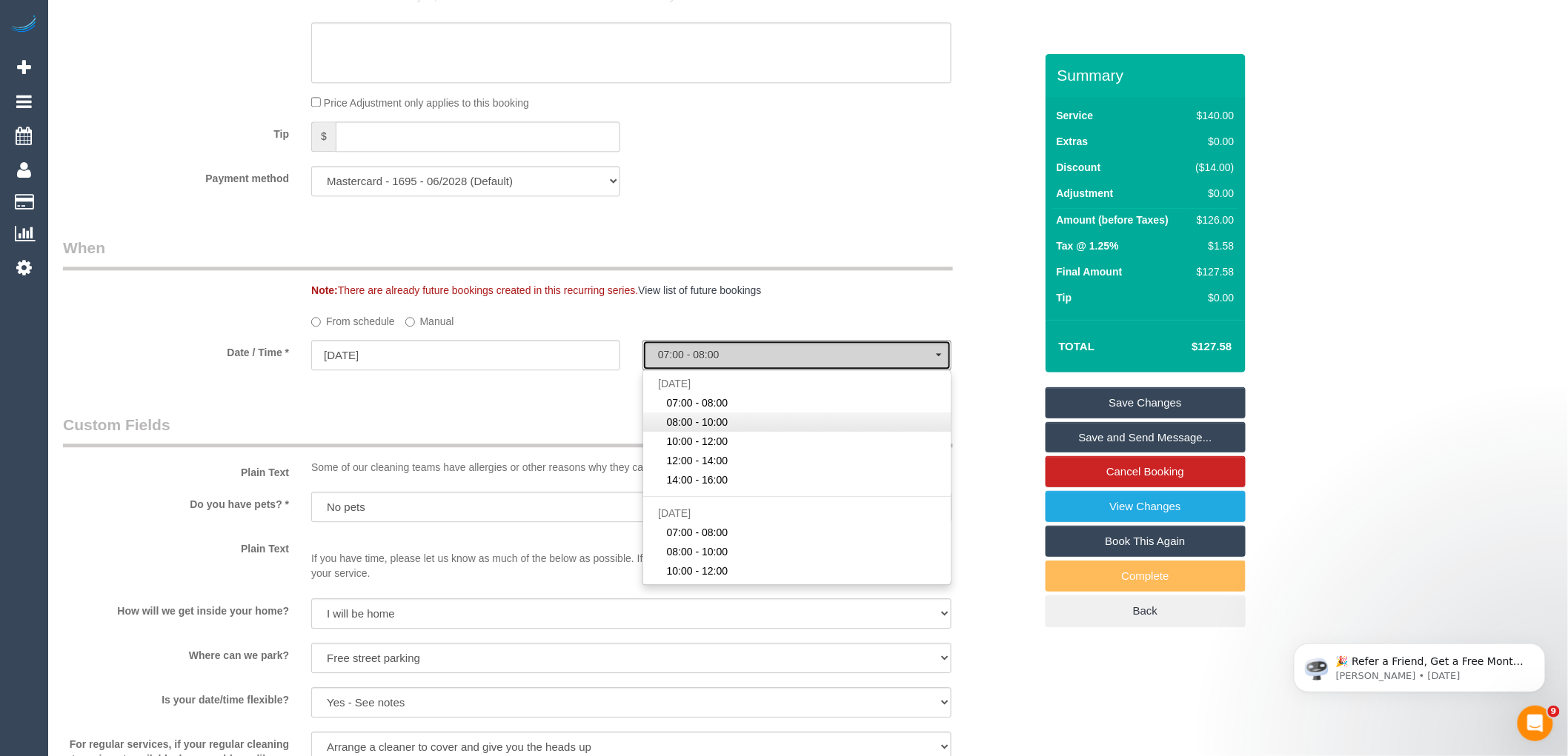
select select "spot27"
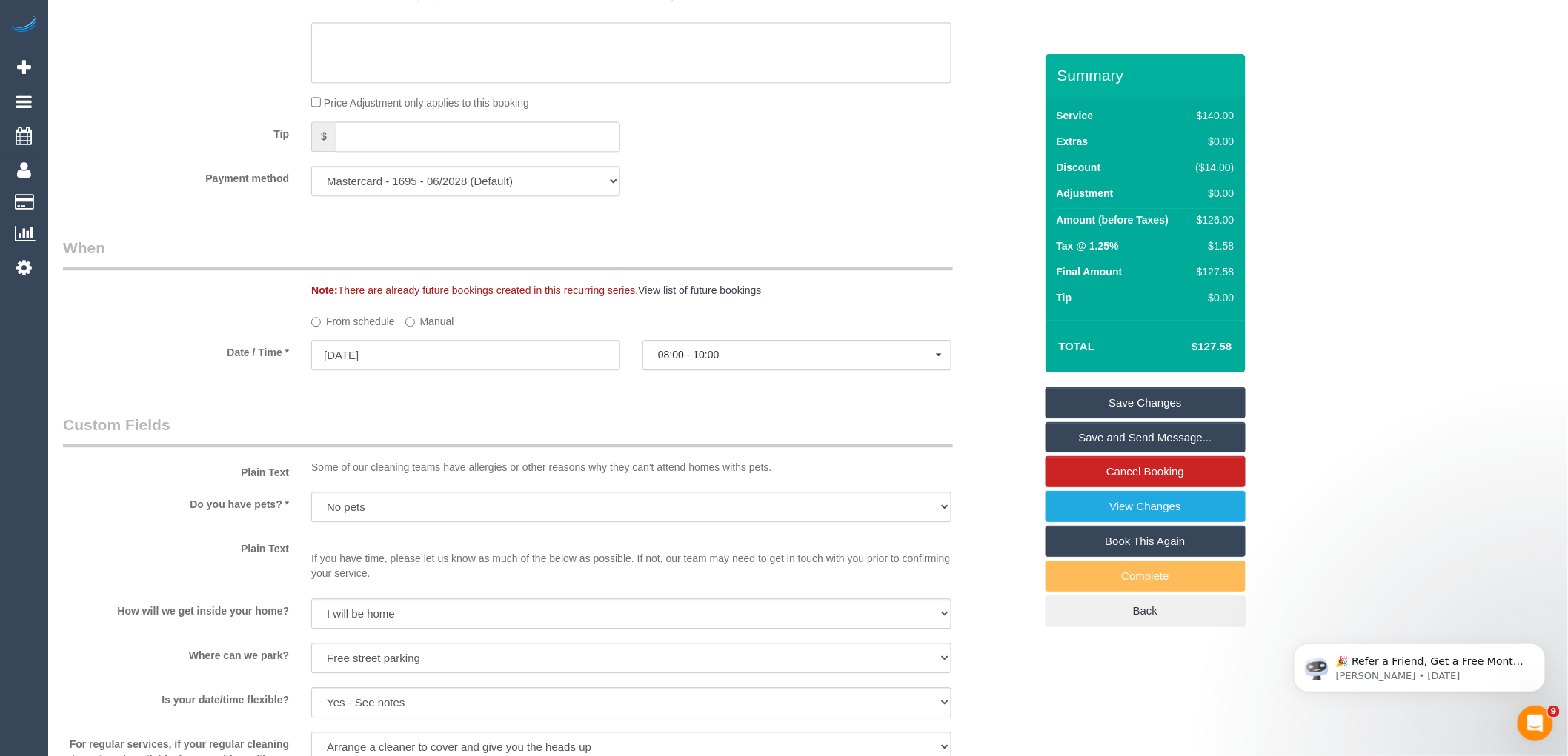
click at [450, 426] on div "Who Email* jlob77@gmail.com Name * Joe Lo Bianco Where Address* 196 Park St Sou…" at bounding box center [549, 284] width 994 height 3257
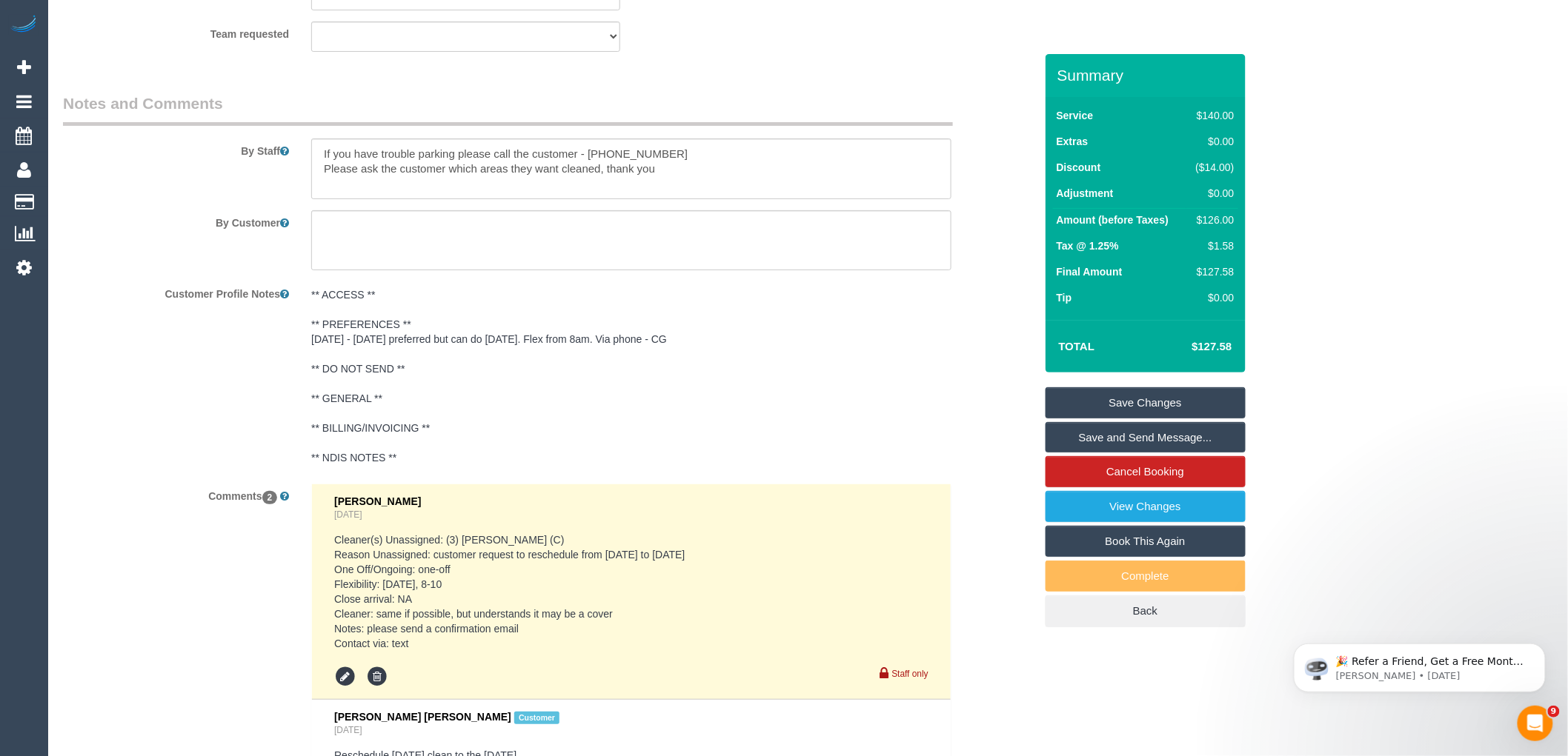
scroll to position [2620, 0]
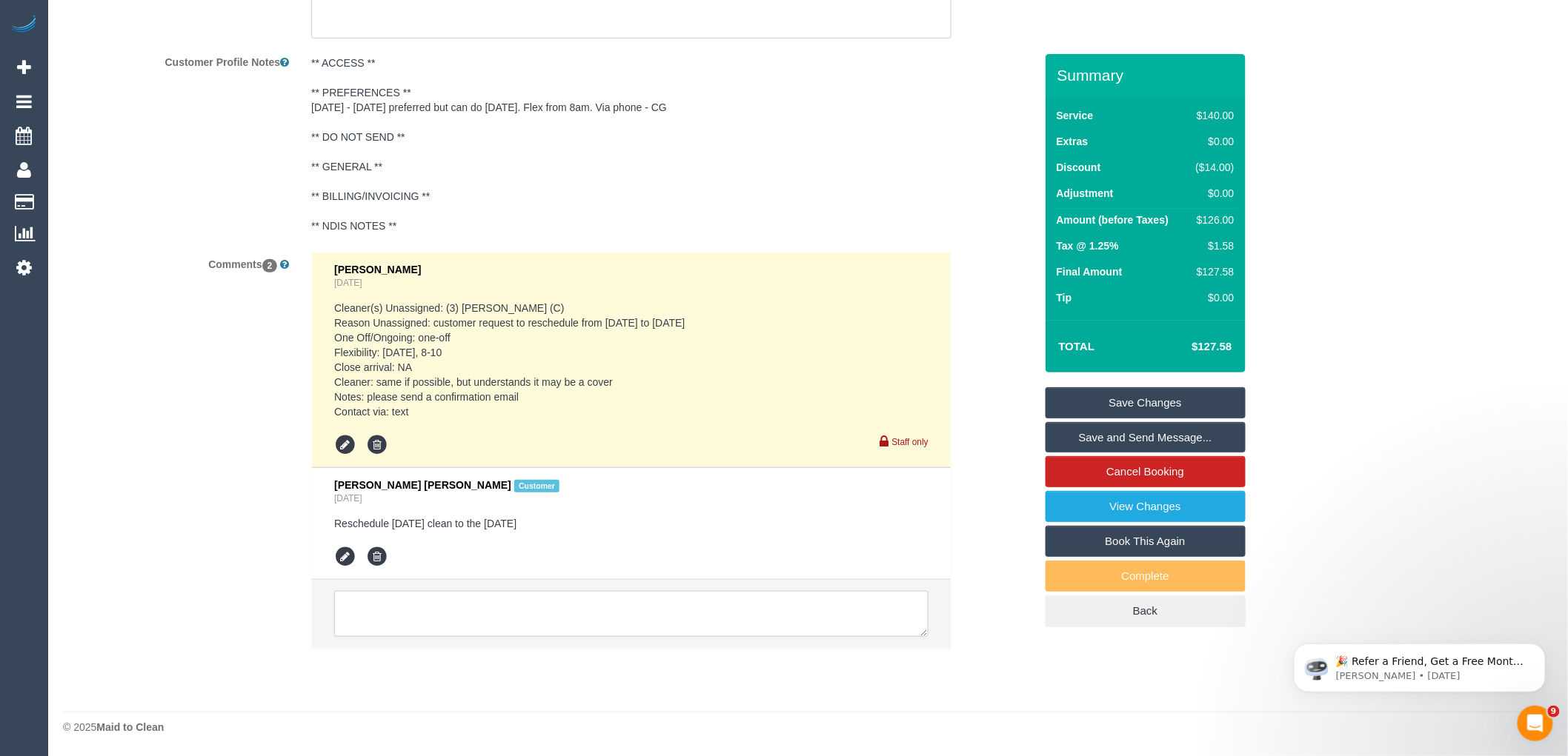
click at [442, 618] on textarea at bounding box center [632, 614] width 595 height 46
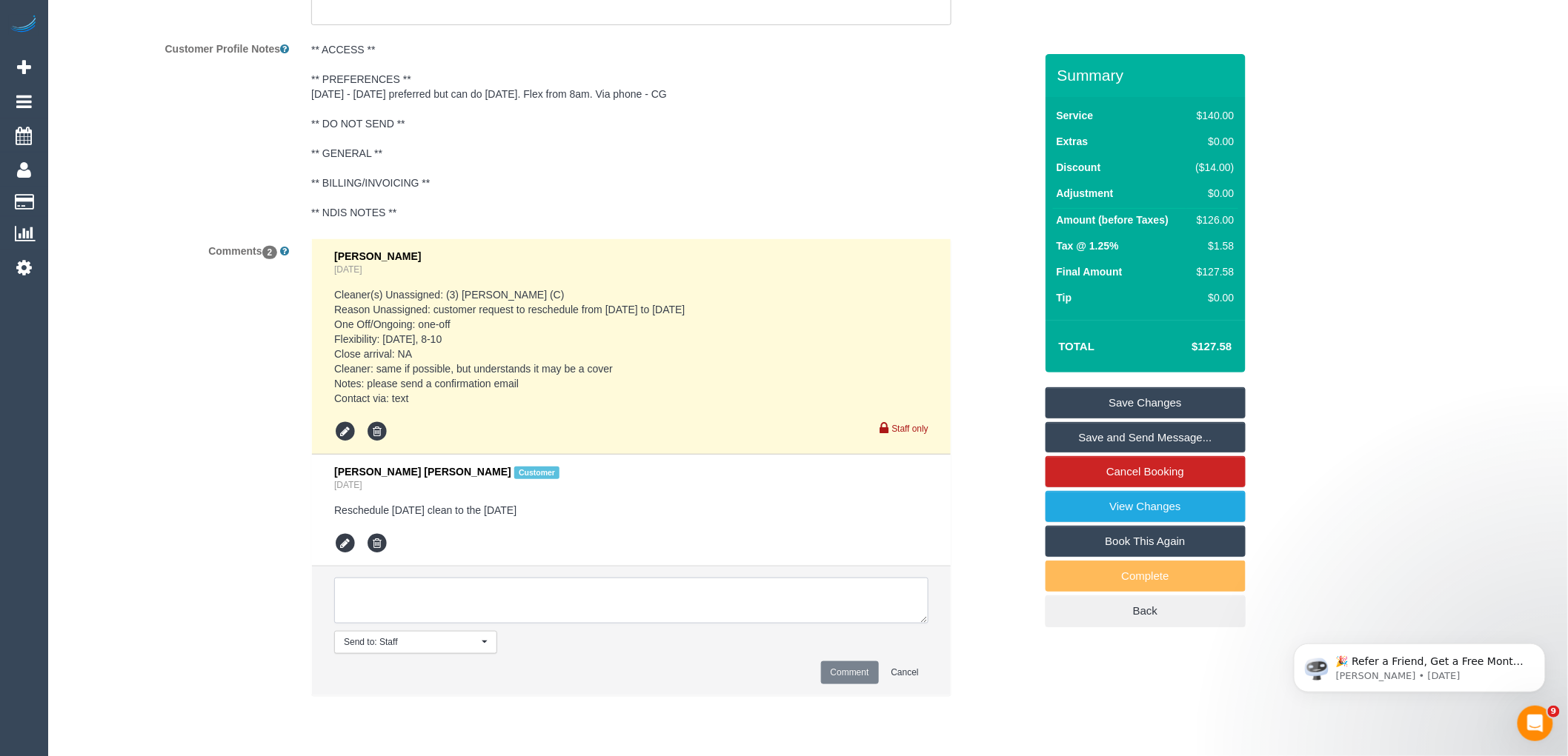
click at [441, 611] on textarea at bounding box center [632, 600] width 595 height 46
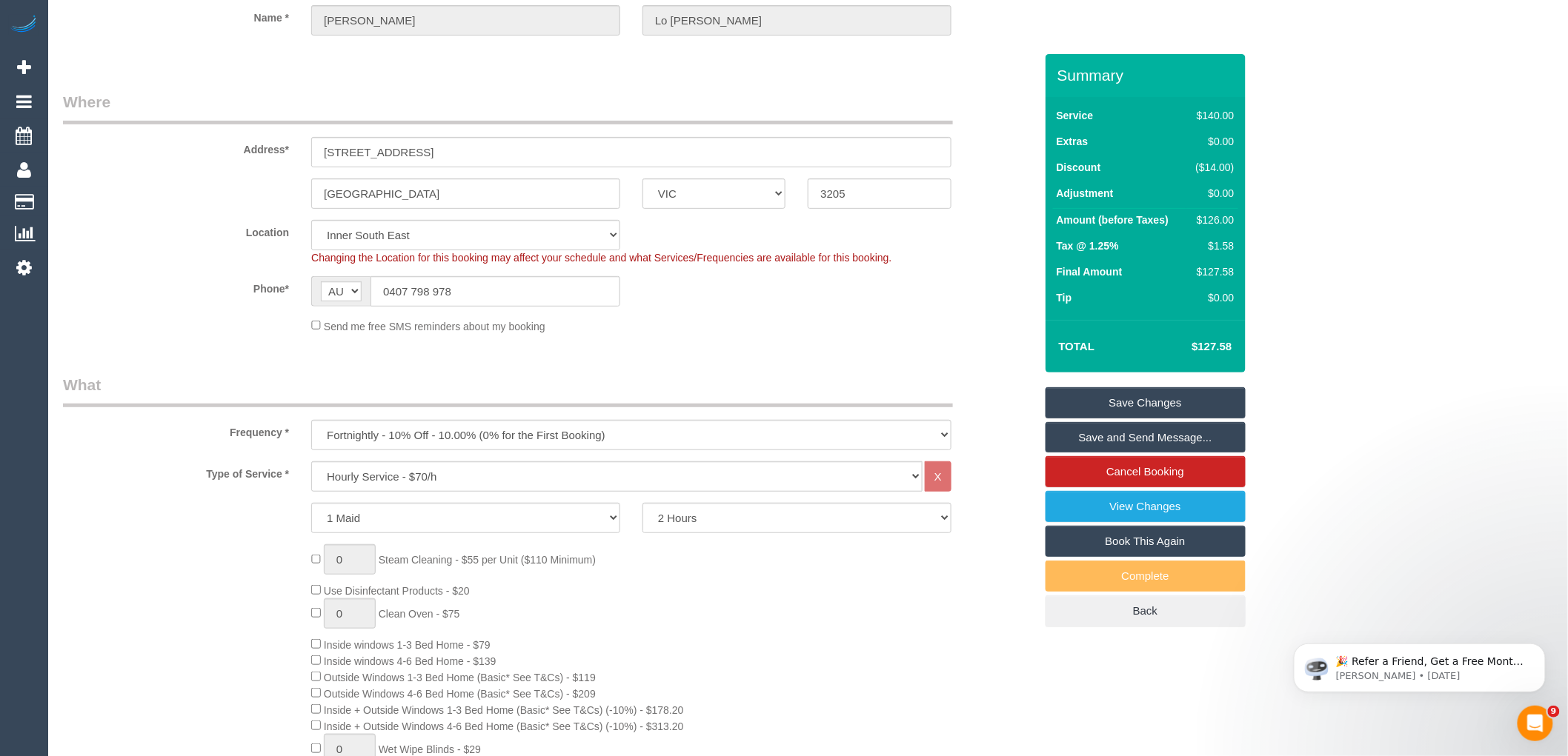
scroll to position [0, 0]
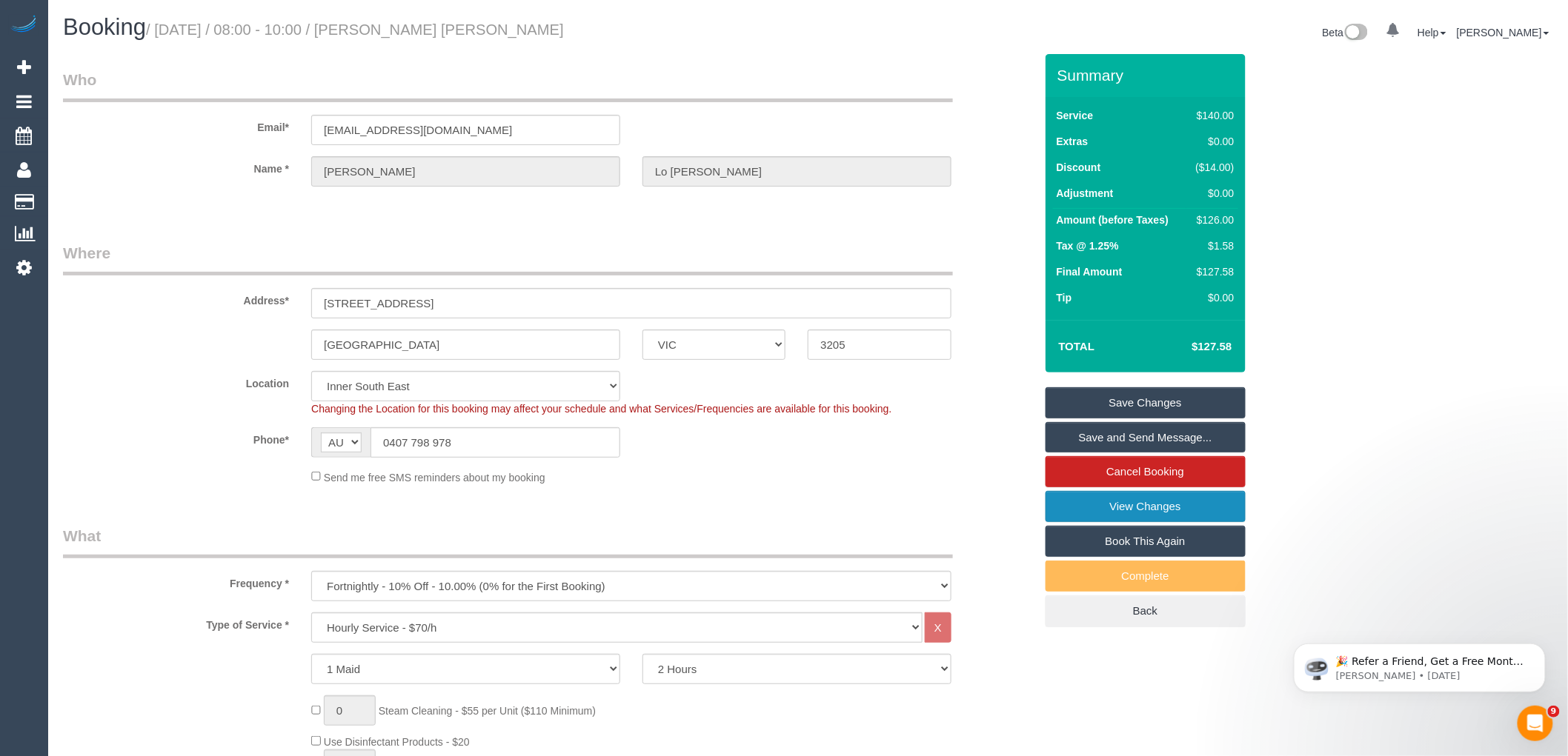
click at [1130, 513] on link "View Changes" at bounding box center [1146, 507] width 200 height 31
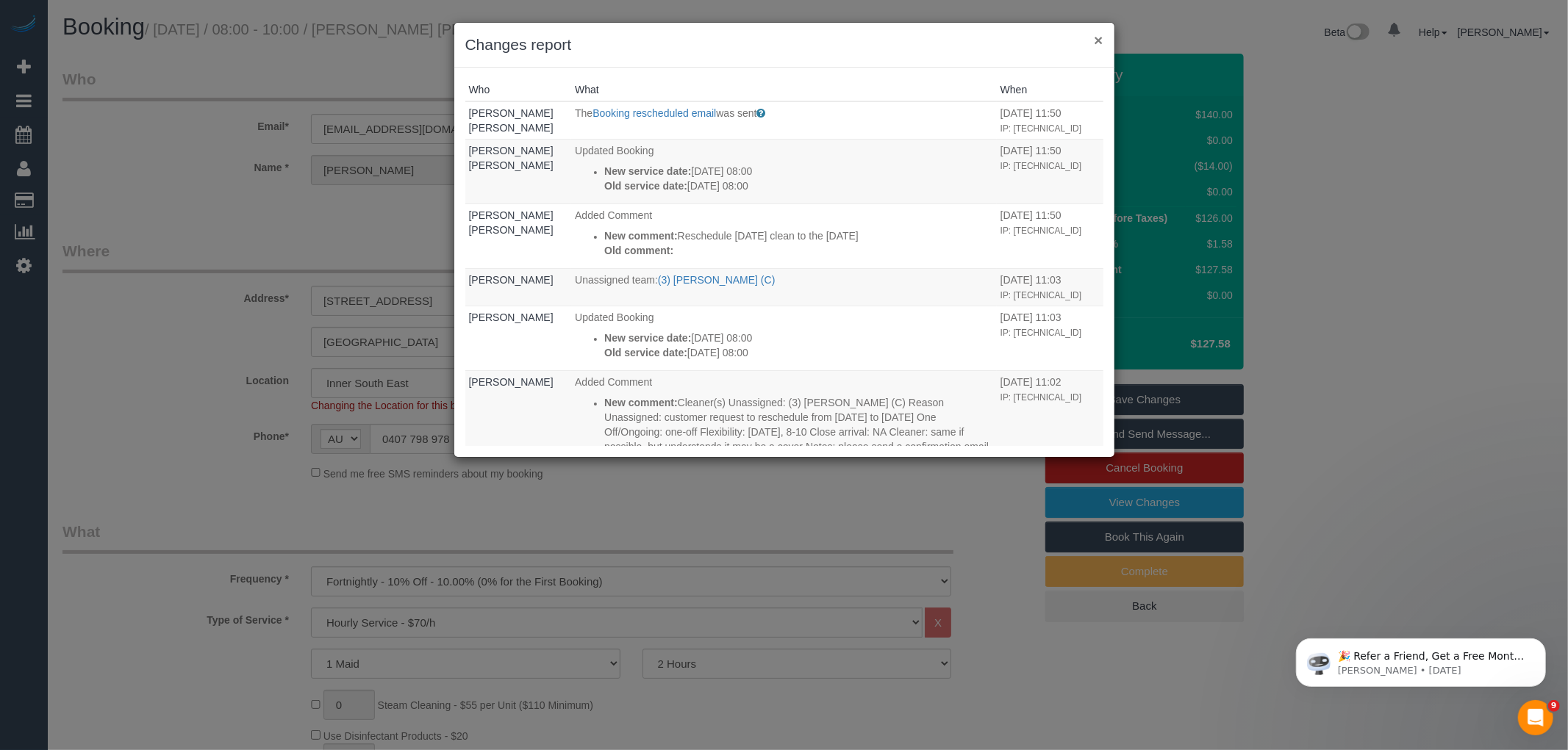
click at [1098, 35] on button "×" at bounding box center [1098, 40] width 9 height 16
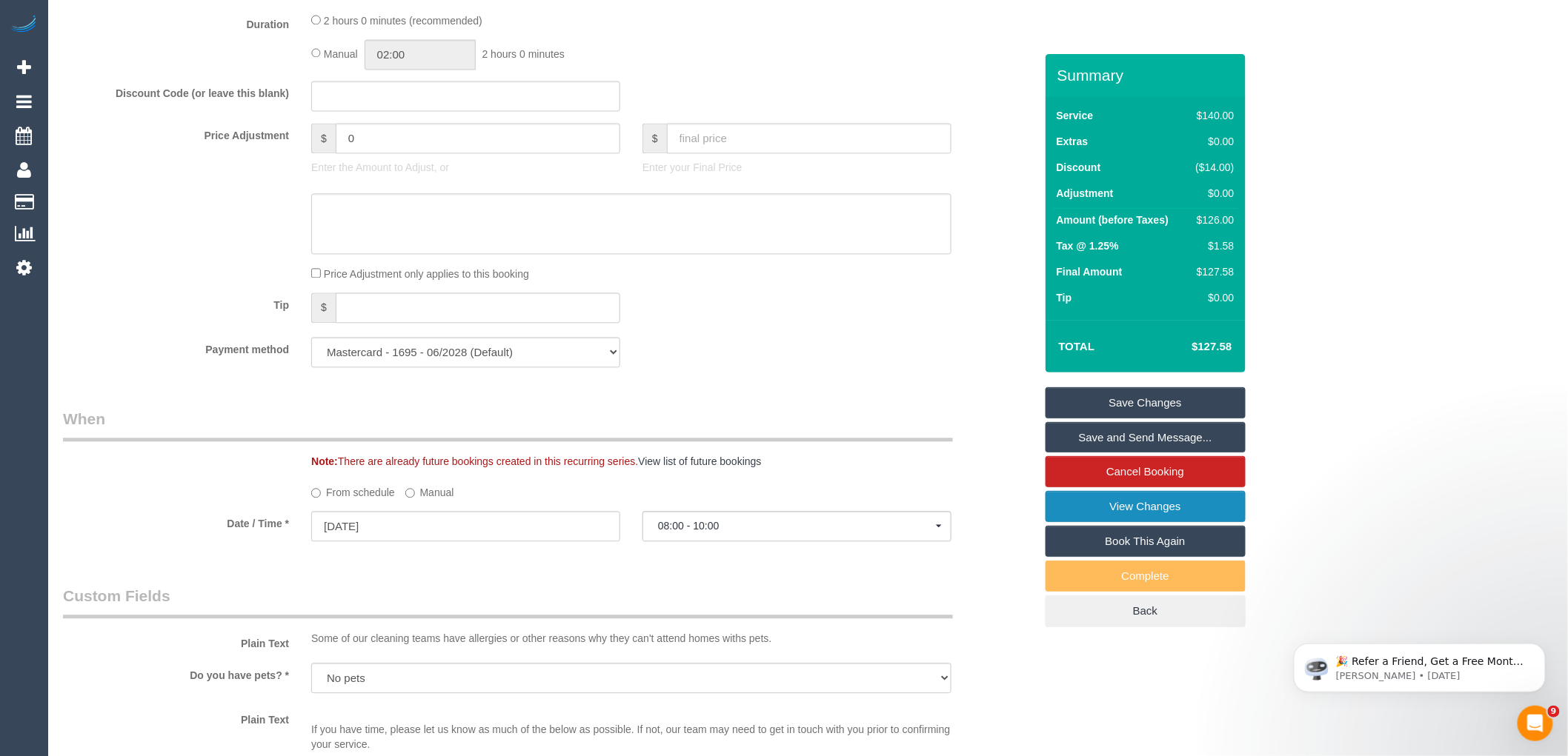
scroll to position [1316, 0]
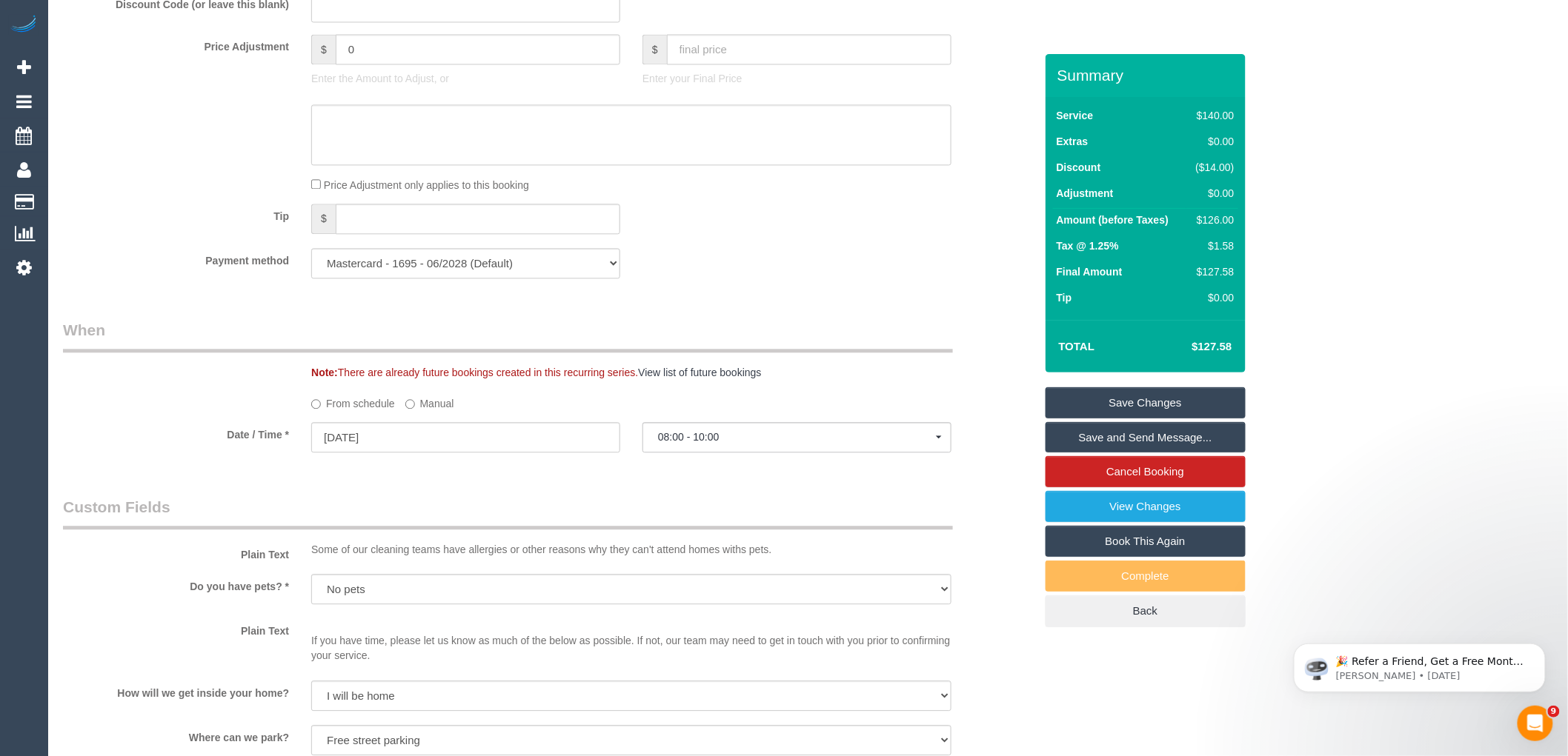
click at [1121, 401] on link "Save Changes" at bounding box center [1146, 402] width 200 height 31
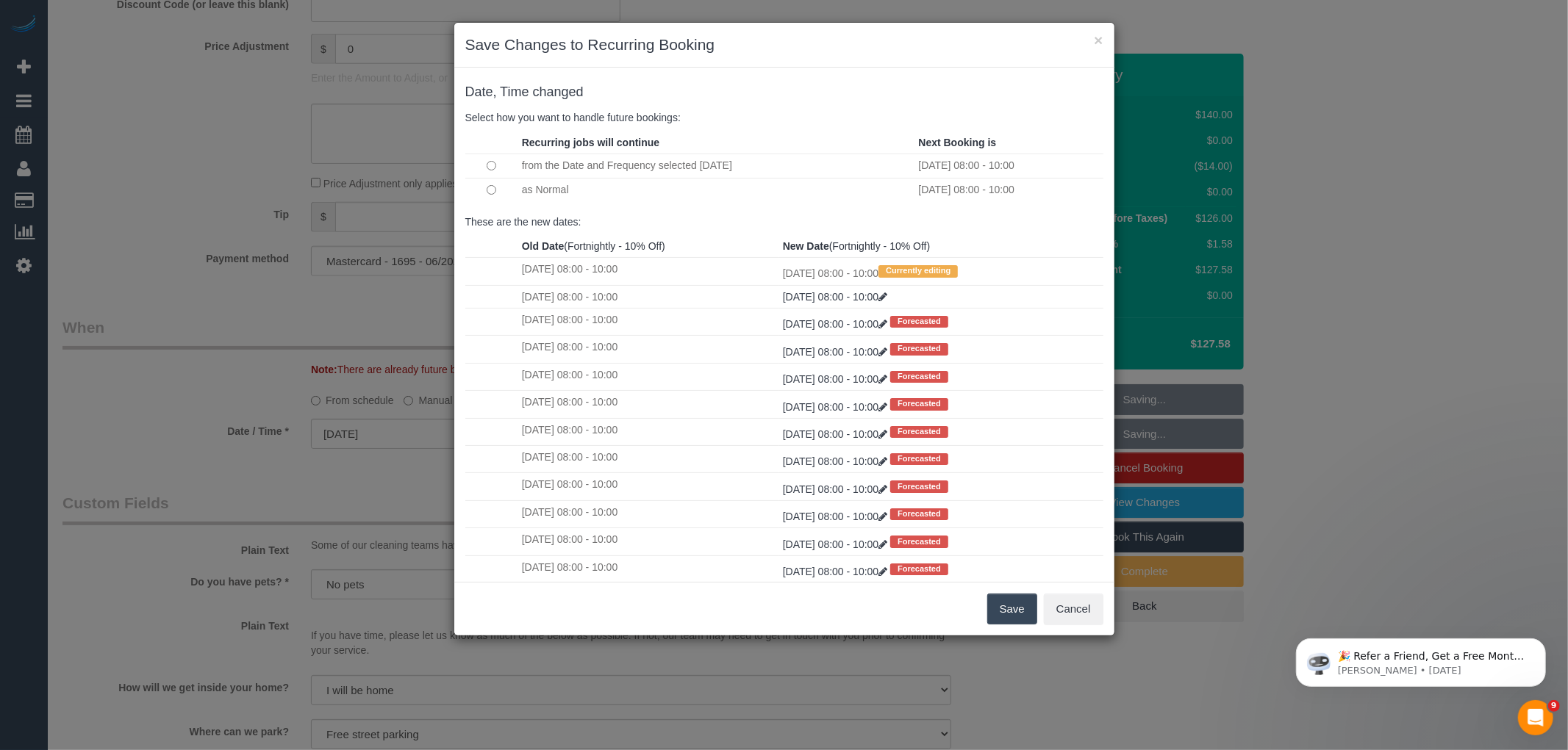
click at [1009, 614] on button "Save" at bounding box center [1012, 609] width 50 height 31
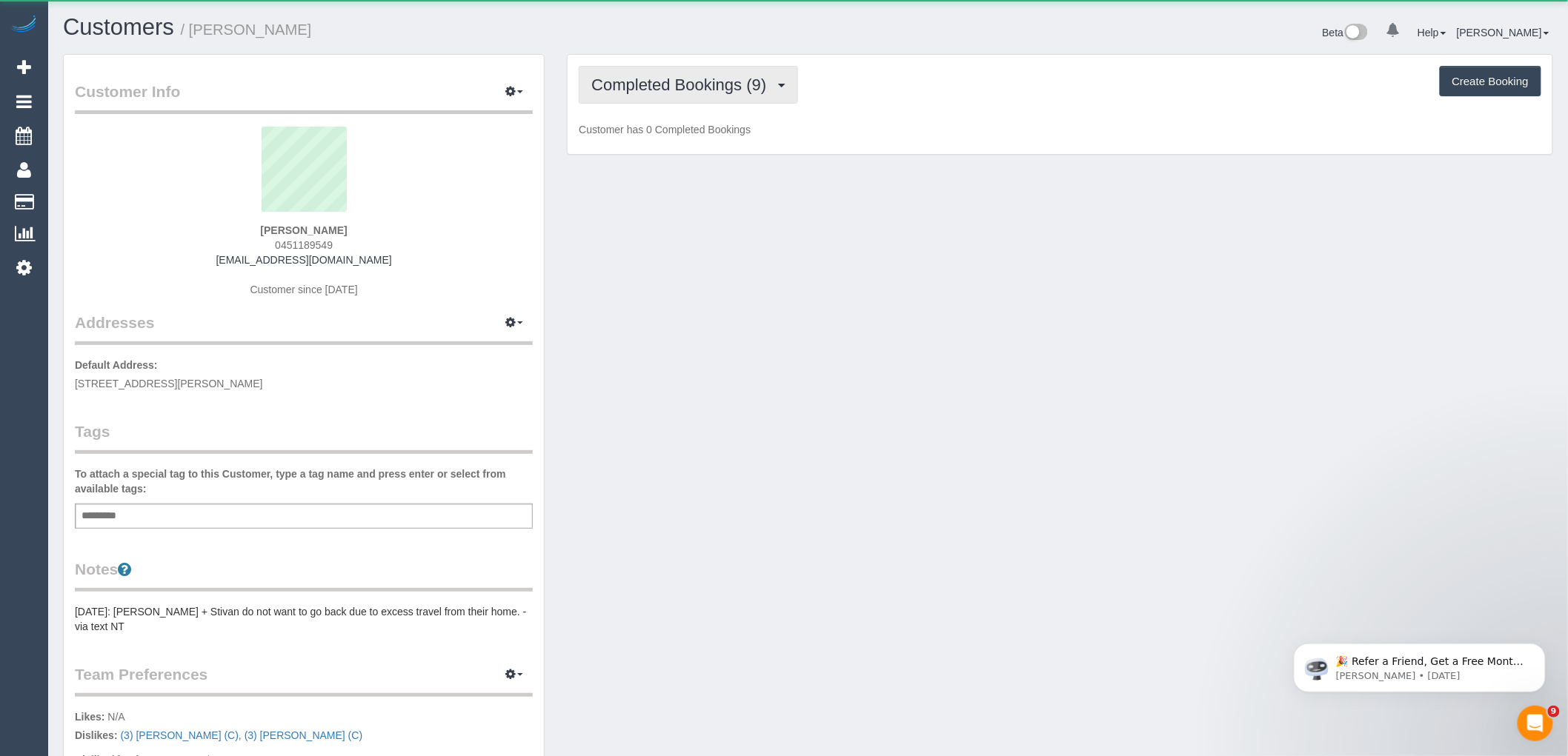
click at [712, 85] on span "Completed Bookings (9)" at bounding box center [682, 85] width 182 height 18
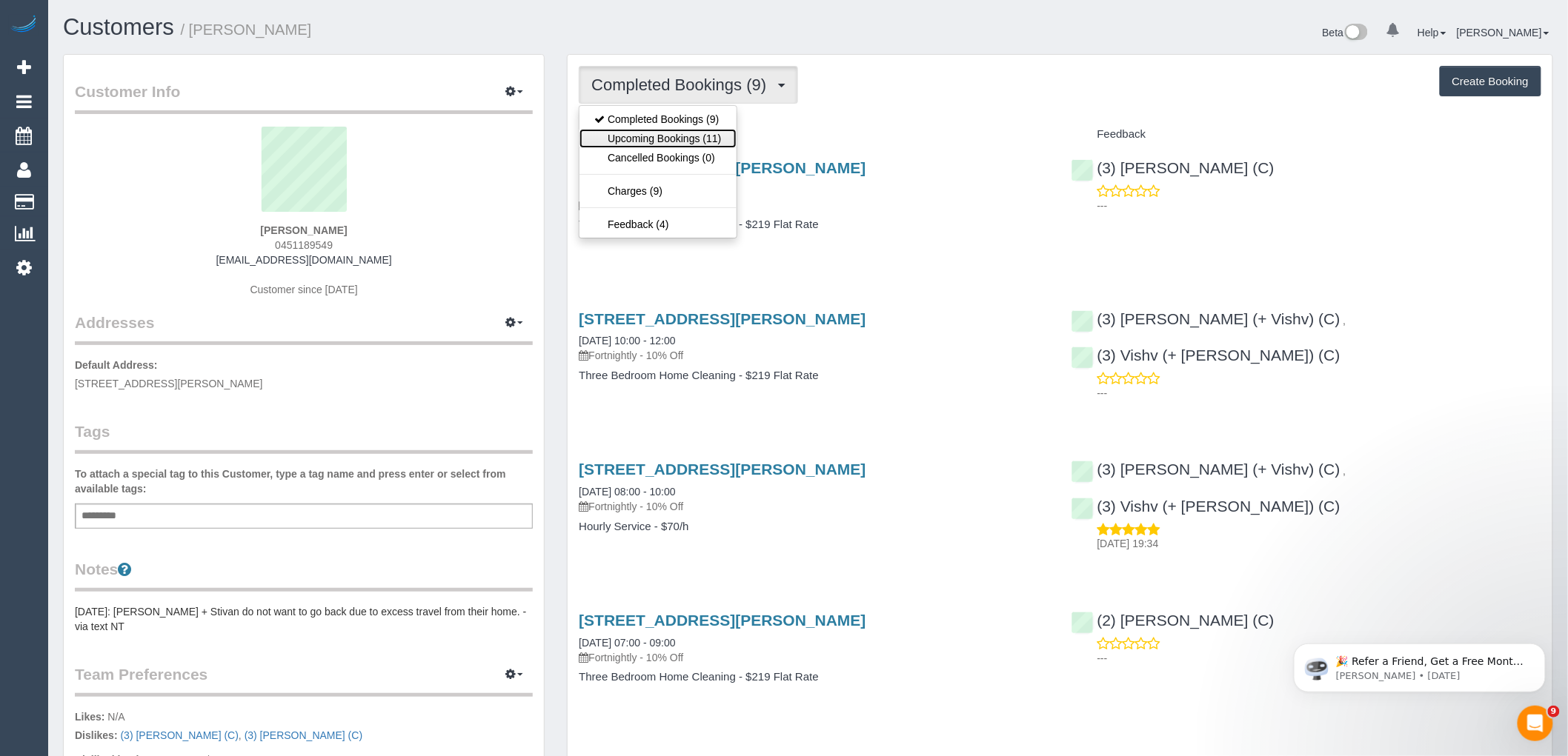
click at [720, 146] on link "Upcoming Bookings (11)" at bounding box center [657, 138] width 157 height 19
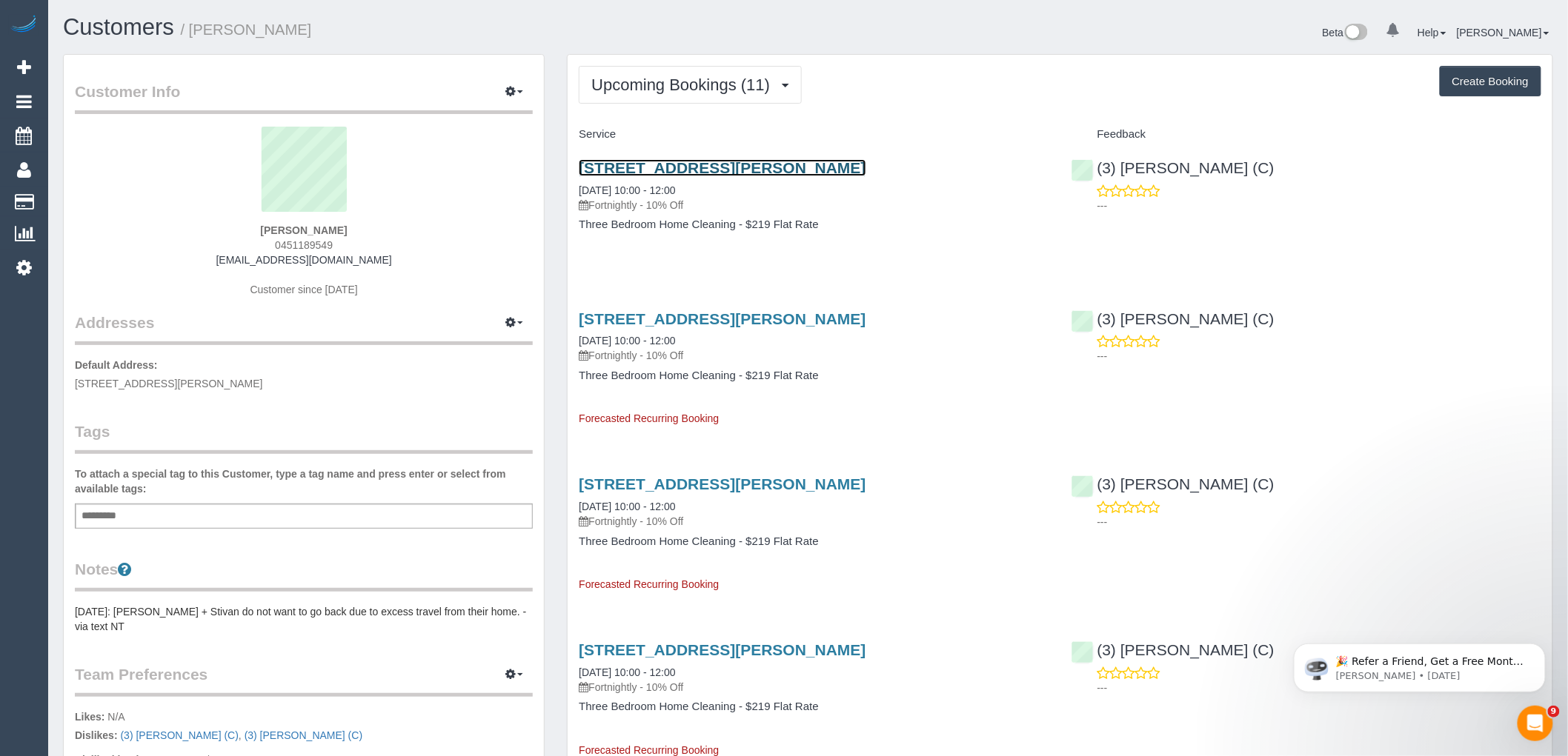
click at [865, 166] on link "300 Plummer Street, 805, Port Melbourne, VIC 3207" at bounding box center [722, 168] width 287 height 17
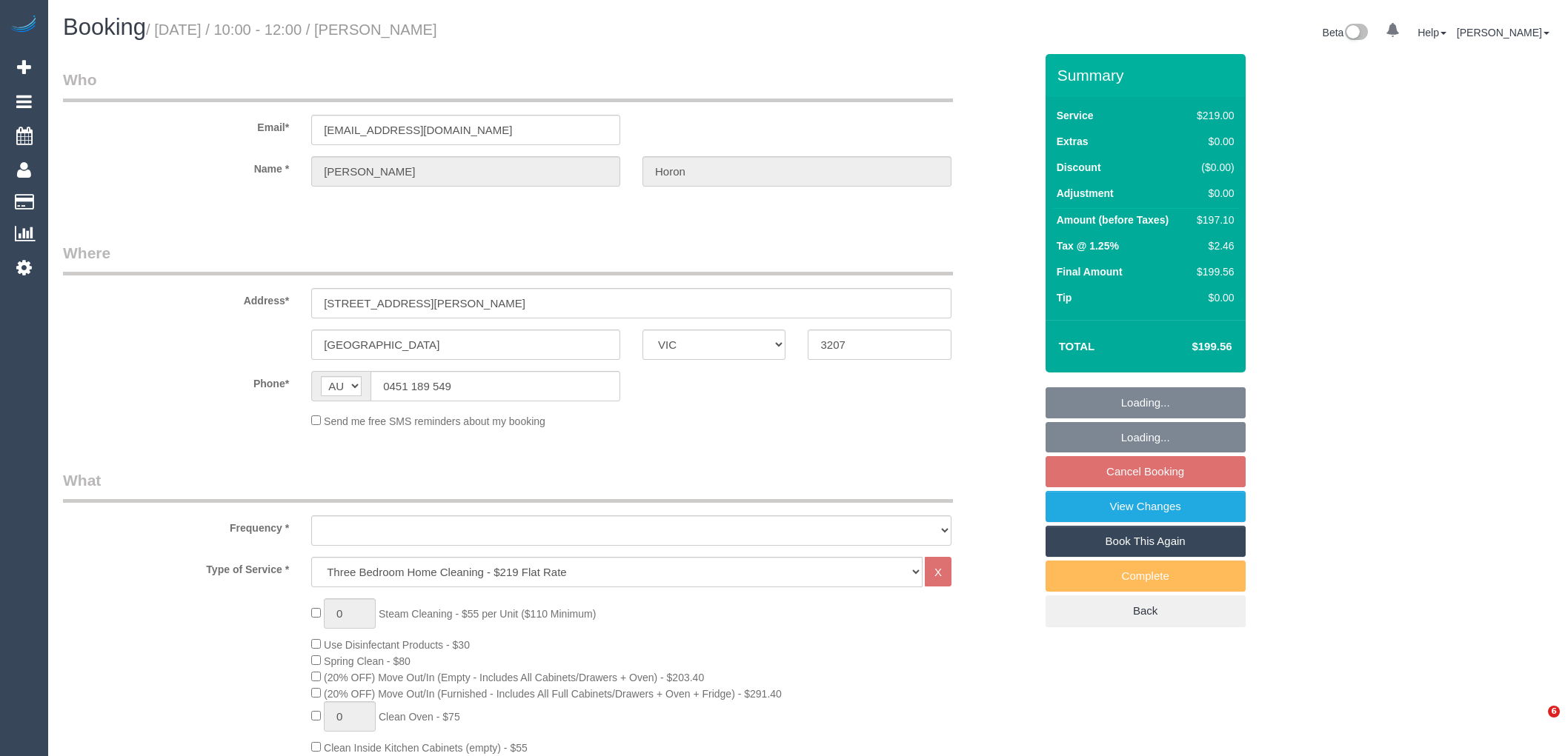
select select "VIC"
select select "string:stripe-pm_1Re6qH2GScqysDRVzvQWCQTr"
select select "object:644"
select select "number:28"
select select "number:14"
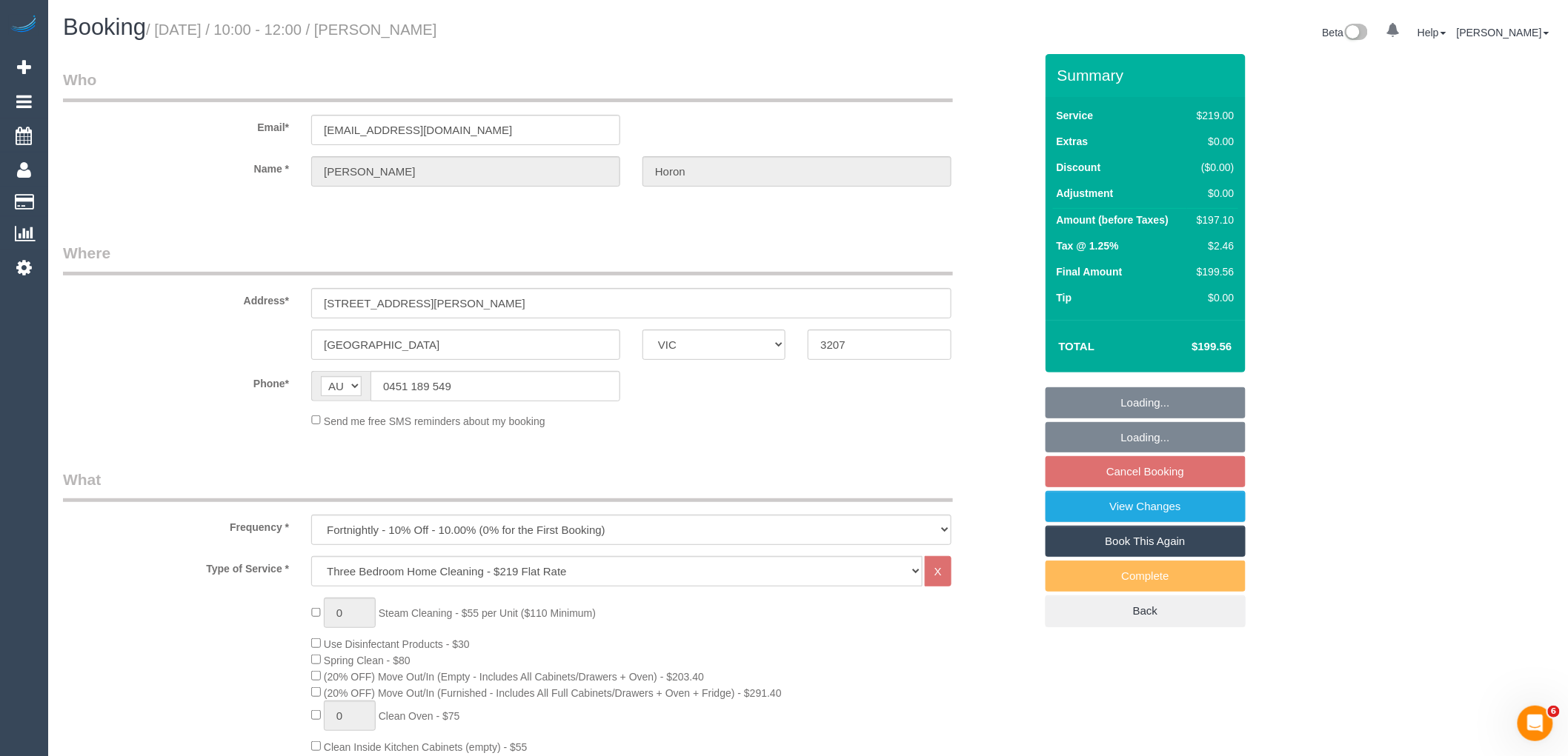
select select "number:19"
select select "number:24"
select select "number:34"
select select "number:11"
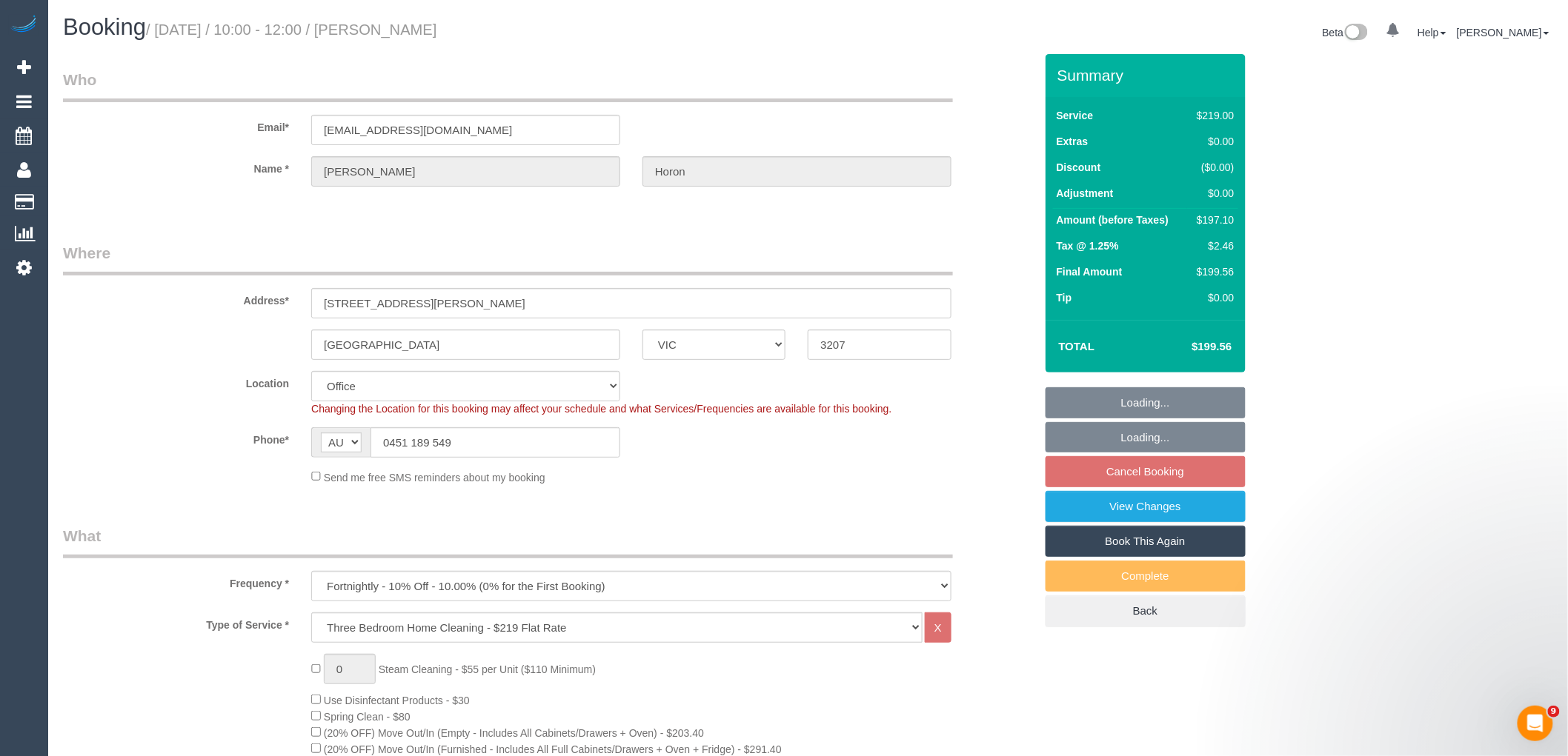
select select "object:2090"
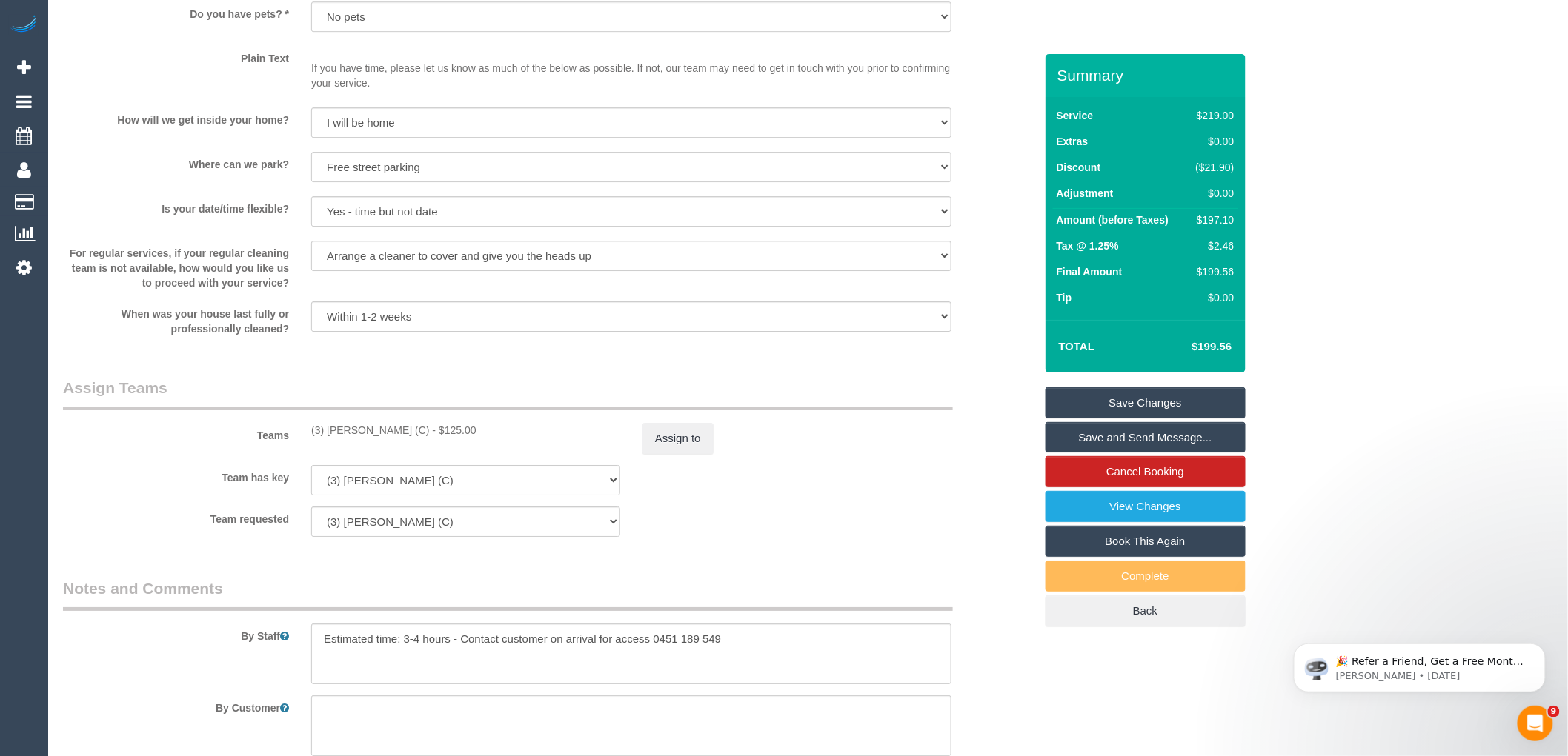
scroll to position [2139, 0]
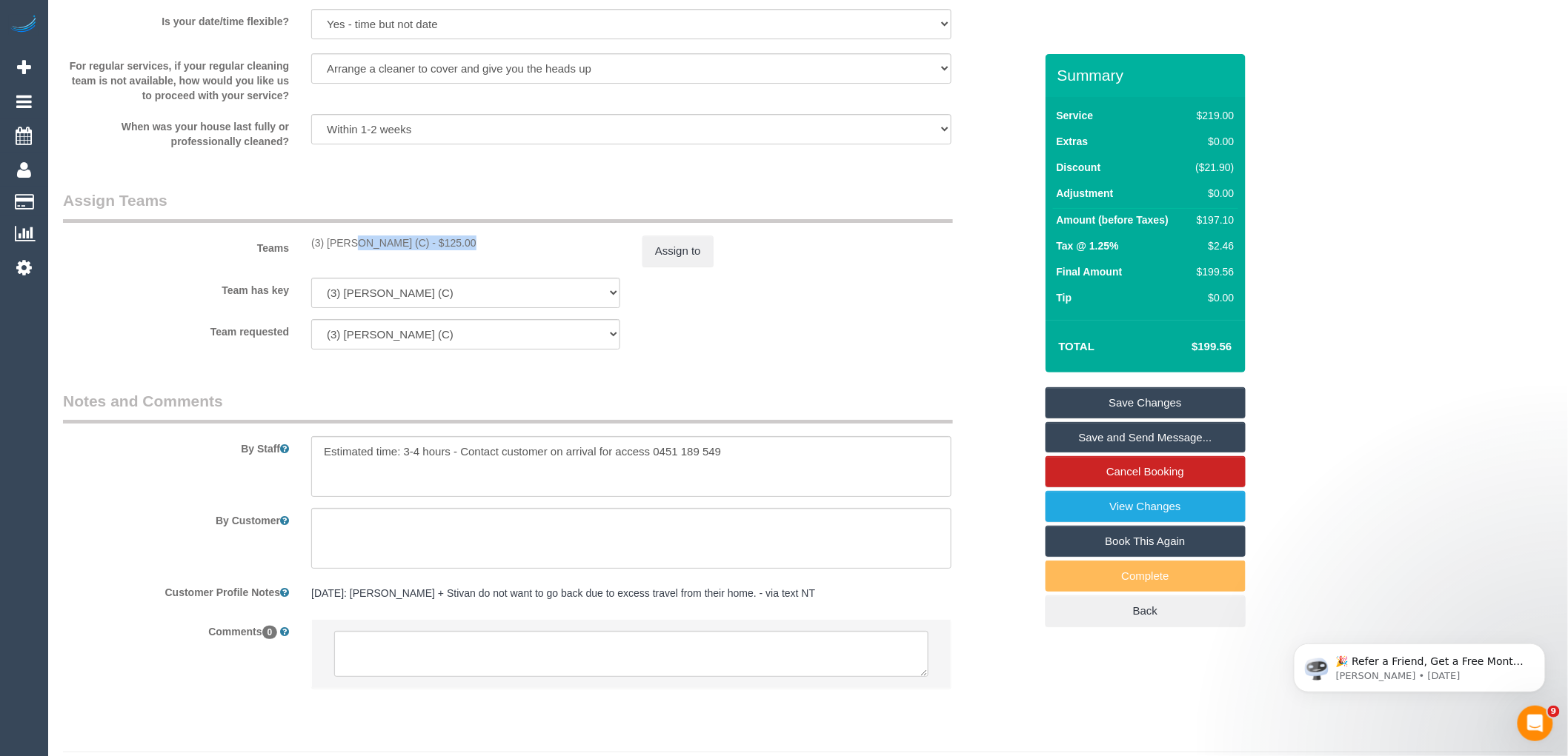
drag, startPoint x: 405, startPoint y: 255, endPoint x: 302, endPoint y: 259, distance: 103.1
click at [302, 250] on div "(3) Lilian Placido (C) - $125.00" at bounding box center [466, 243] width 331 height 15
copy div "(3) Lilian Placido (C)"
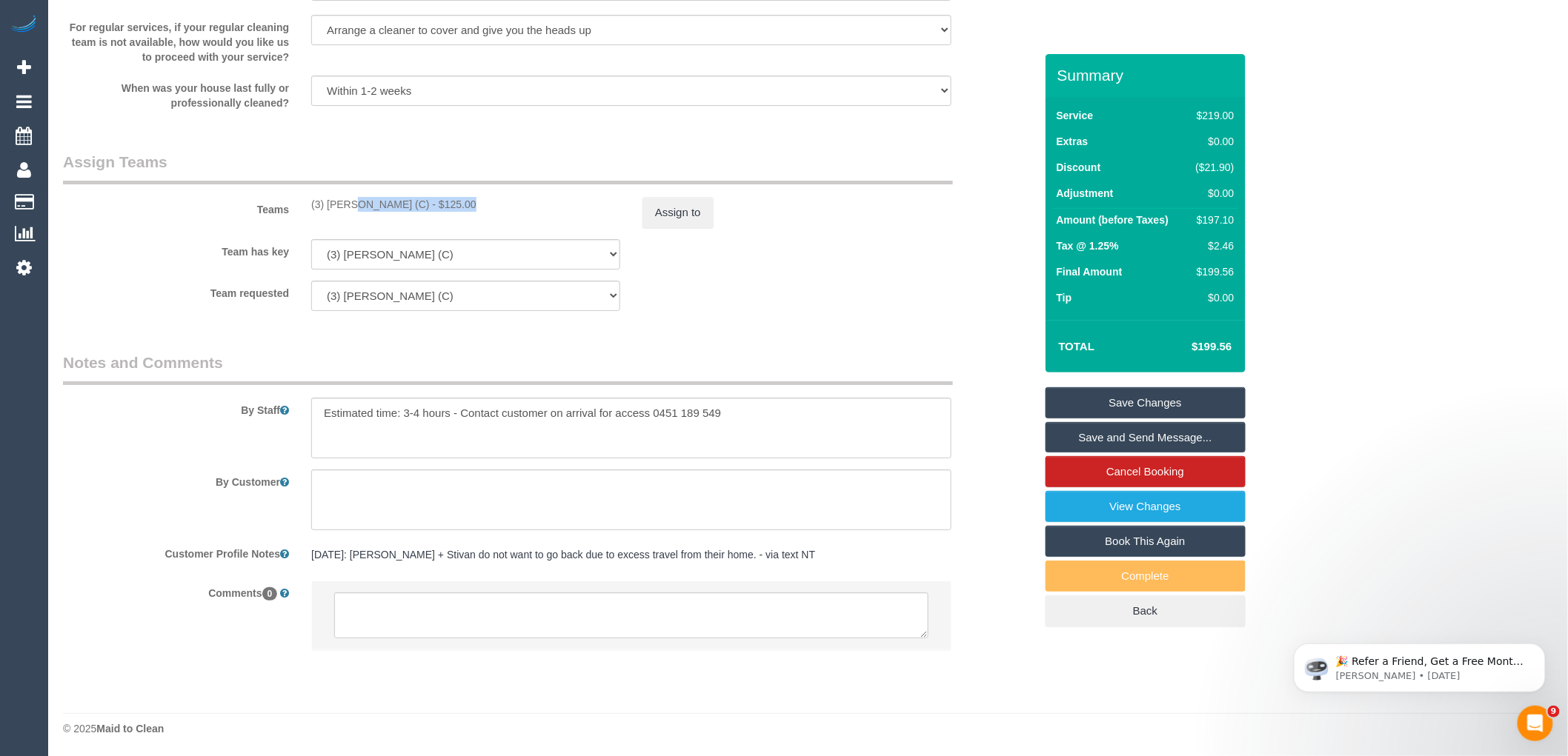
scroll to position [2198, 0]
click at [405, 612] on textarea at bounding box center [632, 614] width 595 height 46
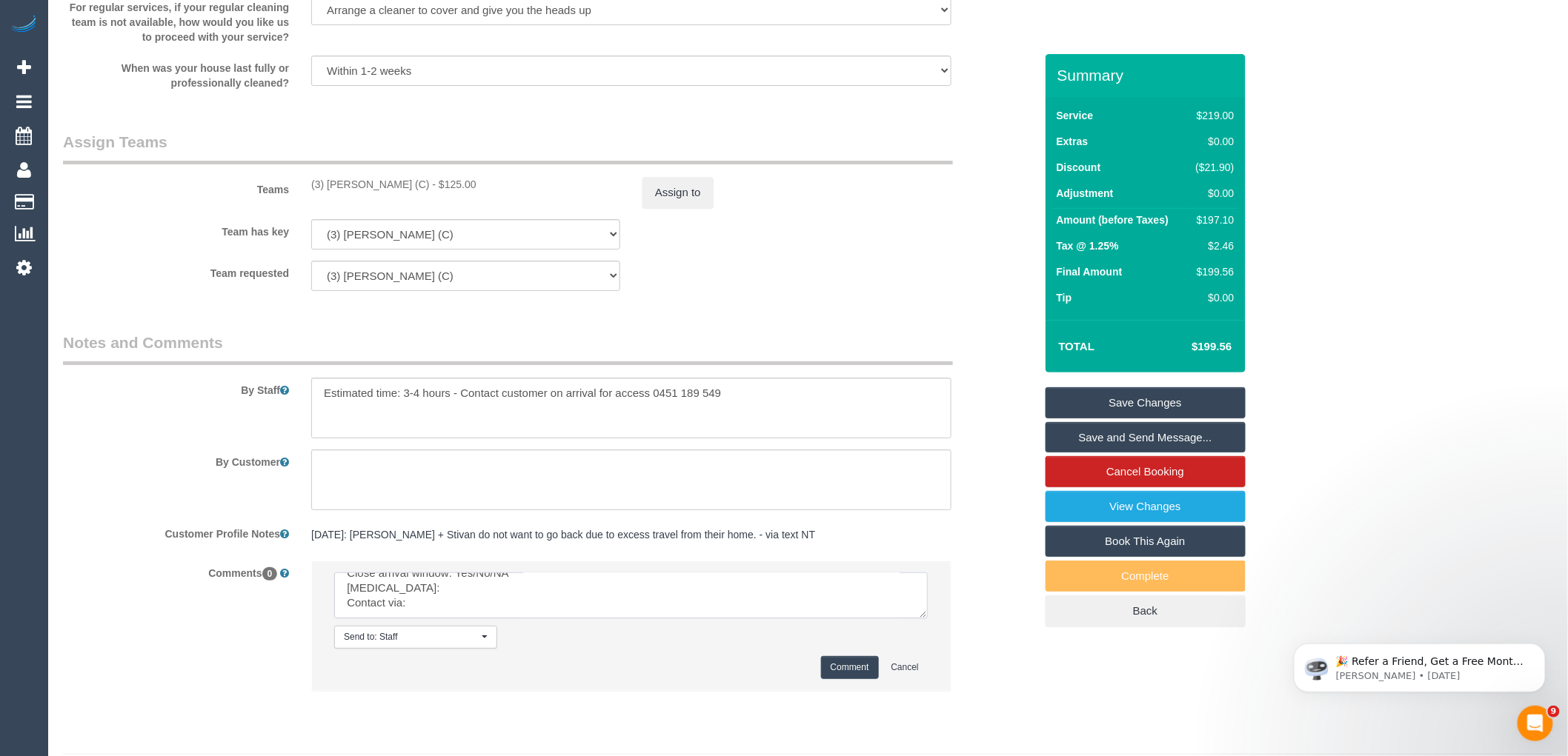
scroll to position [64, 0]
drag, startPoint x: 923, startPoint y: 632, endPoint x: 902, endPoint y: 745, distance: 114.9
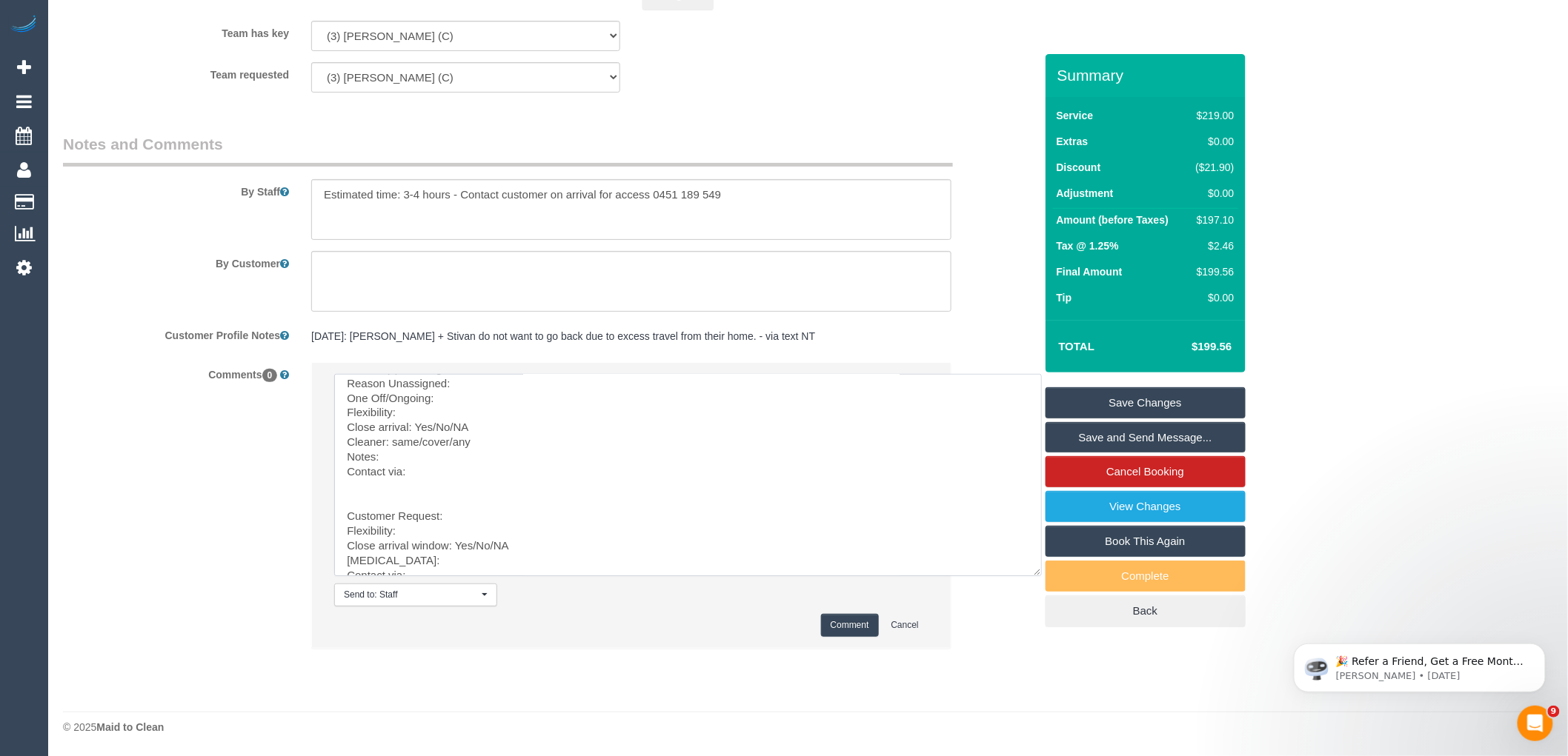
scroll to position [0, 0]
click at [519, 386] on textarea at bounding box center [688, 476] width 708 height 203
paste textarea "(3) Lilian Placido (C)"
click at [484, 398] on textarea at bounding box center [688, 476] width 708 height 203
click at [491, 420] on textarea at bounding box center [688, 476] width 708 height 203
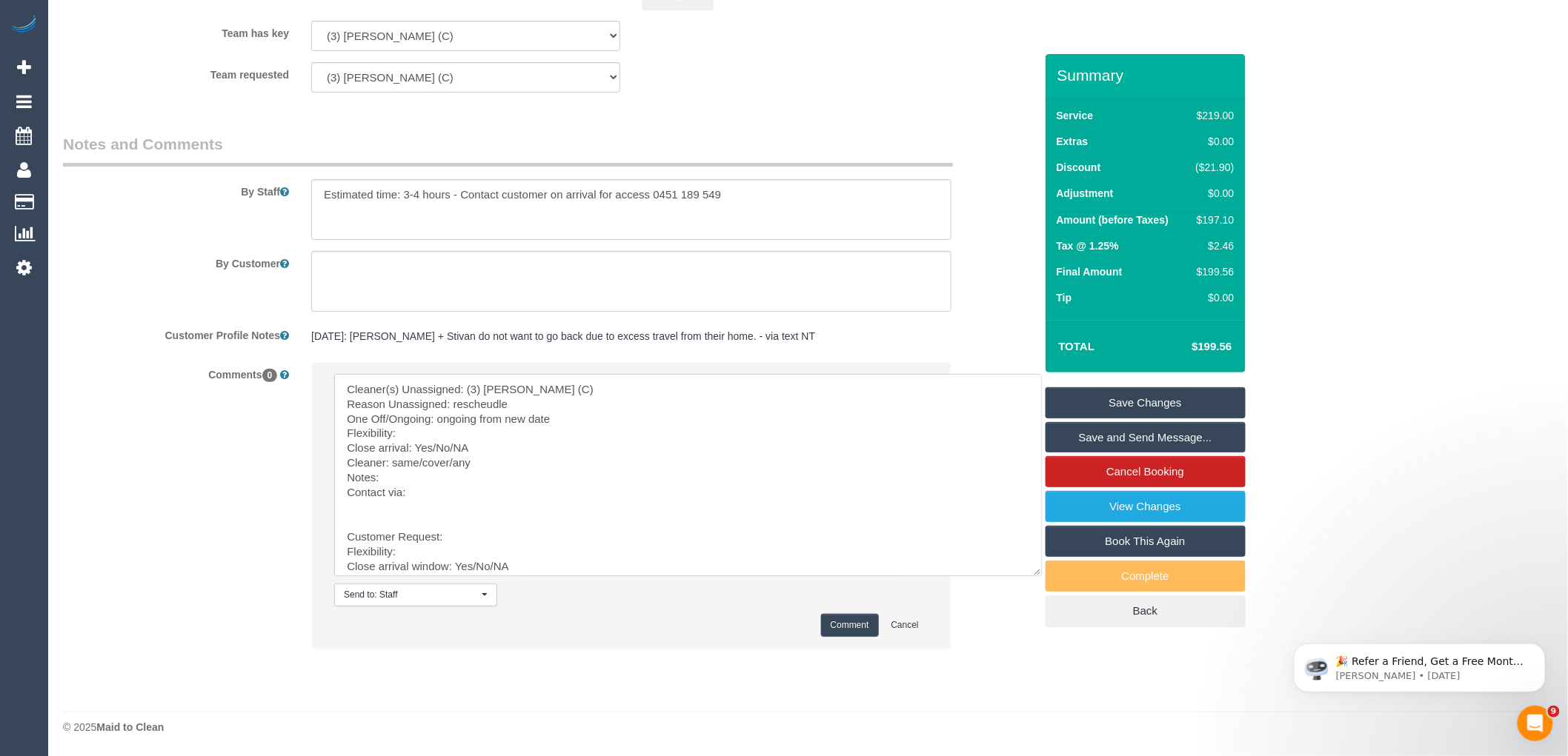
click at [457, 431] on textarea at bounding box center [688, 476] width 708 height 203
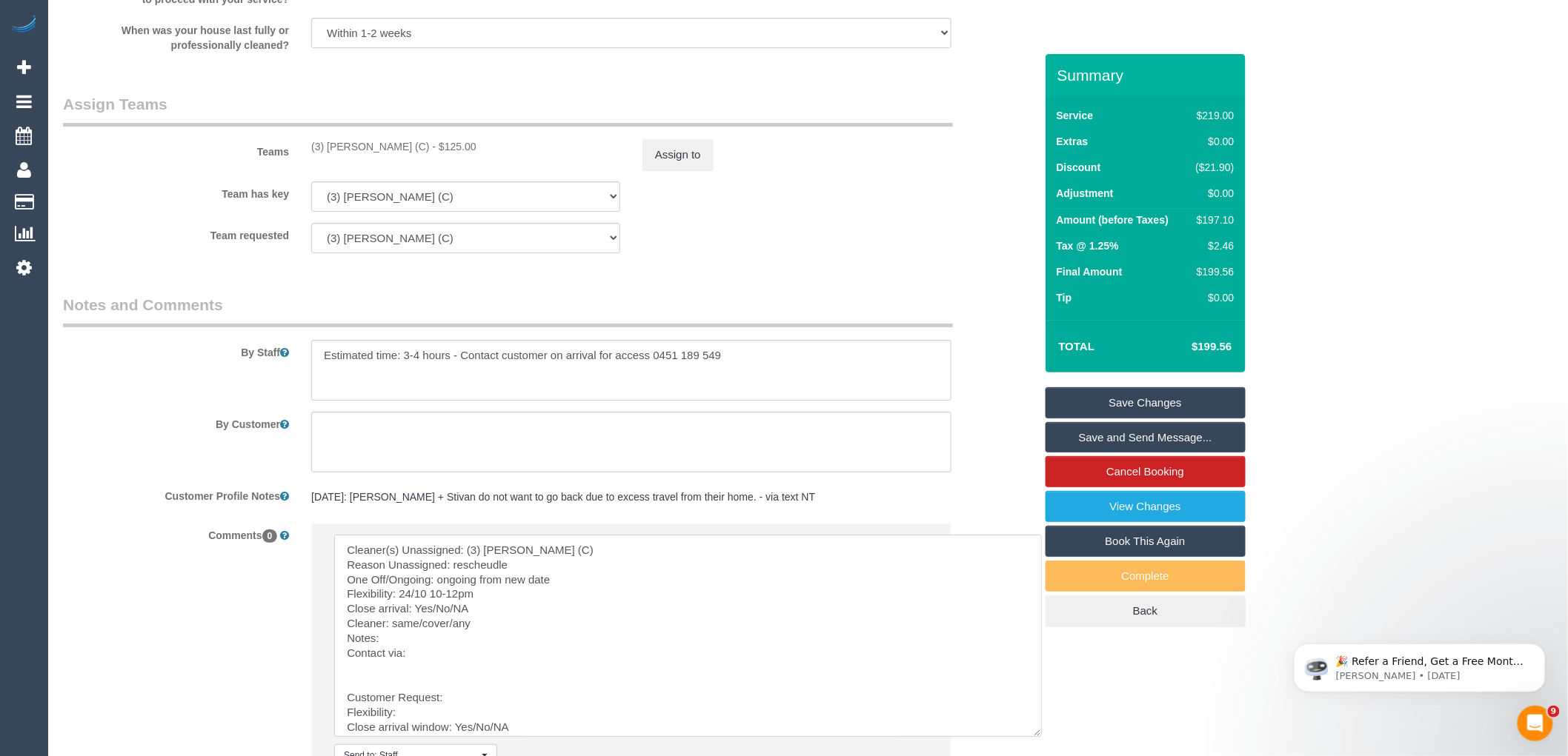
scroll to position [2415, 0]
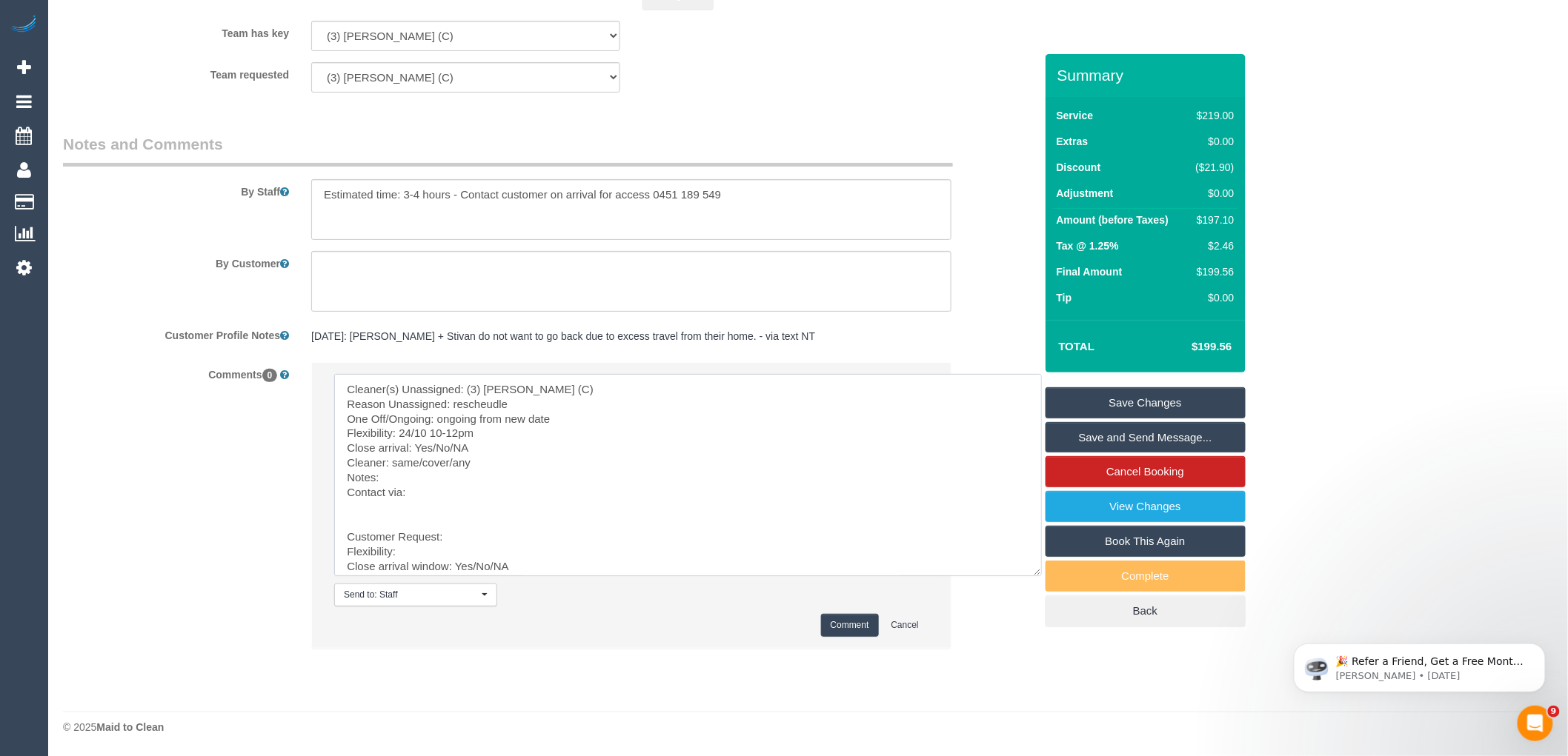
drag, startPoint x: 494, startPoint y: 446, endPoint x: 432, endPoint y: 442, distance: 62.1
click at [432, 442] on textarea at bounding box center [688, 476] width 708 height 203
drag, startPoint x: 453, startPoint y: 460, endPoint x: 394, endPoint y: 460, distance: 59.0
click at [394, 460] on textarea at bounding box center [688, 476] width 708 height 203
click at [413, 477] on textarea at bounding box center [688, 476] width 708 height 203
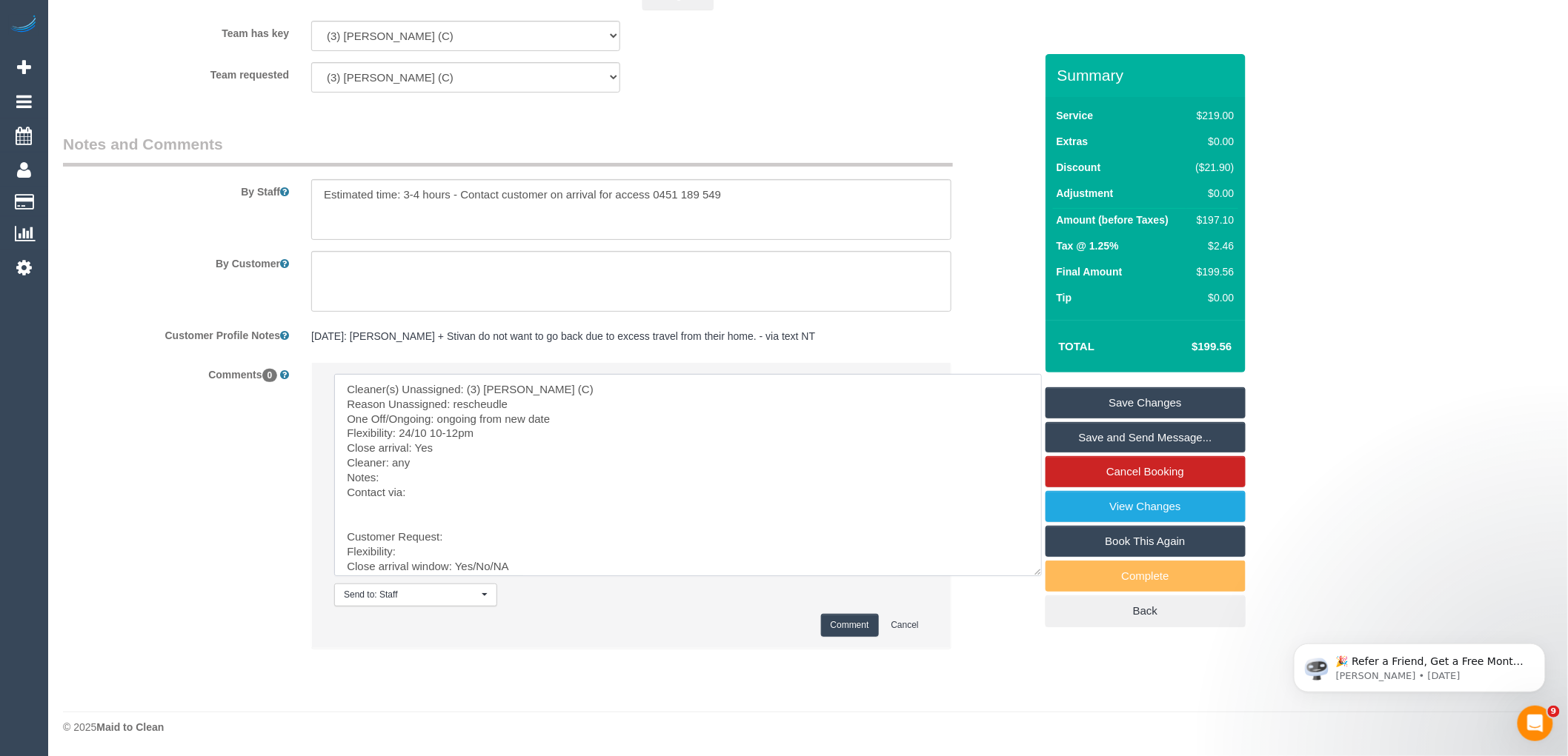
click at [450, 476] on textarea at bounding box center [688, 476] width 708 height 203
paste textarea "cnv_1flj1ba0"
click at [483, 494] on textarea at bounding box center [688, 476] width 708 height 203
drag, startPoint x: 475, startPoint y: 503, endPoint x: 569, endPoint y: 763, distance: 276.5
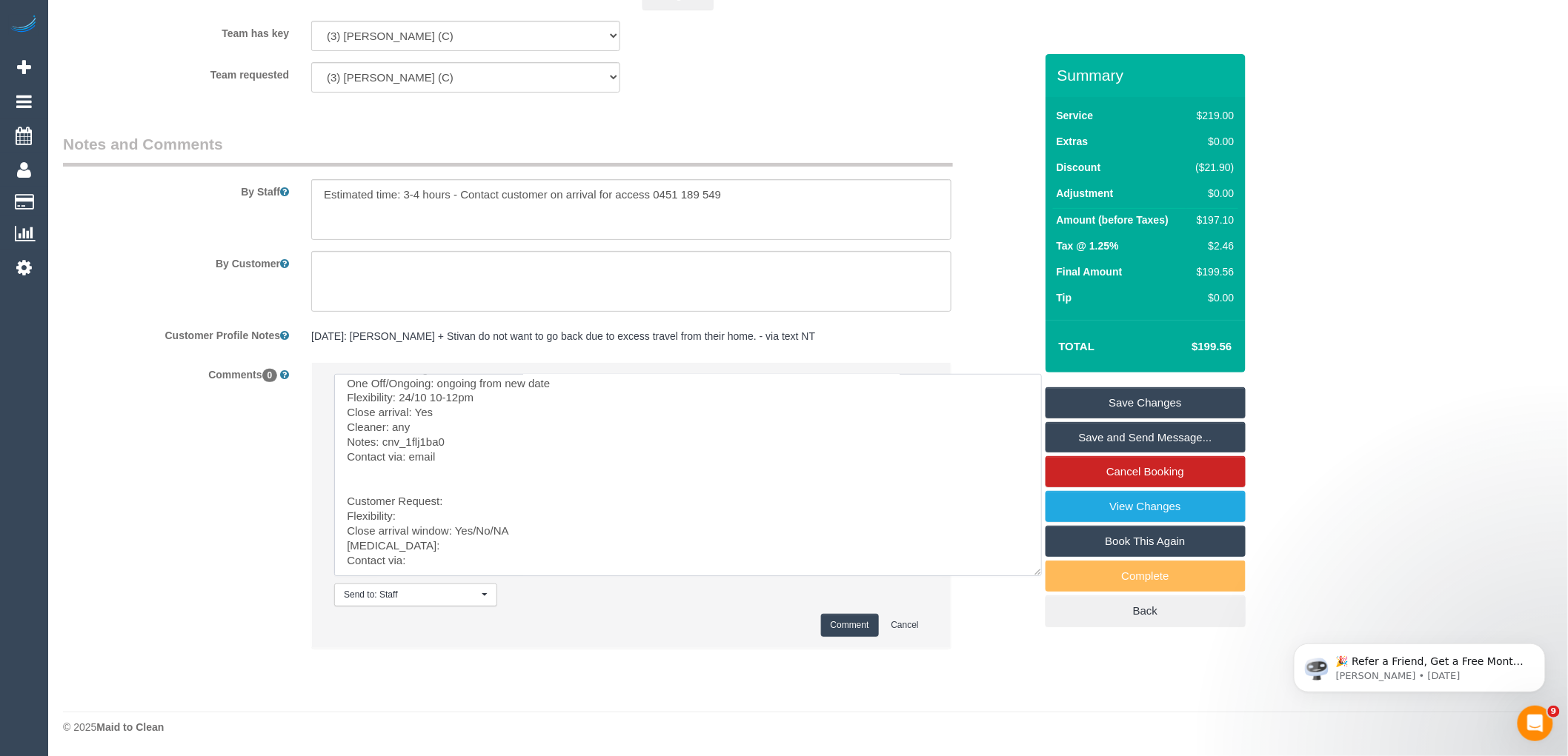
type textarea "Cleaner(s) Unassigned: (3) Lilian Placido (C) Reason Unassigned: rescheudle One…"
click at [852, 616] on button "Comment" at bounding box center [850, 625] width 57 height 23
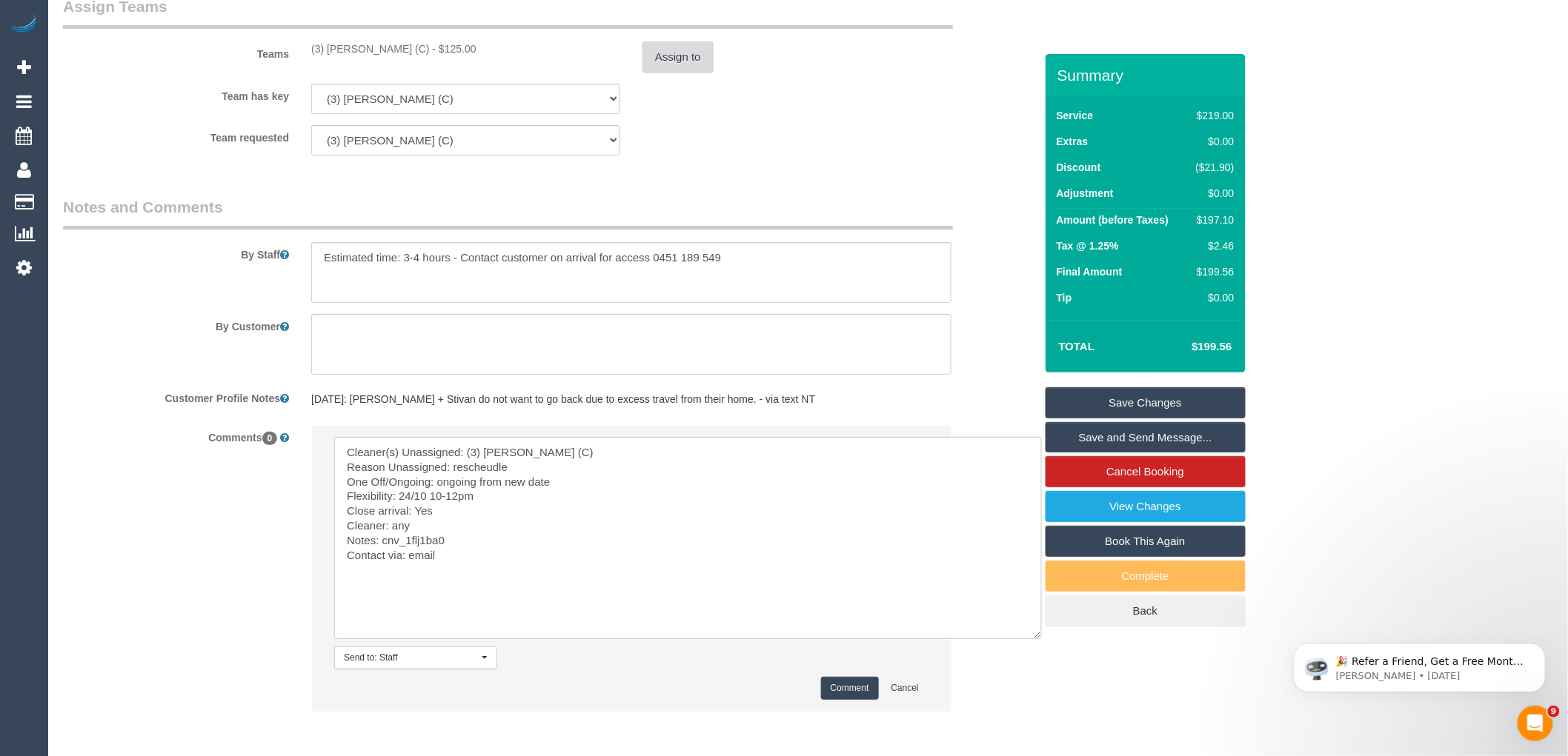
click at [684, 73] on button "Assign to" at bounding box center [678, 57] width 71 height 31
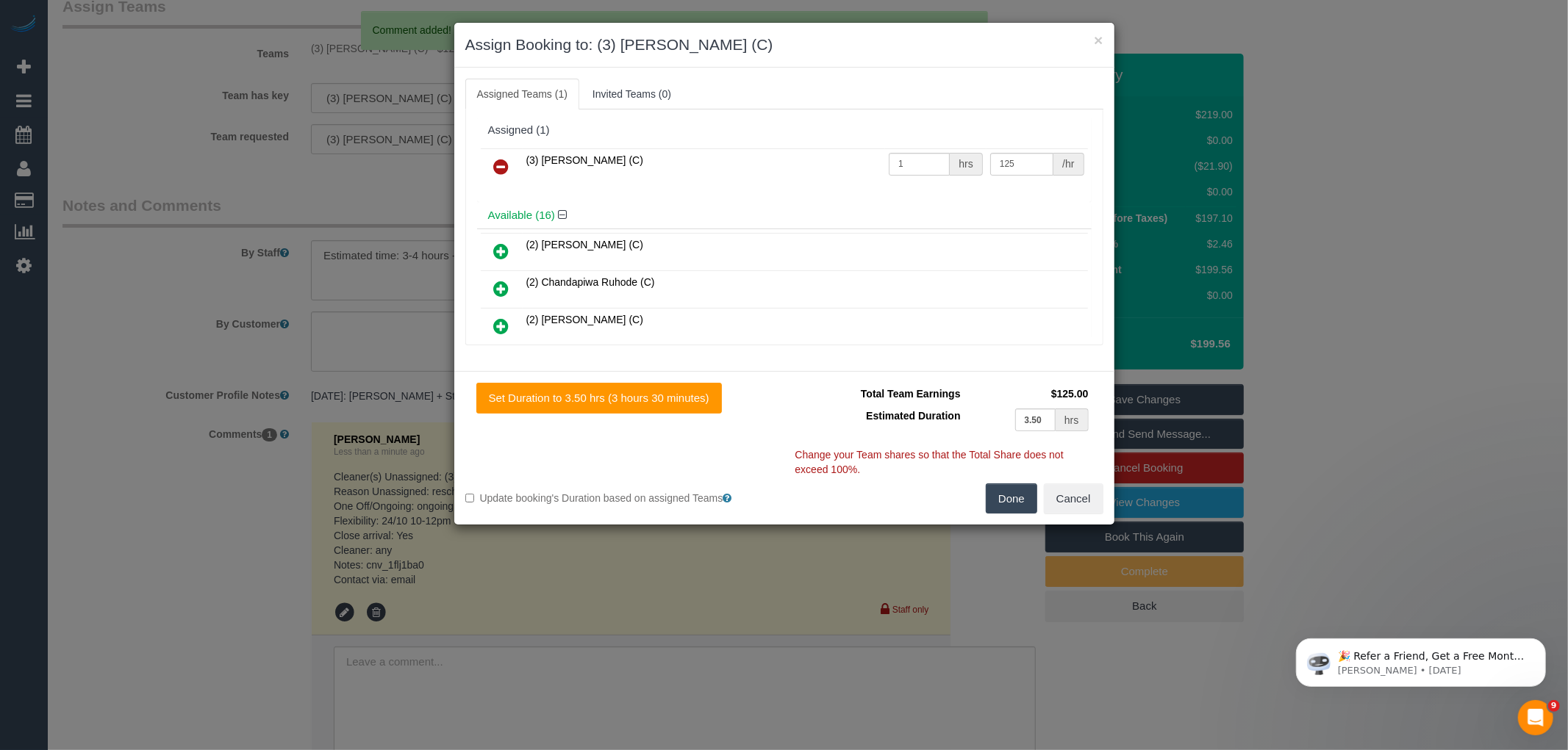
click at [510, 177] on link at bounding box center [502, 167] width 35 height 29
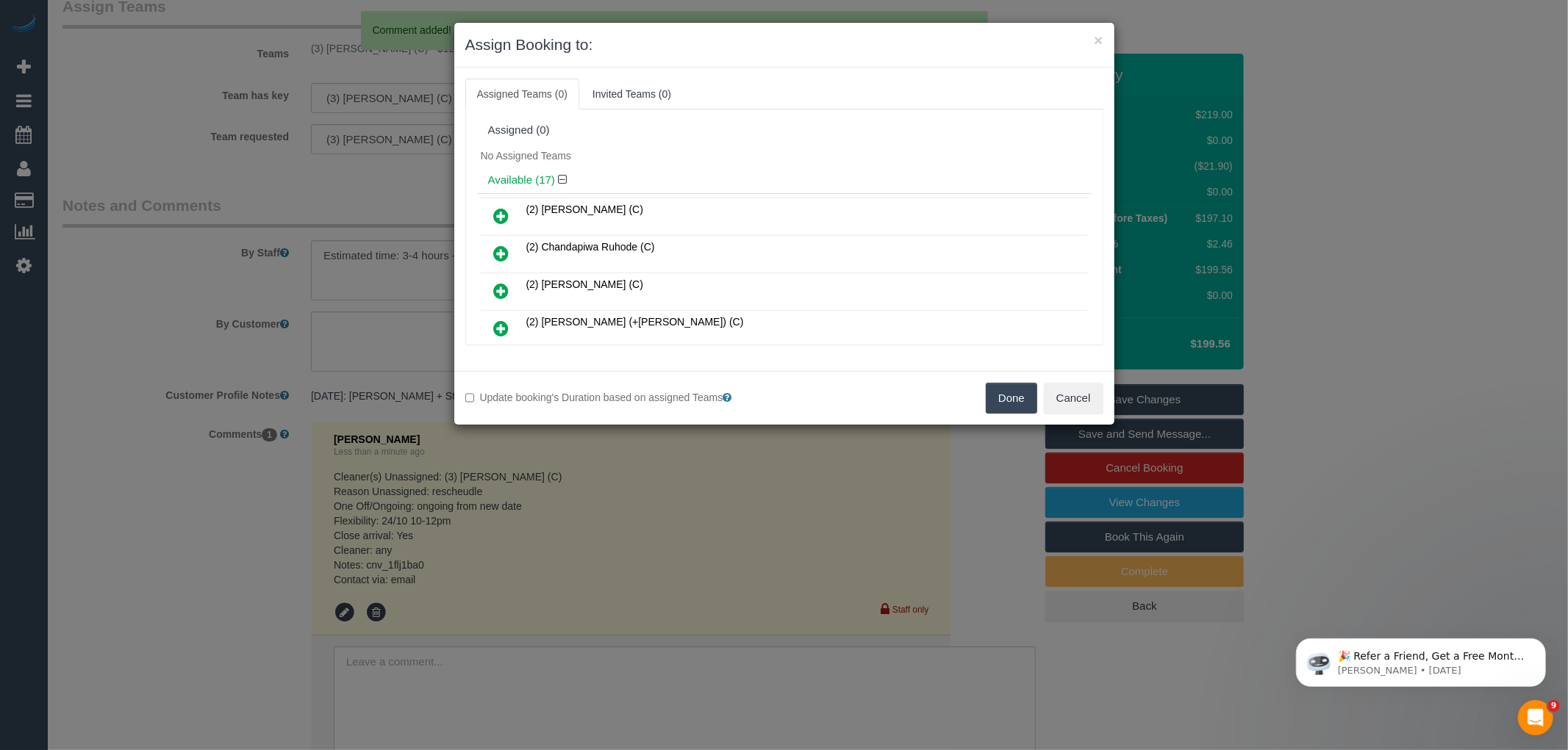
click at [1005, 401] on button "Done" at bounding box center [1011, 398] width 52 height 31
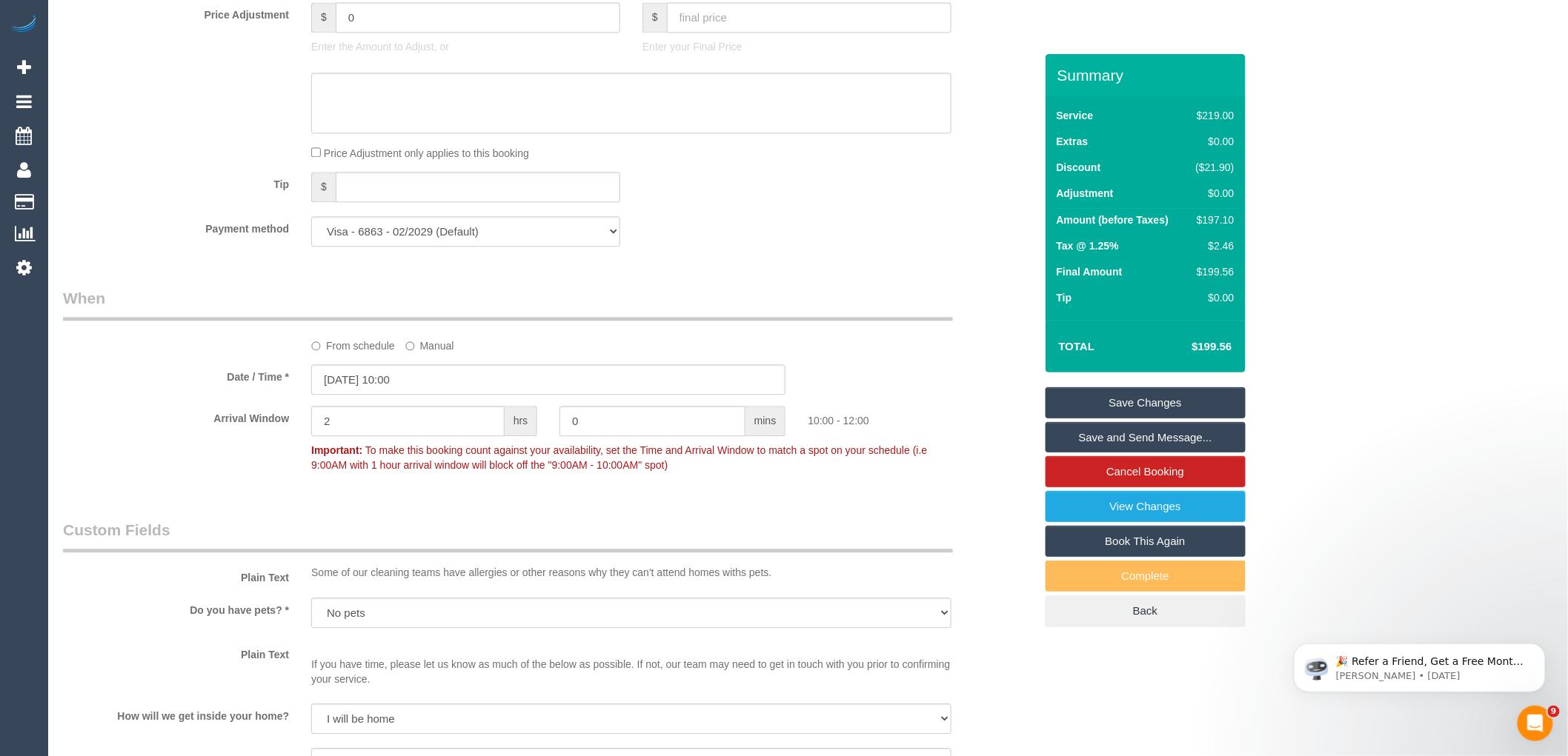
scroll to position [1345, 0]
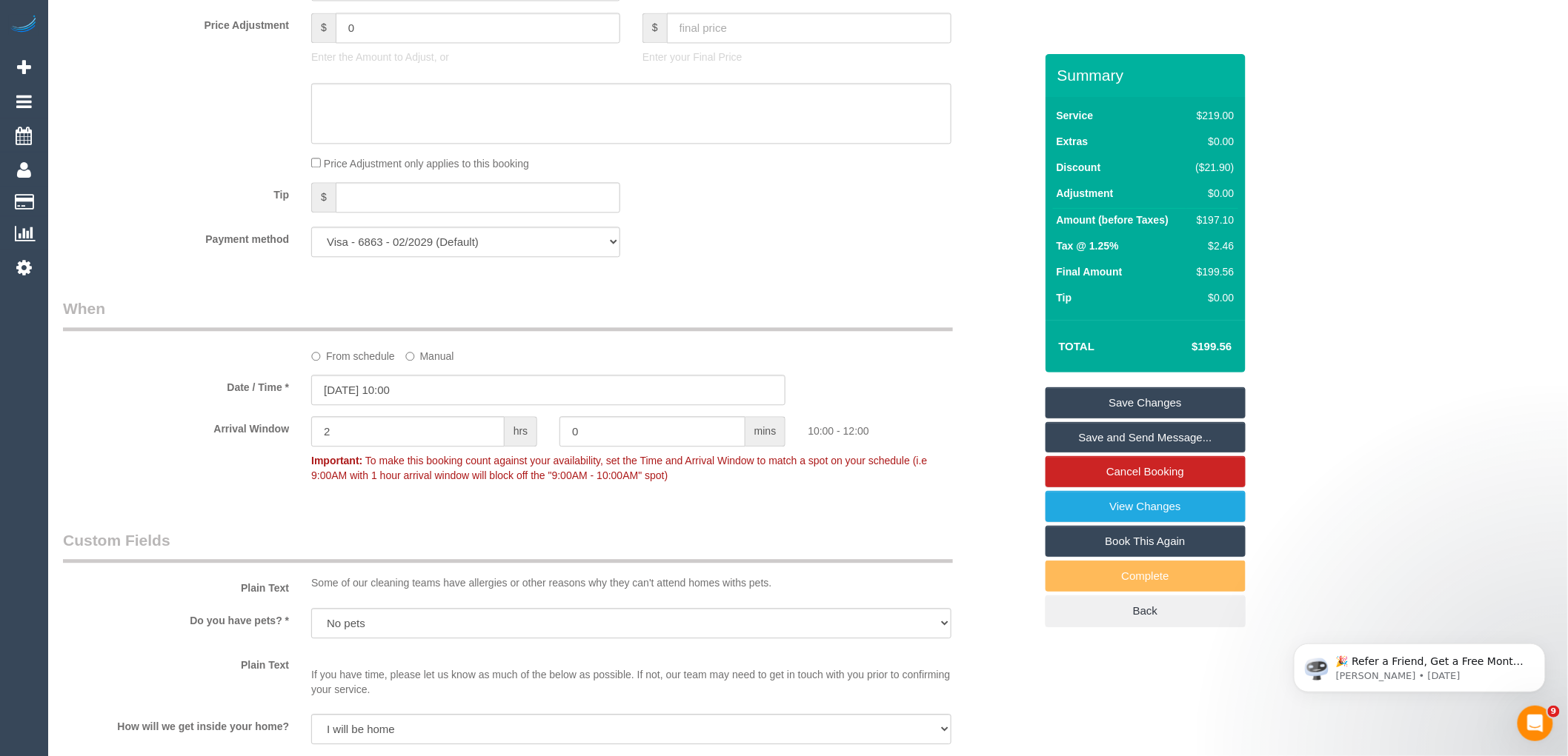
click at [328, 364] on label "From schedule" at bounding box center [353, 354] width 84 height 20
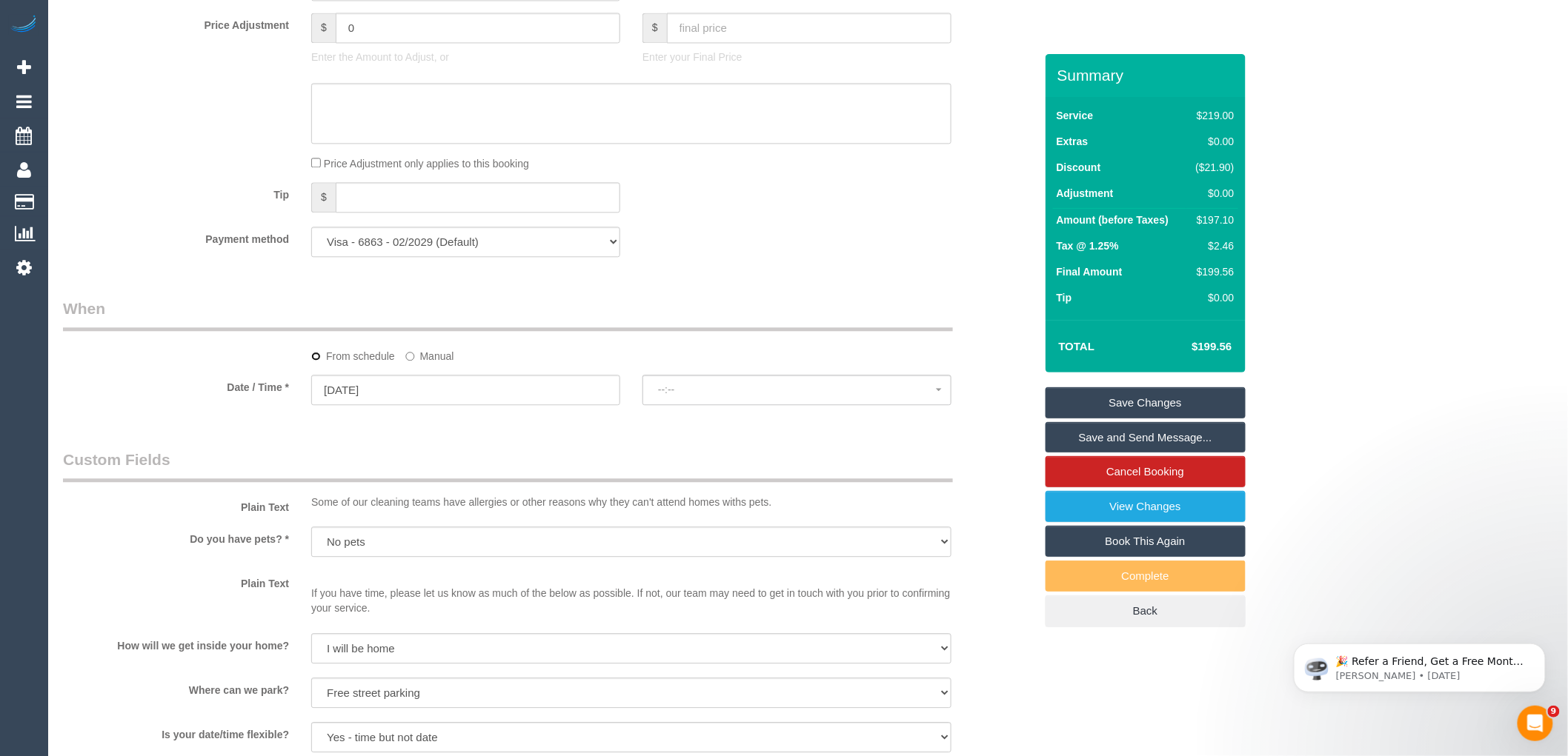
select select "spot6"
click at [460, 405] on input "17/10/2025" at bounding box center [466, 390] width 309 height 30
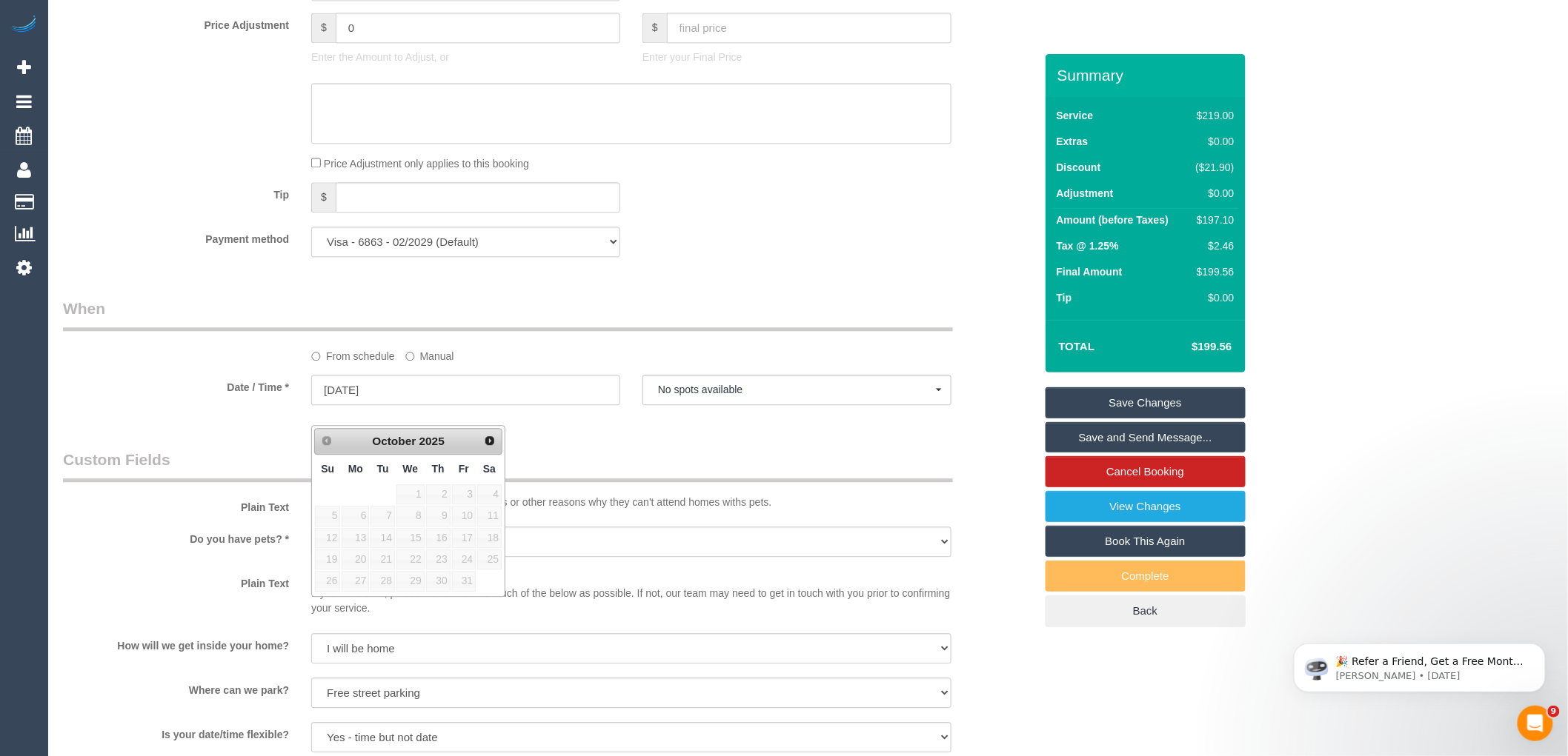
click at [673, 464] on div "Who Email* seb95au@gmail.com Name * Sebastian Horon Where Address* 300 Plummer …" at bounding box center [549, 268] width 994 height 3120
click at [610, 456] on div "Who Email* seb95au@gmail.com Name * Sebastian Horon Where Address* 300 Plummer …" at bounding box center [549, 268] width 994 height 3120
click at [461, 405] on input "17/10/2025" at bounding box center [466, 390] width 309 height 30
click at [598, 478] on legend "Custom Fields" at bounding box center [508, 466] width 890 height 33
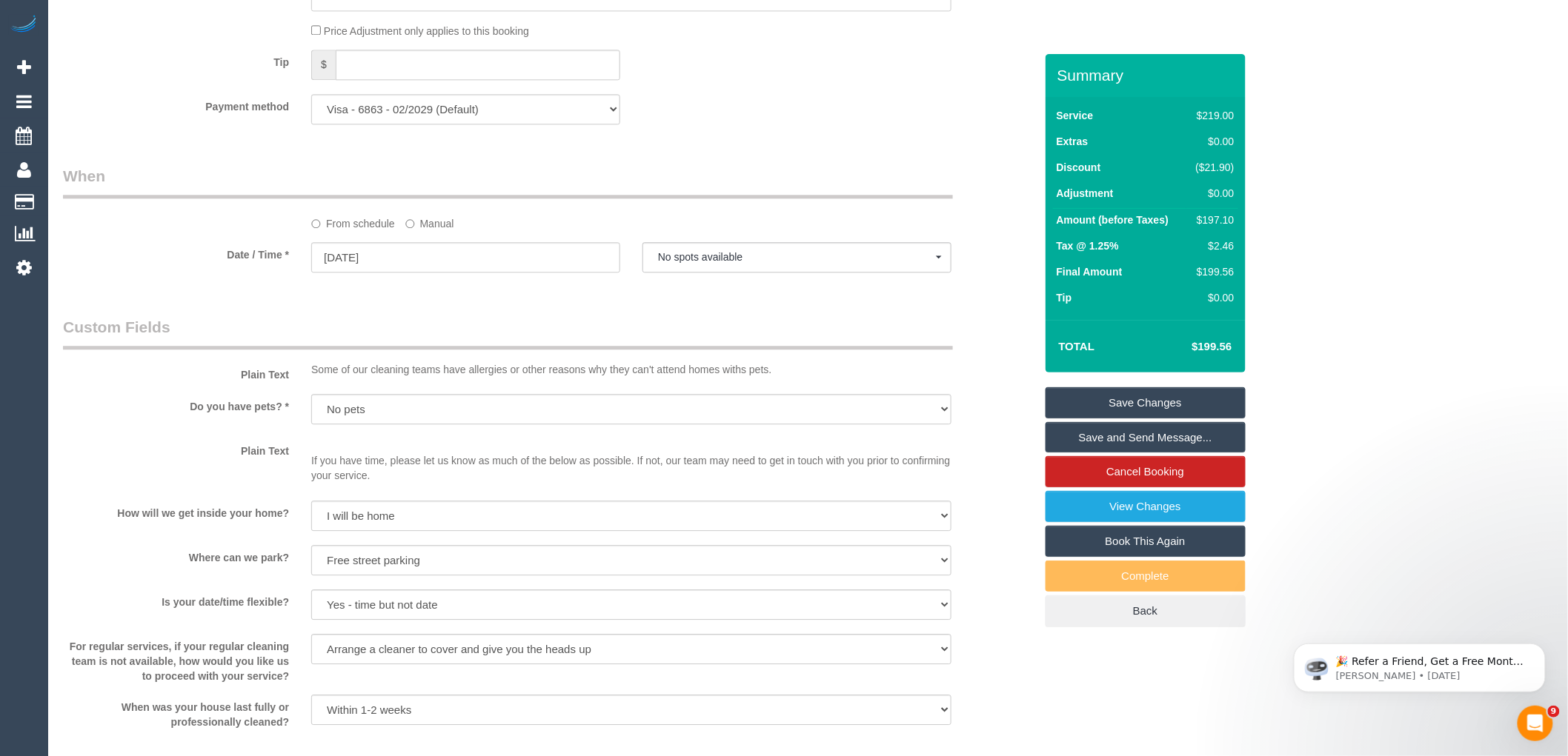
scroll to position [1482, 0]
click at [449, 228] on label "Manual" at bounding box center [430, 217] width 49 height 20
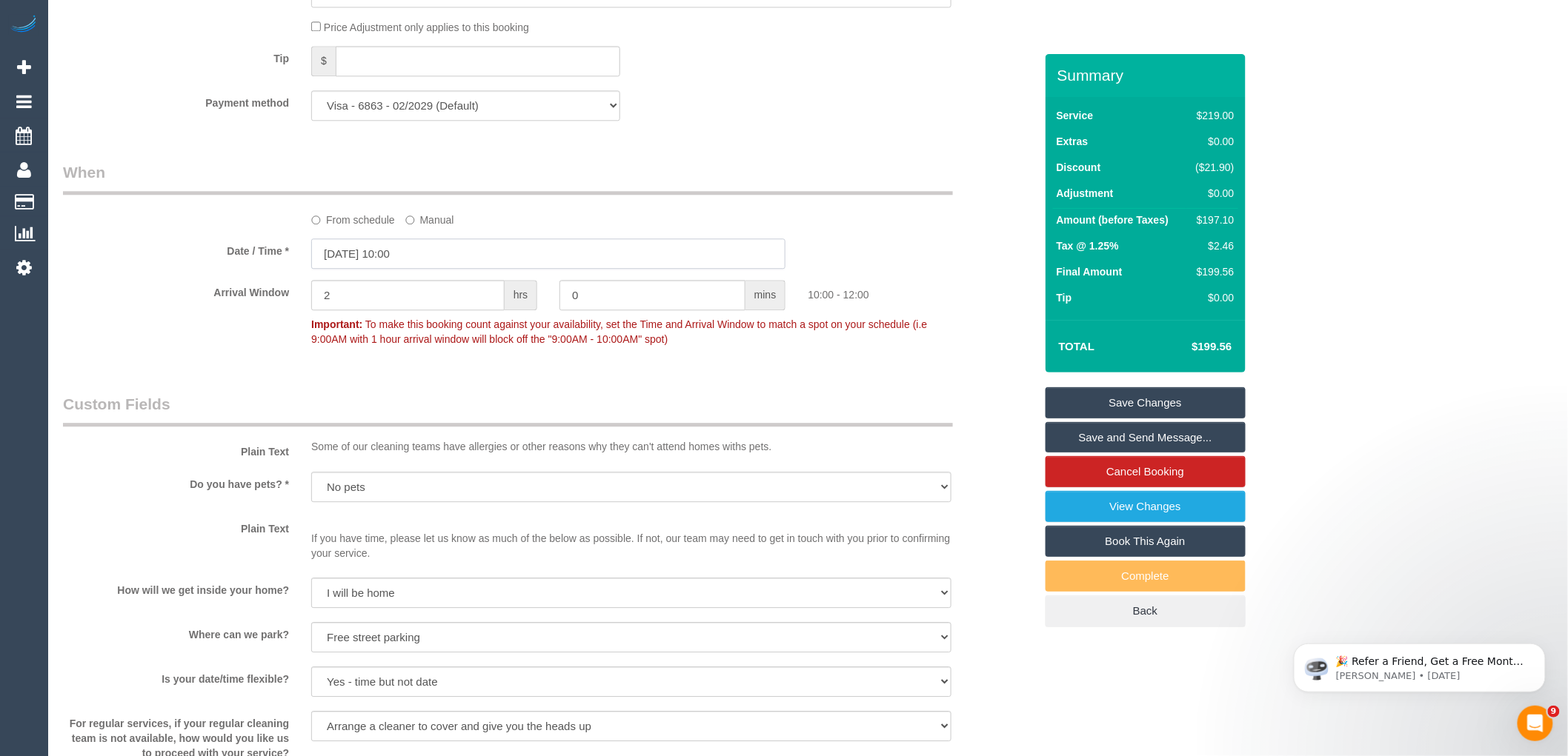
click at [473, 269] on input "17/10/2025 10:00" at bounding box center [548, 254] width 474 height 30
type input "17/10/2025 08:00"
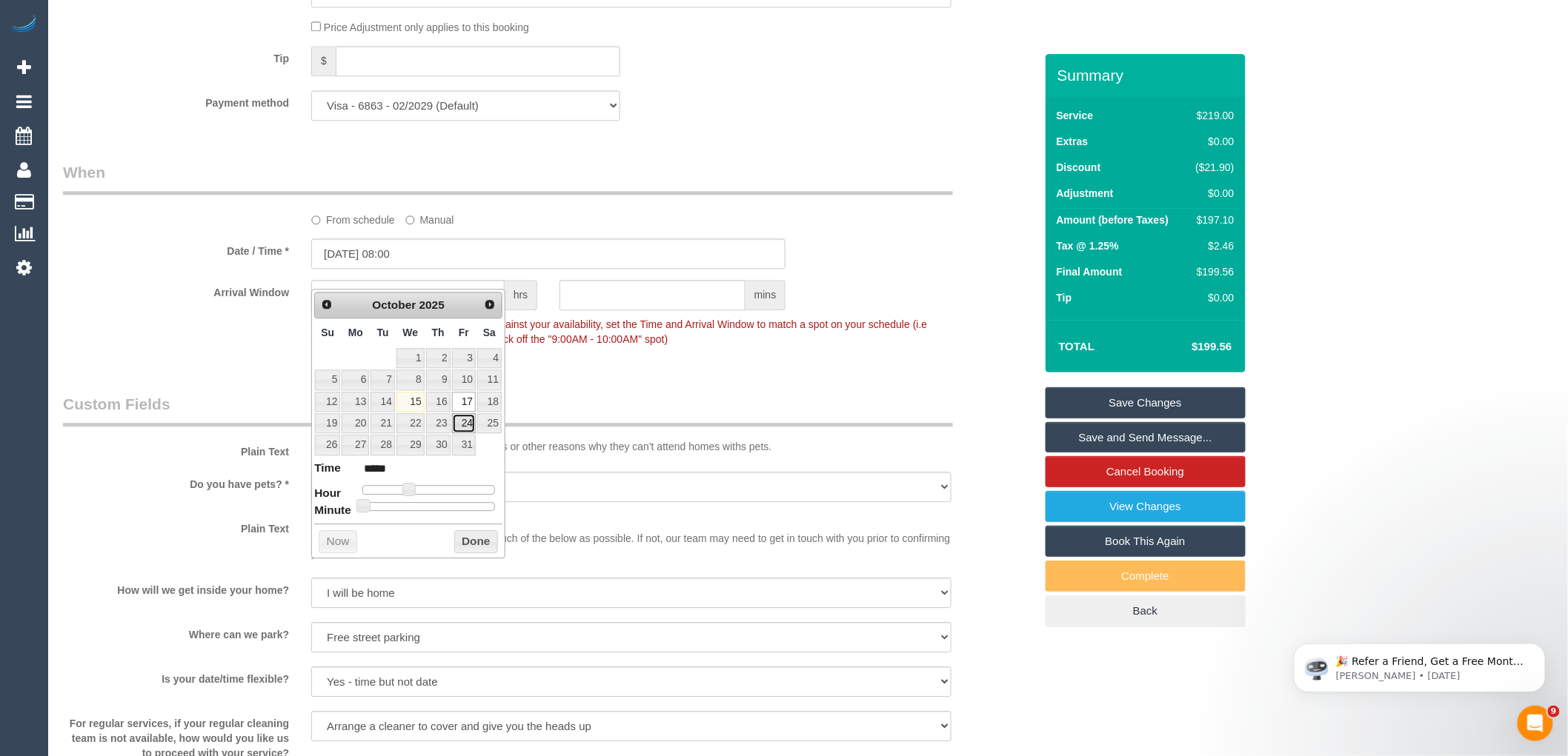
click at [467, 425] on link "24" at bounding box center [464, 423] width 23 height 20
click at [416, 491] on span at bounding box center [409, 490] width 14 height 14
type input "24/10/2025 10:00"
type input "*****"
drag, startPoint x: 410, startPoint y: 485, endPoint x: 420, endPoint y: 485, distance: 10.0
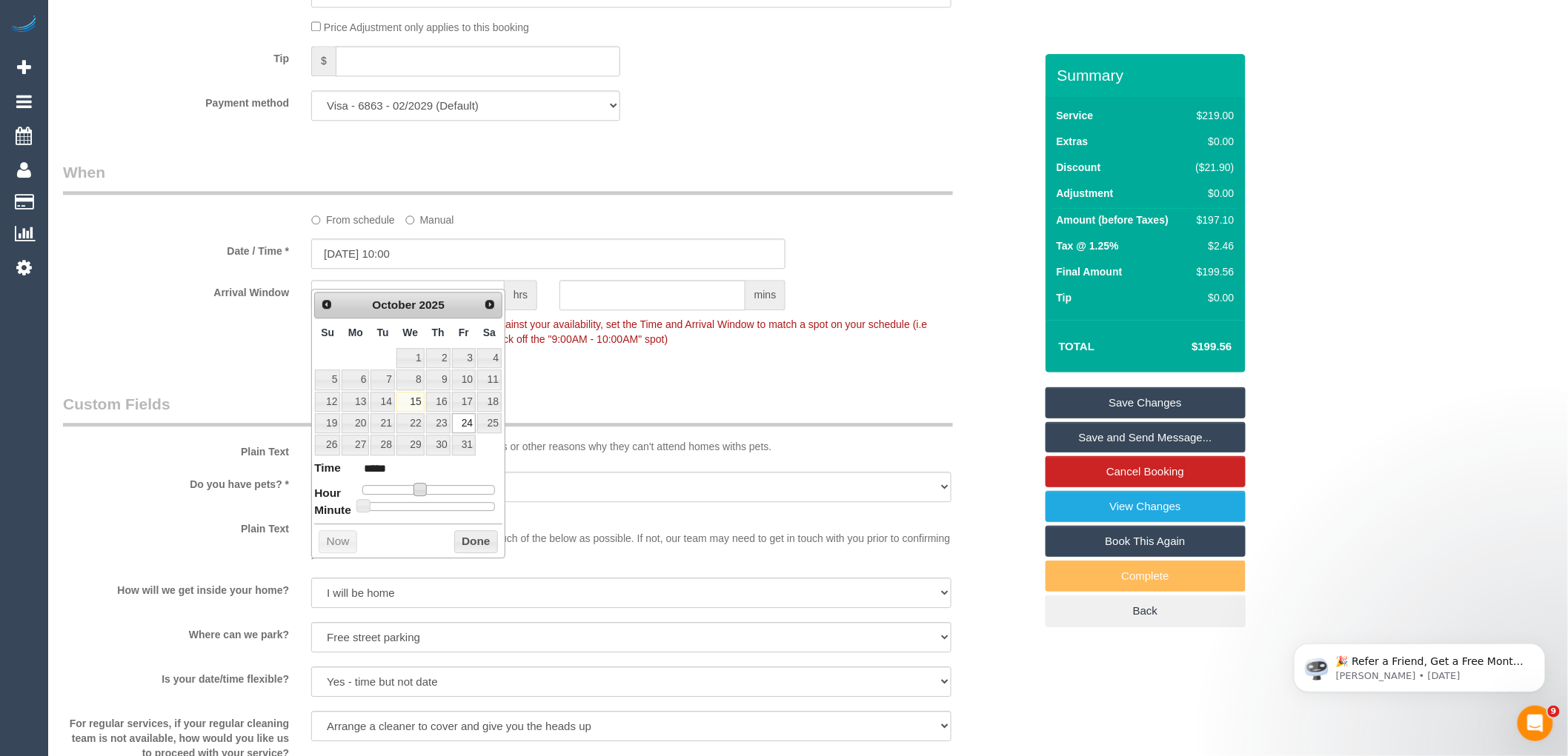
click at [420, 485] on dl "Time ***** Hour Minute Second Millisecond Microsecond Time Zone ***** ***** ***…" at bounding box center [408, 485] width 188 height 51
click at [472, 538] on button "Done" at bounding box center [477, 542] width 44 height 23
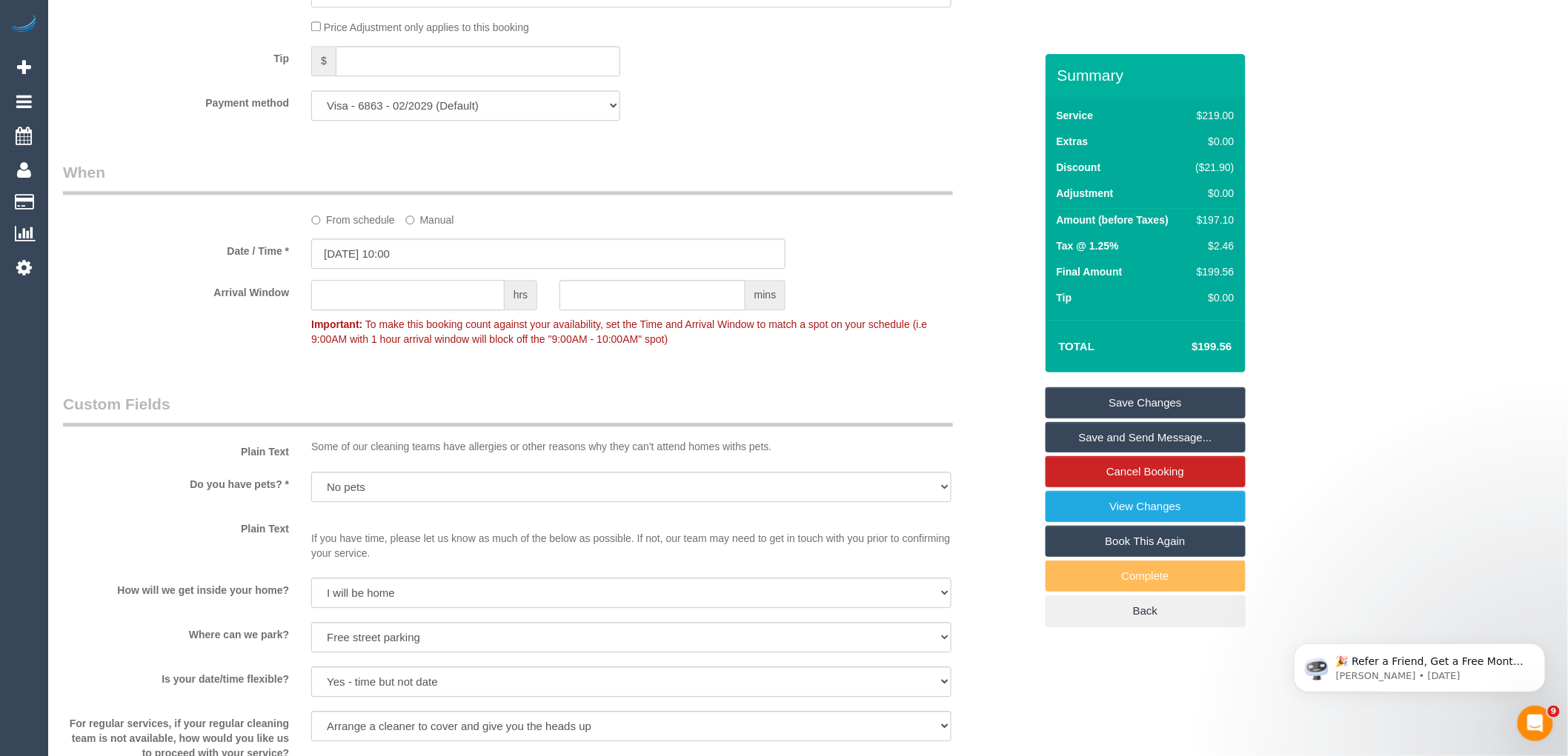
click at [420, 309] on input "text" at bounding box center [408, 295] width 194 height 30
type input "2"
click at [469, 364] on fieldset "When From schedule Manual Date / Time * 24/10/2025 10:00 Arrival Window 2 hrs m…" at bounding box center [548, 263] width 972 height 203
click at [1173, 398] on link "Save Changes" at bounding box center [1146, 402] width 200 height 31
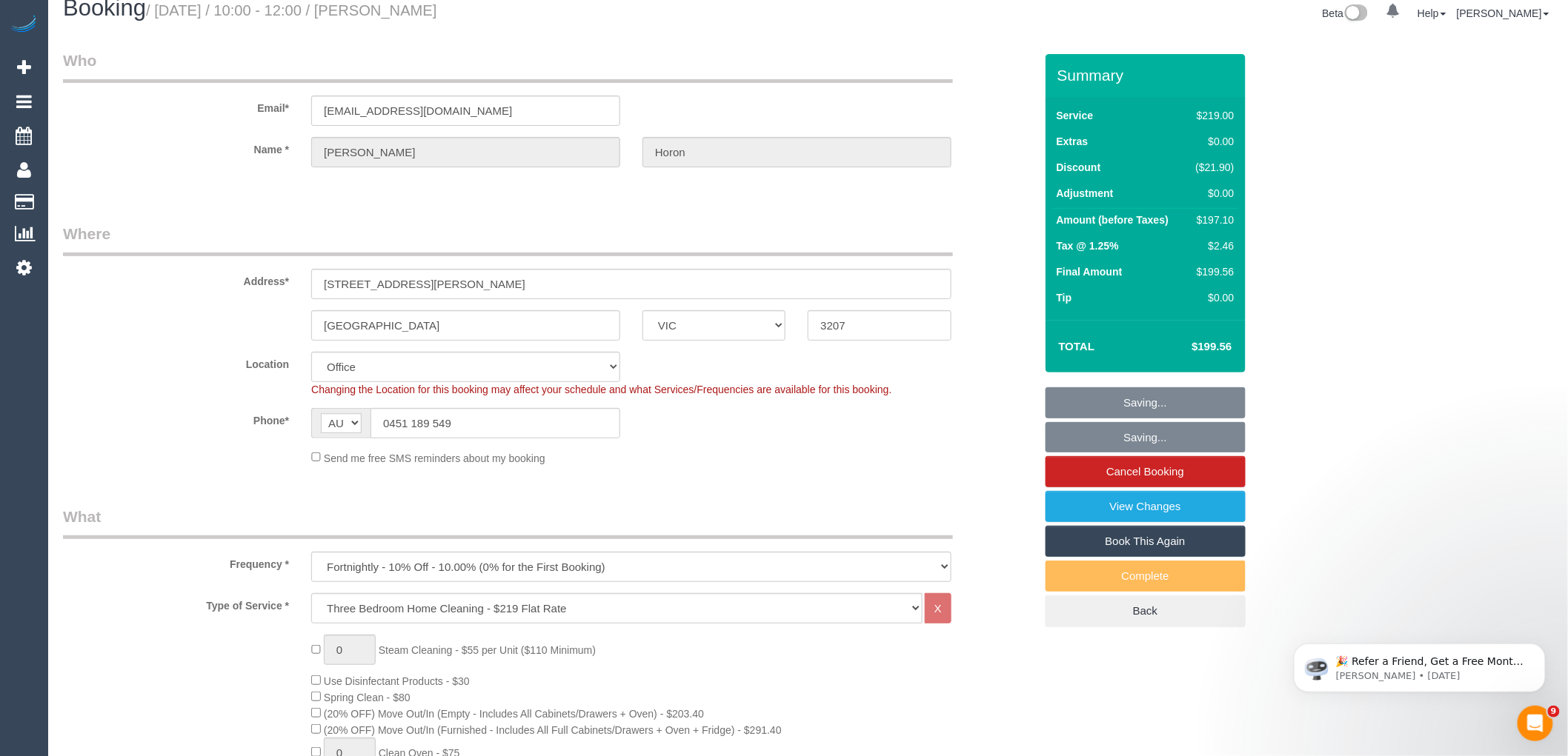
scroll to position [18, 0]
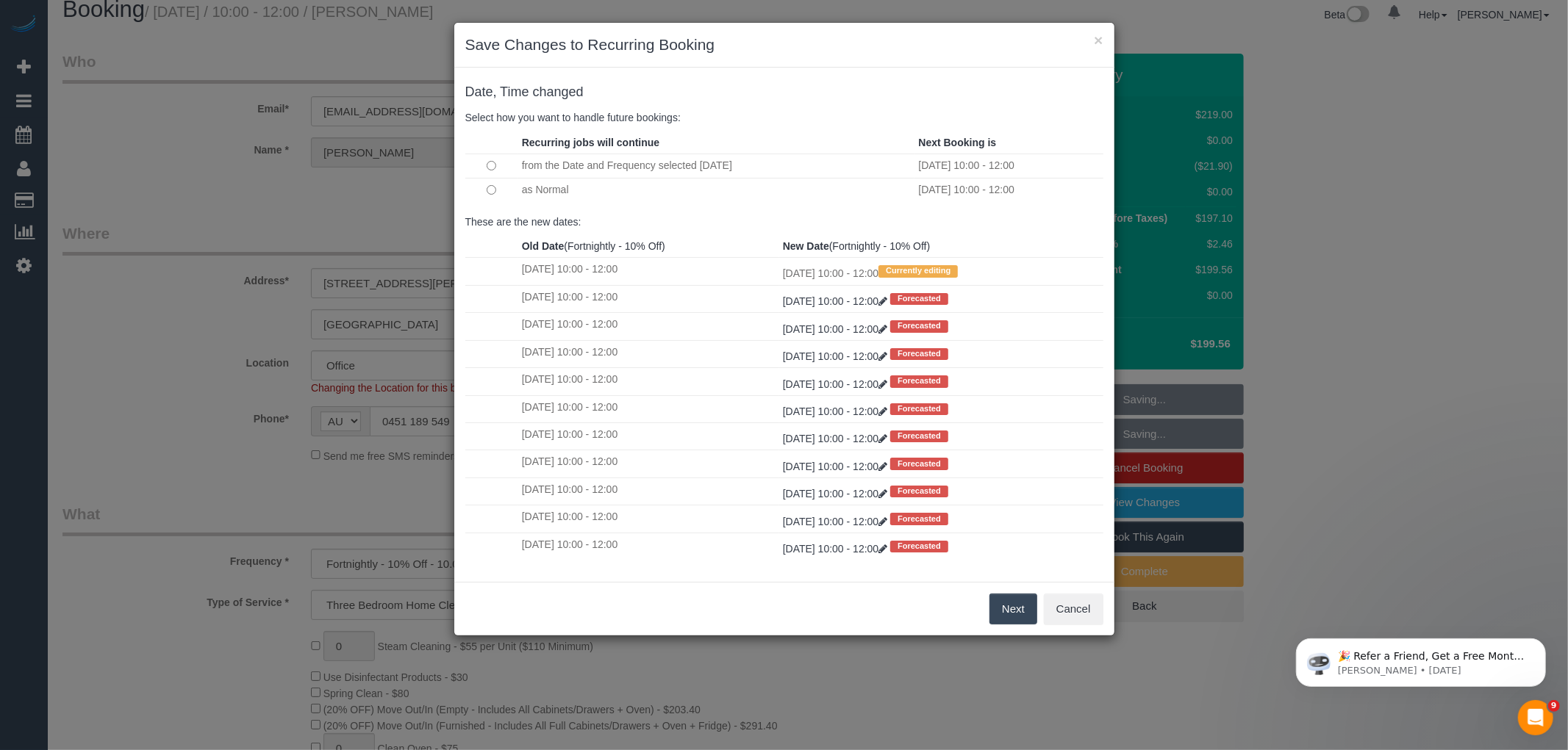
click at [1002, 600] on button "Next" at bounding box center [1014, 609] width 48 height 31
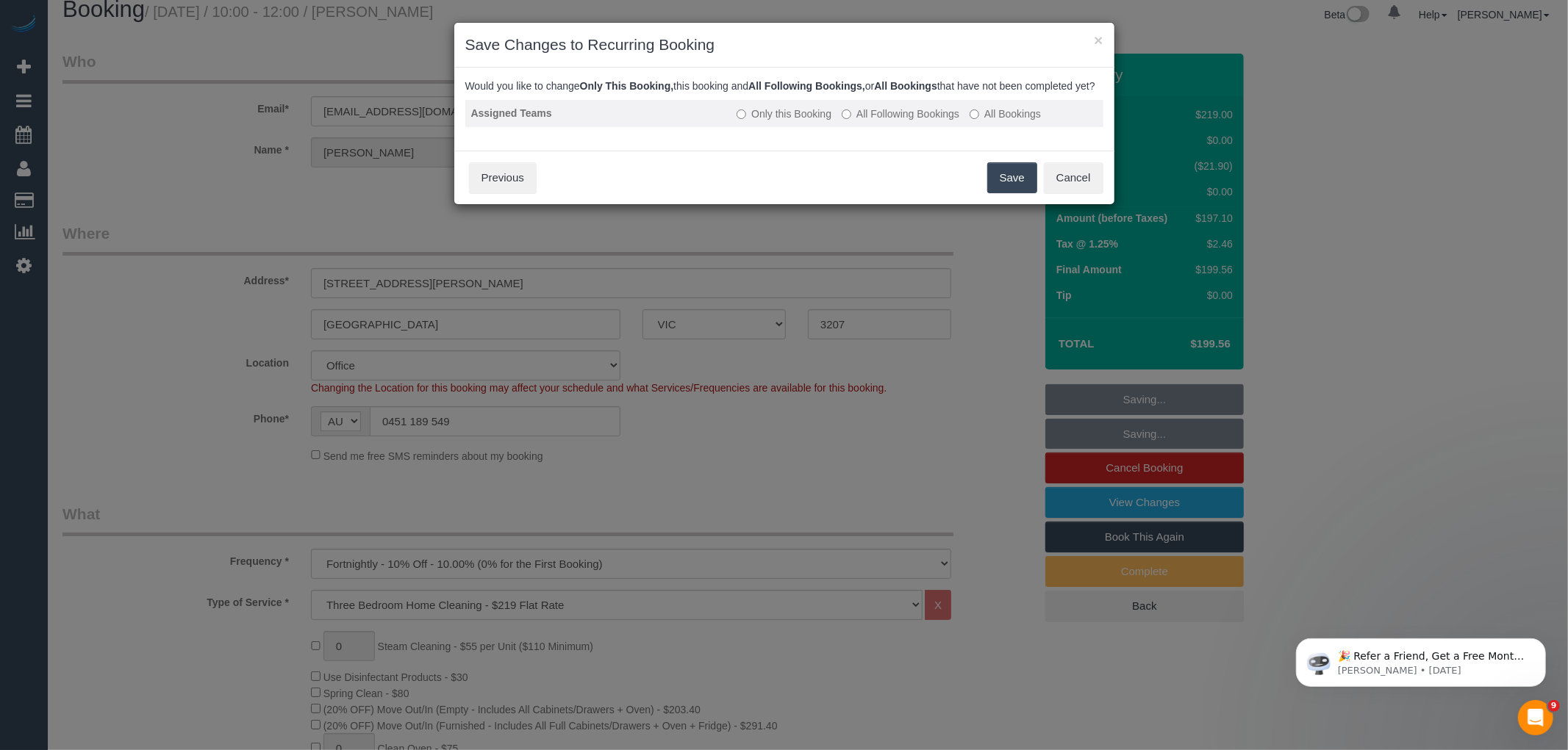
click at [923, 122] on label "All Following Bookings" at bounding box center [900, 114] width 118 height 15
click at [1002, 194] on button "Save" at bounding box center [1012, 178] width 50 height 31
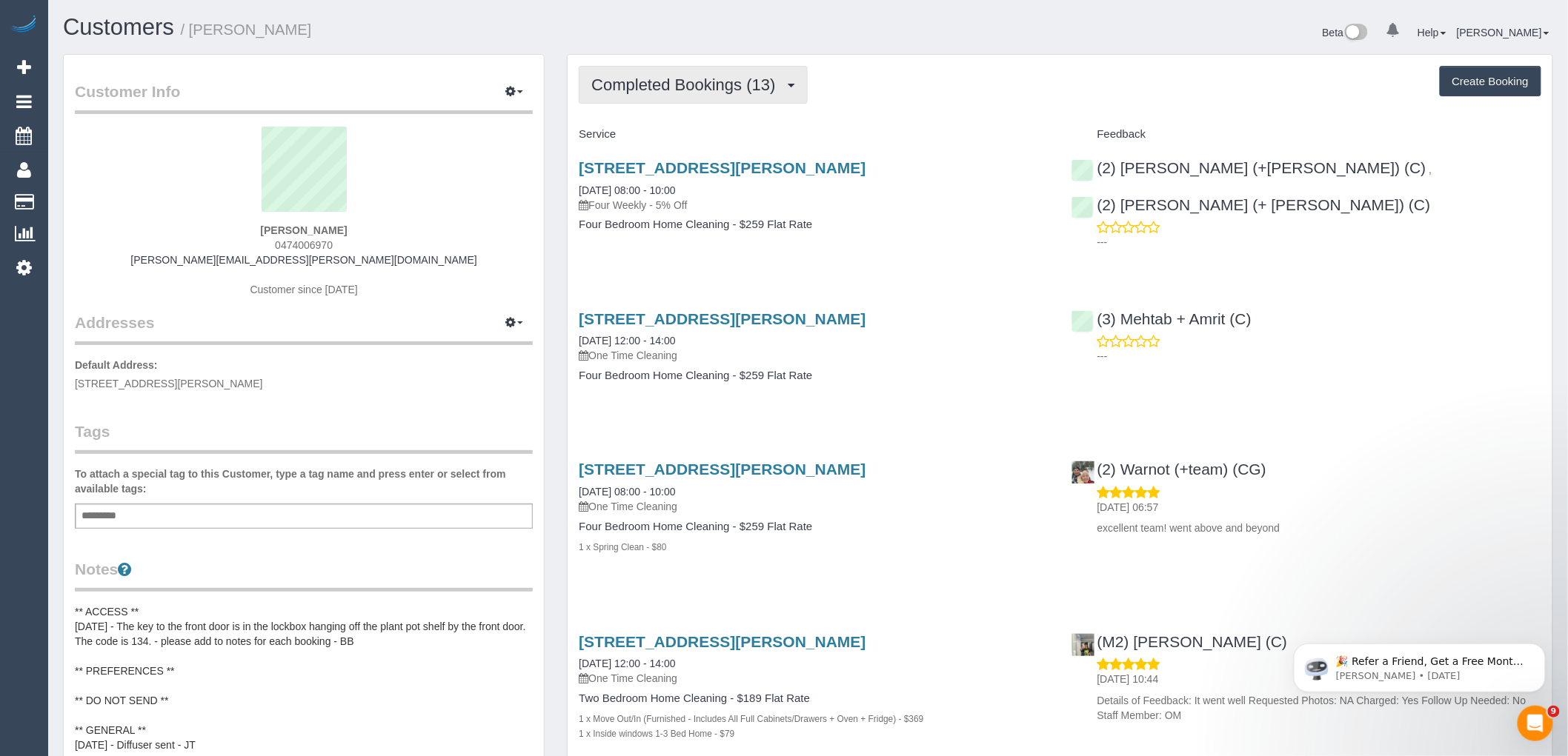
click at [709, 80] on span "Completed Bookings (13)" at bounding box center [687, 85] width 191 height 18
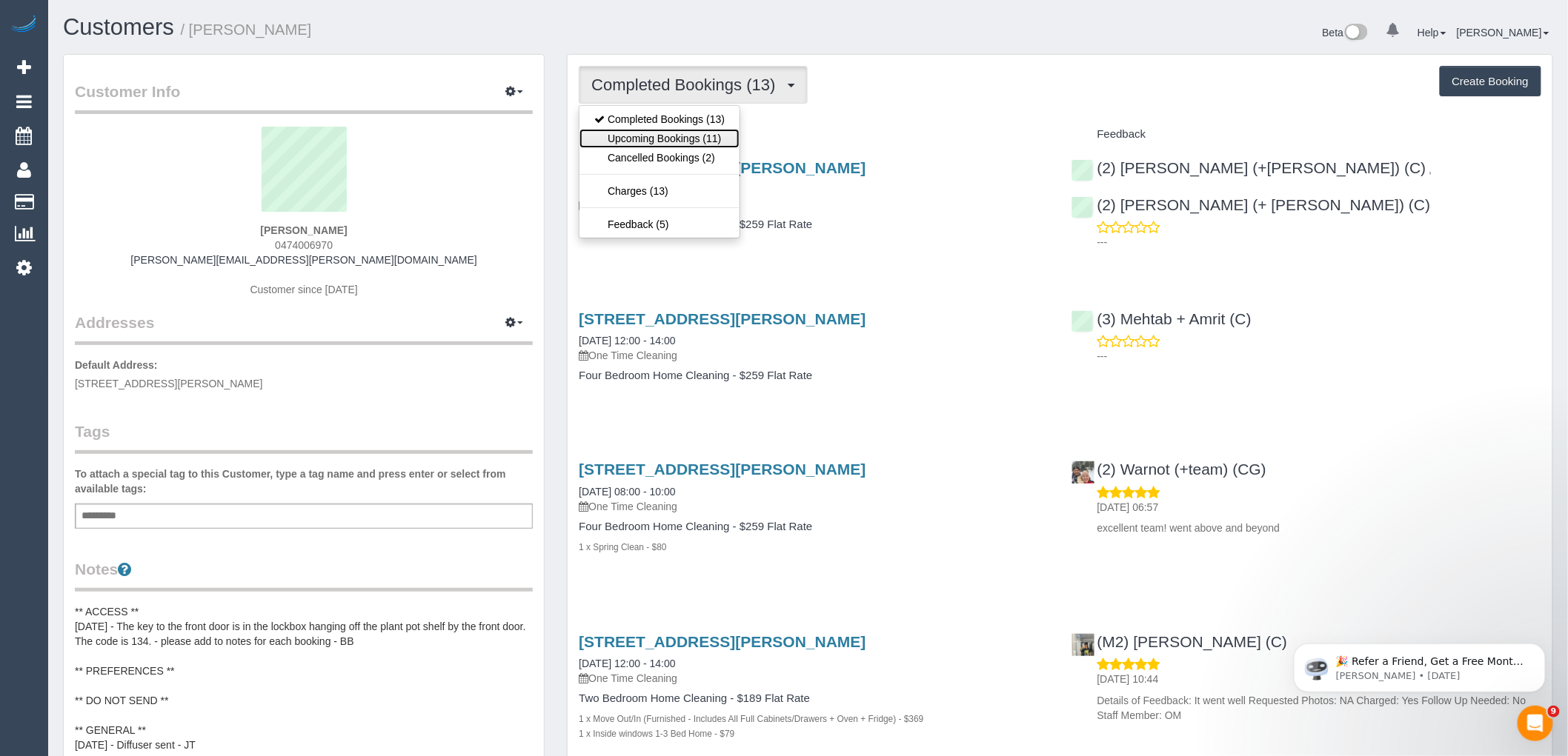
click at [682, 139] on link "Upcoming Bookings (11)" at bounding box center [660, 138] width 160 height 19
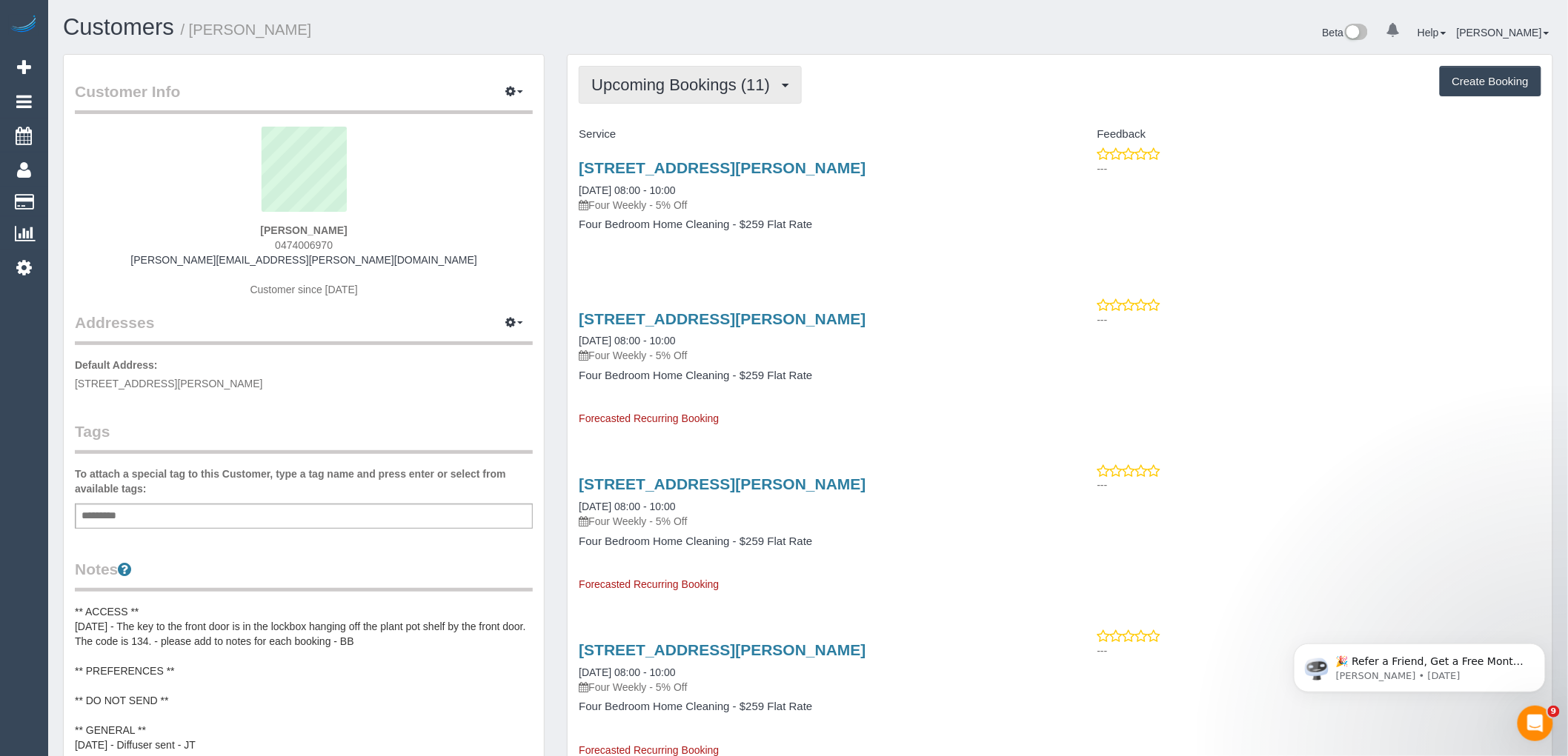
click at [692, 74] on button "Upcoming Bookings (11)" at bounding box center [690, 85] width 223 height 38
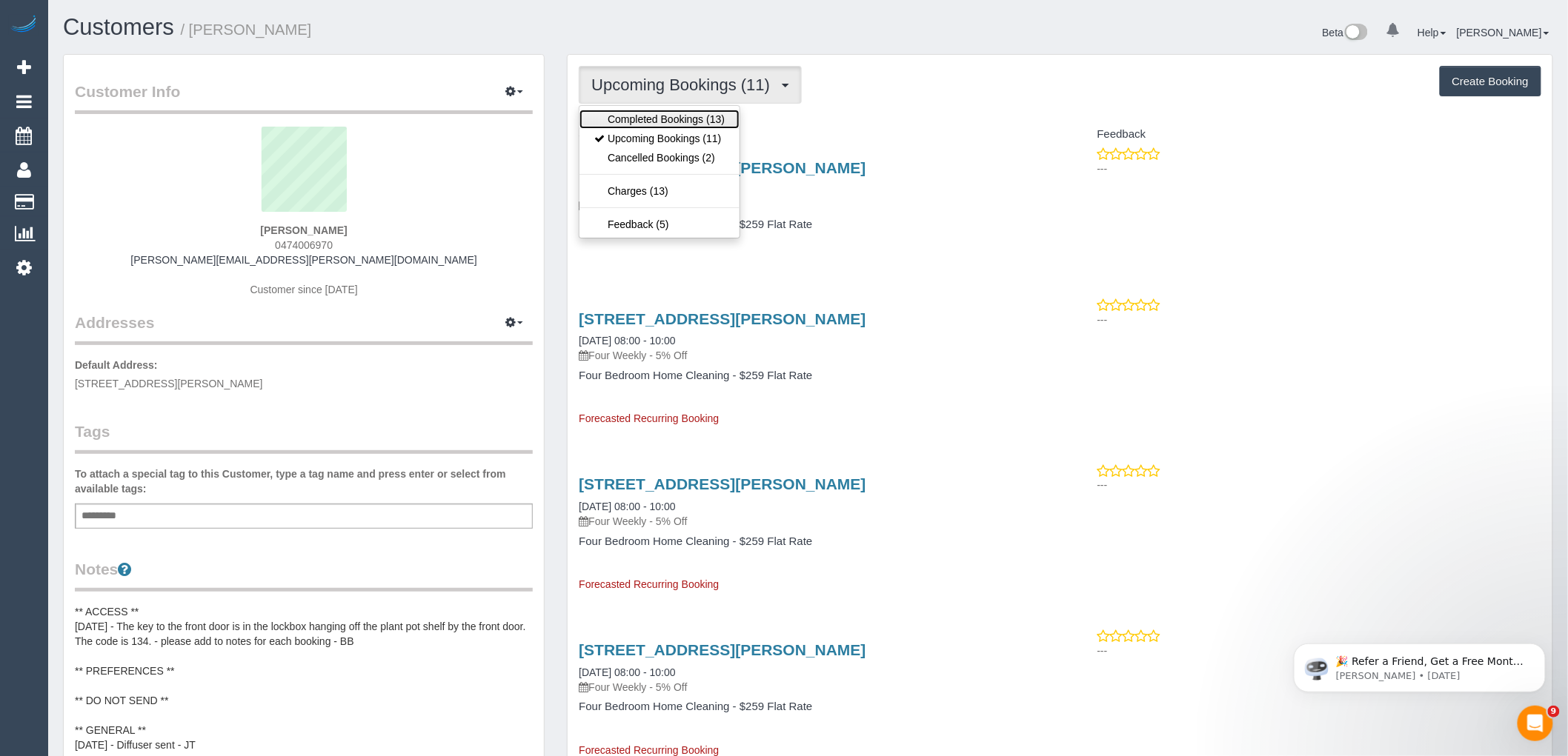
click at [694, 122] on link "Completed Bookings (13)" at bounding box center [660, 119] width 160 height 19
